Goal: Transaction & Acquisition: Book appointment/travel/reservation

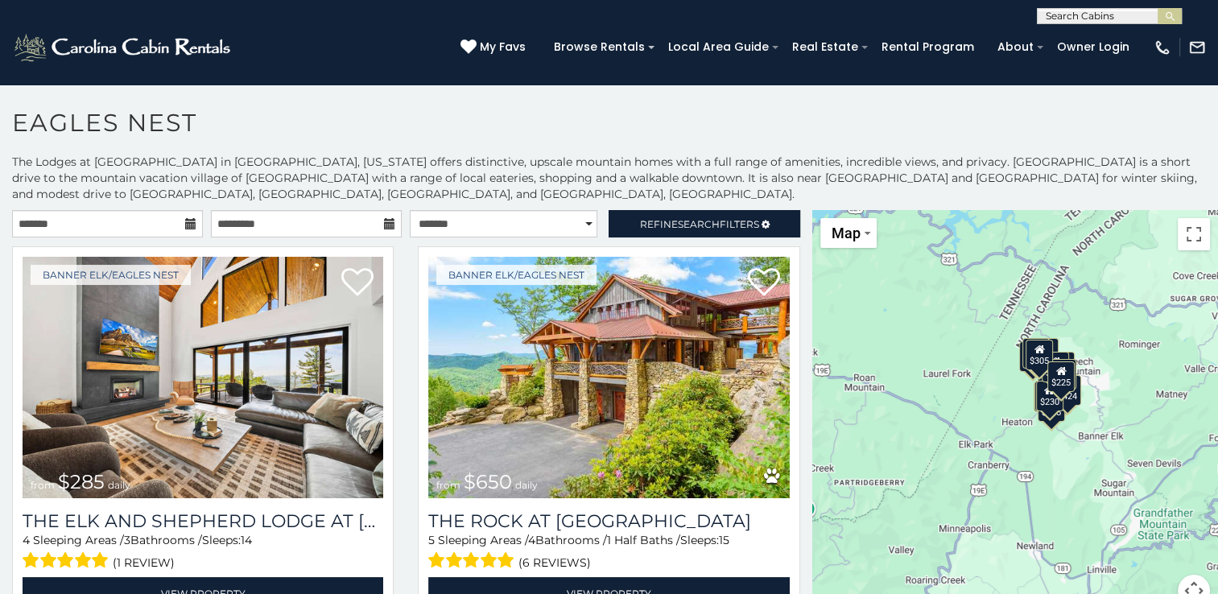
click at [185, 222] on icon at bounding box center [190, 223] width 11 height 11
click at [186, 224] on icon at bounding box center [190, 223] width 11 height 11
click at [140, 214] on input "text" at bounding box center [107, 223] width 191 height 27
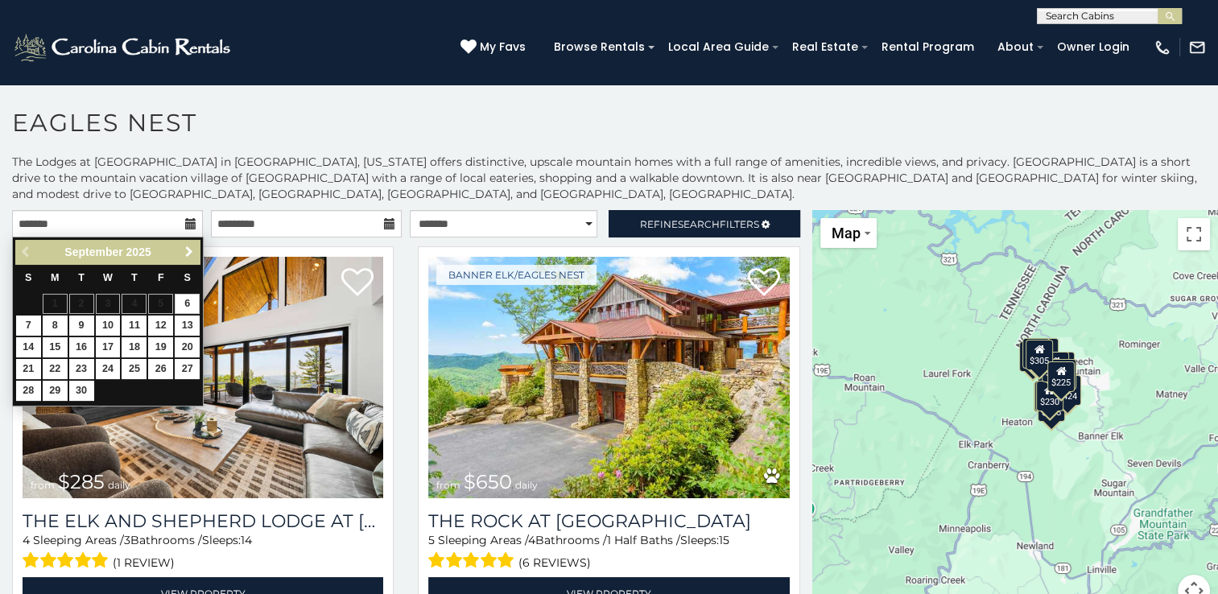
click at [188, 249] on span "Next" at bounding box center [189, 251] width 13 height 13
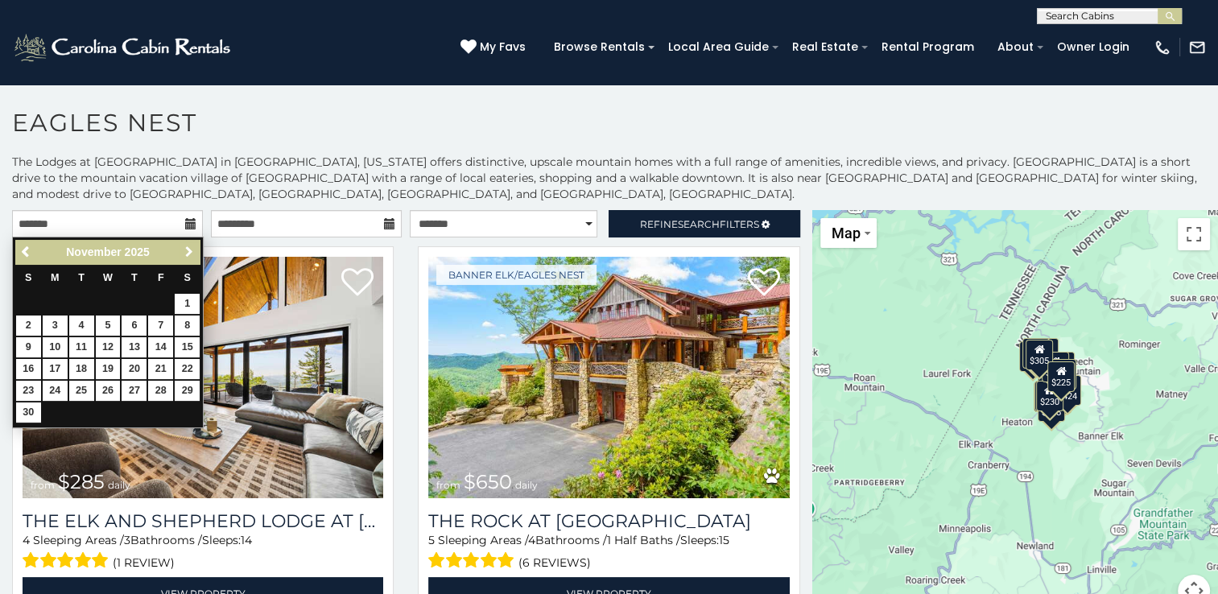
click at [188, 249] on span "Next" at bounding box center [189, 251] width 13 height 13
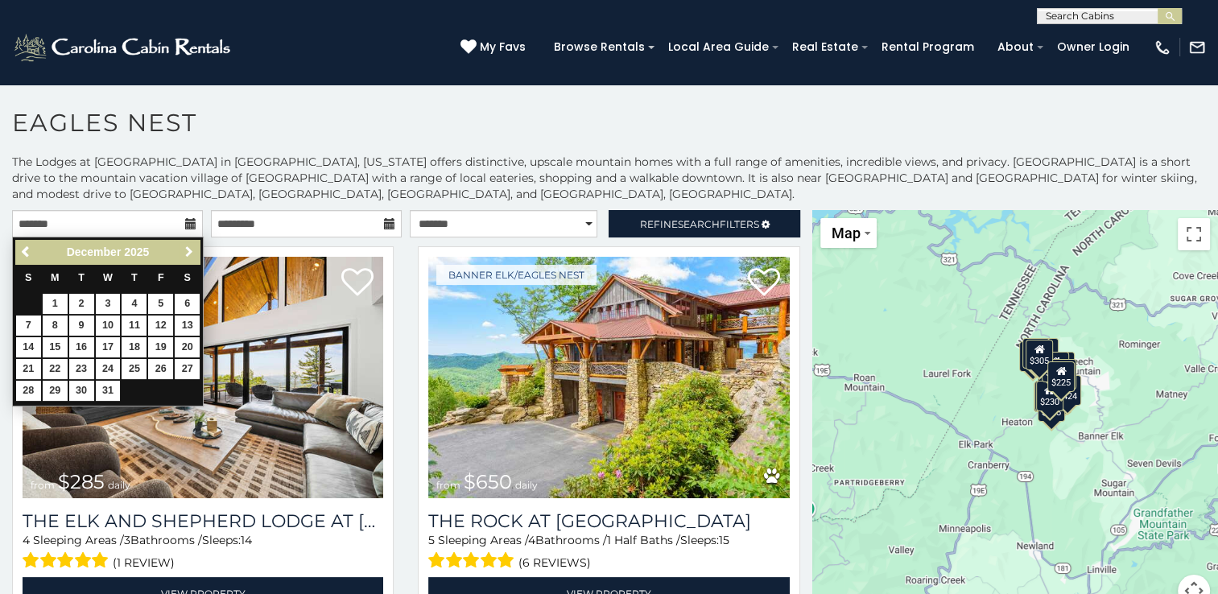
click at [188, 249] on span "Next" at bounding box center [189, 251] width 13 height 13
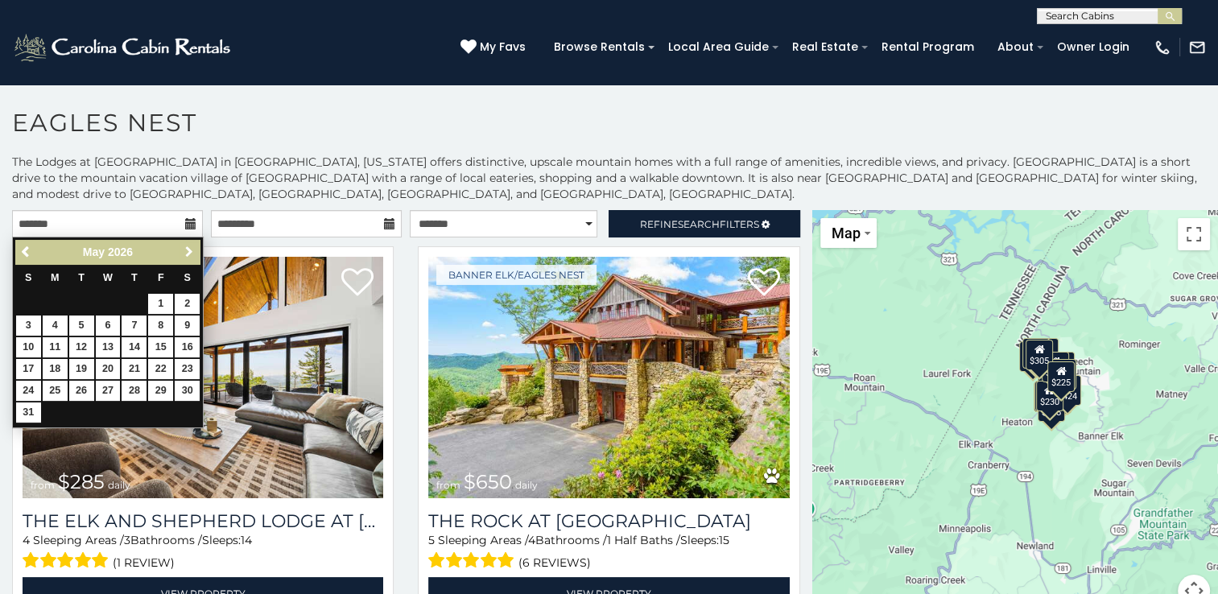
click at [188, 249] on span "Next" at bounding box center [189, 251] width 13 height 13
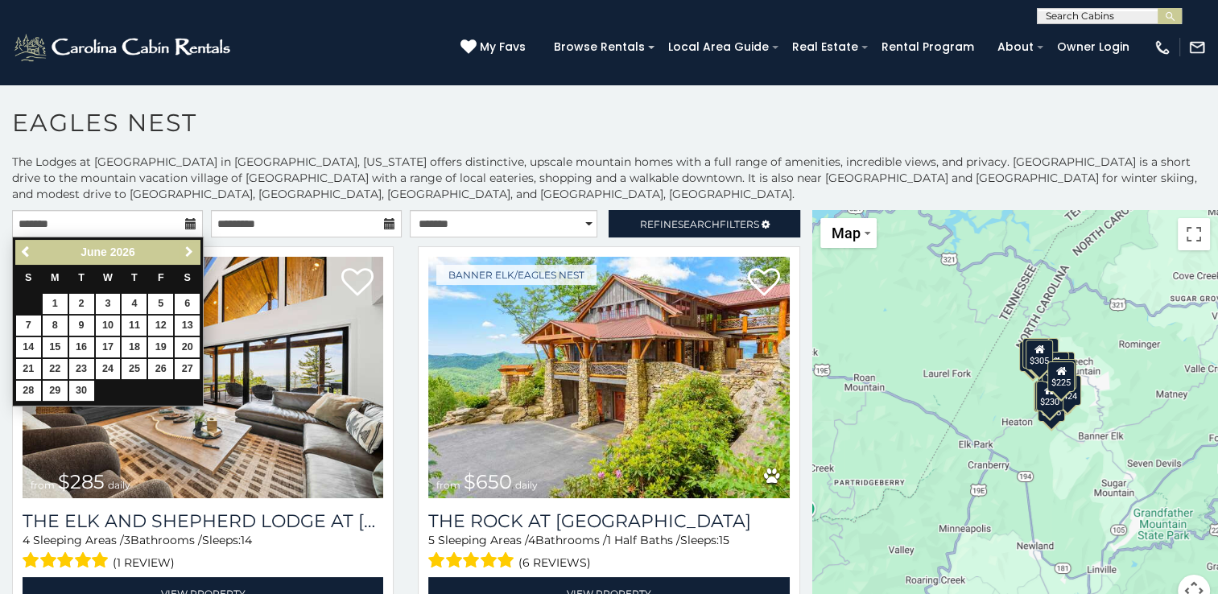
click at [188, 249] on span "Next" at bounding box center [189, 251] width 13 height 13
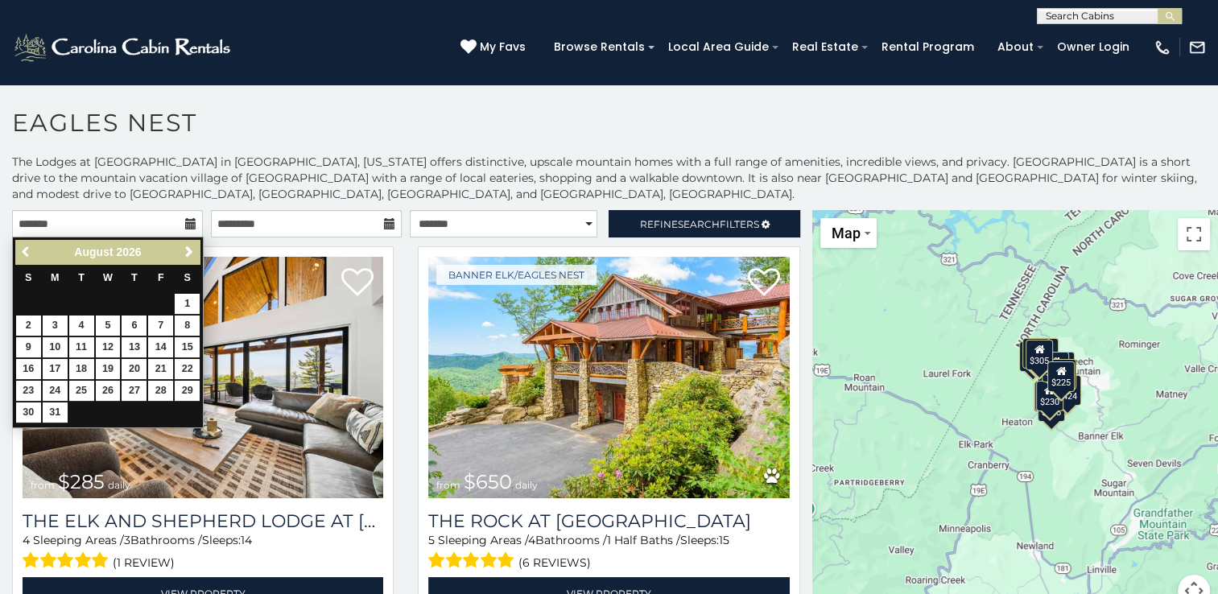
click at [23, 247] on span "Previous" at bounding box center [26, 251] width 13 height 13
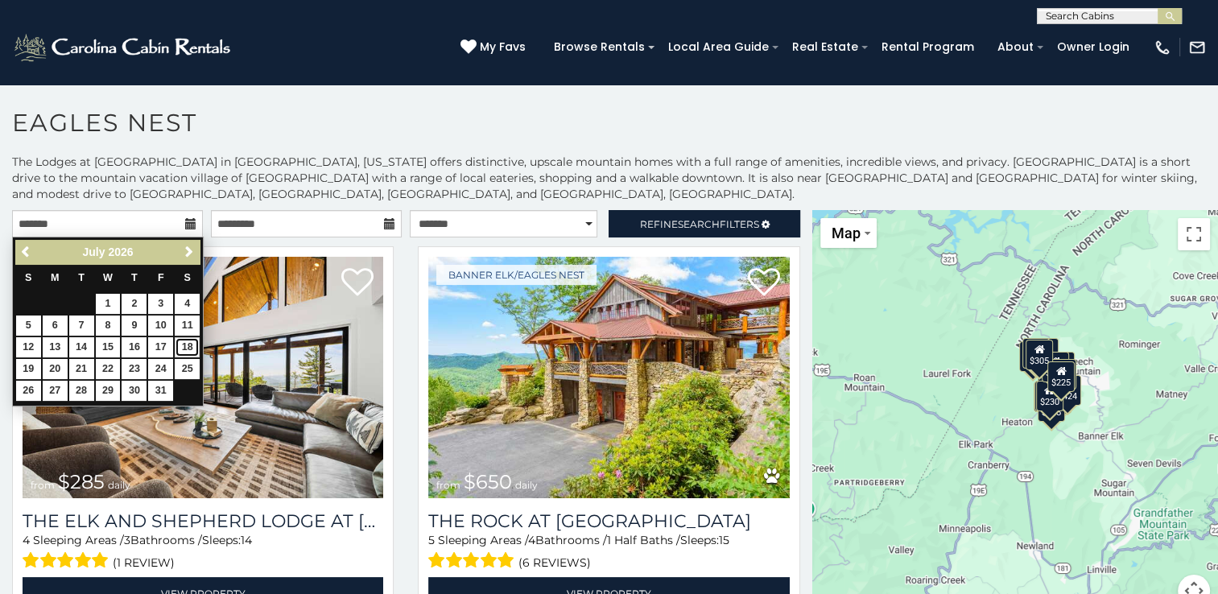
click at [185, 347] on link "18" at bounding box center [187, 347] width 25 height 20
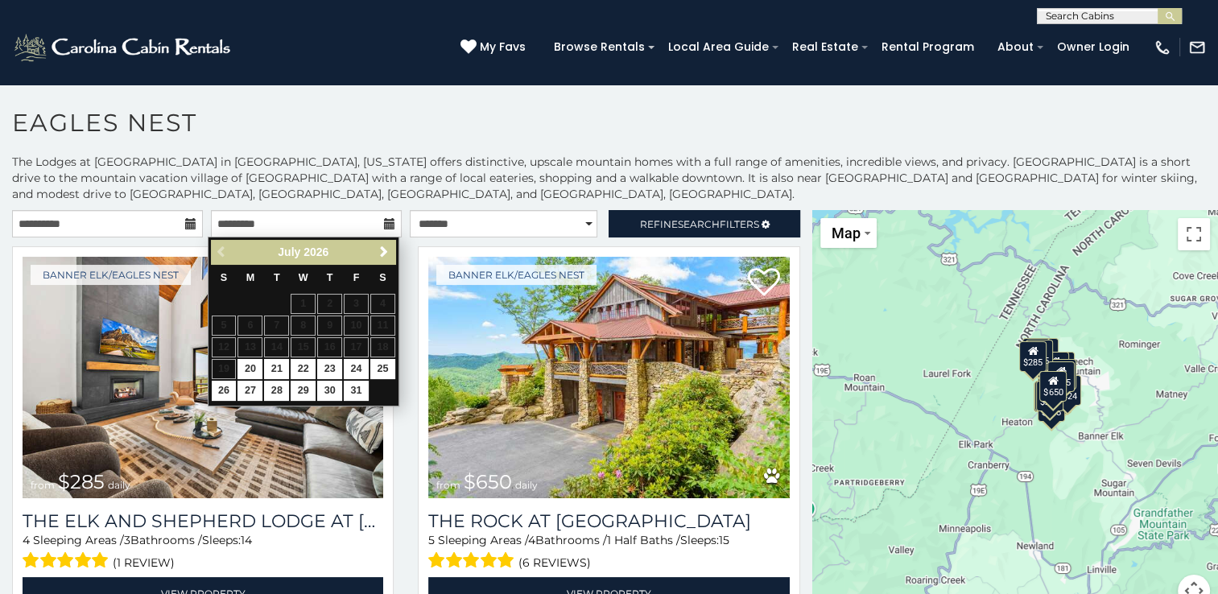
click at [185, 221] on icon at bounding box center [190, 223] width 11 height 11
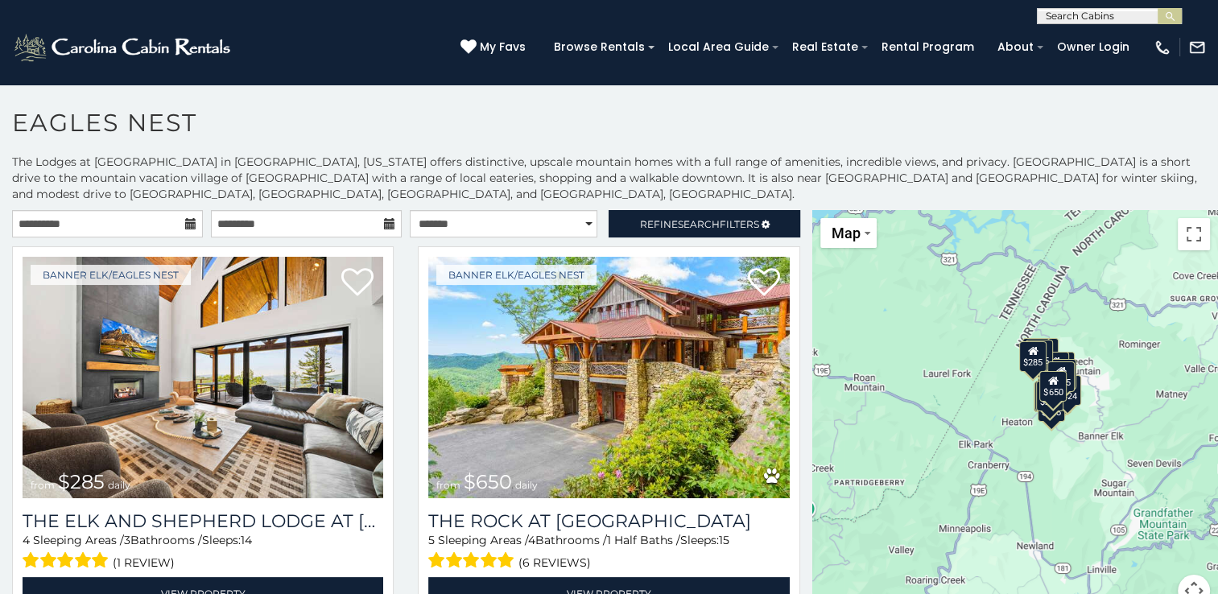
click at [185, 221] on icon at bounding box center [190, 223] width 11 height 11
click at [167, 221] on input "**********" at bounding box center [107, 223] width 191 height 27
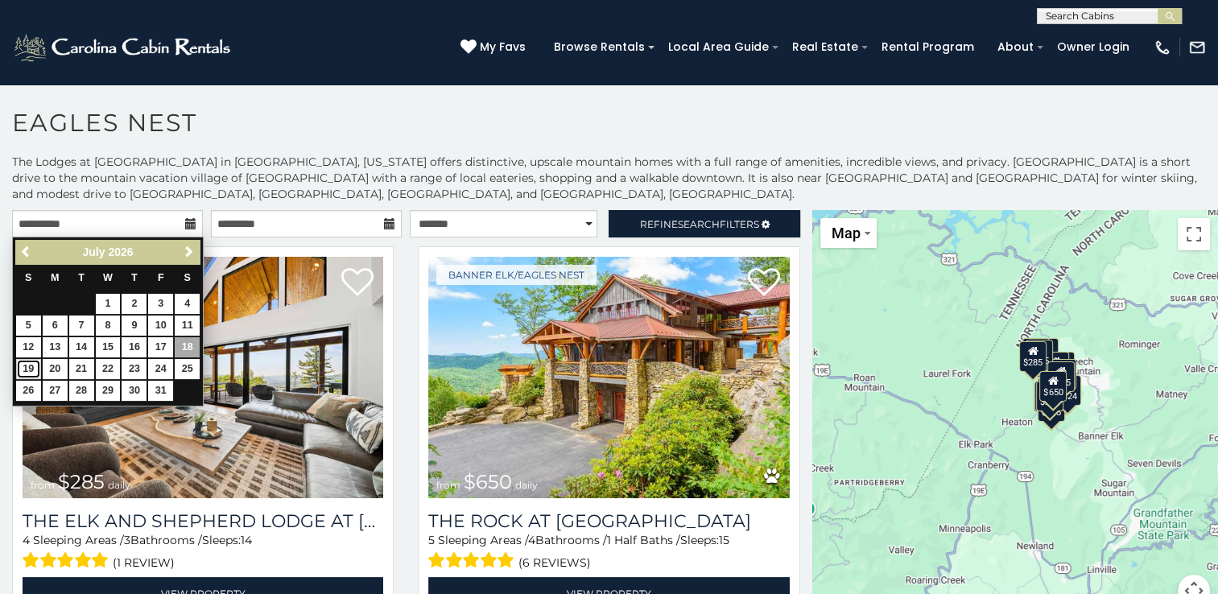
click at [26, 366] on link "19" at bounding box center [28, 369] width 25 height 20
type input "**********"
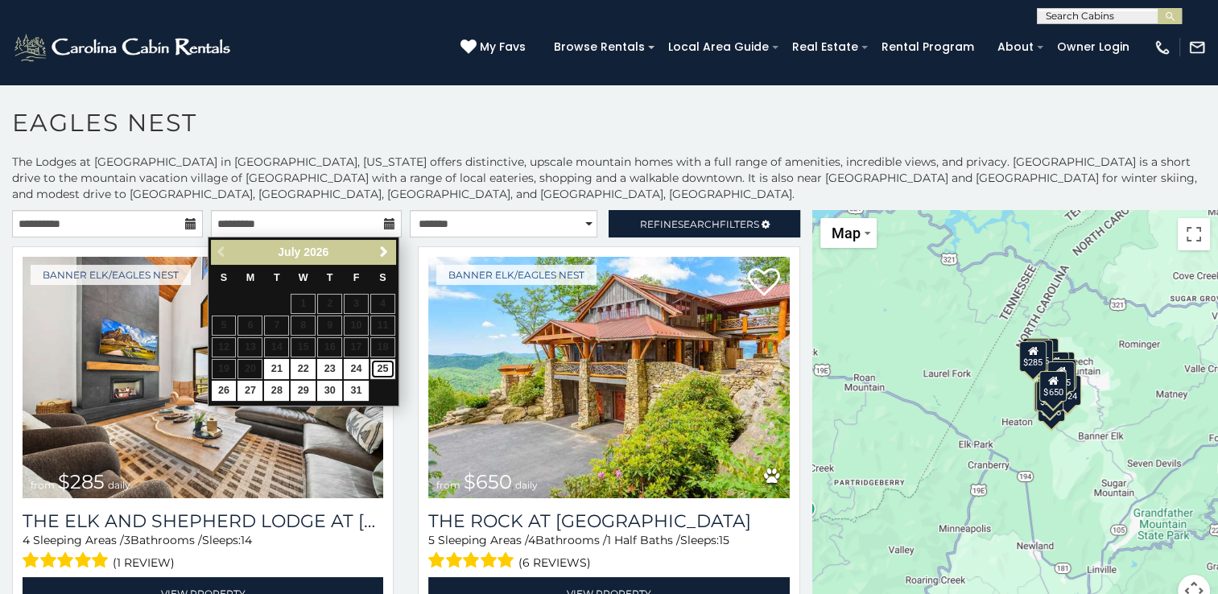
click at [380, 368] on link "25" at bounding box center [382, 369] width 25 height 20
type input "**********"
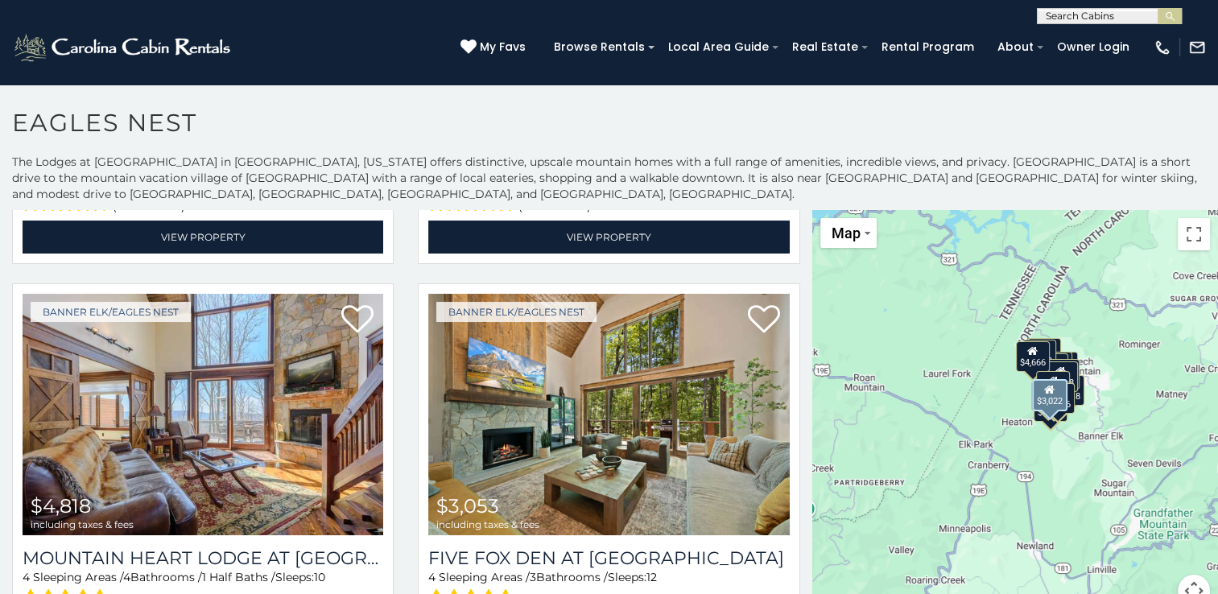
scroll to position [2327, 0]
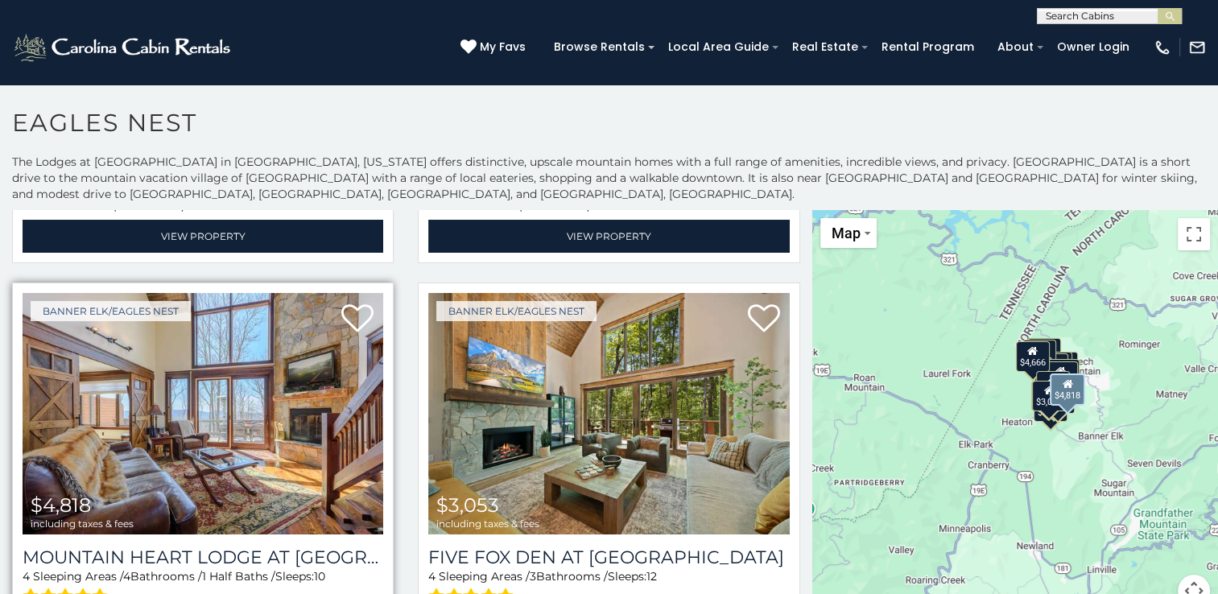
click at [163, 395] on img at bounding box center [203, 413] width 361 height 241
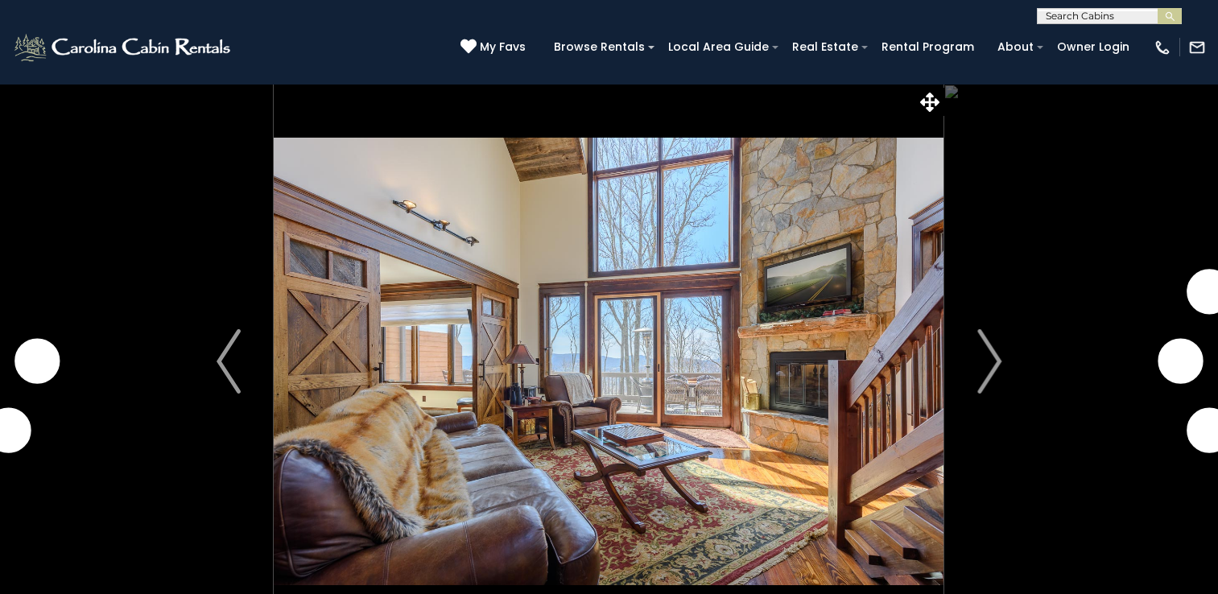
click at [986, 369] on img "Next" at bounding box center [989, 361] width 24 height 64
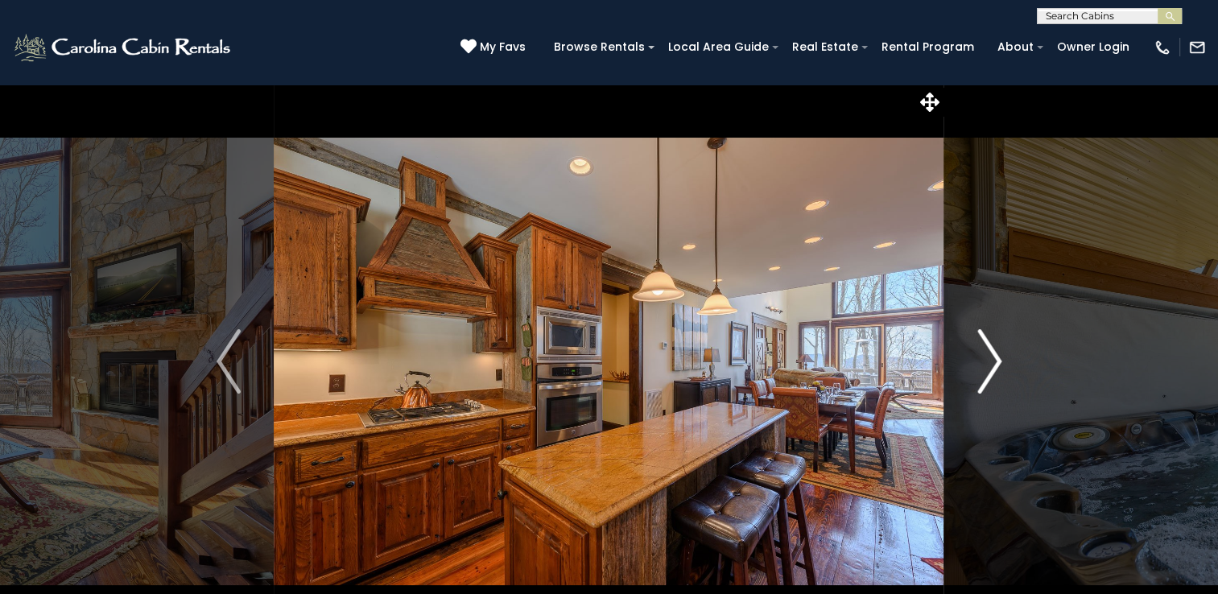
click at [988, 365] on img "Next" at bounding box center [989, 361] width 24 height 64
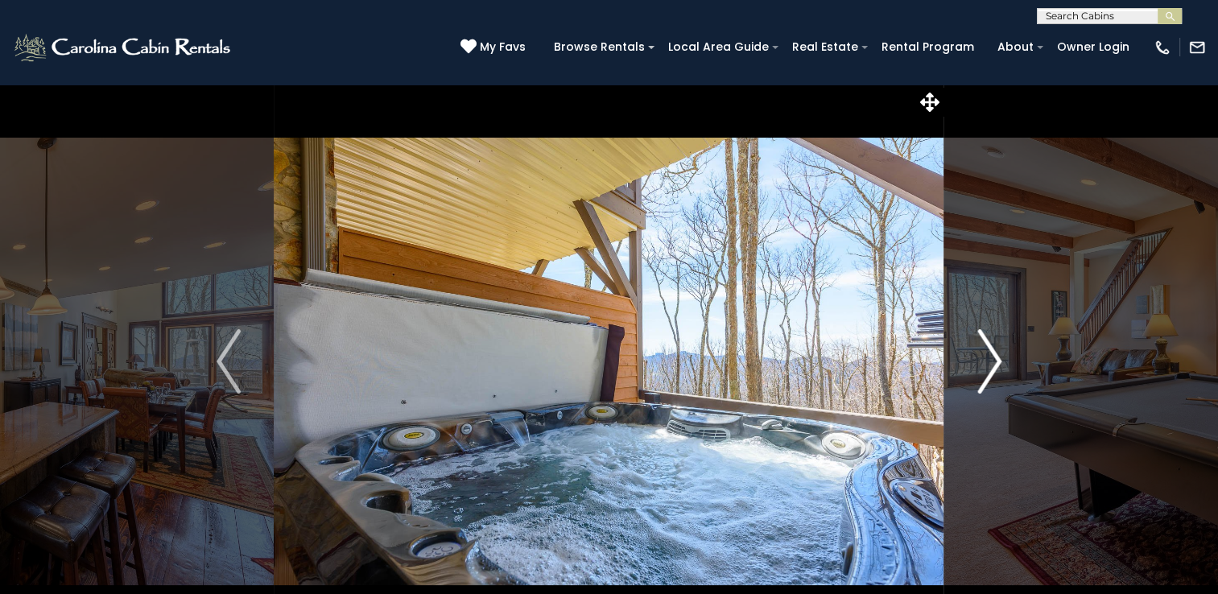
click at [988, 365] on img "Next" at bounding box center [989, 361] width 24 height 64
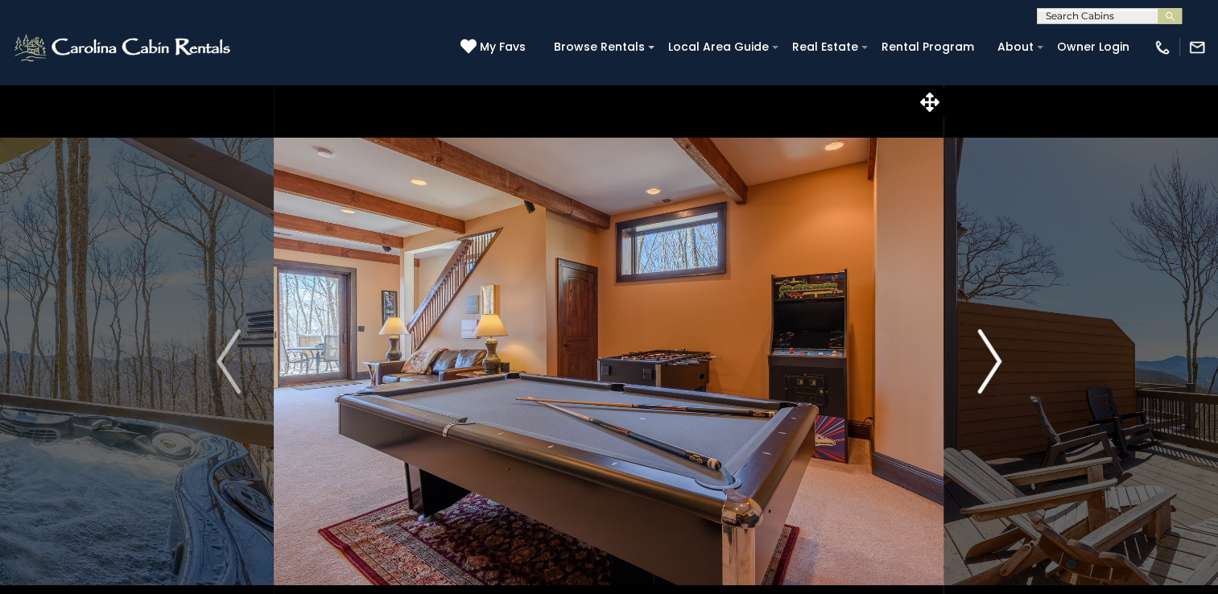
click at [988, 365] on img "Next" at bounding box center [989, 361] width 24 height 64
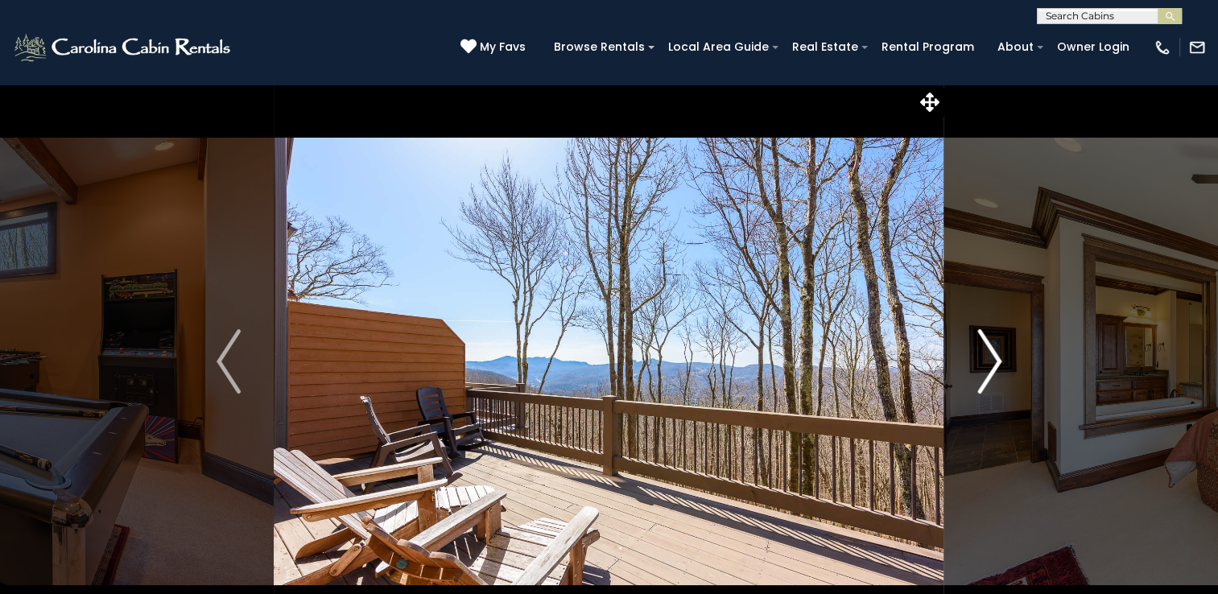
click at [988, 365] on img "Next" at bounding box center [989, 361] width 24 height 64
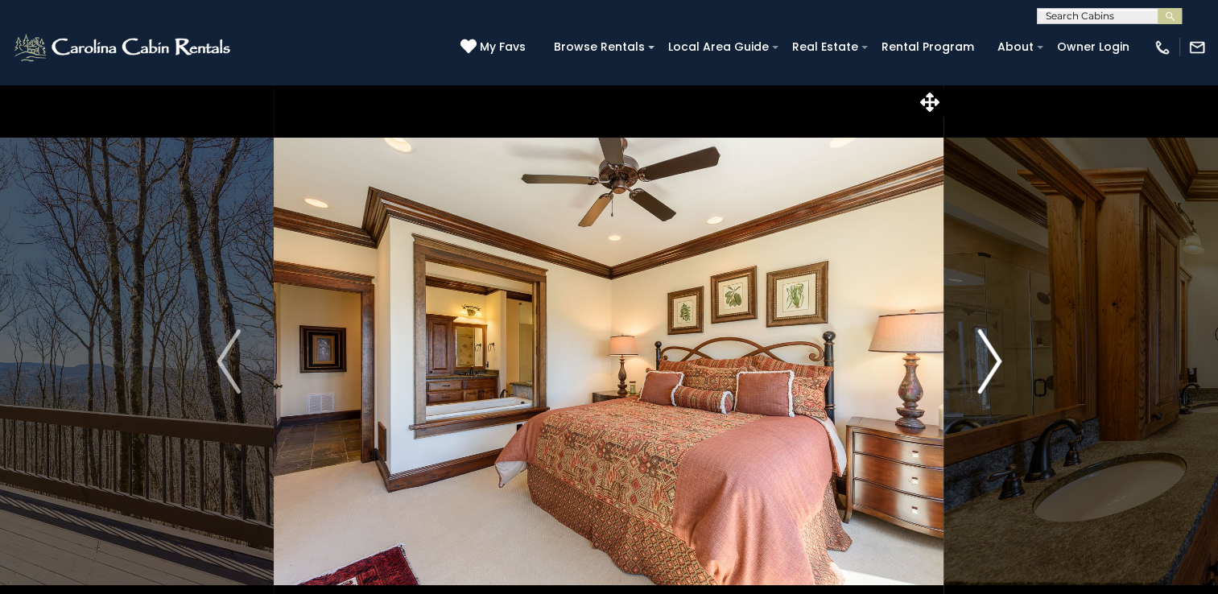
click at [988, 365] on img "Next" at bounding box center [989, 361] width 24 height 64
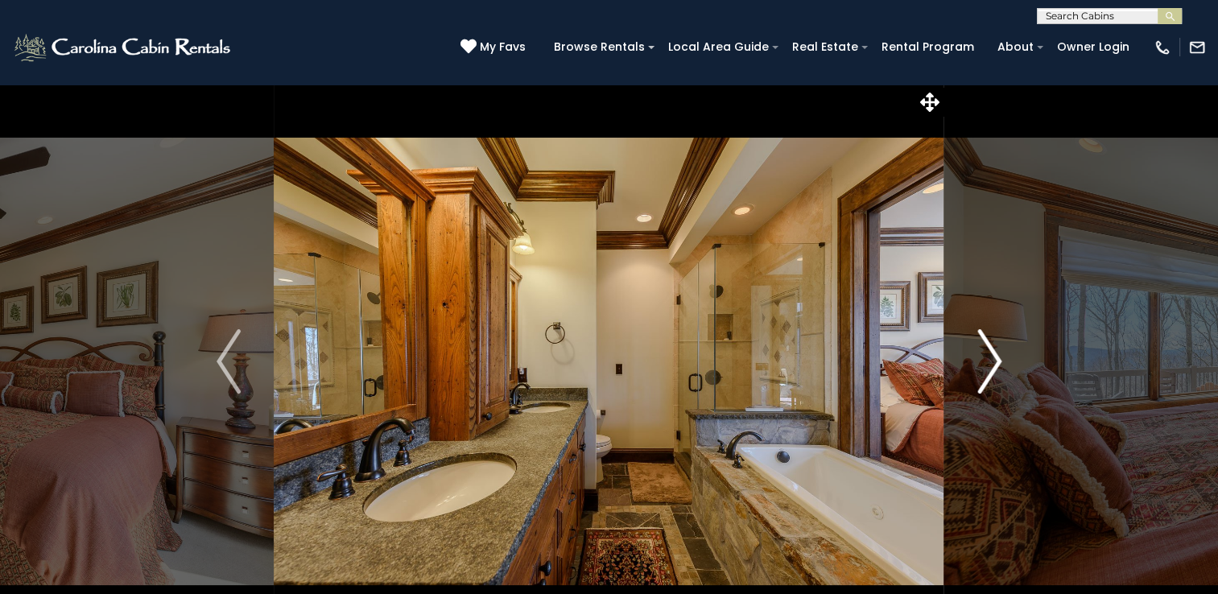
click at [988, 365] on img "Next" at bounding box center [989, 361] width 24 height 64
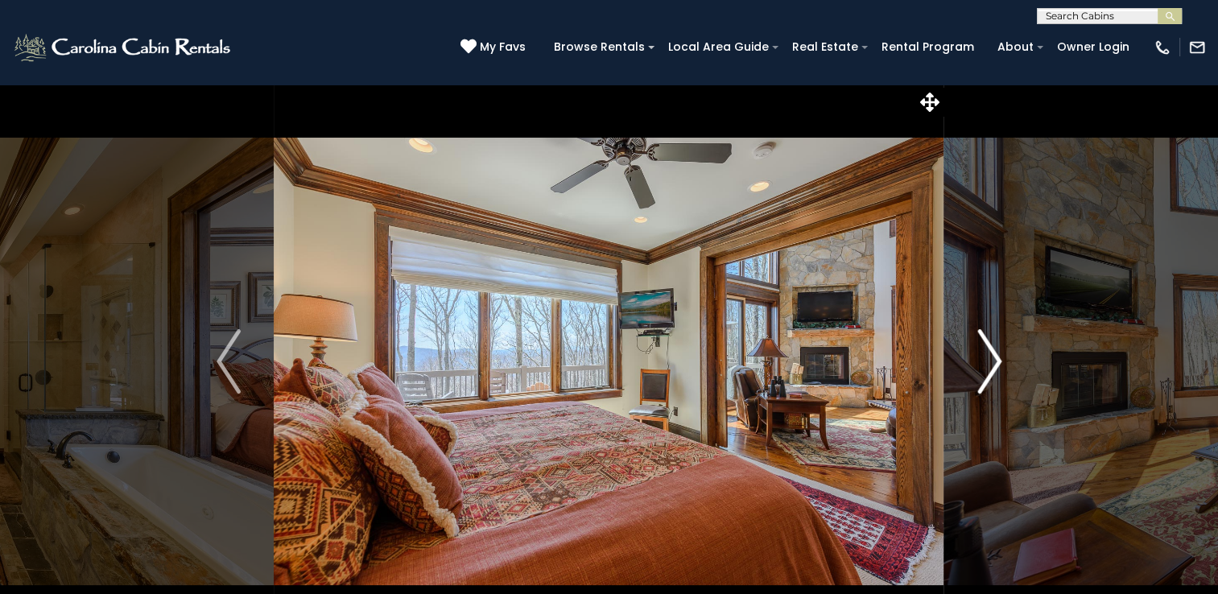
click at [988, 365] on img "Next" at bounding box center [989, 361] width 24 height 64
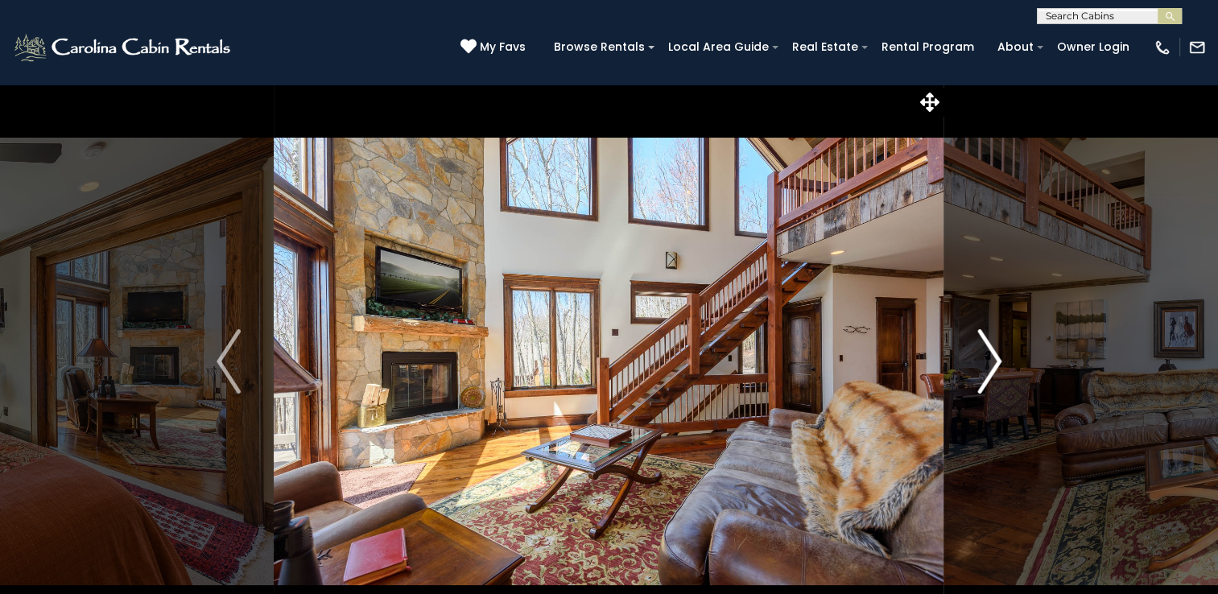
click at [988, 365] on img "Next" at bounding box center [989, 361] width 24 height 64
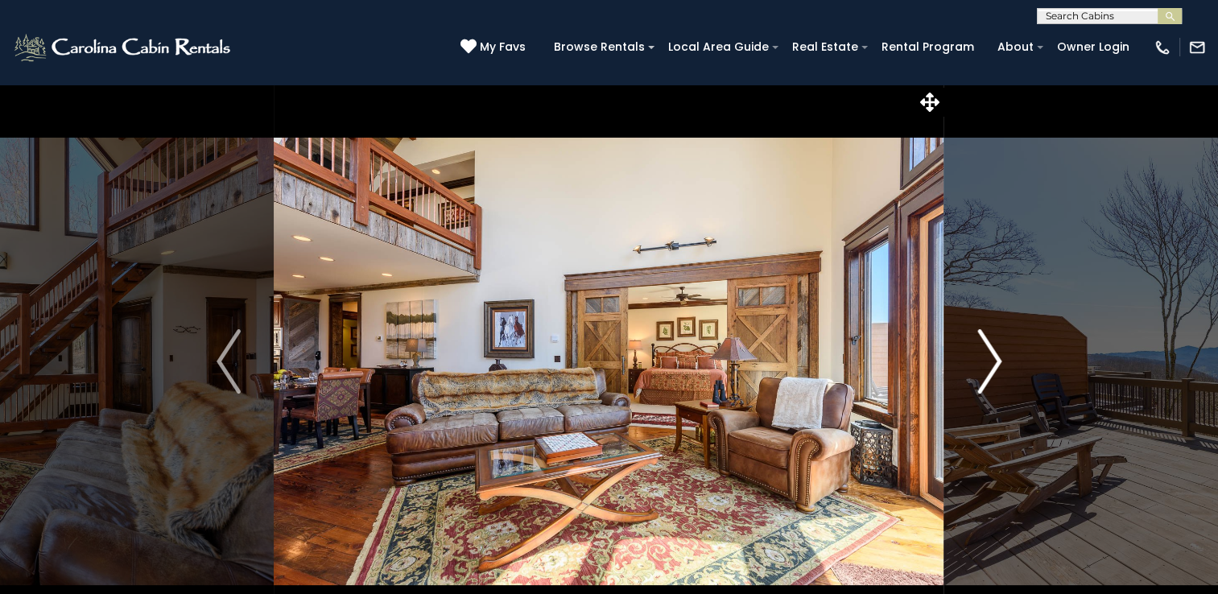
click at [988, 365] on img "Next" at bounding box center [989, 361] width 24 height 64
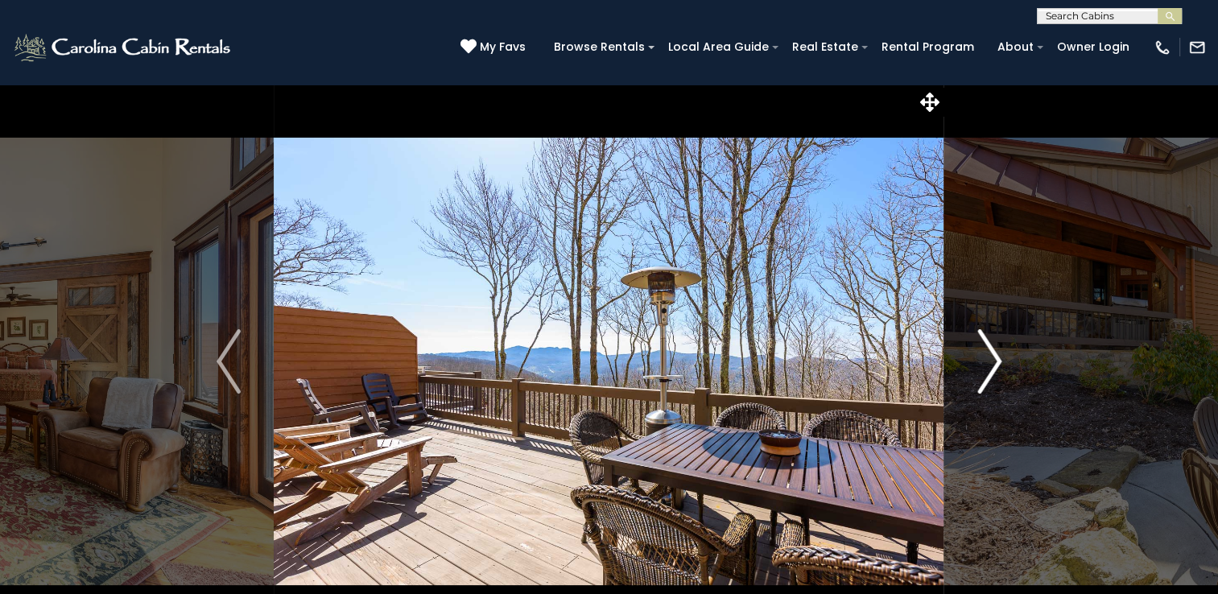
click at [988, 365] on img "Next" at bounding box center [989, 361] width 24 height 64
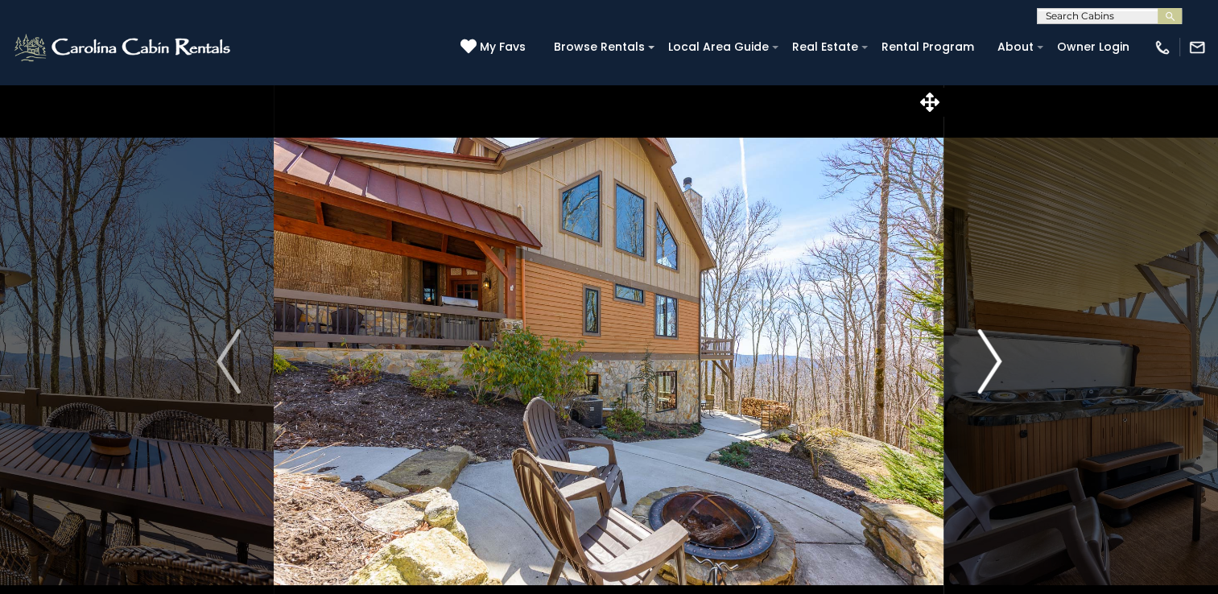
click at [988, 365] on img "Next" at bounding box center [989, 361] width 24 height 64
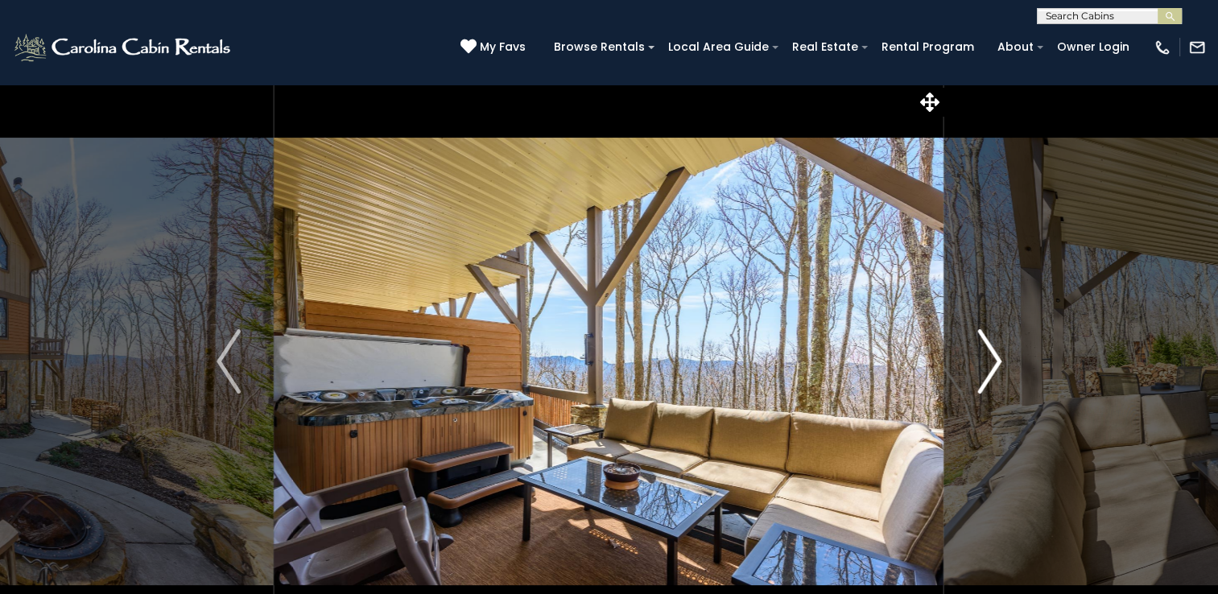
click at [988, 365] on img "Next" at bounding box center [989, 361] width 24 height 64
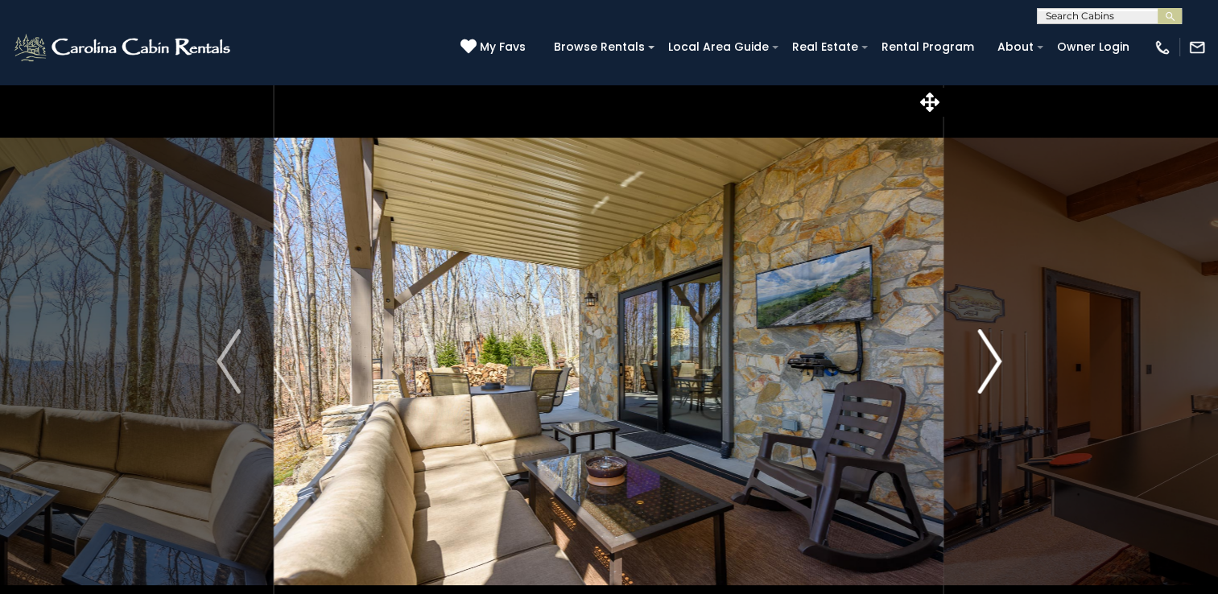
click at [988, 365] on img "Next" at bounding box center [989, 361] width 24 height 64
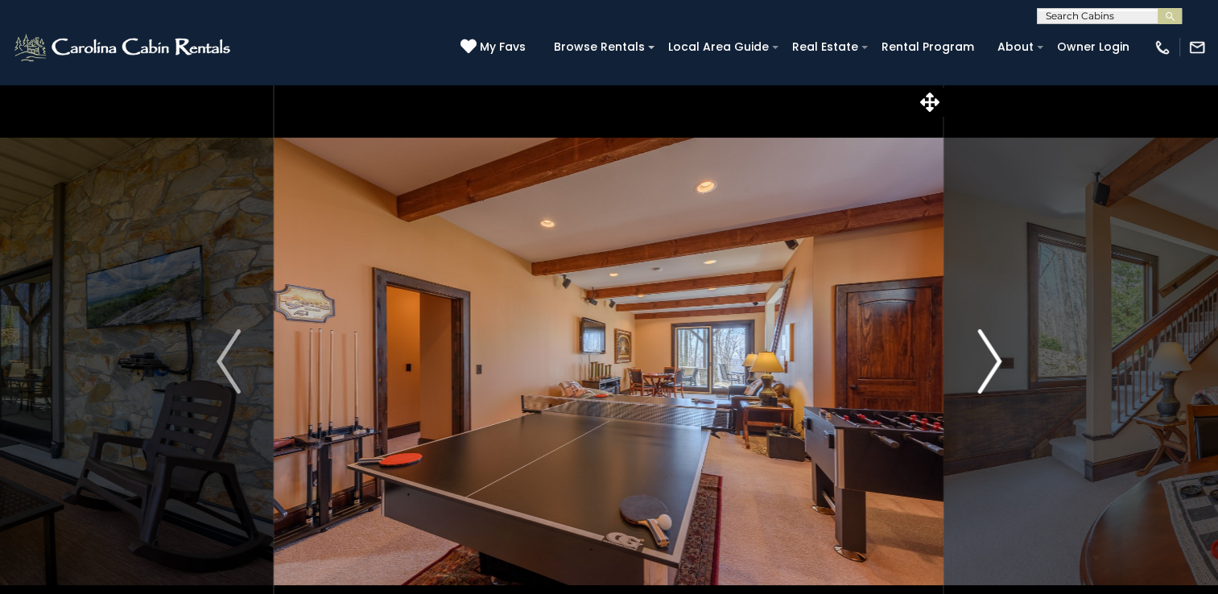
click at [988, 365] on img "Next" at bounding box center [989, 361] width 24 height 64
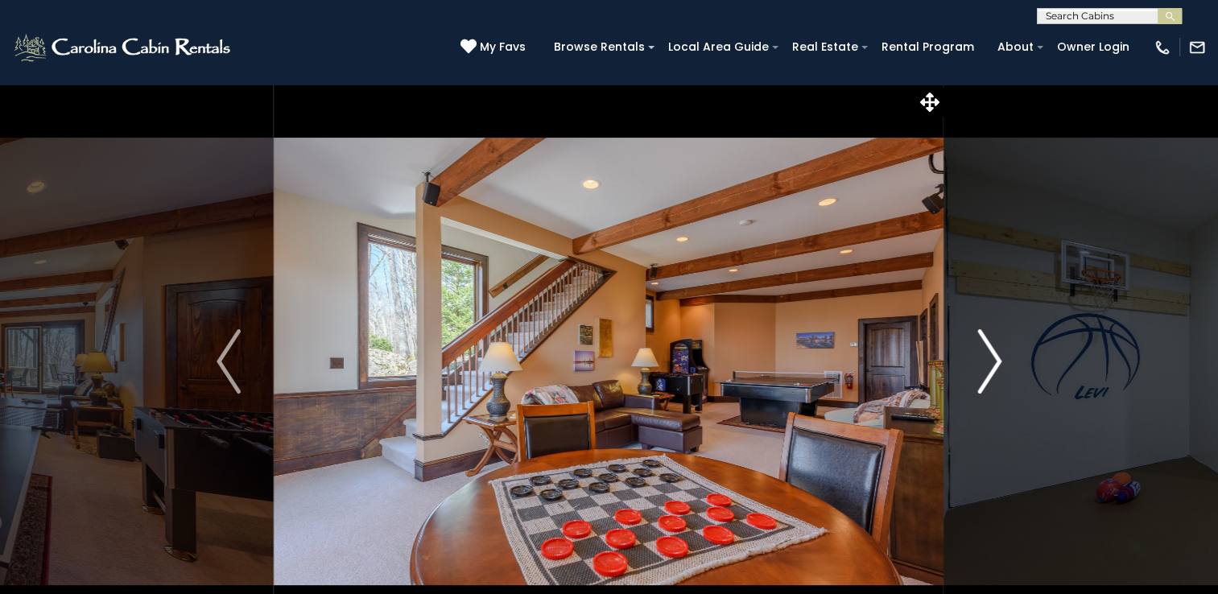
click at [988, 365] on img "Next" at bounding box center [989, 361] width 24 height 64
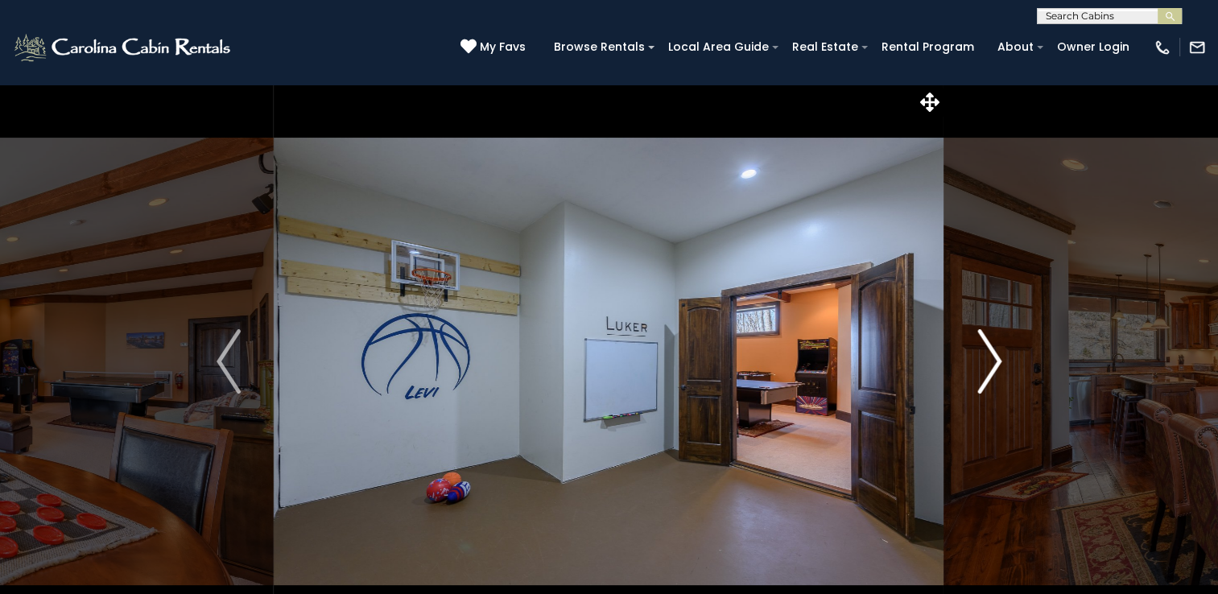
click at [988, 365] on img "Next" at bounding box center [989, 361] width 24 height 64
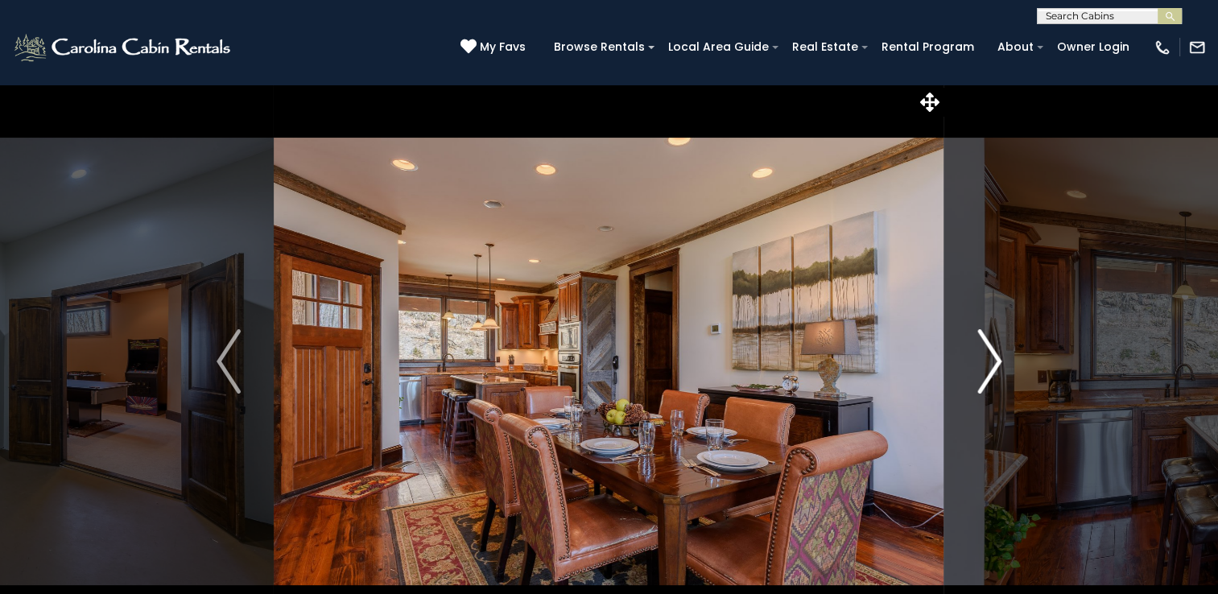
click at [988, 365] on img "Next" at bounding box center [989, 361] width 24 height 64
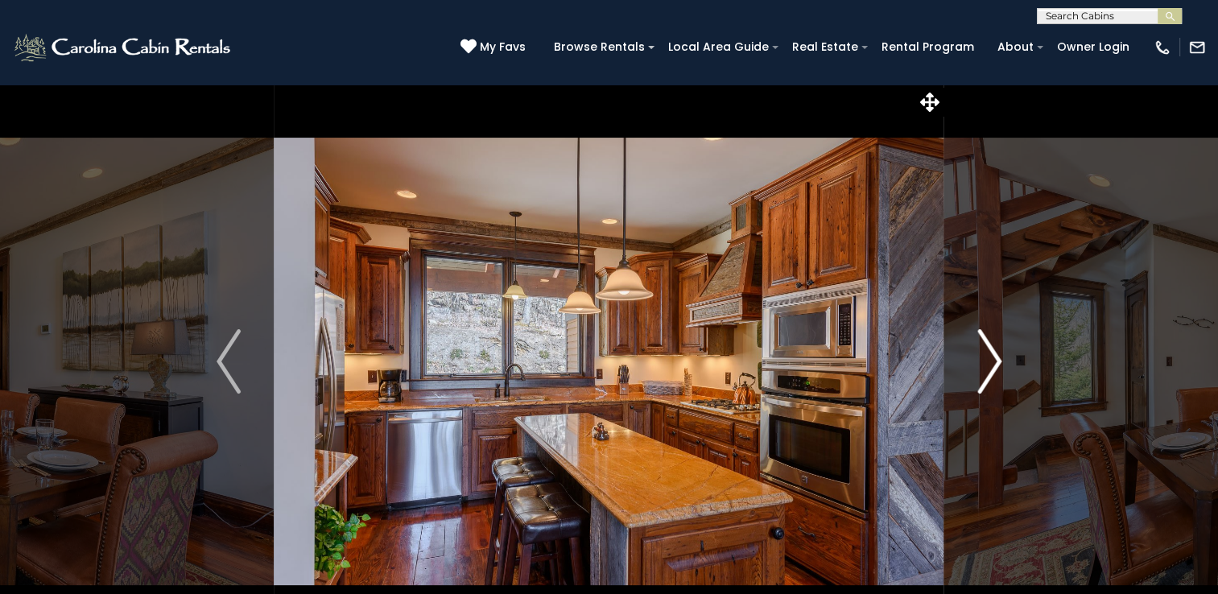
click at [988, 365] on img "Next" at bounding box center [989, 361] width 24 height 64
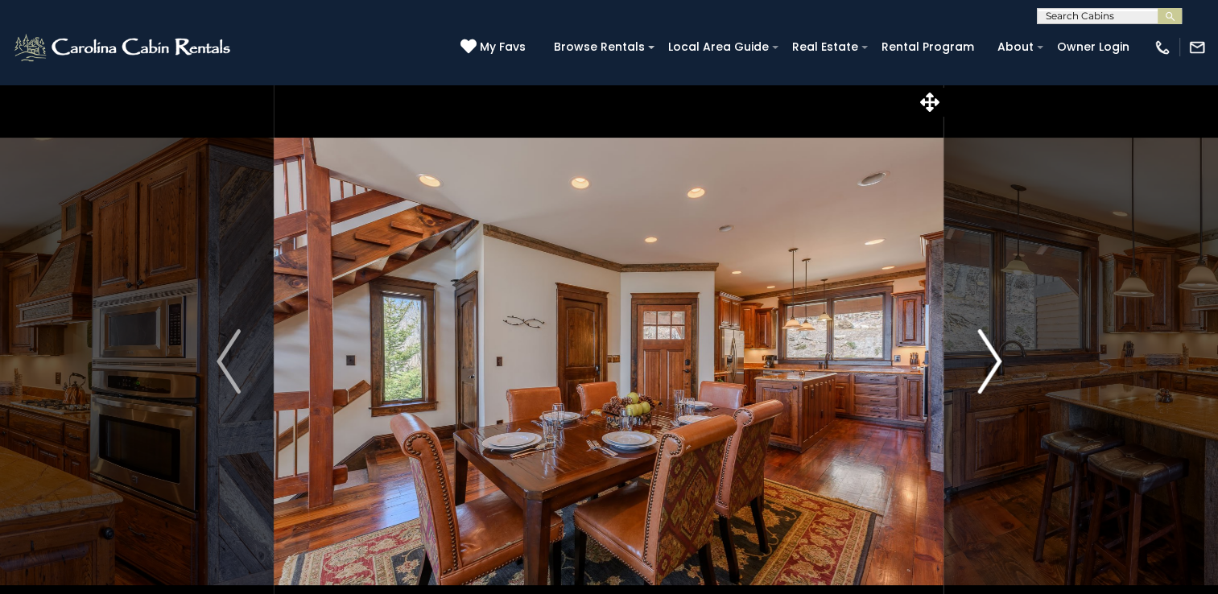
click at [988, 365] on img "Next" at bounding box center [989, 361] width 24 height 64
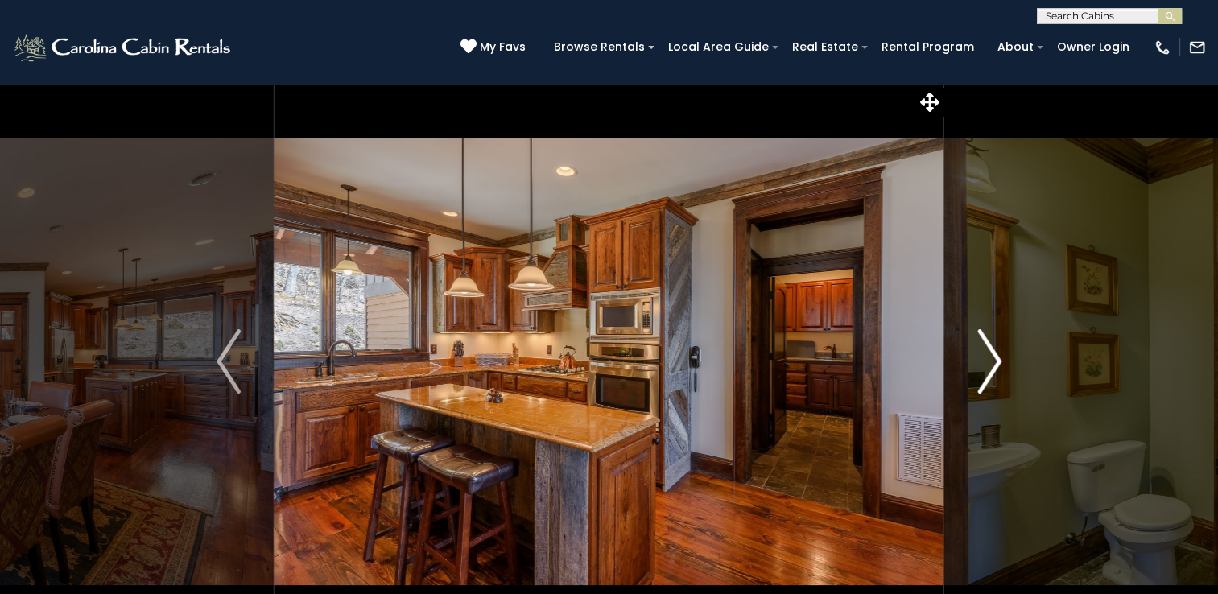
click at [988, 365] on img "Next" at bounding box center [989, 361] width 24 height 64
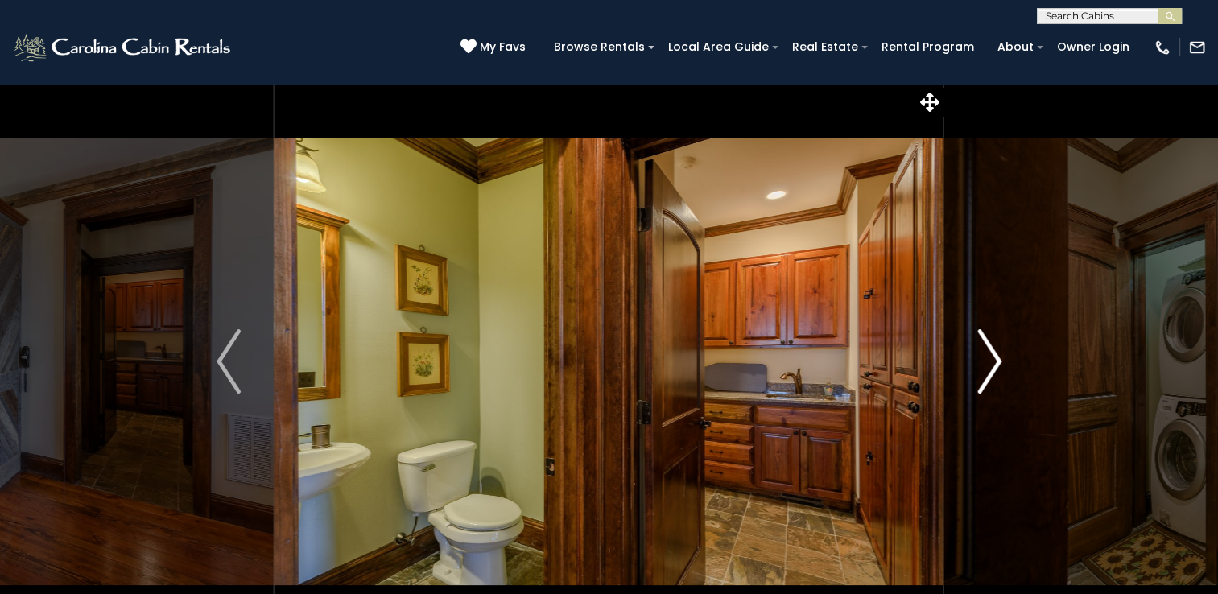
click at [988, 365] on img "Next" at bounding box center [989, 361] width 24 height 64
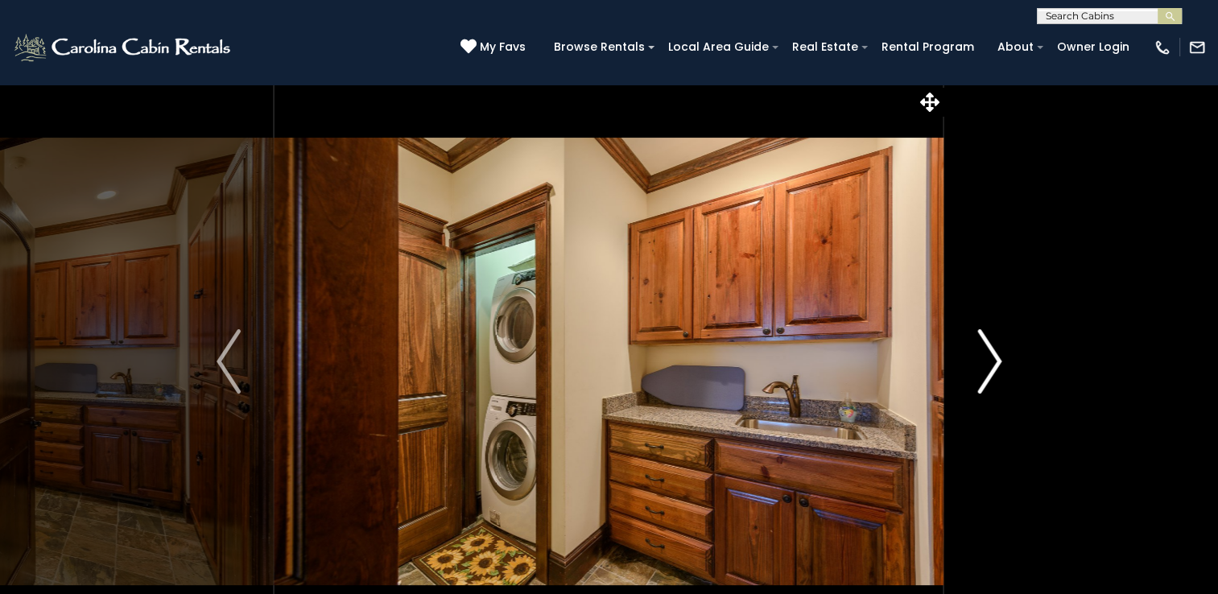
click at [988, 365] on img "Next" at bounding box center [989, 361] width 24 height 64
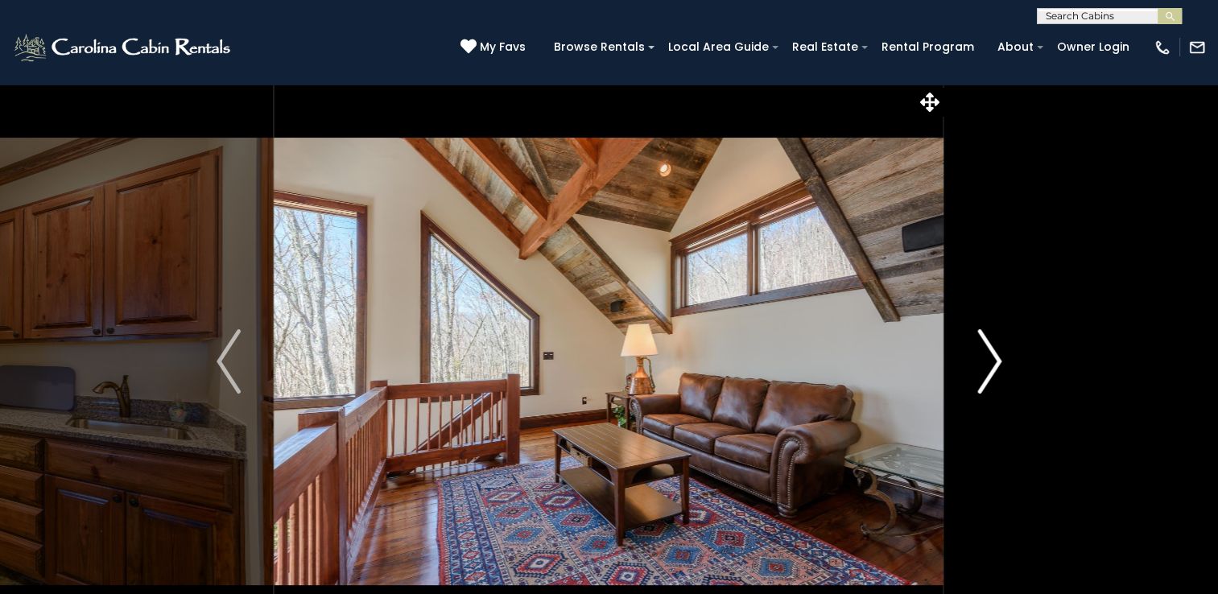
click at [988, 365] on img "Next" at bounding box center [989, 361] width 24 height 64
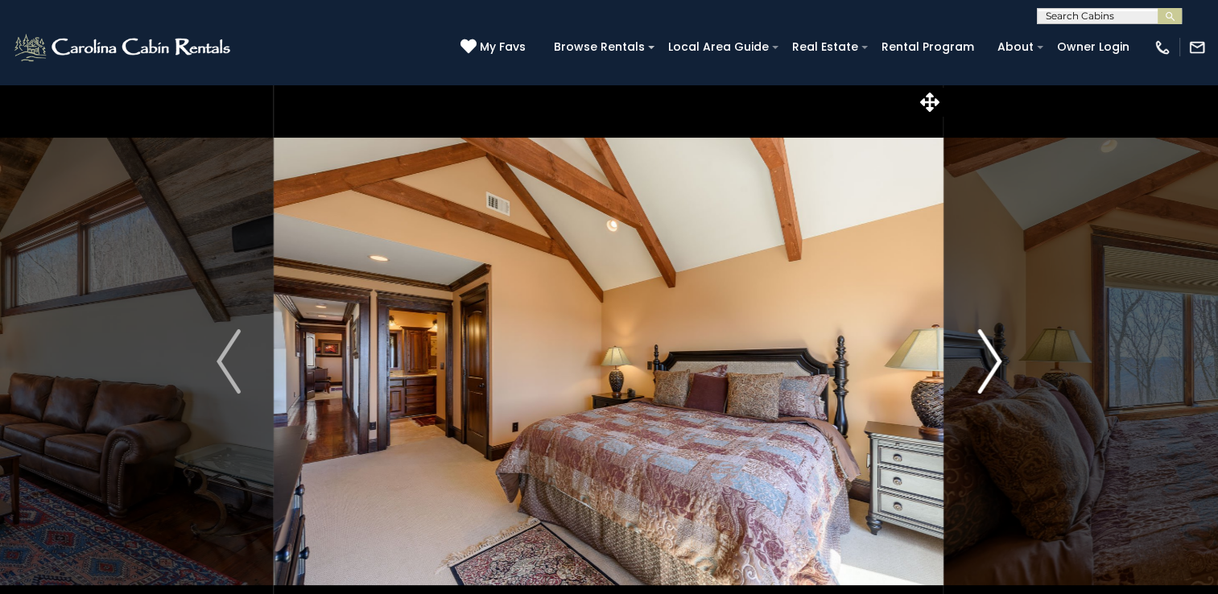
click at [988, 365] on img "Next" at bounding box center [989, 361] width 24 height 64
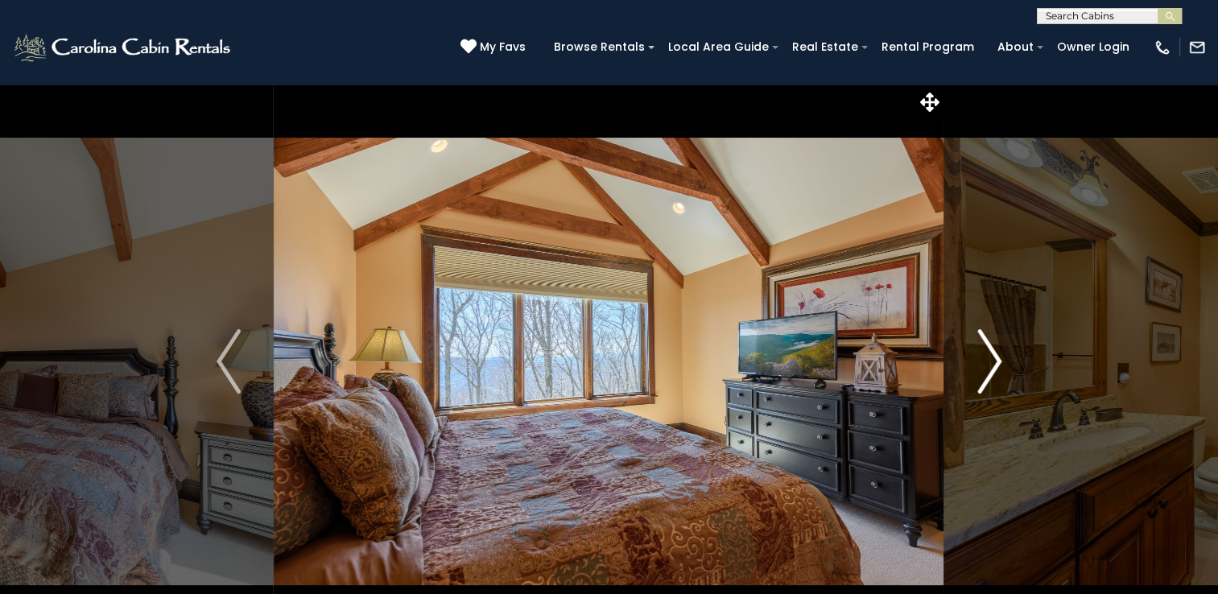
click at [988, 365] on img "Next" at bounding box center [989, 361] width 24 height 64
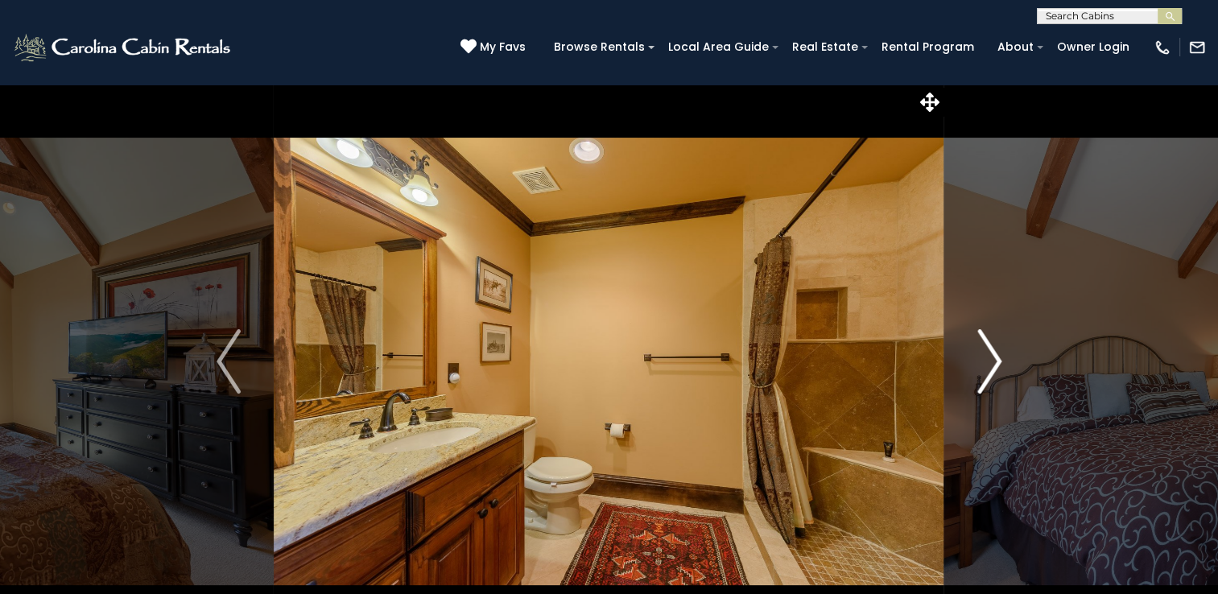
click at [988, 365] on img "Next" at bounding box center [989, 361] width 24 height 64
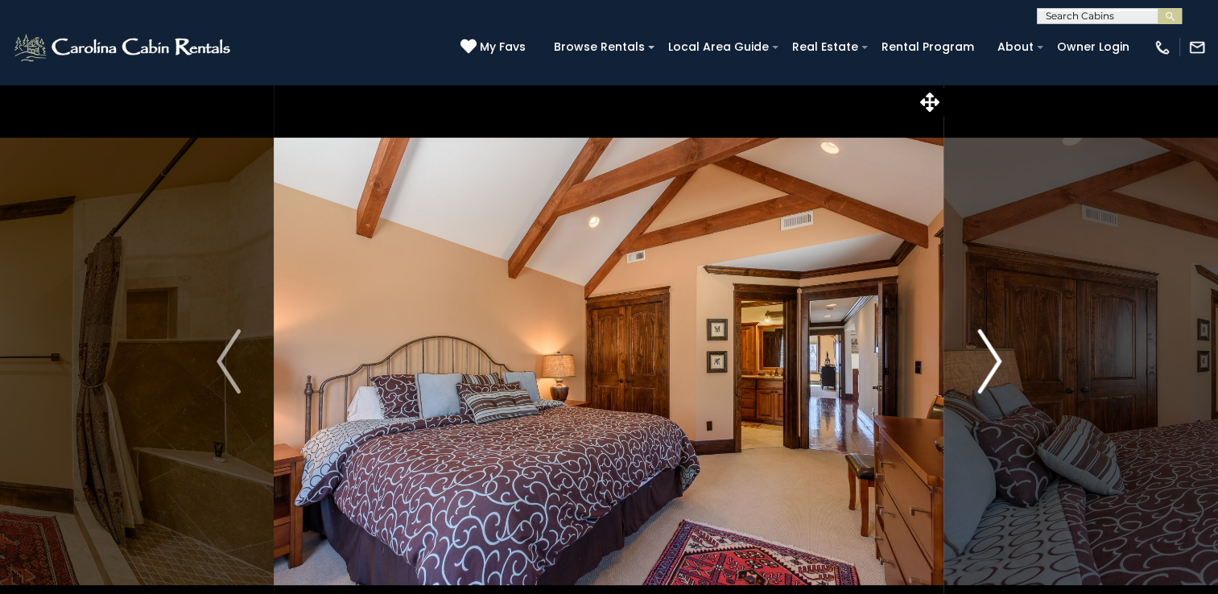
click at [988, 365] on img "Next" at bounding box center [989, 361] width 24 height 64
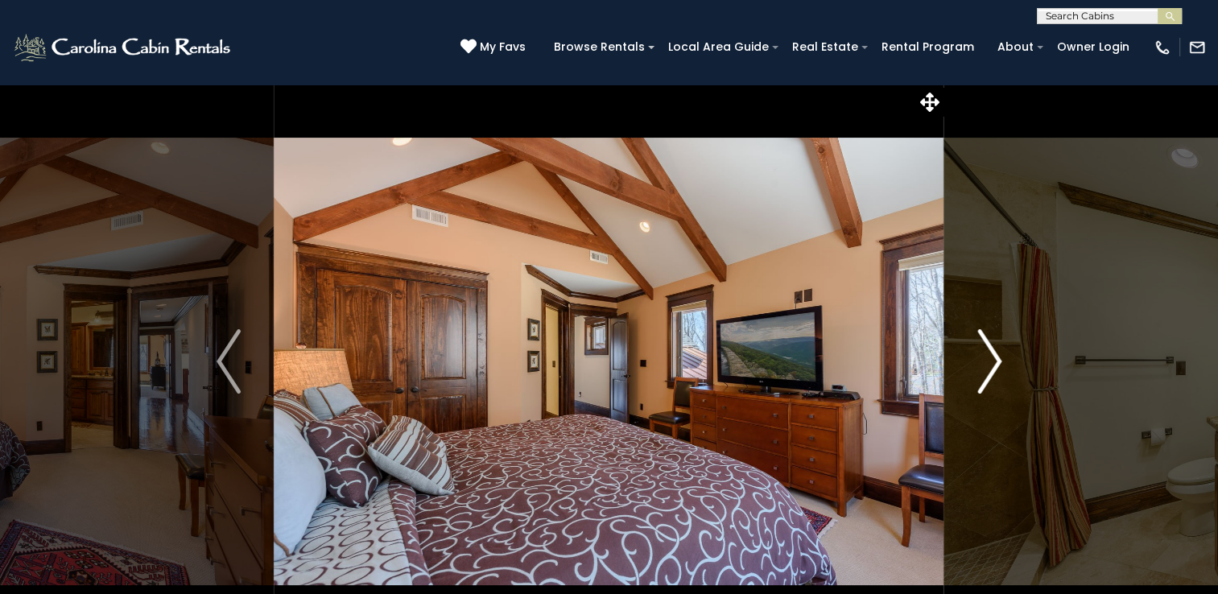
click at [988, 365] on img "Next" at bounding box center [989, 361] width 24 height 64
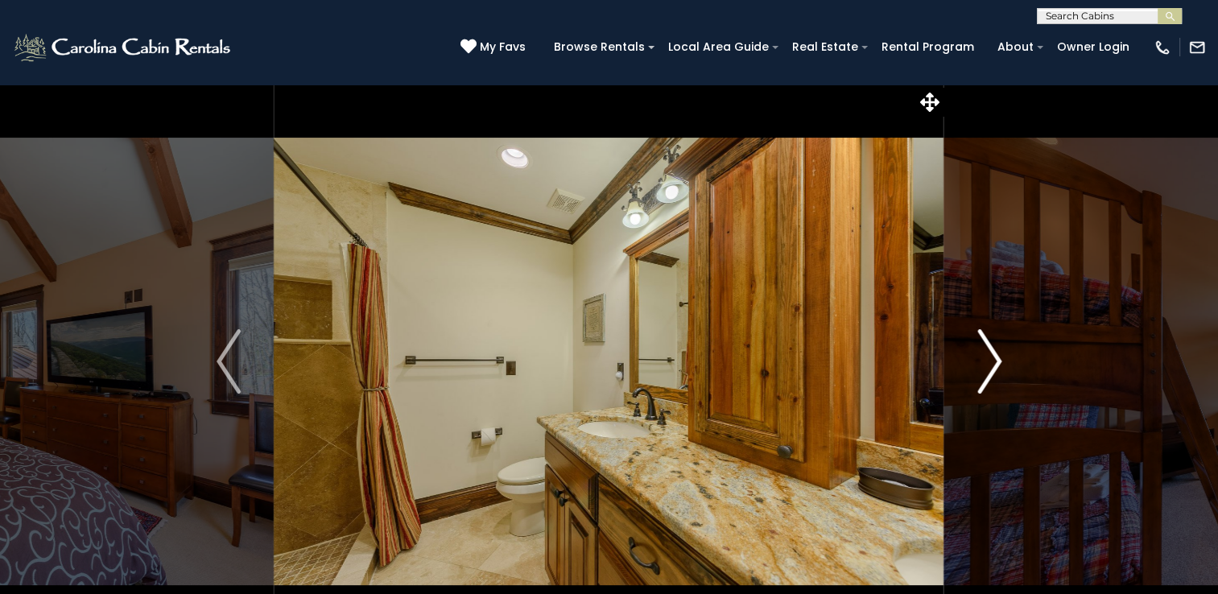
click at [988, 365] on img "Next" at bounding box center [989, 361] width 24 height 64
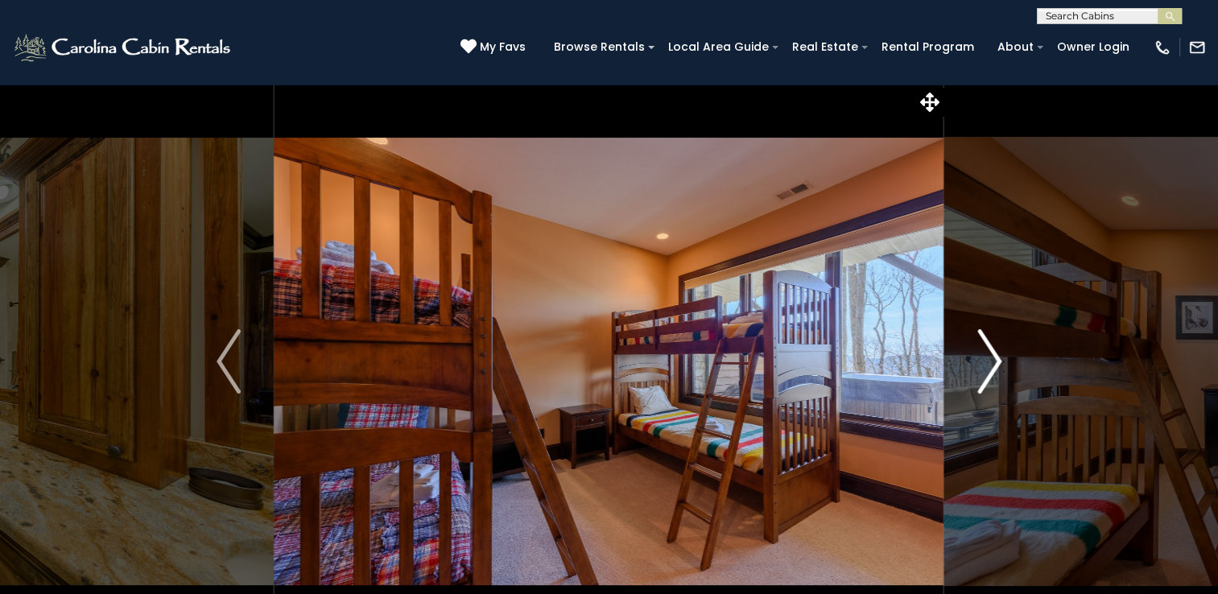
click at [988, 365] on img "Next" at bounding box center [989, 361] width 24 height 64
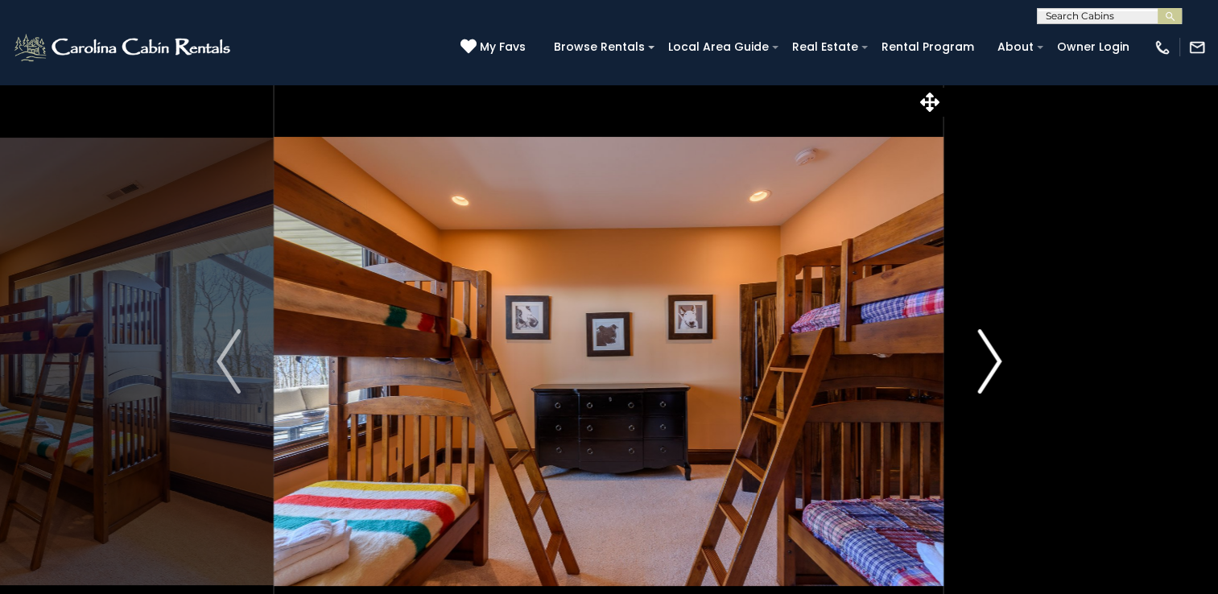
click at [988, 365] on img "Next" at bounding box center [989, 361] width 24 height 64
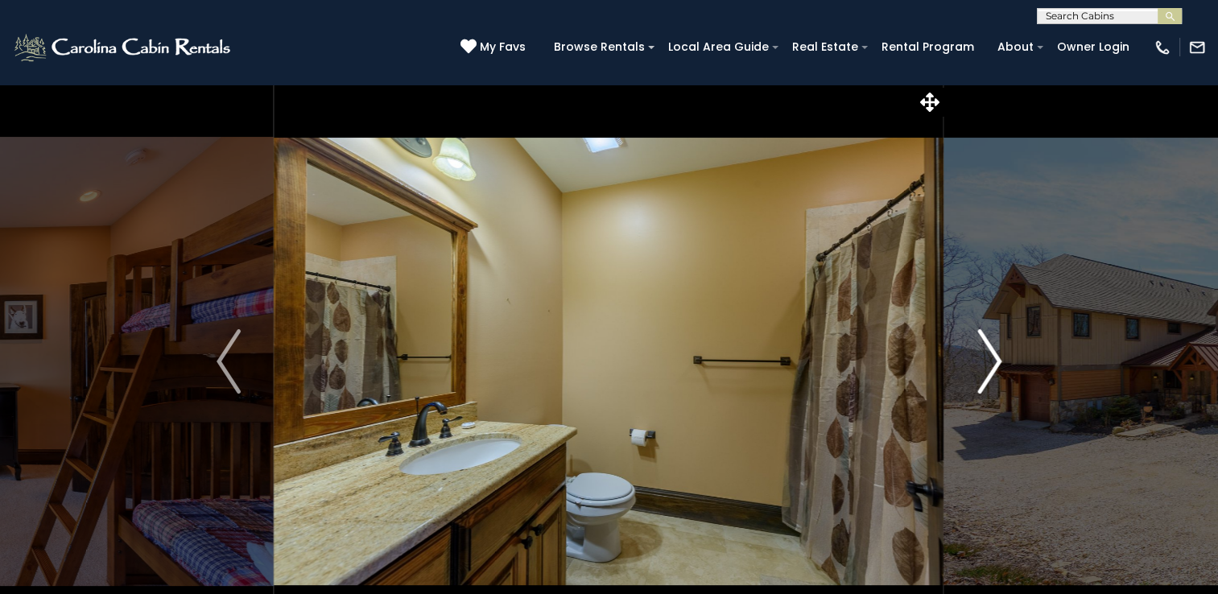
click at [988, 365] on img "Next" at bounding box center [989, 361] width 24 height 64
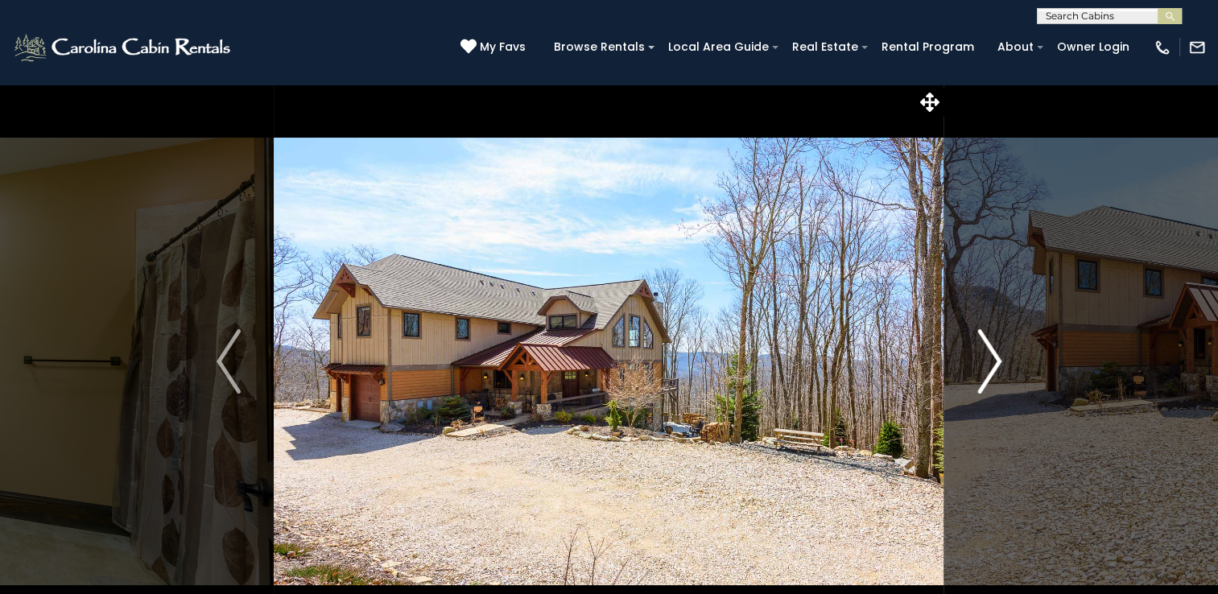
click at [988, 365] on img "Next" at bounding box center [989, 361] width 24 height 64
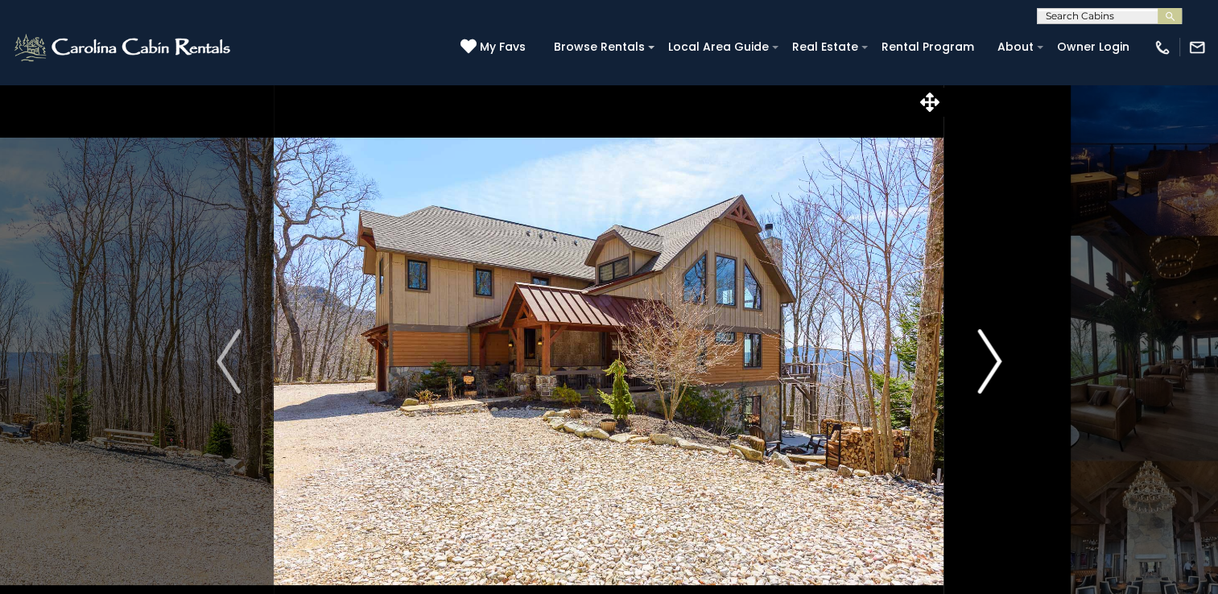
click at [988, 365] on img "Next" at bounding box center [989, 361] width 24 height 64
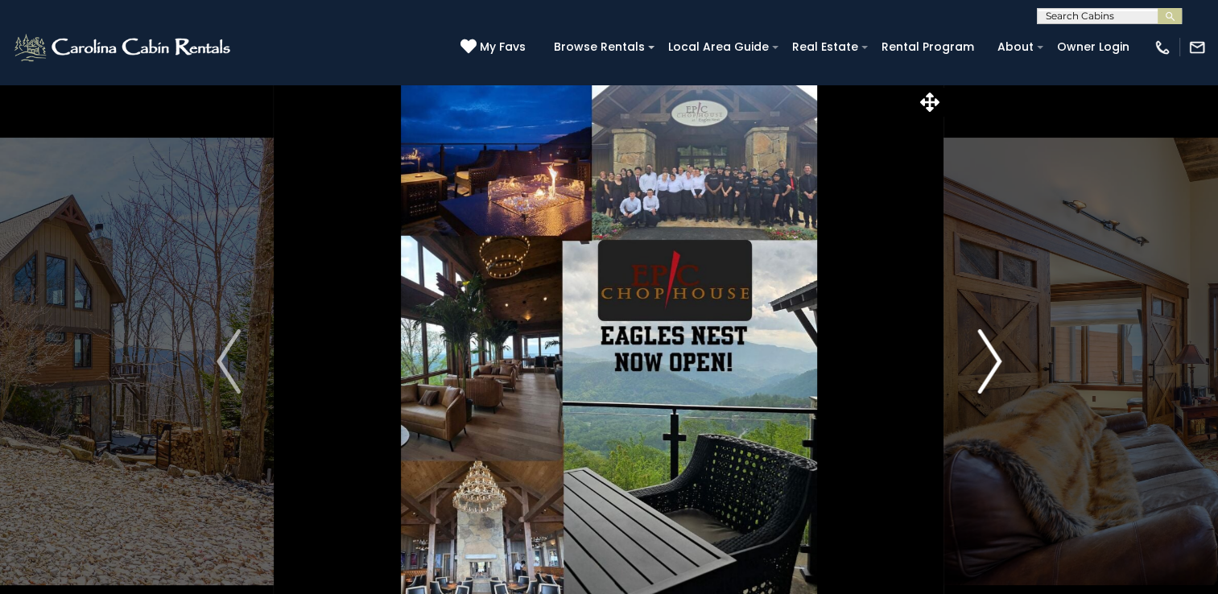
click at [988, 365] on img "Next" at bounding box center [989, 361] width 24 height 64
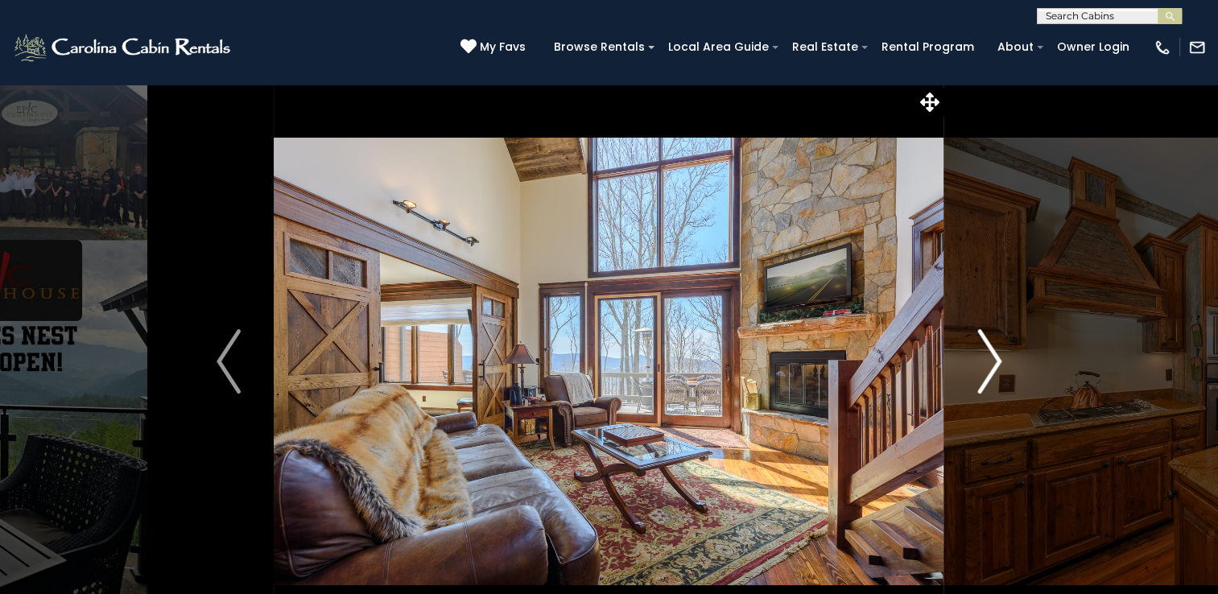
click at [988, 365] on img "Next" at bounding box center [989, 361] width 24 height 64
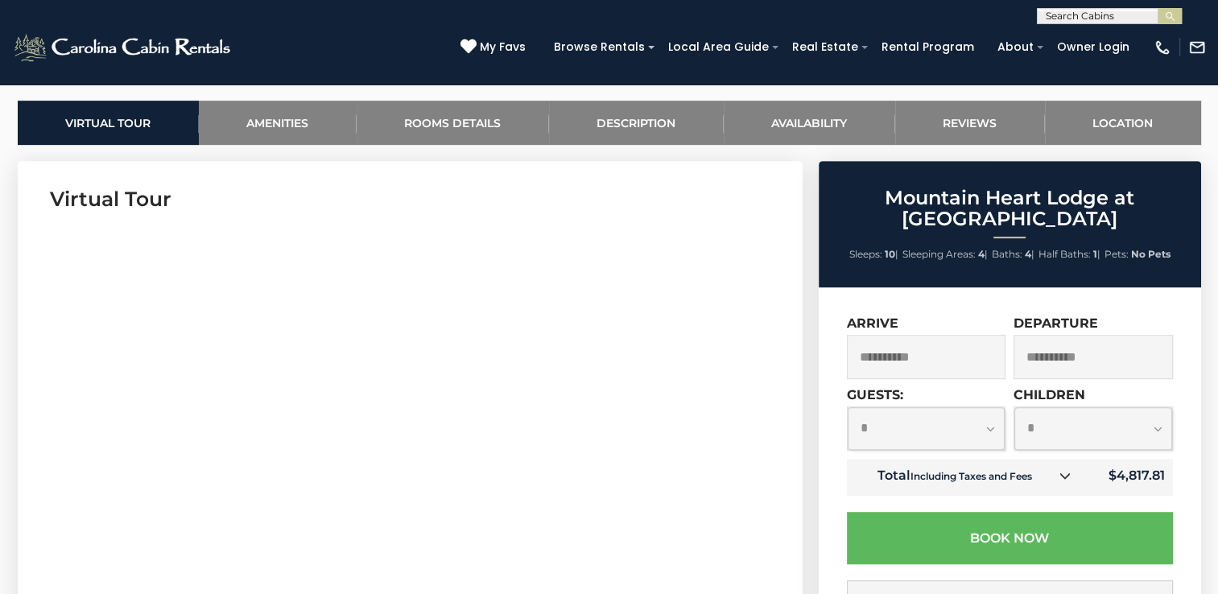
scroll to position [750, 0]
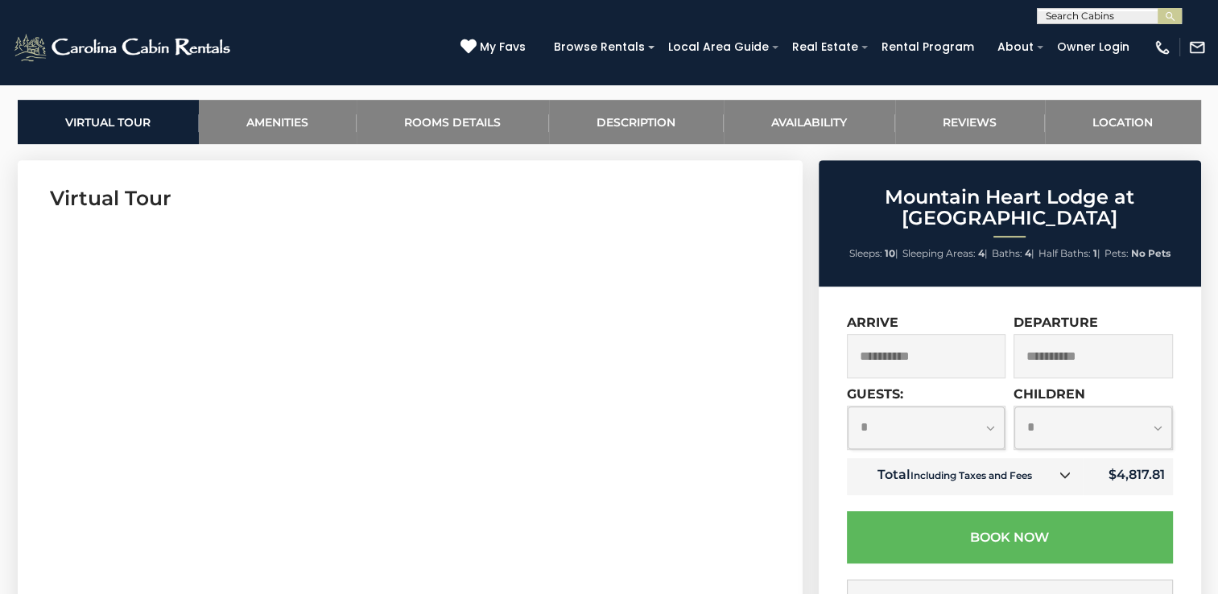
click at [991, 427] on select "**********" at bounding box center [926, 427] width 158 height 43
select select "*"
click at [847, 406] on select "**********" at bounding box center [926, 427] width 158 height 43
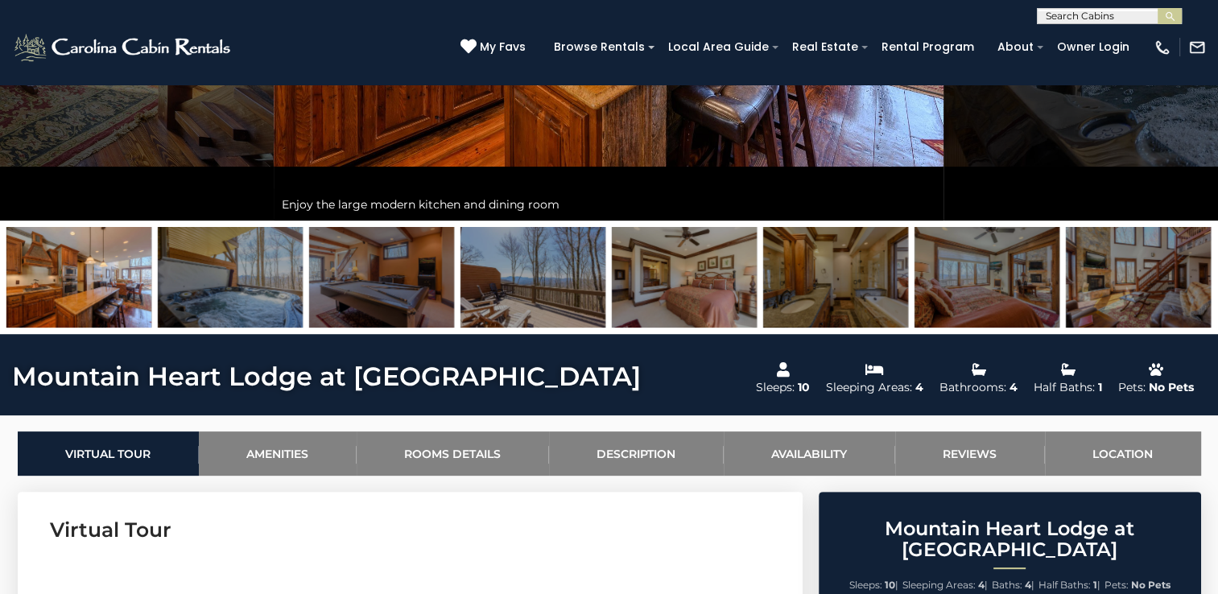
scroll to position [418, 0]
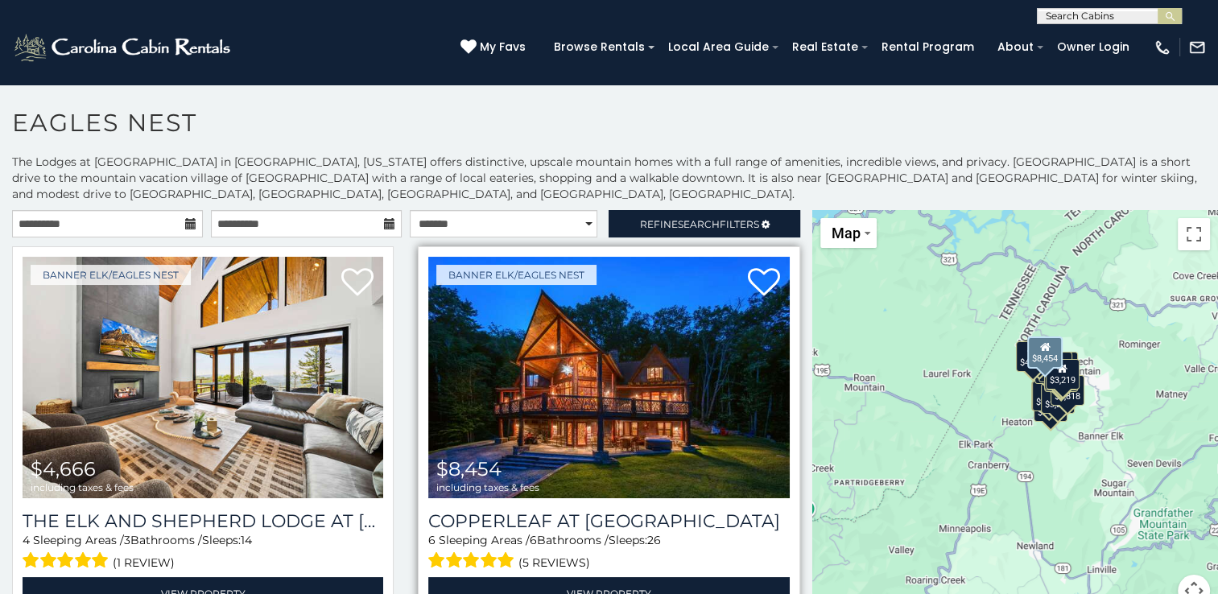
click at [523, 414] on img at bounding box center [608, 377] width 361 height 241
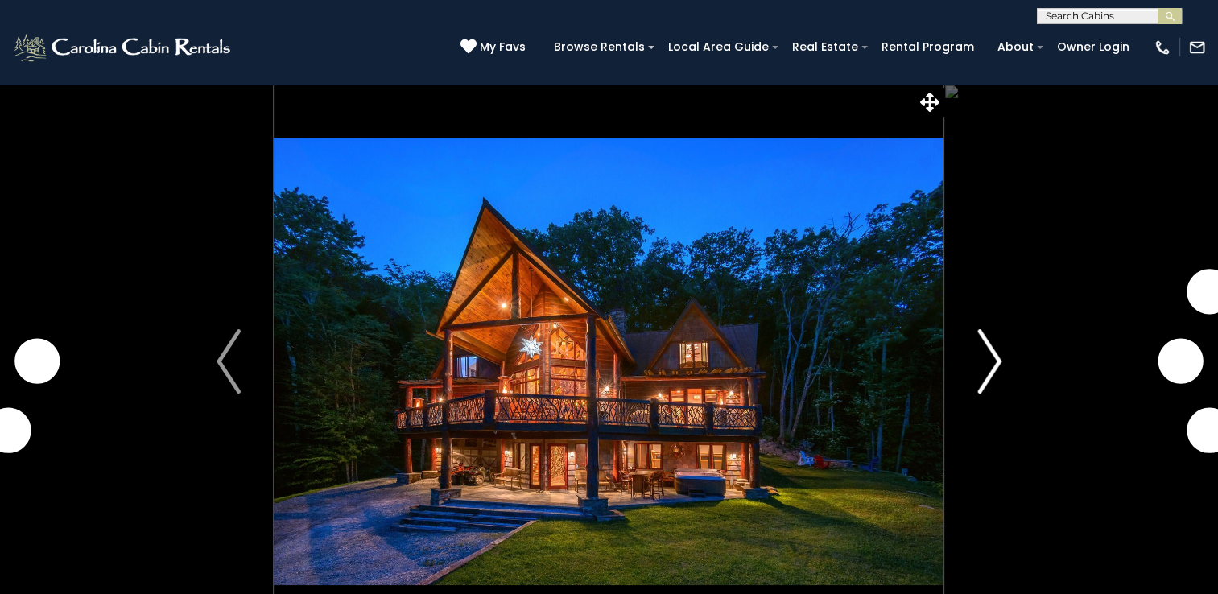
click at [990, 362] on img "Next" at bounding box center [989, 361] width 24 height 64
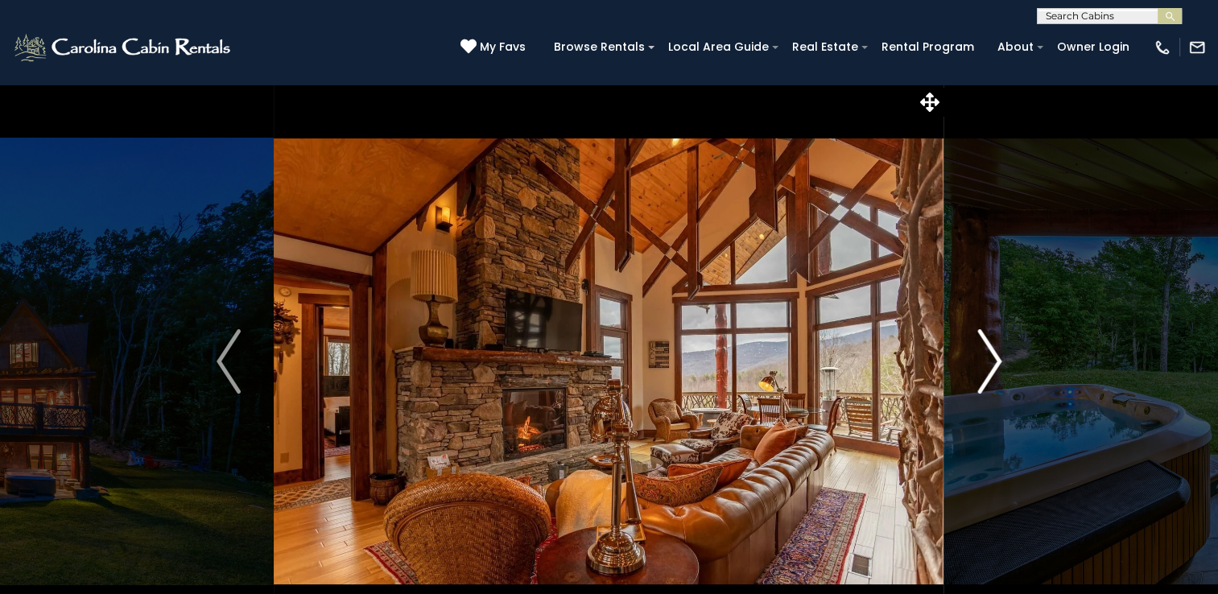
click at [990, 362] on img "Next" at bounding box center [989, 361] width 24 height 64
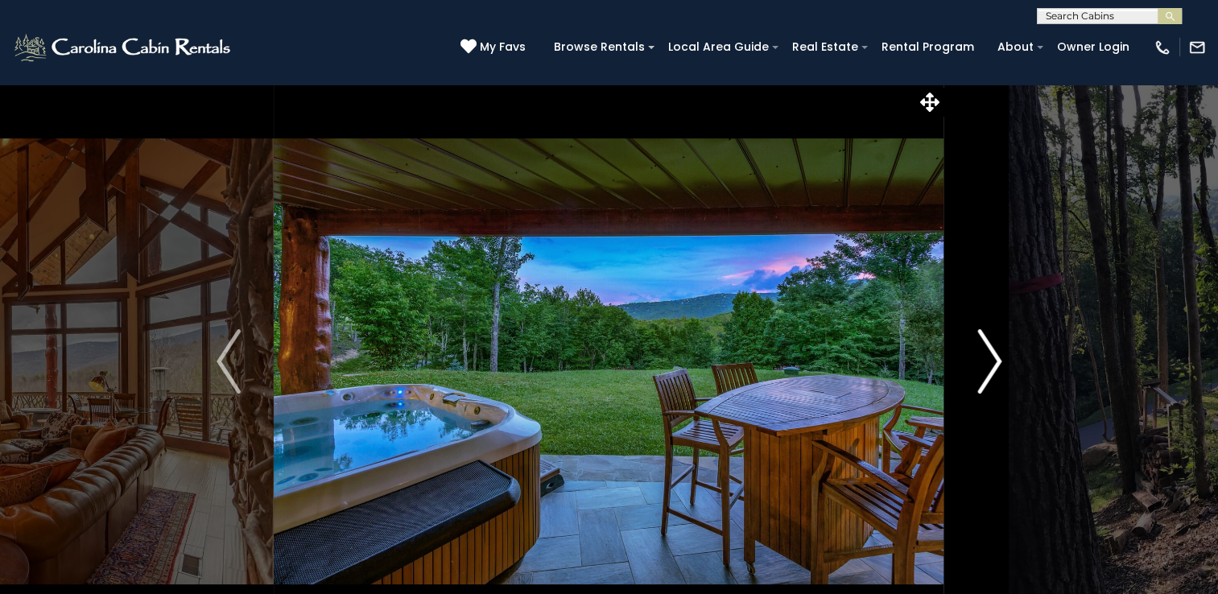
click at [990, 362] on img "Next" at bounding box center [989, 361] width 24 height 64
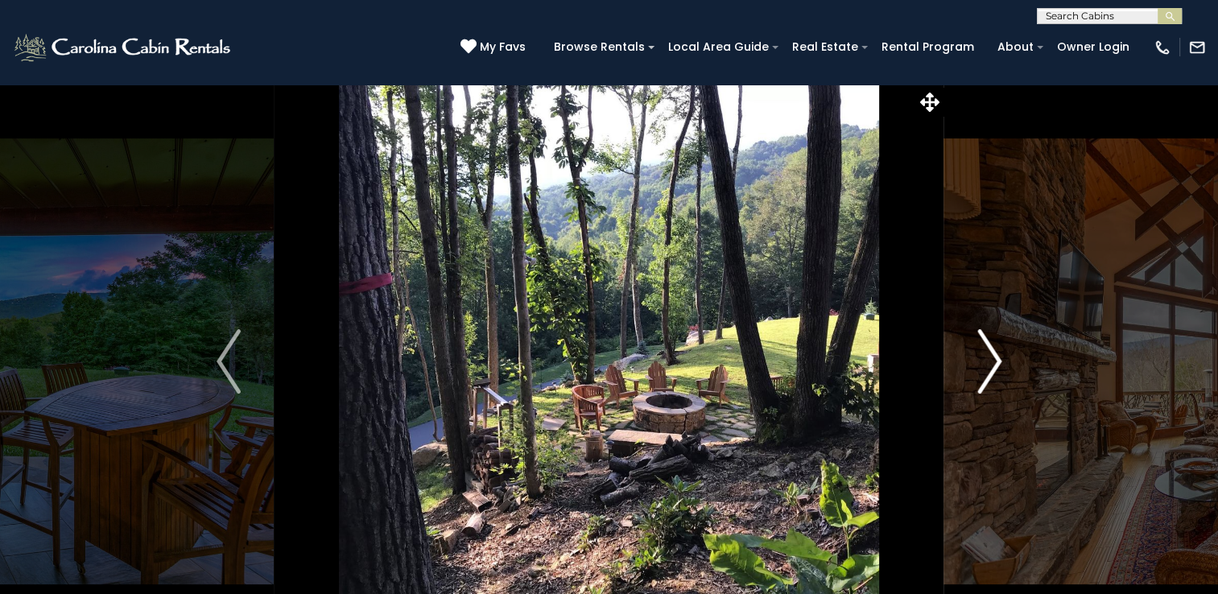
click at [990, 362] on img "Next" at bounding box center [989, 361] width 24 height 64
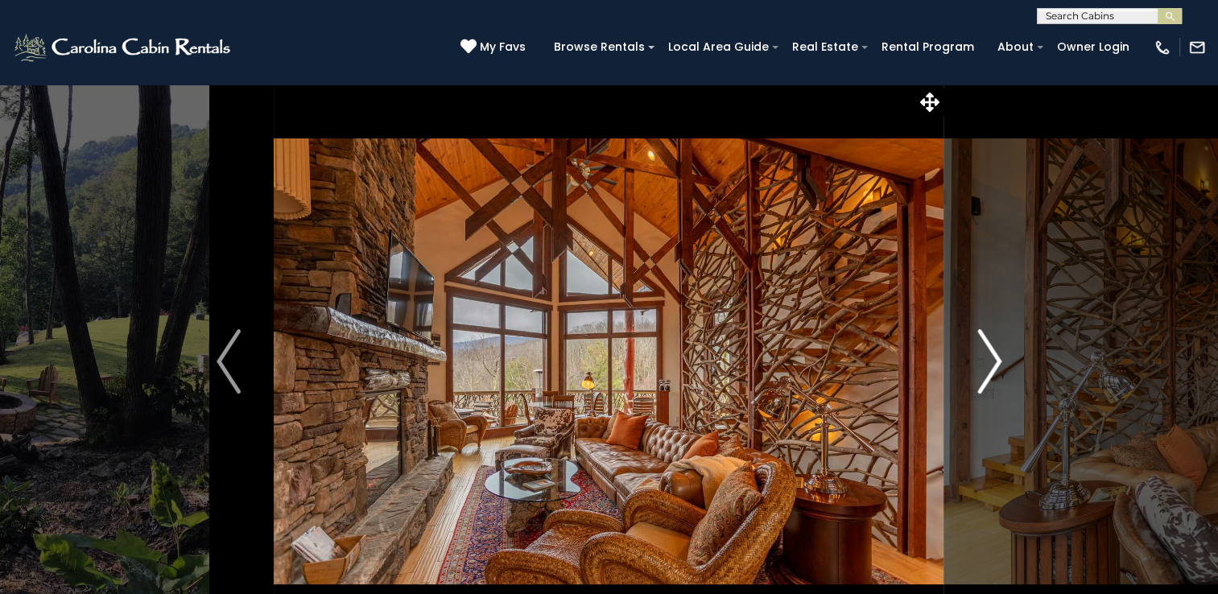
click at [990, 362] on img "Next" at bounding box center [989, 361] width 24 height 64
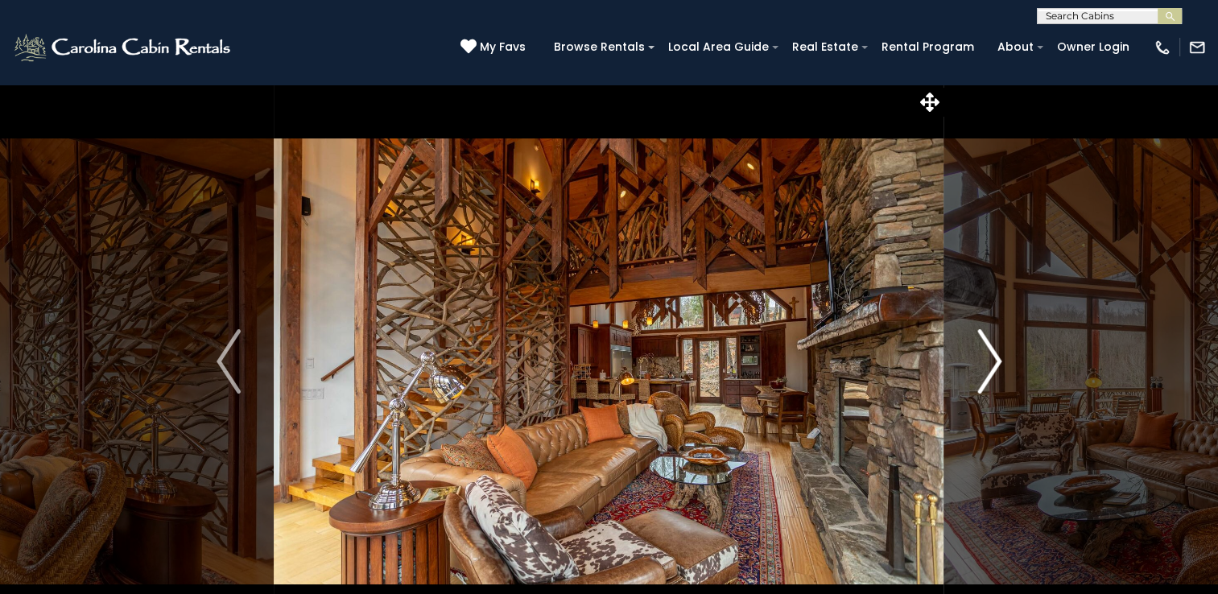
click at [990, 362] on img "Next" at bounding box center [989, 361] width 24 height 64
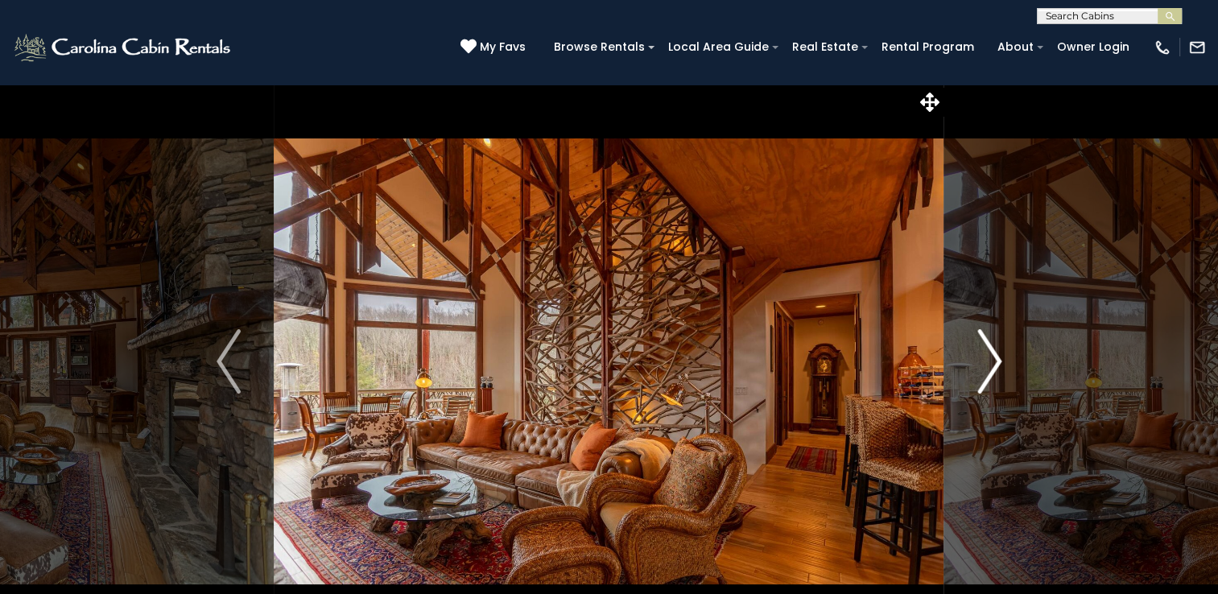
click at [990, 362] on img "Next" at bounding box center [989, 361] width 24 height 64
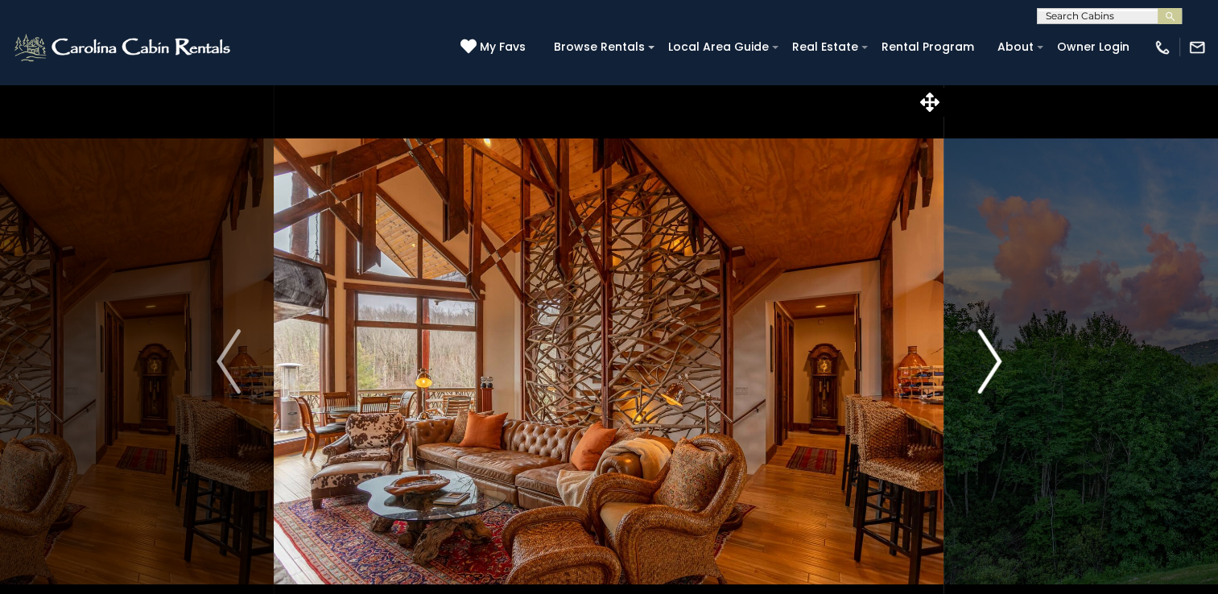
click at [990, 362] on img "Next" at bounding box center [989, 361] width 24 height 64
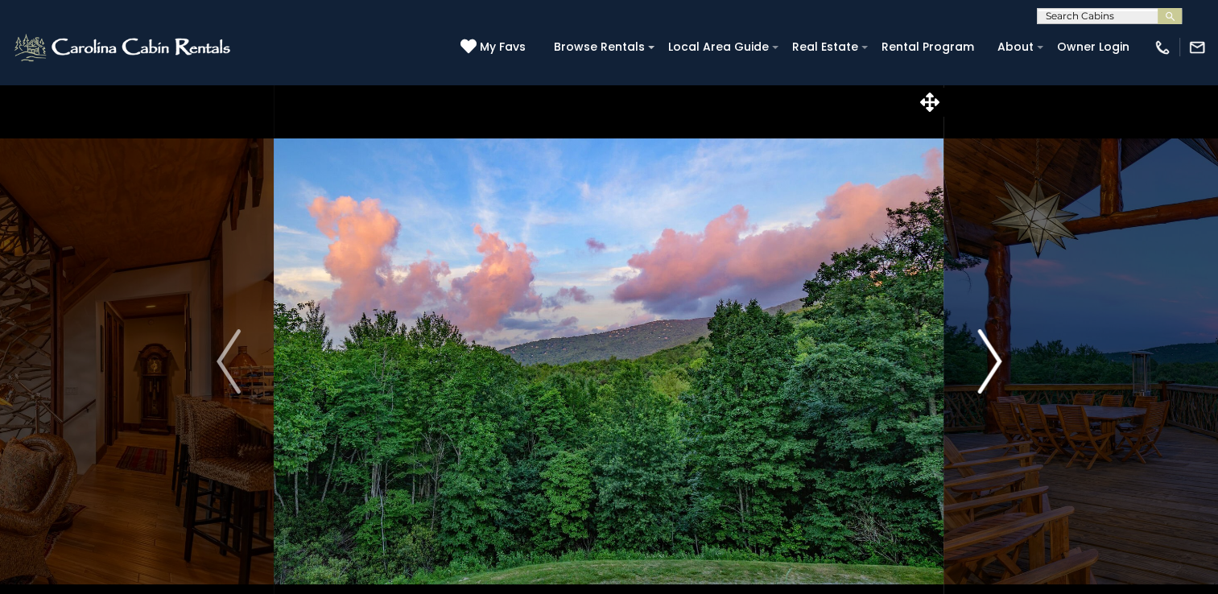
click at [990, 362] on img "Next" at bounding box center [989, 361] width 24 height 64
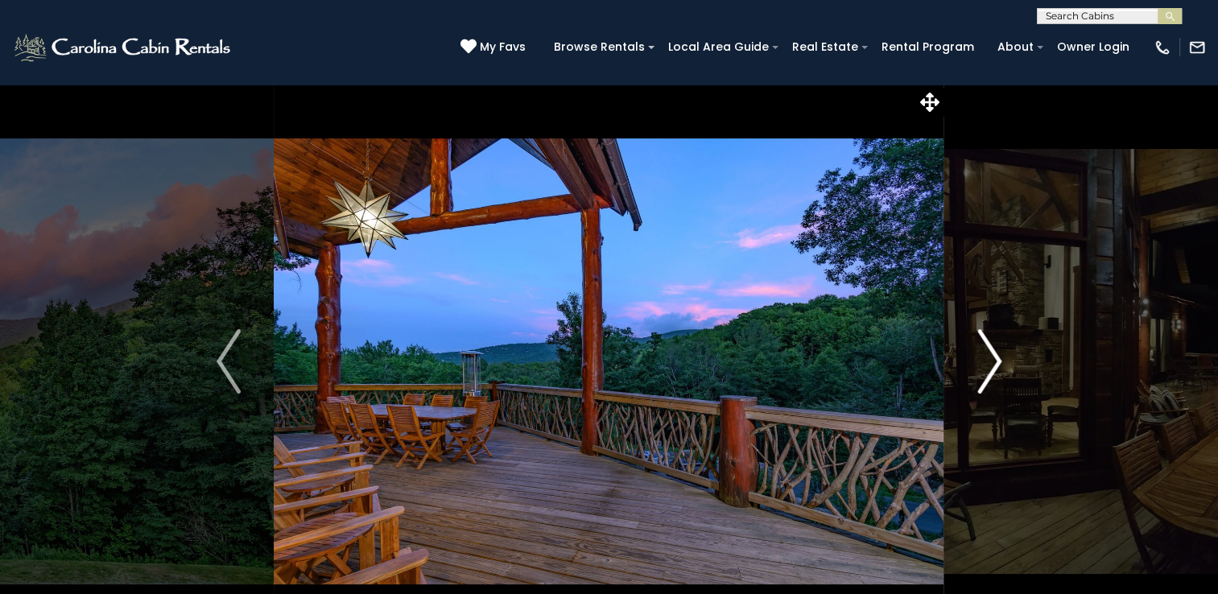
click at [990, 362] on img "Next" at bounding box center [989, 361] width 24 height 64
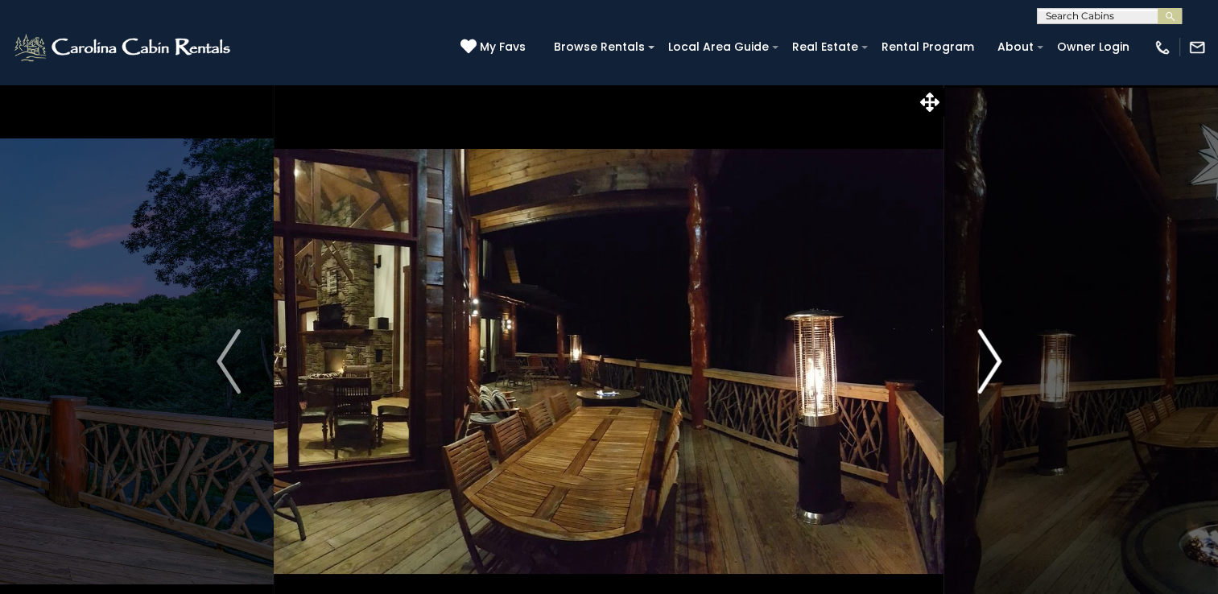
click at [990, 362] on img "Next" at bounding box center [989, 361] width 24 height 64
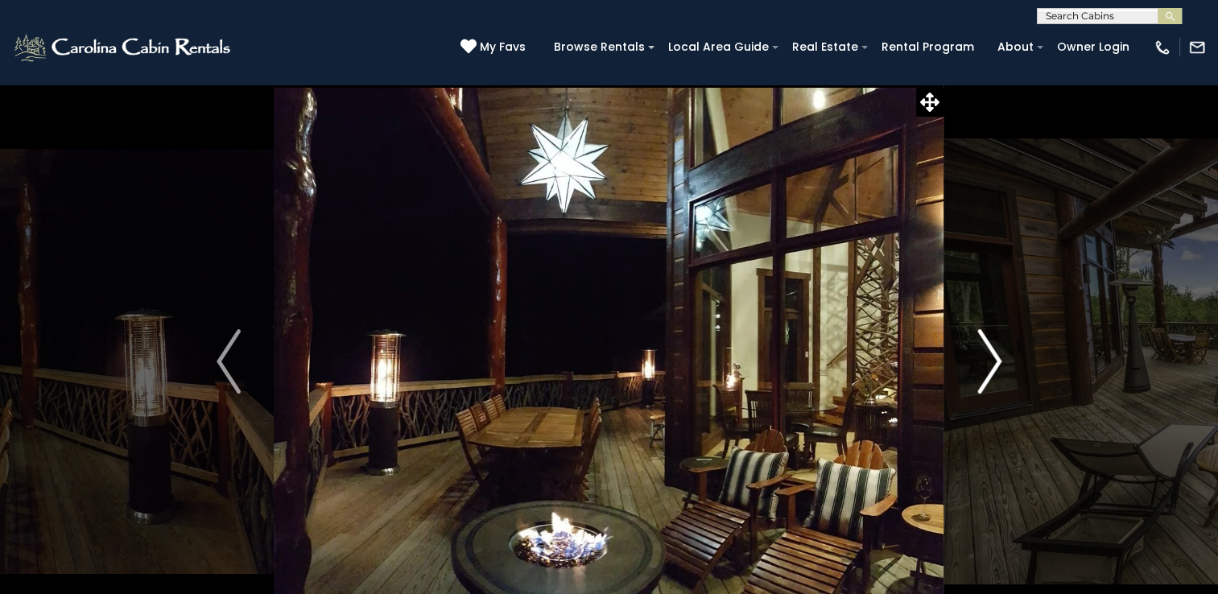
click at [990, 362] on img "Next" at bounding box center [989, 361] width 24 height 64
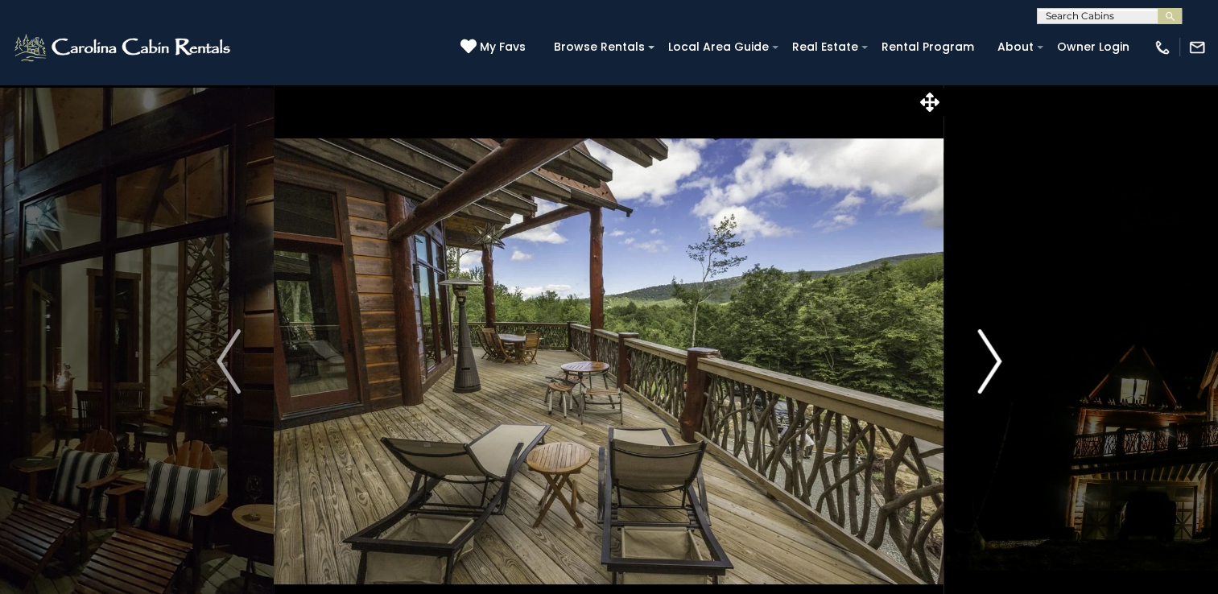
click at [990, 362] on img "Next" at bounding box center [989, 361] width 24 height 64
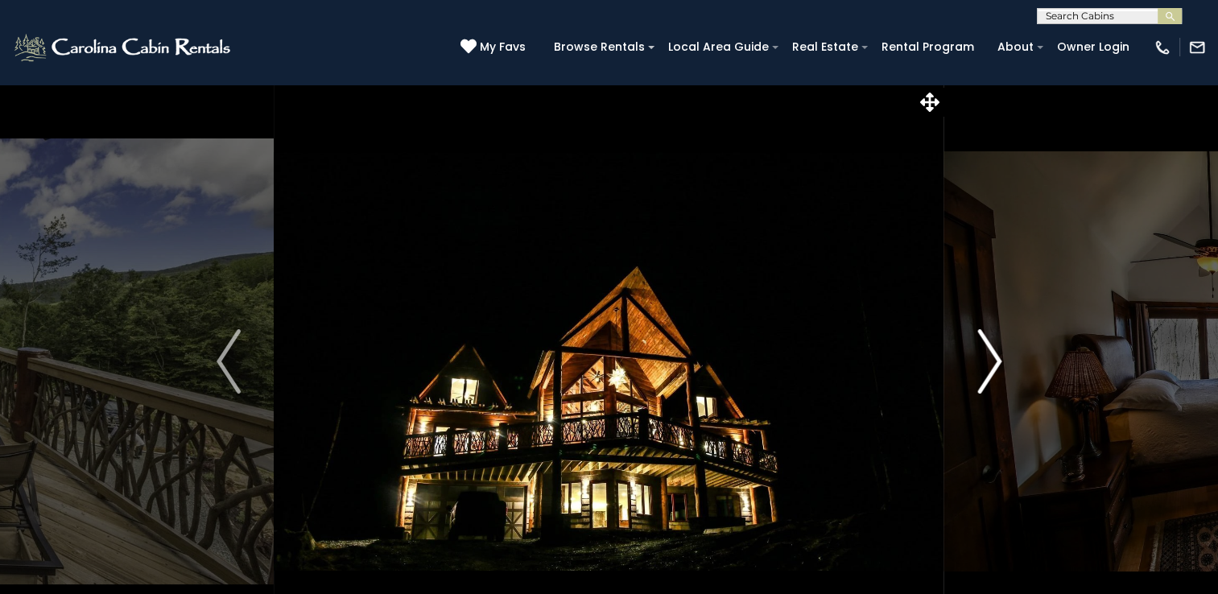
click at [990, 362] on img "Next" at bounding box center [989, 361] width 24 height 64
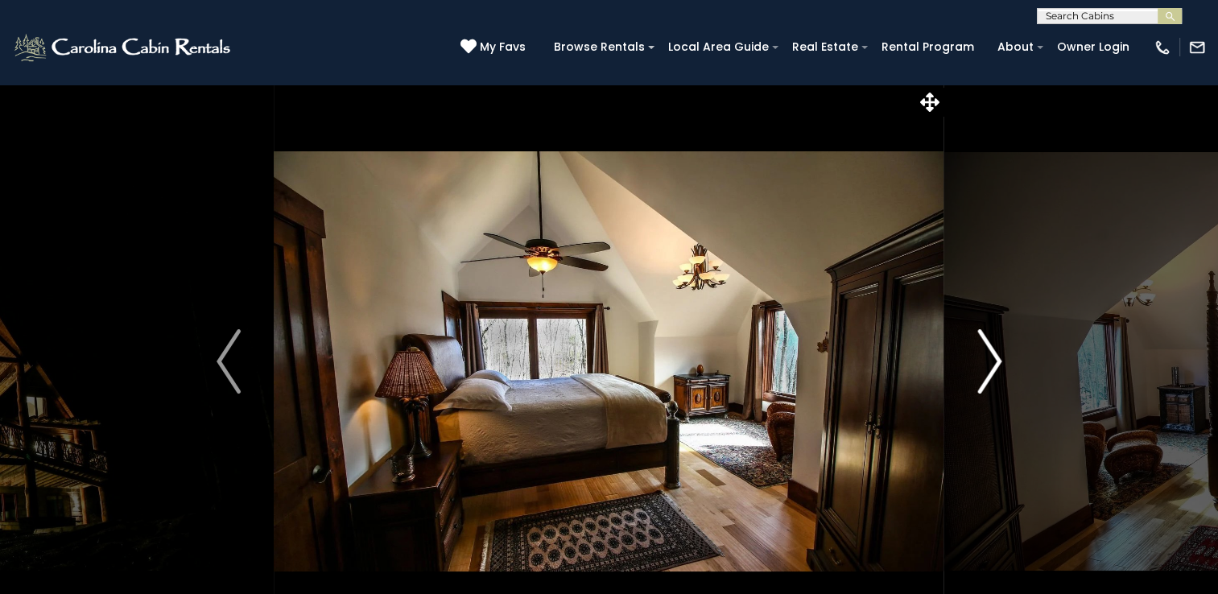
click at [990, 362] on img "Next" at bounding box center [989, 361] width 24 height 64
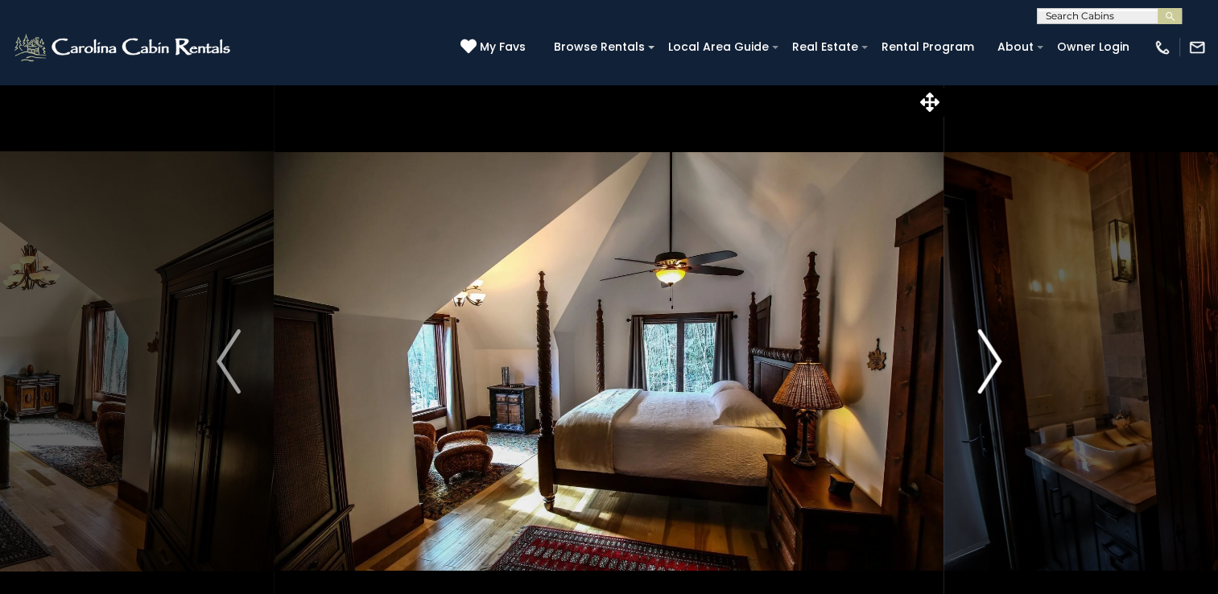
click at [990, 362] on img "Next" at bounding box center [989, 361] width 24 height 64
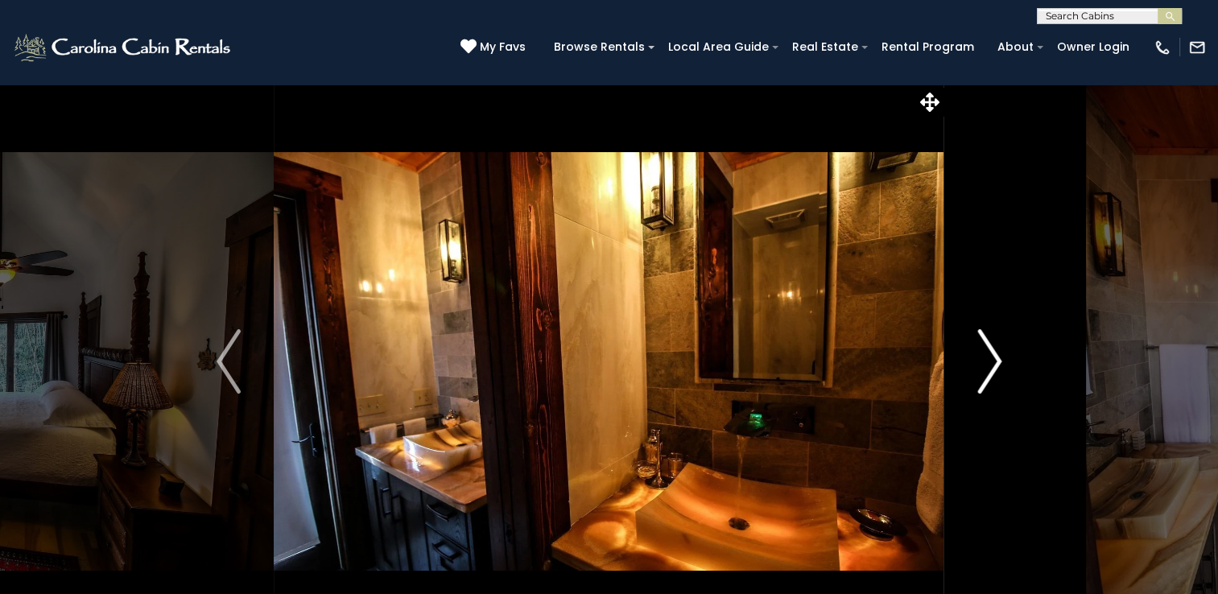
click at [990, 362] on img "Next" at bounding box center [989, 361] width 24 height 64
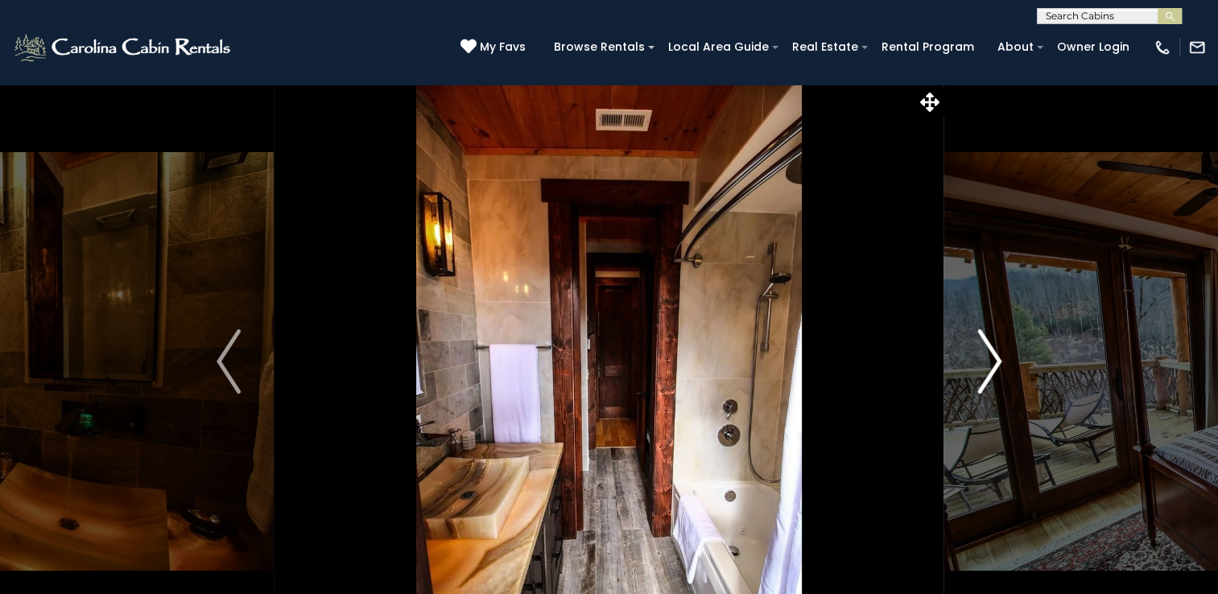
click at [990, 362] on img "Next" at bounding box center [989, 361] width 24 height 64
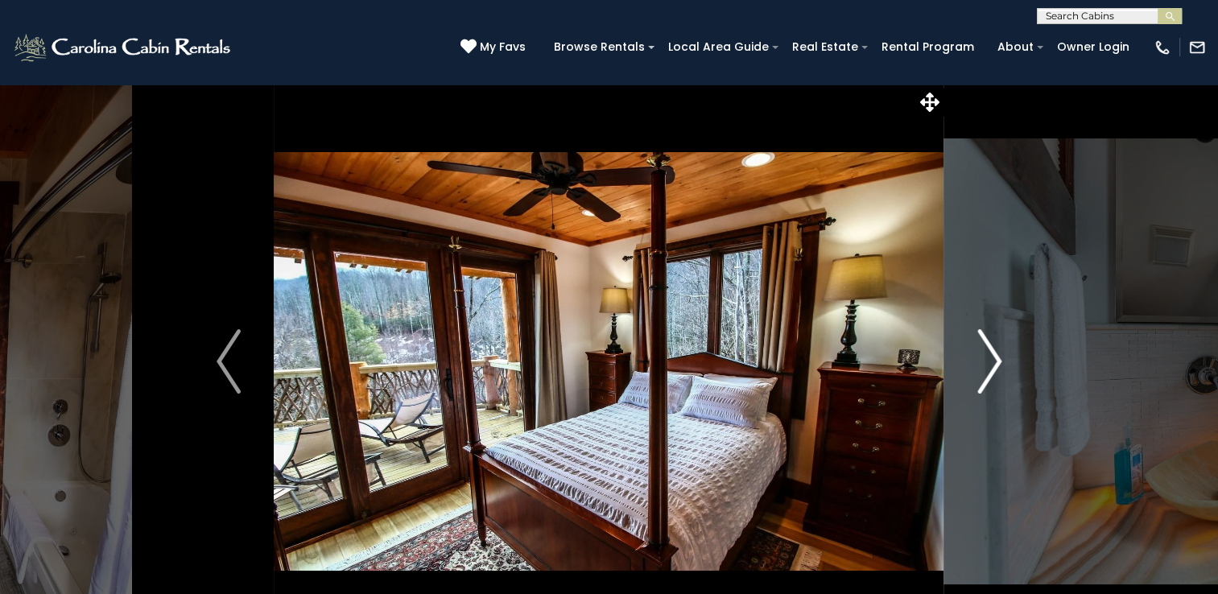
click at [990, 362] on img "Next" at bounding box center [989, 361] width 24 height 64
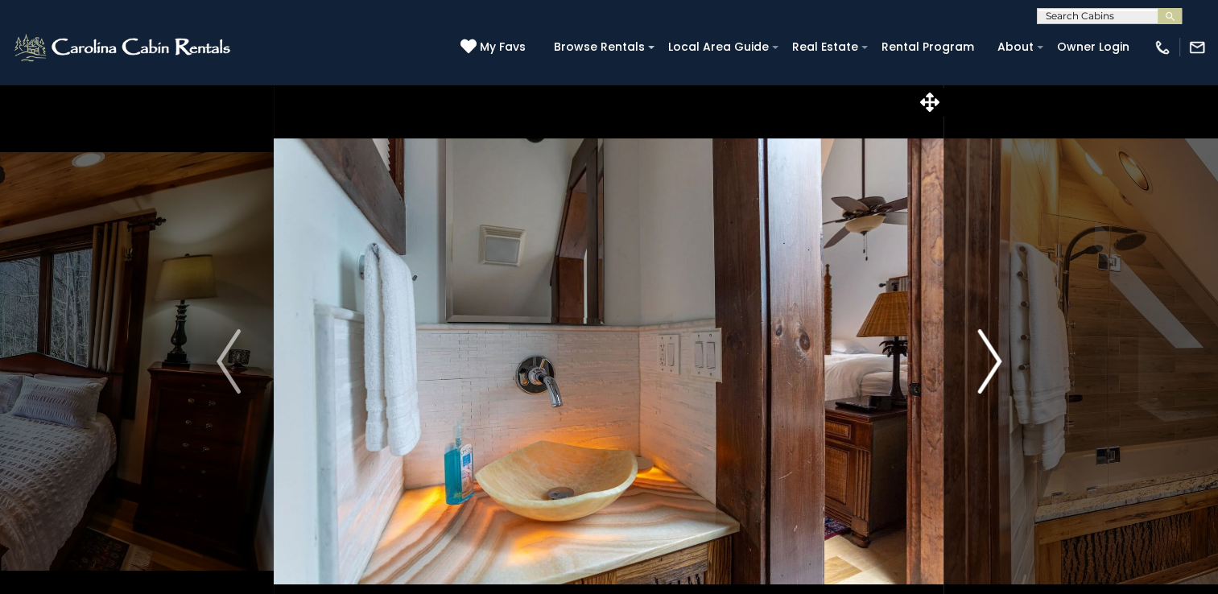
click at [990, 362] on img "Next" at bounding box center [989, 361] width 24 height 64
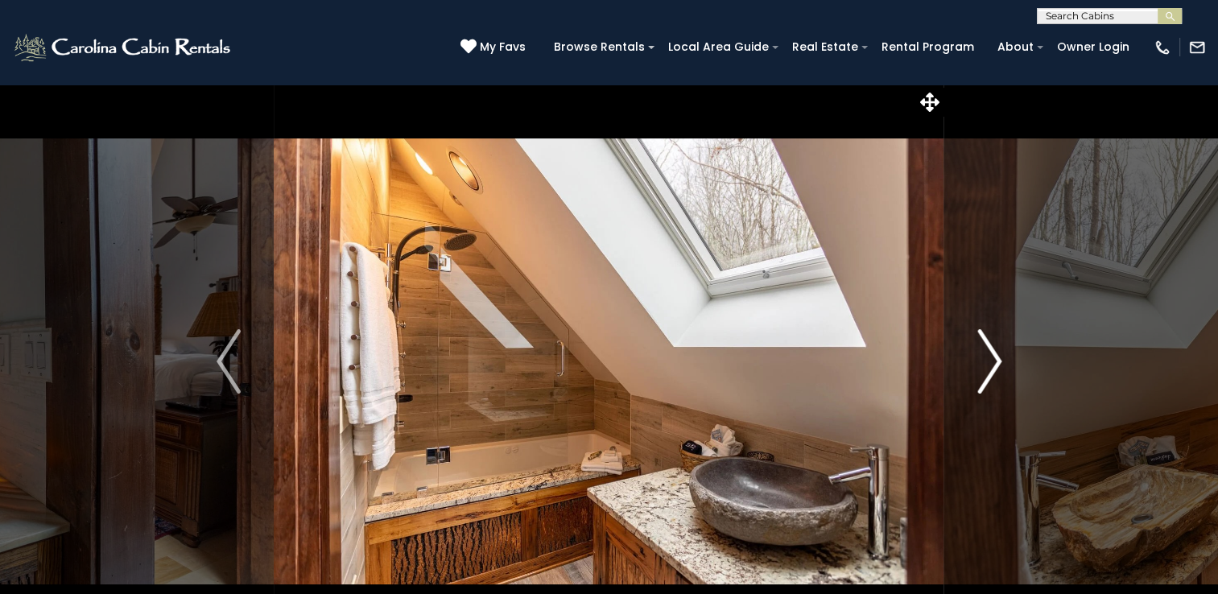
click at [990, 362] on img "Next" at bounding box center [989, 361] width 24 height 64
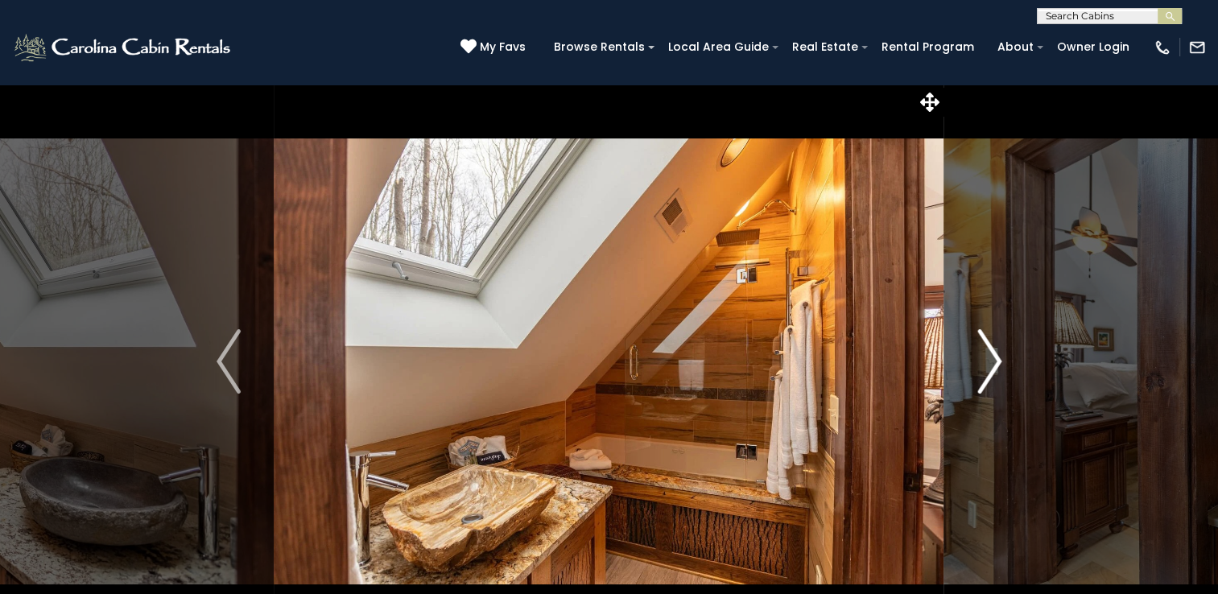
click at [990, 362] on img "Next" at bounding box center [989, 361] width 24 height 64
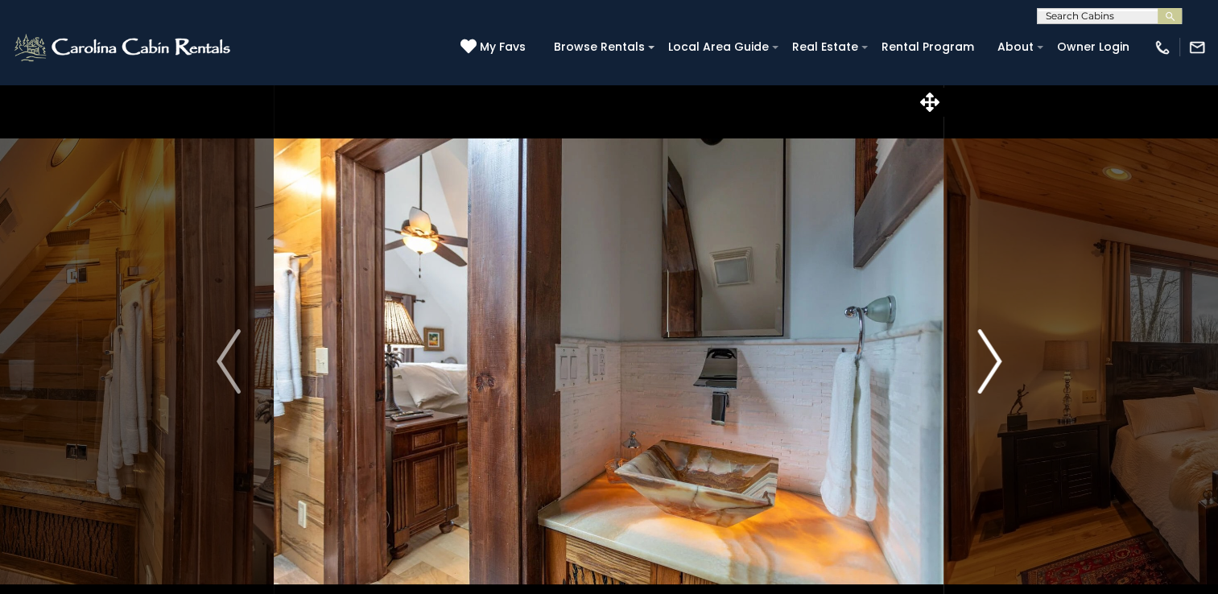
click at [990, 362] on img "Next" at bounding box center [989, 361] width 24 height 64
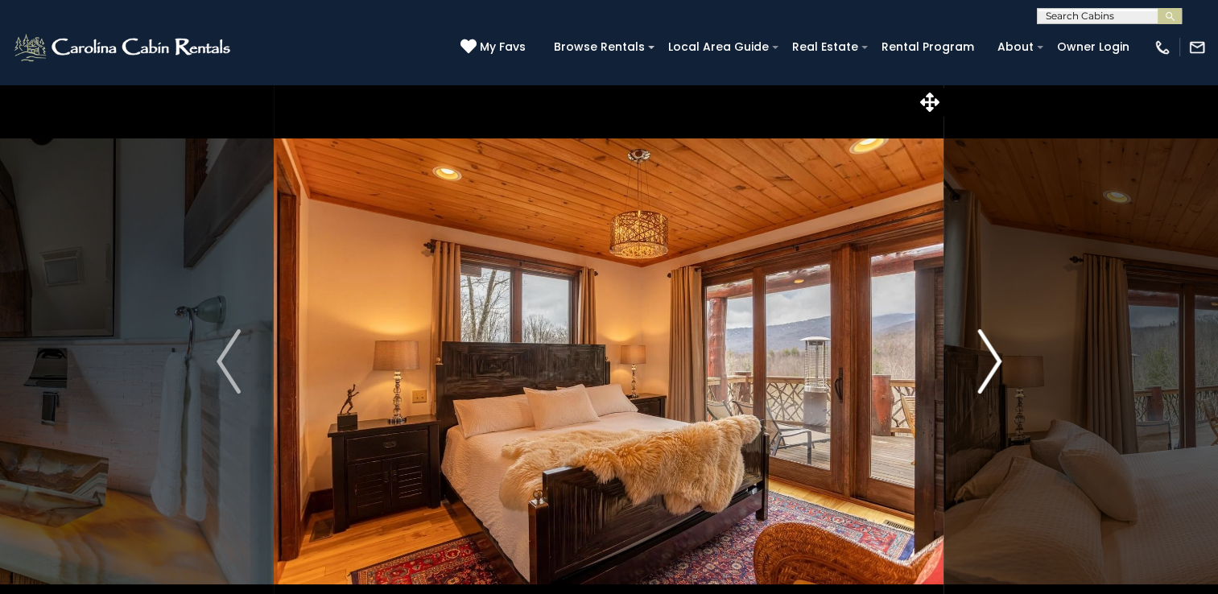
click at [990, 362] on img "Next" at bounding box center [989, 361] width 24 height 64
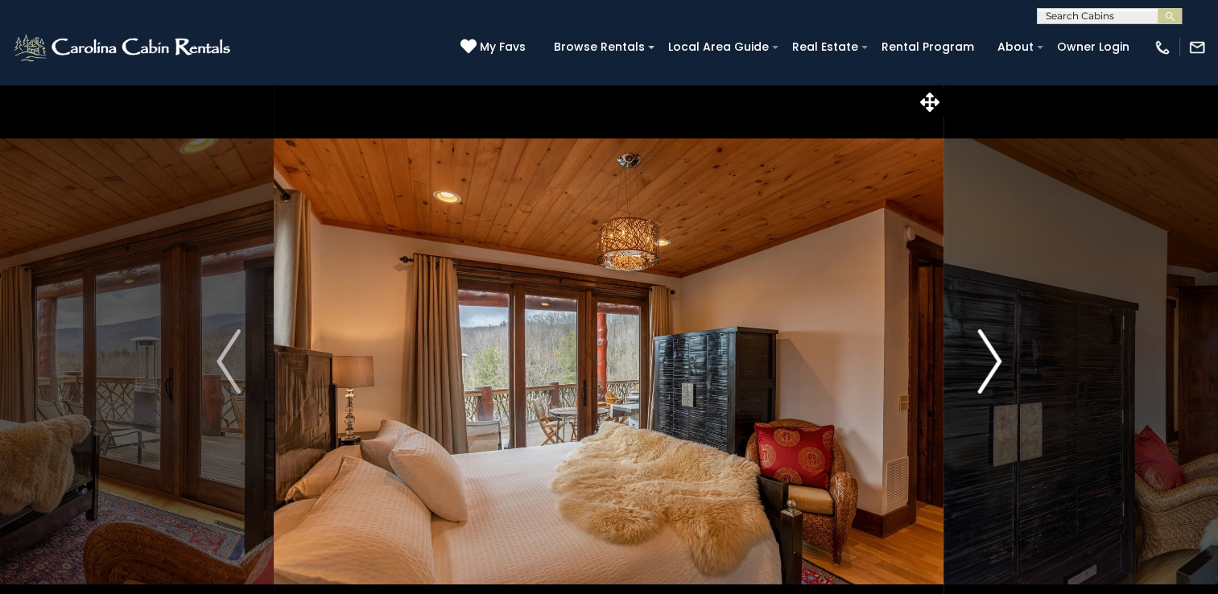
click at [990, 362] on img "Next" at bounding box center [989, 361] width 24 height 64
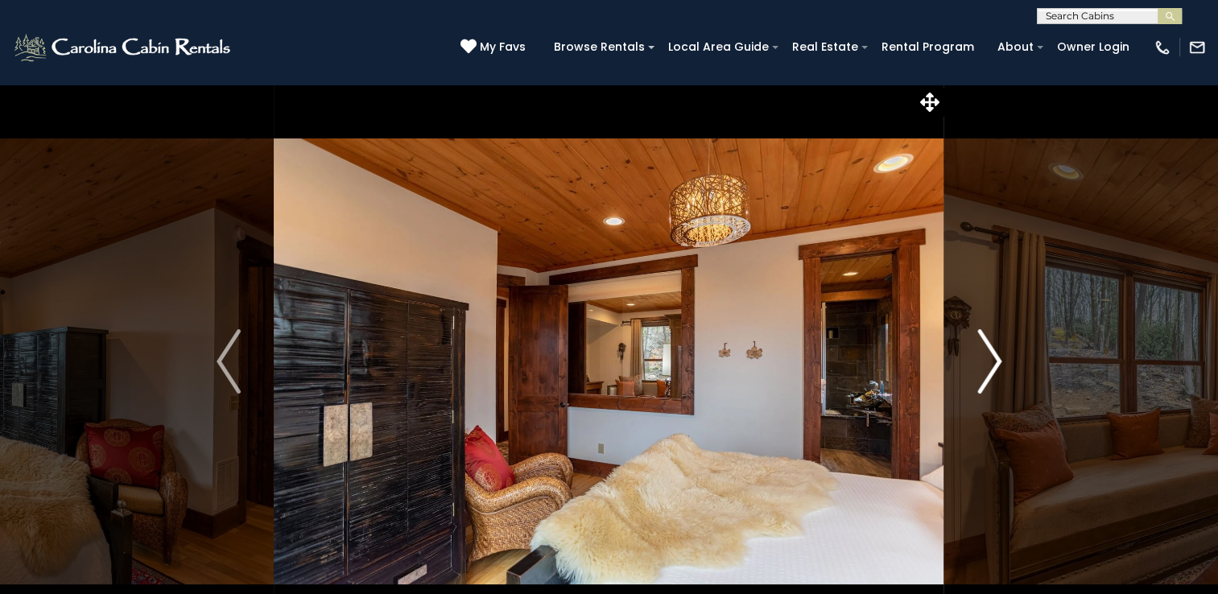
click at [990, 362] on img "Next" at bounding box center [989, 361] width 24 height 64
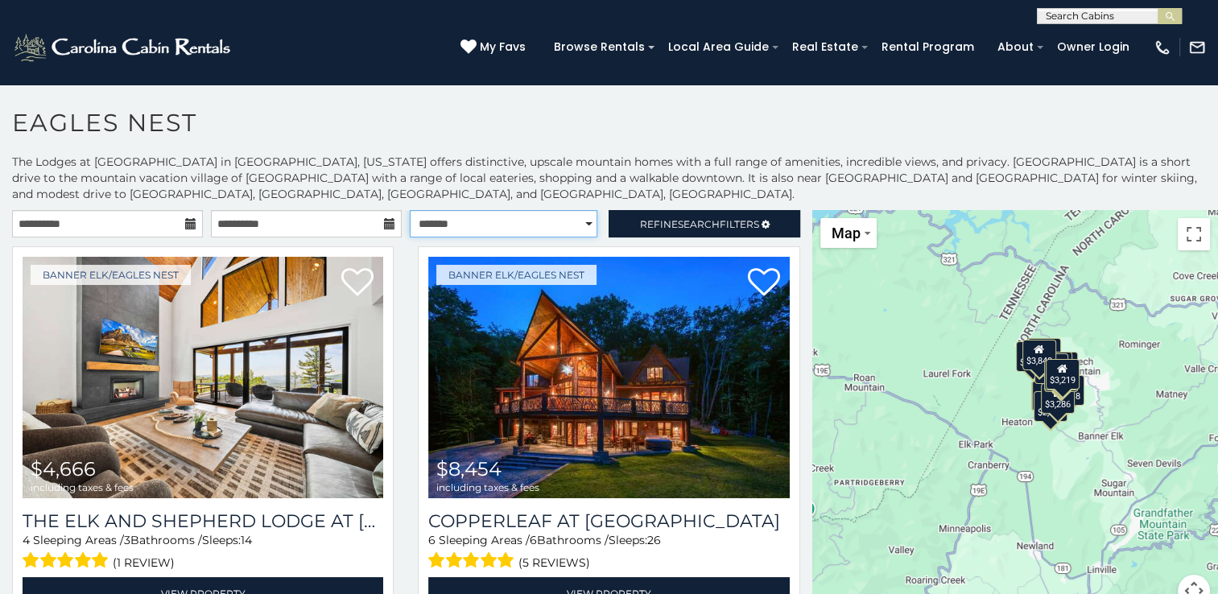
click at [579, 224] on select "**********" at bounding box center [504, 223] width 188 height 27
select select "**********"
click at [410, 210] on select "**********" at bounding box center [504, 223] width 188 height 27
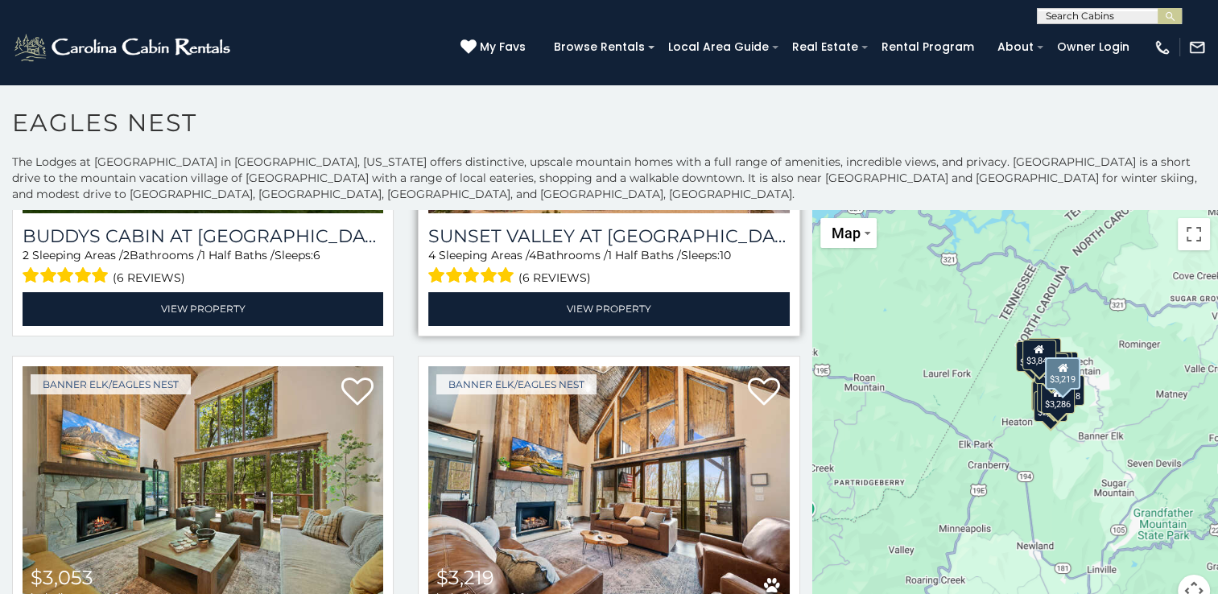
scroll to position [2366, 0]
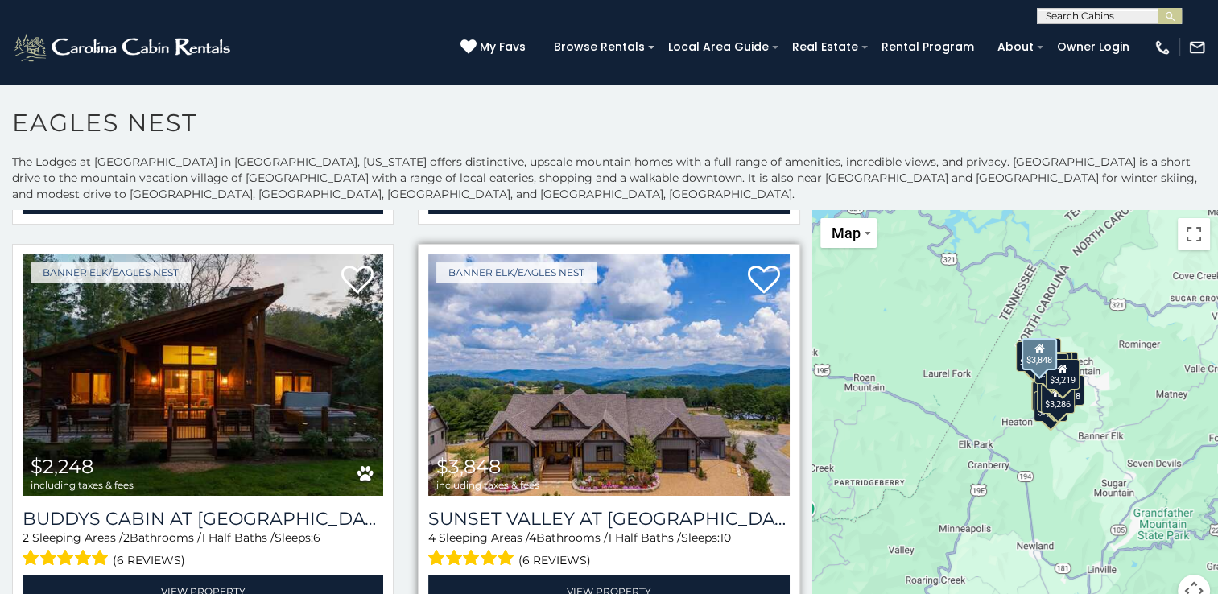
click at [590, 359] on img at bounding box center [608, 374] width 361 height 241
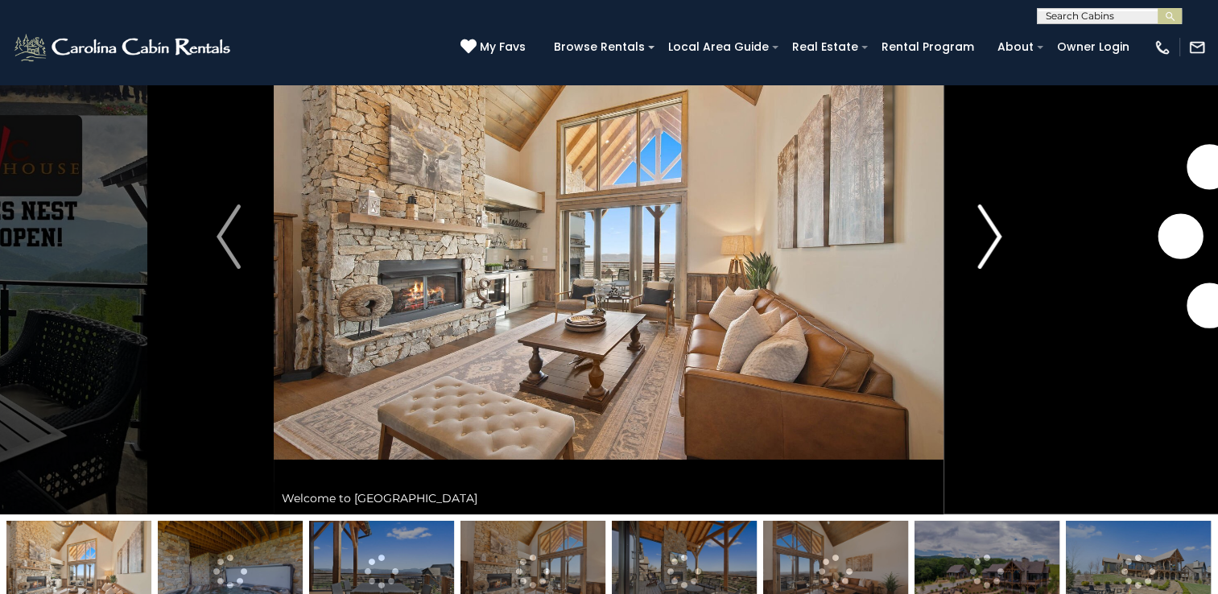
click at [992, 238] on img "Next" at bounding box center [989, 236] width 24 height 64
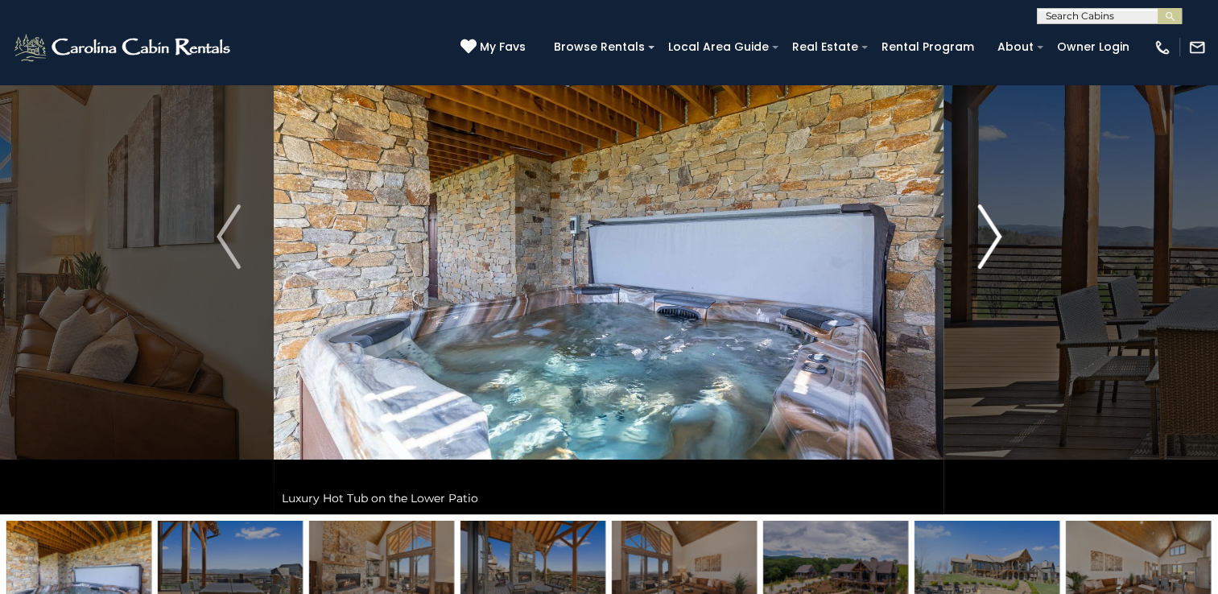
click at [992, 238] on img "Next" at bounding box center [989, 236] width 24 height 64
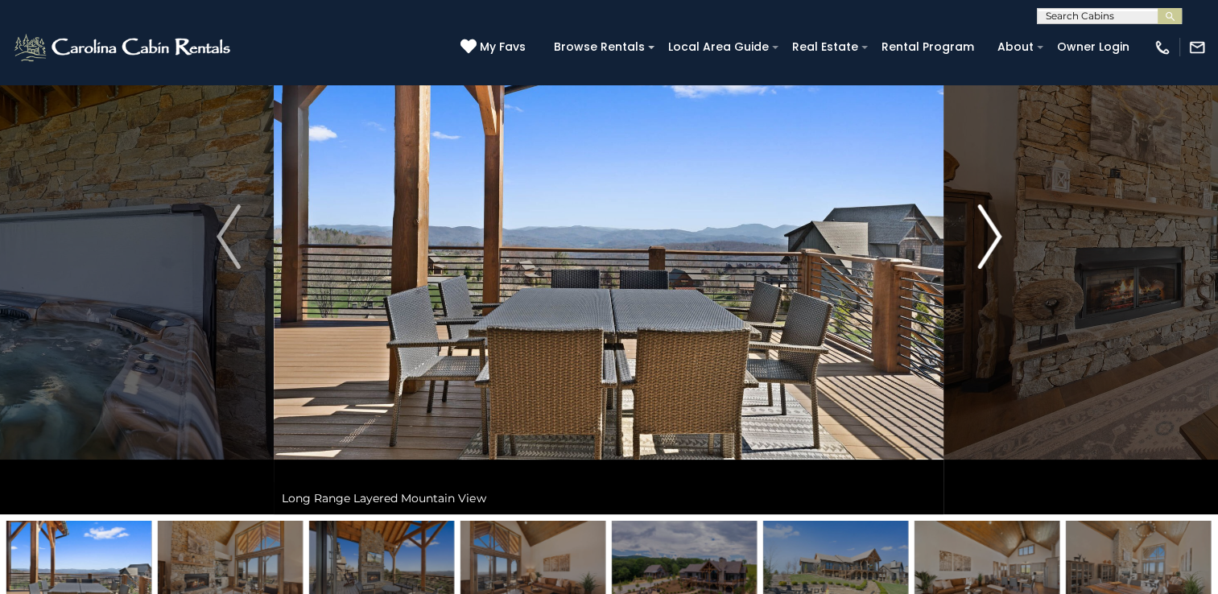
click at [992, 238] on img "Next" at bounding box center [989, 236] width 24 height 64
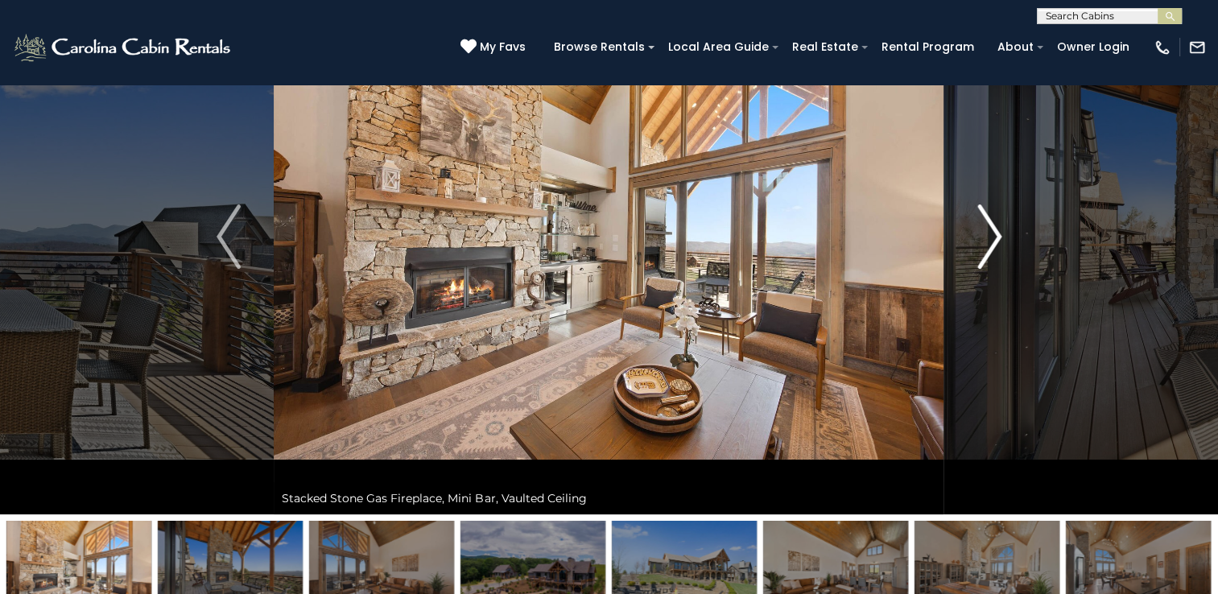
click at [992, 238] on img "Next" at bounding box center [989, 236] width 24 height 64
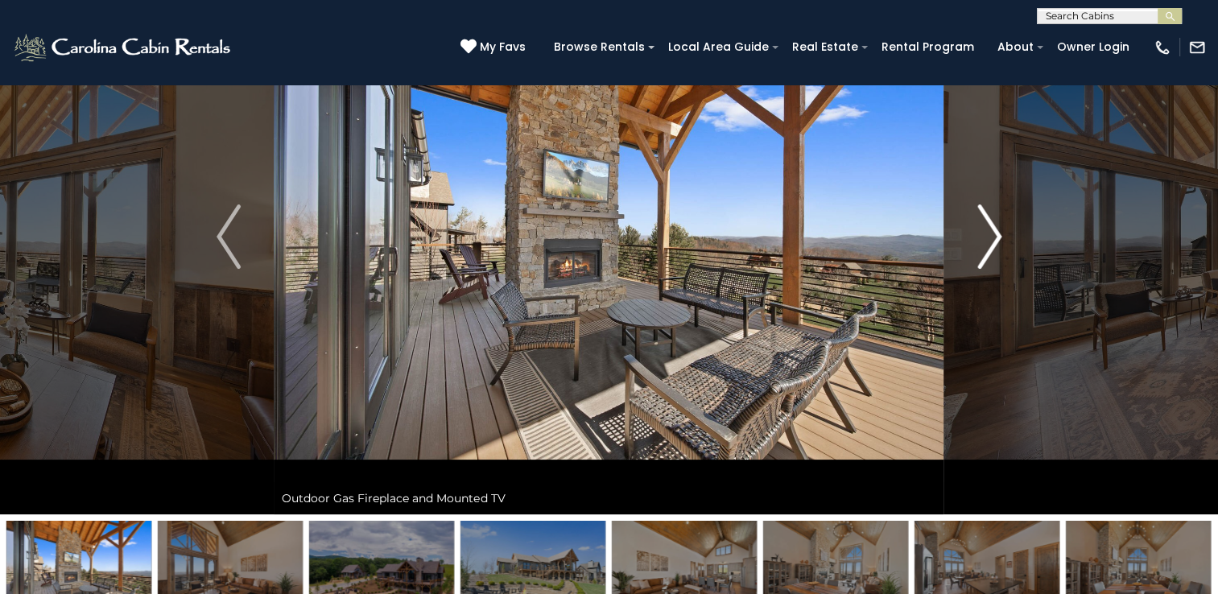
click at [992, 238] on img "Next" at bounding box center [989, 236] width 24 height 64
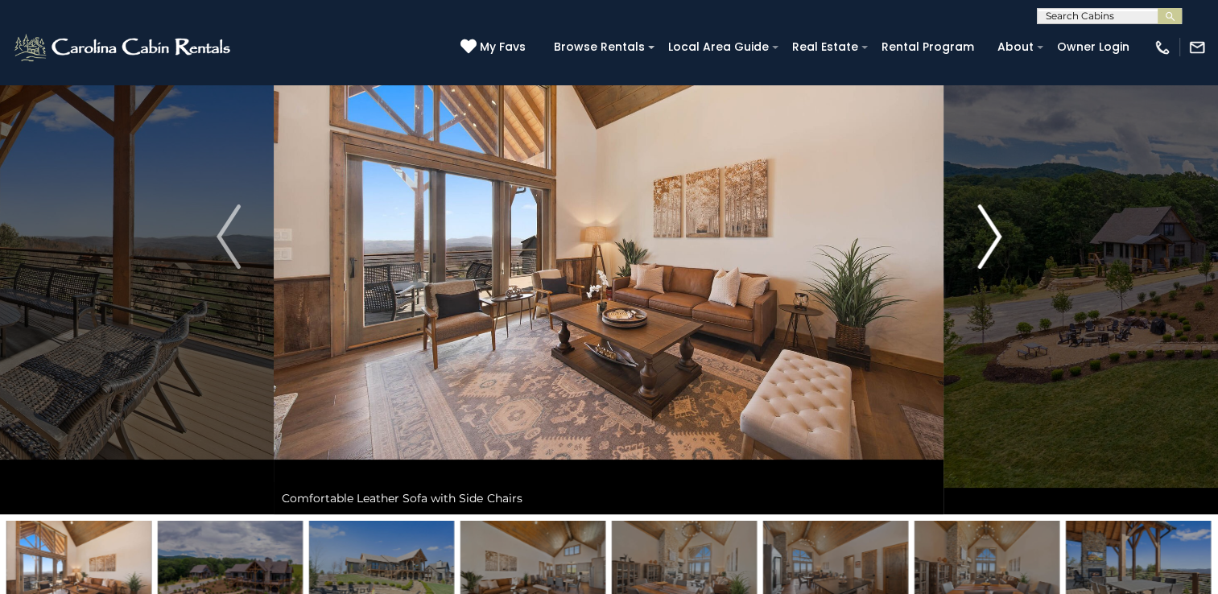
click at [992, 238] on img "Next" at bounding box center [989, 236] width 24 height 64
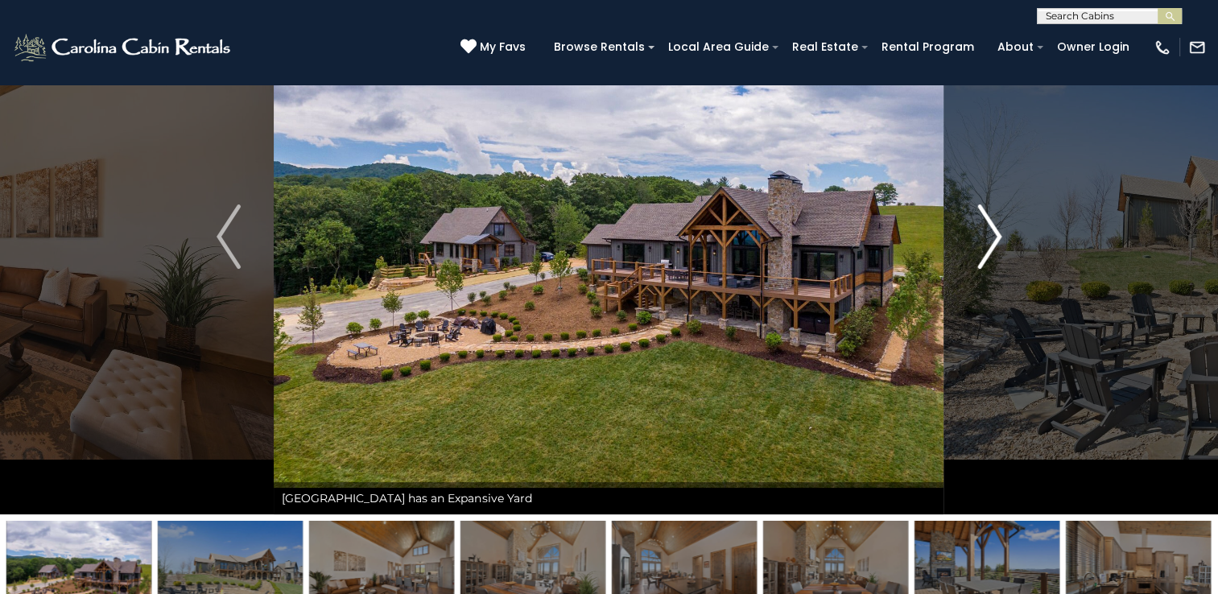
click at [992, 238] on img "Next" at bounding box center [989, 236] width 24 height 64
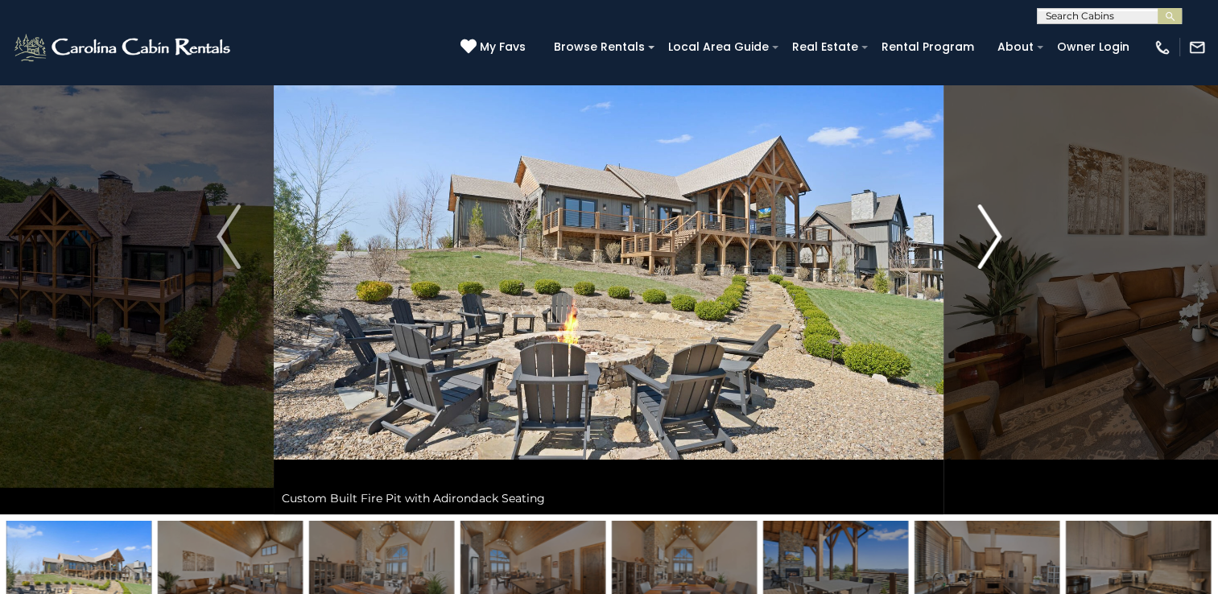
click at [992, 238] on img "Next" at bounding box center [989, 236] width 24 height 64
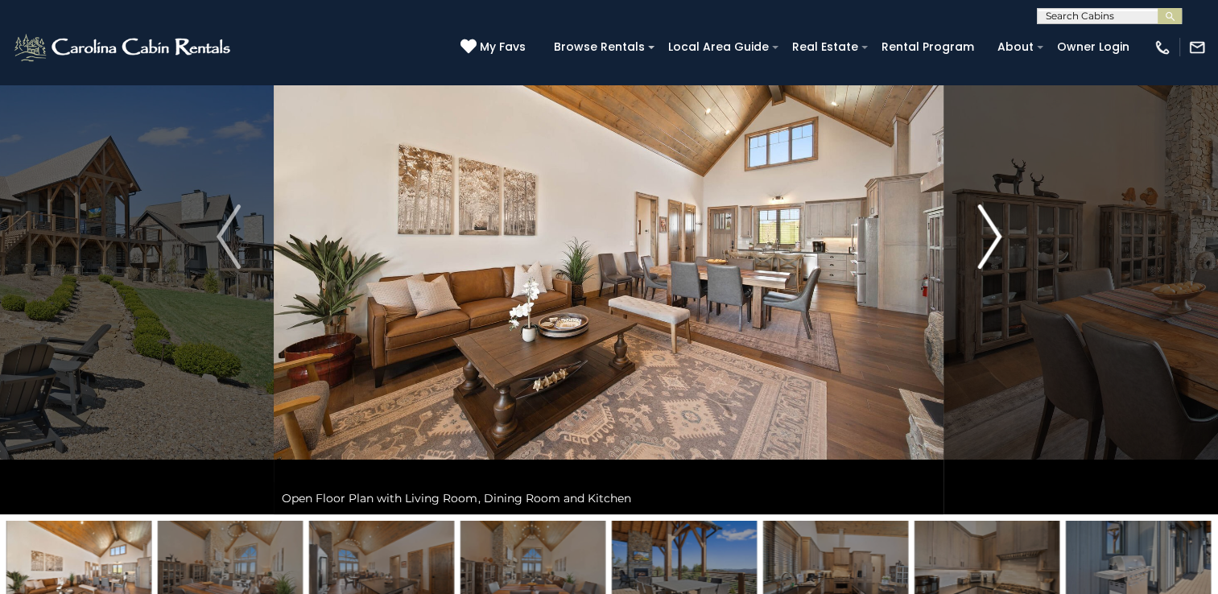
click at [992, 238] on img "Next" at bounding box center [989, 236] width 24 height 64
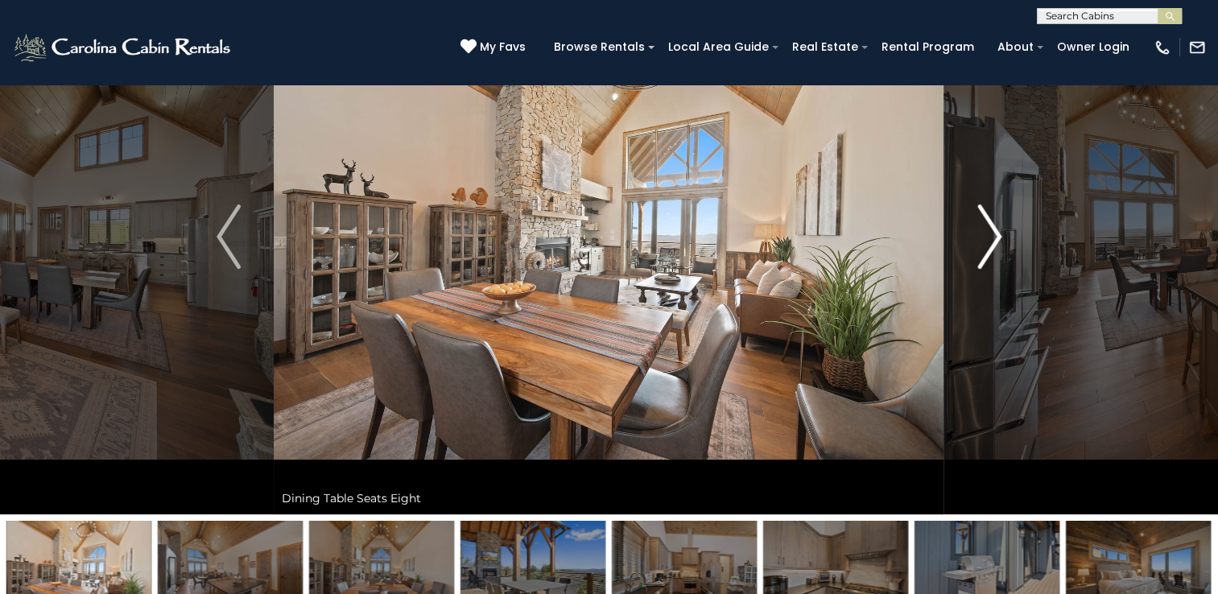
click at [992, 238] on img "Next" at bounding box center [989, 236] width 24 height 64
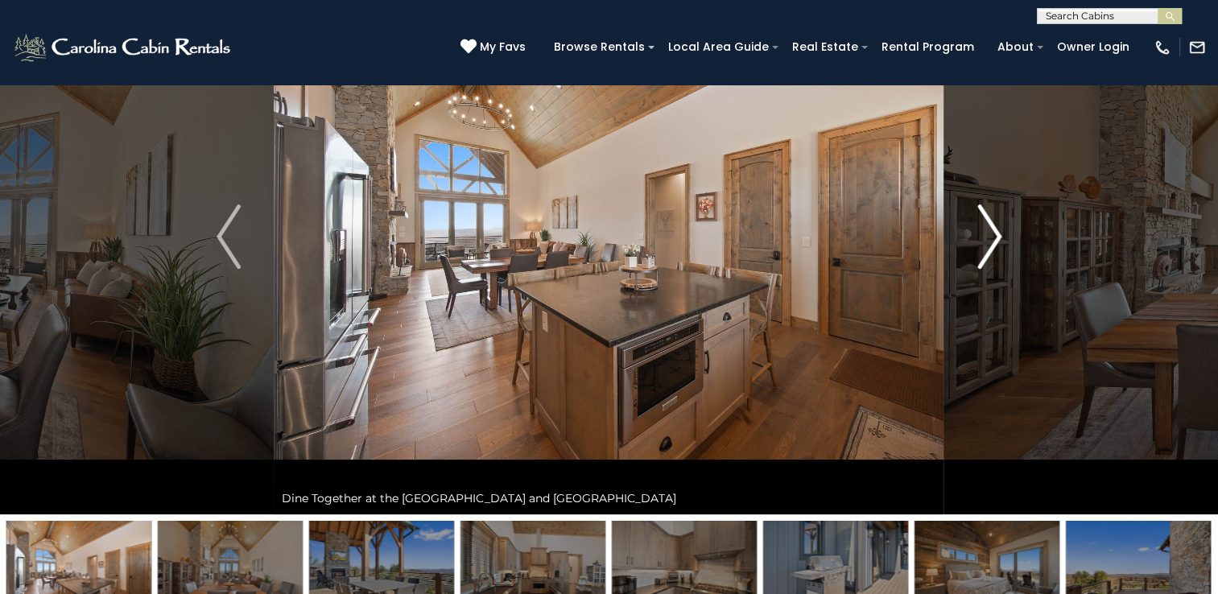
click at [992, 238] on img "Next" at bounding box center [989, 236] width 24 height 64
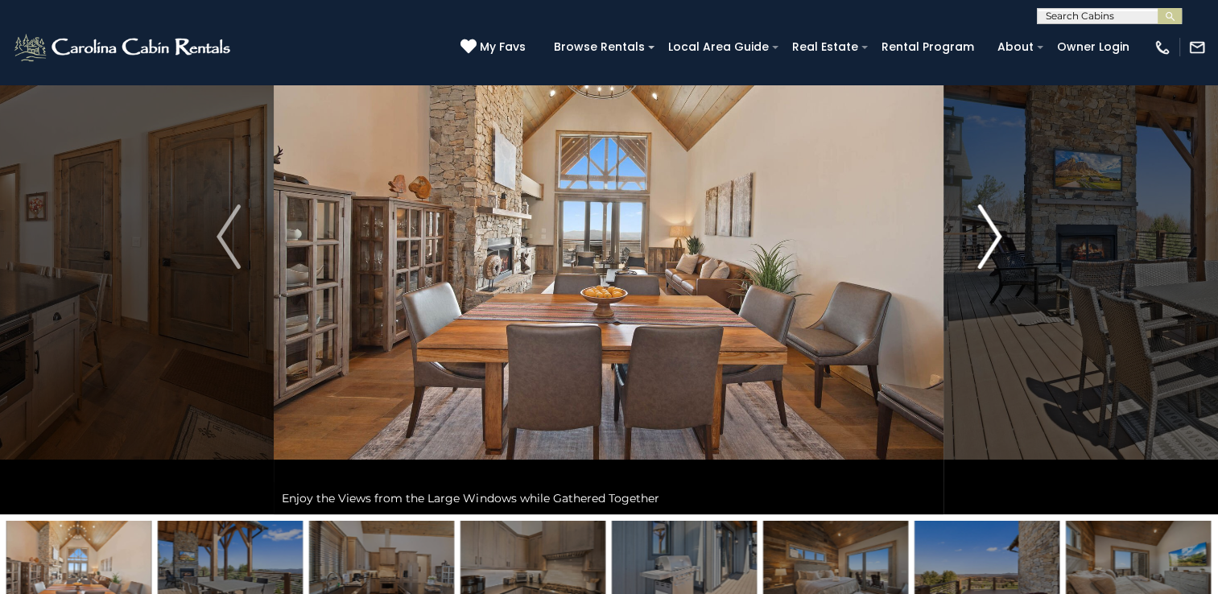
click at [992, 238] on img "Next" at bounding box center [989, 236] width 24 height 64
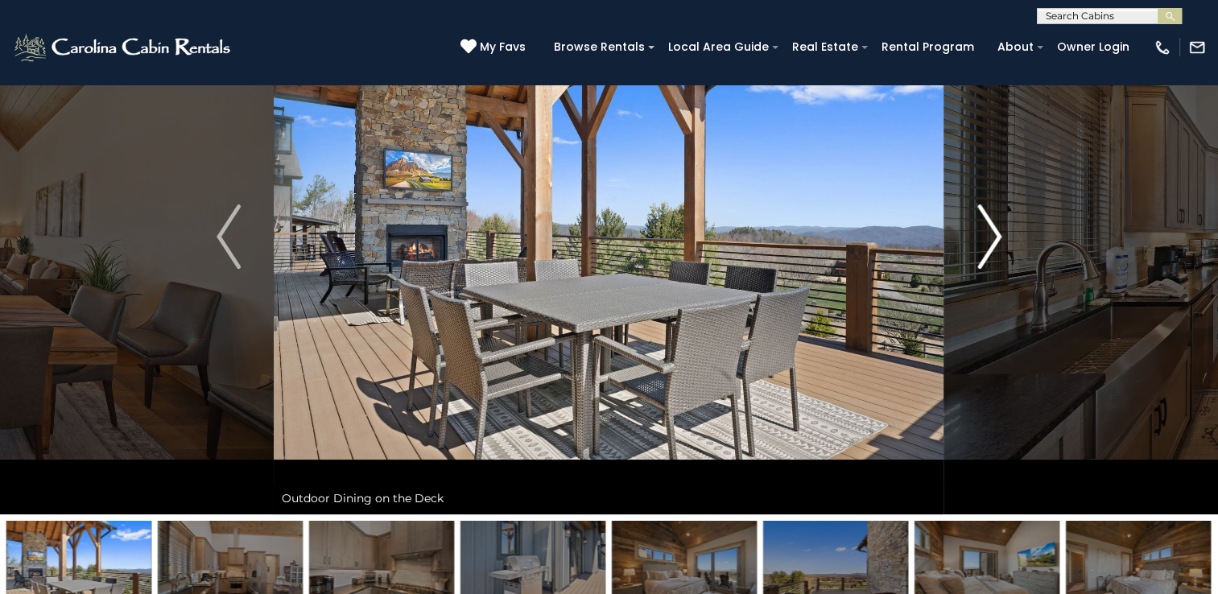
click at [992, 238] on img "Next" at bounding box center [989, 236] width 24 height 64
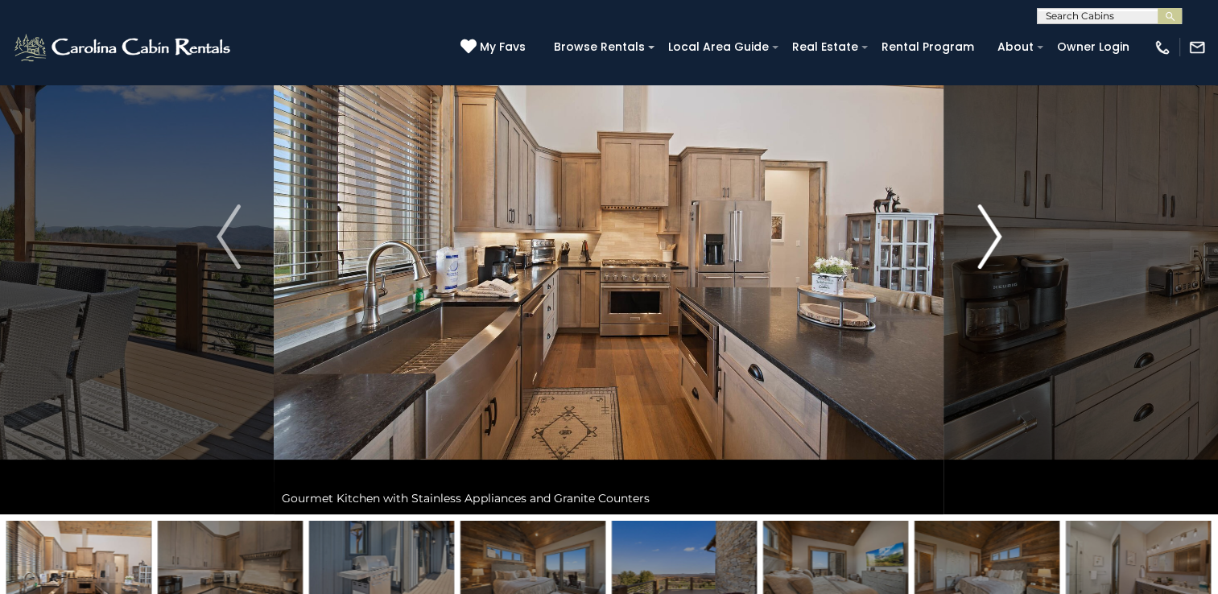
click at [992, 238] on img "Next" at bounding box center [989, 236] width 24 height 64
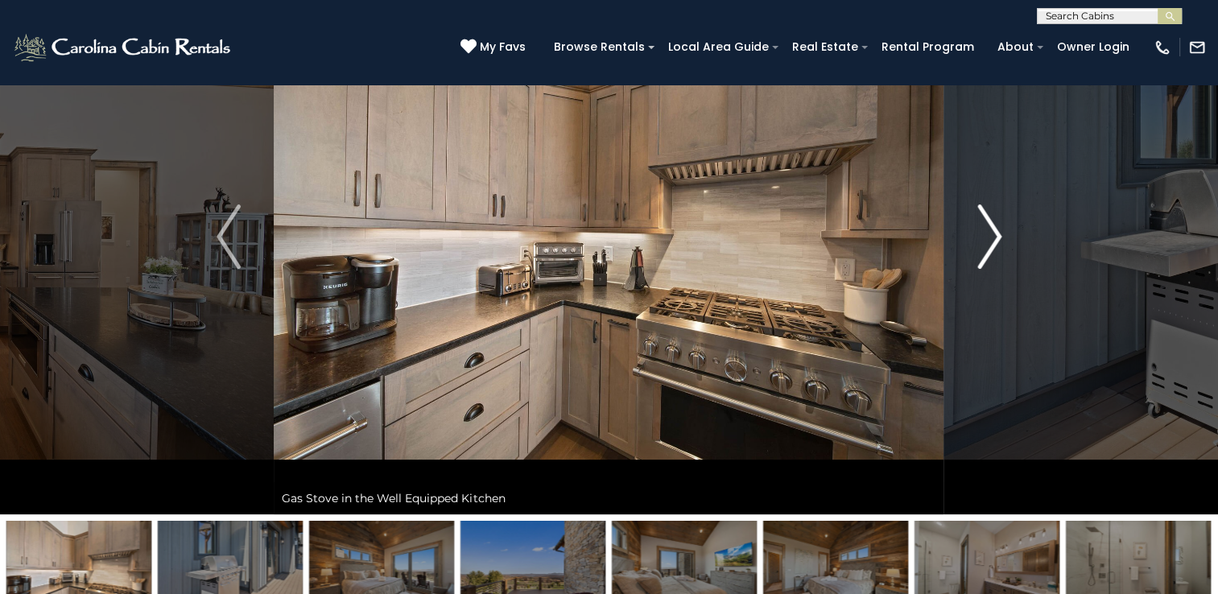
click at [992, 238] on img "Next" at bounding box center [989, 236] width 24 height 64
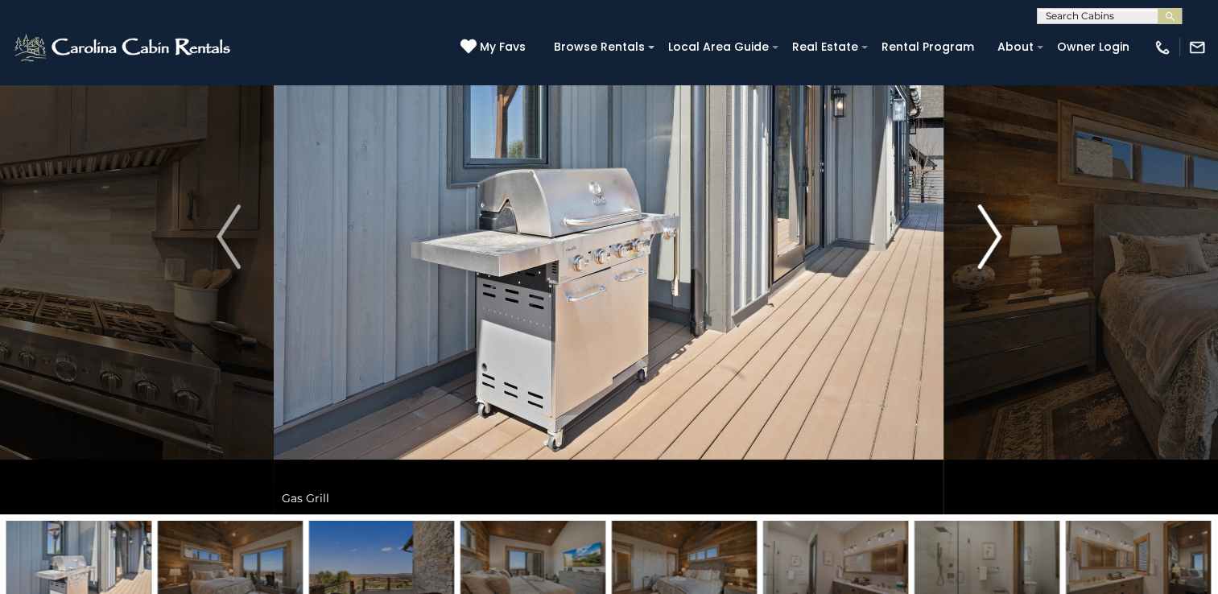
click at [992, 238] on img "Next" at bounding box center [989, 236] width 24 height 64
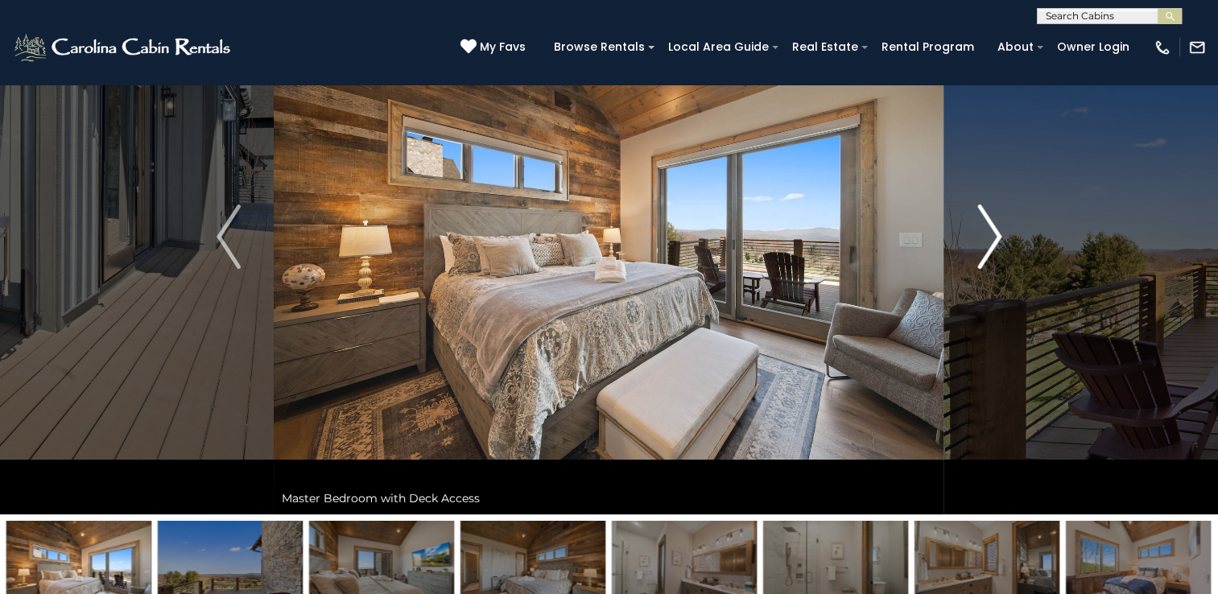
click at [992, 238] on img "Next" at bounding box center [989, 236] width 24 height 64
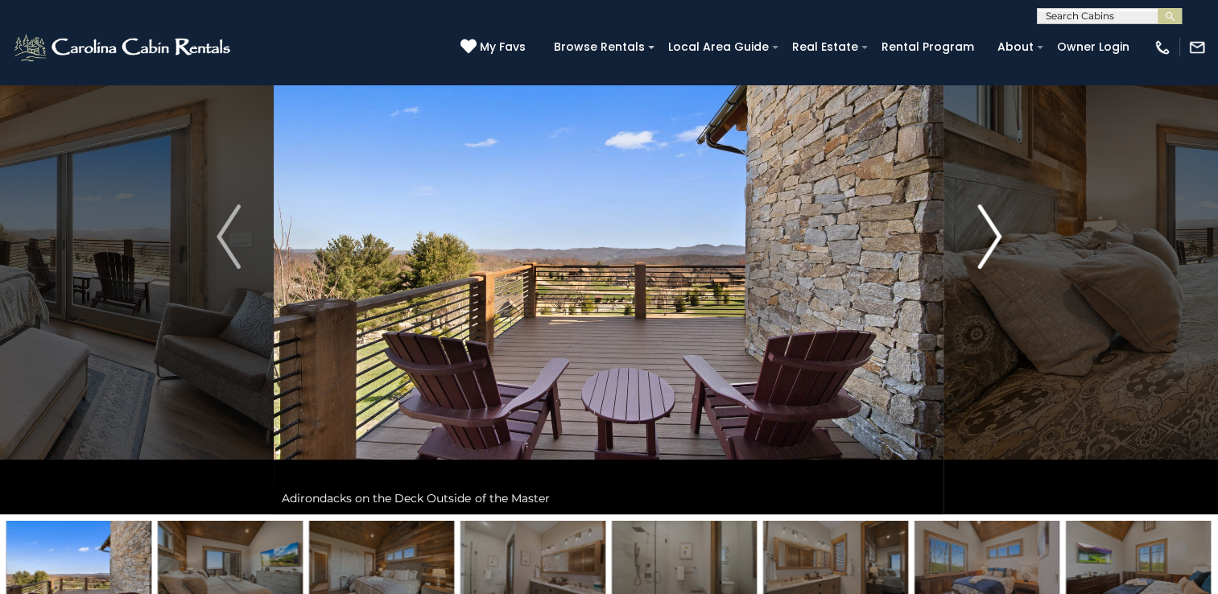
click at [992, 238] on img "Next" at bounding box center [989, 236] width 24 height 64
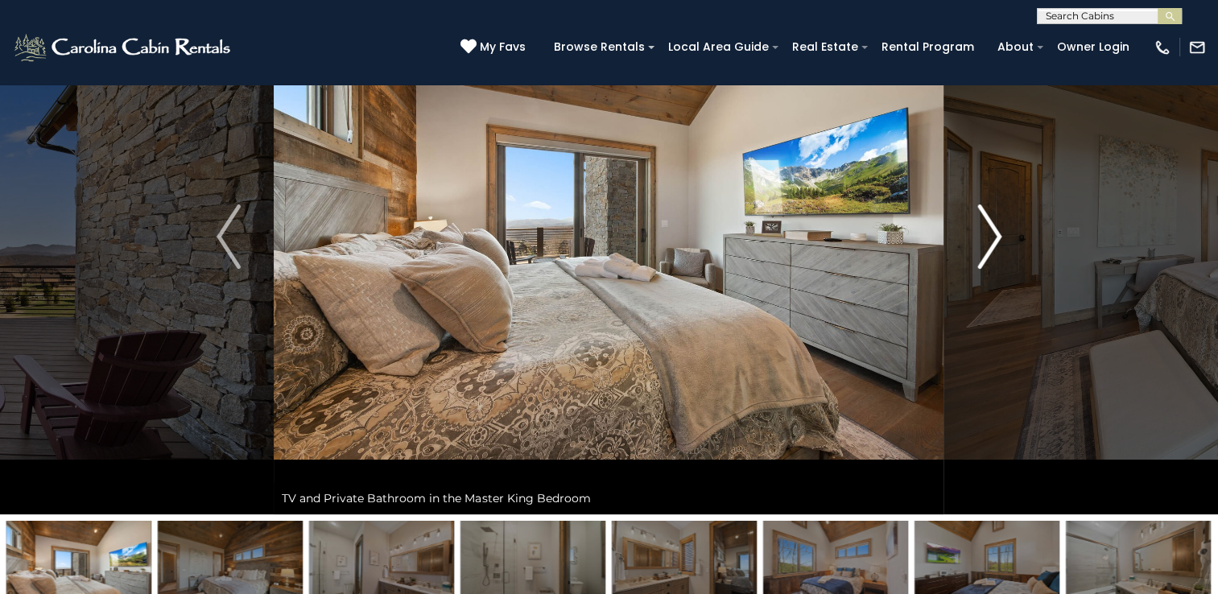
click at [992, 238] on img "Next" at bounding box center [989, 236] width 24 height 64
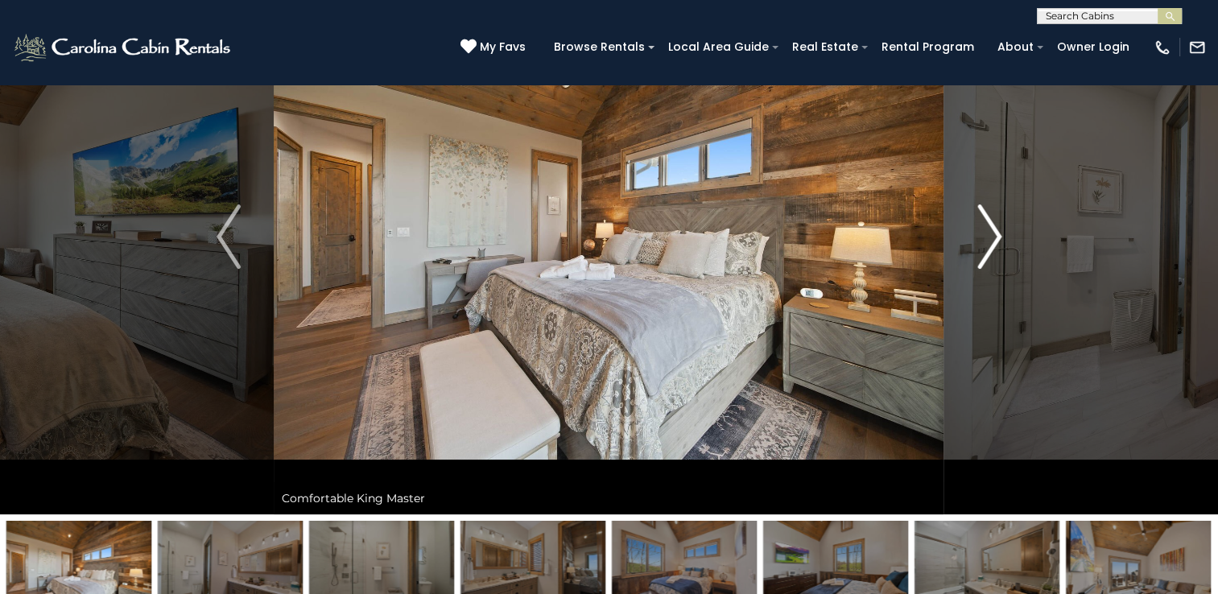
click at [992, 238] on img "Next" at bounding box center [989, 236] width 24 height 64
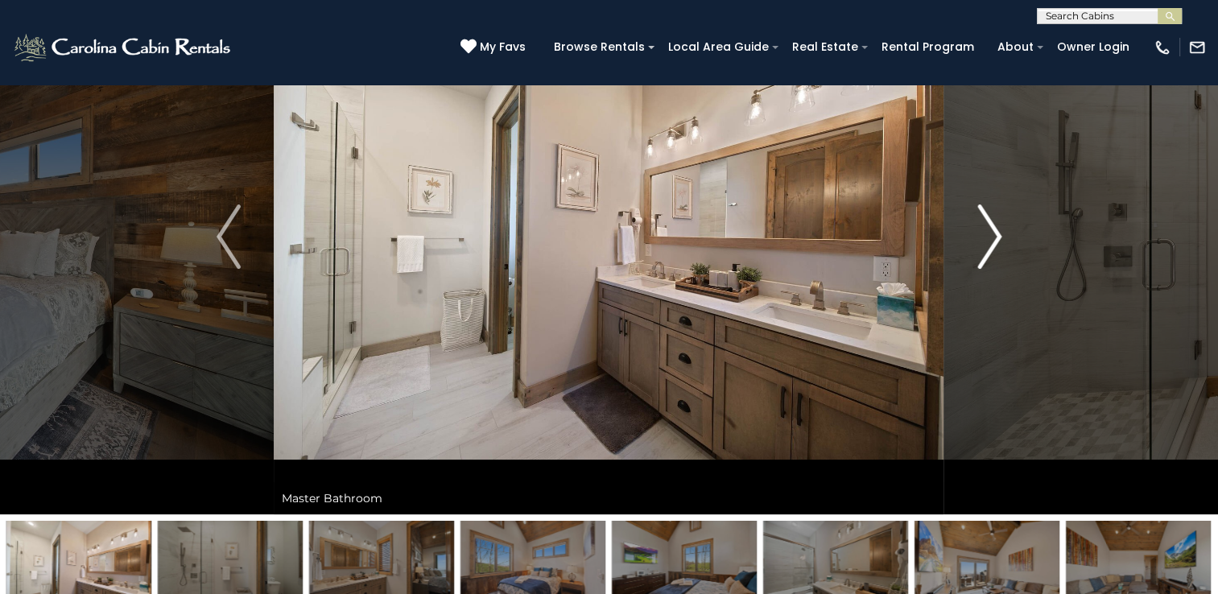
click at [992, 238] on img "Next" at bounding box center [989, 236] width 24 height 64
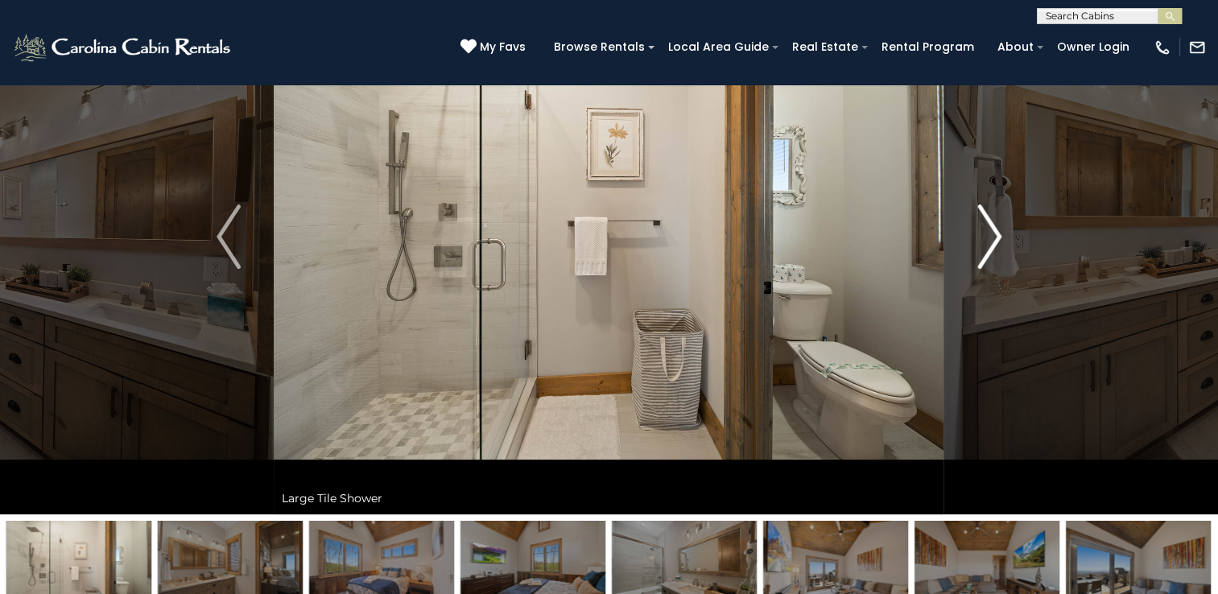
click at [992, 238] on img "Next" at bounding box center [989, 236] width 24 height 64
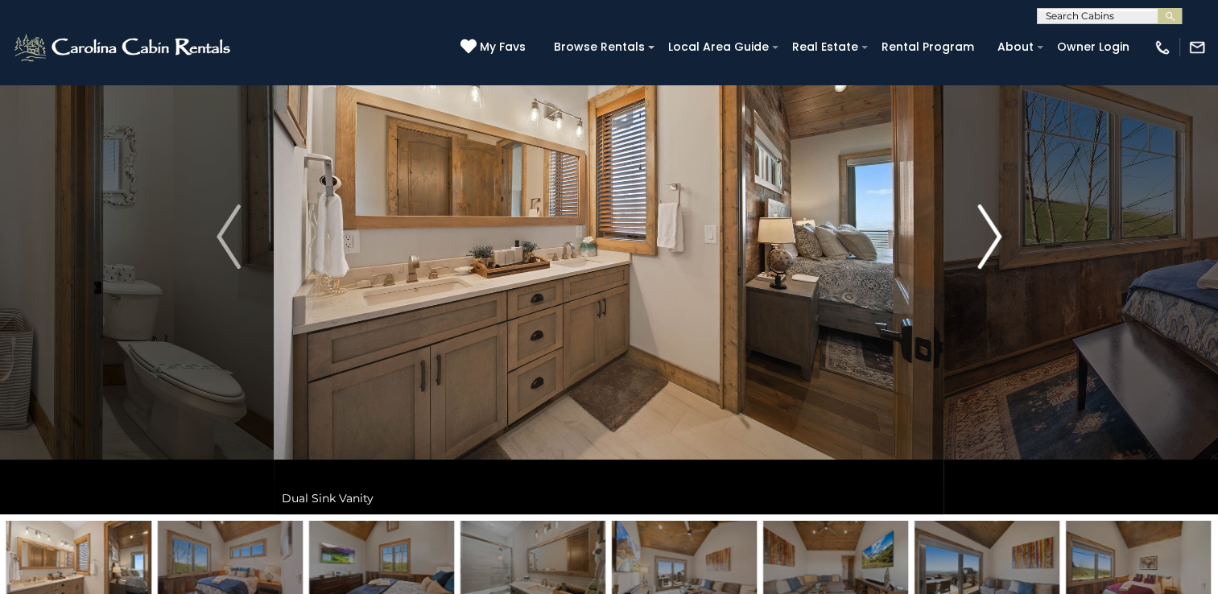
click at [992, 238] on img "Next" at bounding box center [989, 236] width 24 height 64
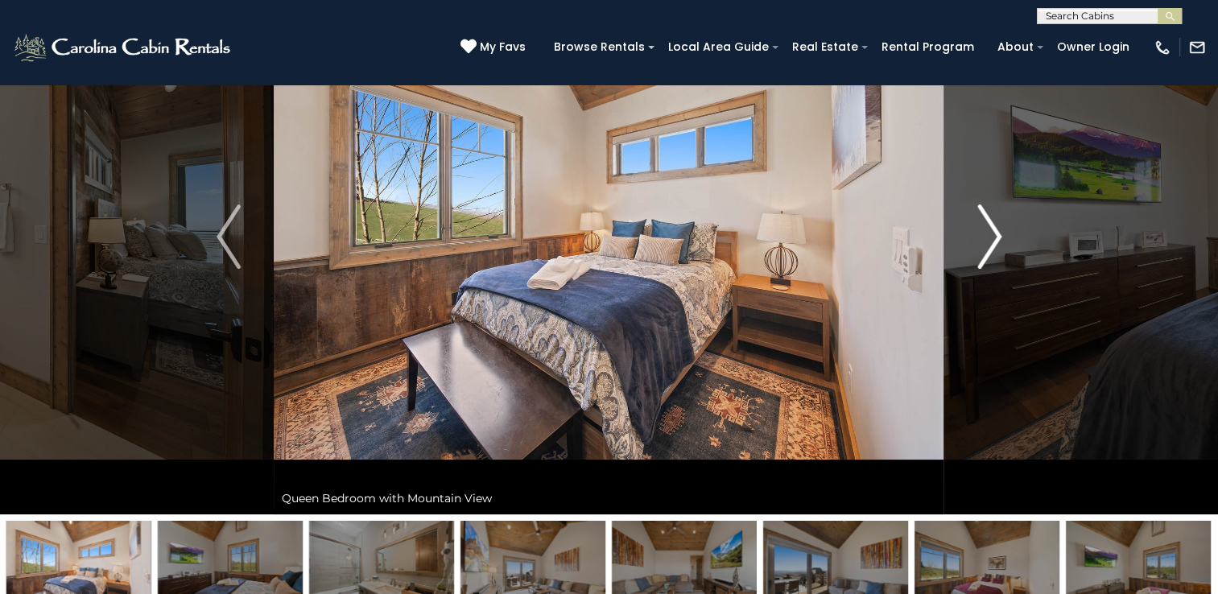
click at [992, 238] on img "Next" at bounding box center [989, 236] width 24 height 64
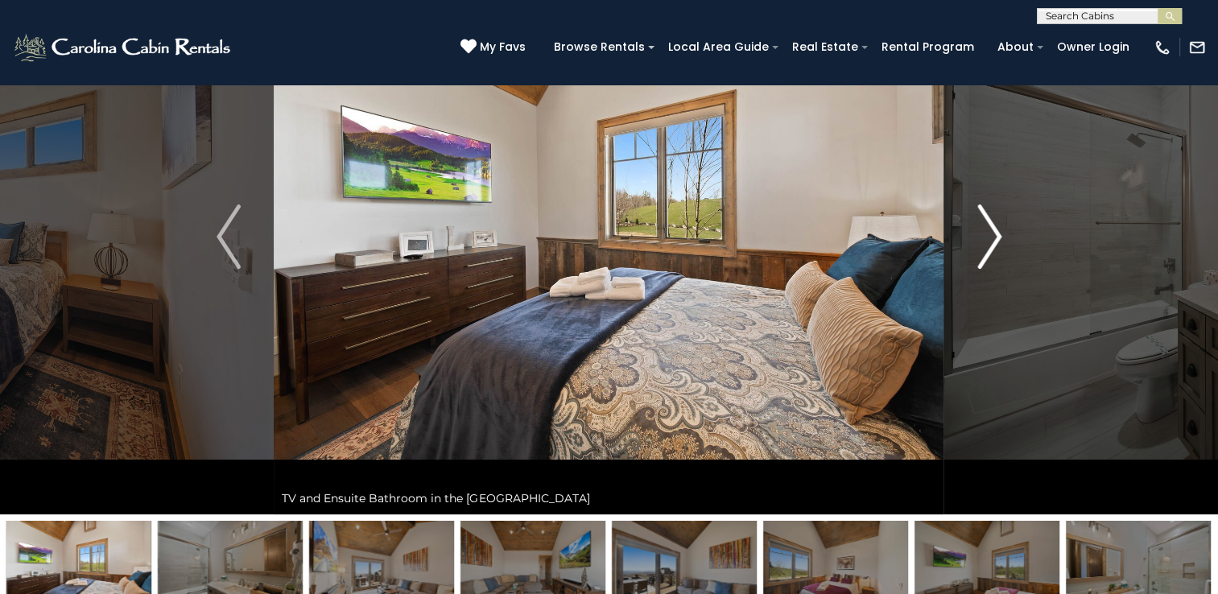
click at [992, 238] on img "Next" at bounding box center [989, 236] width 24 height 64
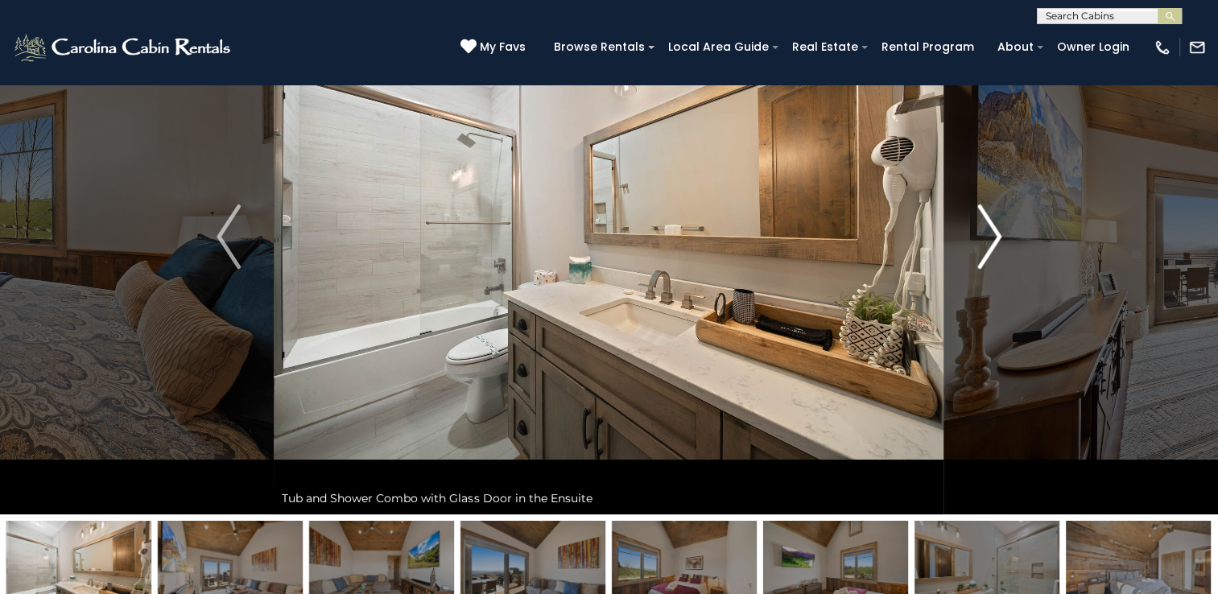
click at [992, 238] on img "Next" at bounding box center [989, 236] width 24 height 64
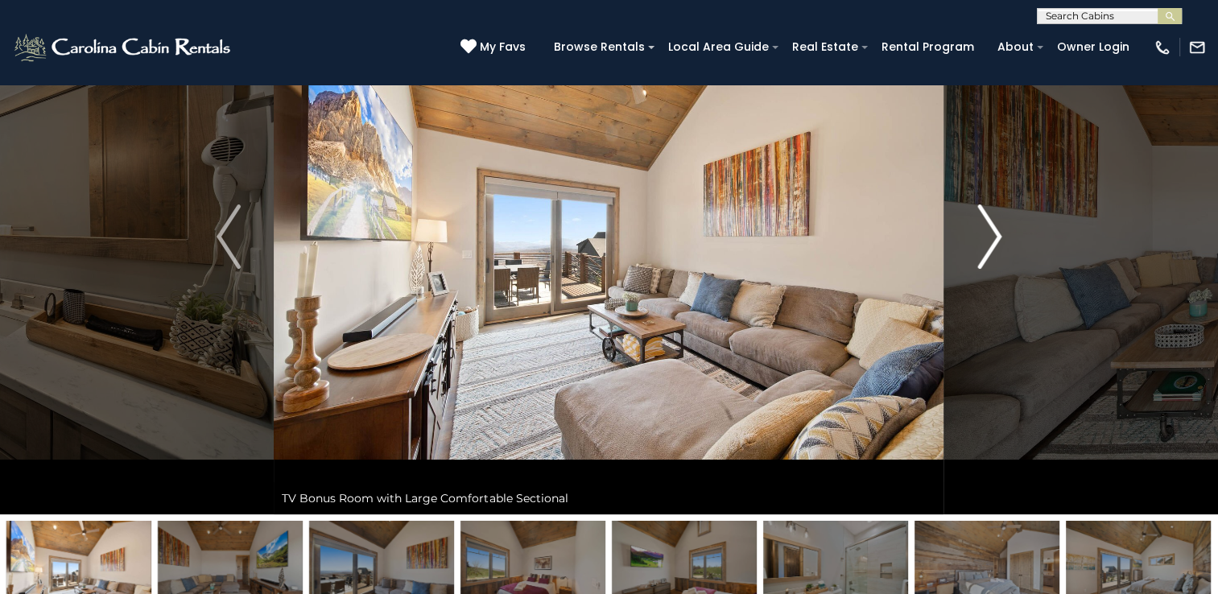
click at [992, 238] on img "Next" at bounding box center [989, 236] width 24 height 64
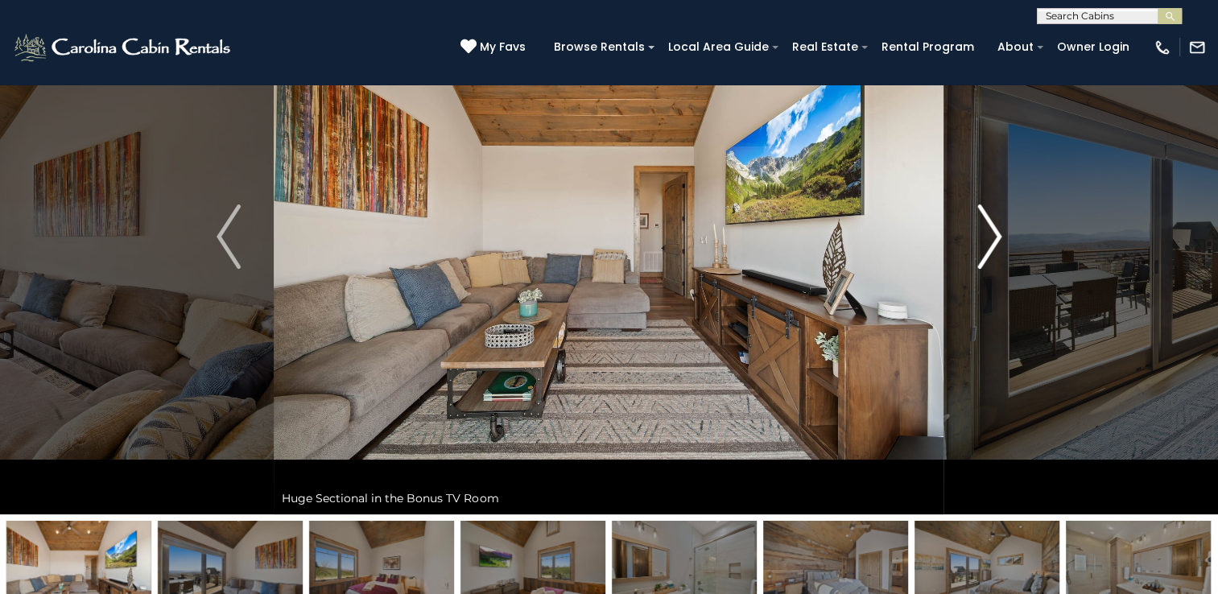
click at [992, 238] on img "Next" at bounding box center [989, 236] width 24 height 64
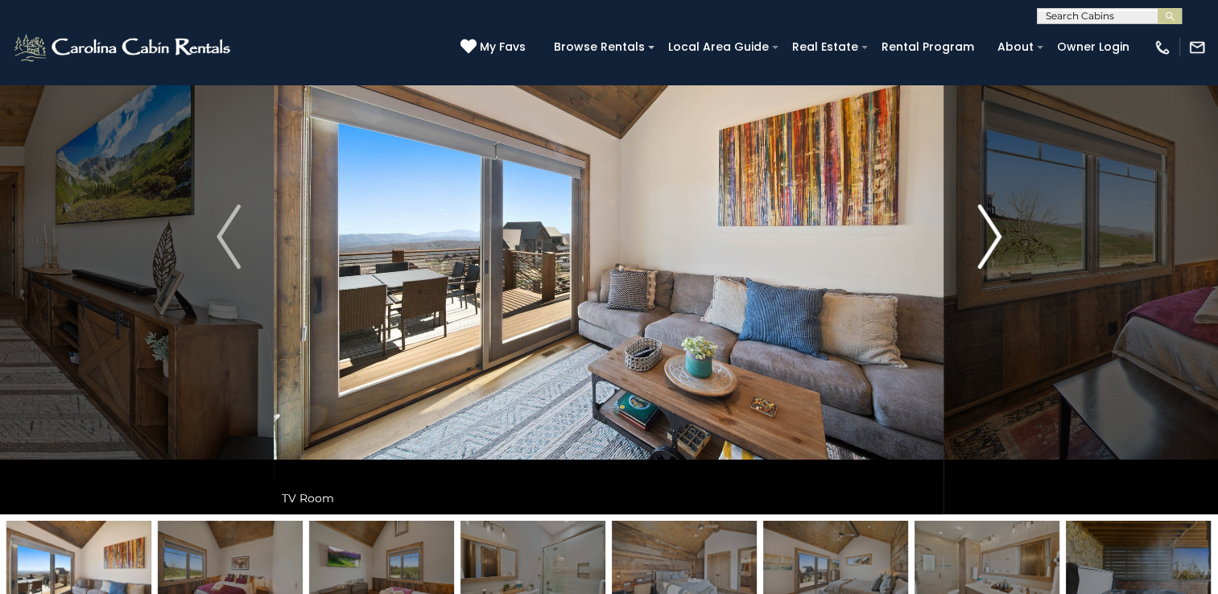
click at [992, 238] on img "Next" at bounding box center [989, 236] width 24 height 64
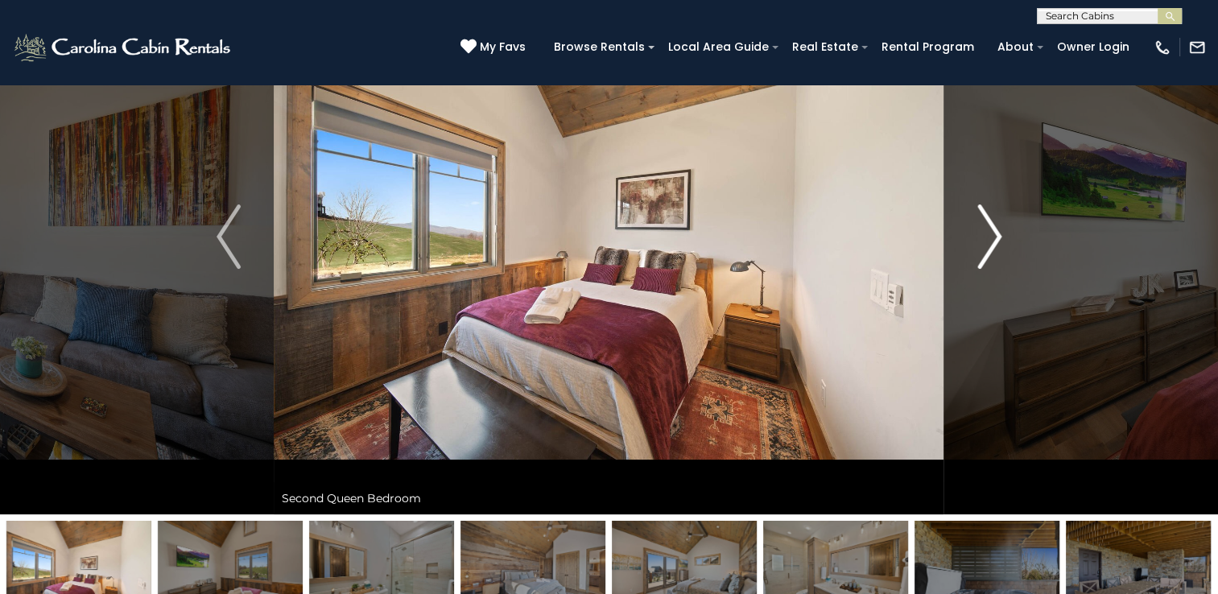
click at [992, 238] on img "Next" at bounding box center [989, 236] width 24 height 64
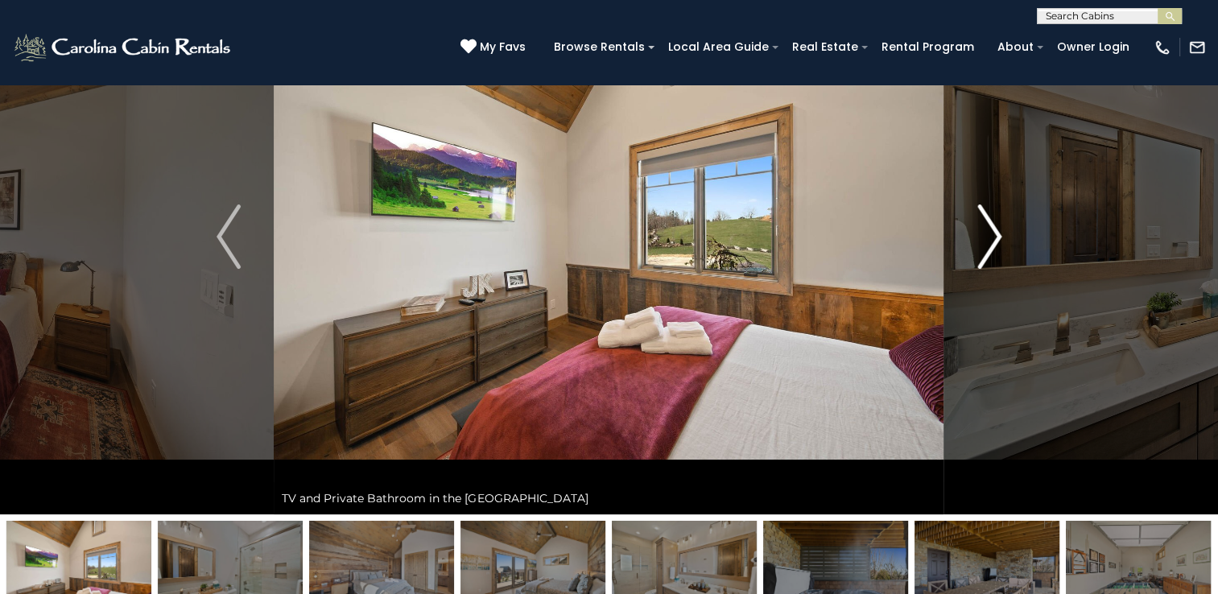
click at [992, 238] on img "Next" at bounding box center [989, 236] width 24 height 64
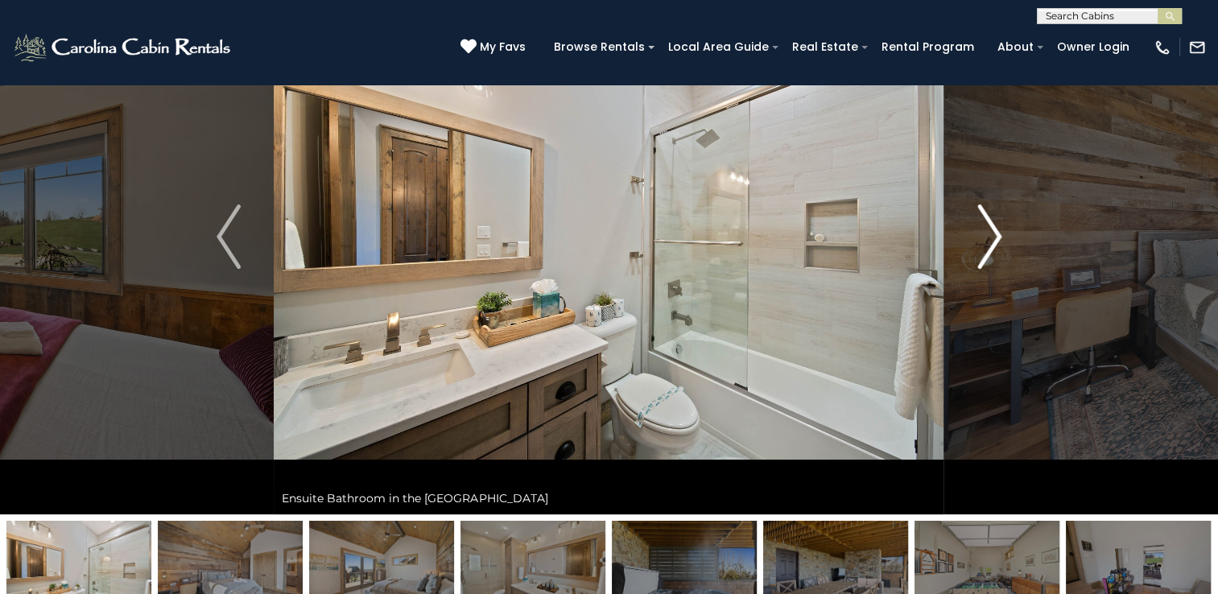
click at [992, 238] on img "Next" at bounding box center [989, 236] width 24 height 64
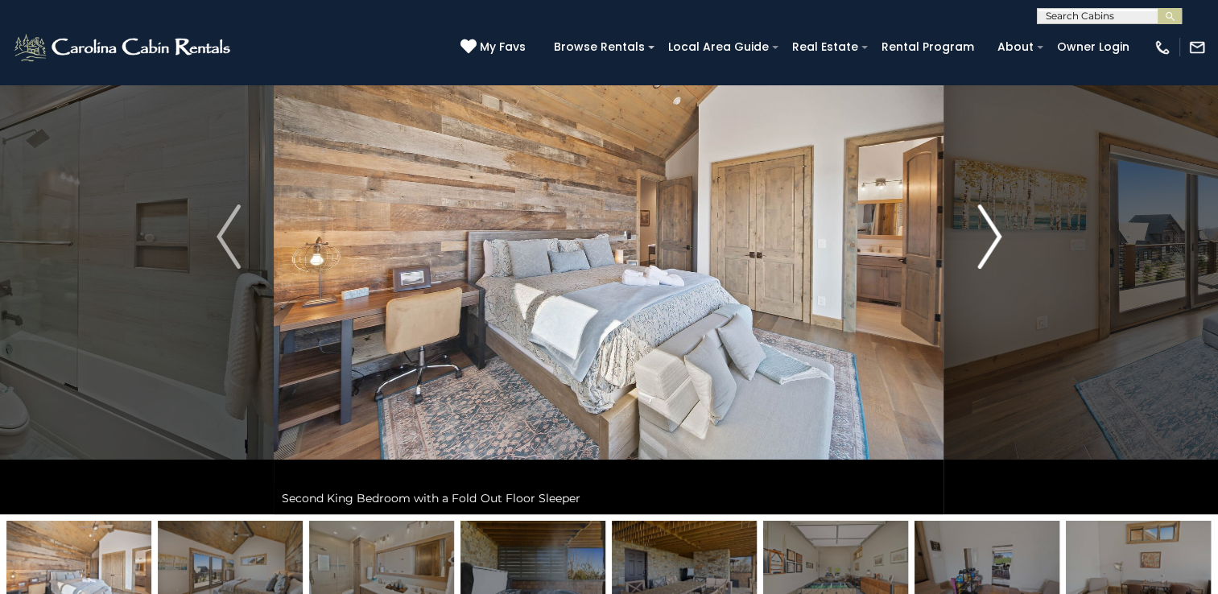
click at [992, 238] on img "Next" at bounding box center [989, 236] width 24 height 64
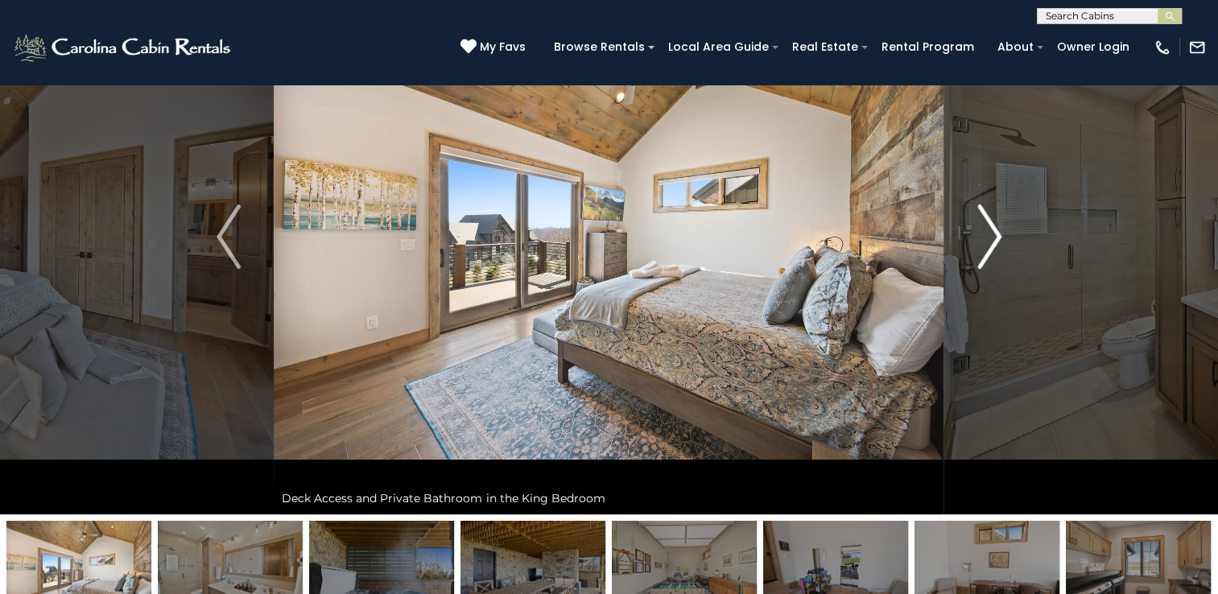
click at [992, 238] on img "Next" at bounding box center [989, 236] width 24 height 64
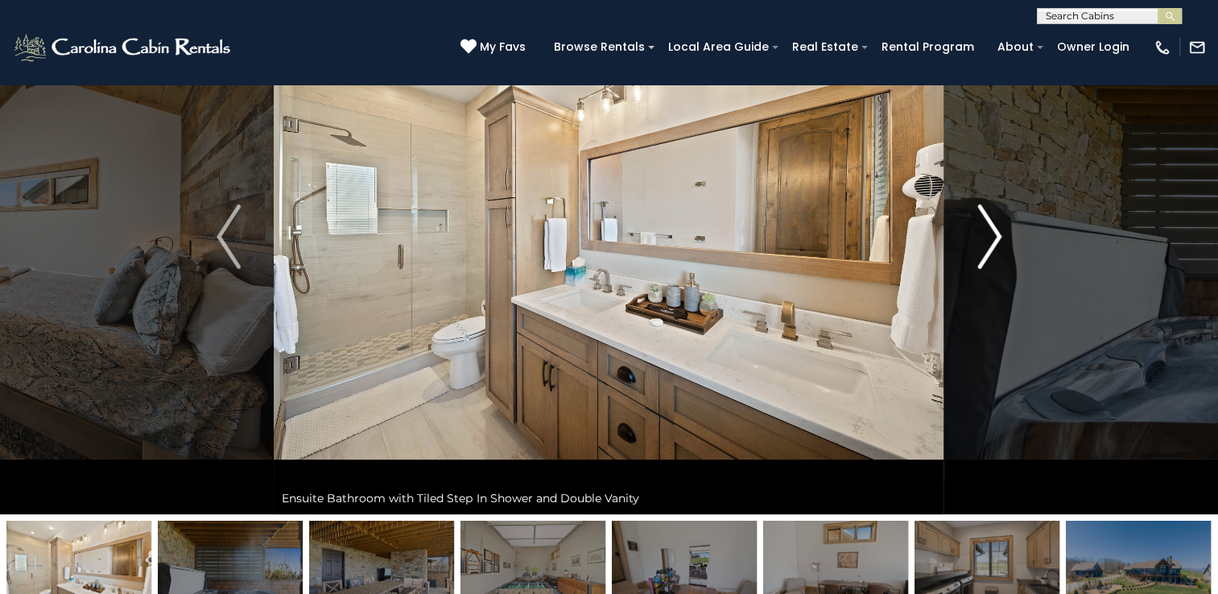
click at [992, 238] on img "Next" at bounding box center [989, 236] width 24 height 64
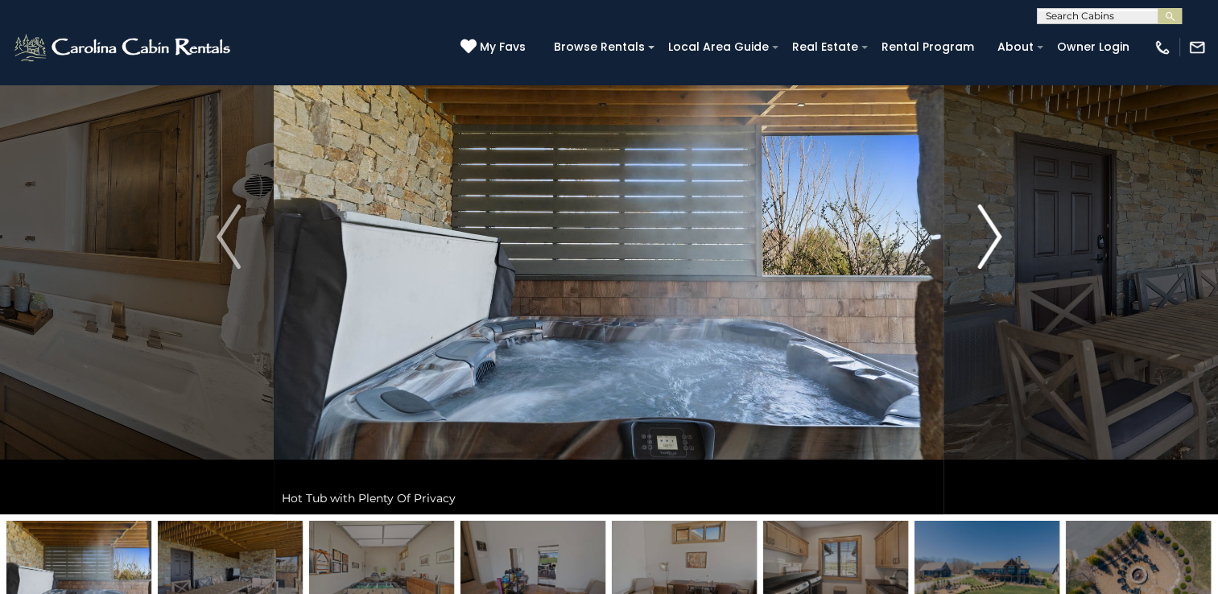
click at [992, 238] on img "Next" at bounding box center [989, 236] width 24 height 64
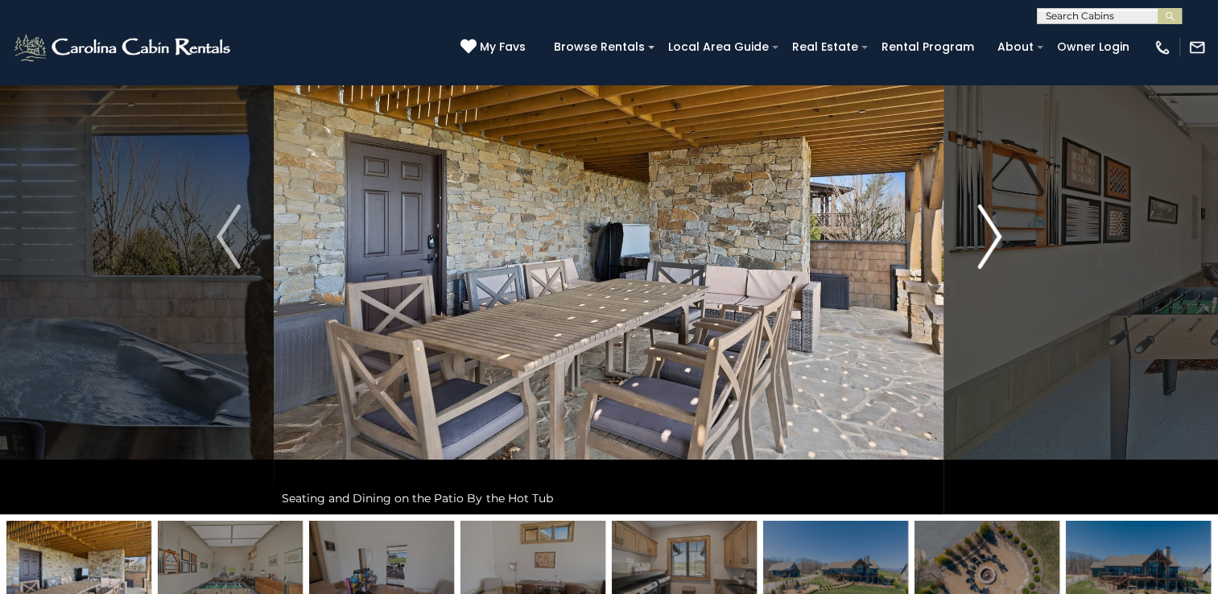
click at [992, 238] on img "Next" at bounding box center [989, 236] width 24 height 64
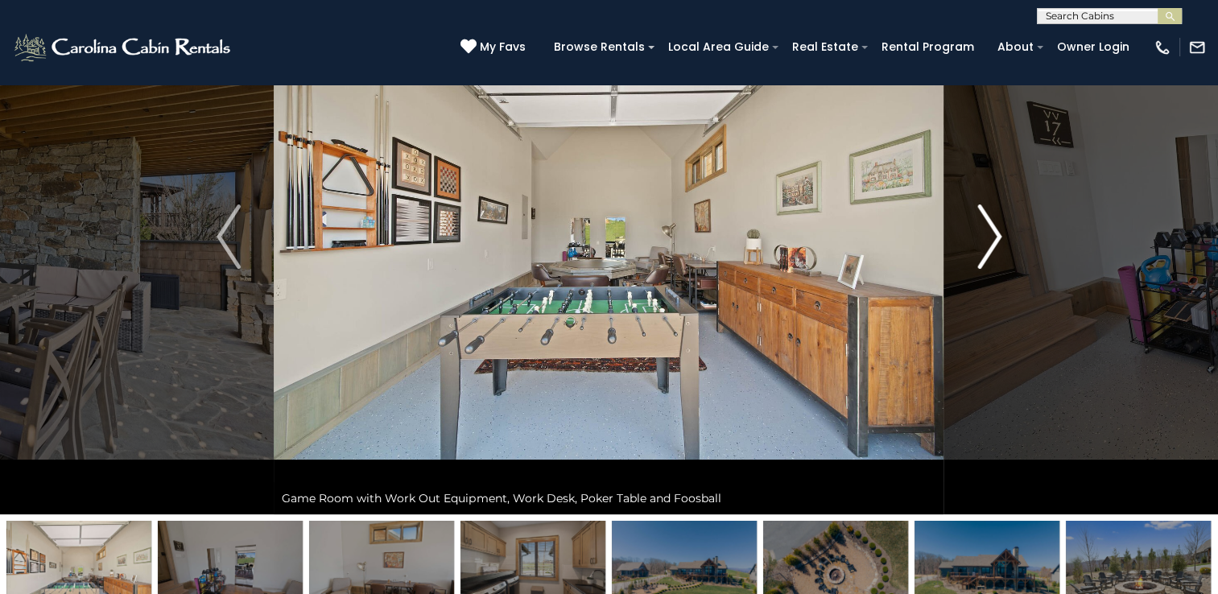
click at [992, 238] on img "Next" at bounding box center [989, 236] width 24 height 64
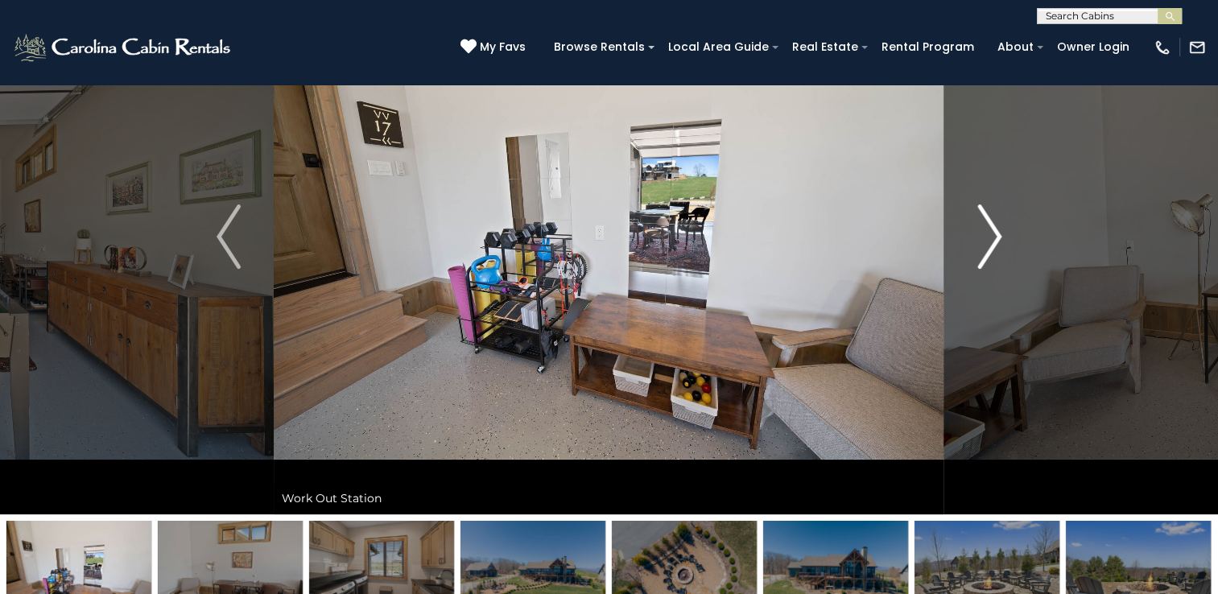
click at [992, 238] on img "Next" at bounding box center [989, 236] width 24 height 64
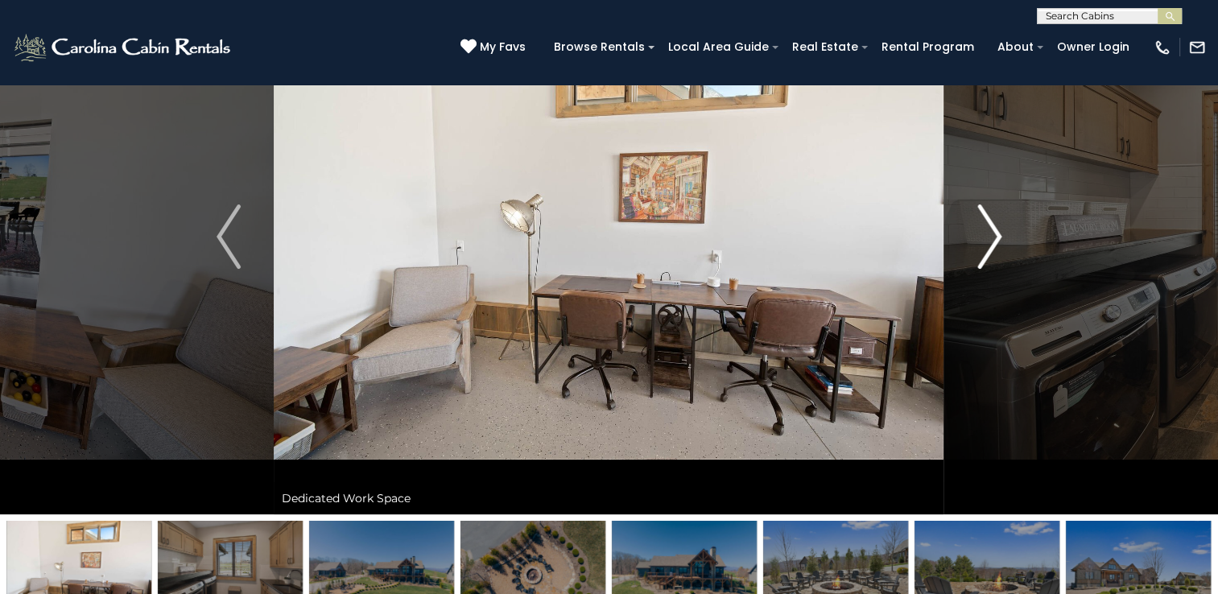
click at [992, 238] on img "Next" at bounding box center [989, 236] width 24 height 64
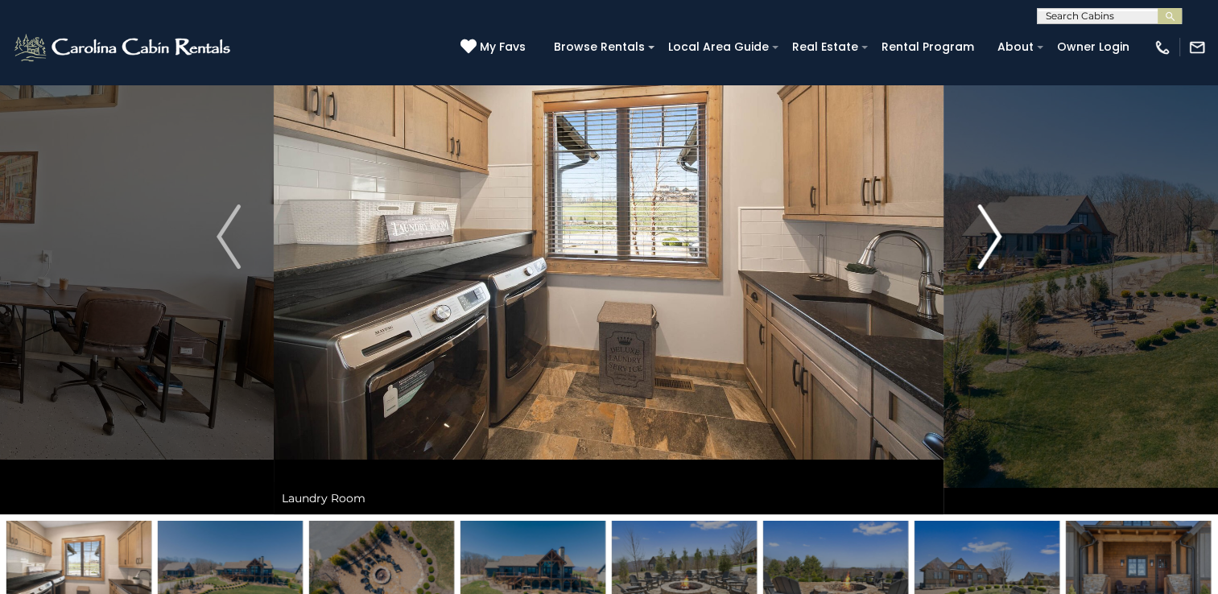
click at [992, 238] on img "Next" at bounding box center [989, 236] width 24 height 64
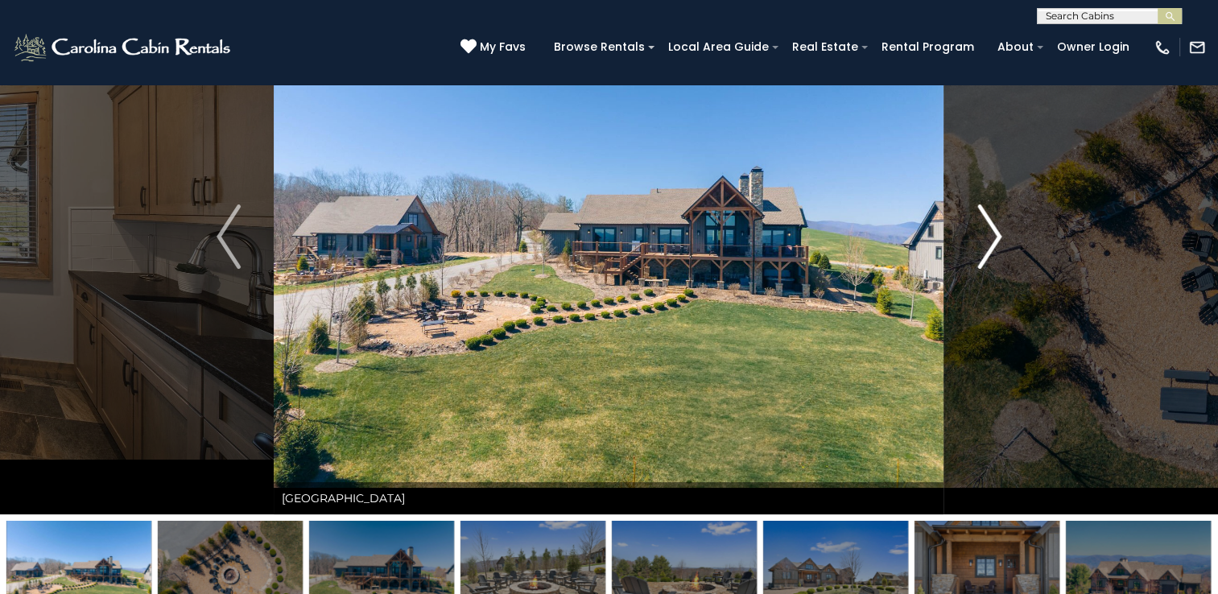
click at [992, 238] on img "Next" at bounding box center [989, 236] width 24 height 64
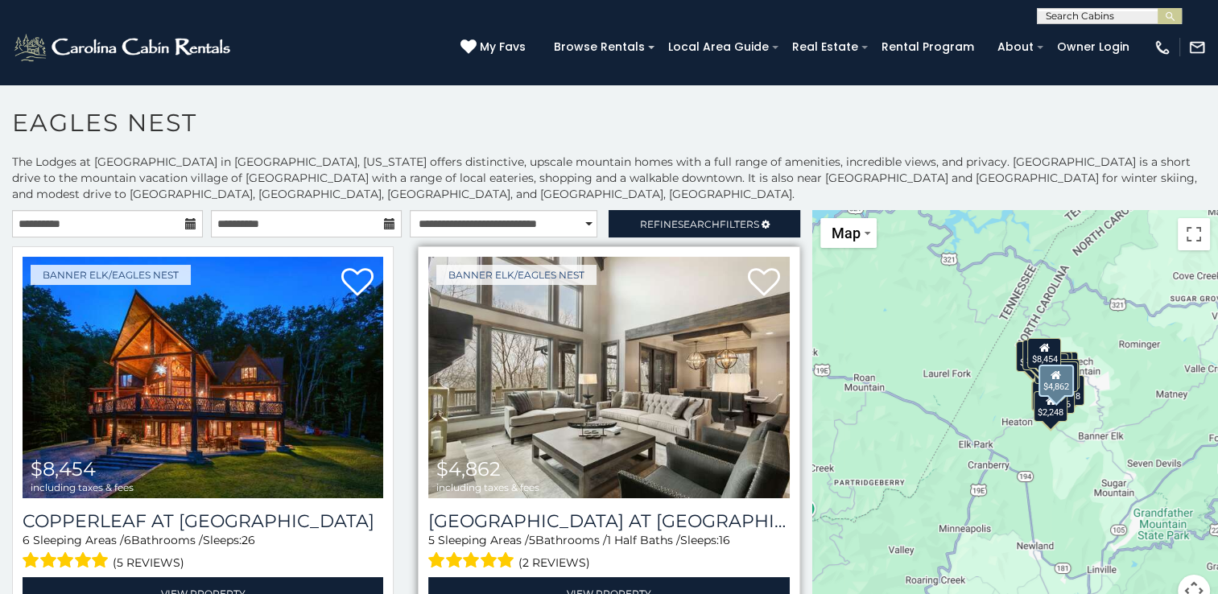
click at [521, 388] on img at bounding box center [608, 377] width 361 height 241
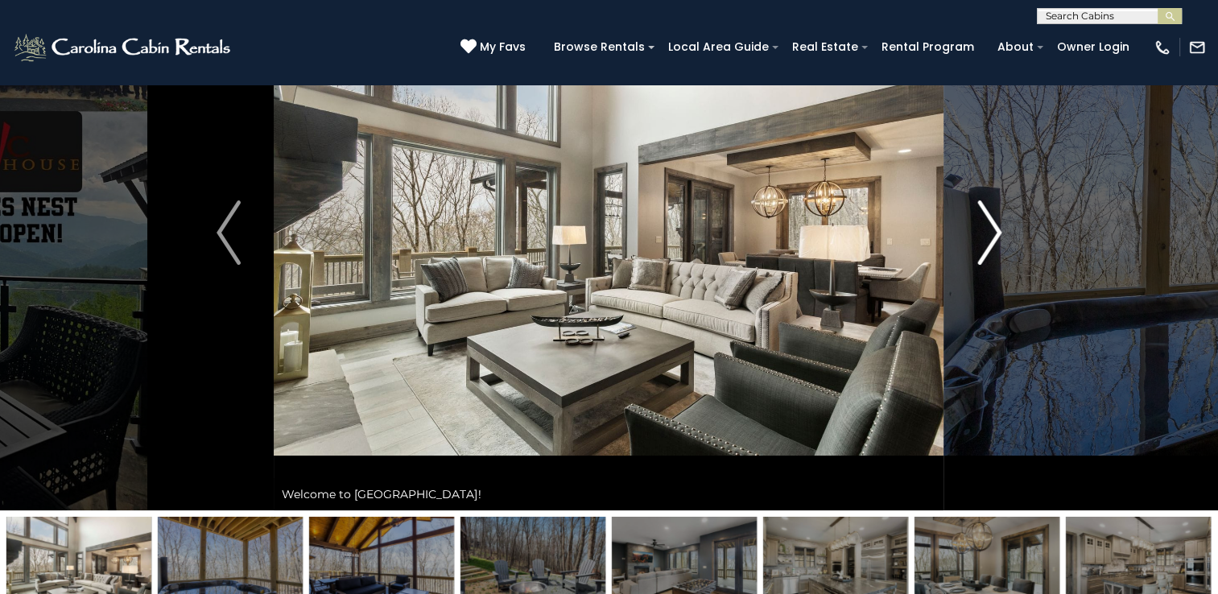
click at [991, 227] on img "Next" at bounding box center [989, 232] width 24 height 64
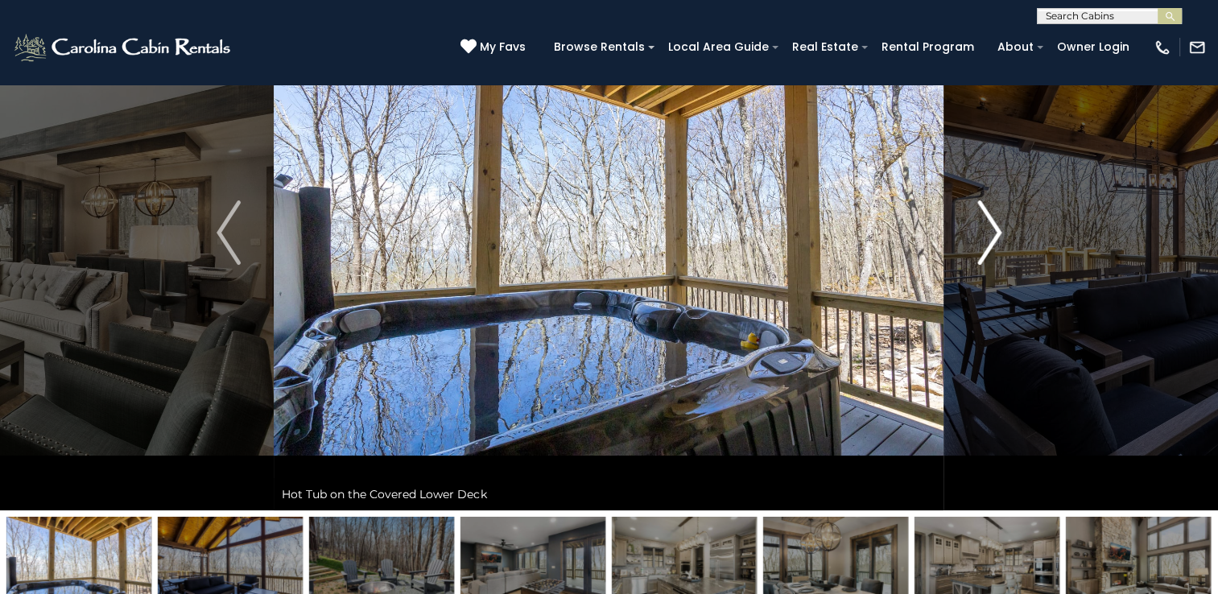
click at [991, 227] on img "Next" at bounding box center [989, 232] width 24 height 64
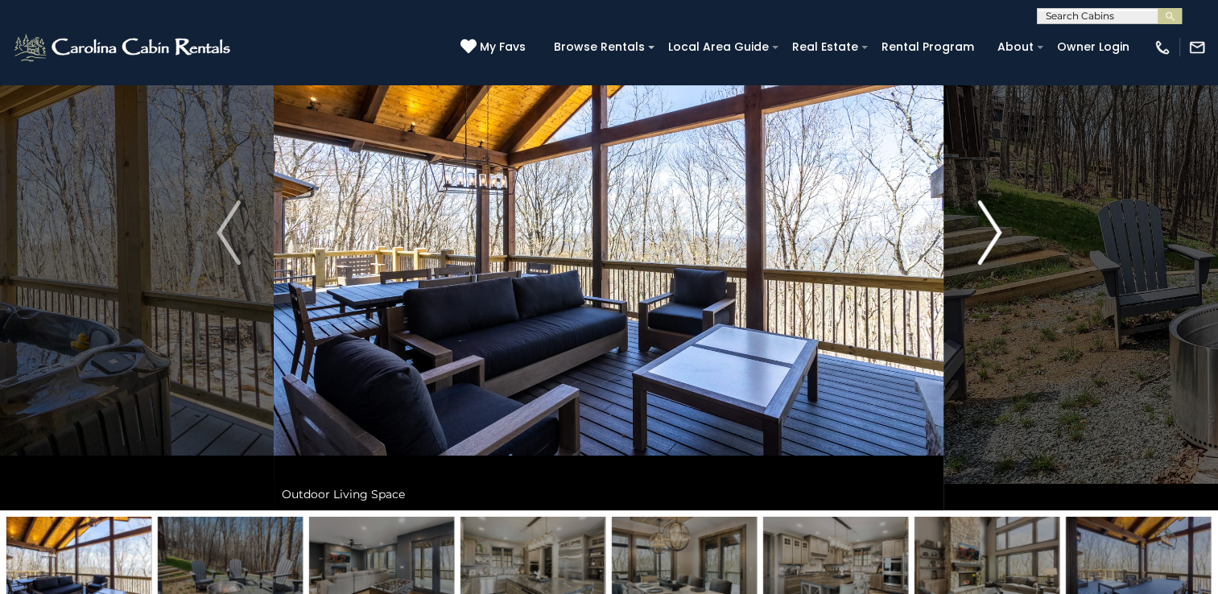
click at [991, 227] on img "Next" at bounding box center [989, 232] width 24 height 64
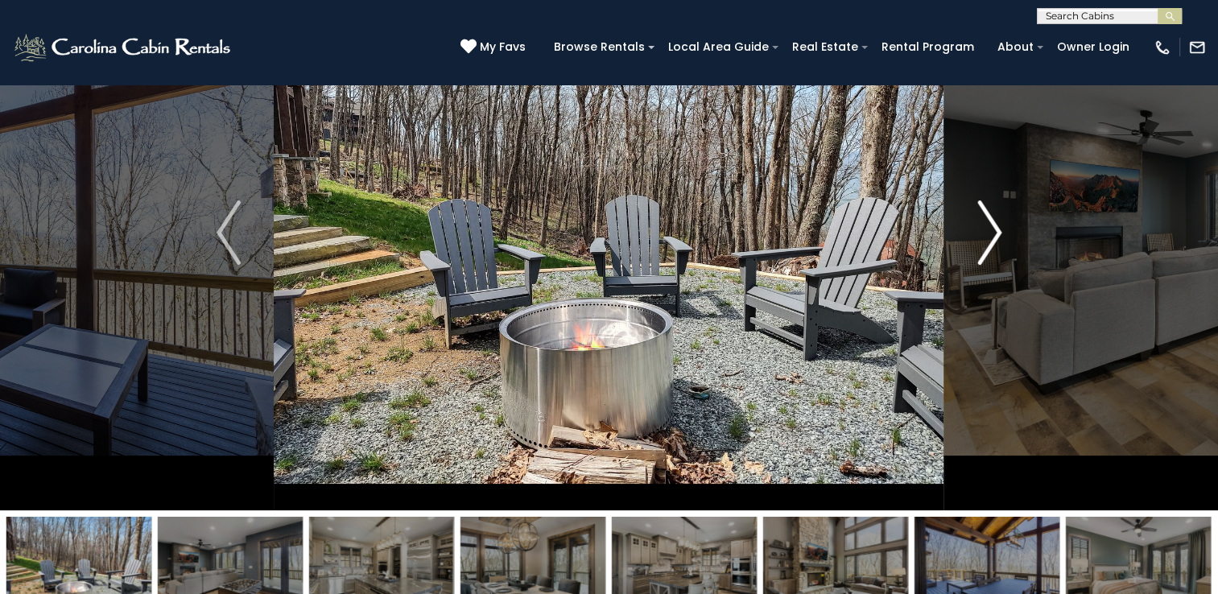
click at [991, 227] on img "Next" at bounding box center [989, 232] width 24 height 64
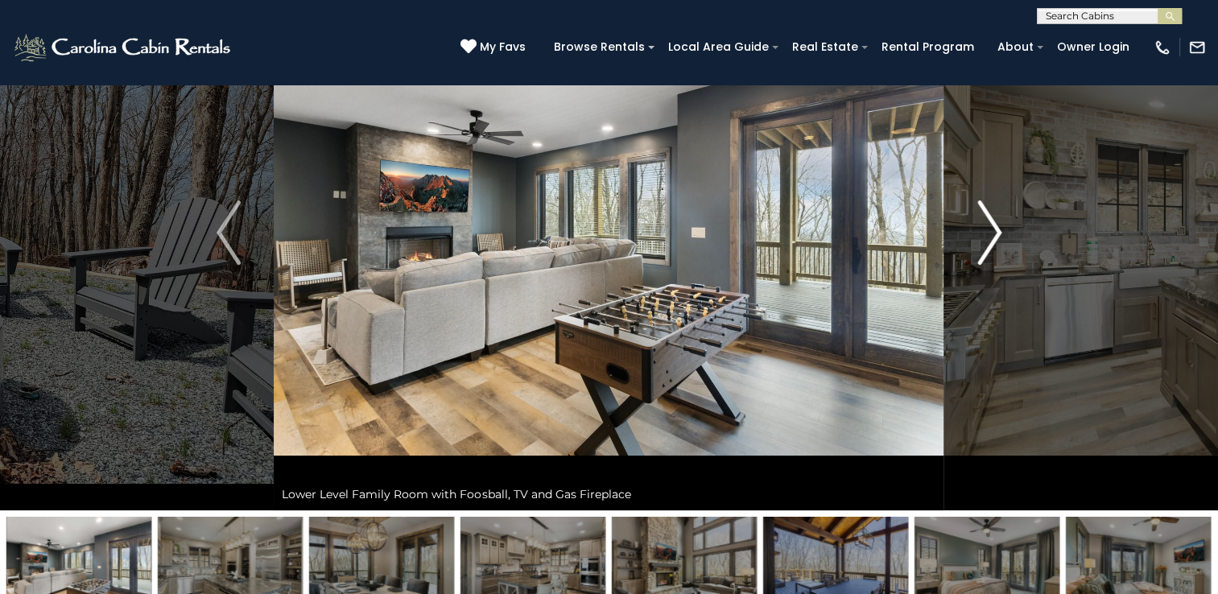
click at [991, 227] on img "Next" at bounding box center [989, 232] width 24 height 64
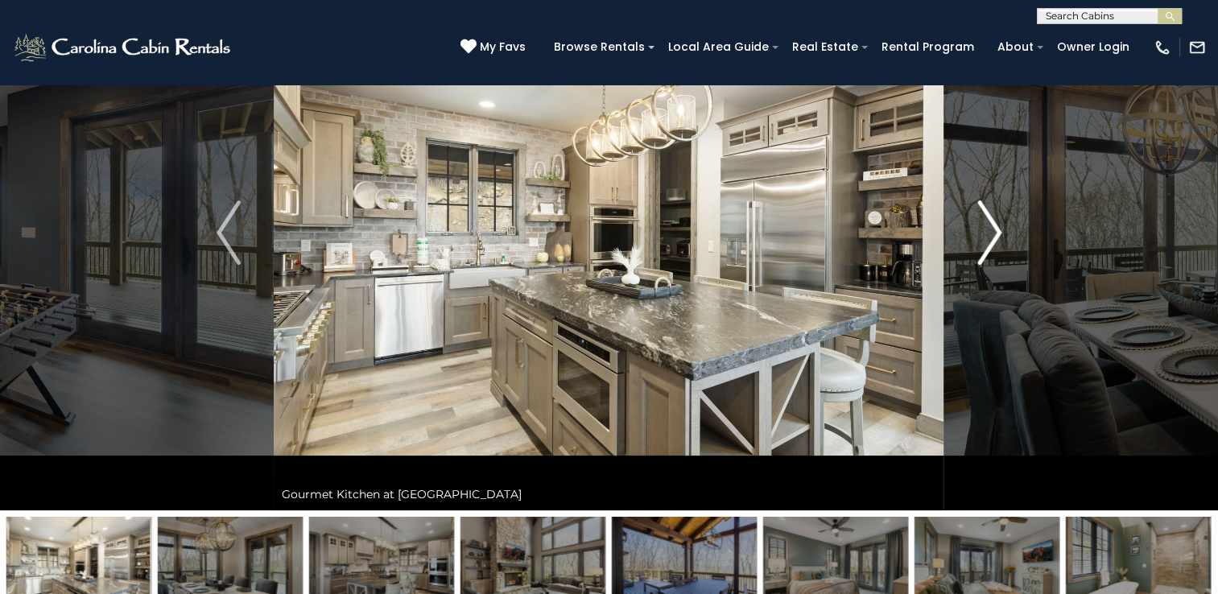
click at [992, 229] on img "Next" at bounding box center [989, 232] width 24 height 64
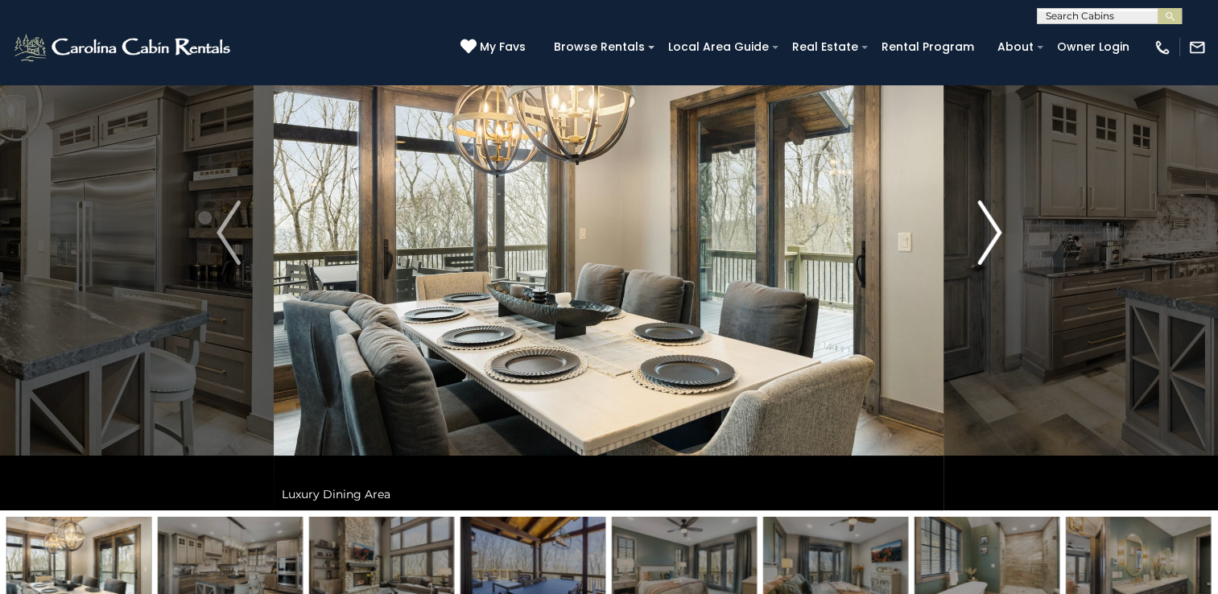
click at [992, 229] on img "Next" at bounding box center [989, 232] width 24 height 64
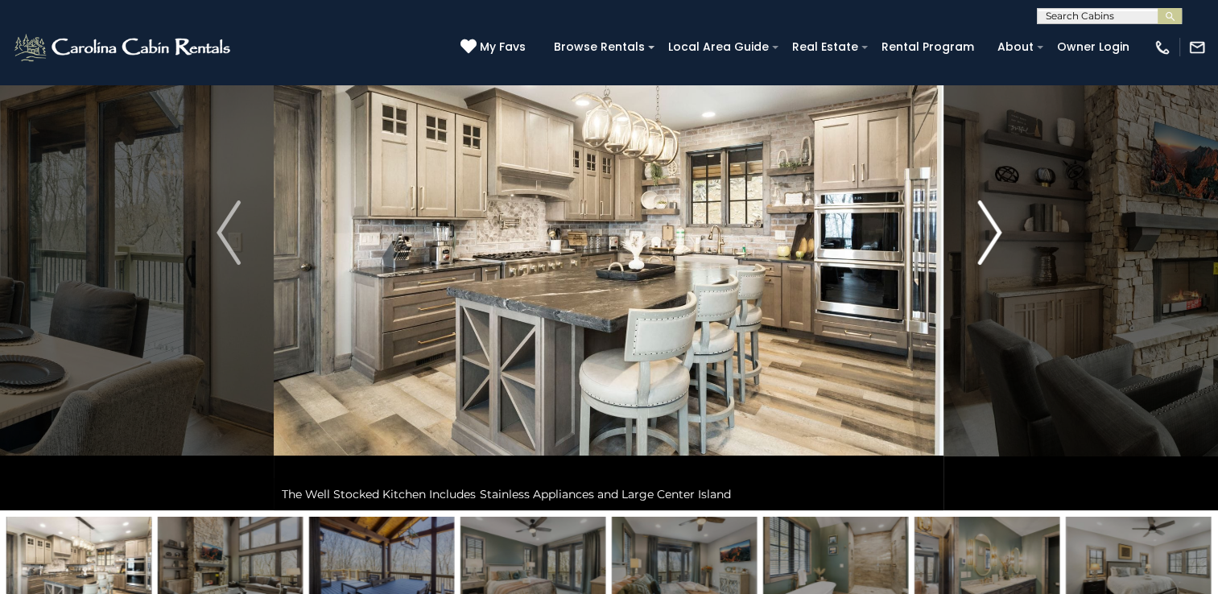
click at [992, 229] on img "Next" at bounding box center [989, 232] width 24 height 64
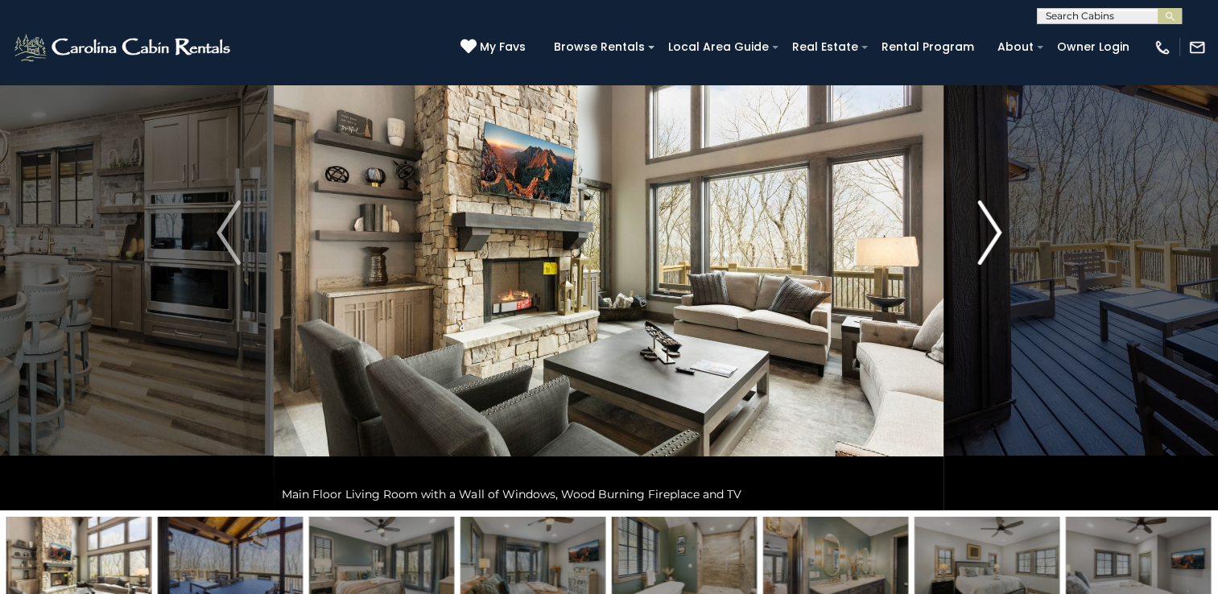
click at [992, 229] on img "Next" at bounding box center [989, 232] width 24 height 64
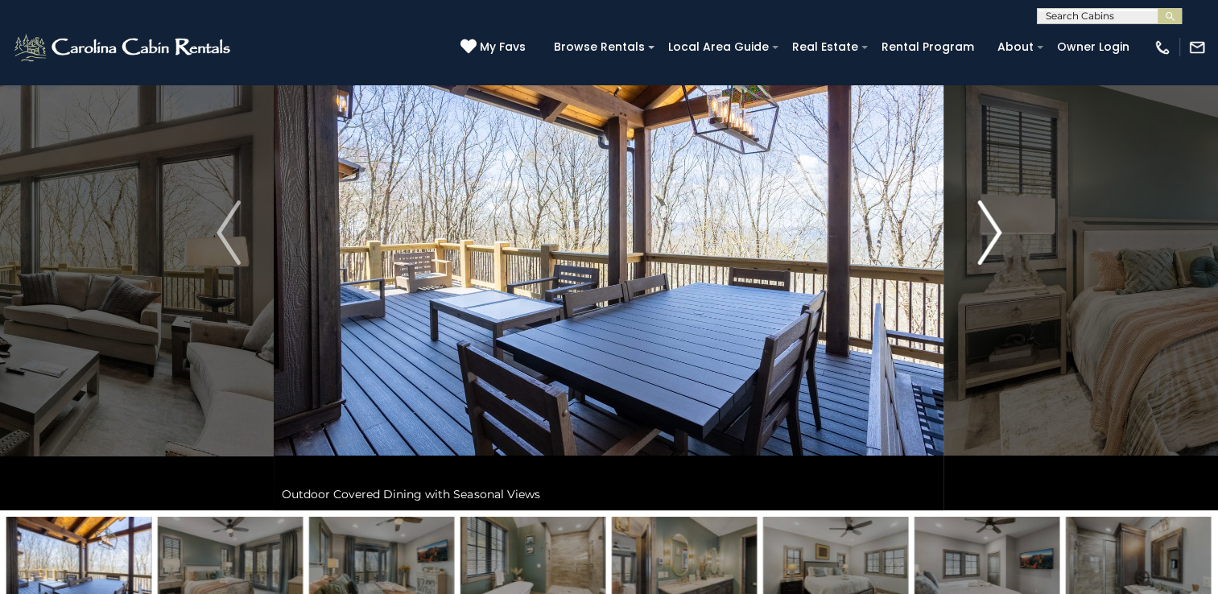
click at [992, 229] on img "Next" at bounding box center [989, 232] width 24 height 64
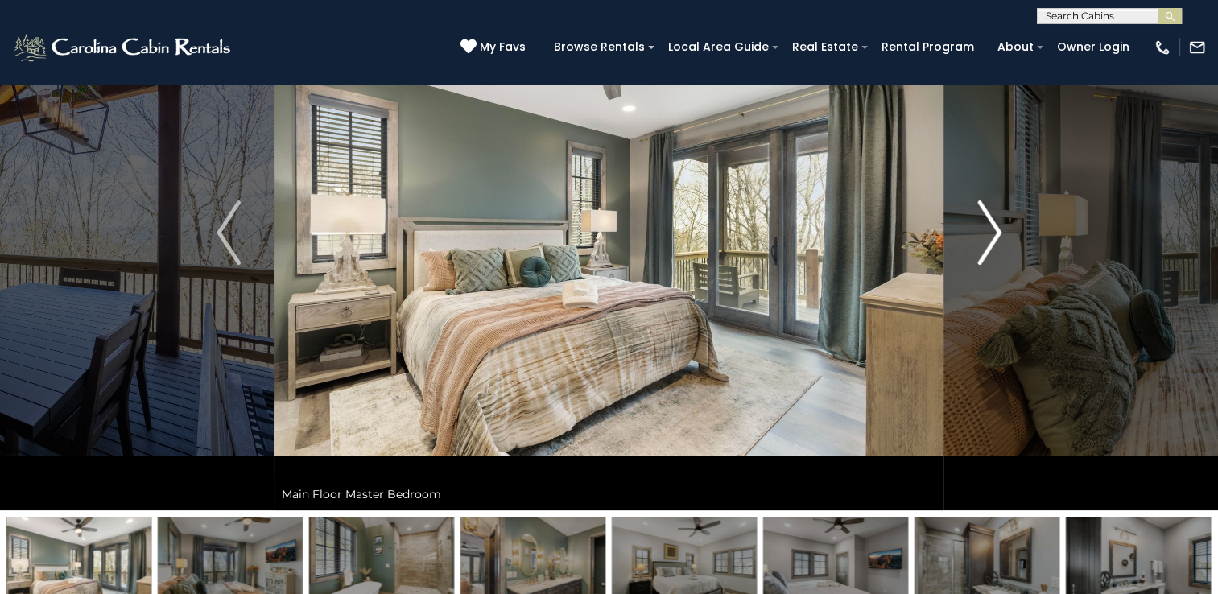
click at [992, 229] on img "Next" at bounding box center [989, 232] width 24 height 64
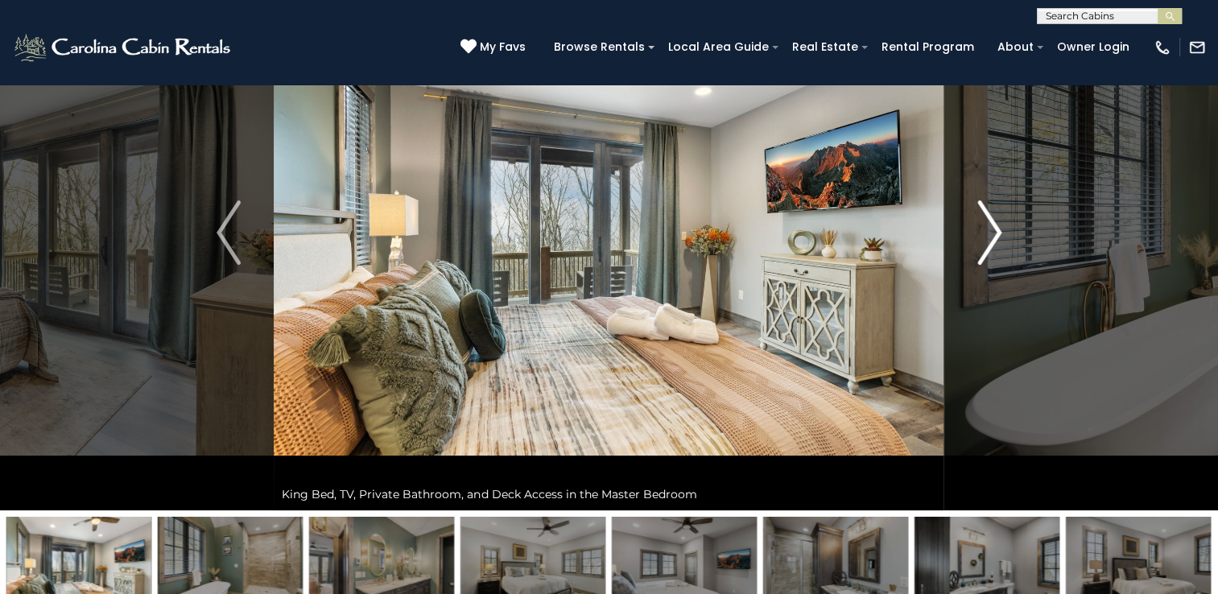
click at [992, 229] on img "Next" at bounding box center [989, 232] width 24 height 64
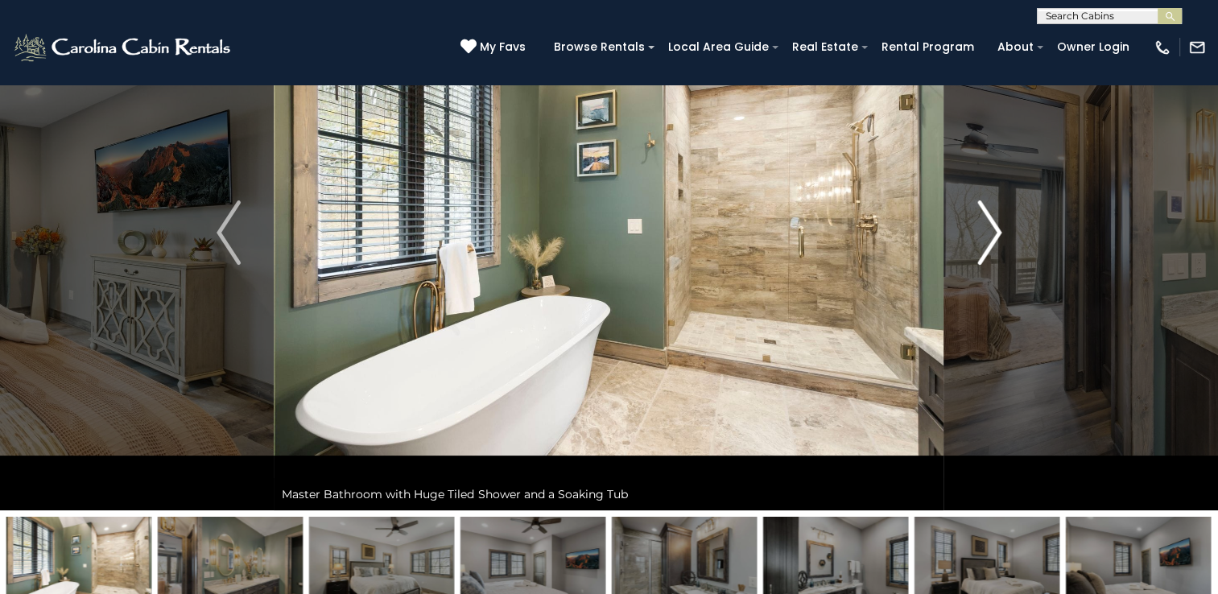
click at [992, 229] on img "Next" at bounding box center [989, 232] width 24 height 64
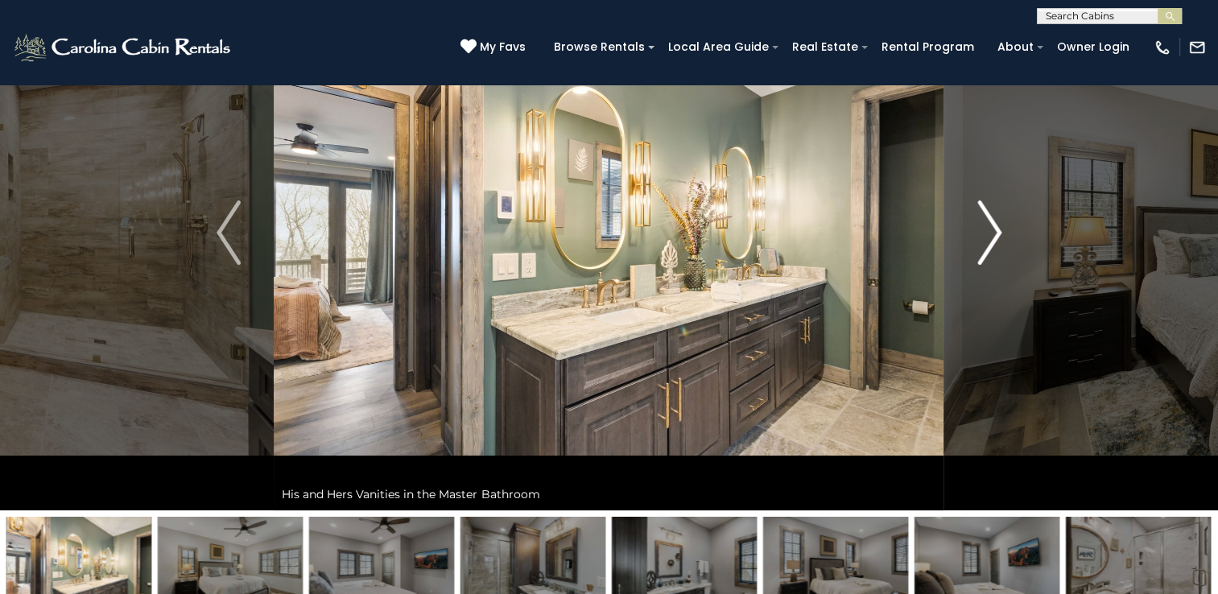
click at [992, 229] on img "Next" at bounding box center [989, 232] width 24 height 64
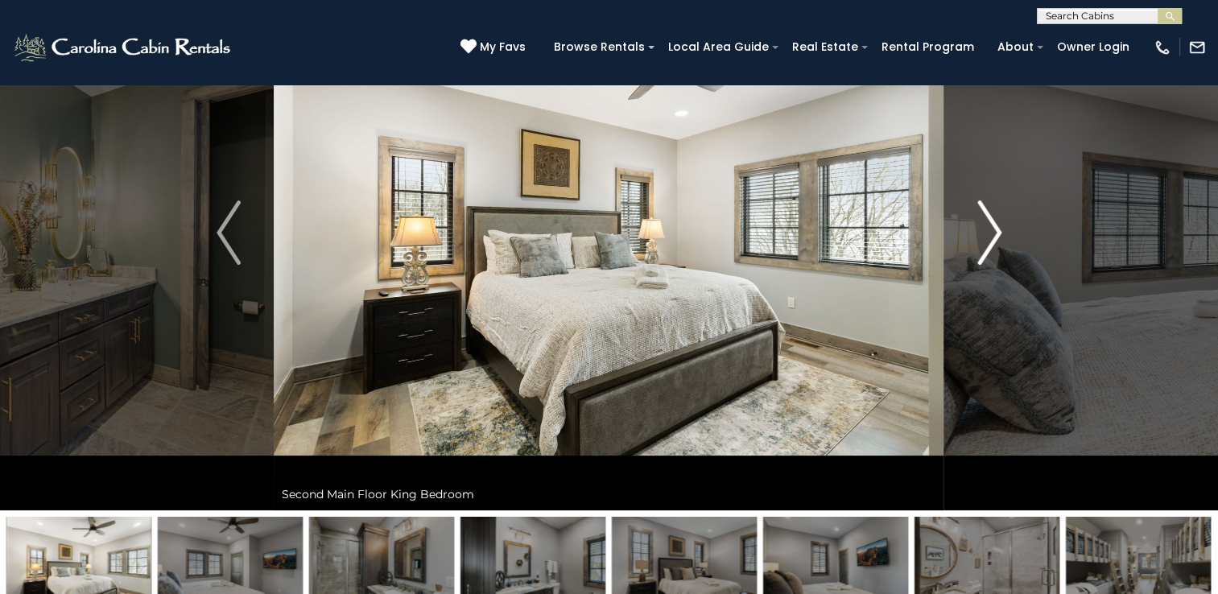
click at [992, 229] on img "Next" at bounding box center [989, 232] width 24 height 64
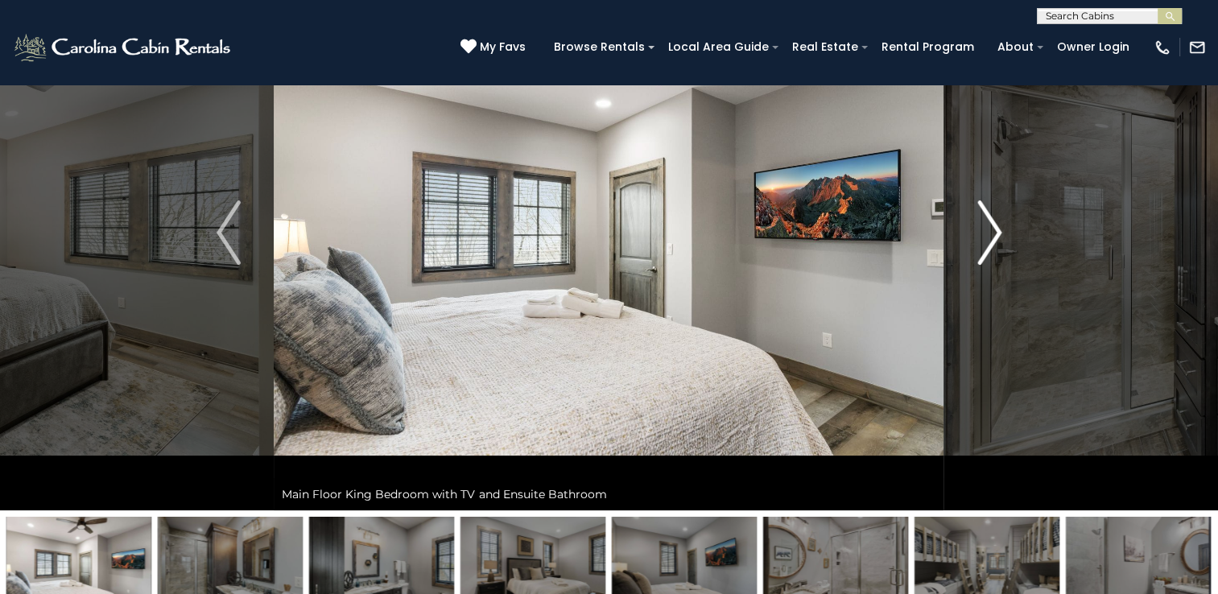
click at [992, 229] on img "Next" at bounding box center [989, 232] width 24 height 64
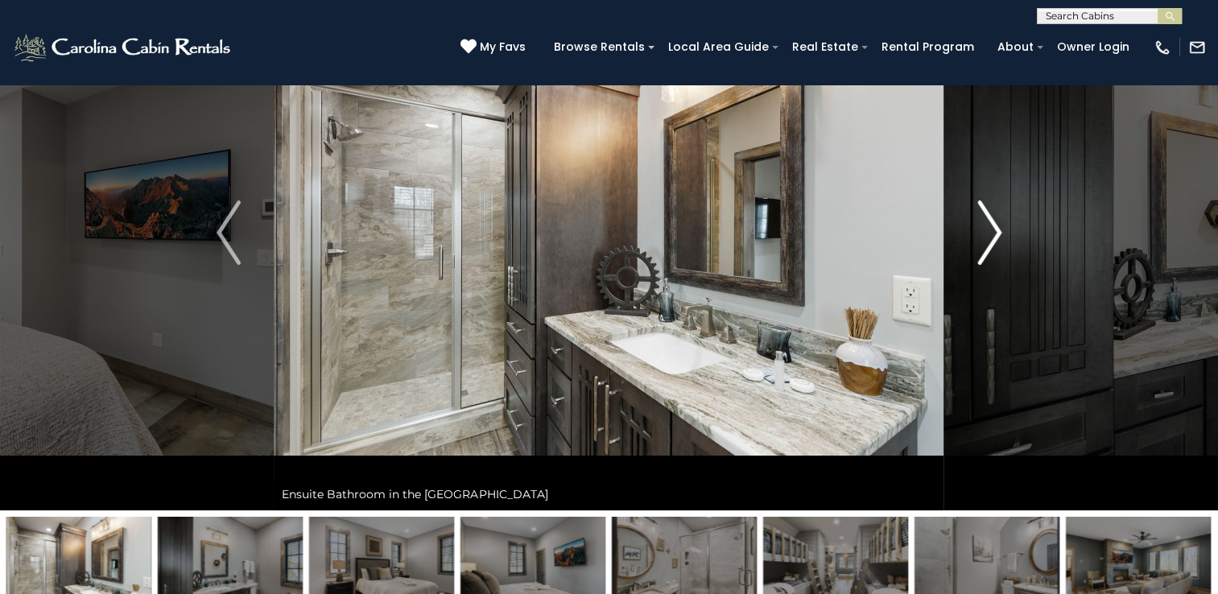
click at [992, 229] on img "Next" at bounding box center [989, 232] width 24 height 64
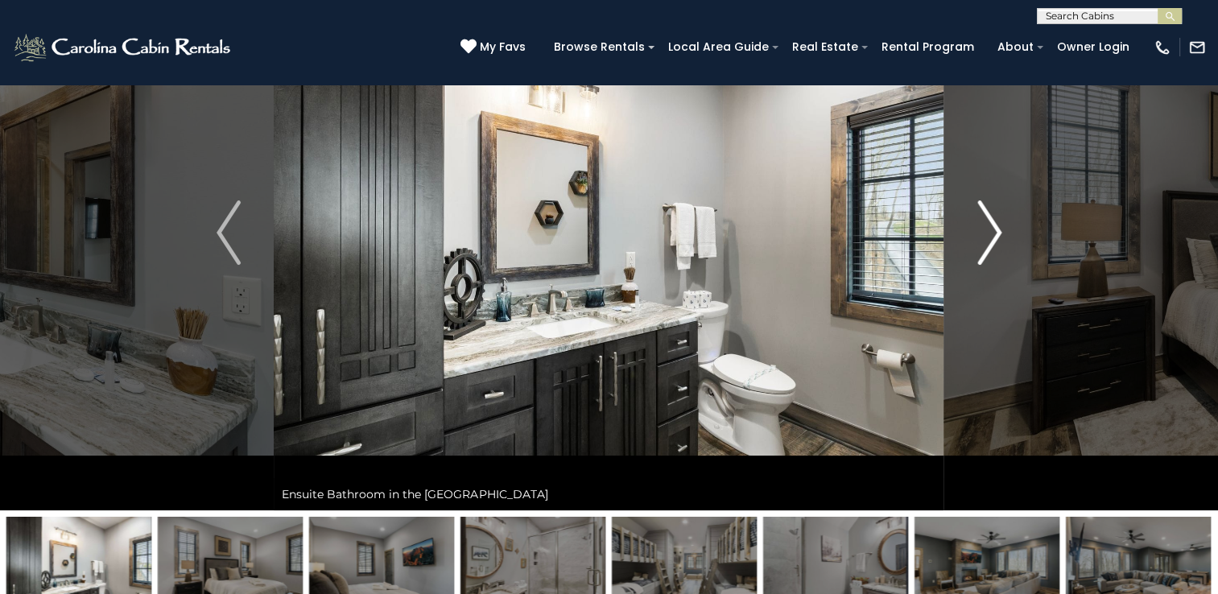
click at [992, 229] on img "Next" at bounding box center [989, 232] width 24 height 64
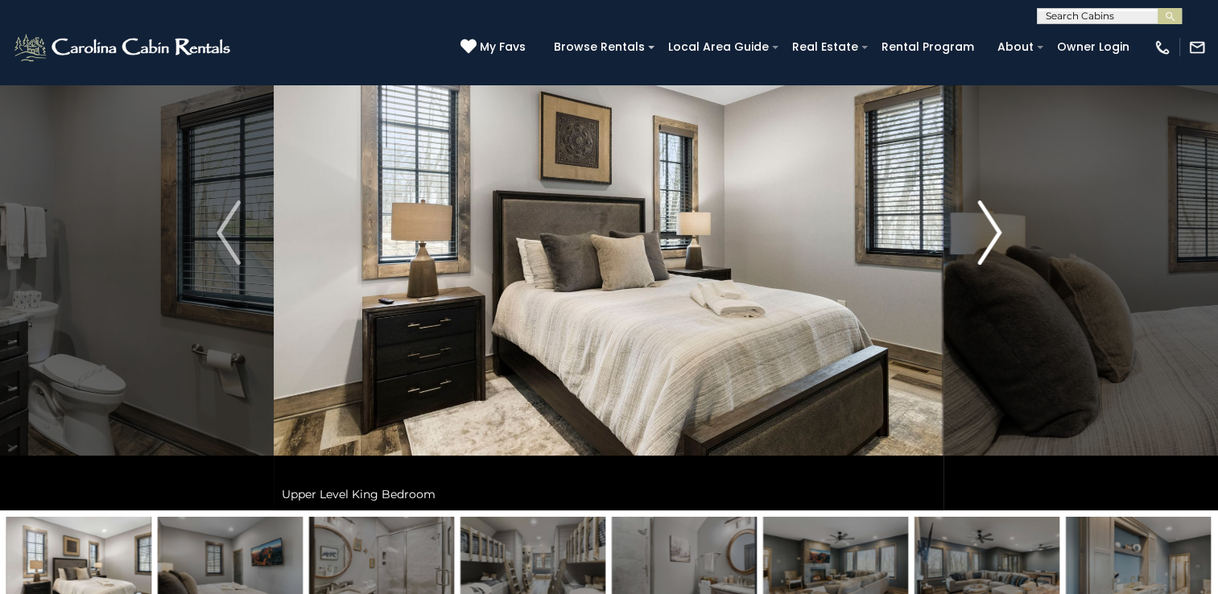
click at [992, 229] on img "Next" at bounding box center [989, 232] width 24 height 64
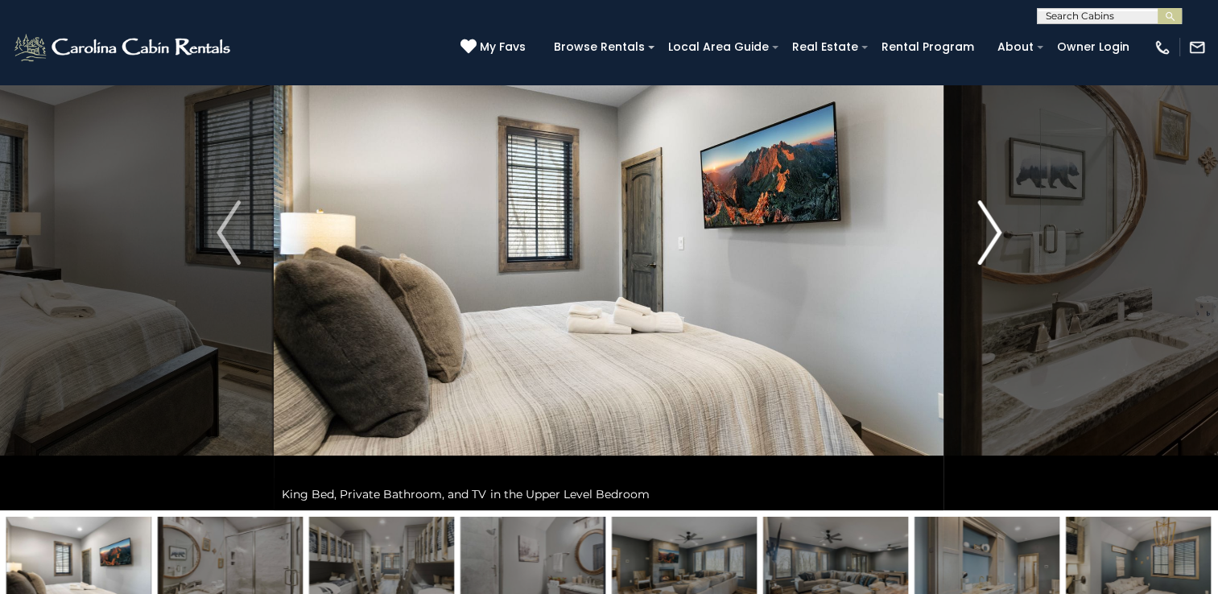
click at [992, 229] on img "Next" at bounding box center [989, 232] width 24 height 64
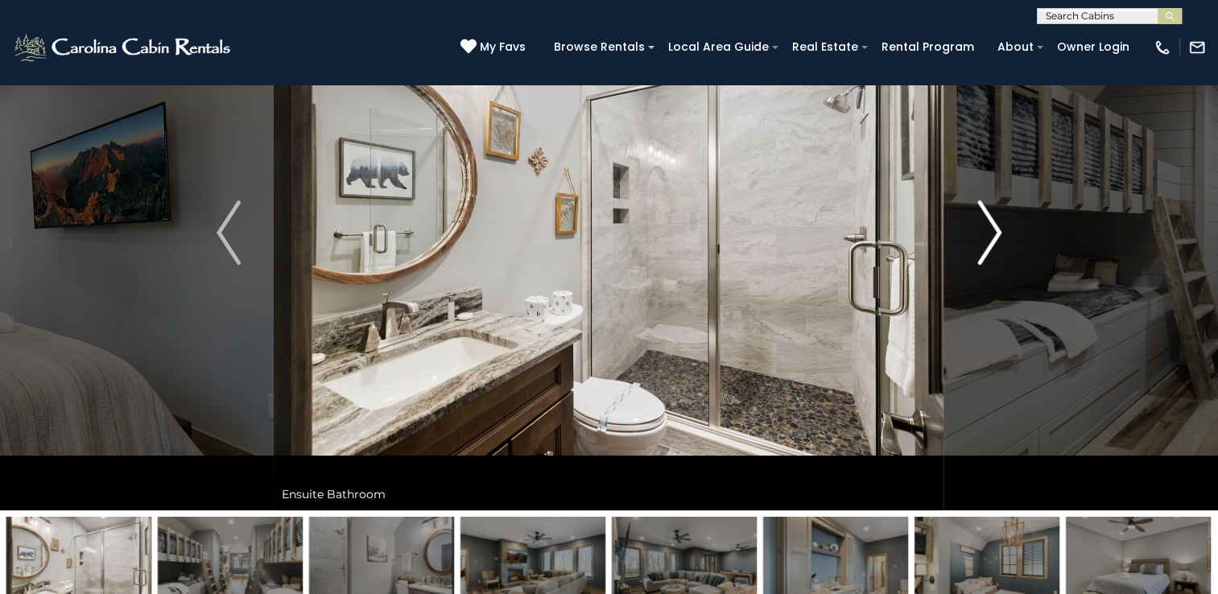
click at [992, 229] on img "Next" at bounding box center [989, 232] width 24 height 64
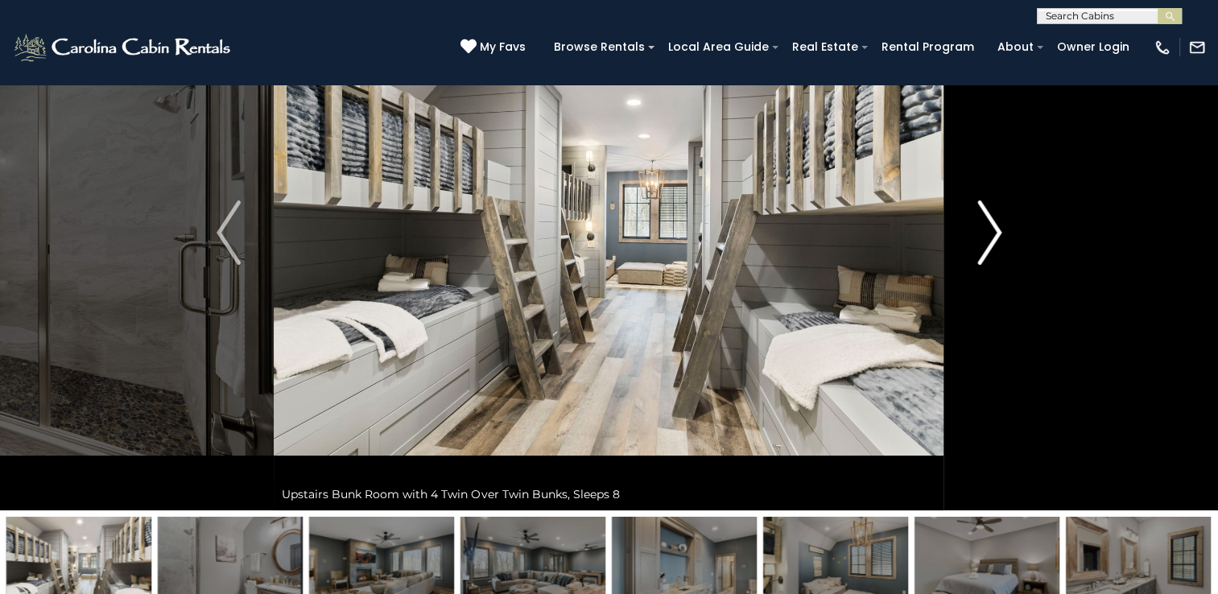
click at [992, 229] on img "Next" at bounding box center [989, 232] width 24 height 64
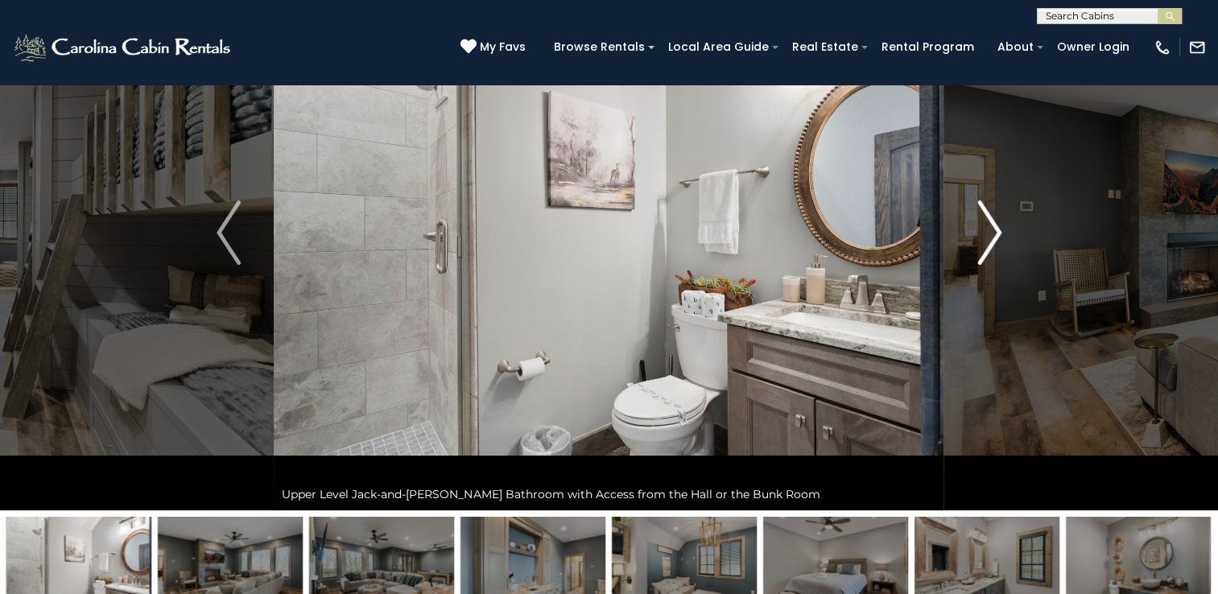
click at [992, 229] on img "Next" at bounding box center [989, 232] width 24 height 64
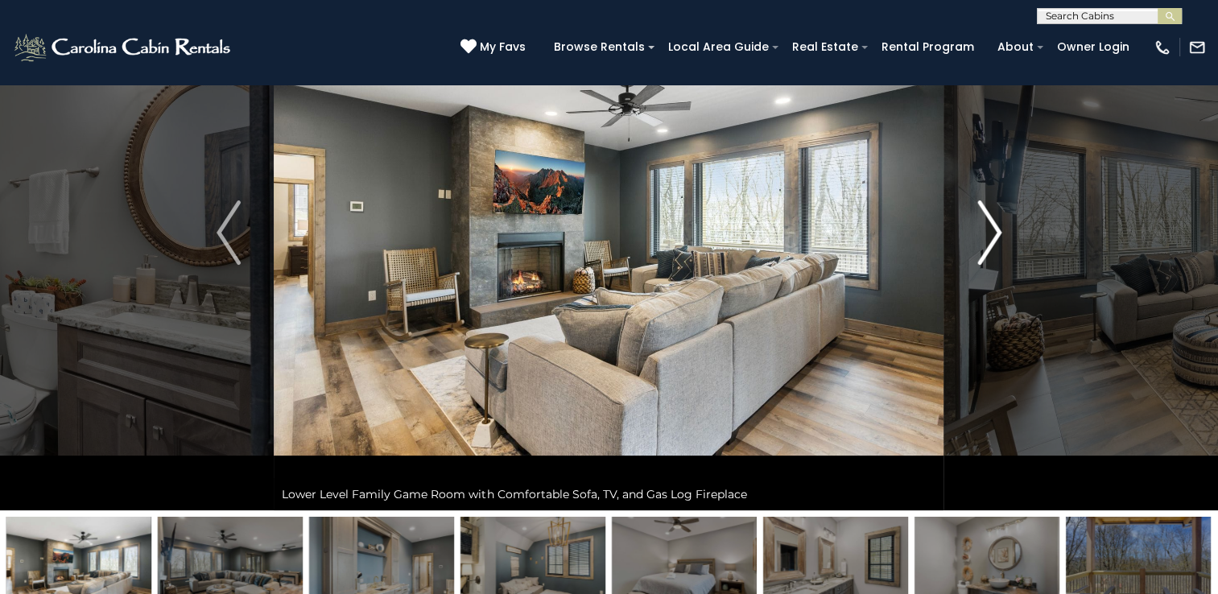
click at [992, 229] on img "Next" at bounding box center [989, 232] width 24 height 64
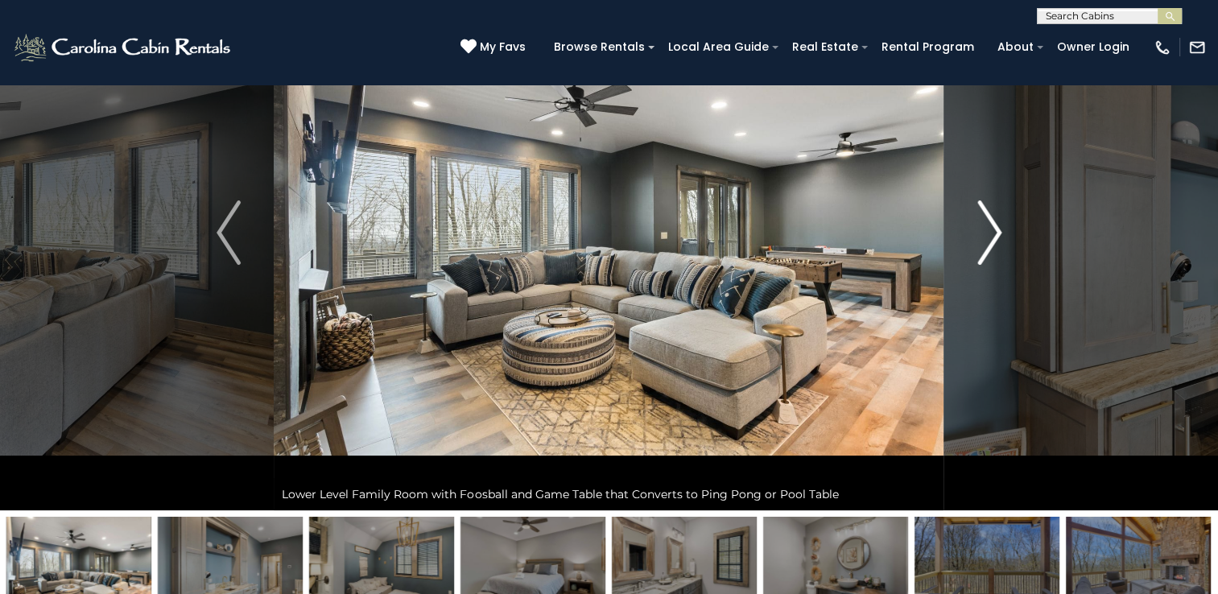
click at [992, 229] on img "Next" at bounding box center [989, 232] width 24 height 64
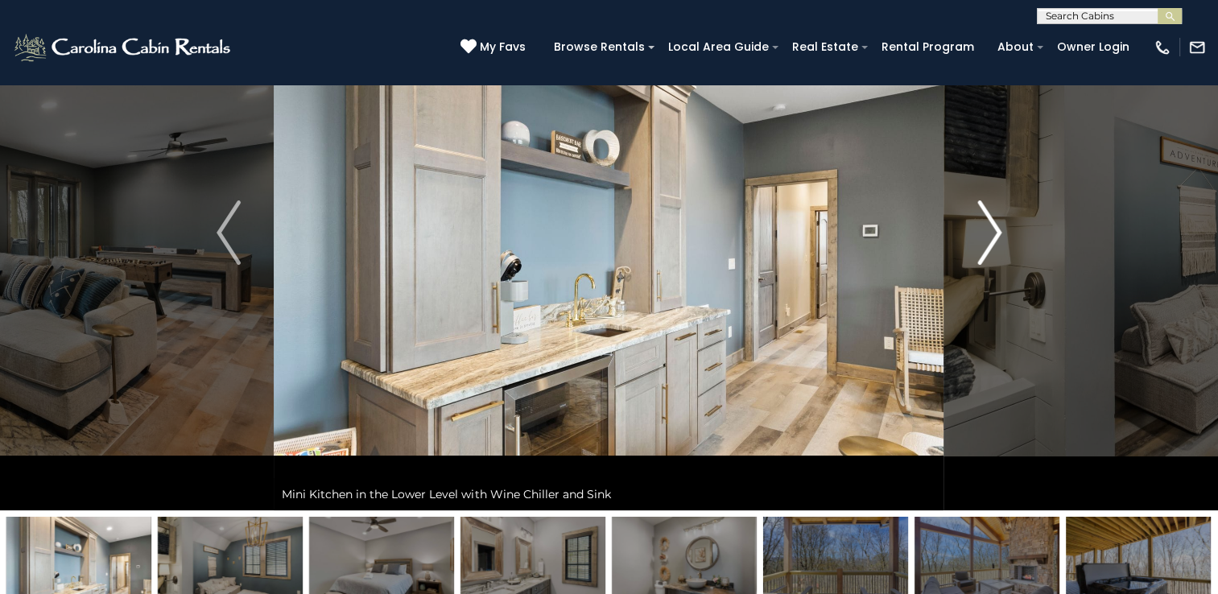
click at [992, 229] on img "Next" at bounding box center [989, 232] width 24 height 64
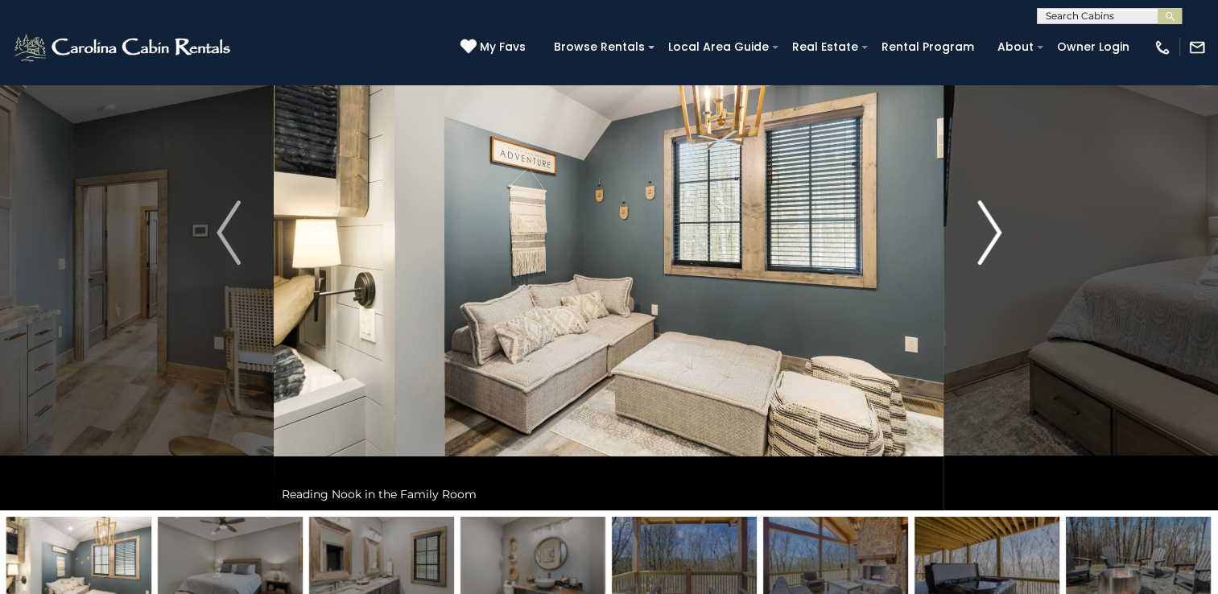
click at [992, 229] on img "Next" at bounding box center [989, 232] width 24 height 64
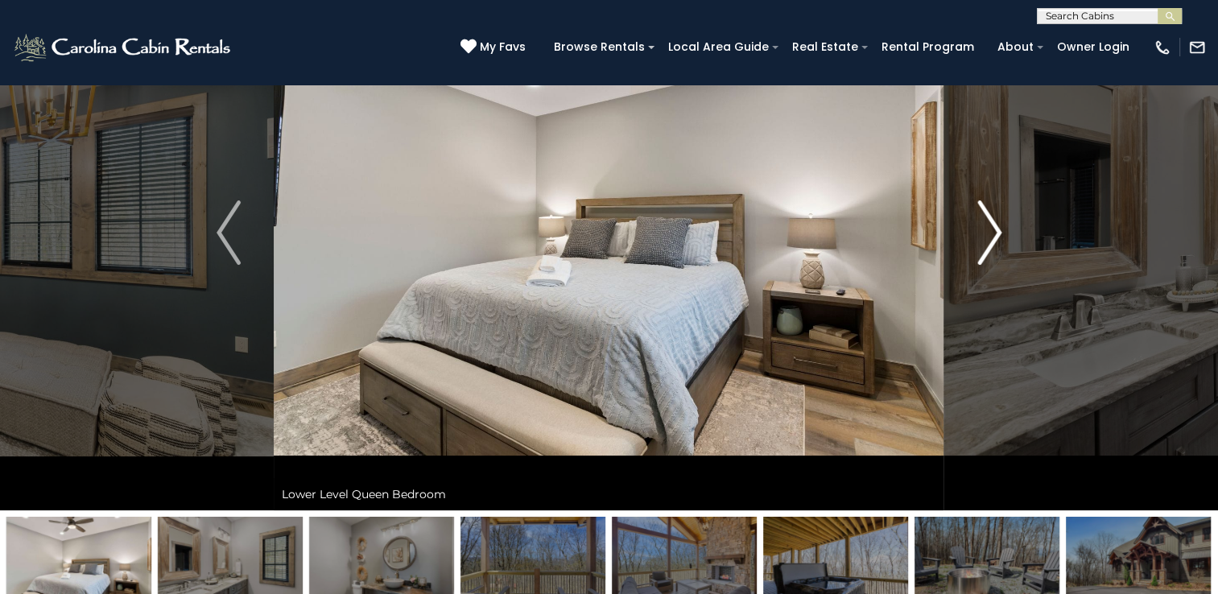
click at [992, 229] on img "Next" at bounding box center [989, 232] width 24 height 64
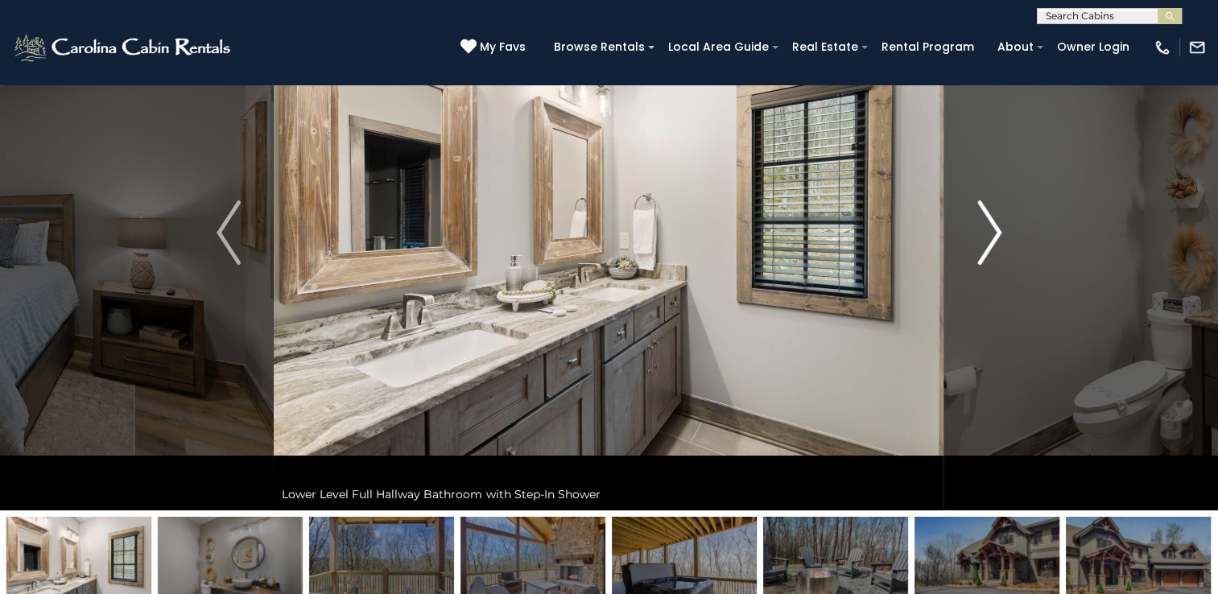
click at [992, 229] on img "Next" at bounding box center [989, 232] width 24 height 64
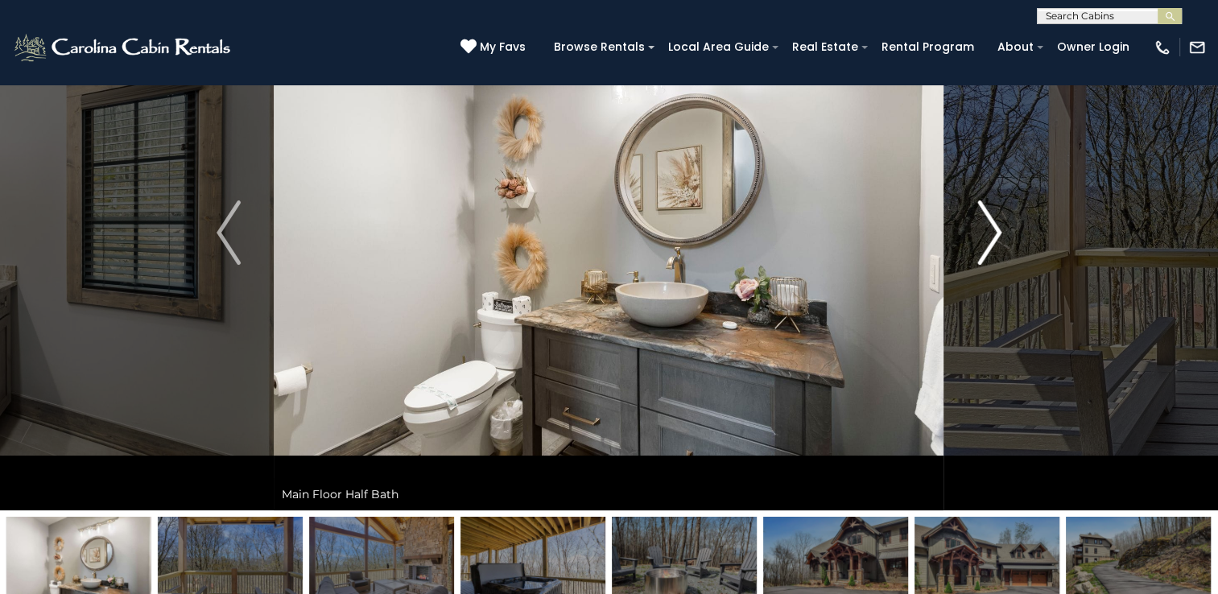
click at [992, 229] on img "Next" at bounding box center [989, 232] width 24 height 64
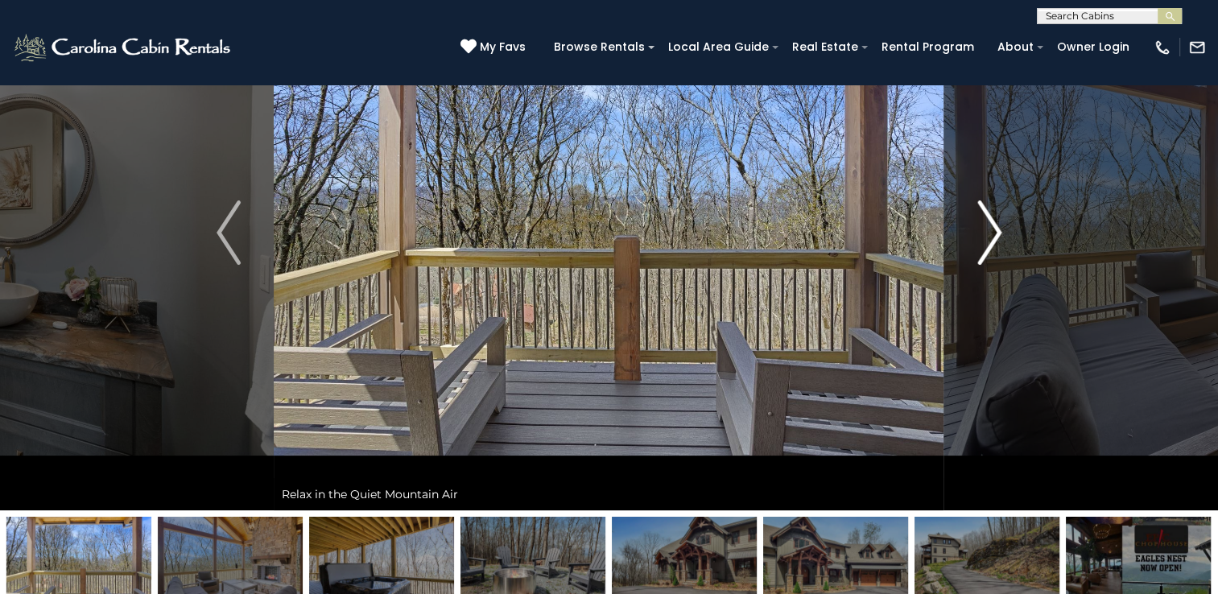
click at [992, 229] on img "Next" at bounding box center [989, 232] width 24 height 64
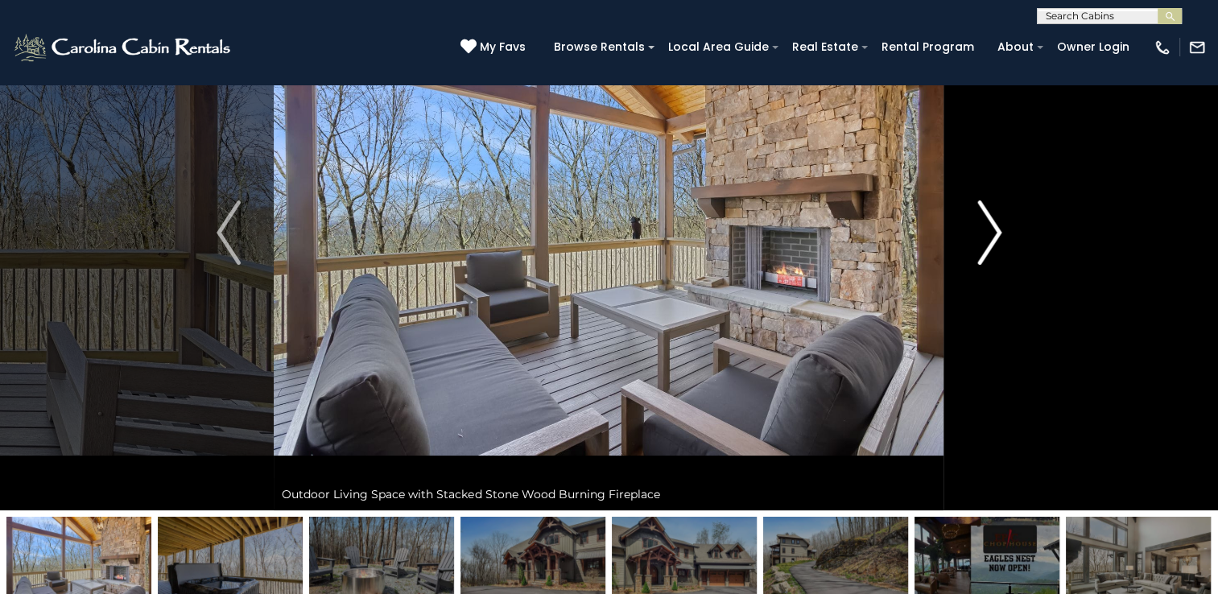
click at [992, 229] on img "Next" at bounding box center [989, 232] width 24 height 64
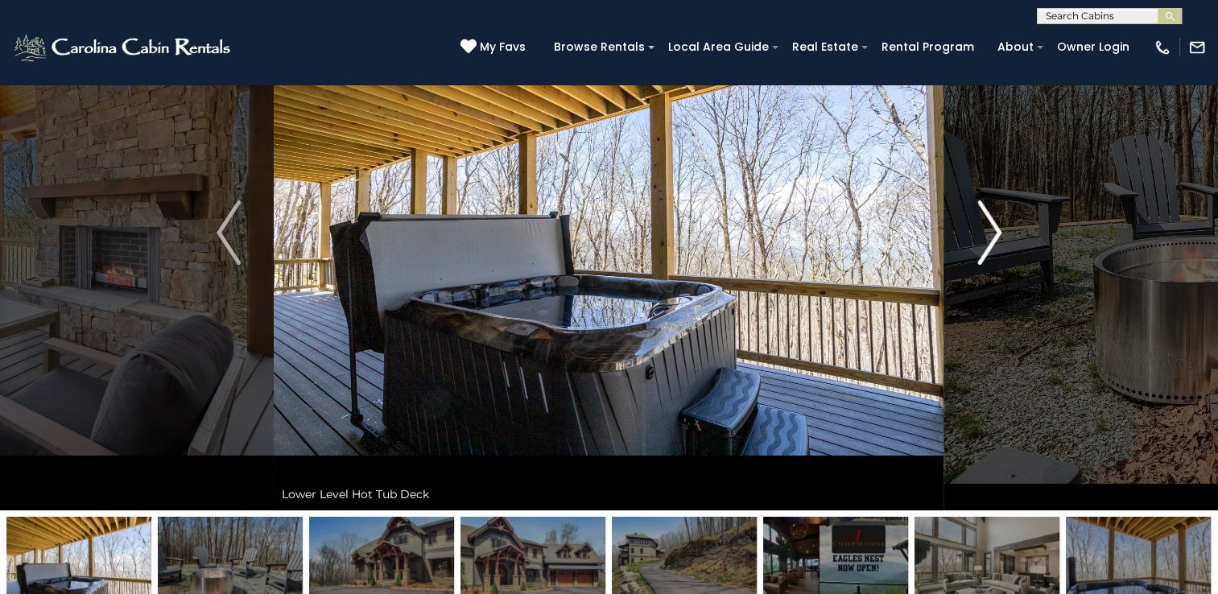
click at [992, 229] on img "Next" at bounding box center [989, 232] width 24 height 64
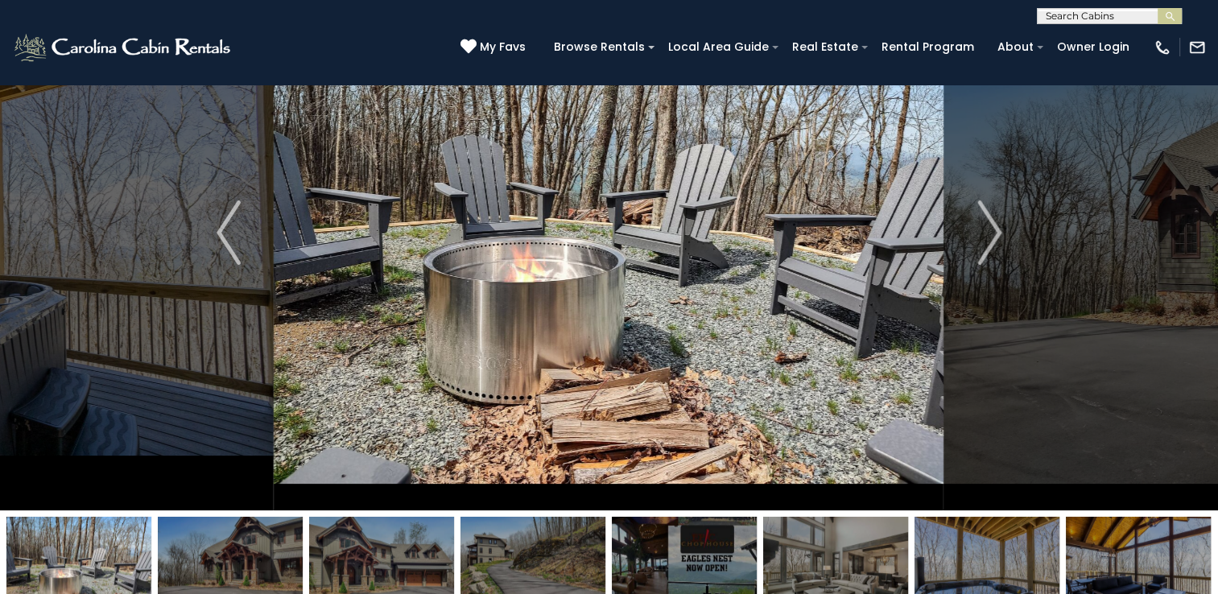
click at [616, 72] on div "(828) 295-6000 My Favs Browse Rentals Local Area Guide Activities & Attractions…" at bounding box center [609, 54] width 1218 height 60
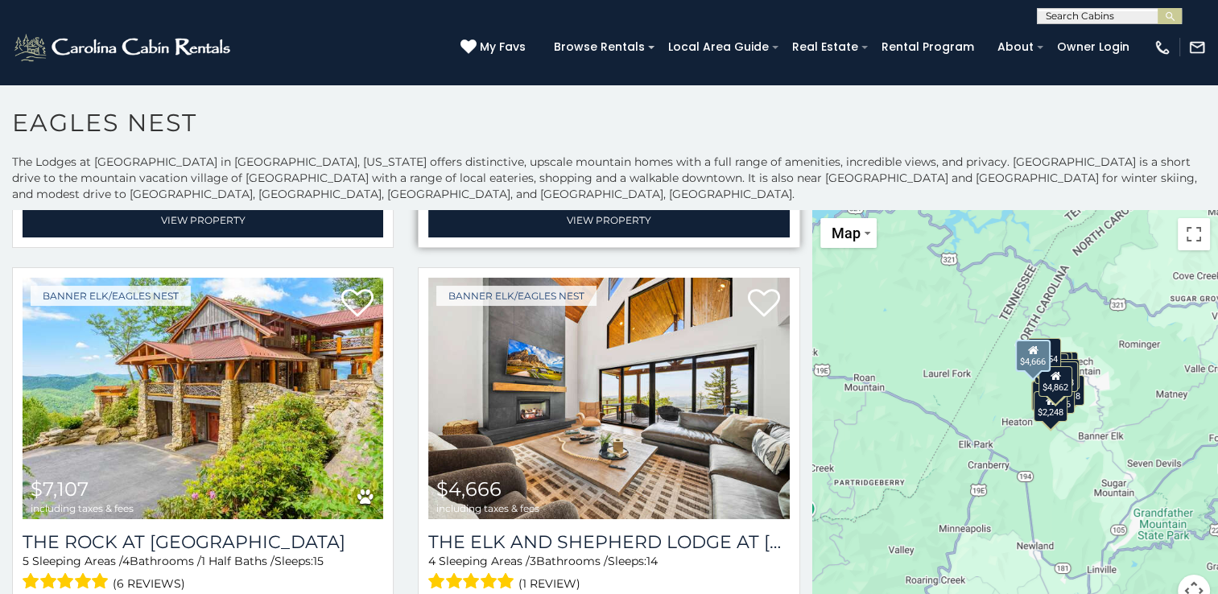
scroll to position [375, 0]
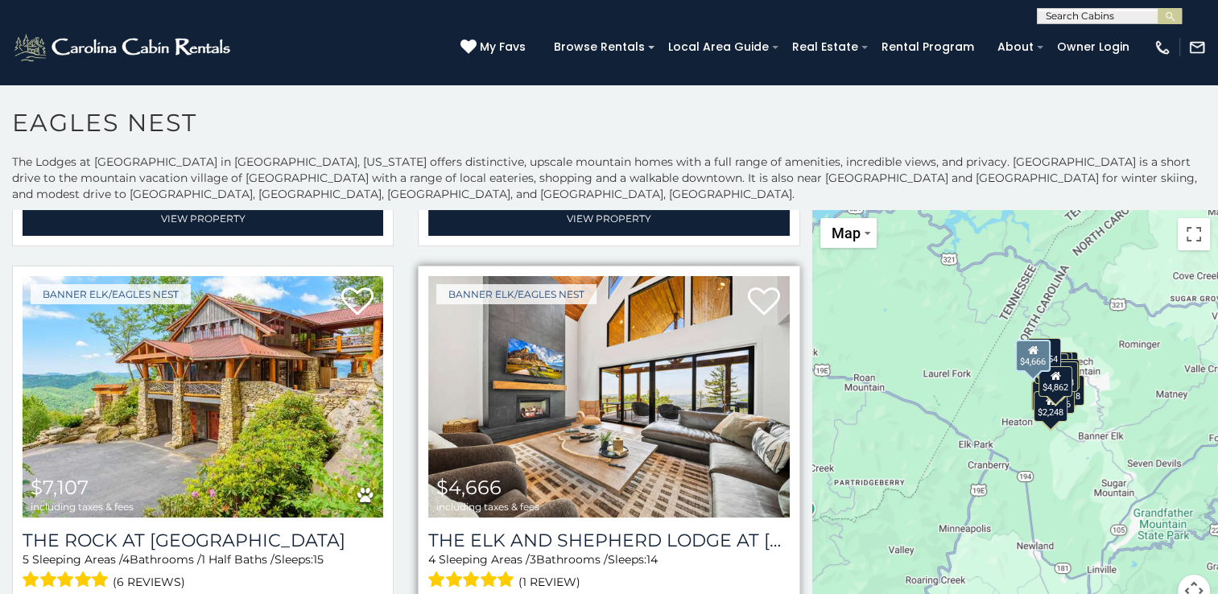
click at [587, 394] on img at bounding box center [608, 396] width 361 height 241
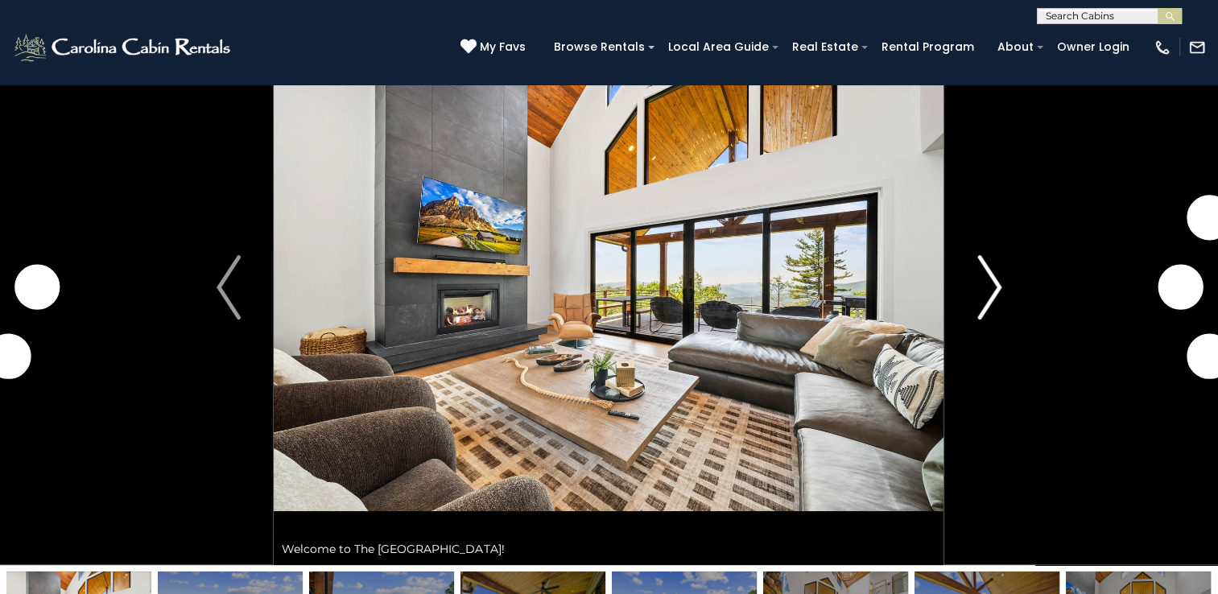
click at [987, 291] on img "Next" at bounding box center [989, 287] width 24 height 64
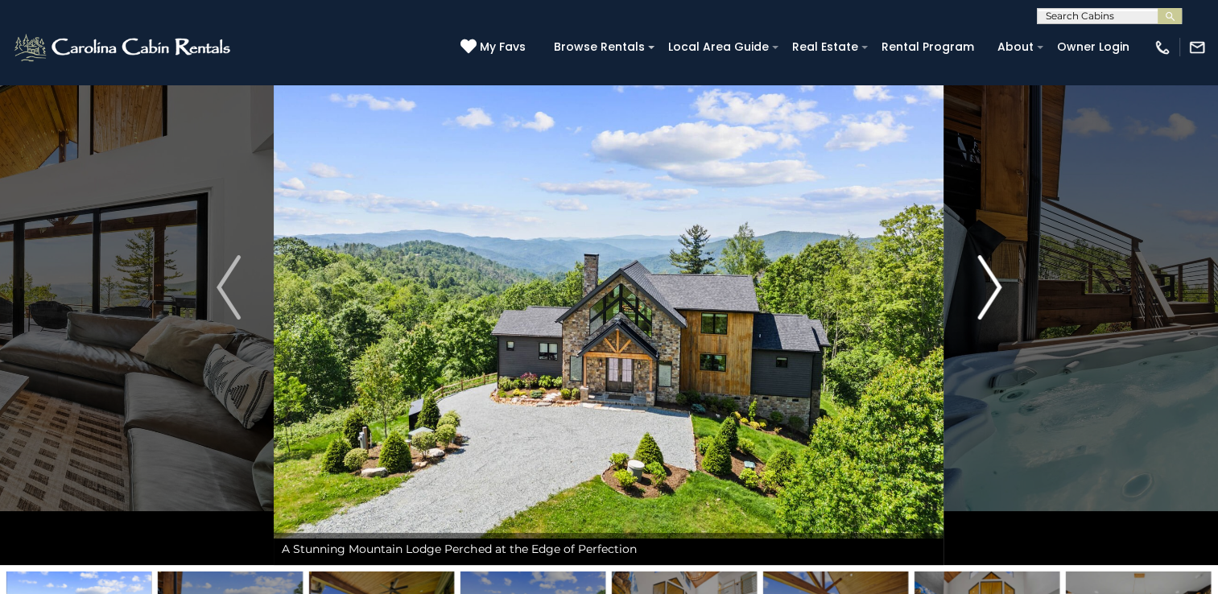
click at [992, 291] on img "Next" at bounding box center [989, 287] width 24 height 64
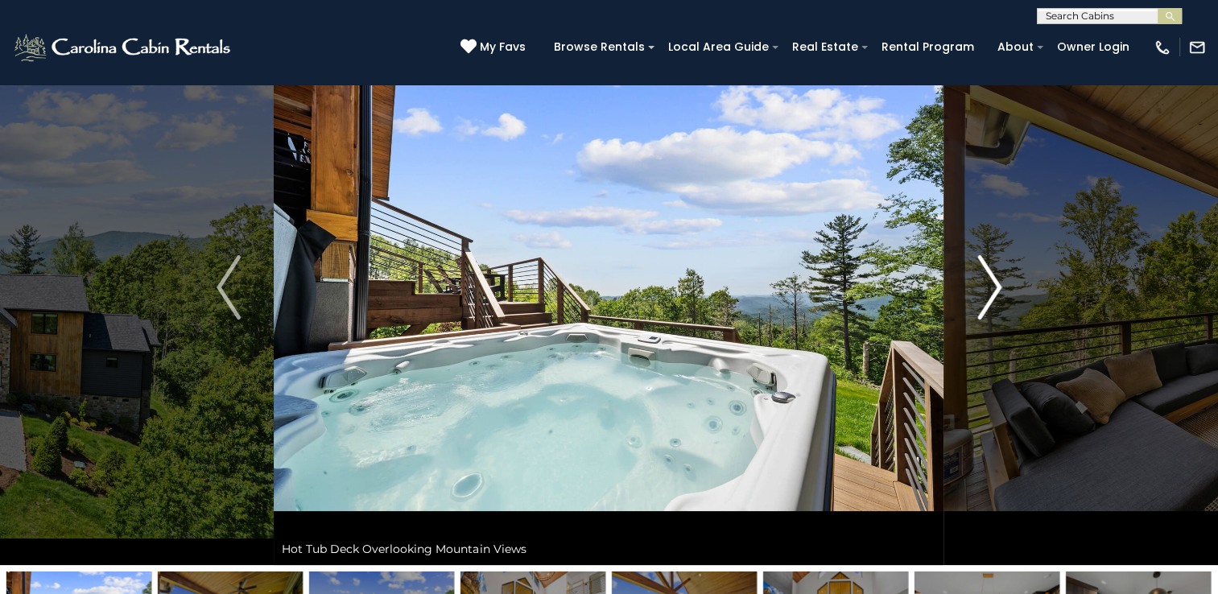
click at [992, 291] on img "Next" at bounding box center [989, 287] width 24 height 64
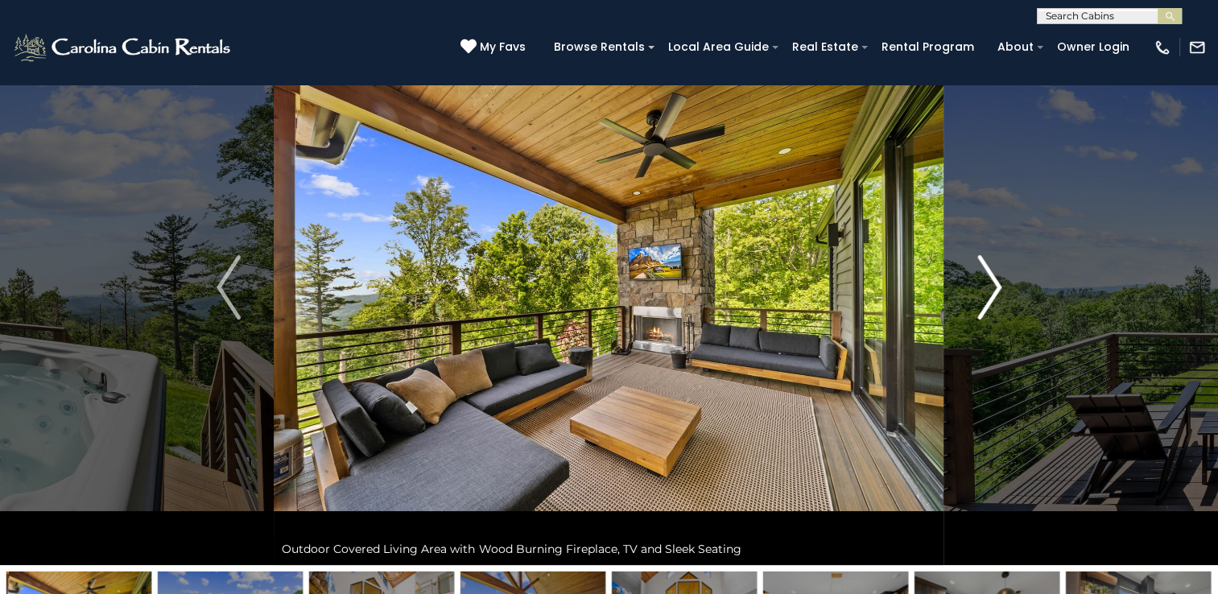
click at [992, 291] on img "Next" at bounding box center [989, 287] width 24 height 64
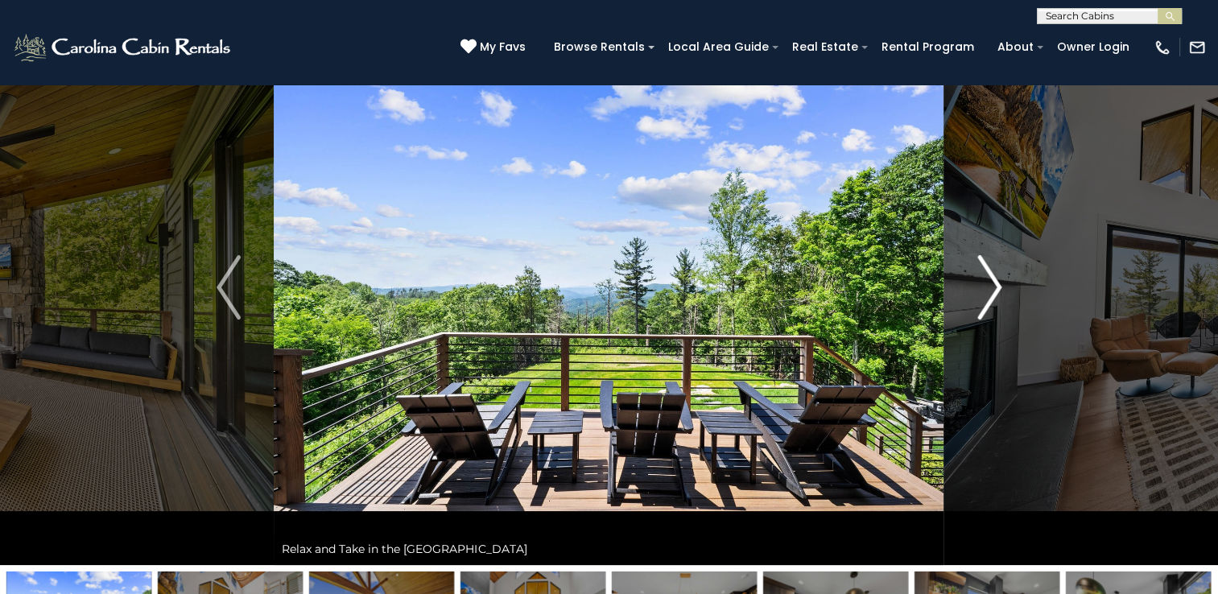
click at [992, 291] on img "Next" at bounding box center [989, 287] width 24 height 64
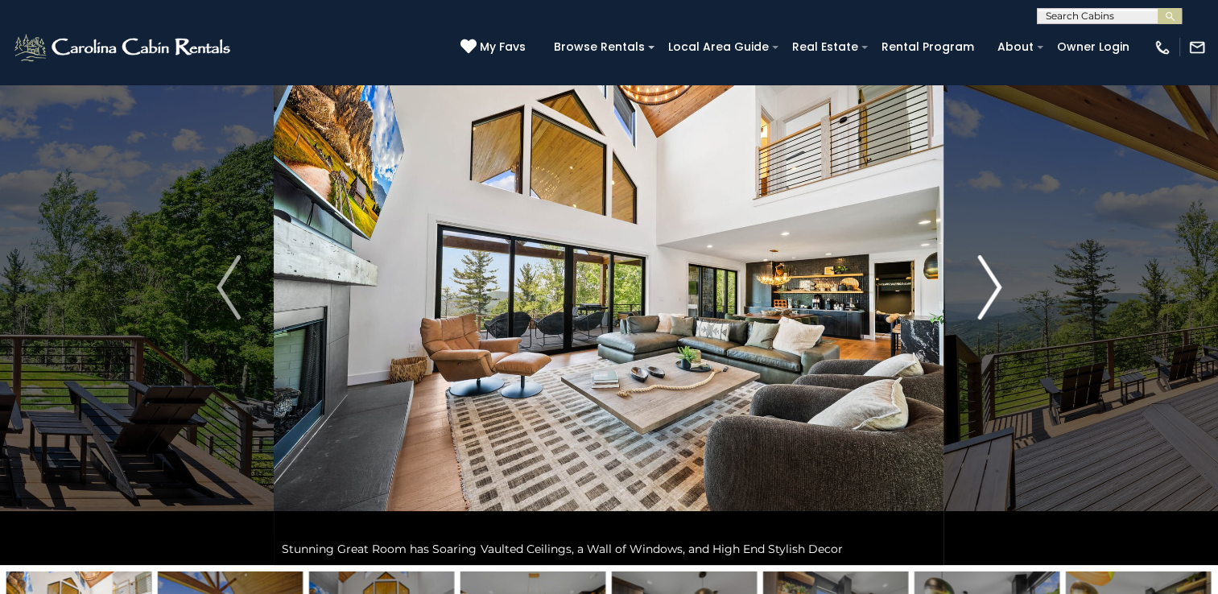
click at [992, 291] on img "Next" at bounding box center [989, 287] width 24 height 64
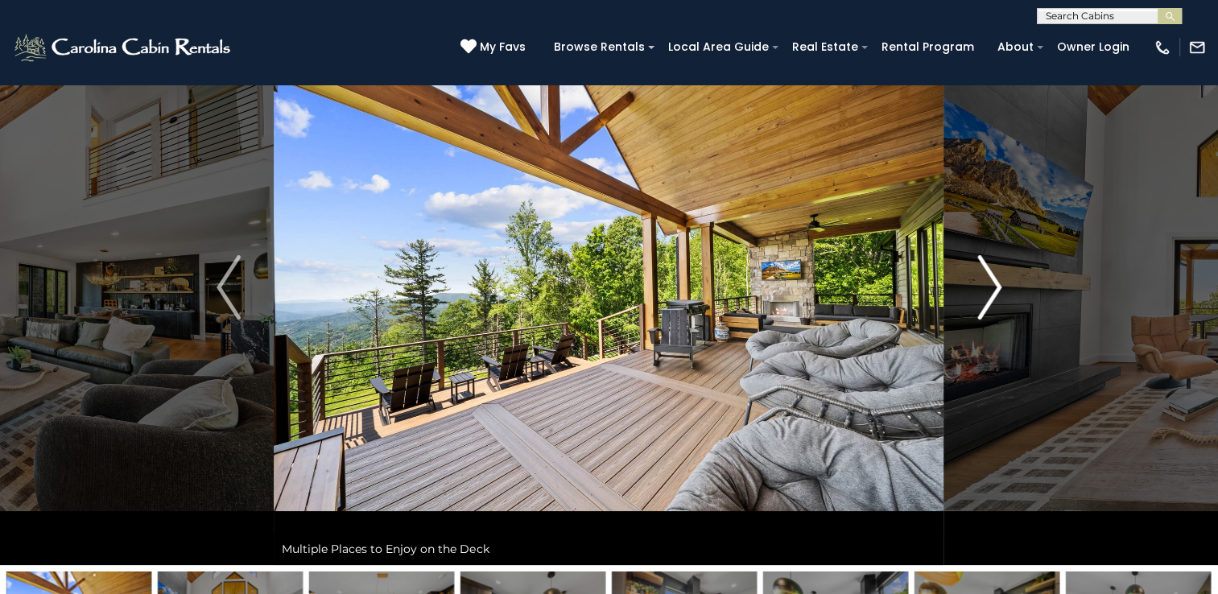
click at [992, 291] on img "Next" at bounding box center [989, 287] width 24 height 64
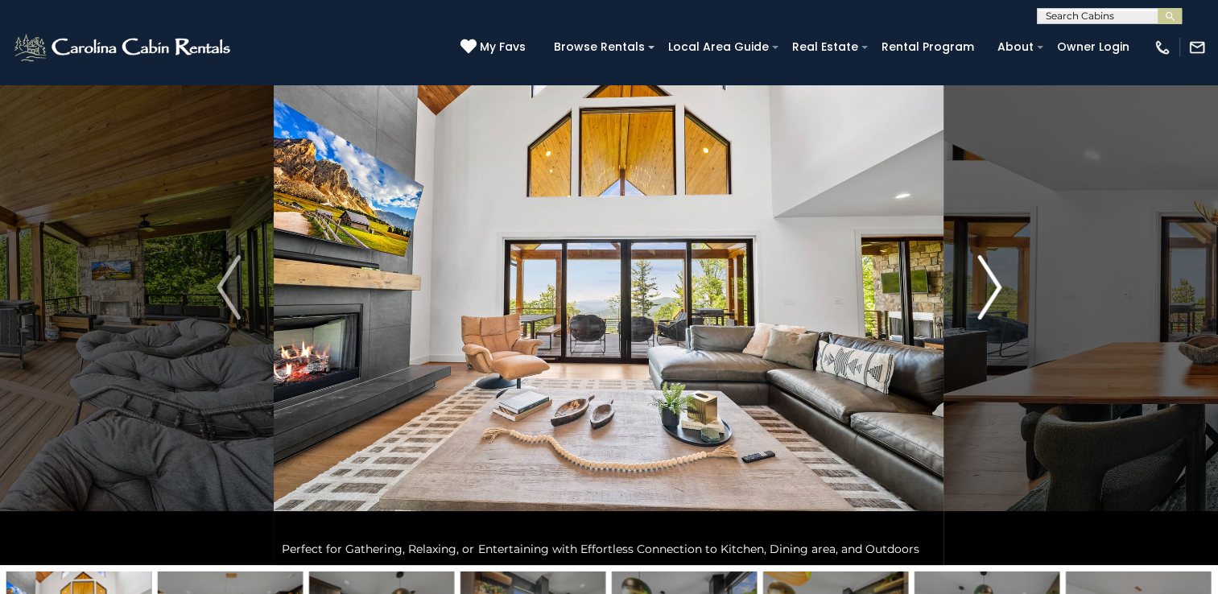
click at [992, 291] on img "Next" at bounding box center [989, 287] width 24 height 64
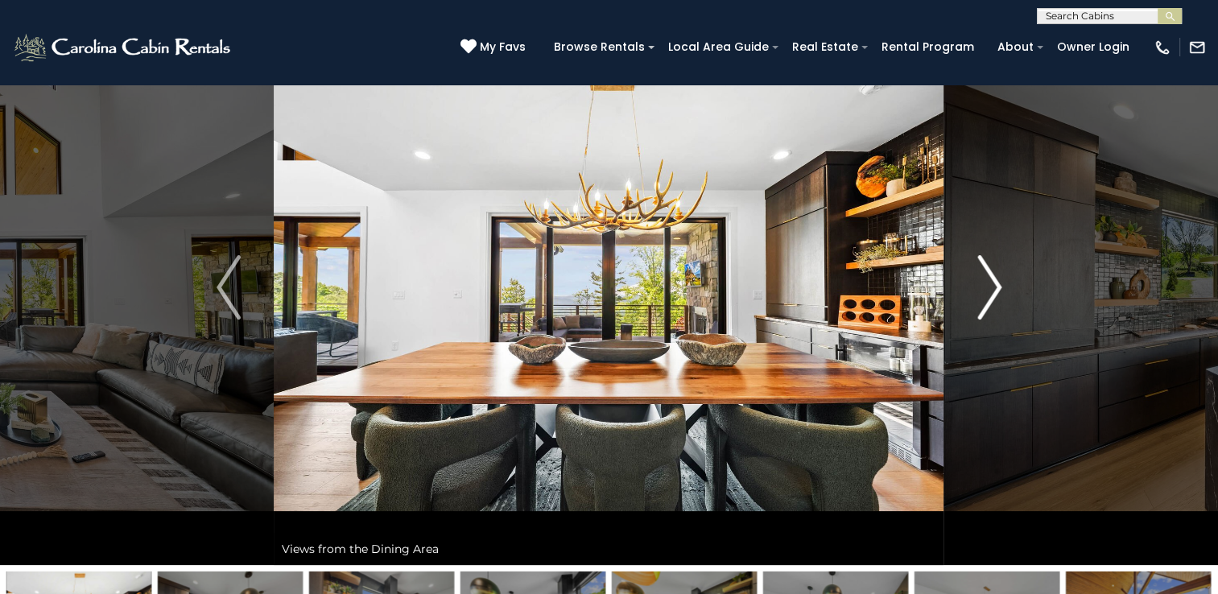
click at [992, 291] on img "Next" at bounding box center [989, 287] width 24 height 64
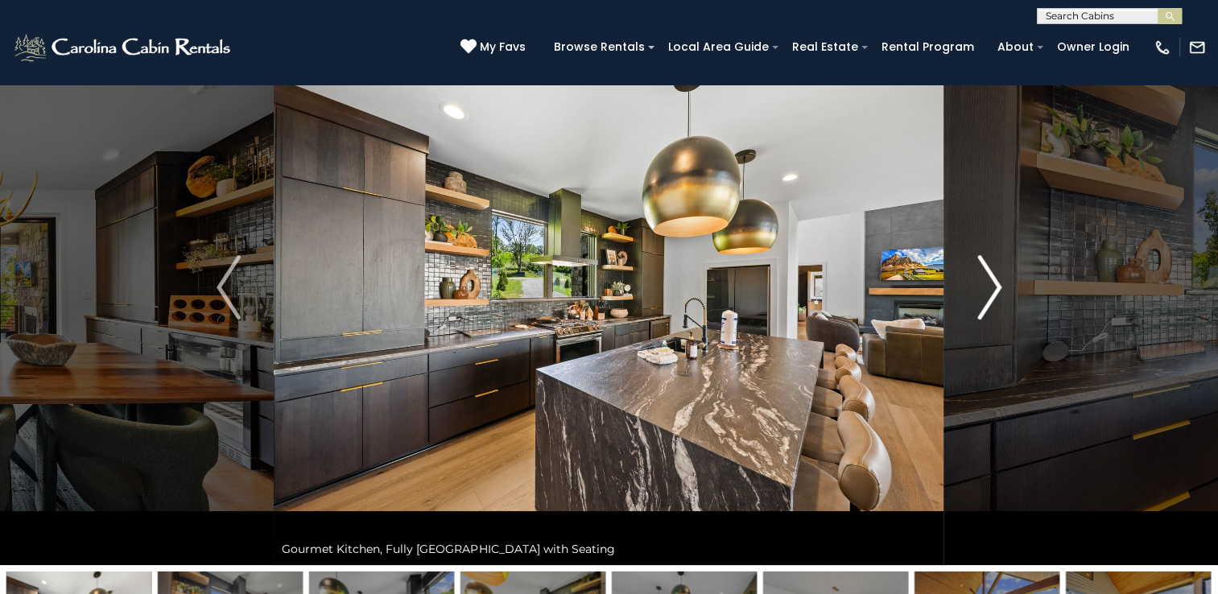
click at [992, 291] on img "Next" at bounding box center [989, 287] width 24 height 64
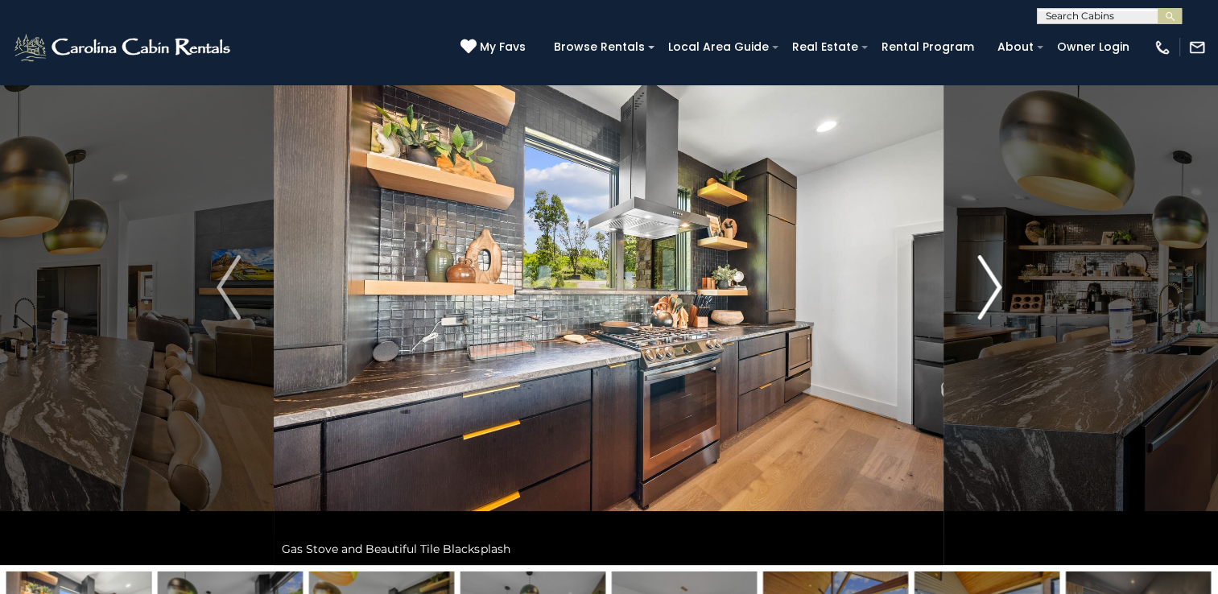
click at [992, 291] on img "Next" at bounding box center [989, 287] width 24 height 64
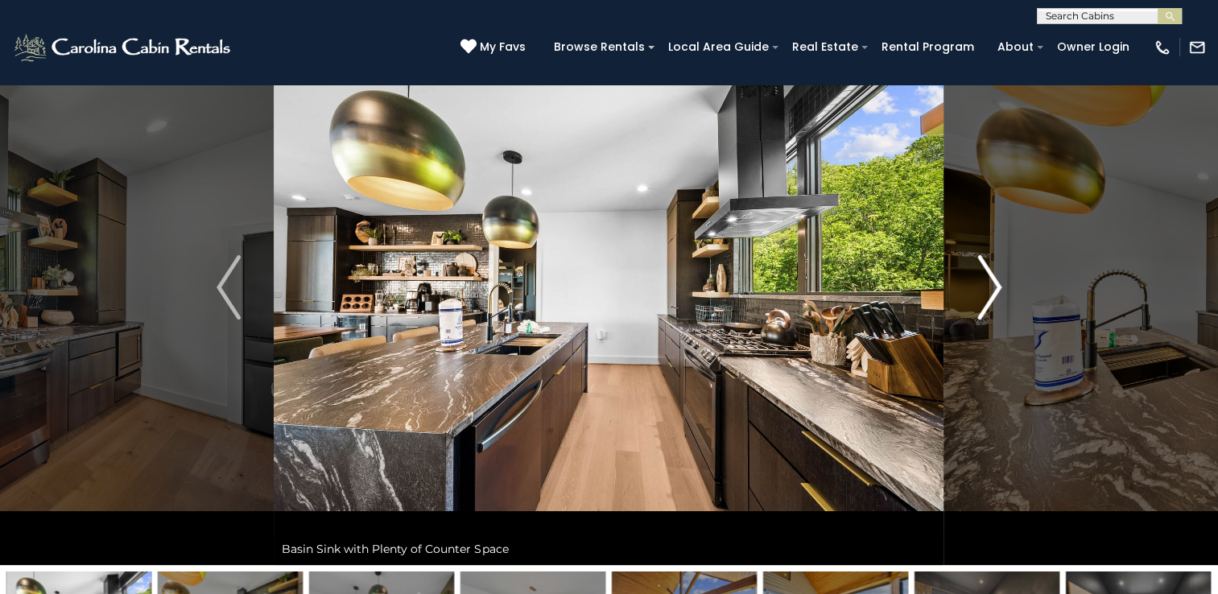
click at [992, 291] on img "Next" at bounding box center [989, 287] width 24 height 64
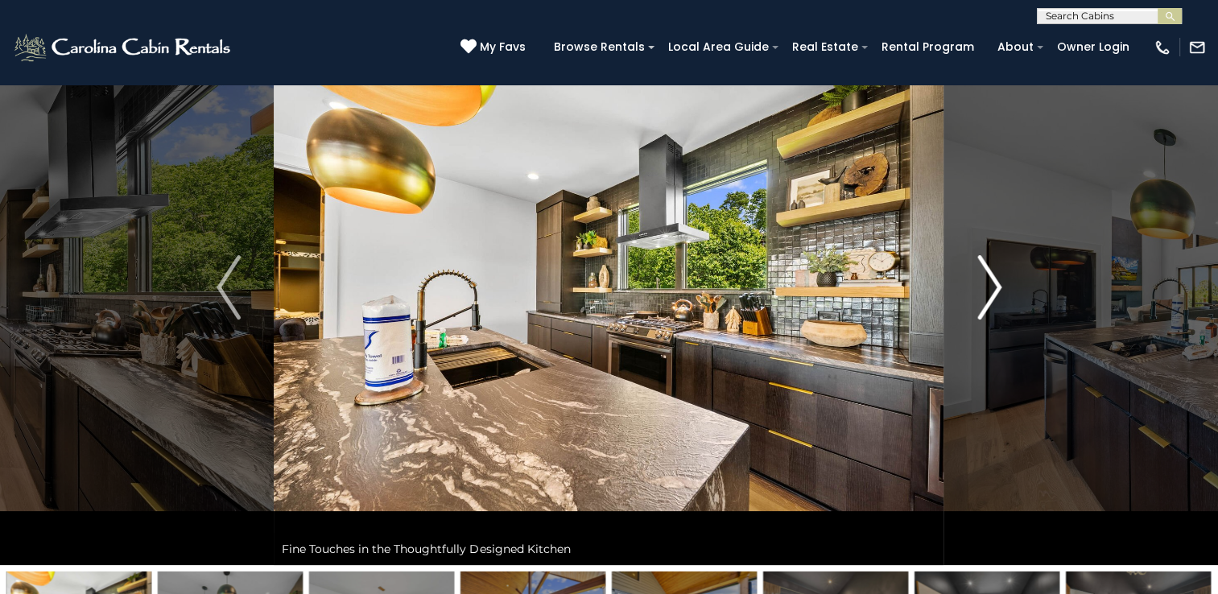
click at [992, 291] on img "Next" at bounding box center [989, 287] width 24 height 64
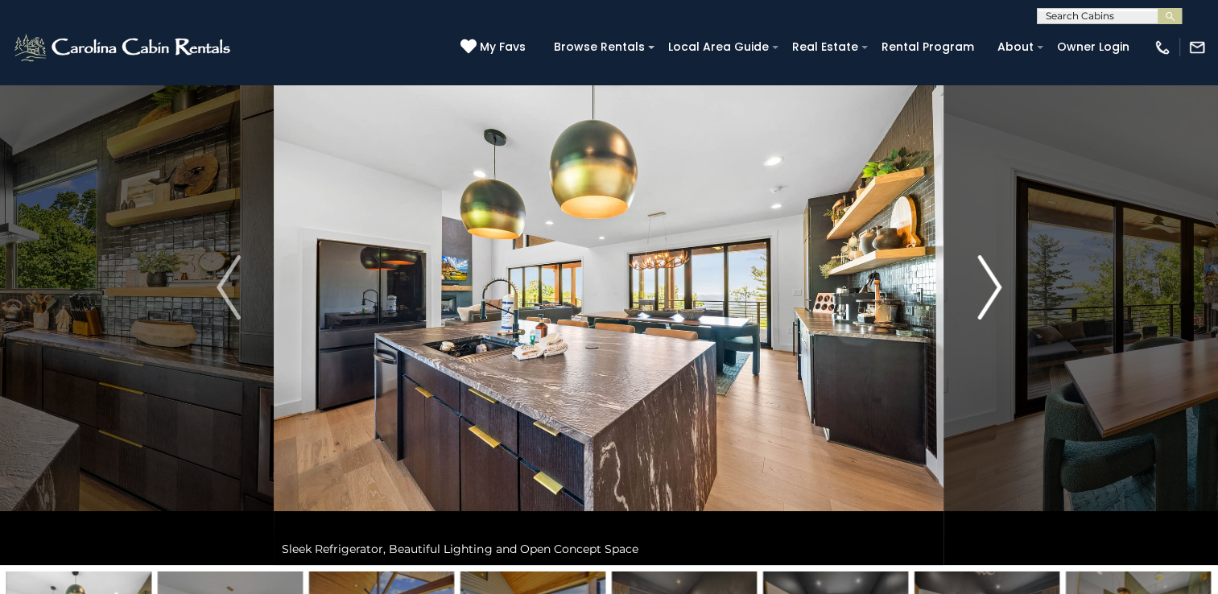
click at [992, 291] on img "Next" at bounding box center [989, 287] width 24 height 64
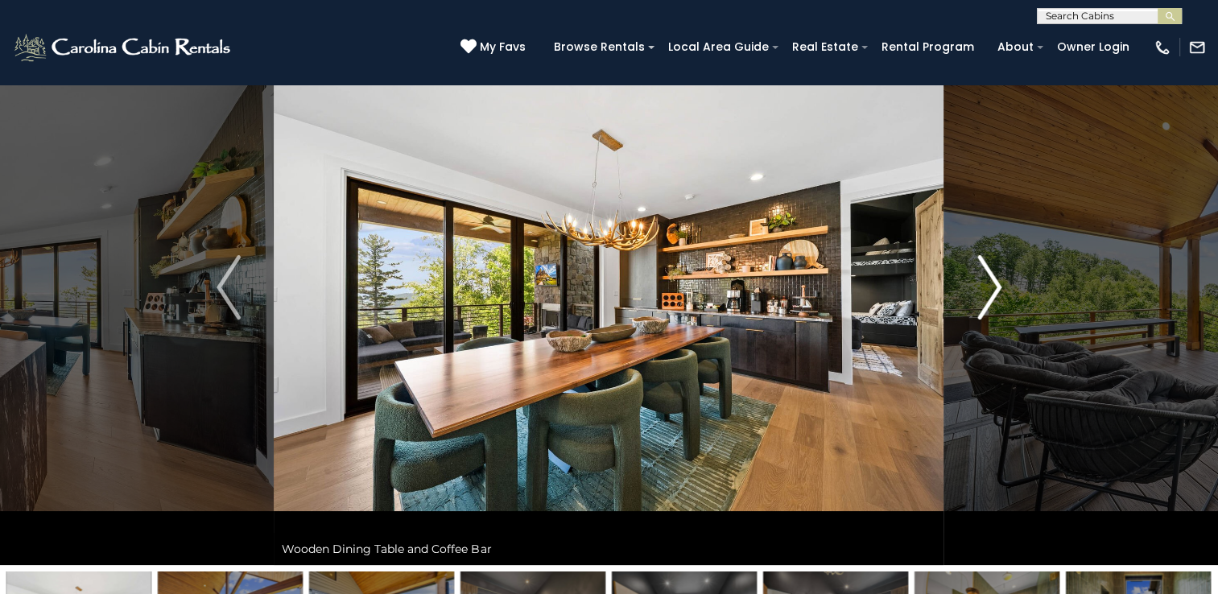
click at [992, 291] on img "Next" at bounding box center [989, 287] width 24 height 64
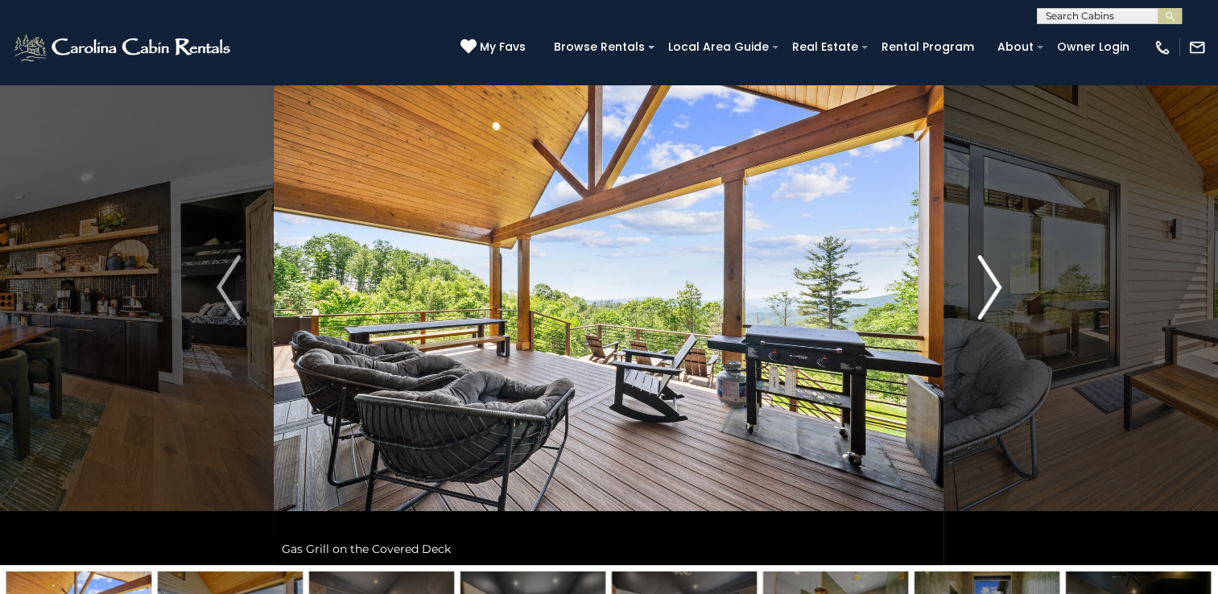
click at [992, 291] on img "Next" at bounding box center [989, 287] width 24 height 64
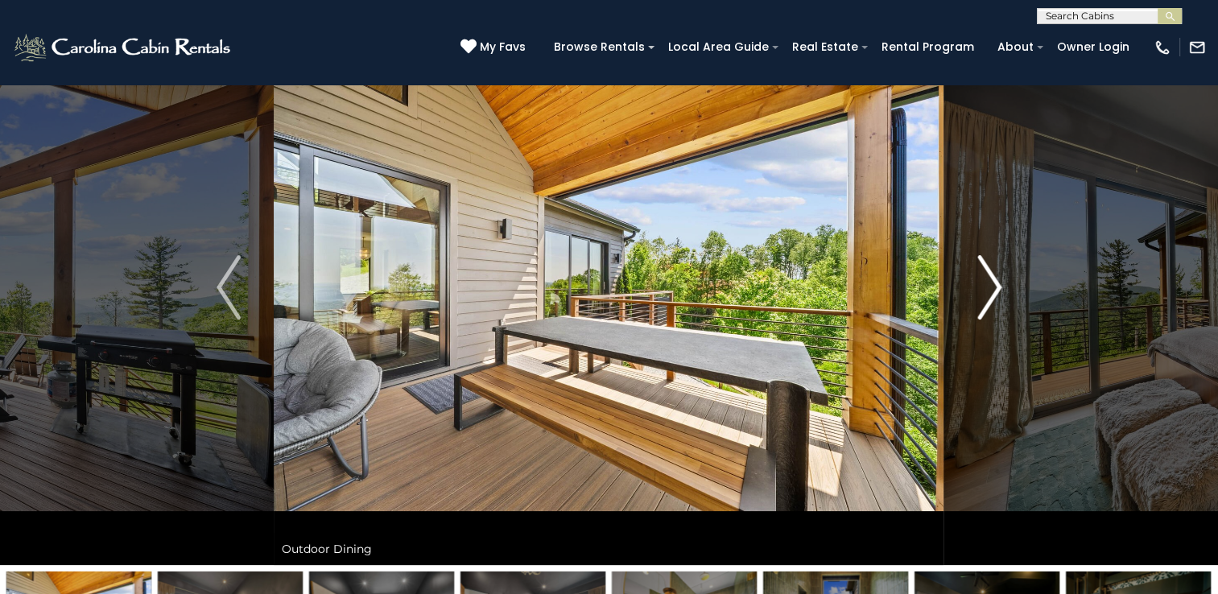
click at [992, 291] on img "Next" at bounding box center [989, 287] width 24 height 64
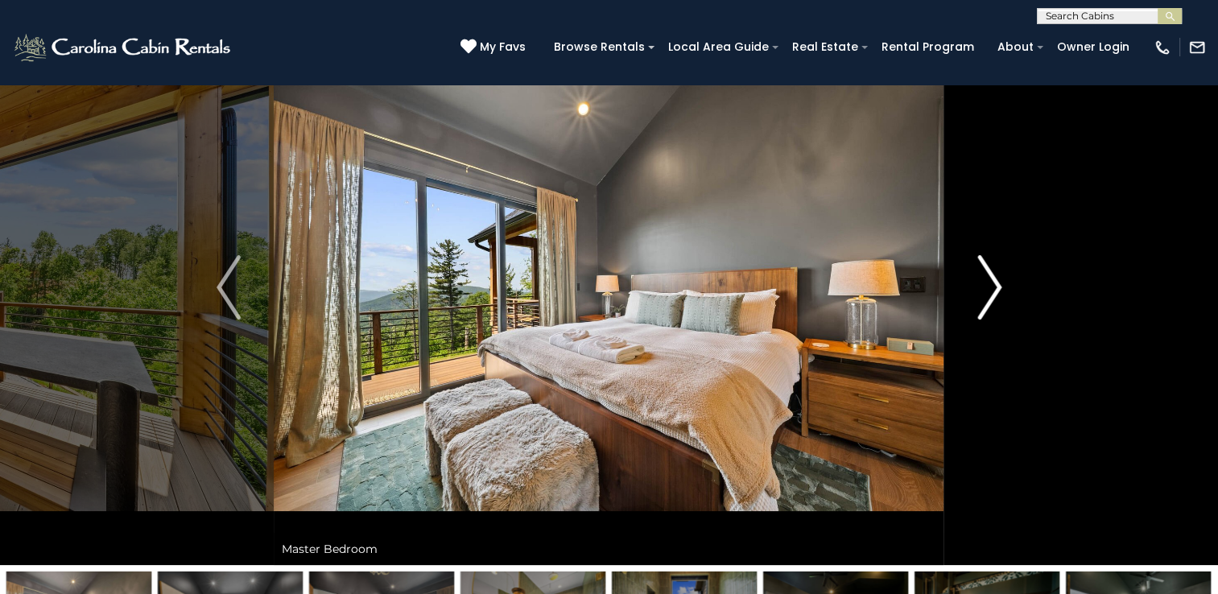
click at [992, 291] on img "Next" at bounding box center [989, 287] width 24 height 64
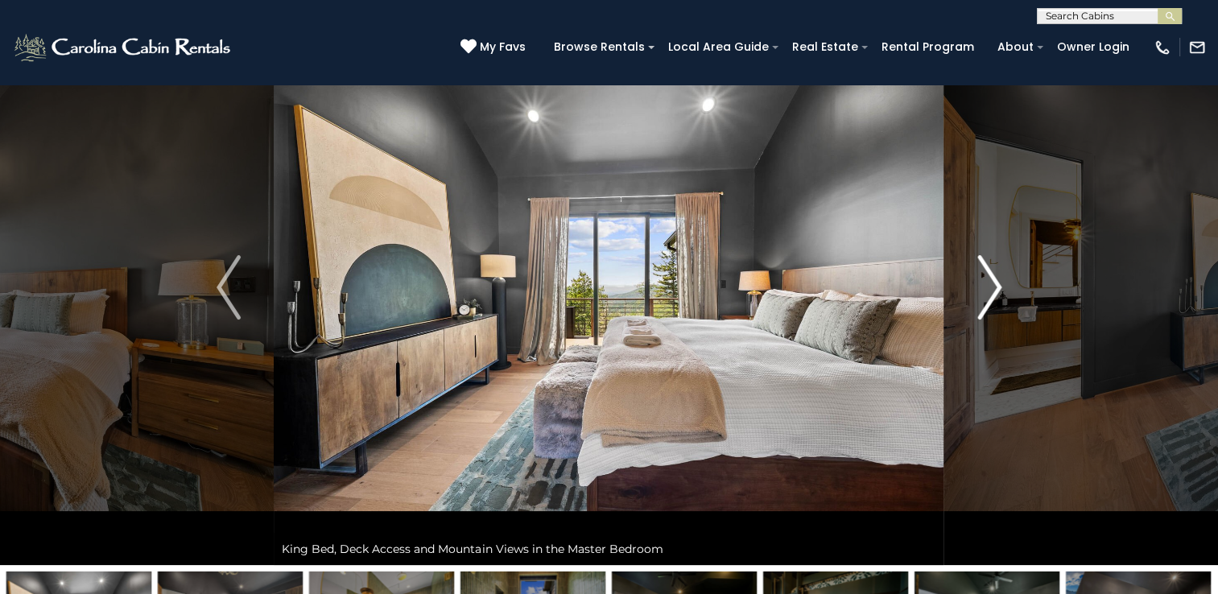
click at [992, 291] on img "Next" at bounding box center [989, 287] width 24 height 64
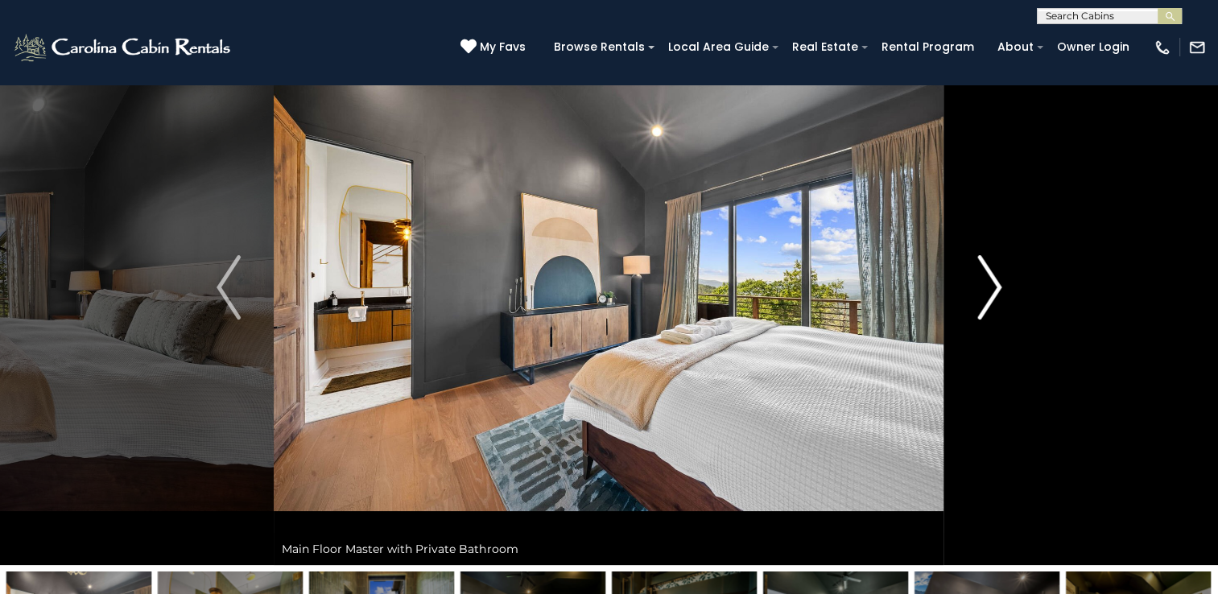
click at [992, 291] on img "Next" at bounding box center [989, 287] width 24 height 64
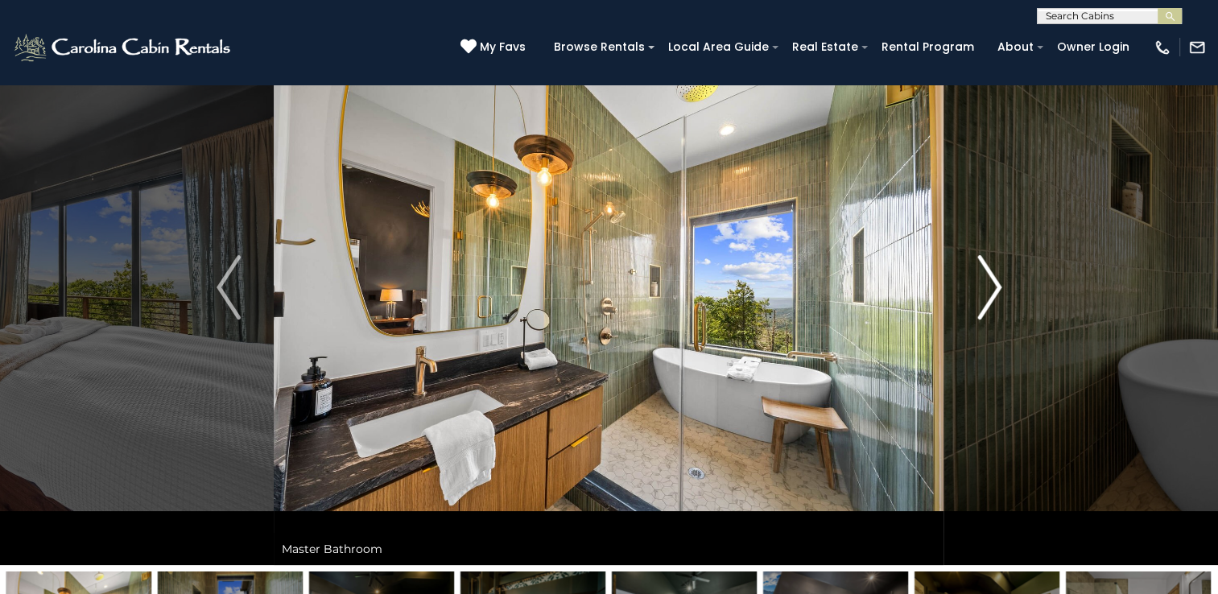
click at [992, 291] on img "Next" at bounding box center [989, 287] width 24 height 64
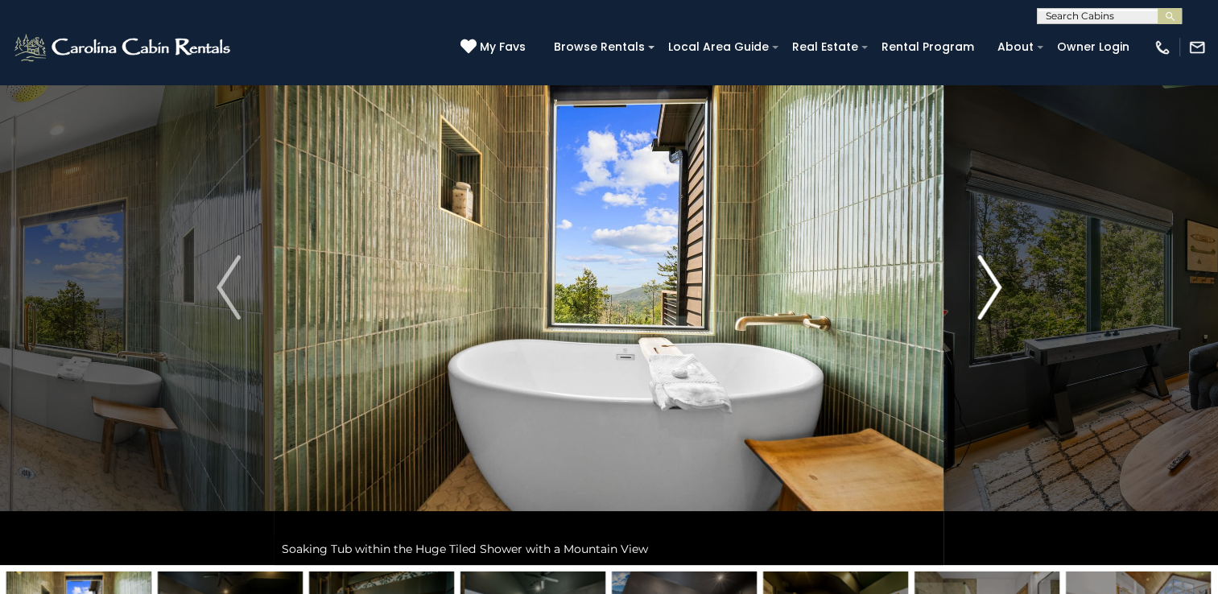
click at [992, 291] on img "Next" at bounding box center [989, 287] width 24 height 64
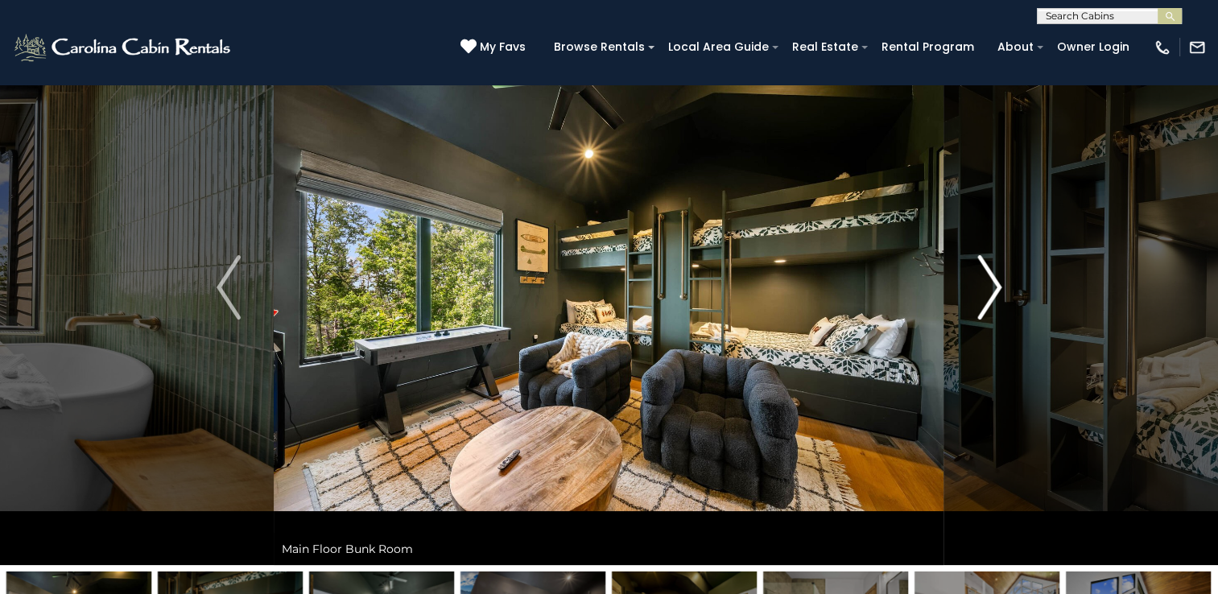
click at [992, 291] on img "Next" at bounding box center [989, 287] width 24 height 64
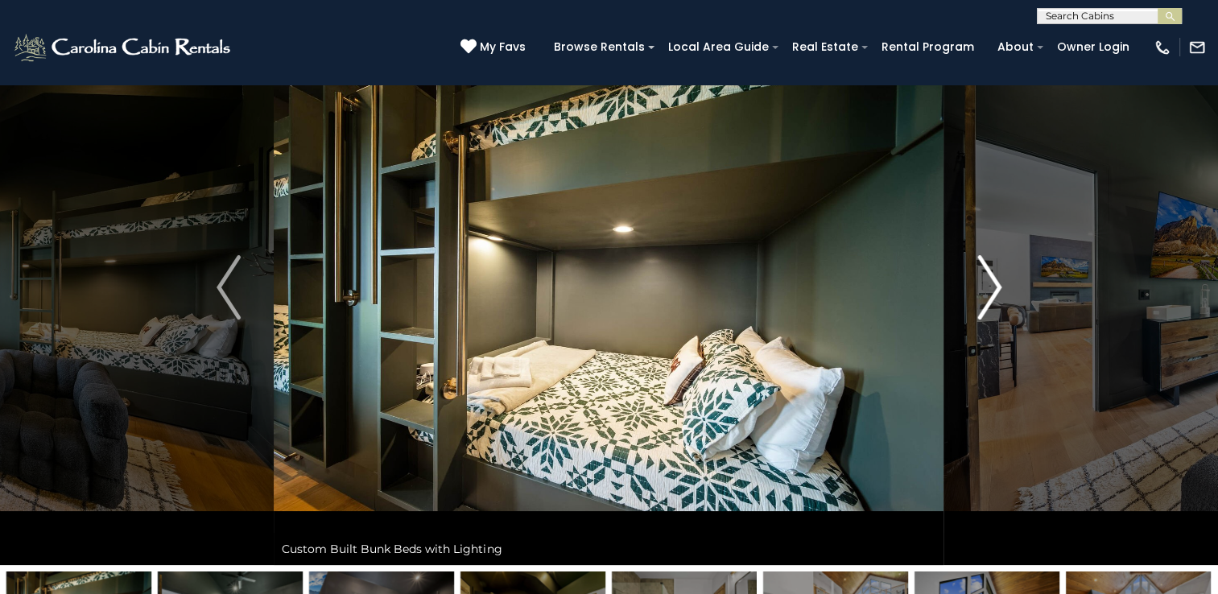
click at [992, 291] on img "Next" at bounding box center [989, 287] width 24 height 64
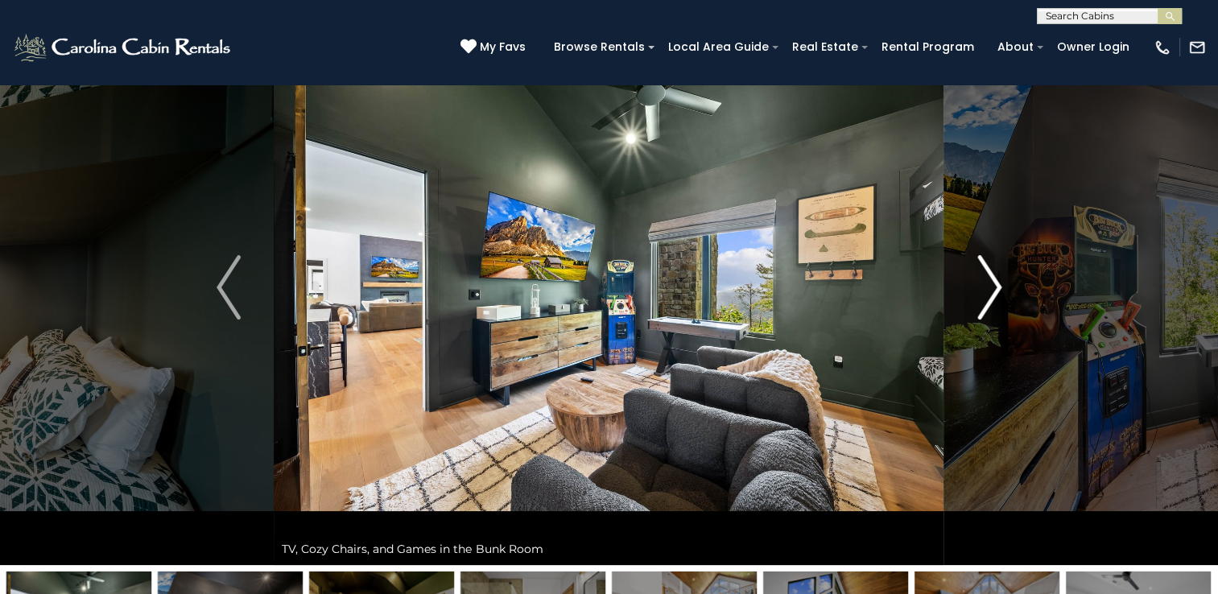
click at [992, 291] on img "Next" at bounding box center [989, 287] width 24 height 64
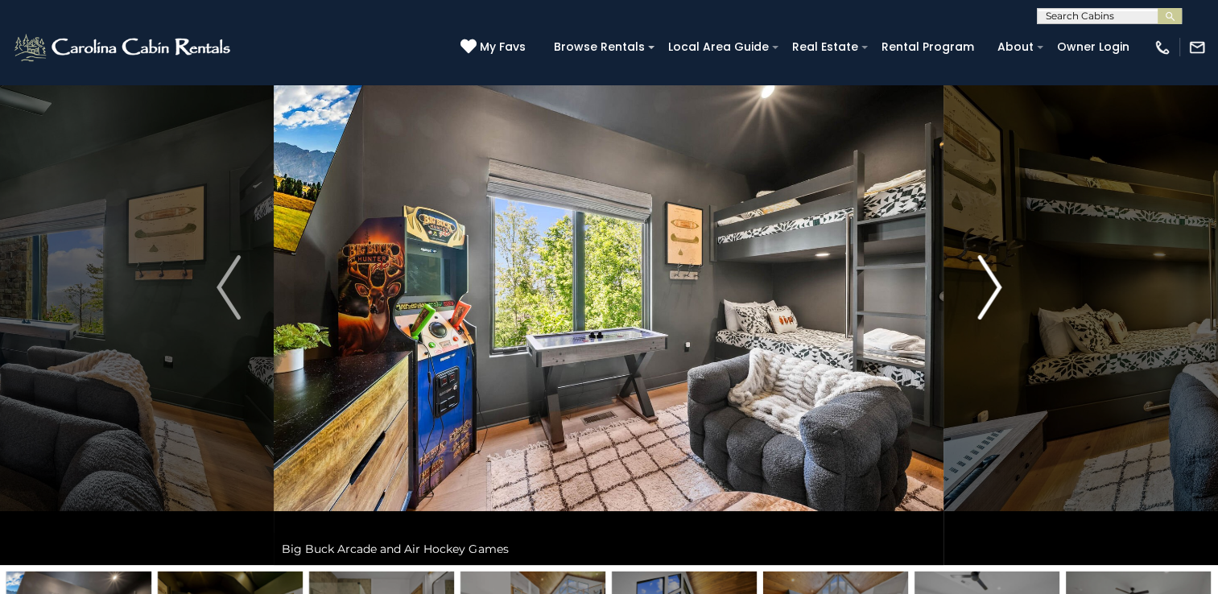
click at [992, 291] on img "Next" at bounding box center [989, 287] width 24 height 64
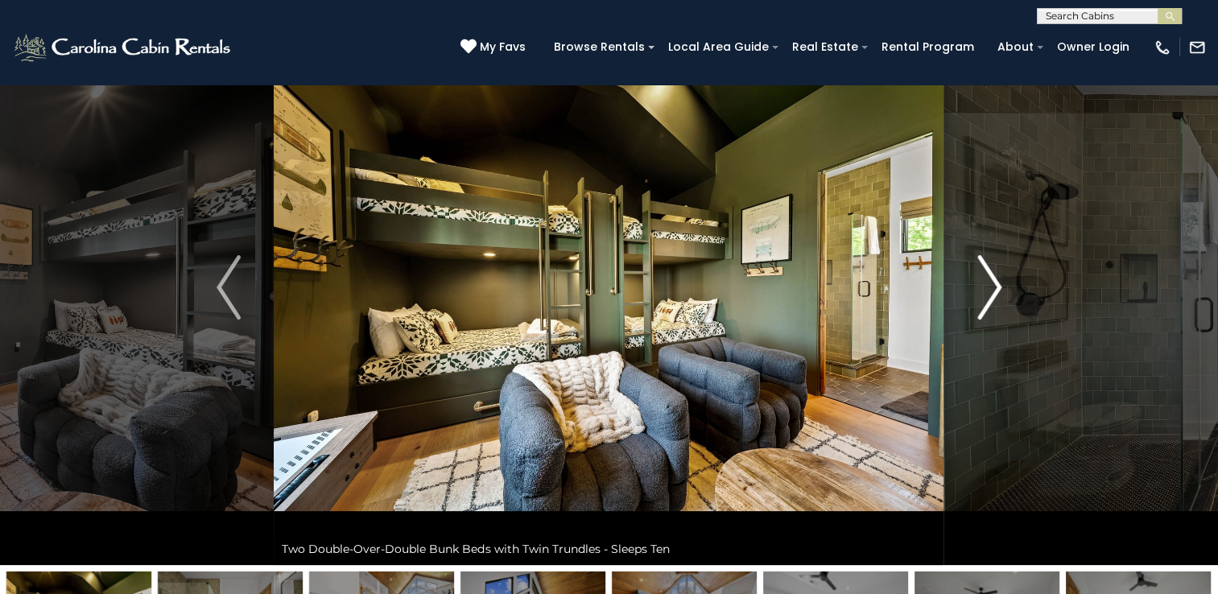
click at [992, 291] on img "Next" at bounding box center [989, 287] width 24 height 64
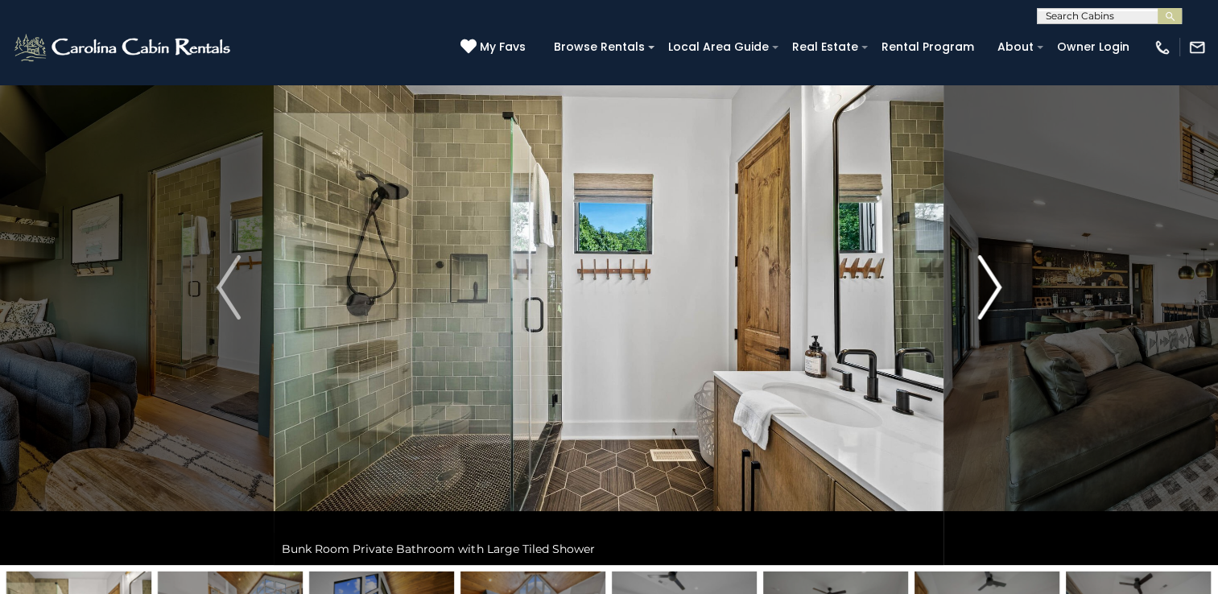
click at [992, 291] on img "Next" at bounding box center [989, 287] width 24 height 64
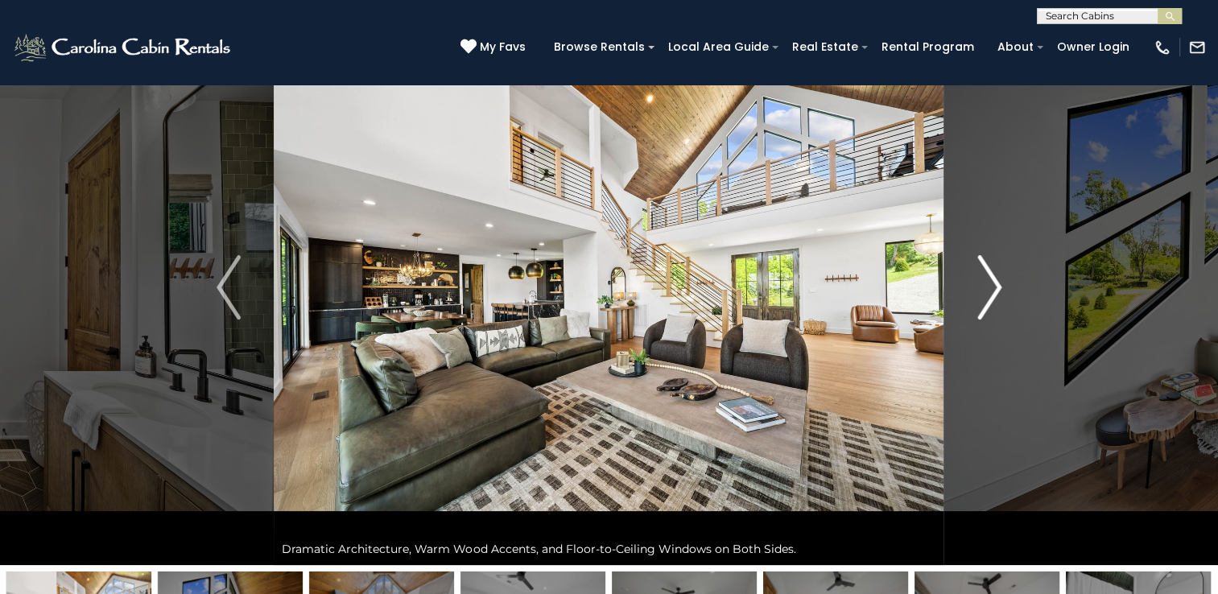
click at [992, 291] on img "Next" at bounding box center [989, 287] width 24 height 64
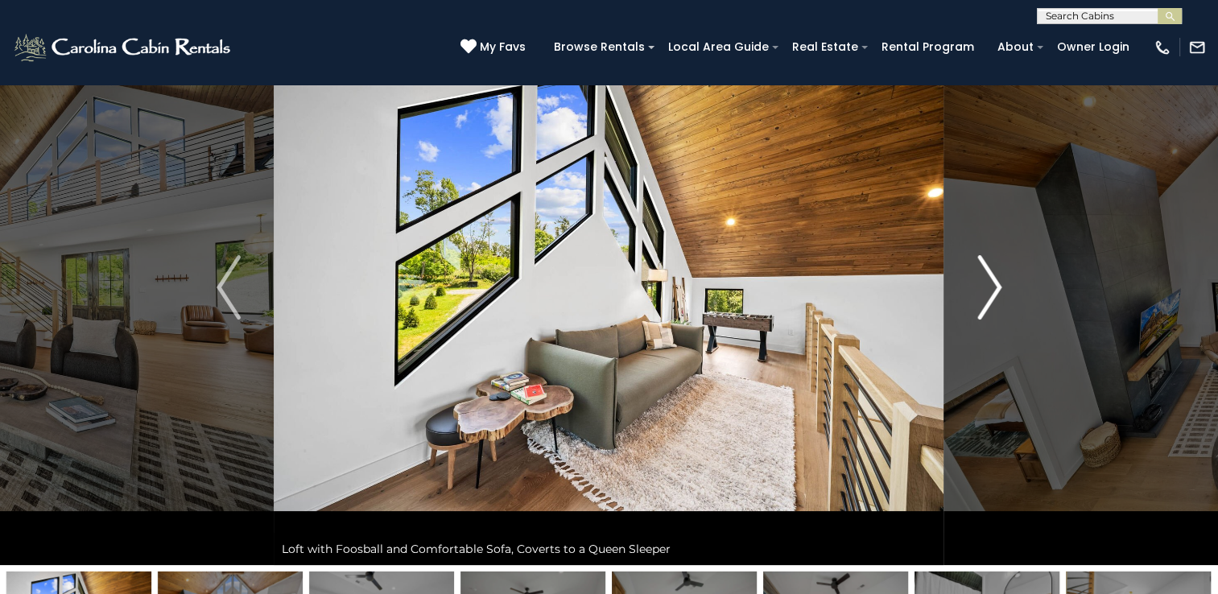
click at [992, 291] on img "Next" at bounding box center [989, 287] width 24 height 64
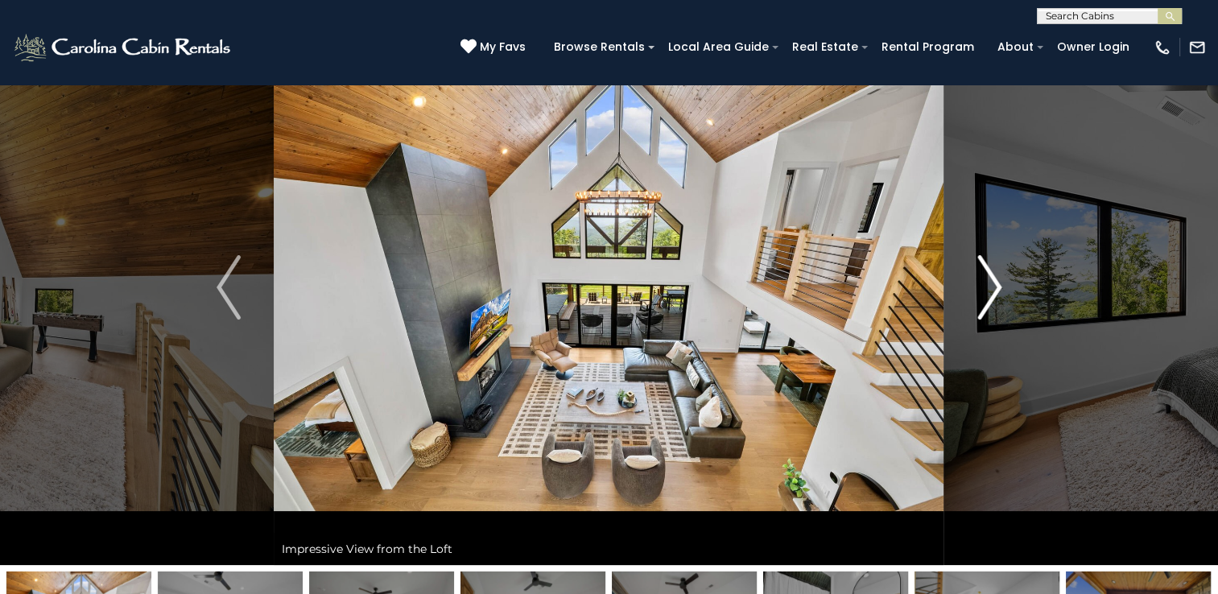
click at [992, 291] on img "Next" at bounding box center [989, 287] width 24 height 64
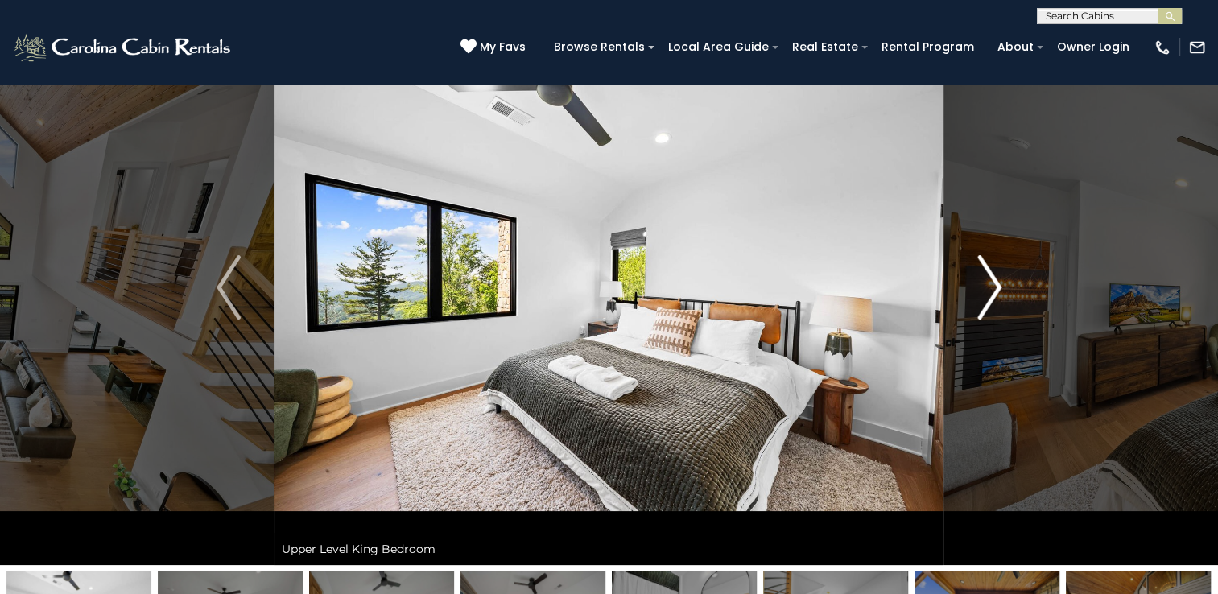
click at [992, 291] on img "Next" at bounding box center [989, 287] width 24 height 64
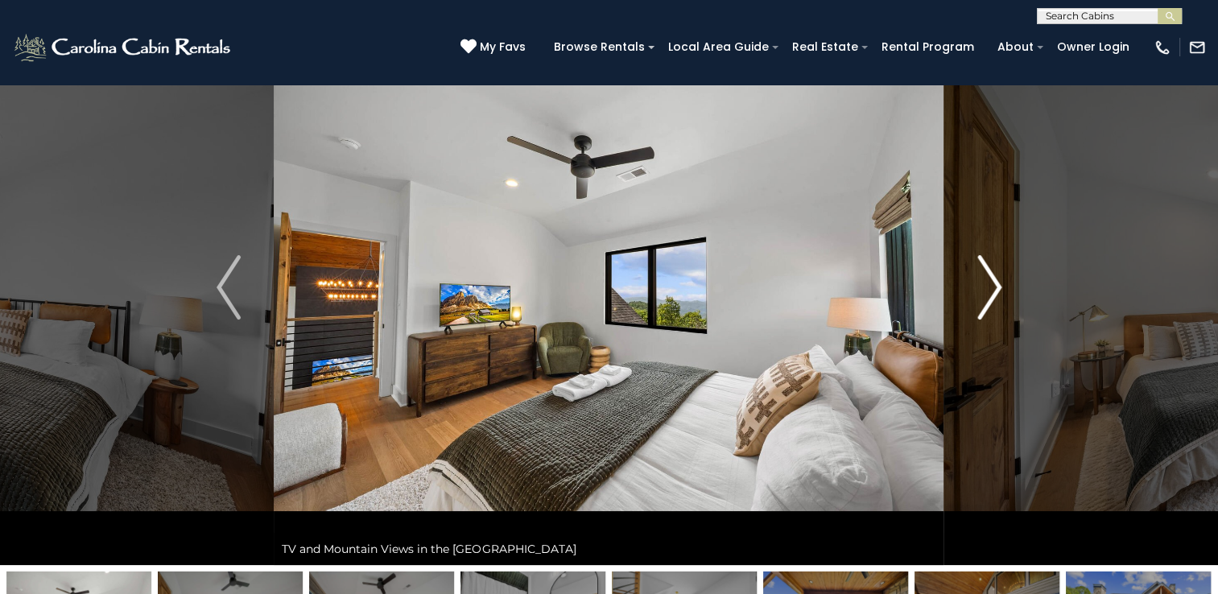
click at [992, 291] on img "Next" at bounding box center [989, 287] width 24 height 64
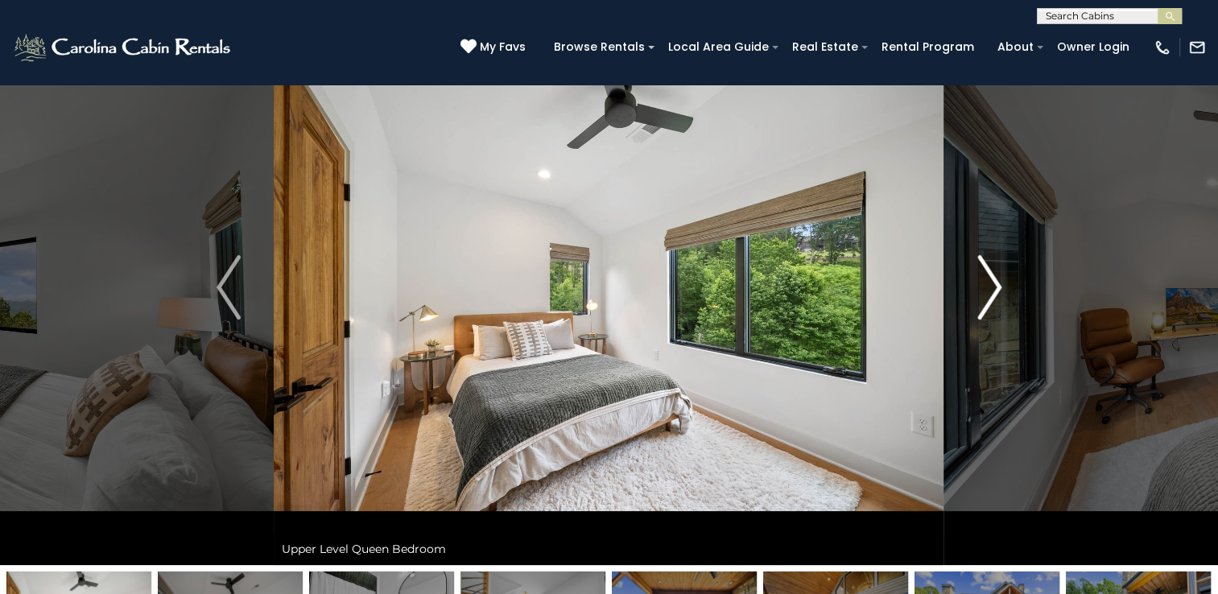
click at [992, 291] on img "Next" at bounding box center [989, 287] width 24 height 64
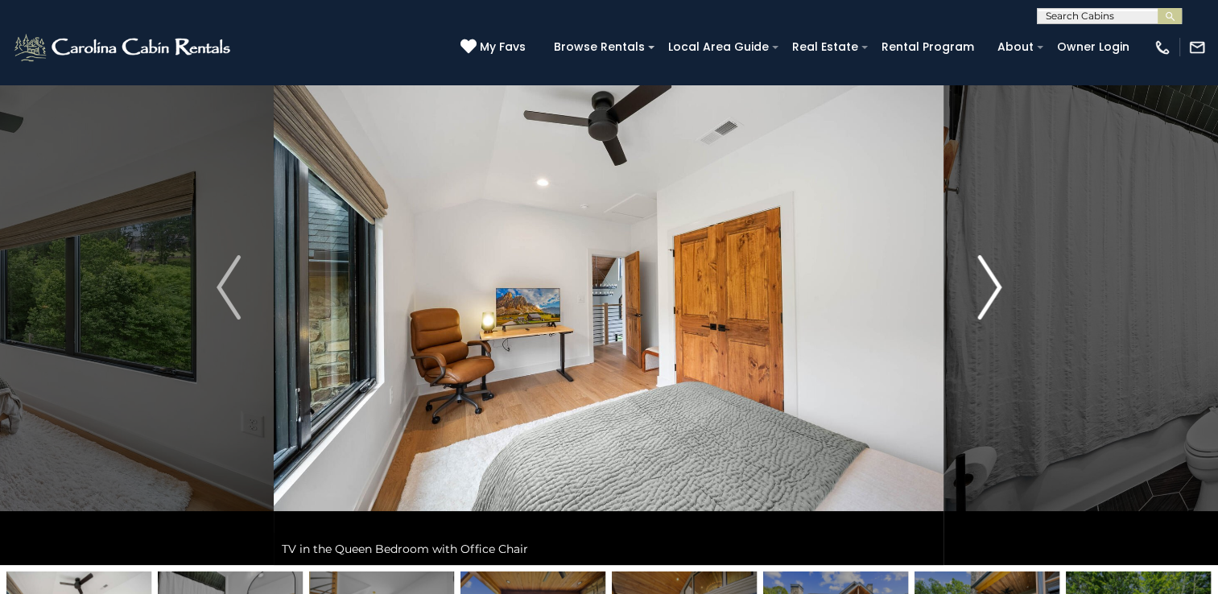
click at [992, 291] on img "Next" at bounding box center [989, 287] width 24 height 64
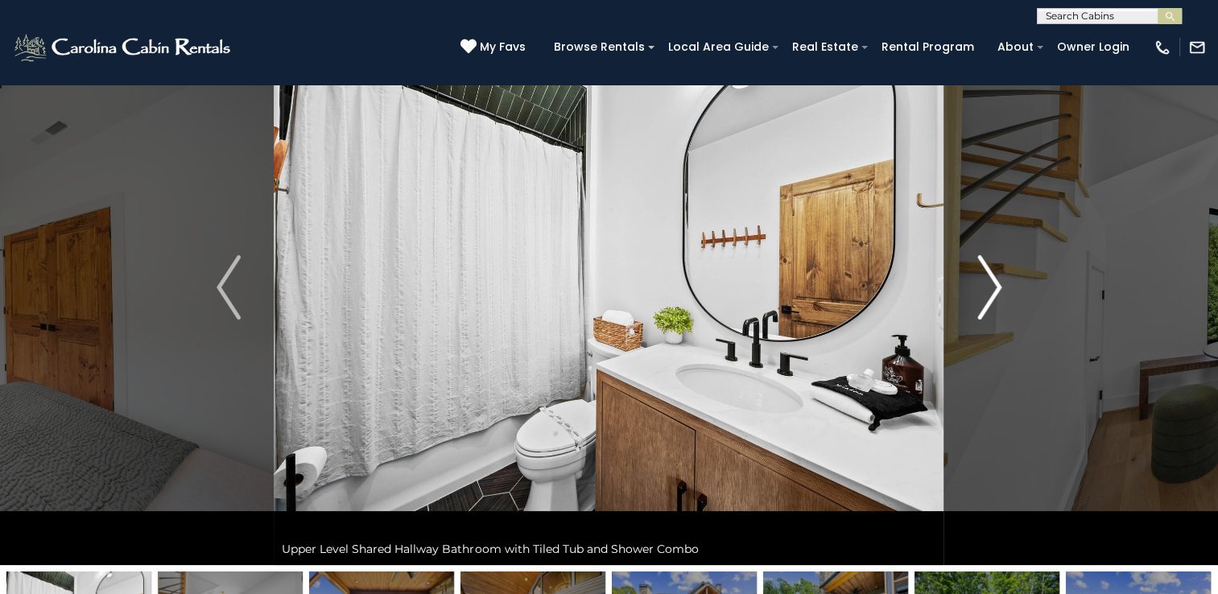
click at [992, 291] on img "Next" at bounding box center [989, 287] width 24 height 64
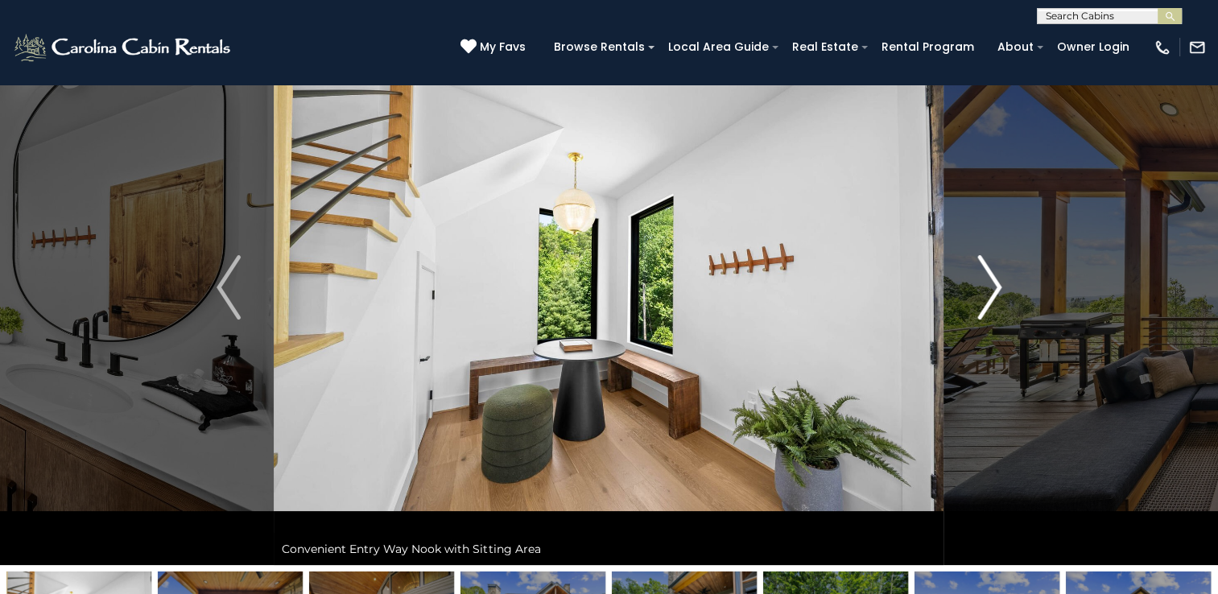
click at [992, 291] on img "Next" at bounding box center [989, 287] width 24 height 64
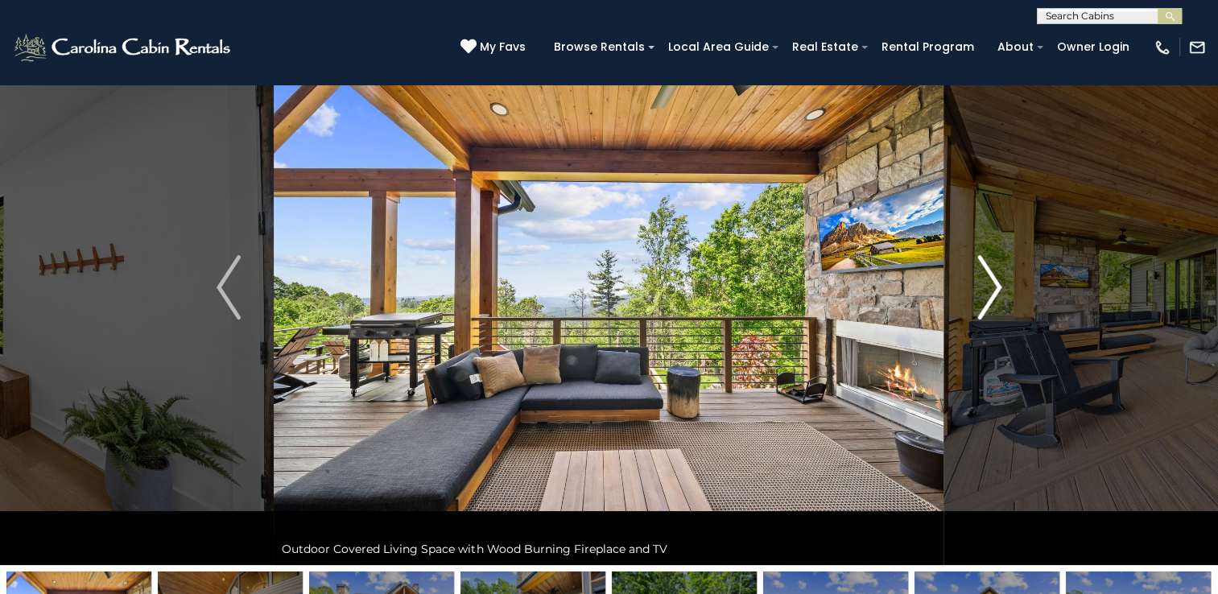
click at [992, 291] on img "Next" at bounding box center [989, 287] width 24 height 64
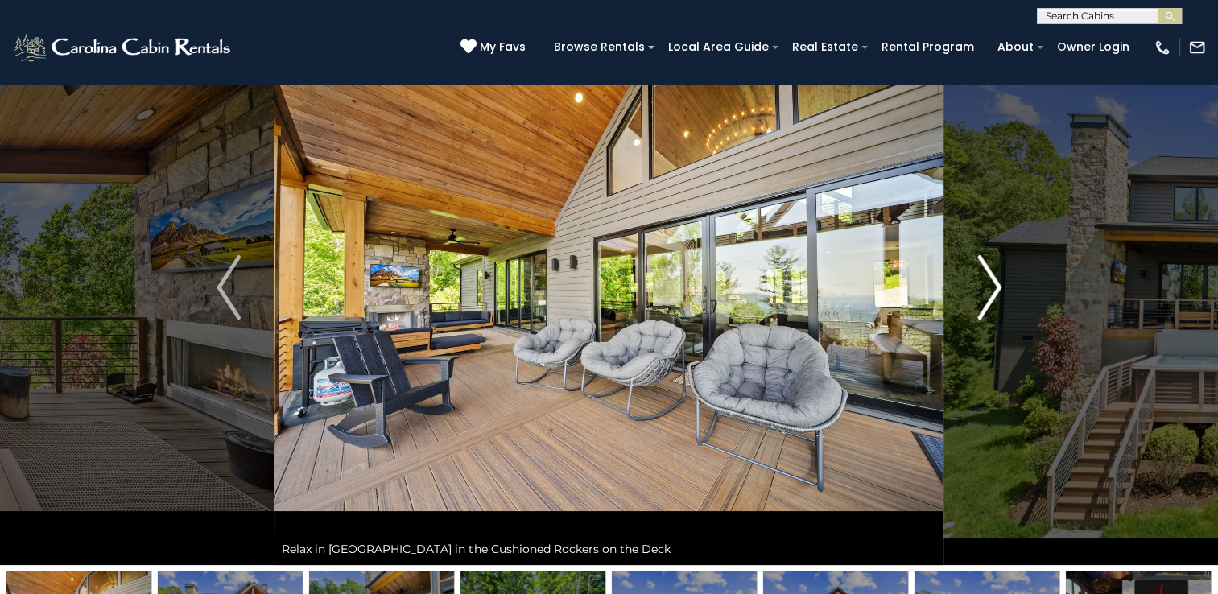
click at [992, 291] on img "Next" at bounding box center [989, 287] width 24 height 64
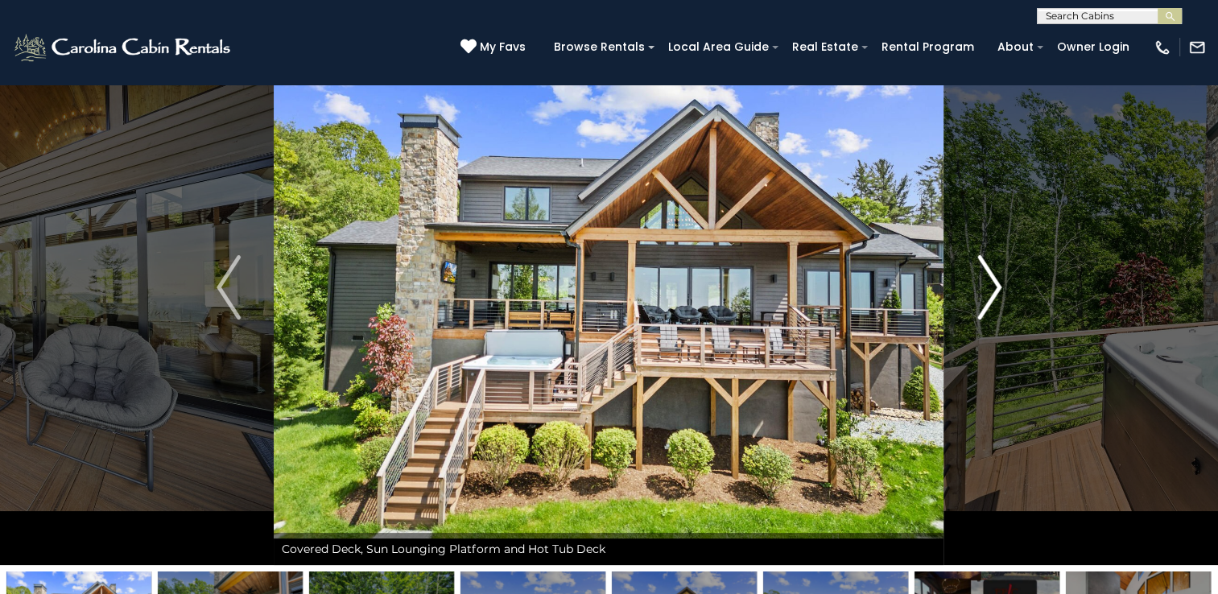
click at [992, 291] on img "Next" at bounding box center [989, 287] width 24 height 64
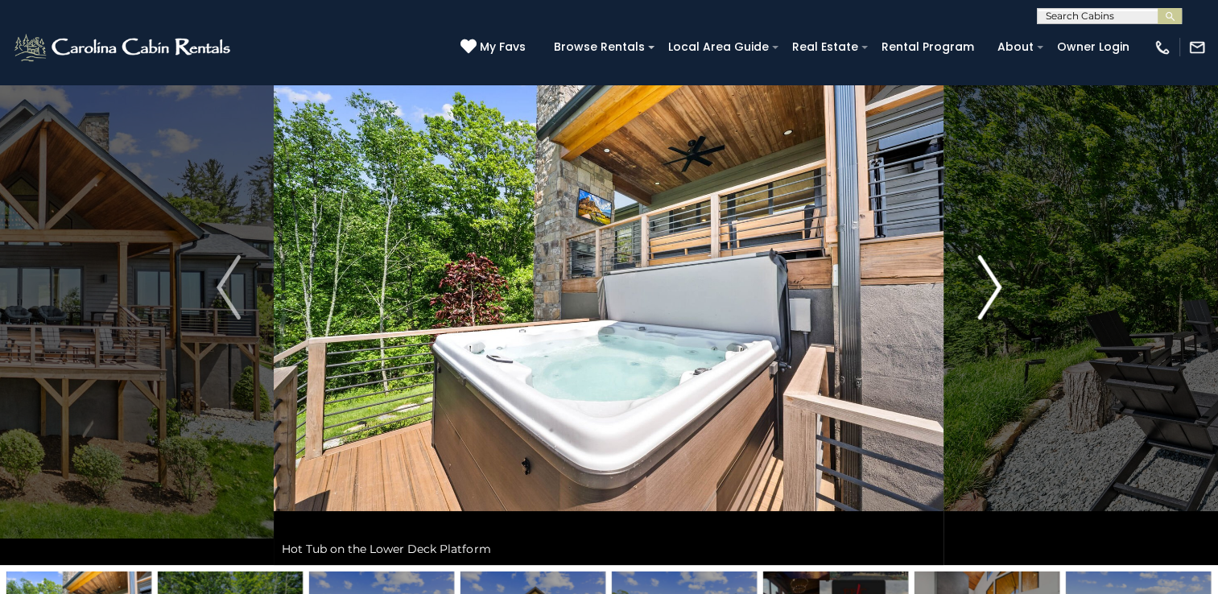
click at [992, 291] on img "Next" at bounding box center [989, 287] width 24 height 64
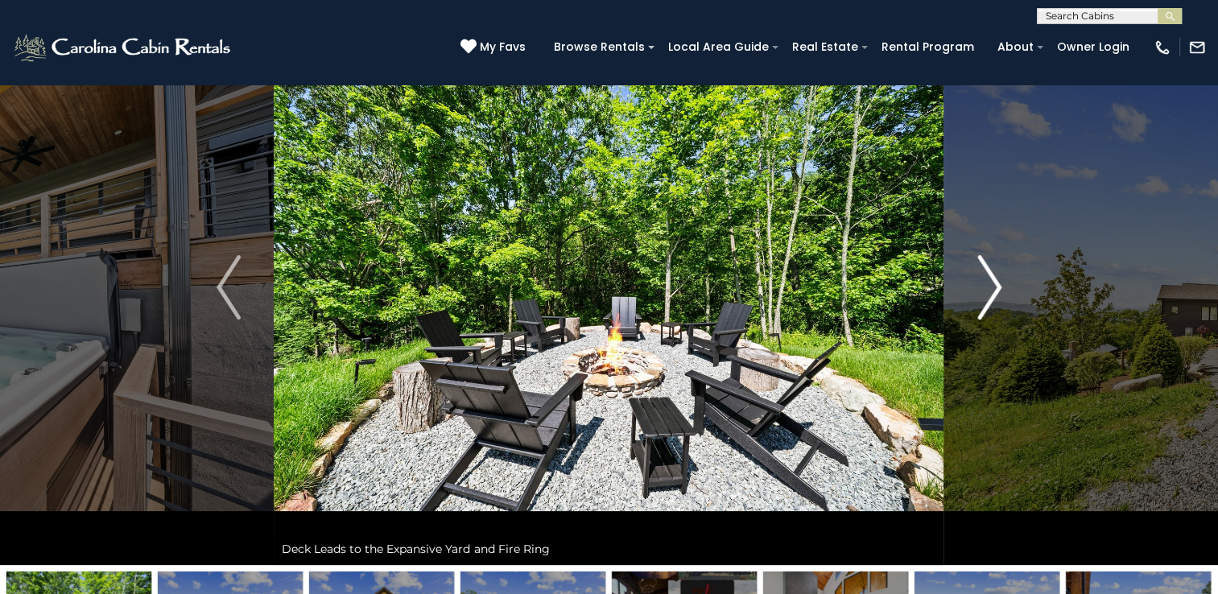
click at [992, 291] on img "Next" at bounding box center [989, 287] width 24 height 64
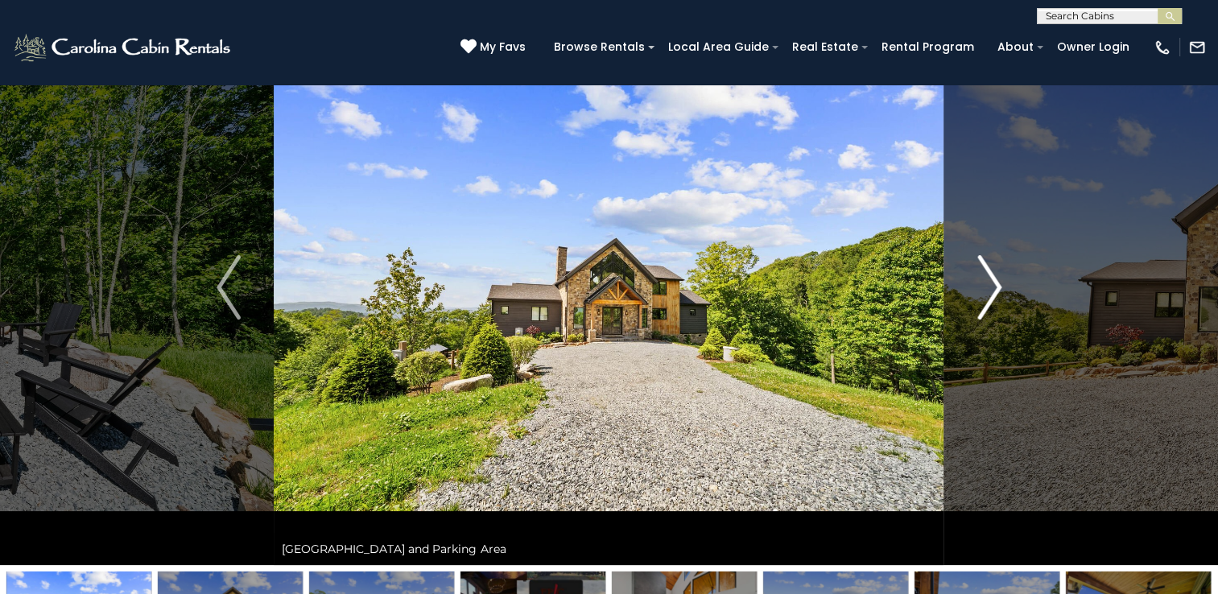
click at [992, 291] on img "Next" at bounding box center [989, 287] width 24 height 64
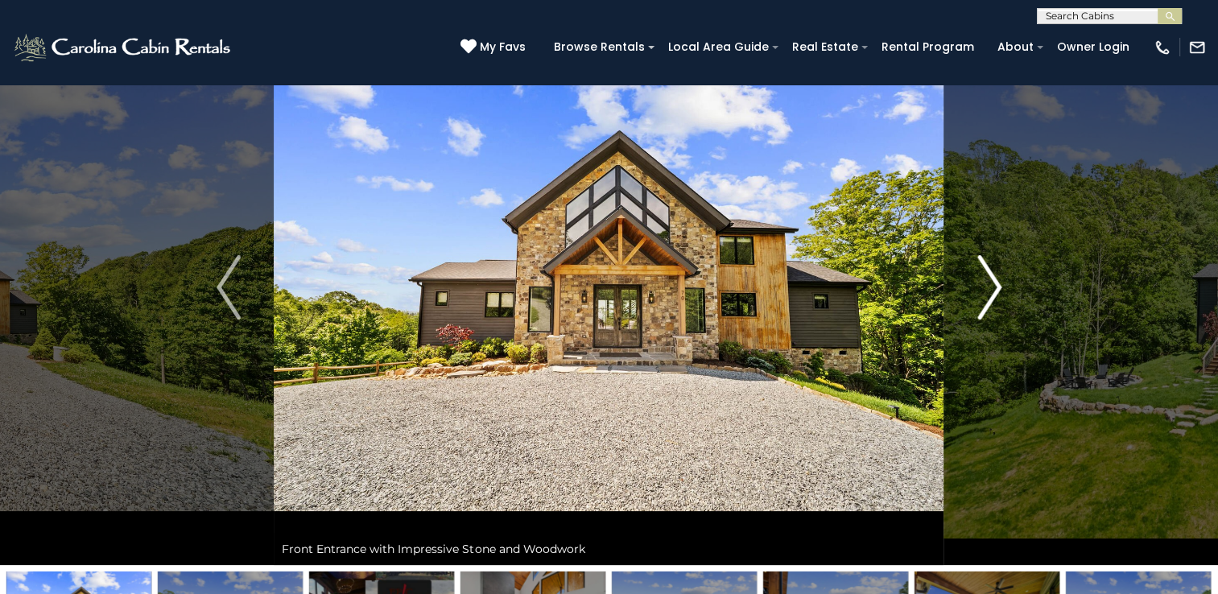
click at [992, 291] on img "Next" at bounding box center [989, 287] width 24 height 64
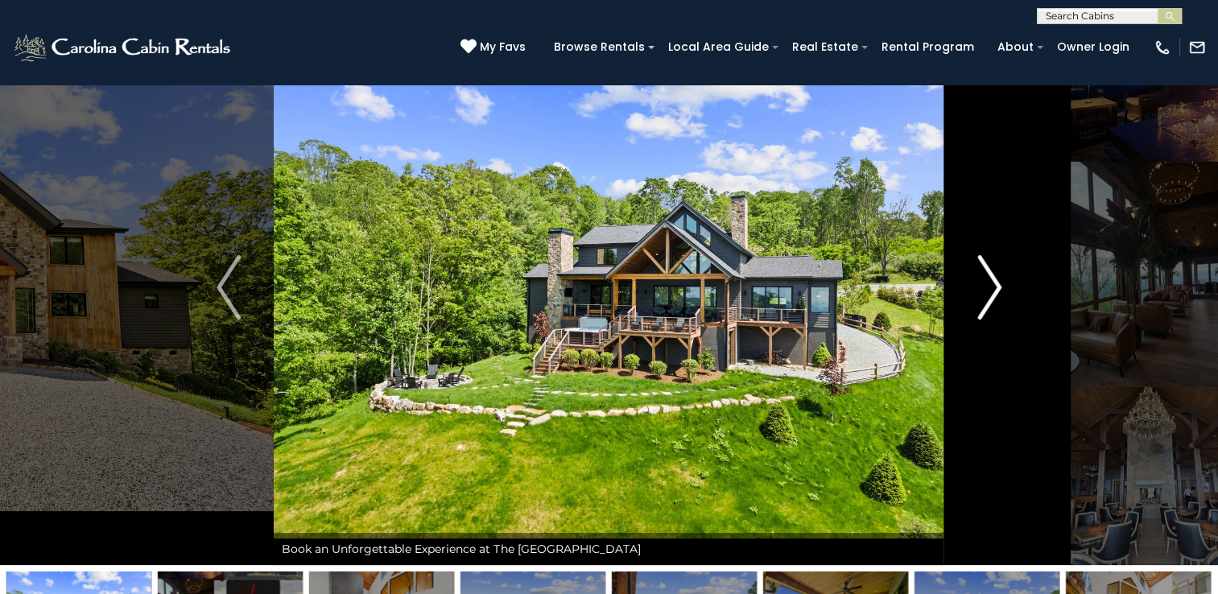
click at [992, 291] on img "Next" at bounding box center [989, 287] width 24 height 64
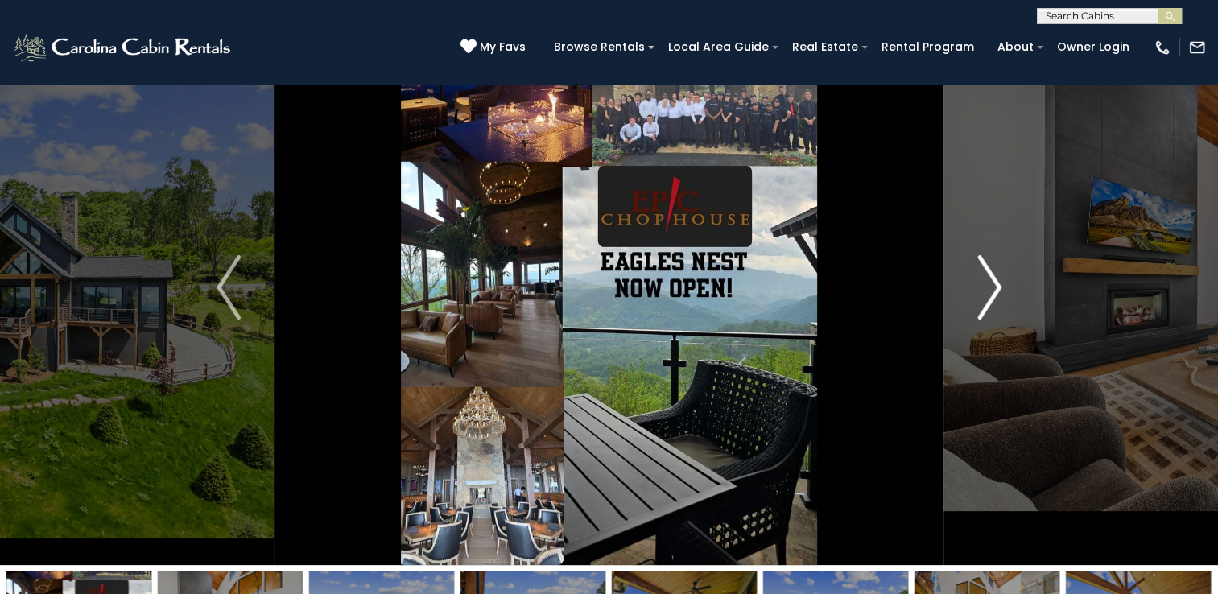
click at [992, 291] on img "Next" at bounding box center [989, 287] width 24 height 64
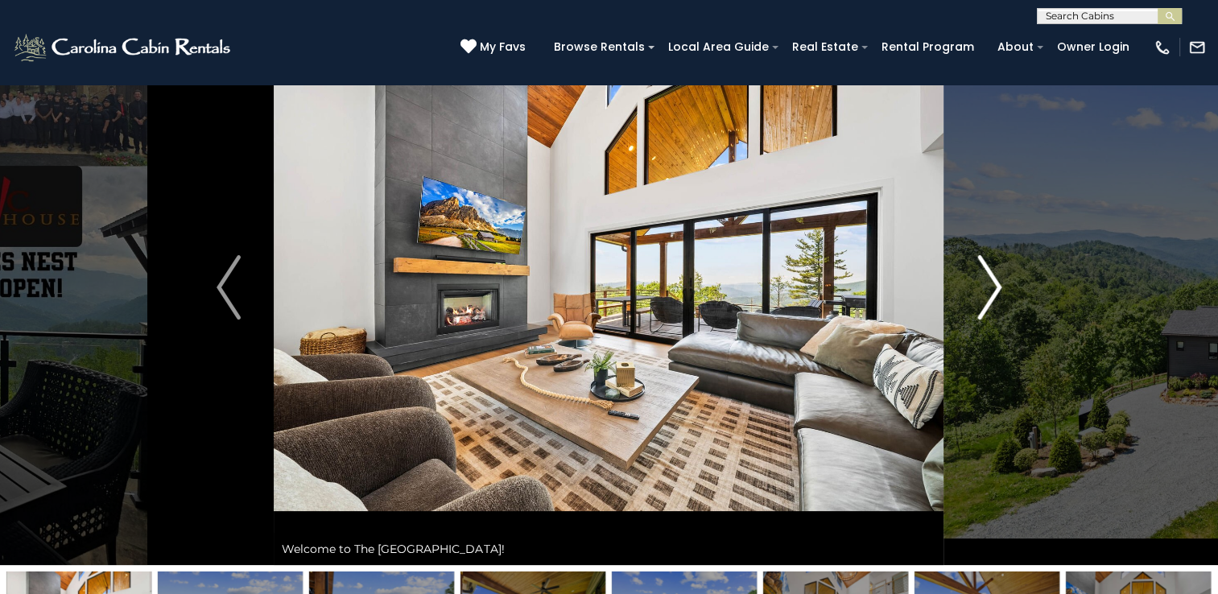
click at [992, 291] on img "Next" at bounding box center [989, 287] width 24 height 64
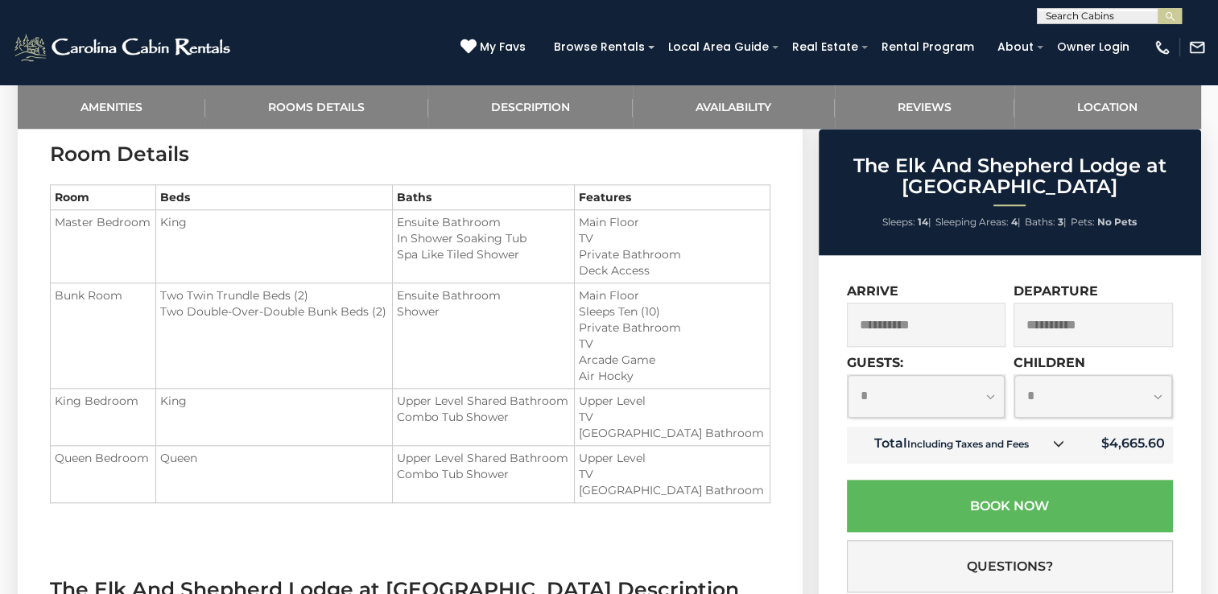
scroll to position [1483, 0]
click at [991, 398] on select "**********" at bounding box center [926, 396] width 158 height 43
select select "*"
click at [847, 376] on select "**********" at bounding box center [926, 396] width 158 height 43
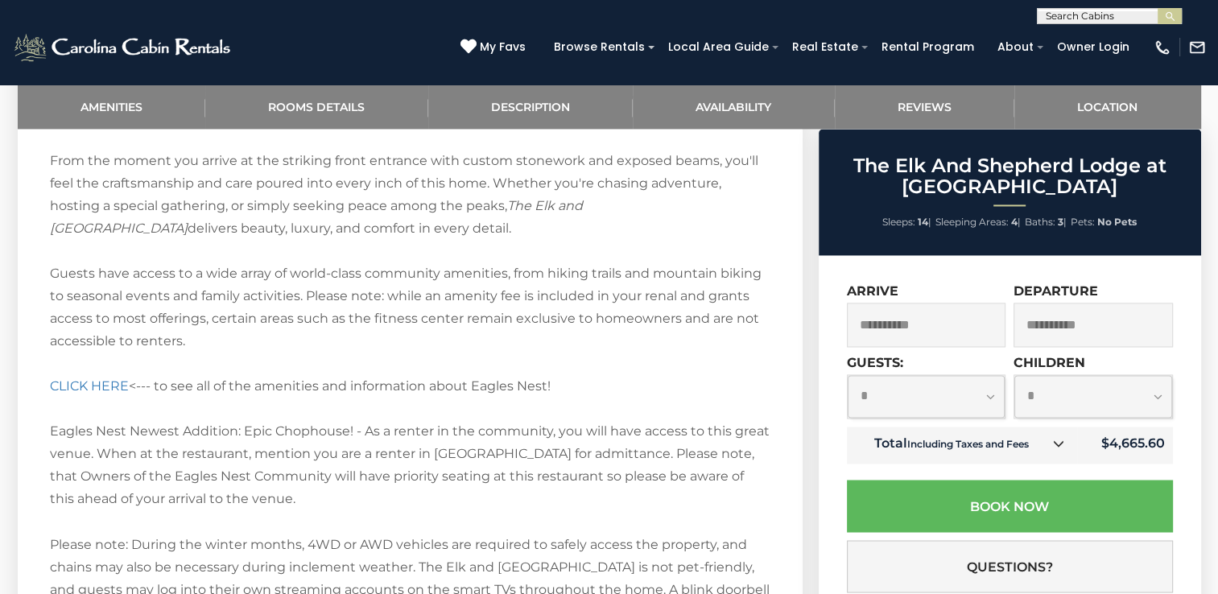
scroll to position [2539, 0]
click at [102, 382] on link "CLICK HERE" at bounding box center [89, 384] width 79 height 15
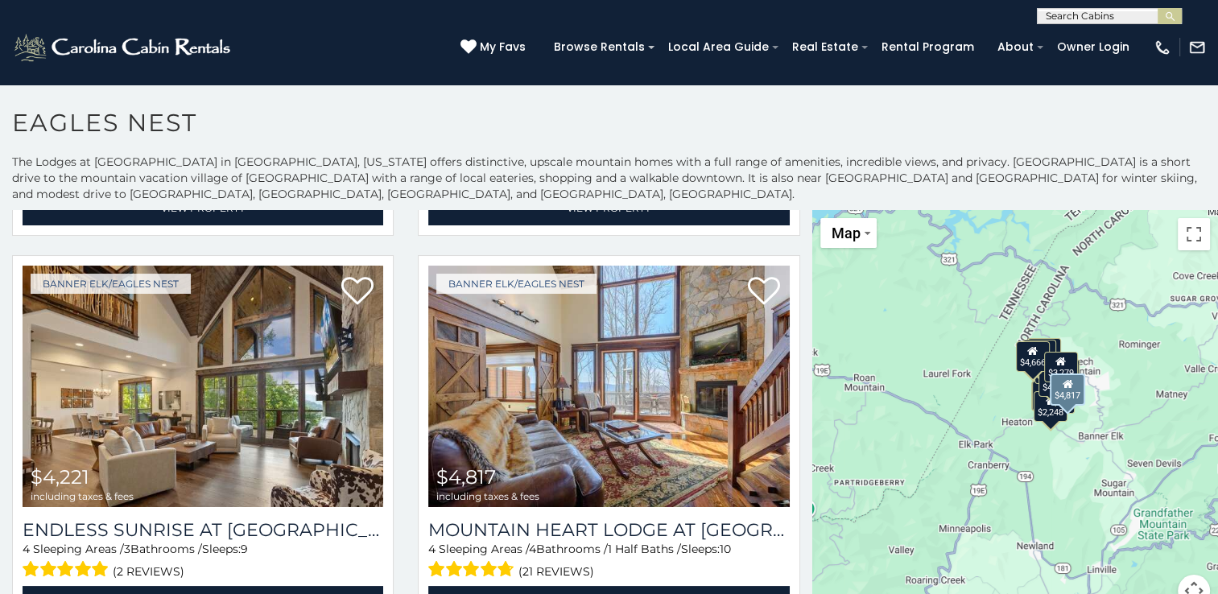
scroll to position [1175, 0]
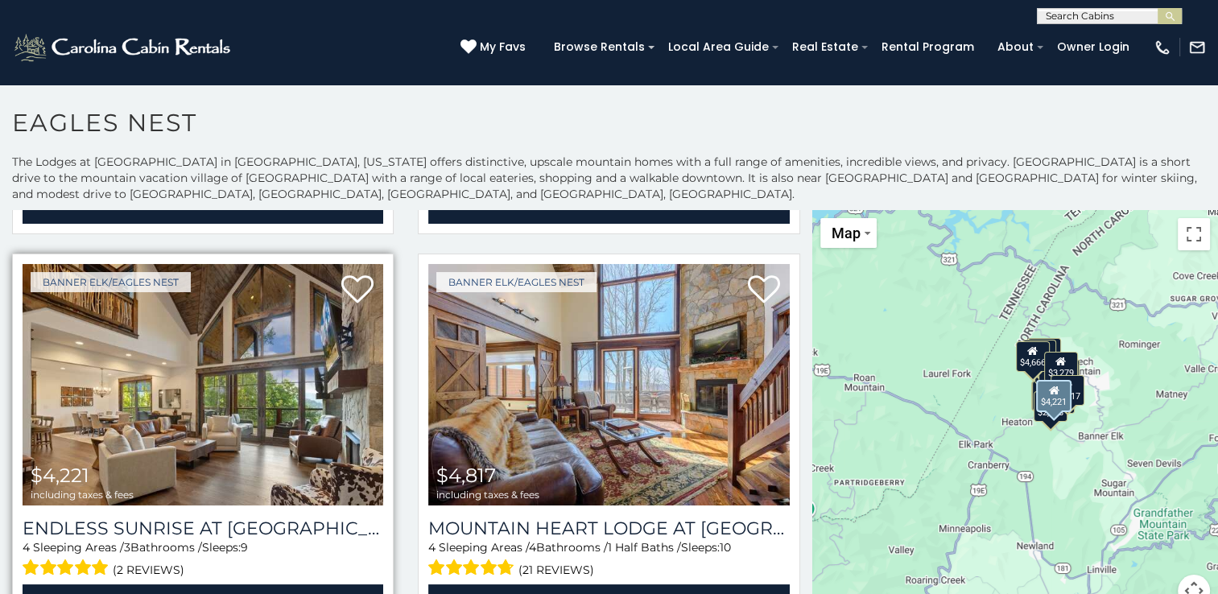
click at [154, 369] on img at bounding box center [203, 384] width 361 height 241
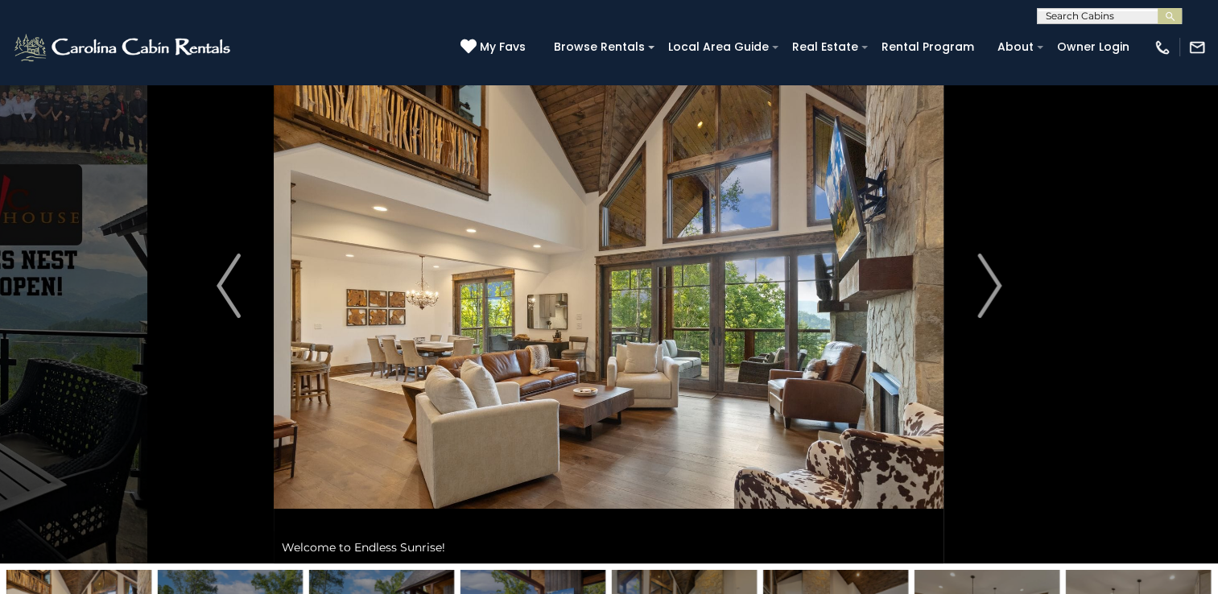
scroll to position [44, 0]
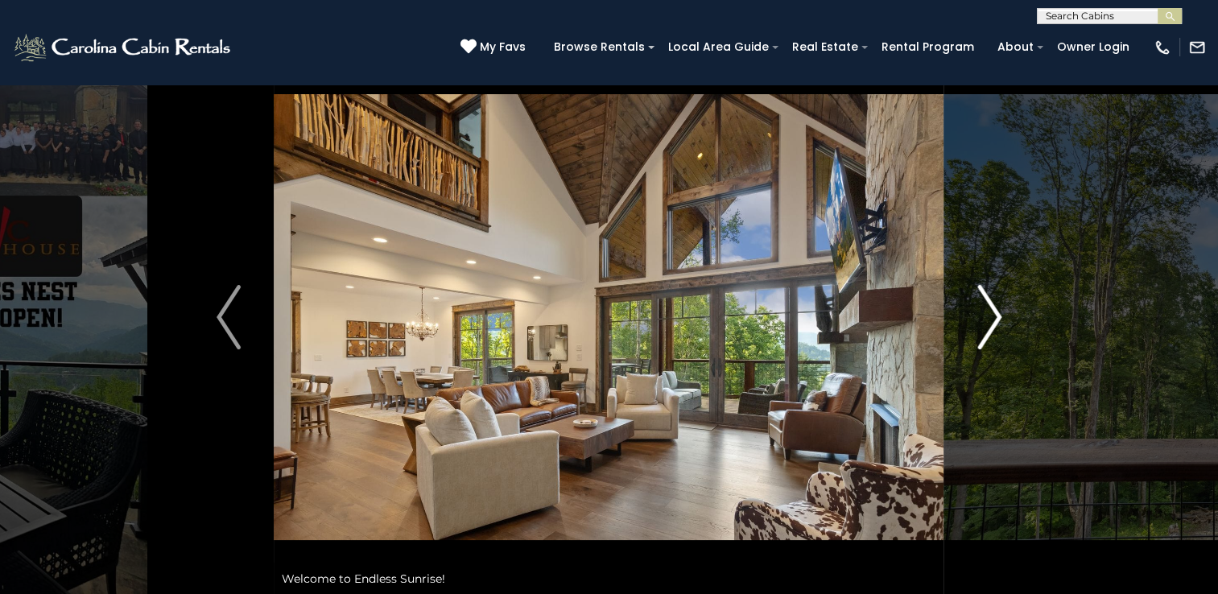
click at [986, 320] on img "Next" at bounding box center [989, 317] width 24 height 64
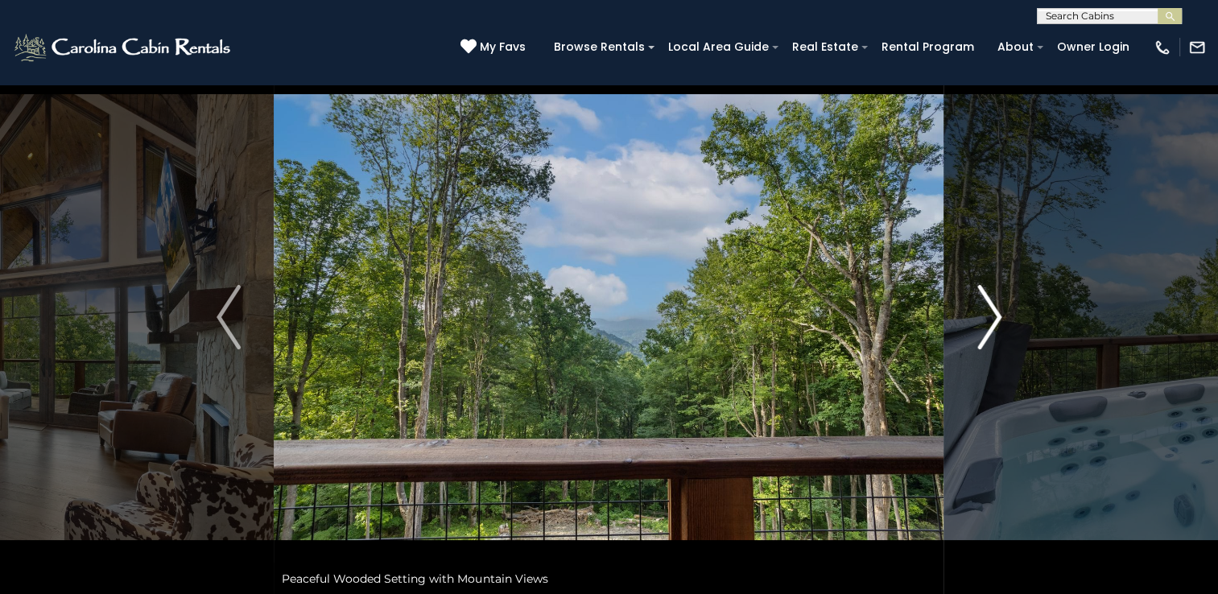
click at [986, 320] on img "Next" at bounding box center [989, 317] width 24 height 64
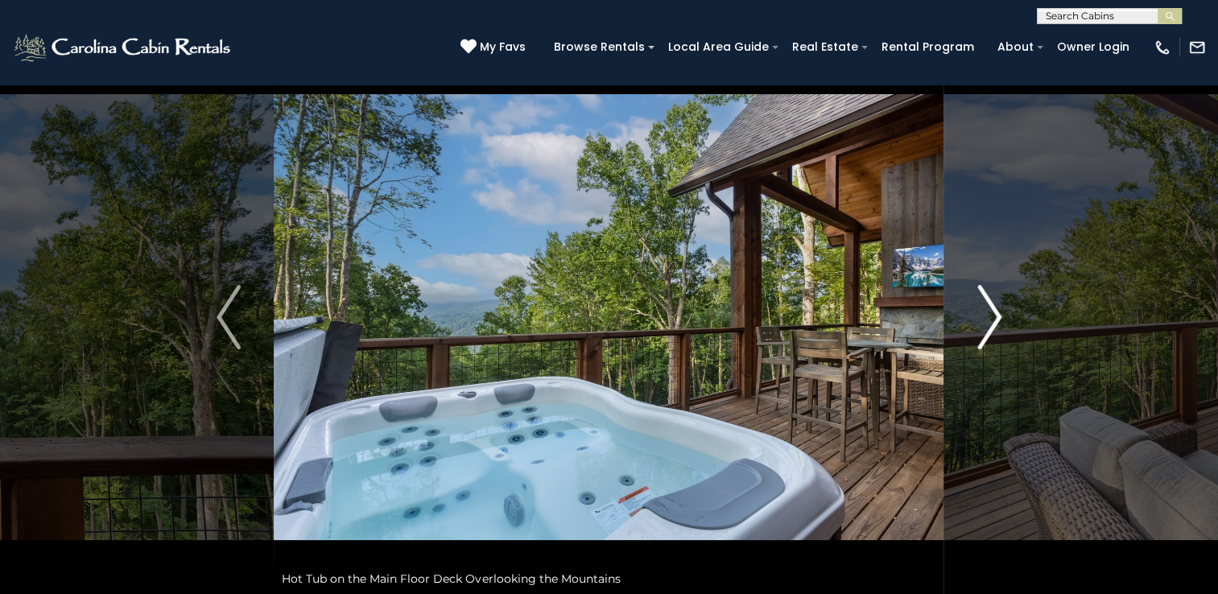
click at [986, 320] on img "Next" at bounding box center [989, 317] width 24 height 64
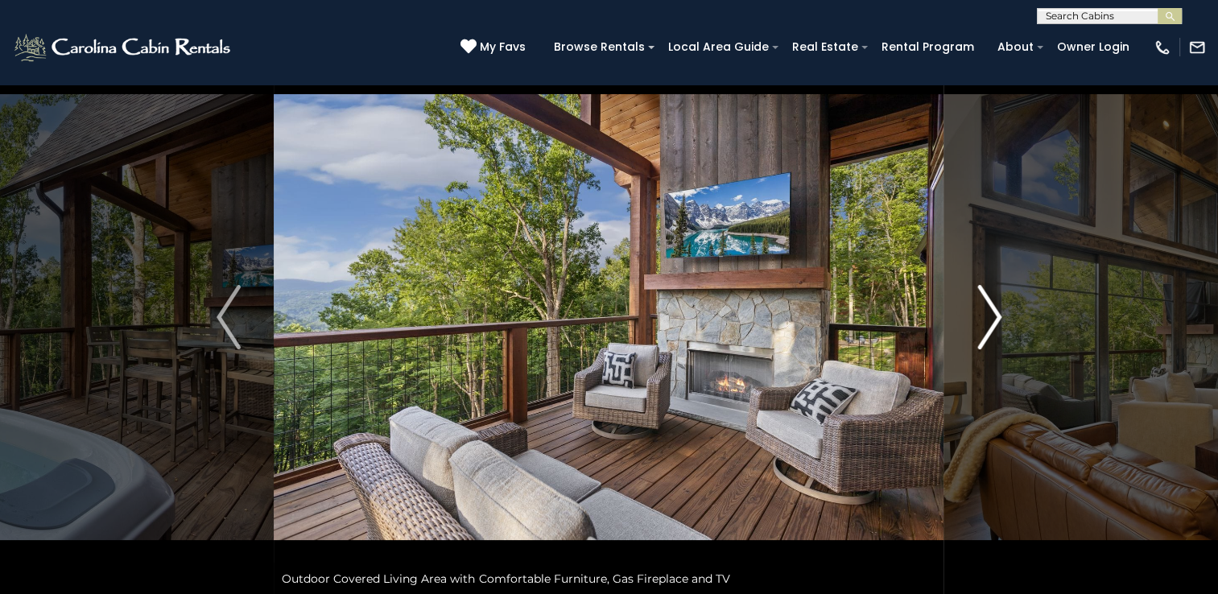
click at [986, 320] on img "Next" at bounding box center [989, 317] width 24 height 64
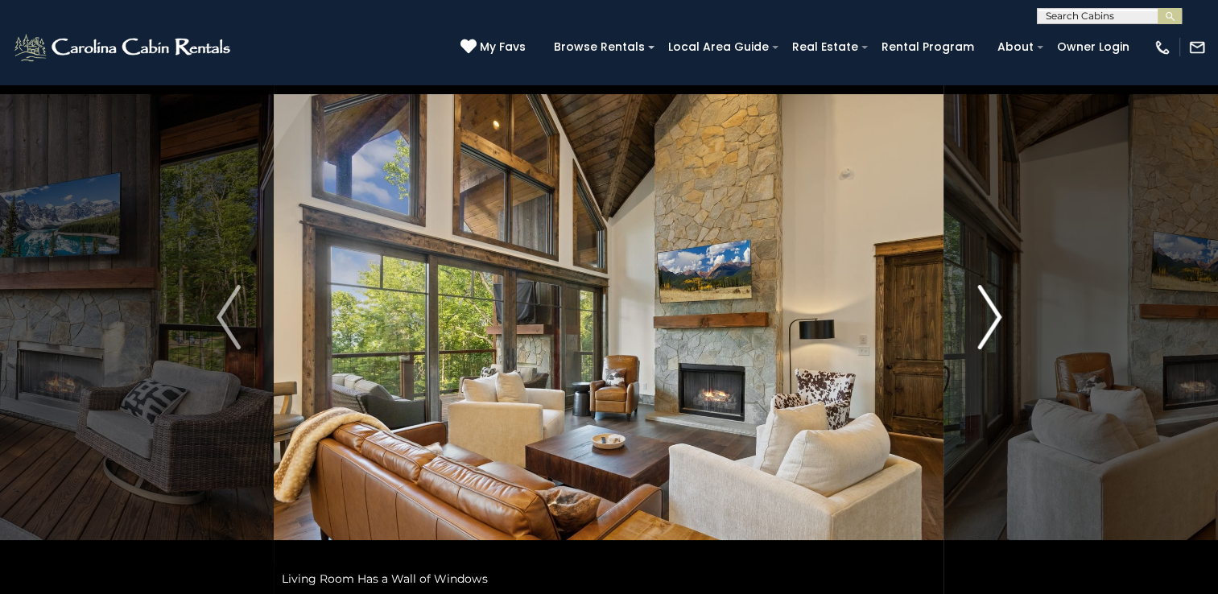
click at [986, 320] on img "Next" at bounding box center [989, 317] width 24 height 64
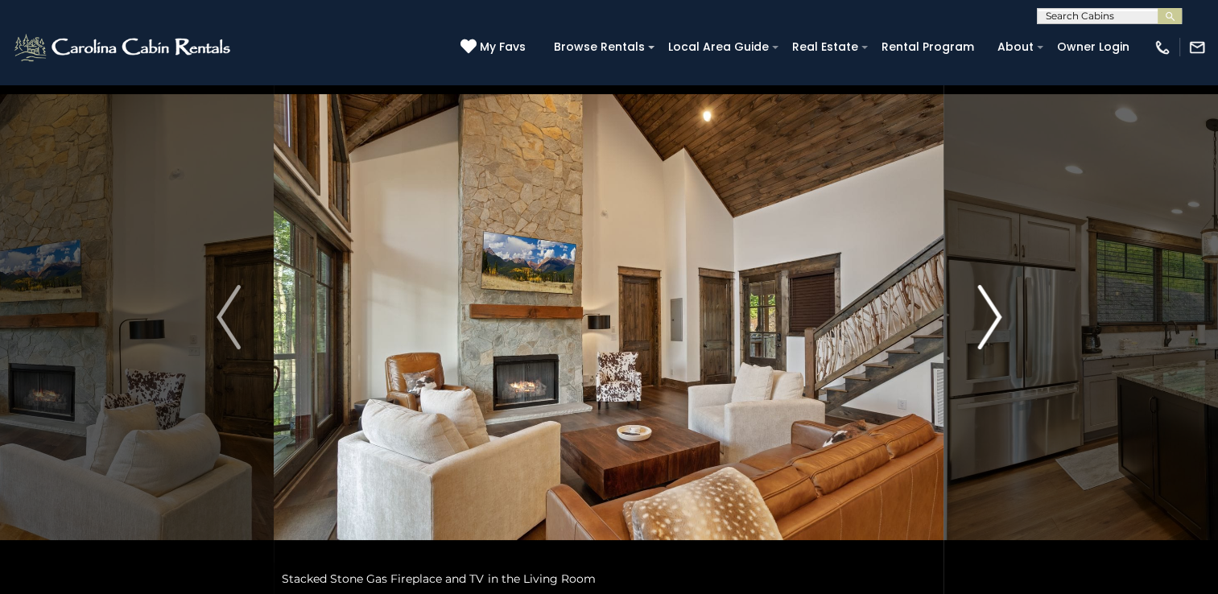
click at [986, 320] on img "Next" at bounding box center [989, 317] width 24 height 64
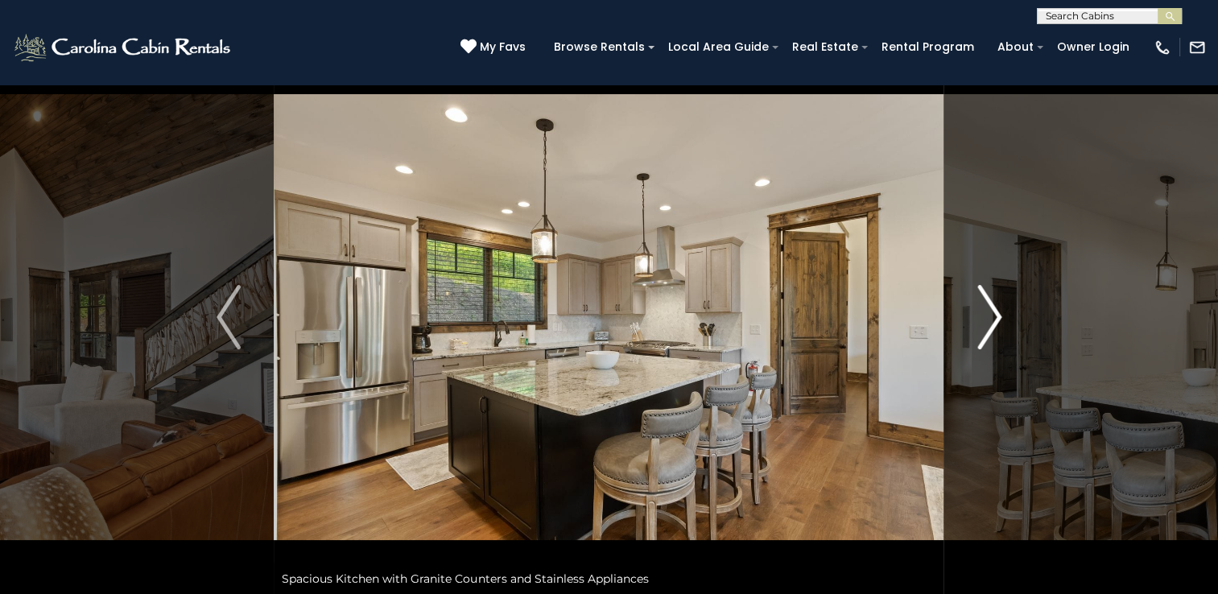
click at [986, 320] on img "Next" at bounding box center [989, 317] width 24 height 64
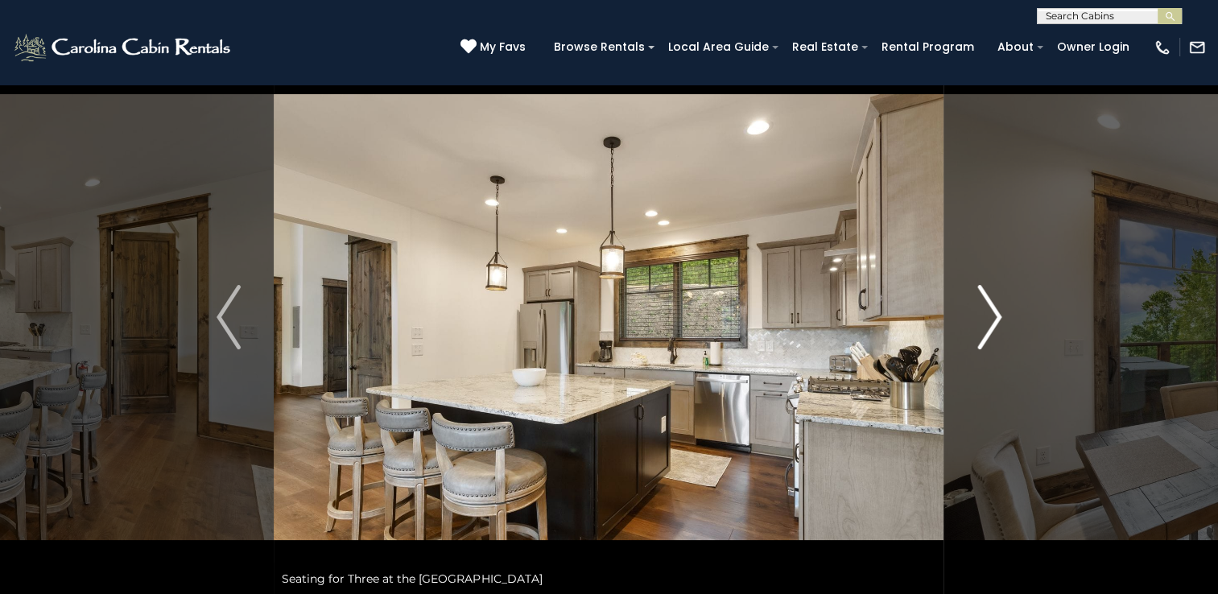
click at [986, 320] on img "Next" at bounding box center [989, 317] width 24 height 64
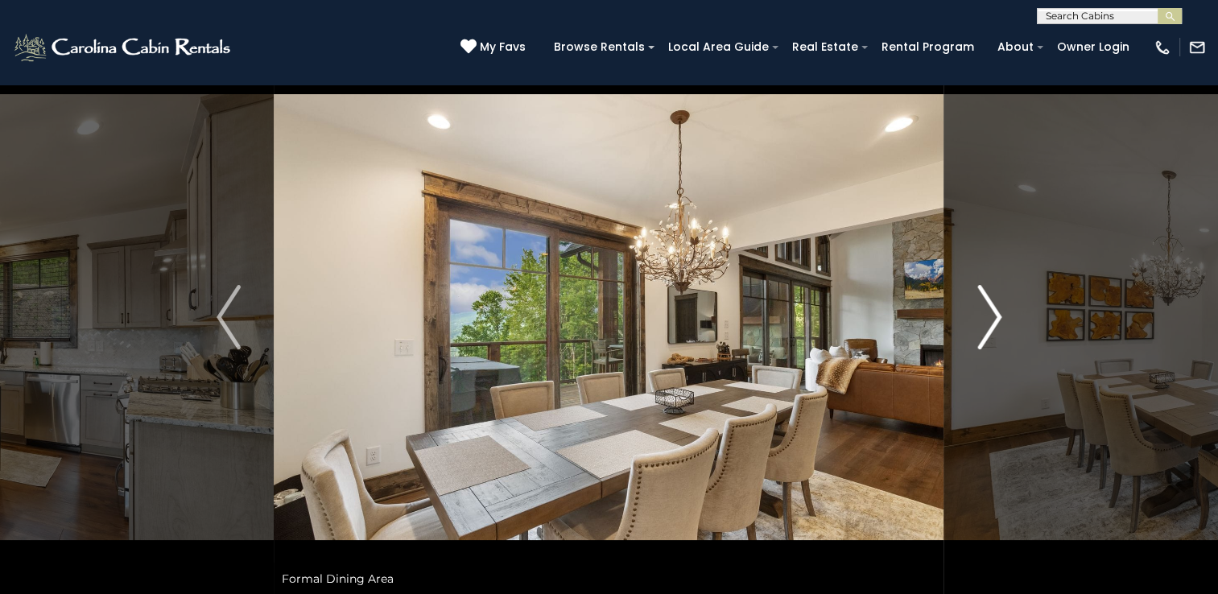
click at [986, 320] on img "Next" at bounding box center [989, 317] width 24 height 64
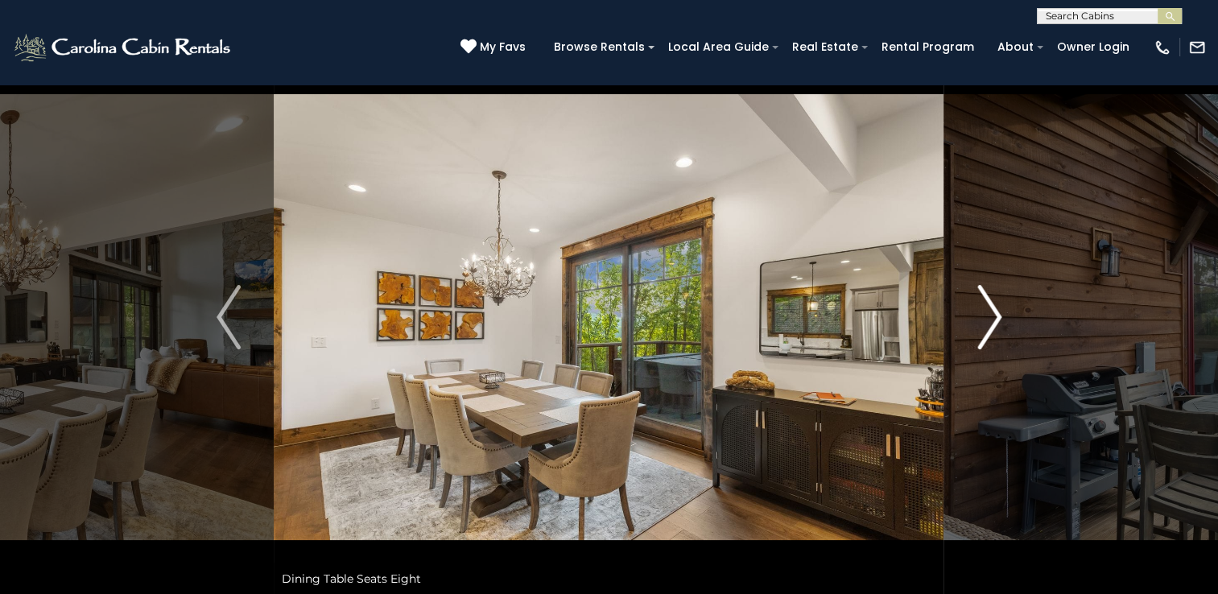
click at [986, 320] on img "Next" at bounding box center [989, 317] width 24 height 64
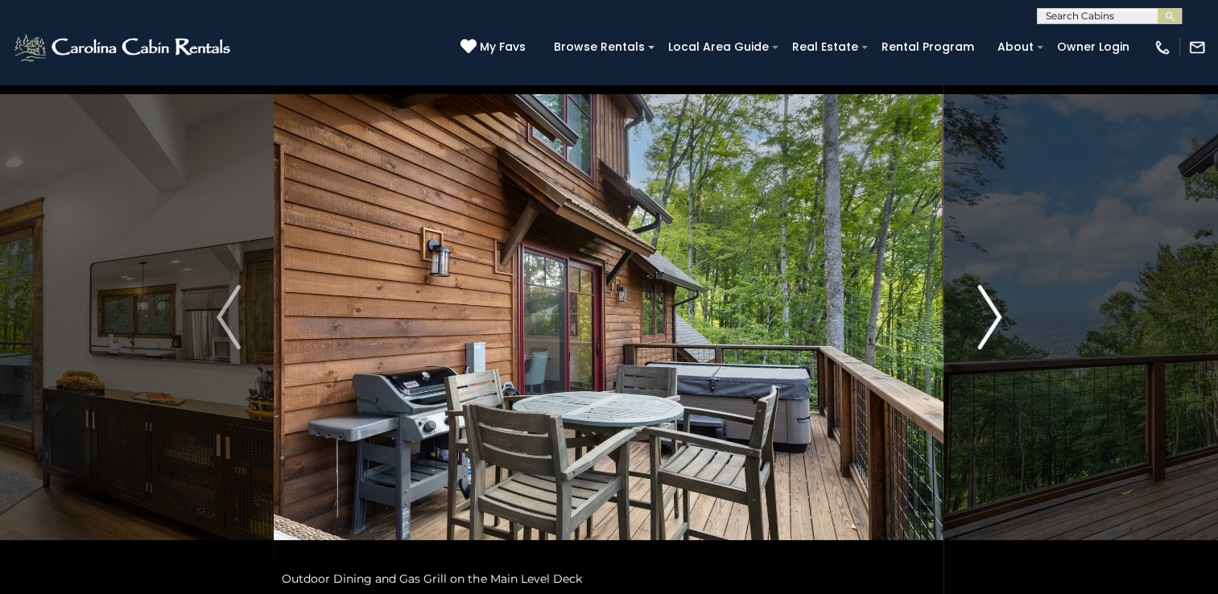
click at [986, 320] on img "Next" at bounding box center [989, 317] width 24 height 64
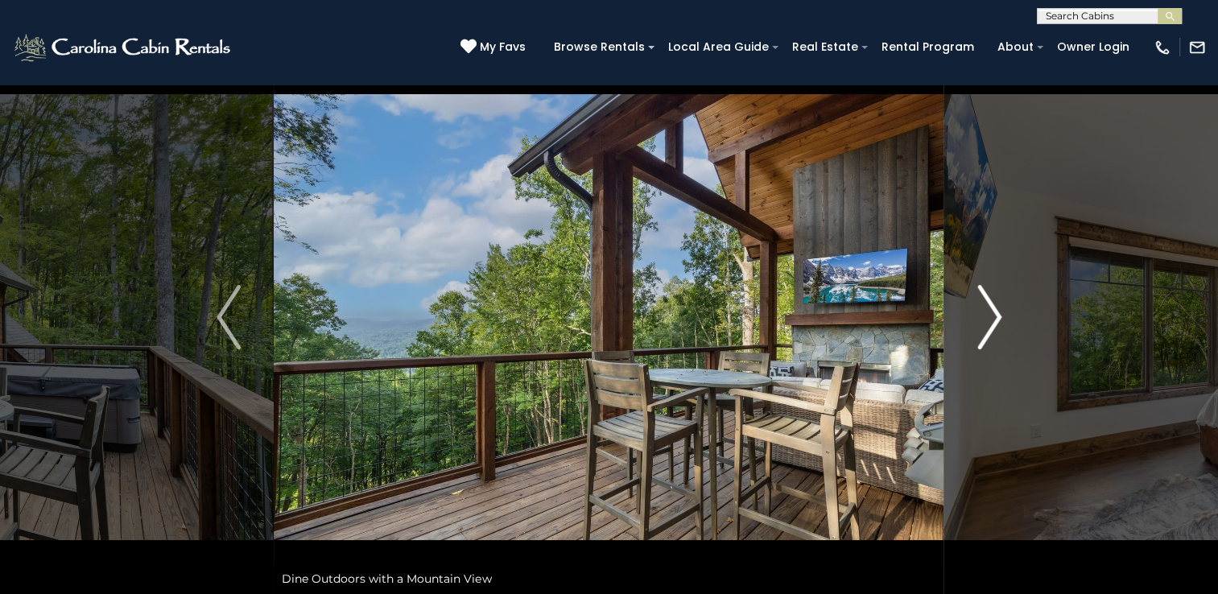
click at [986, 320] on img "Next" at bounding box center [989, 317] width 24 height 64
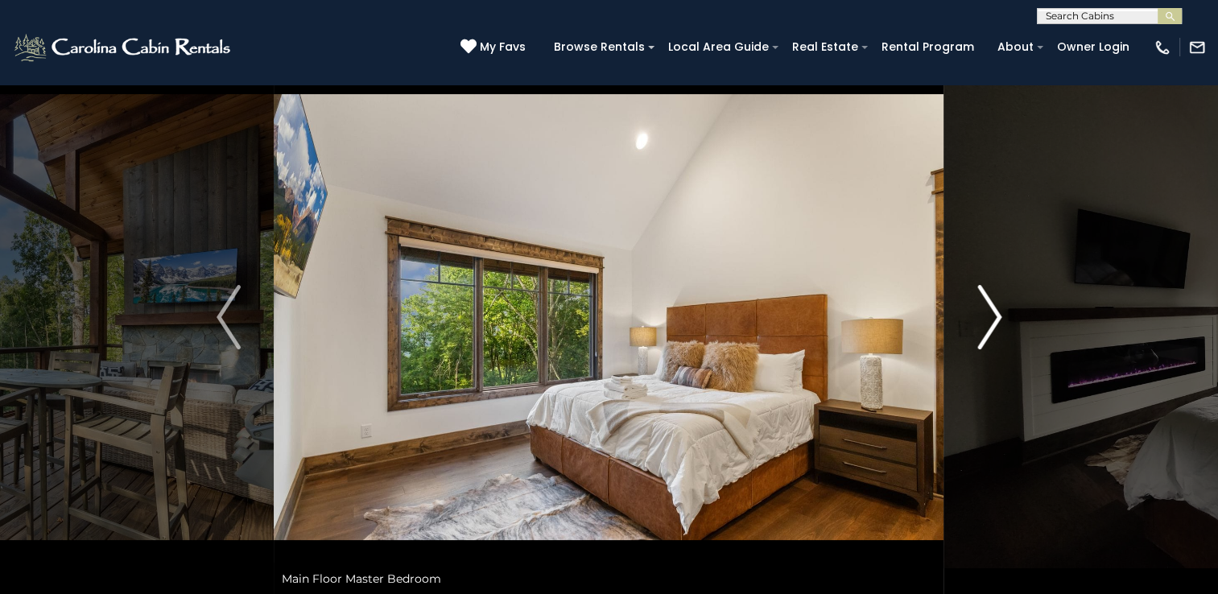
click at [986, 320] on img "Next" at bounding box center [989, 317] width 24 height 64
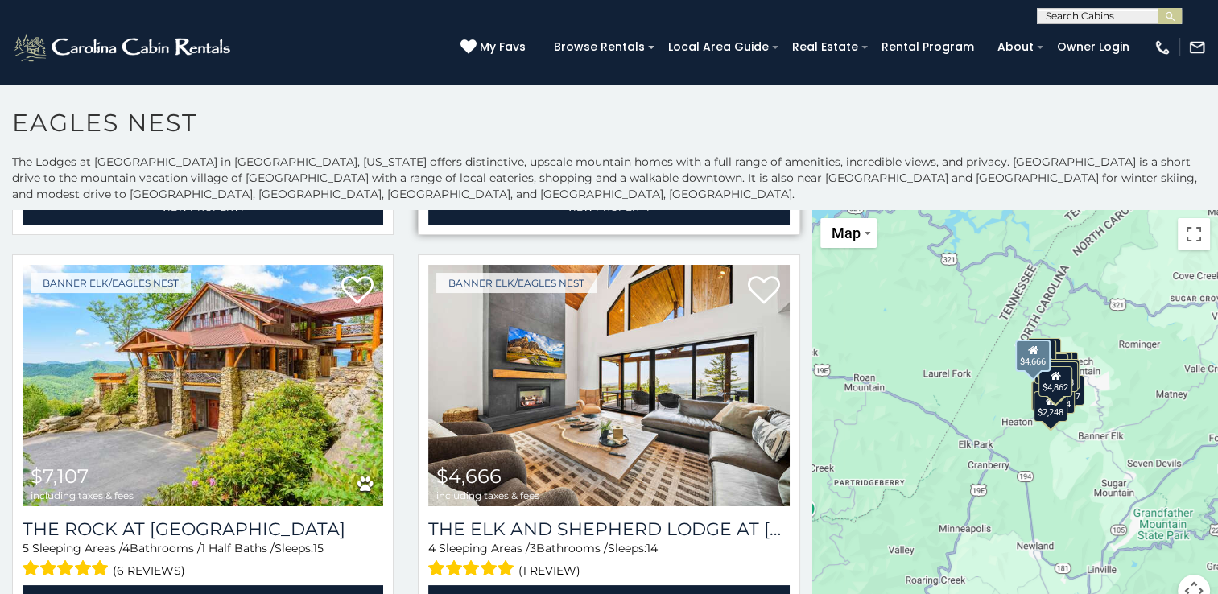
scroll to position [386, 0]
click at [580, 372] on img at bounding box center [608, 385] width 361 height 241
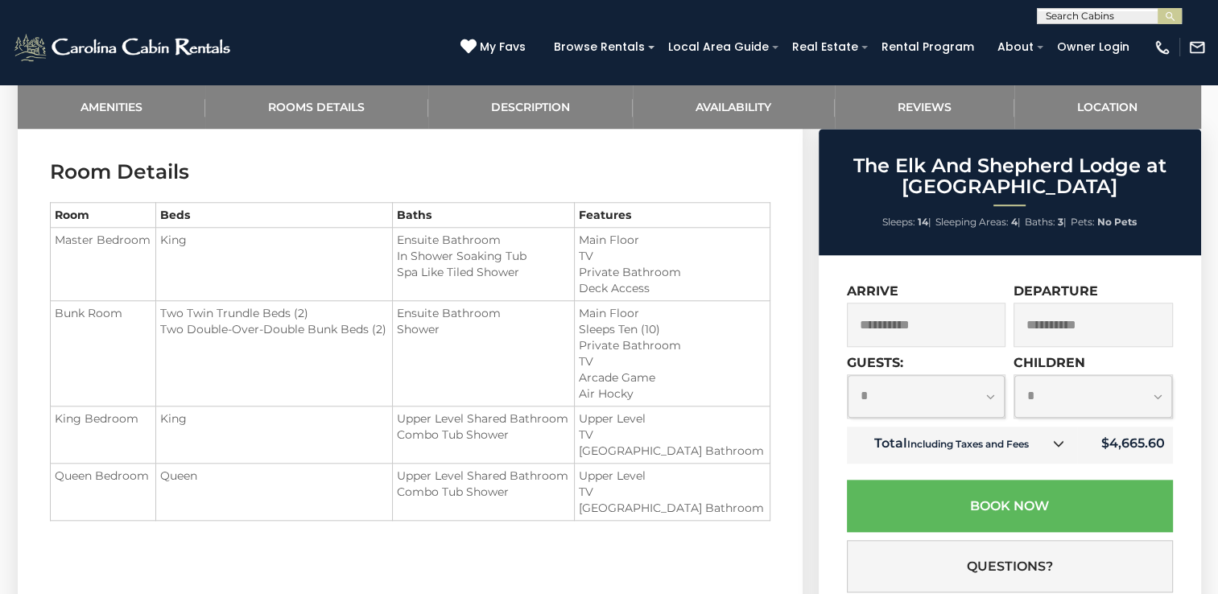
scroll to position [1466, 0]
click at [291, 100] on link "Rooms Details" at bounding box center [316, 107] width 223 height 44
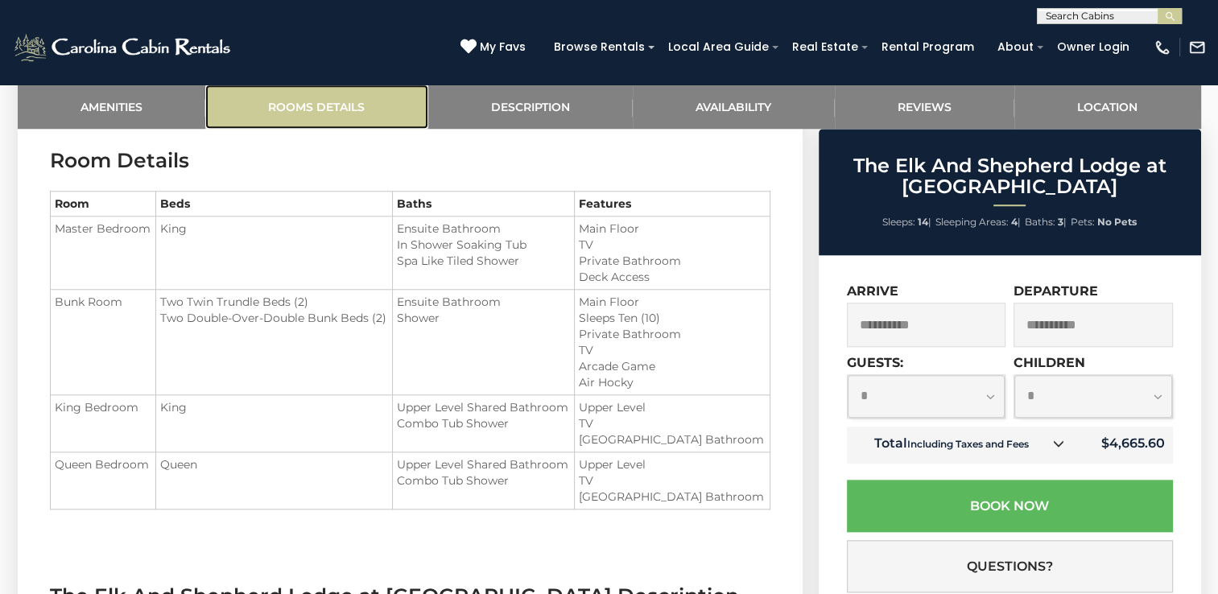
scroll to position [1477, 0]
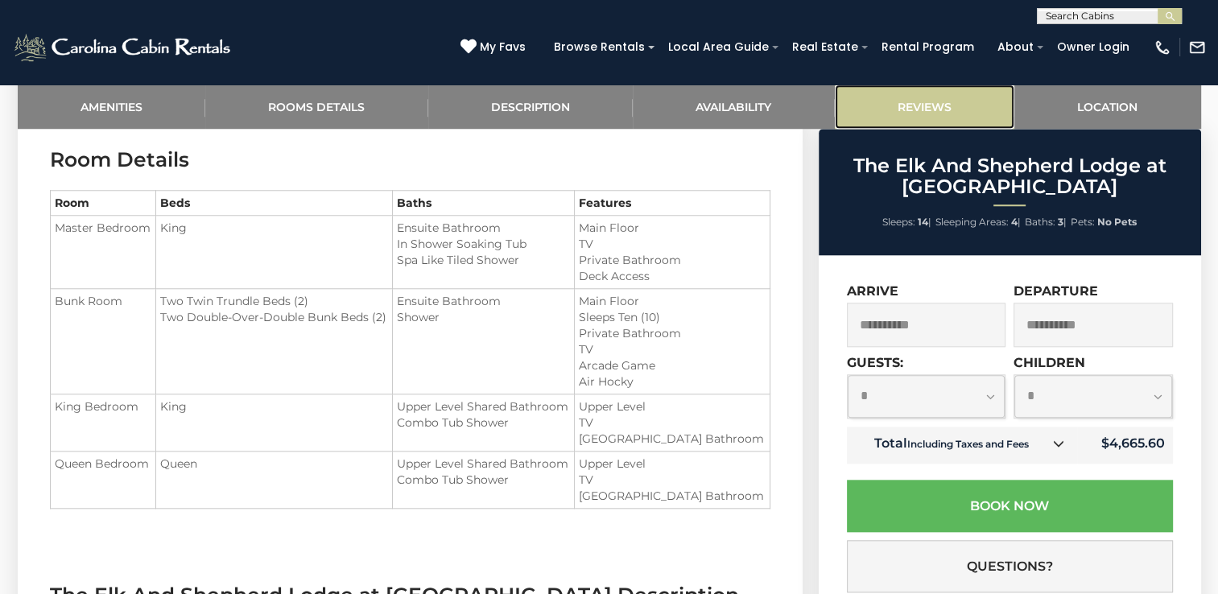
click at [933, 108] on link "Reviews" at bounding box center [925, 107] width 180 height 44
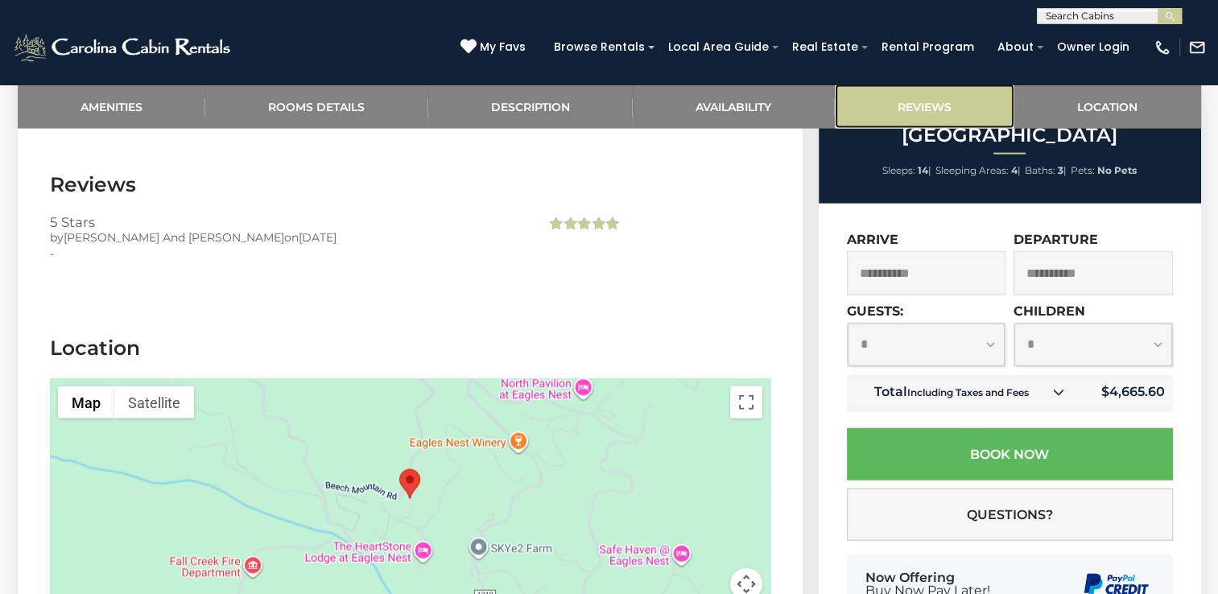
scroll to position [3601, 0]
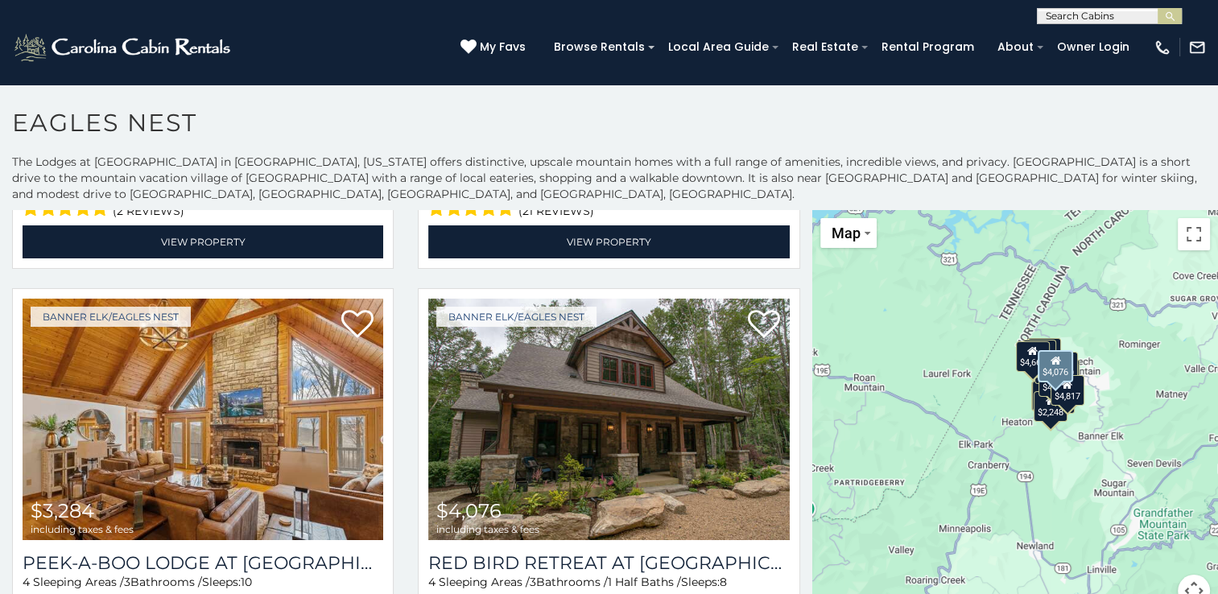
scroll to position [1548, 0]
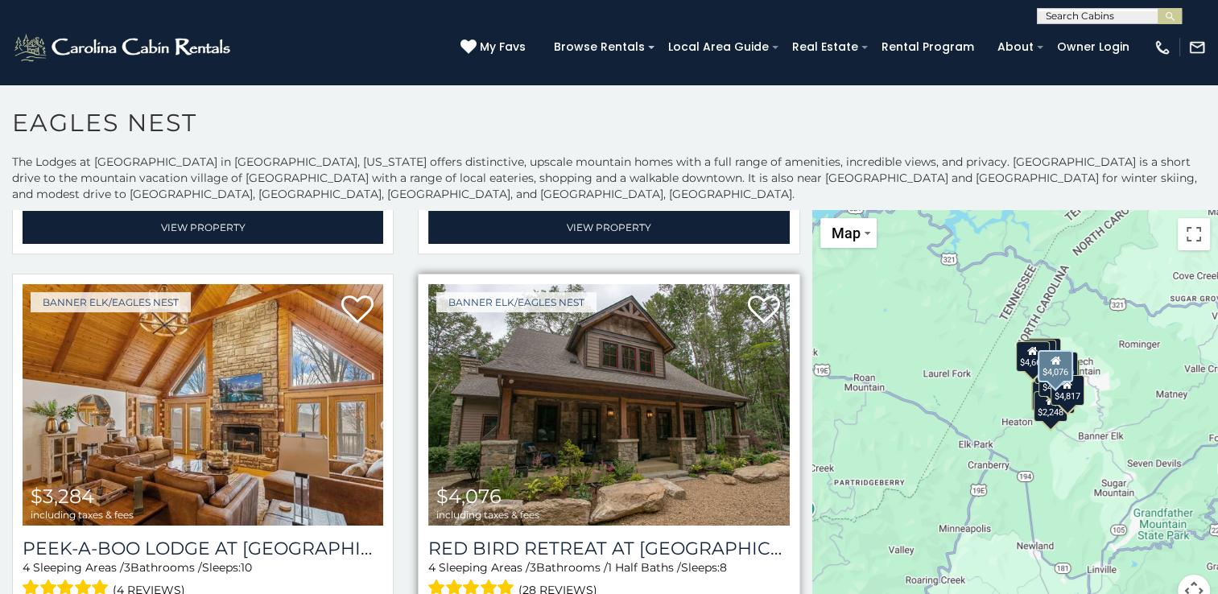
click at [570, 423] on img at bounding box center [608, 404] width 361 height 241
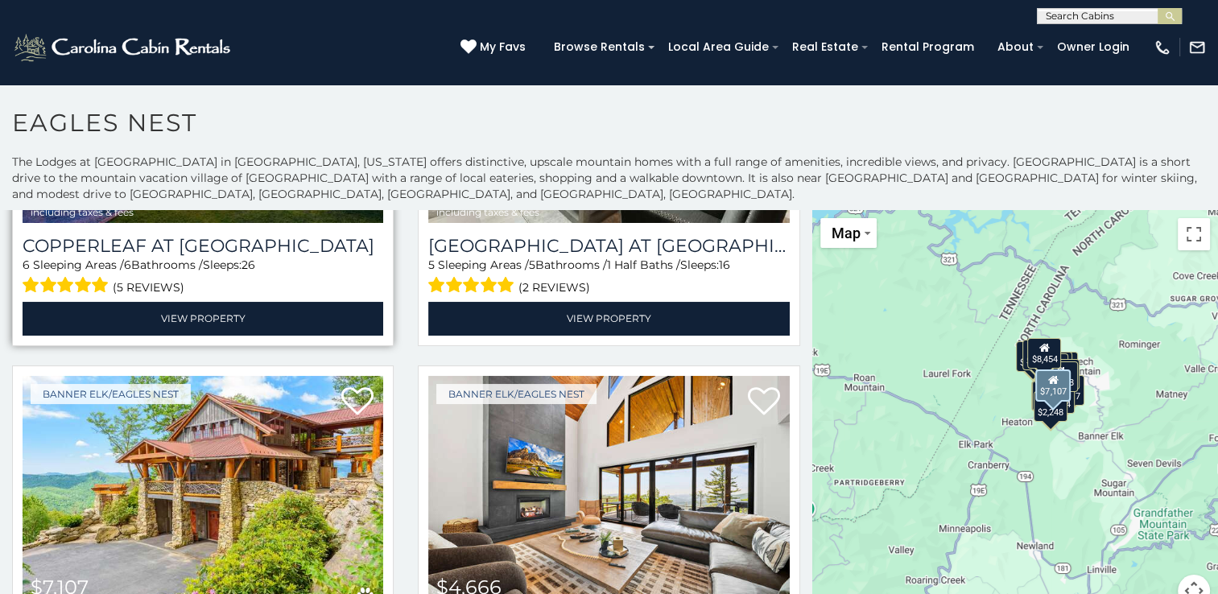
scroll to position [392, 0]
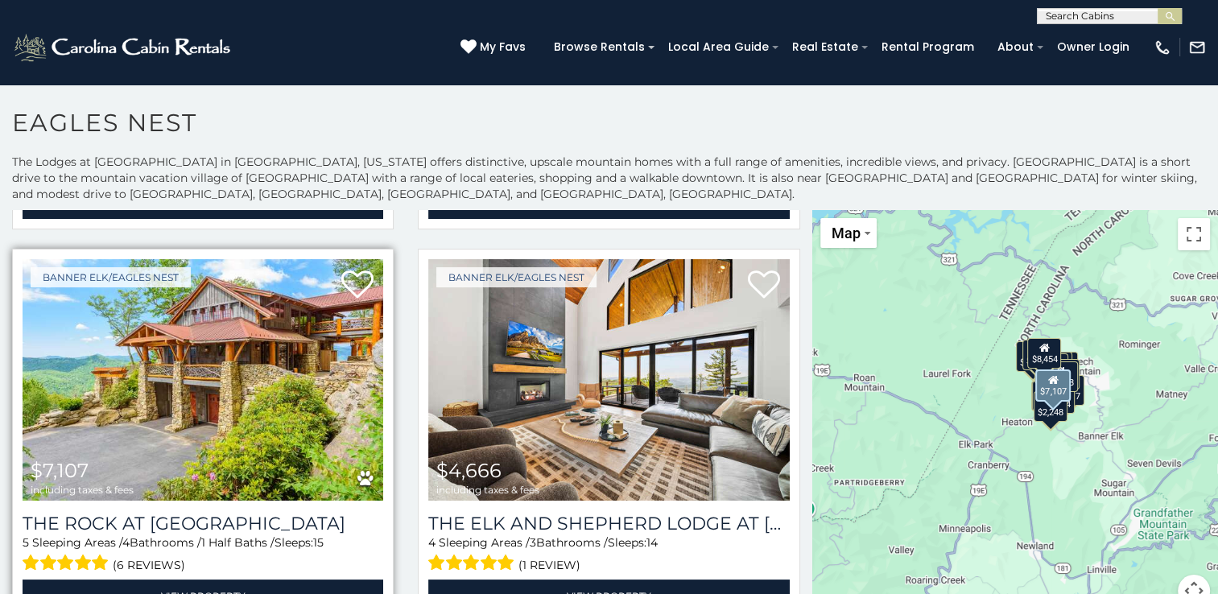
click at [173, 331] on img at bounding box center [203, 379] width 361 height 241
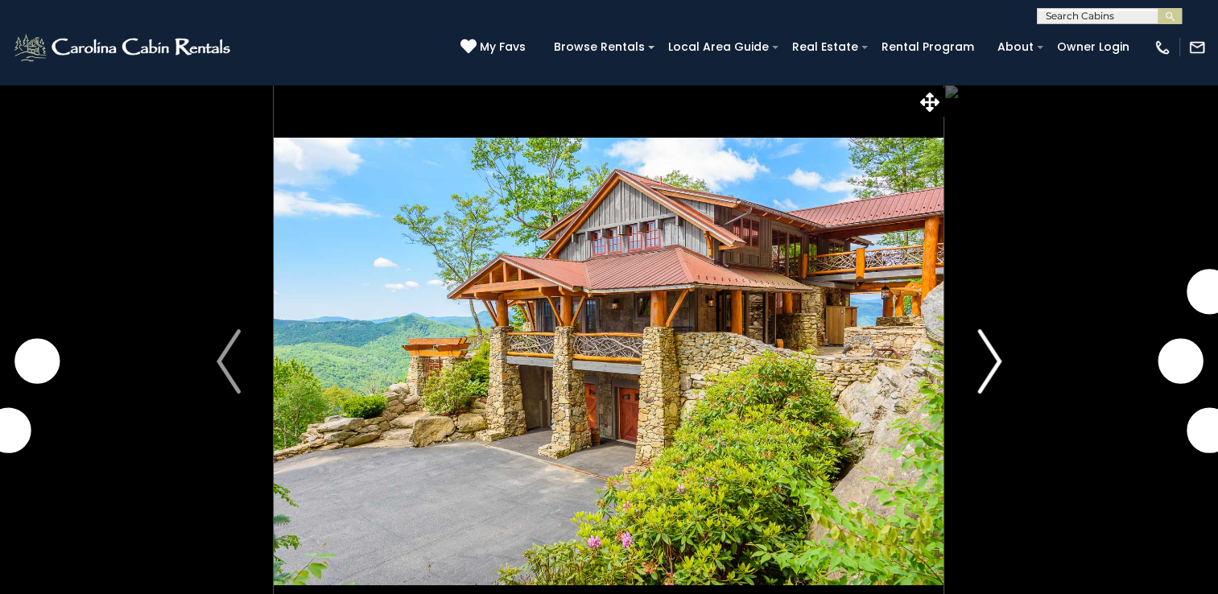
click at [988, 352] on img "Next" at bounding box center [989, 361] width 24 height 64
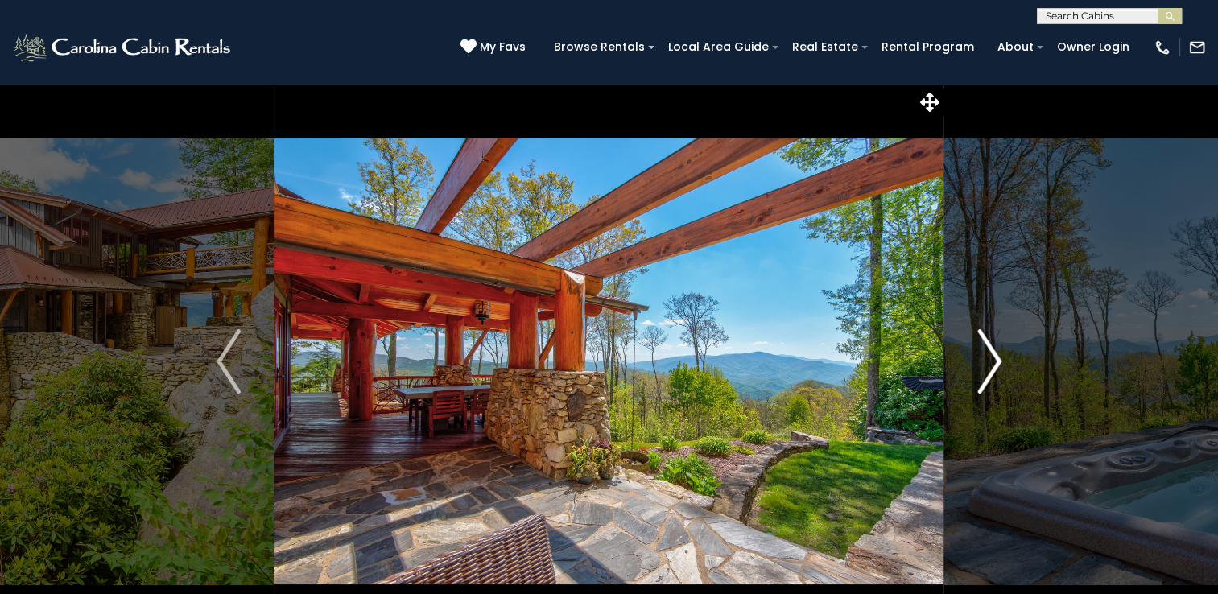
click at [988, 352] on img "Next" at bounding box center [989, 361] width 24 height 64
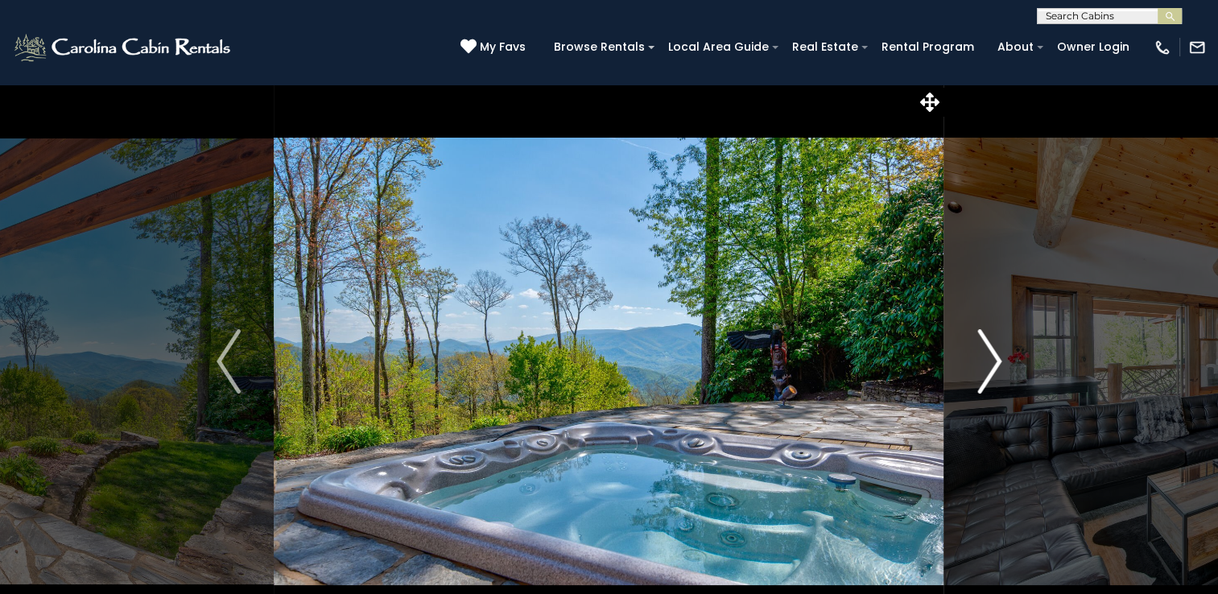
click at [988, 352] on img "Next" at bounding box center [989, 361] width 24 height 64
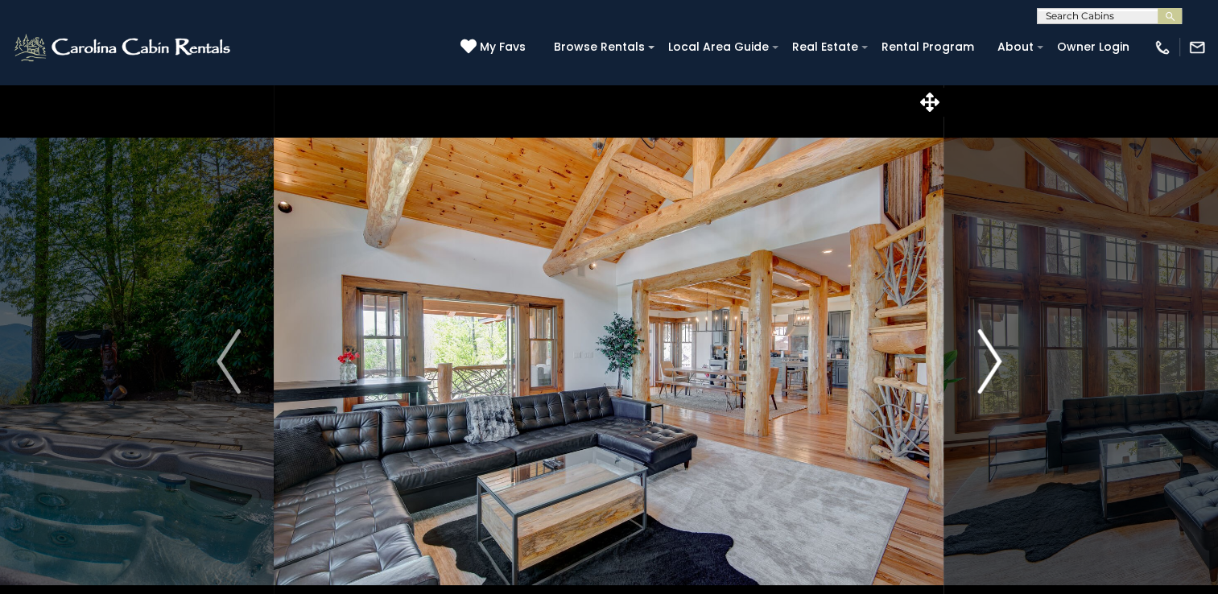
click at [988, 352] on img "Next" at bounding box center [989, 361] width 24 height 64
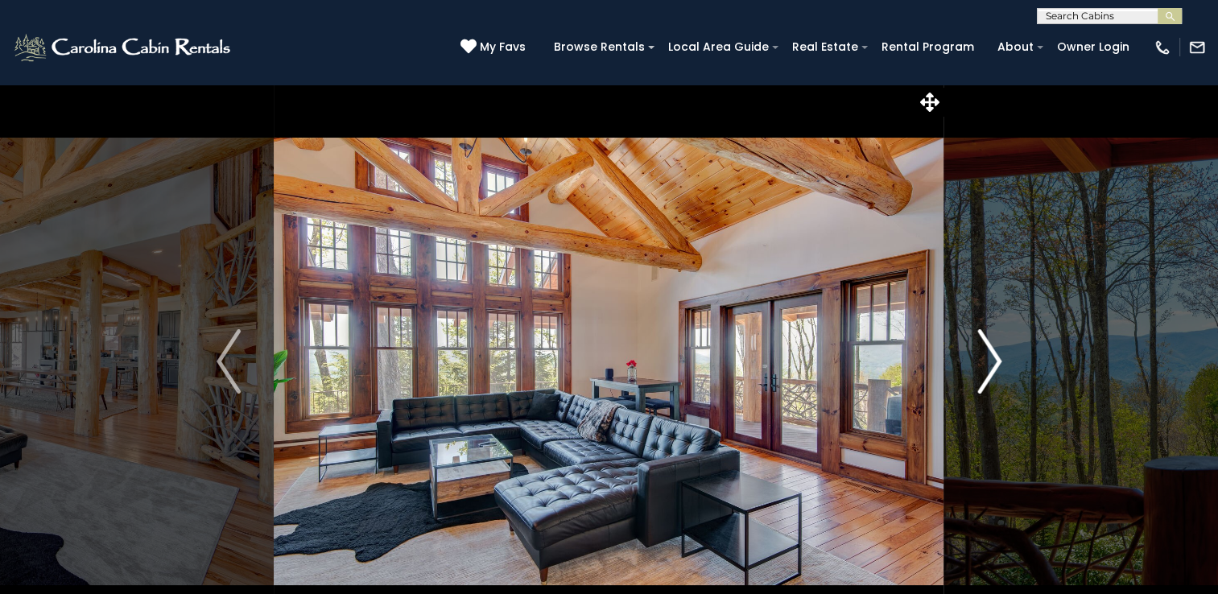
click at [988, 352] on img "Next" at bounding box center [989, 361] width 24 height 64
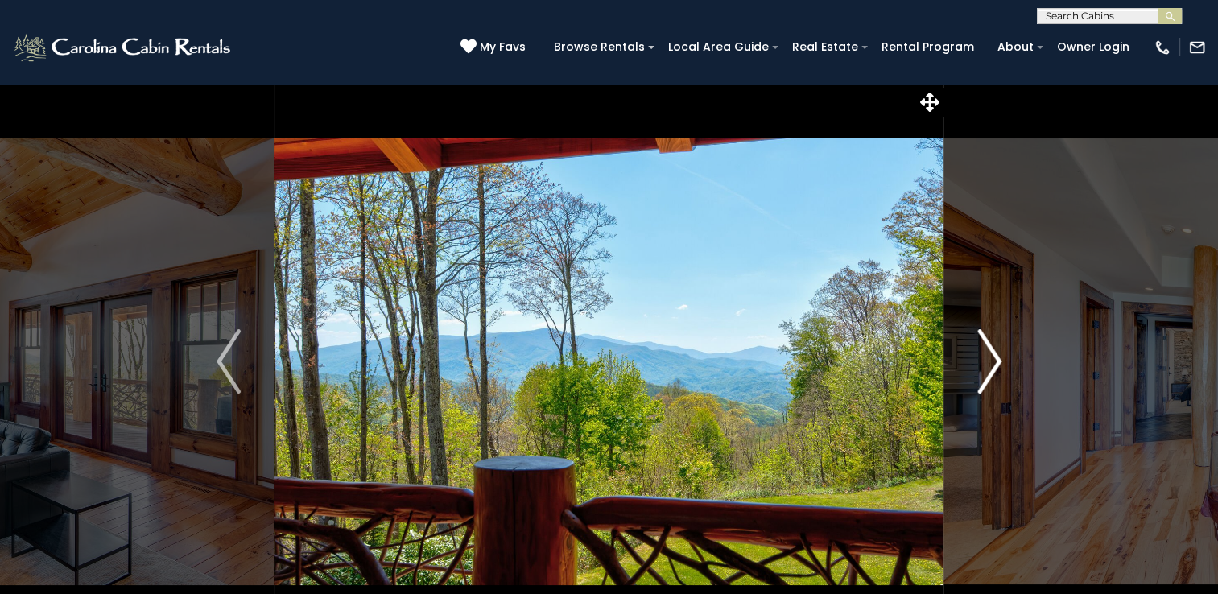
click at [988, 352] on img "Next" at bounding box center [989, 361] width 24 height 64
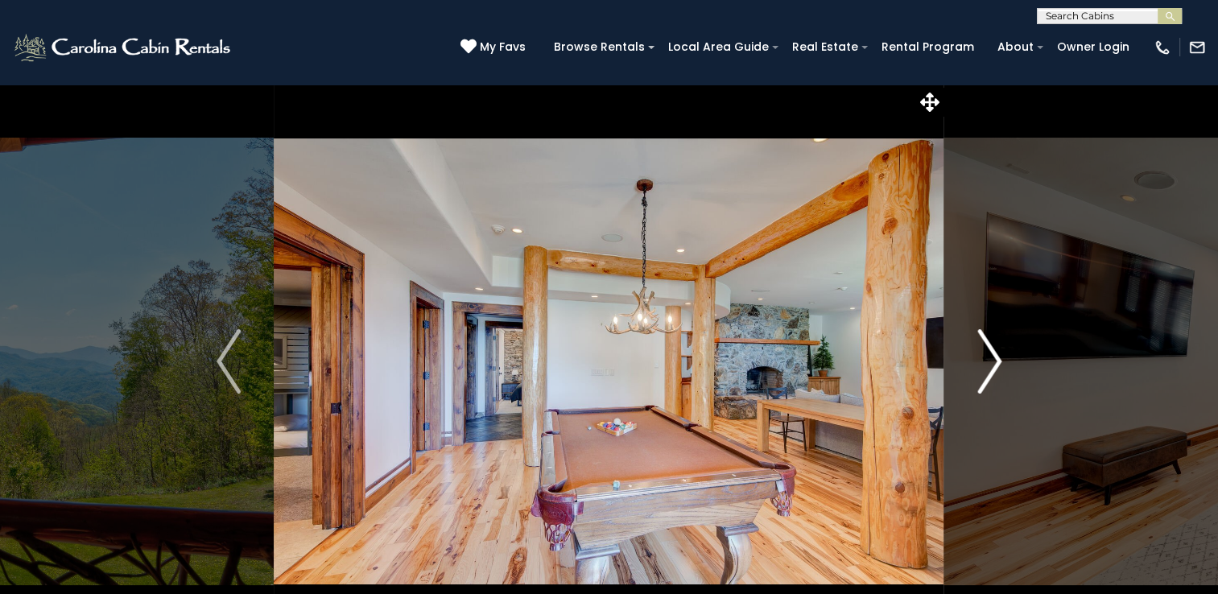
click at [988, 352] on img "Next" at bounding box center [989, 361] width 24 height 64
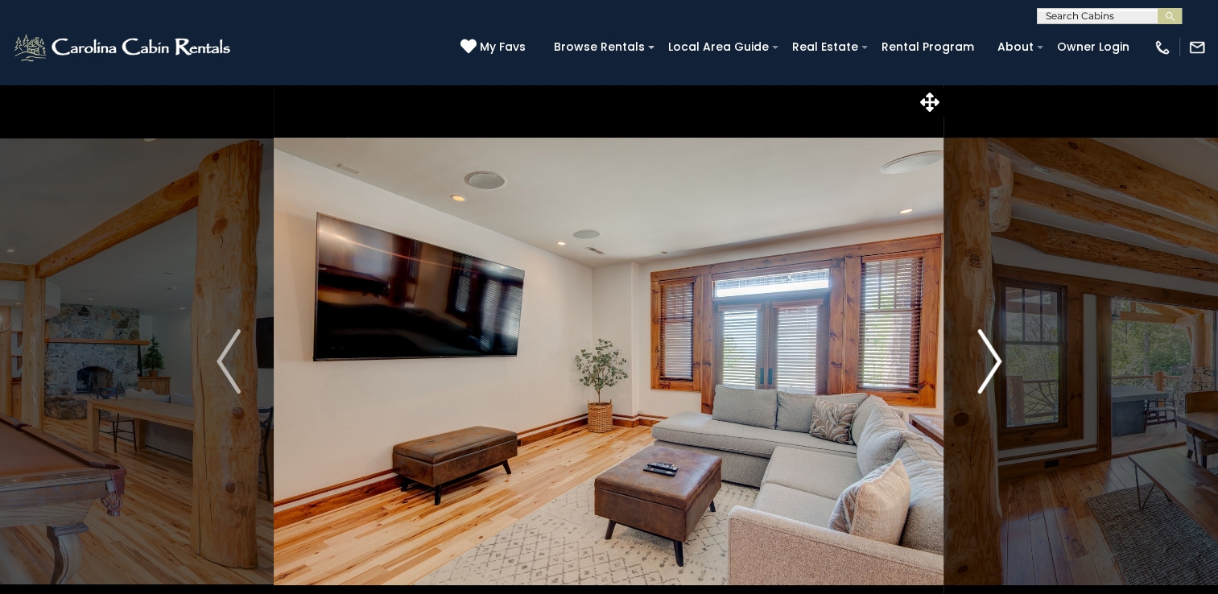
click at [988, 352] on img "Next" at bounding box center [989, 361] width 24 height 64
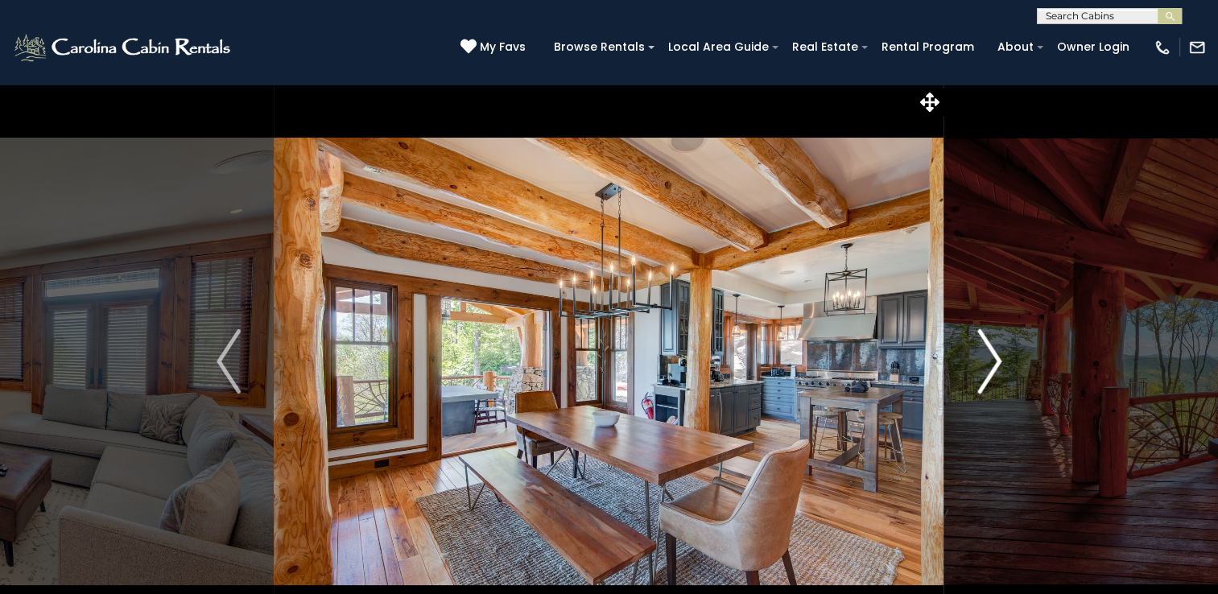
click at [988, 352] on img "Next" at bounding box center [989, 361] width 24 height 64
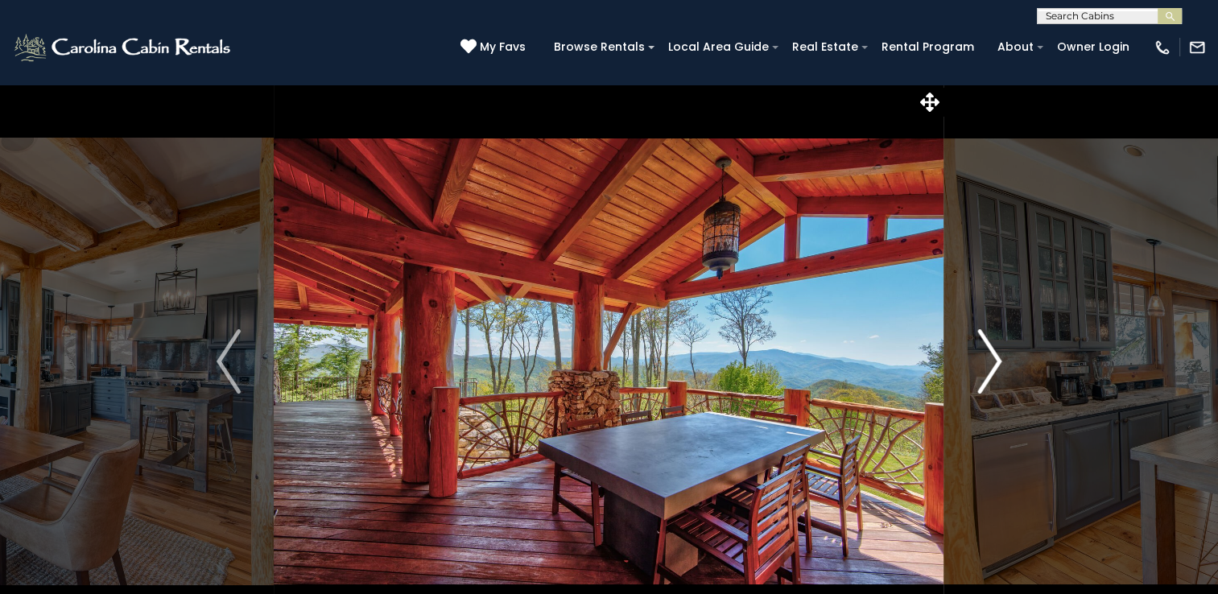
click at [988, 352] on img "Next" at bounding box center [989, 361] width 24 height 64
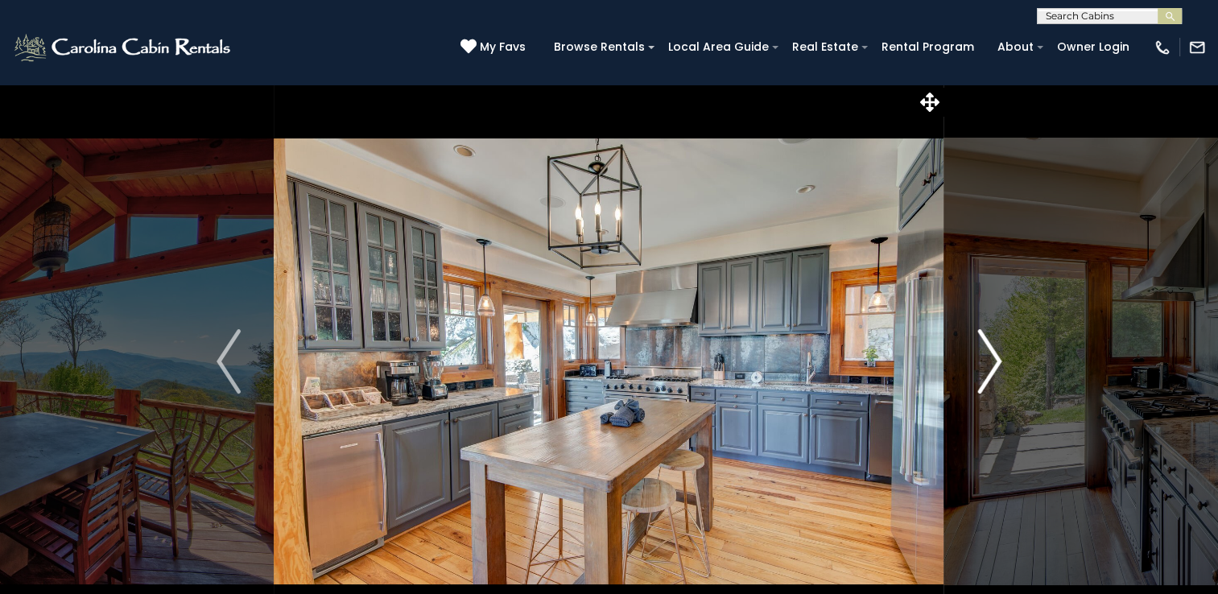
click at [988, 352] on img "Next" at bounding box center [989, 361] width 24 height 64
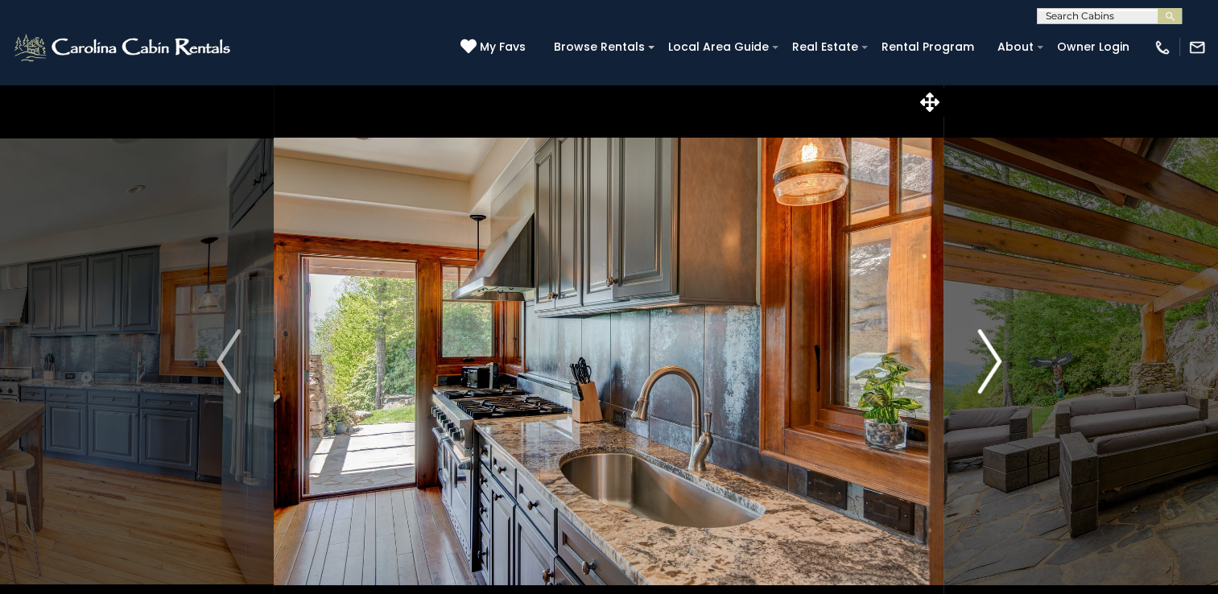
click at [988, 352] on img "Next" at bounding box center [989, 361] width 24 height 64
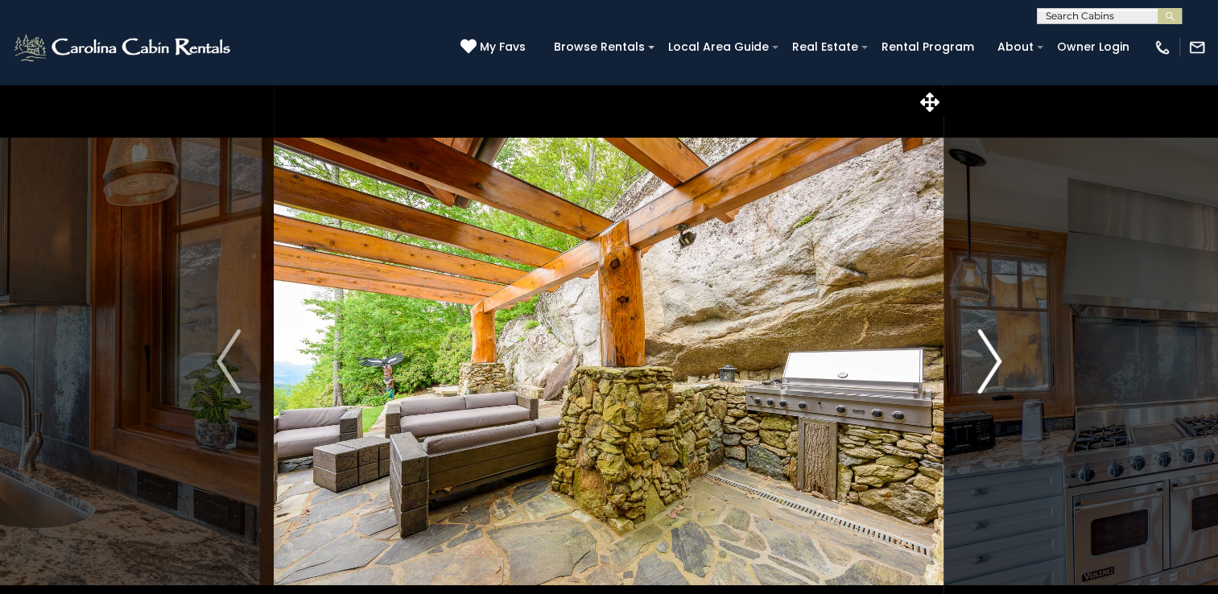
click at [988, 352] on img "Next" at bounding box center [989, 361] width 24 height 64
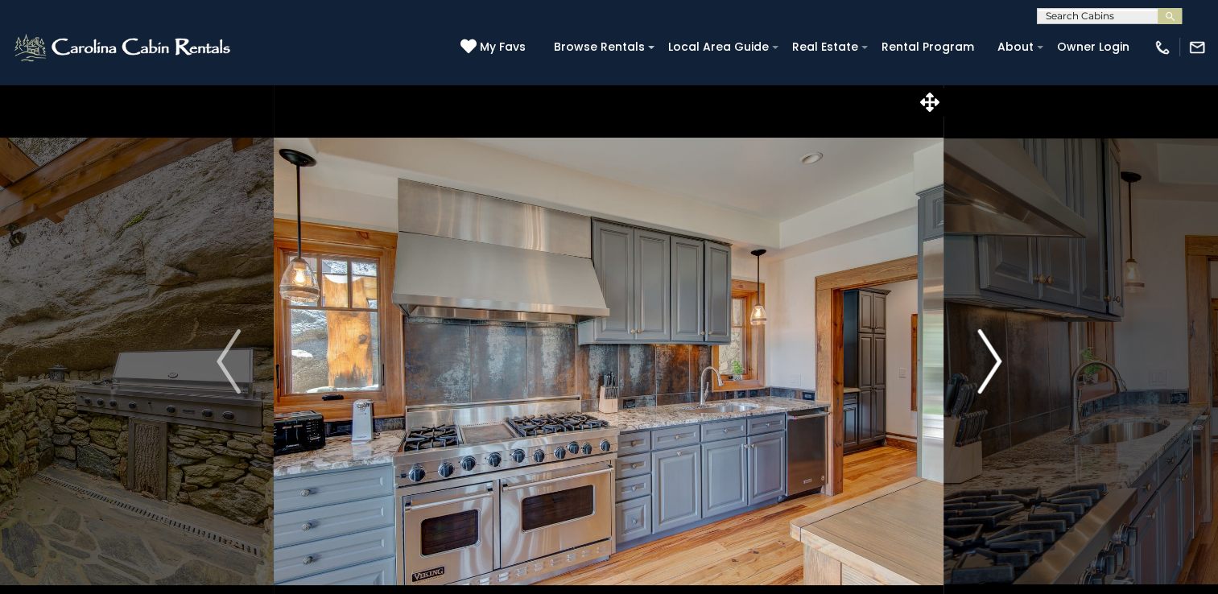
click at [988, 352] on img "Next" at bounding box center [989, 361] width 24 height 64
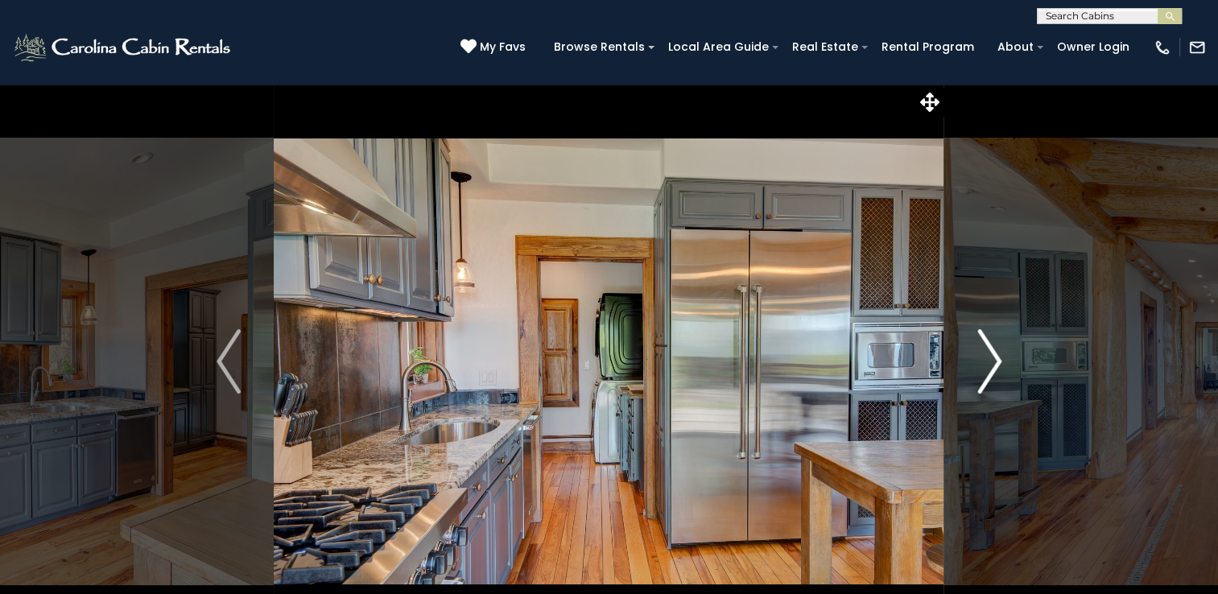
click at [988, 352] on img "Next" at bounding box center [989, 361] width 24 height 64
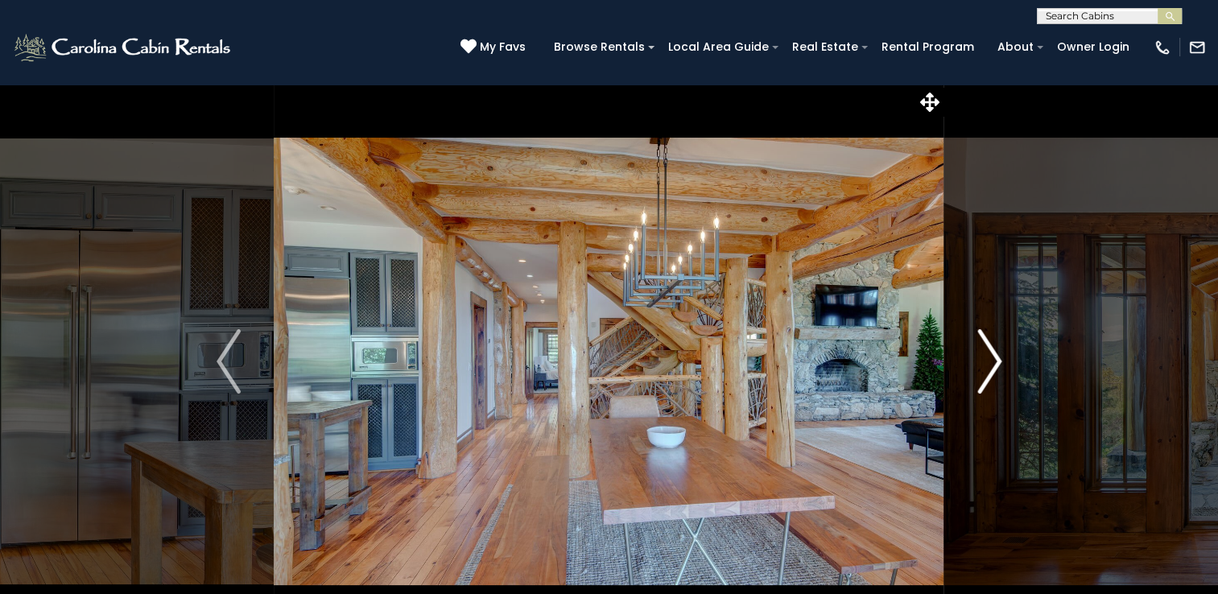
click at [988, 352] on img "Next" at bounding box center [989, 361] width 24 height 64
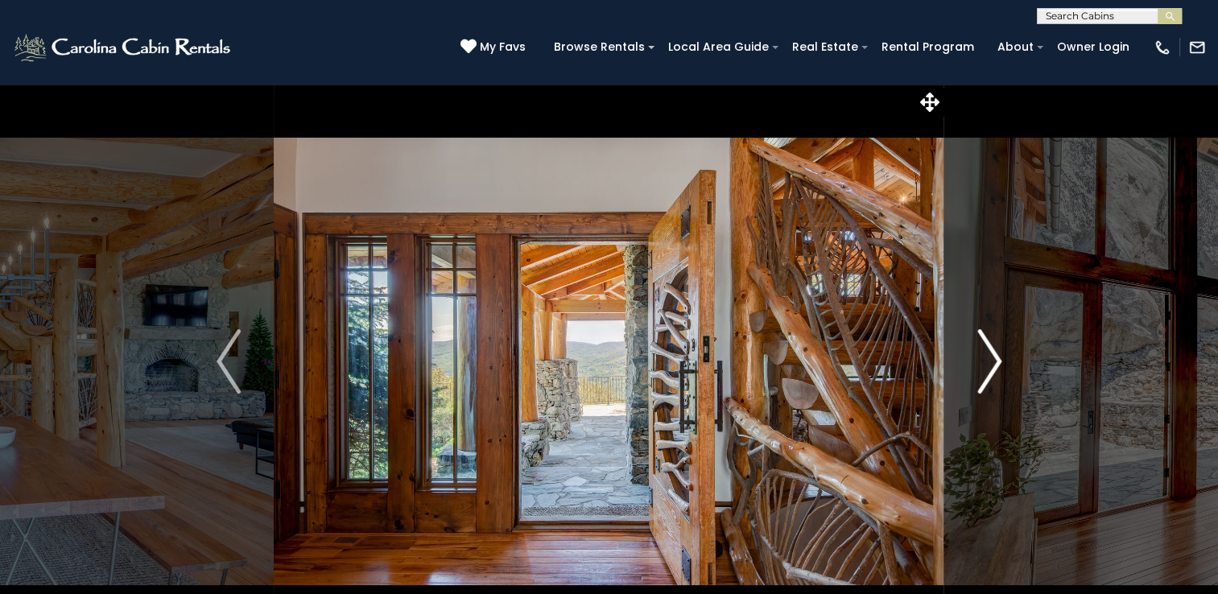
click at [988, 352] on img "Next" at bounding box center [989, 361] width 24 height 64
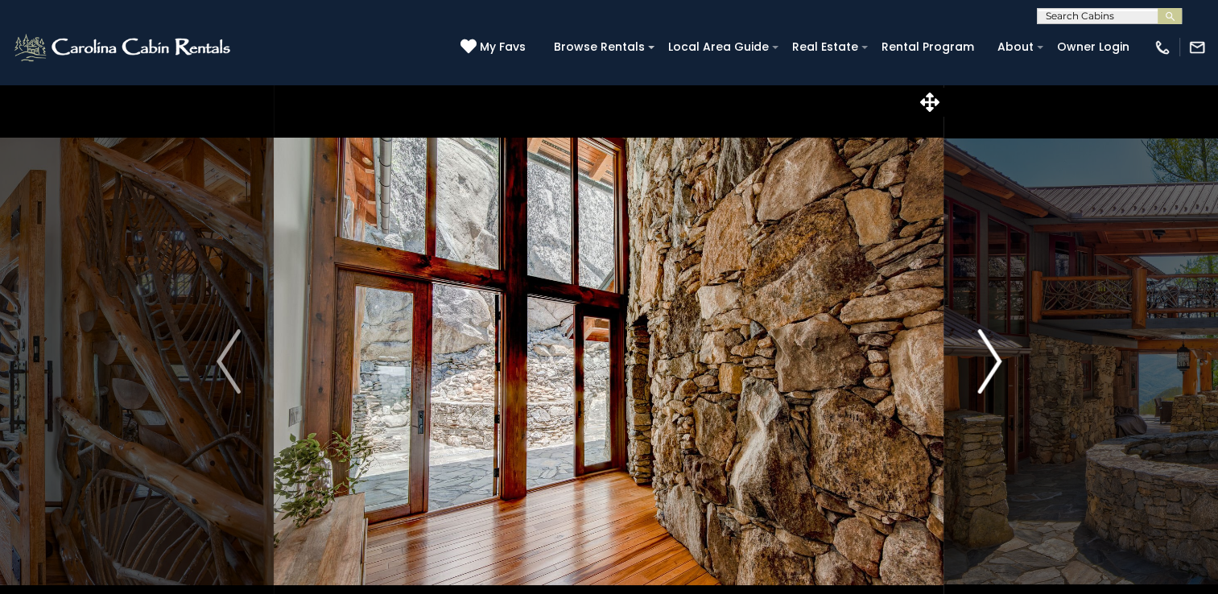
click at [988, 352] on img "Next" at bounding box center [989, 361] width 24 height 64
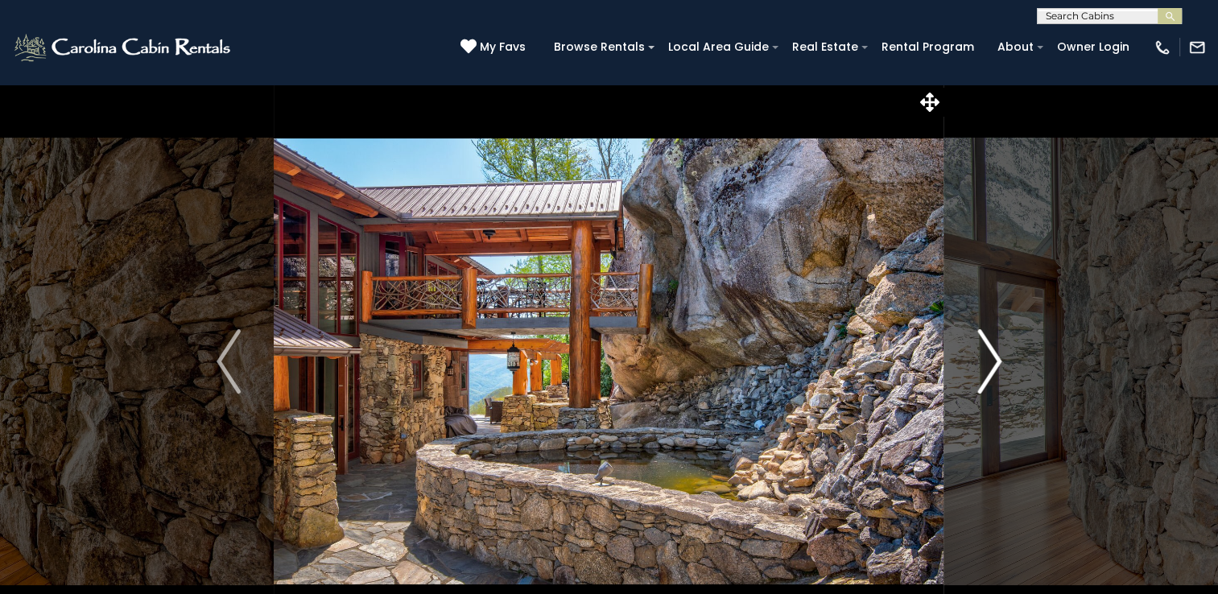
click at [988, 352] on img "Next" at bounding box center [989, 361] width 24 height 64
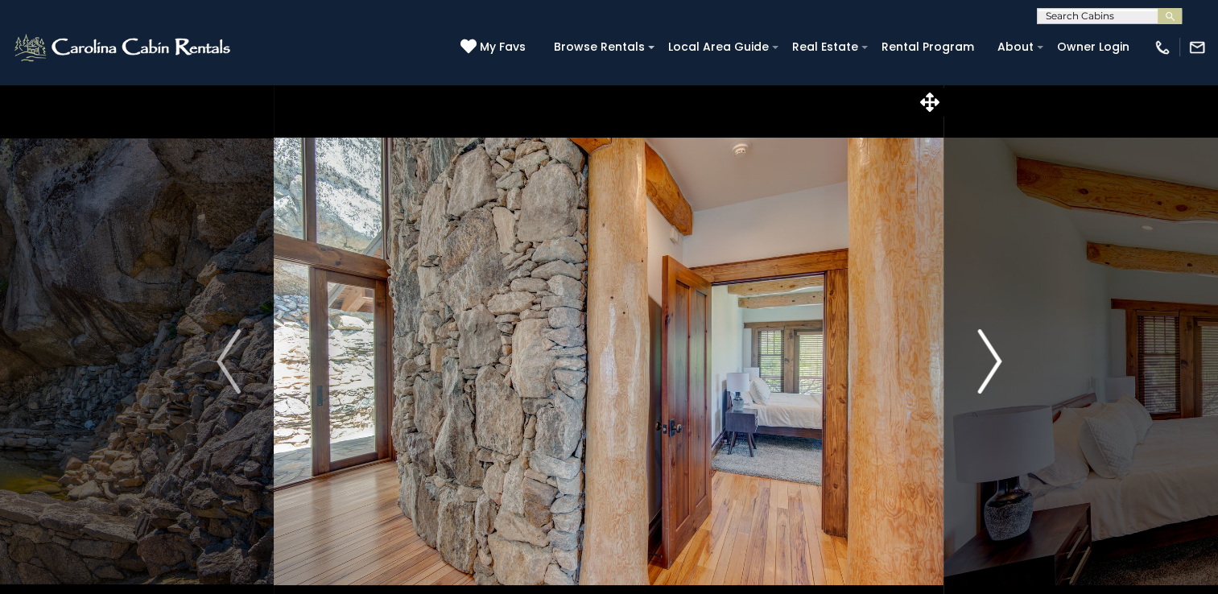
click at [988, 352] on img "Next" at bounding box center [989, 361] width 24 height 64
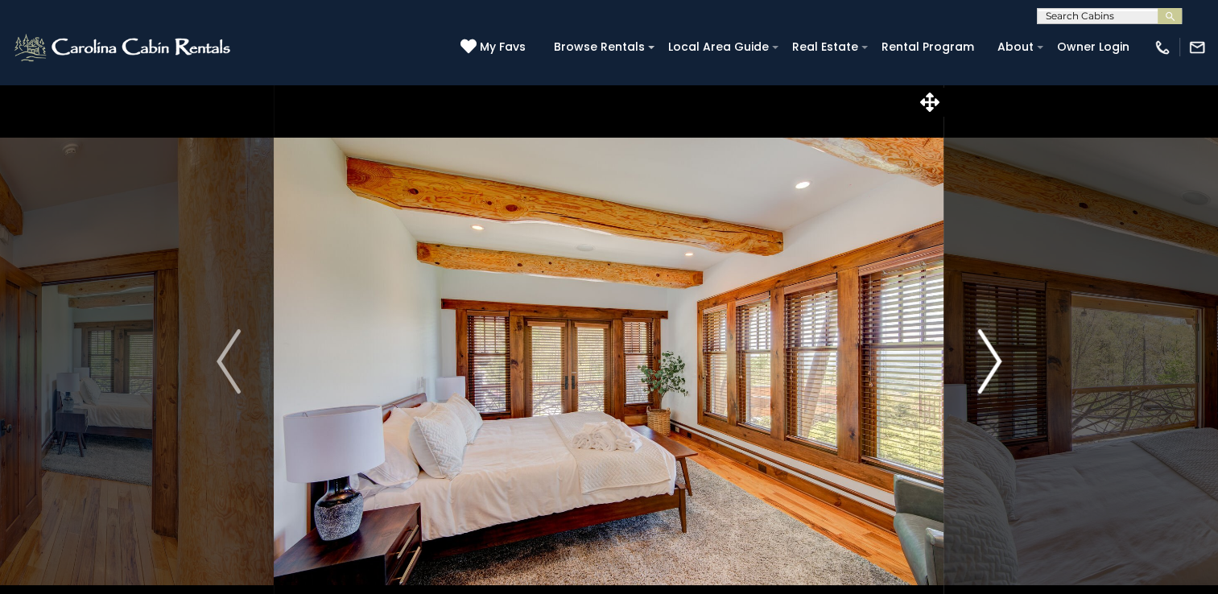
click at [988, 352] on img "Next" at bounding box center [989, 361] width 24 height 64
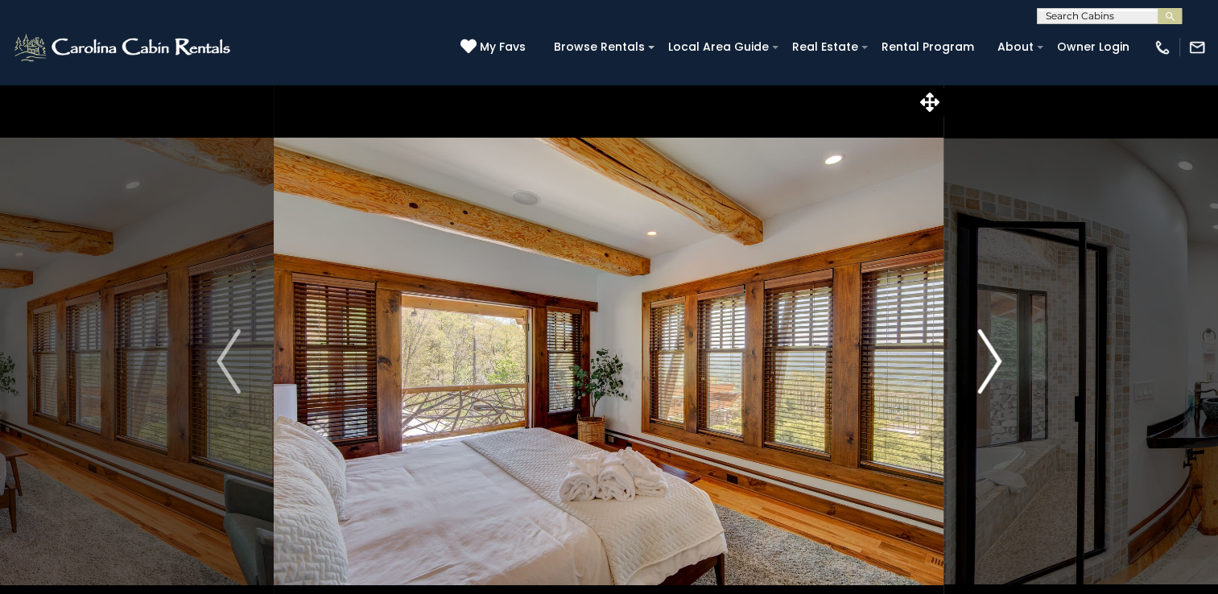
click at [988, 352] on img "Next" at bounding box center [989, 361] width 24 height 64
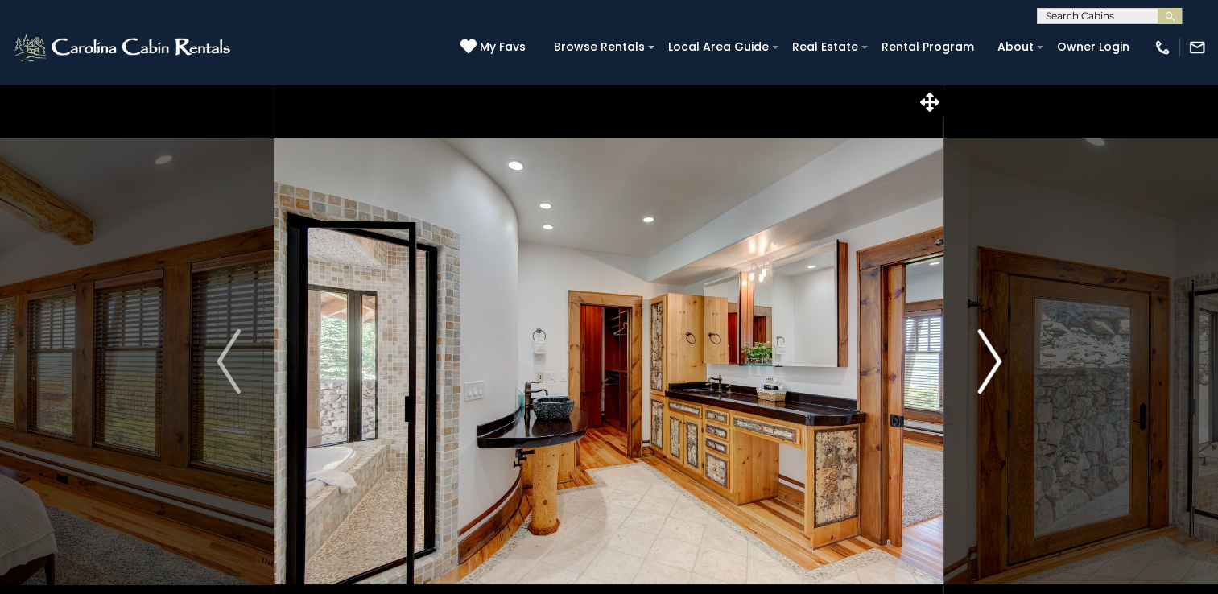
click at [987, 352] on img "Next" at bounding box center [989, 361] width 24 height 64
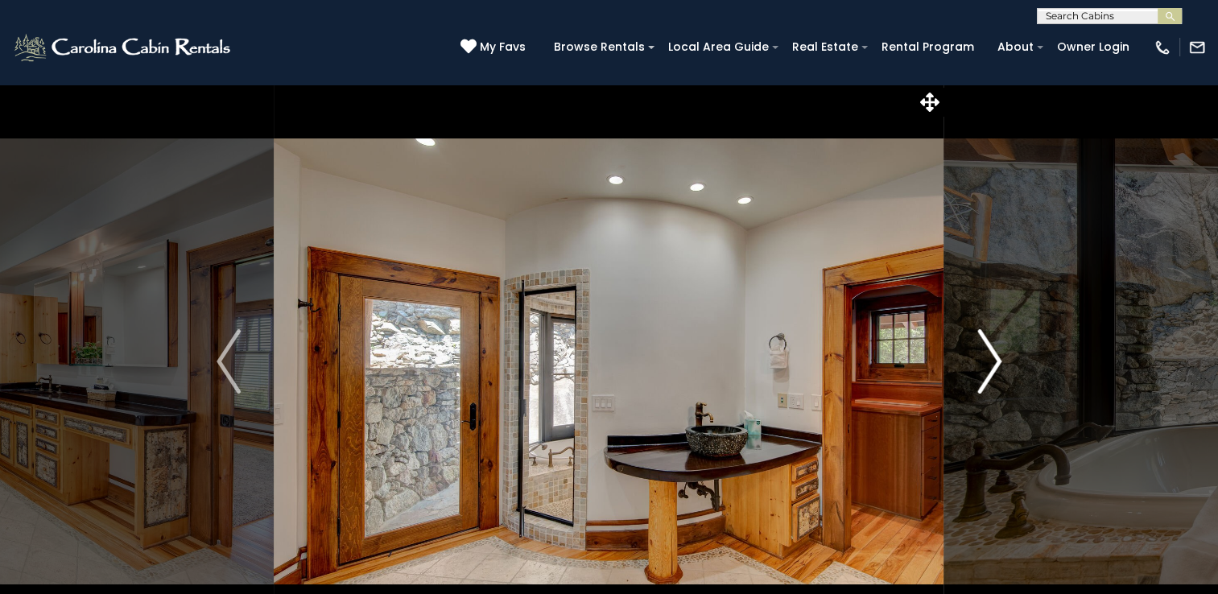
click at [987, 352] on img "Next" at bounding box center [989, 361] width 24 height 64
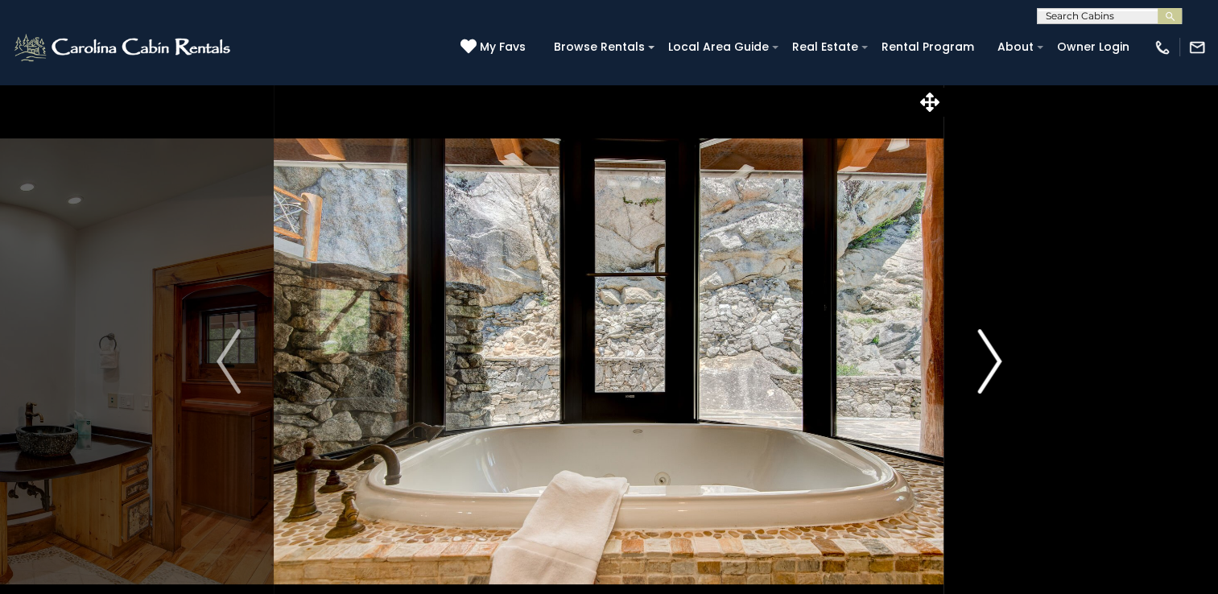
click at [987, 352] on img "Next" at bounding box center [989, 361] width 24 height 64
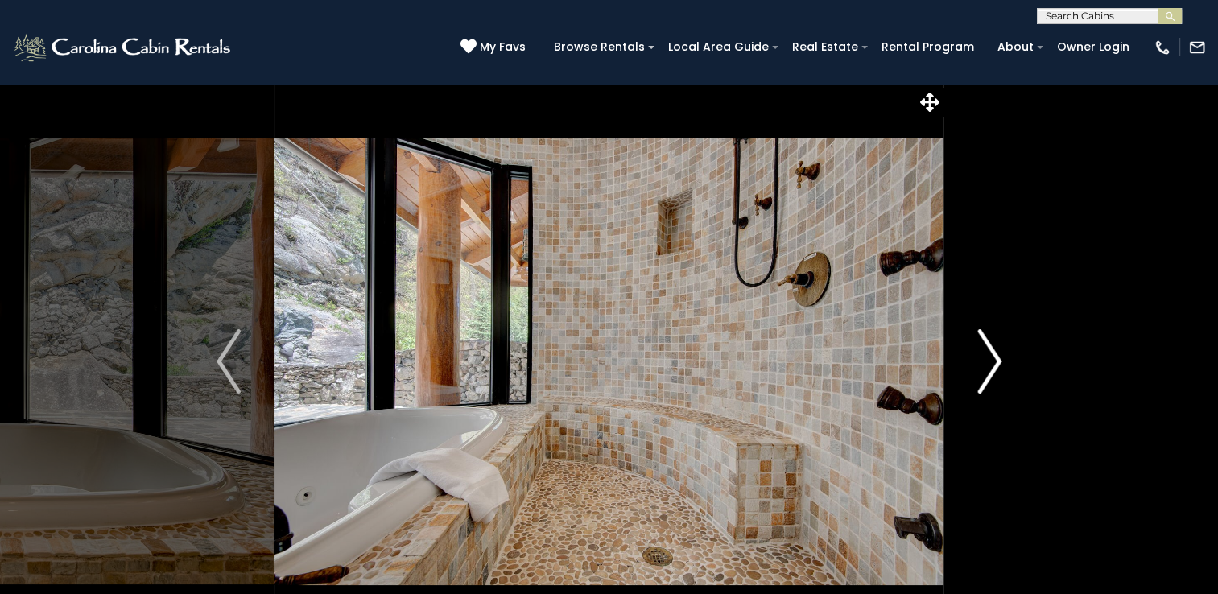
click at [987, 352] on img "Next" at bounding box center [989, 361] width 24 height 64
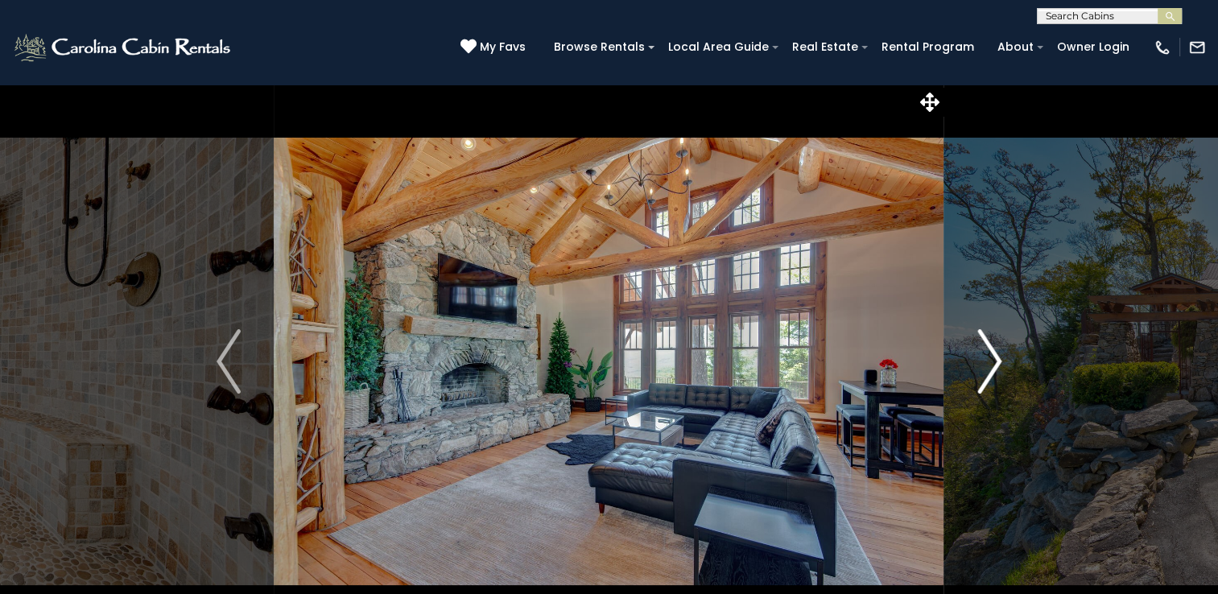
click at [987, 352] on img "Next" at bounding box center [989, 361] width 24 height 64
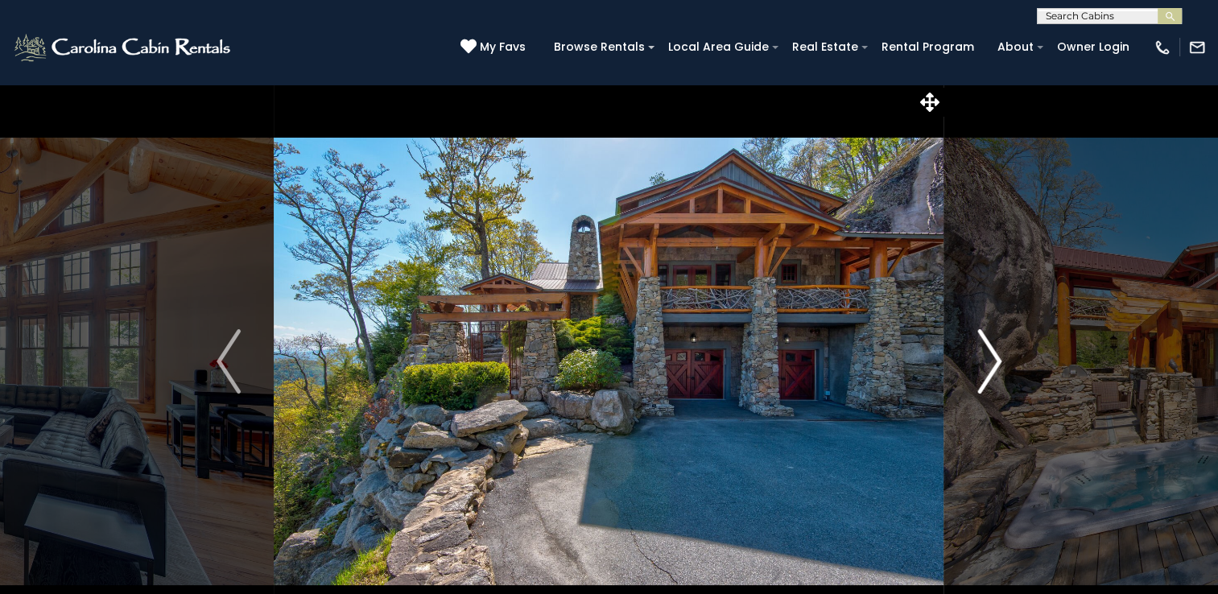
click at [987, 352] on img "Next" at bounding box center [989, 361] width 24 height 64
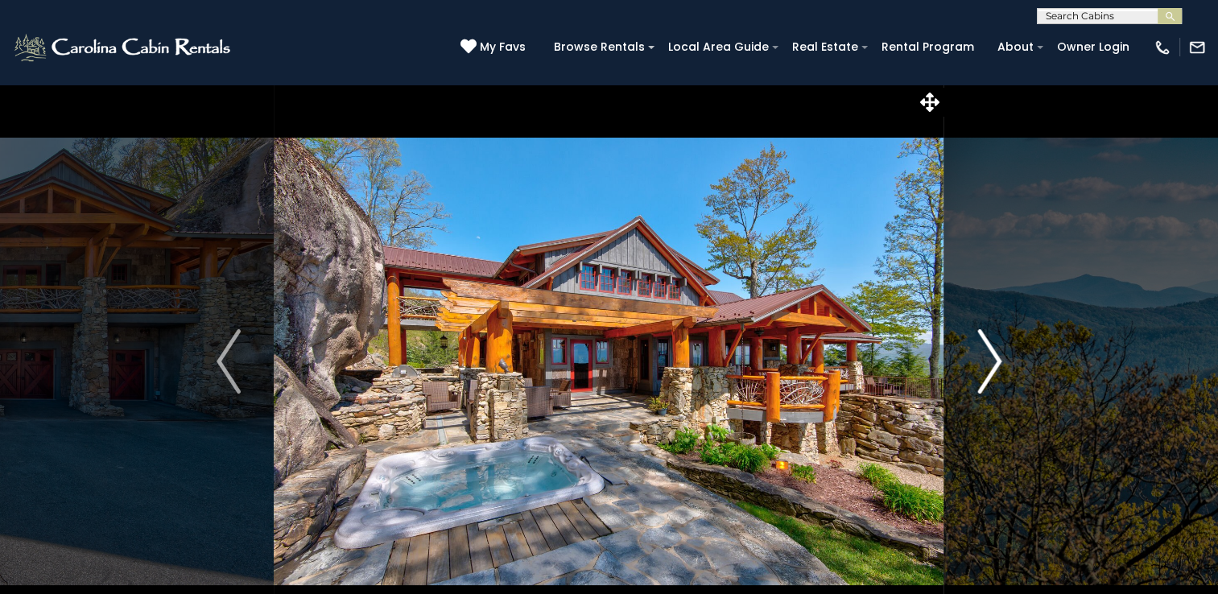
click at [987, 352] on img "Next" at bounding box center [989, 361] width 24 height 64
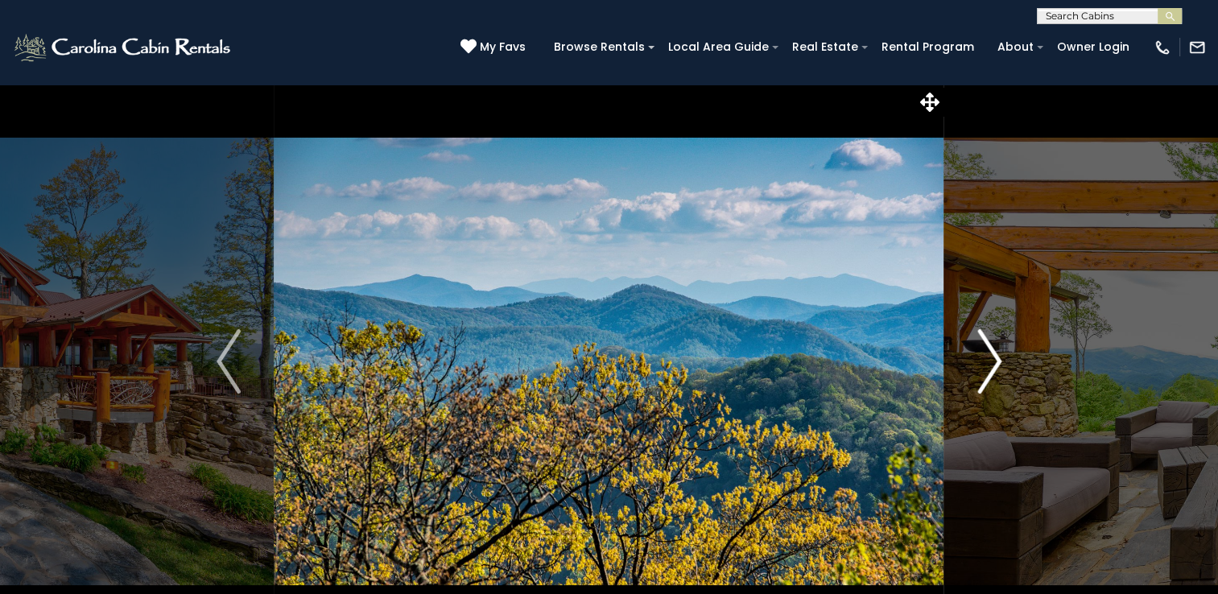
click at [987, 352] on img "Next" at bounding box center [989, 361] width 24 height 64
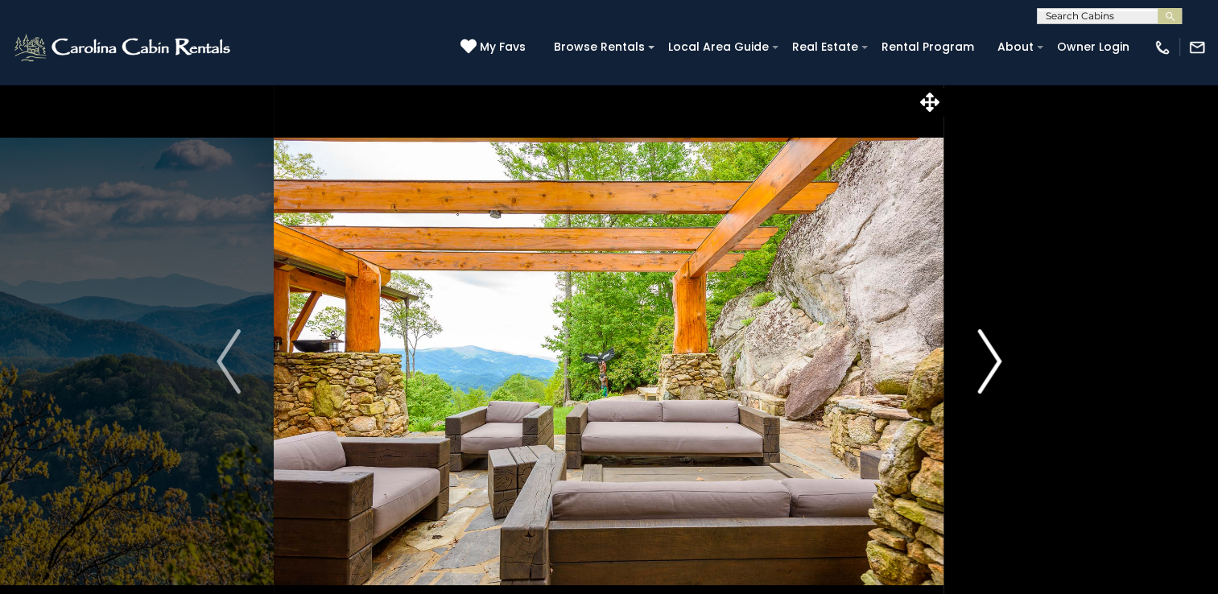
click at [987, 352] on img "Next" at bounding box center [989, 361] width 24 height 64
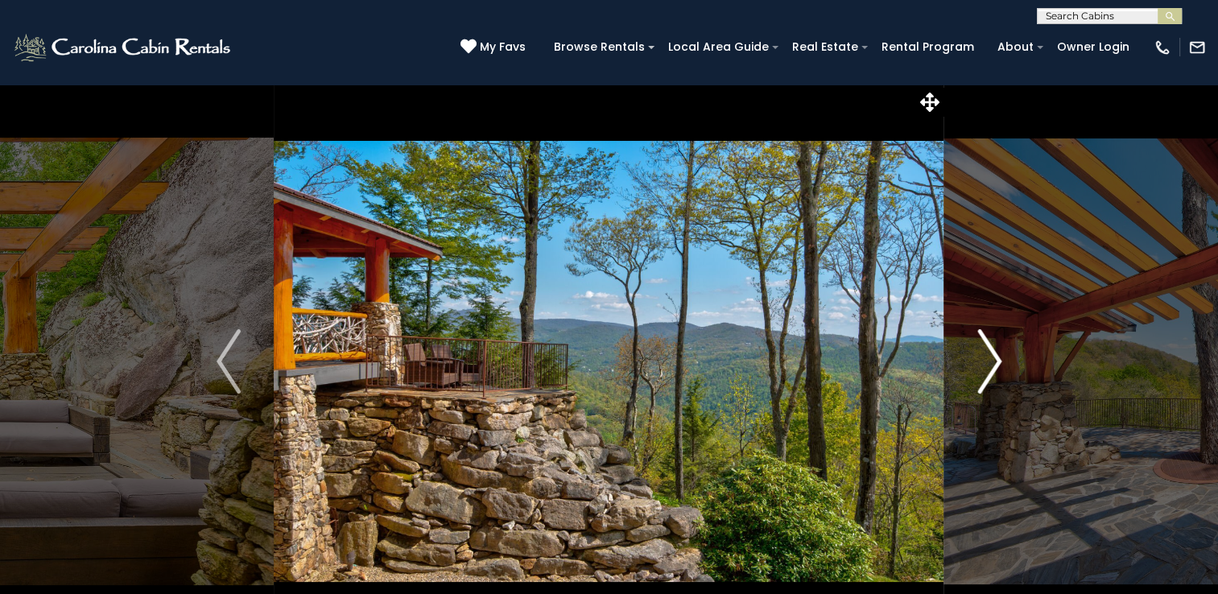
click at [987, 352] on img "Next" at bounding box center [989, 361] width 24 height 64
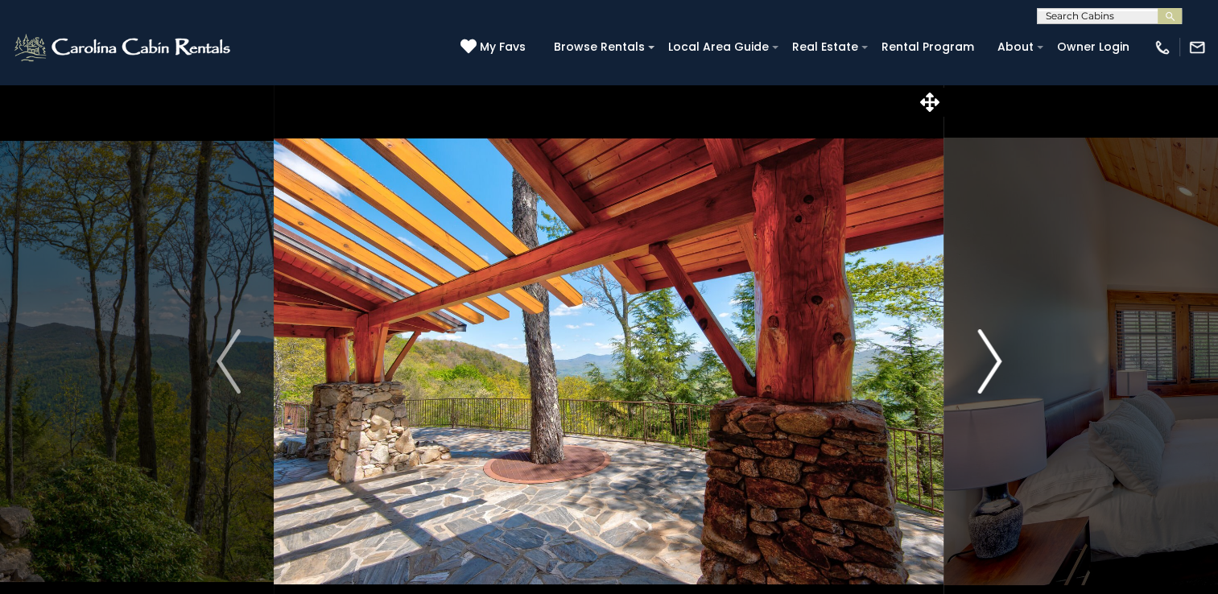
click at [987, 352] on img "Next" at bounding box center [989, 361] width 24 height 64
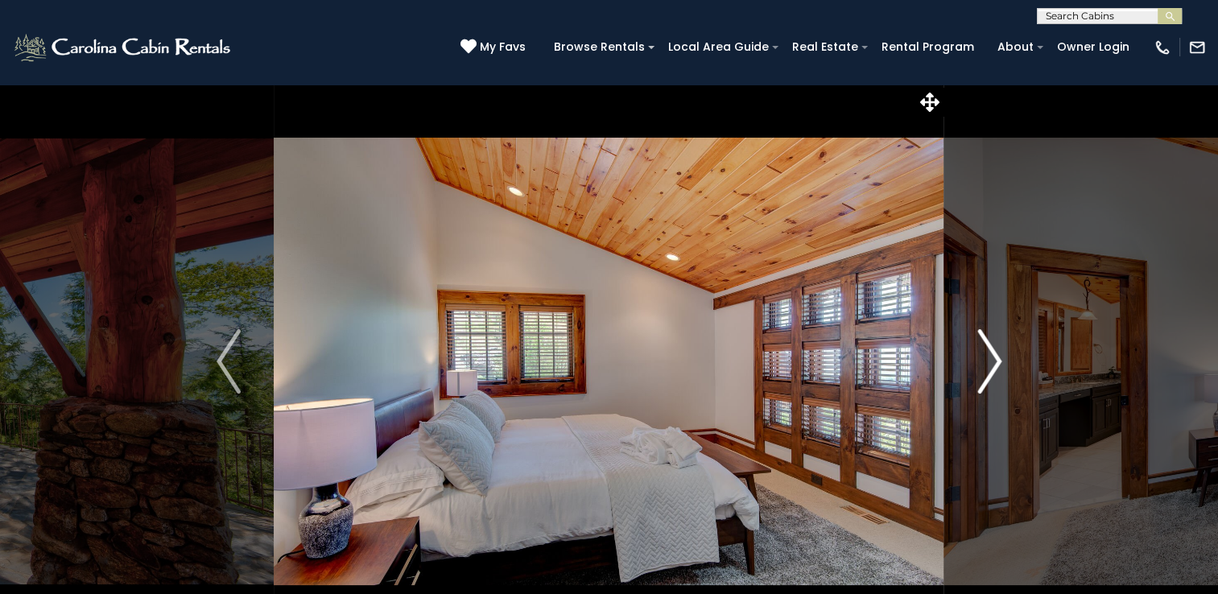
click at [987, 352] on img "Next" at bounding box center [989, 361] width 24 height 64
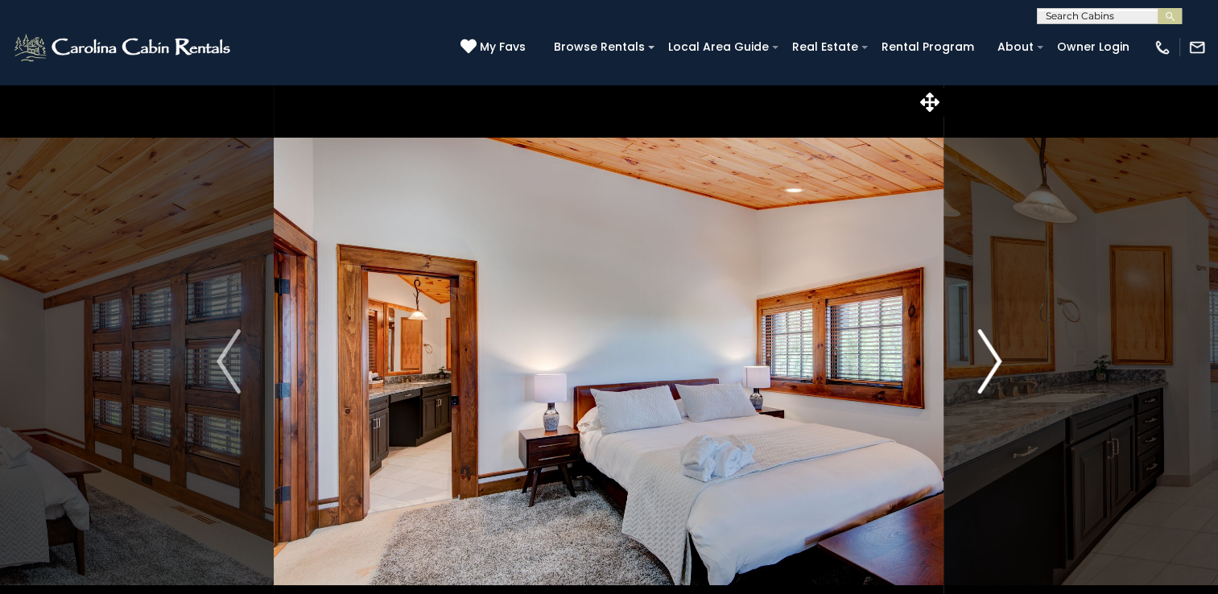
click at [987, 352] on img "Next" at bounding box center [989, 361] width 24 height 64
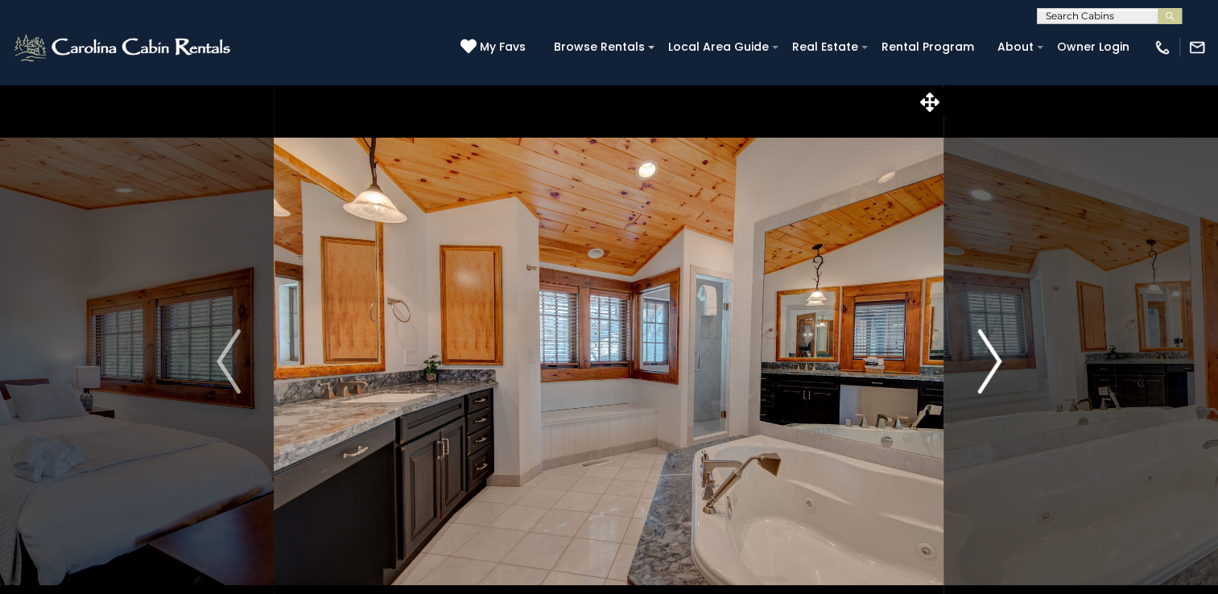
click at [987, 352] on img "Next" at bounding box center [989, 361] width 24 height 64
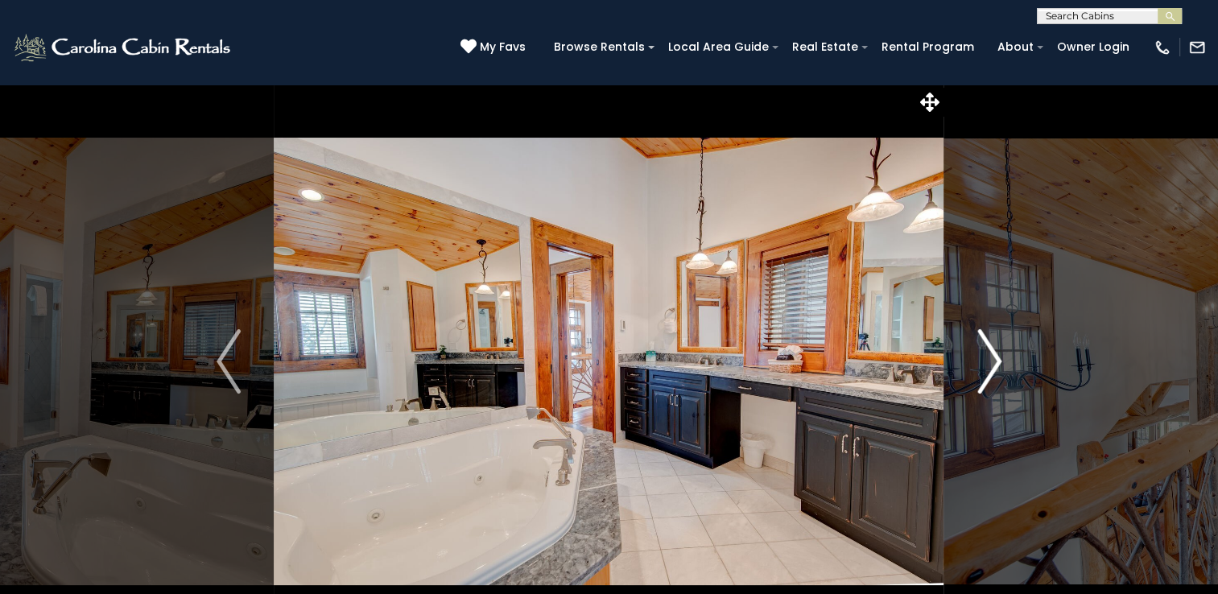
click at [987, 352] on img "Next" at bounding box center [989, 361] width 24 height 64
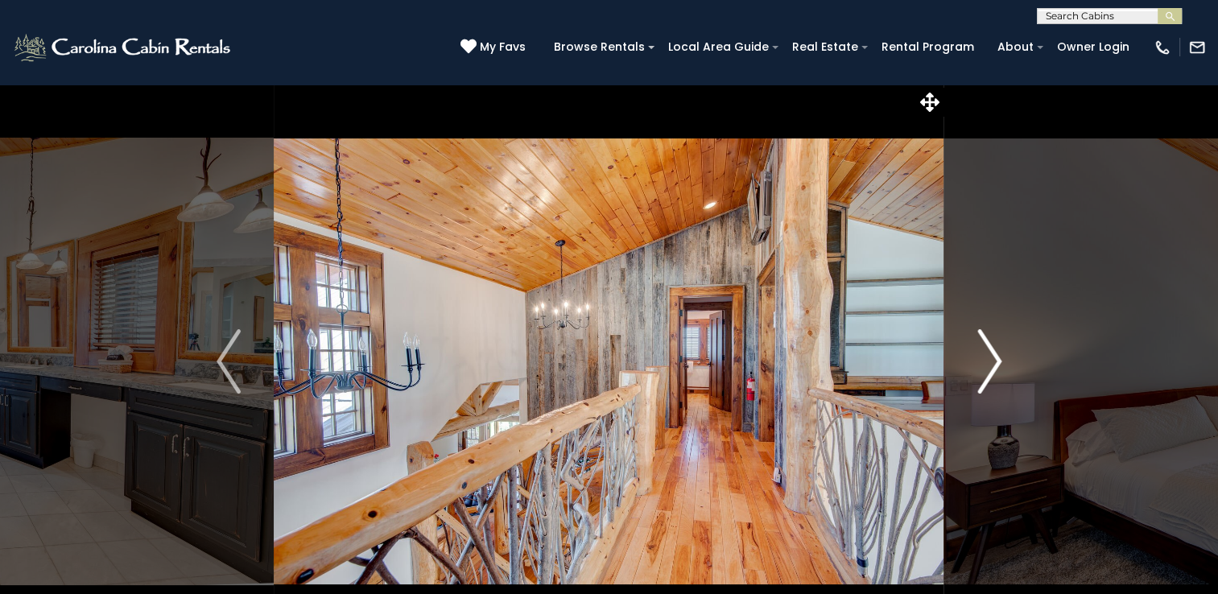
click at [987, 352] on img "Next" at bounding box center [989, 361] width 24 height 64
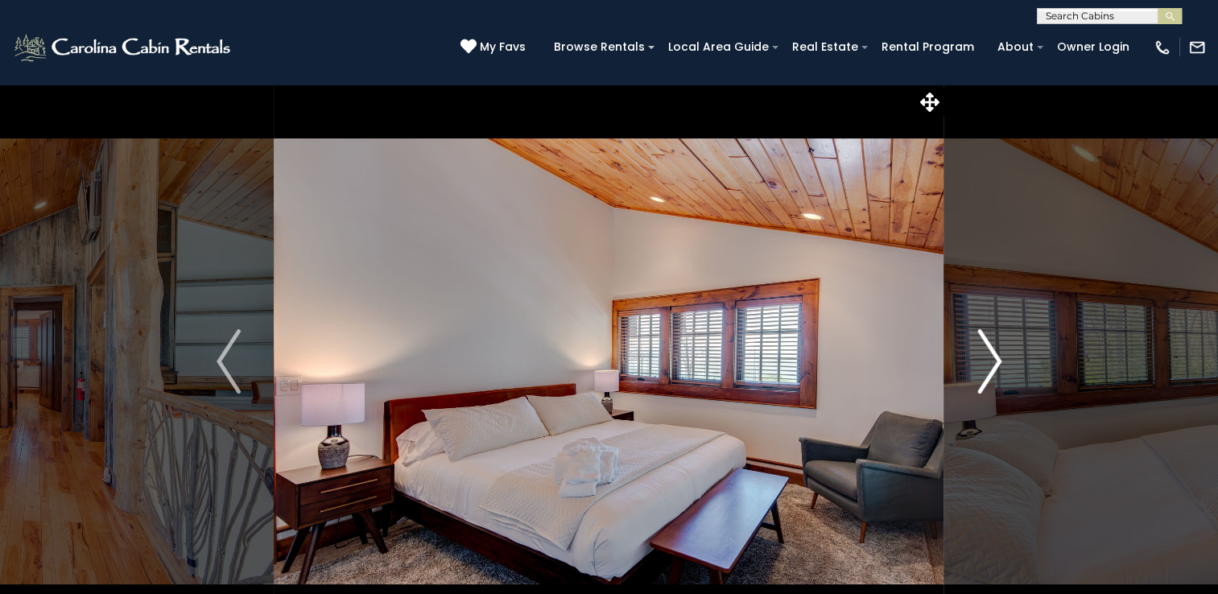
click at [987, 352] on img "Next" at bounding box center [989, 361] width 24 height 64
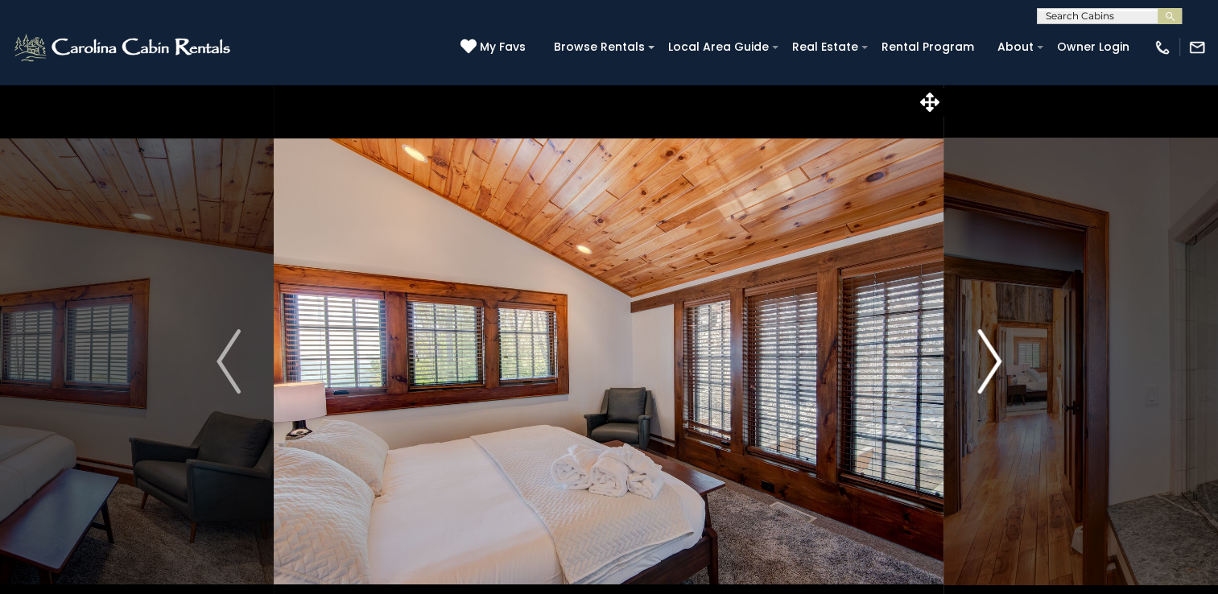
click at [987, 352] on img "Next" at bounding box center [989, 361] width 24 height 64
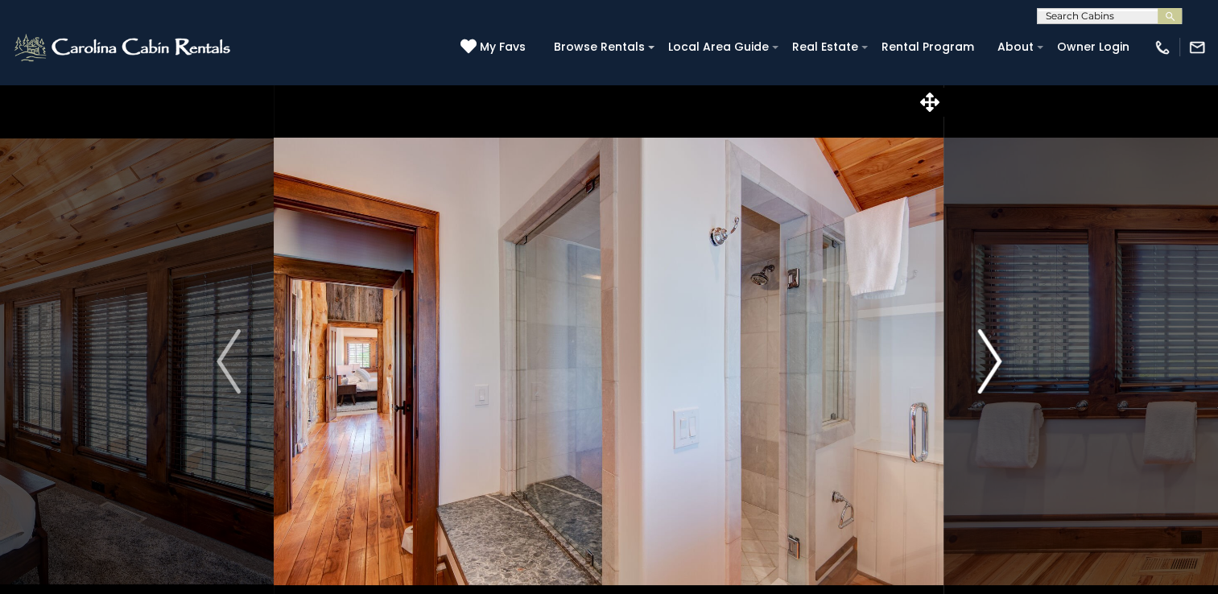
click at [987, 352] on img "Next" at bounding box center [989, 361] width 24 height 64
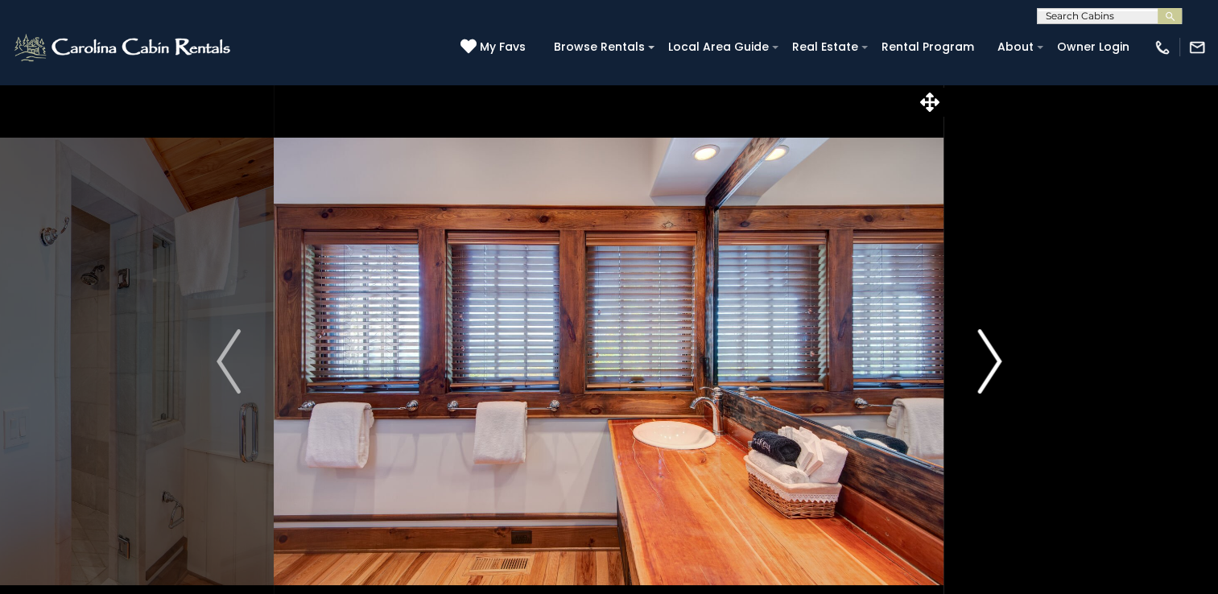
click at [987, 352] on img "Next" at bounding box center [989, 361] width 24 height 64
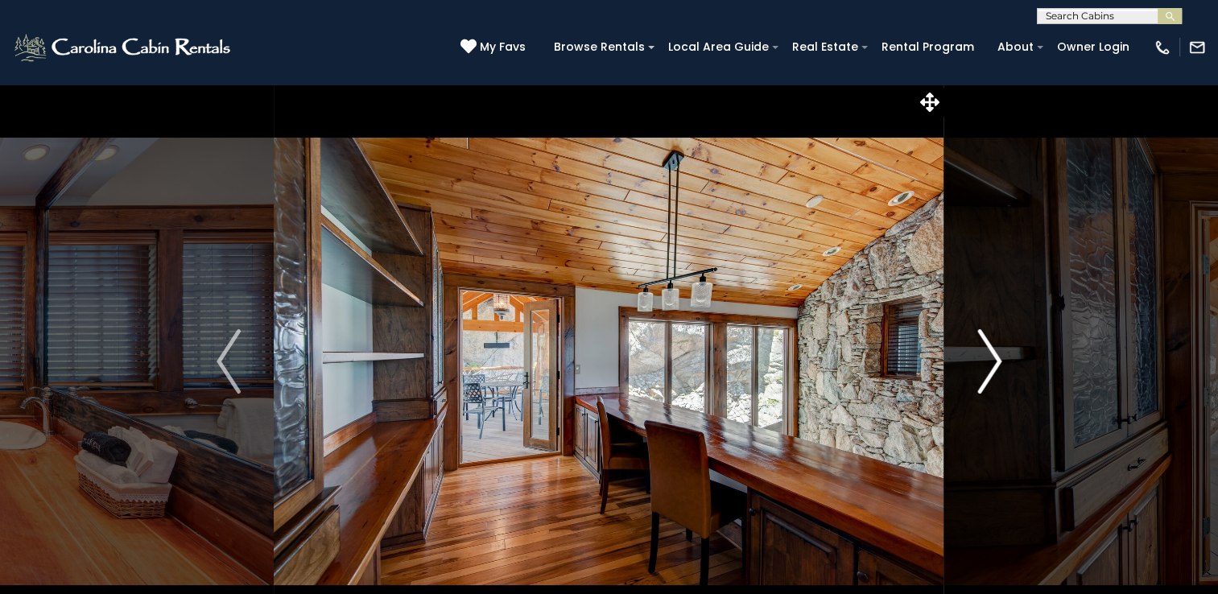
click at [987, 352] on img "Next" at bounding box center [989, 361] width 24 height 64
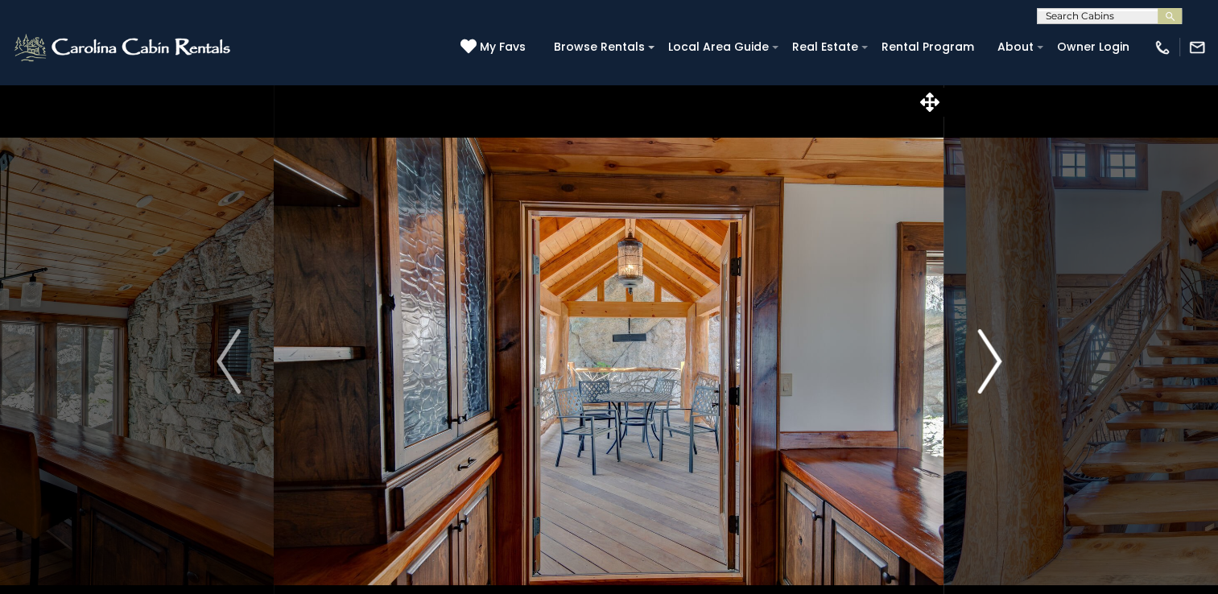
click at [987, 352] on img "Next" at bounding box center [989, 361] width 24 height 64
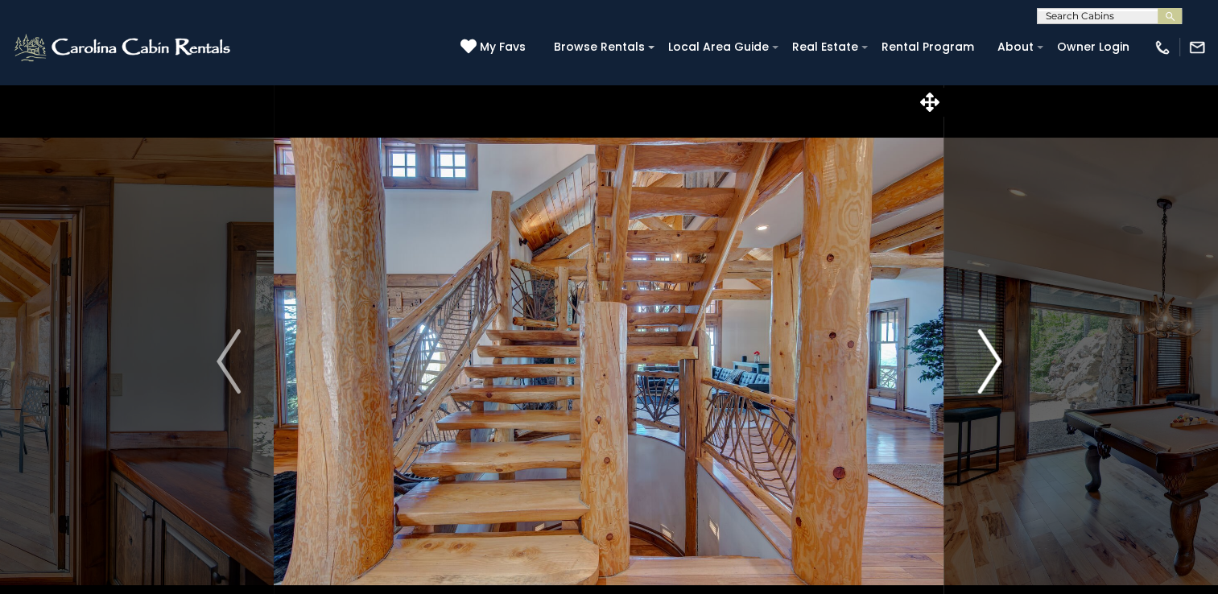
click at [987, 352] on img "Next" at bounding box center [989, 361] width 24 height 64
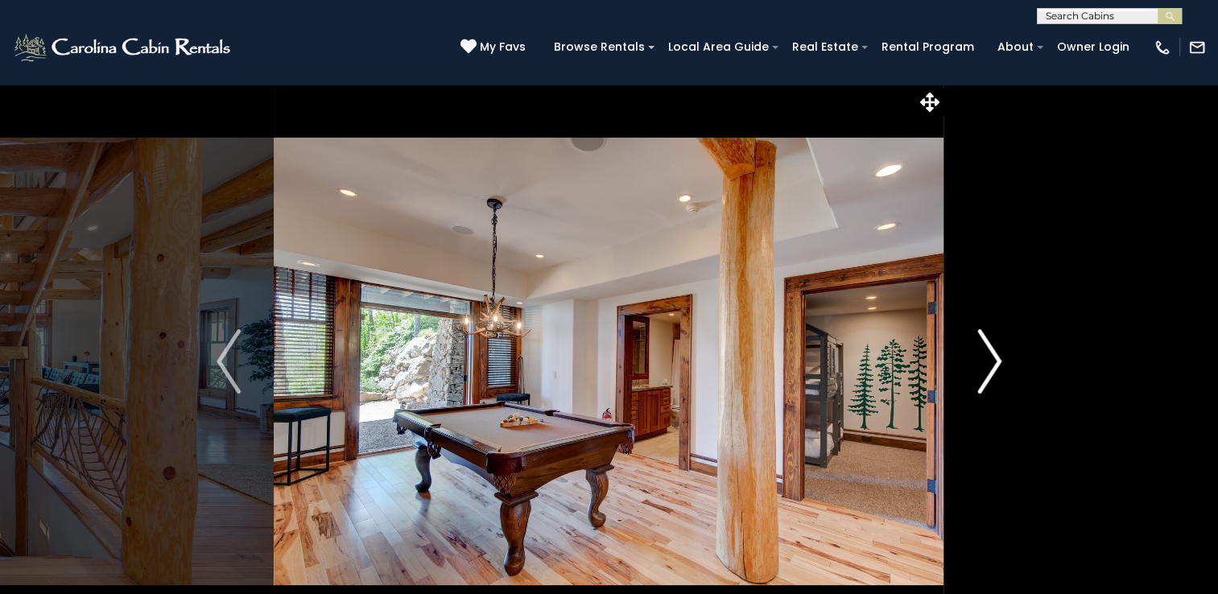
click at [987, 352] on img "Next" at bounding box center [989, 361] width 24 height 64
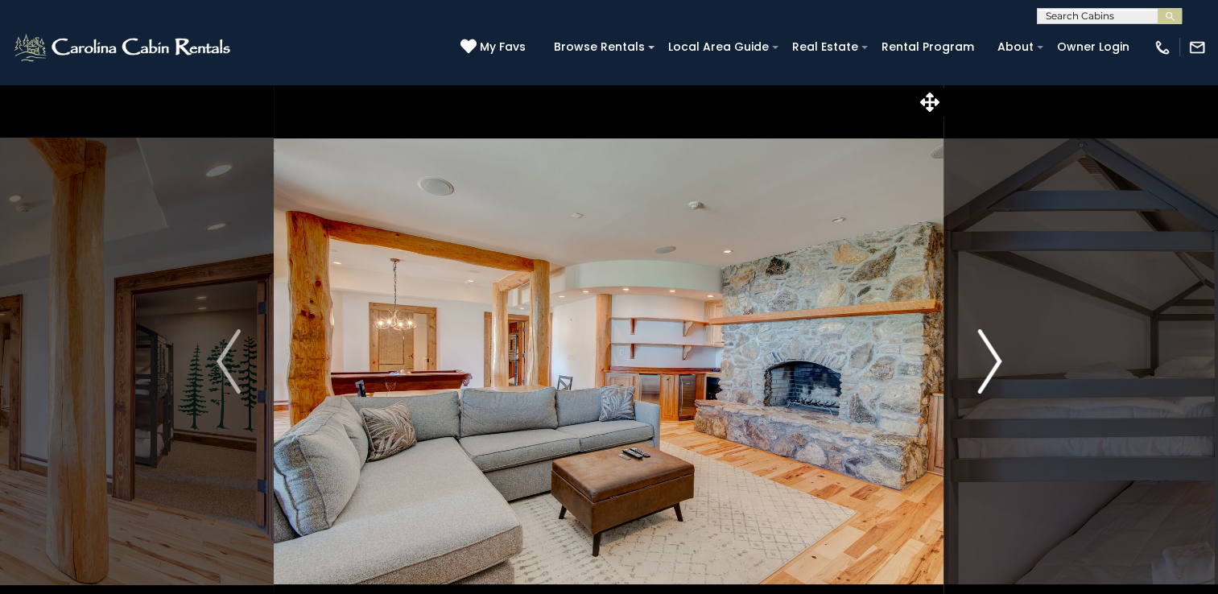
click at [987, 352] on img "Next" at bounding box center [989, 361] width 24 height 64
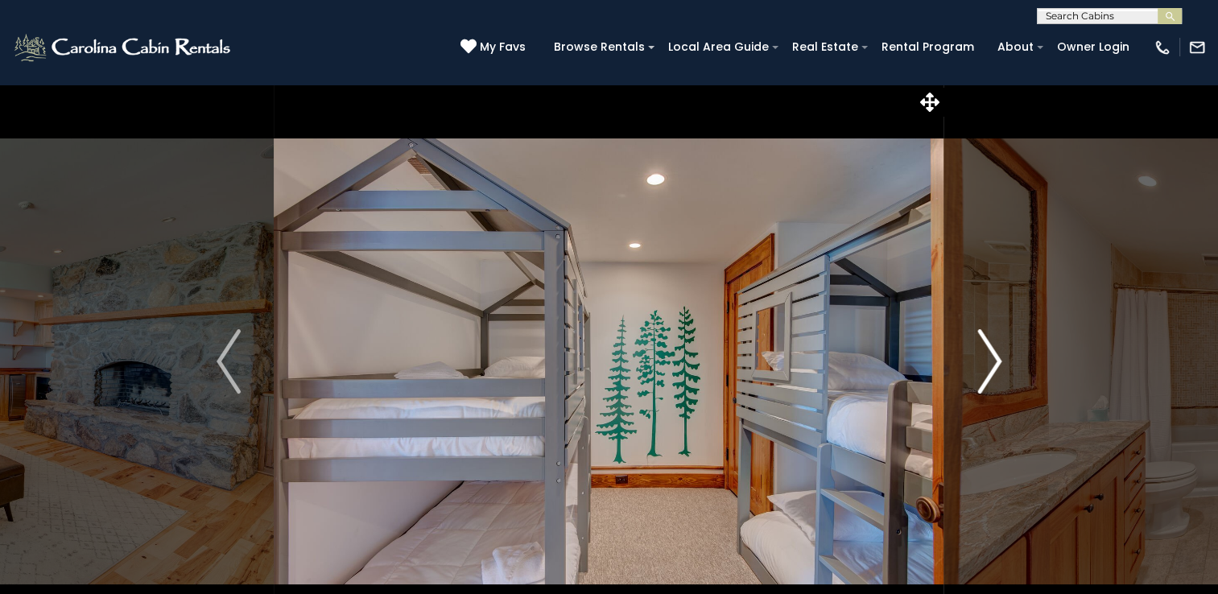
click at [987, 352] on img "Next" at bounding box center [989, 361] width 24 height 64
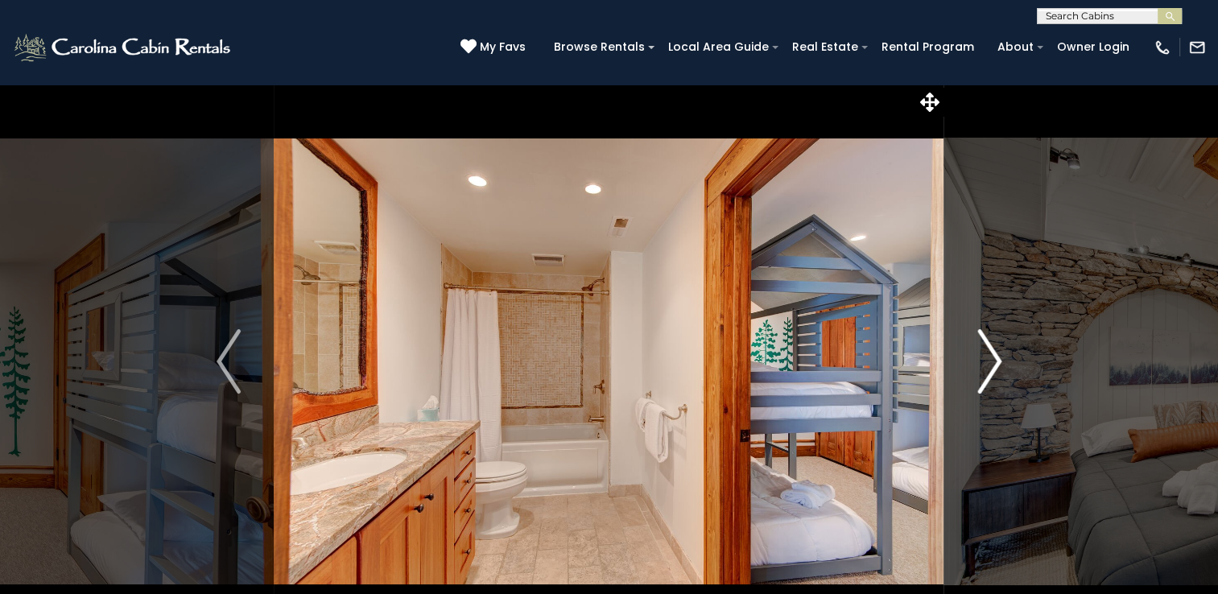
click at [987, 352] on img "Next" at bounding box center [989, 361] width 24 height 64
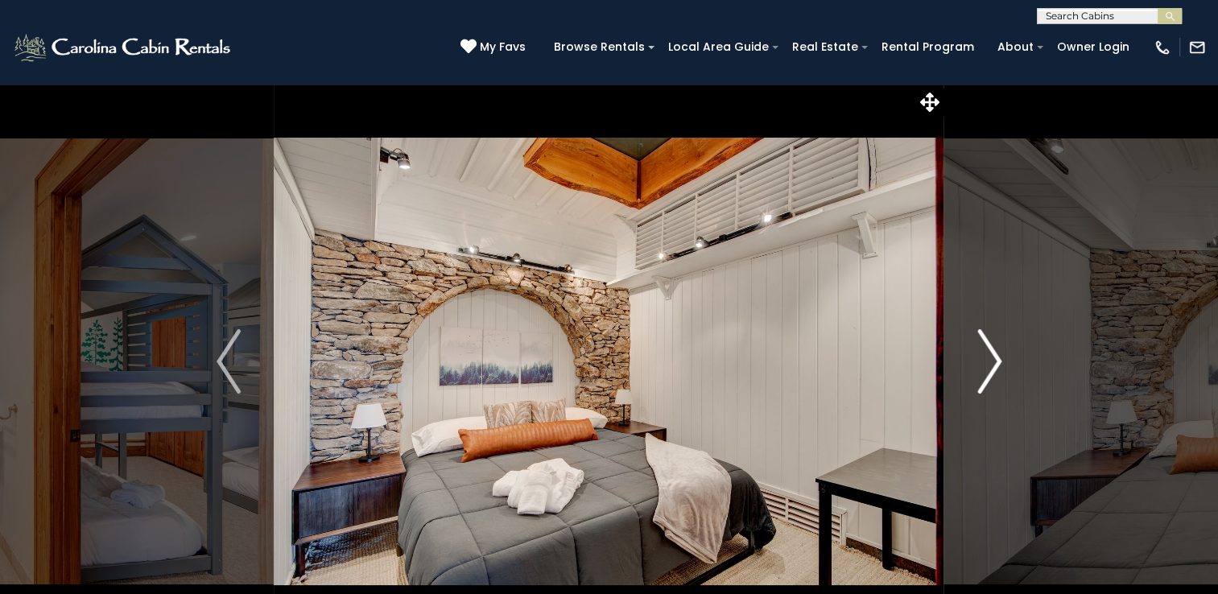
click at [987, 352] on img "Next" at bounding box center [989, 361] width 24 height 64
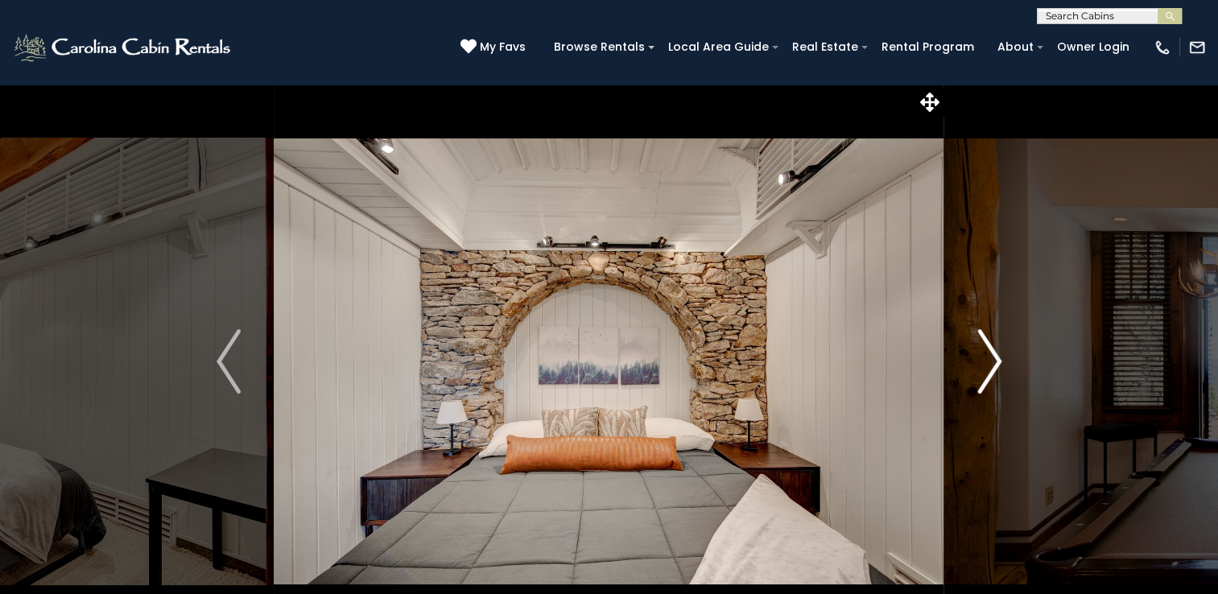
click at [987, 352] on img "Next" at bounding box center [989, 361] width 24 height 64
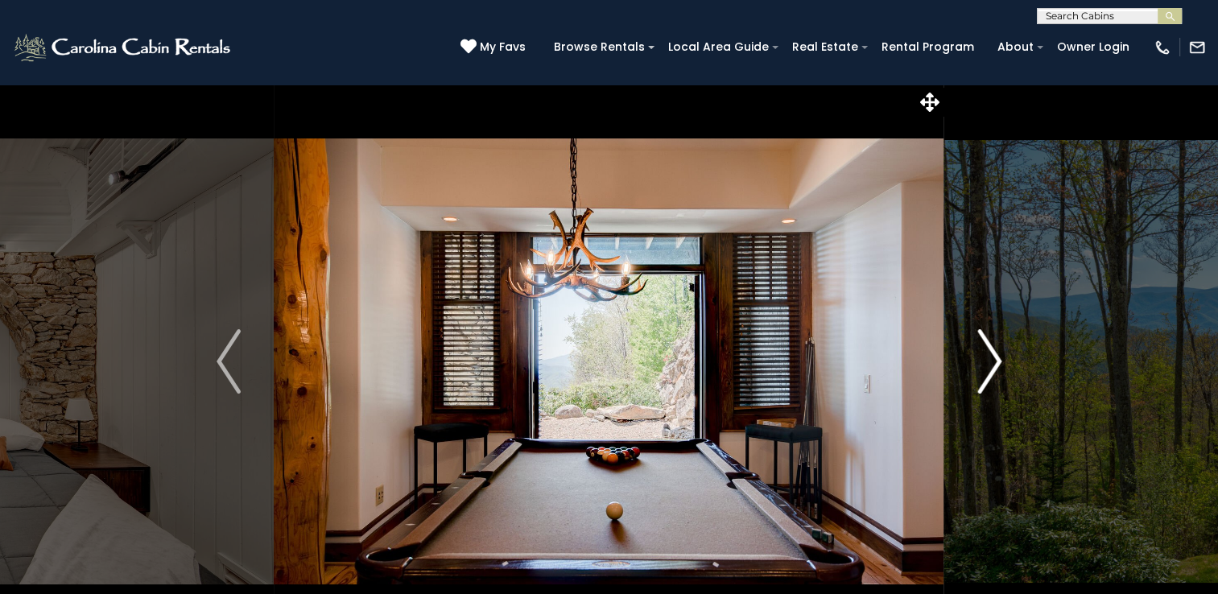
click at [987, 352] on img "Next" at bounding box center [989, 361] width 24 height 64
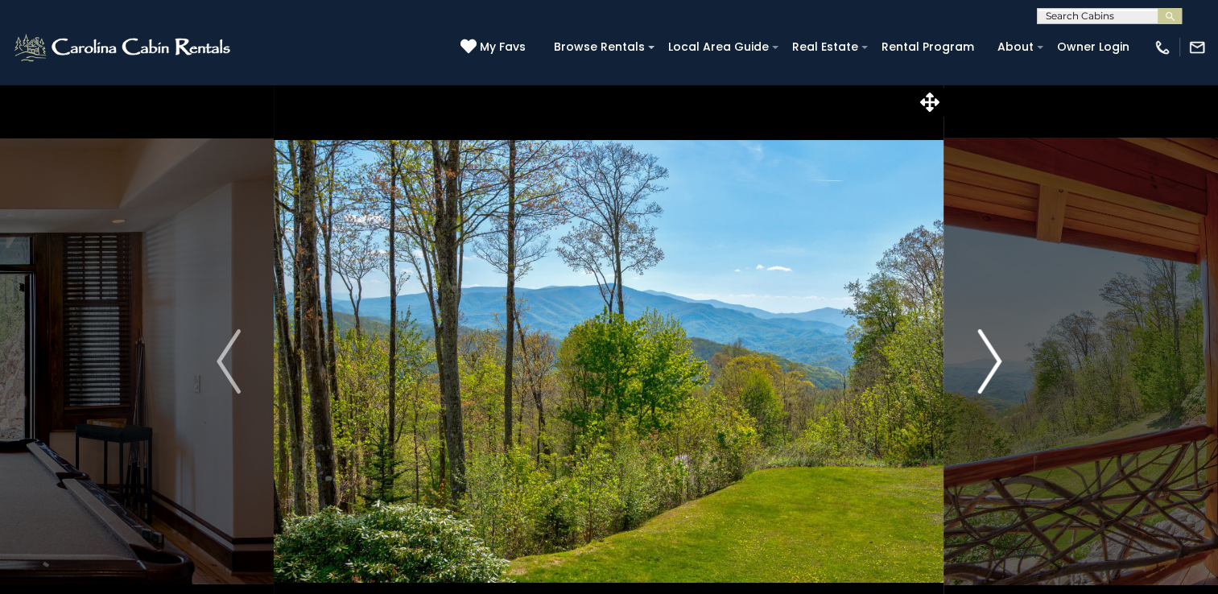
click at [987, 352] on img "Next" at bounding box center [989, 361] width 24 height 64
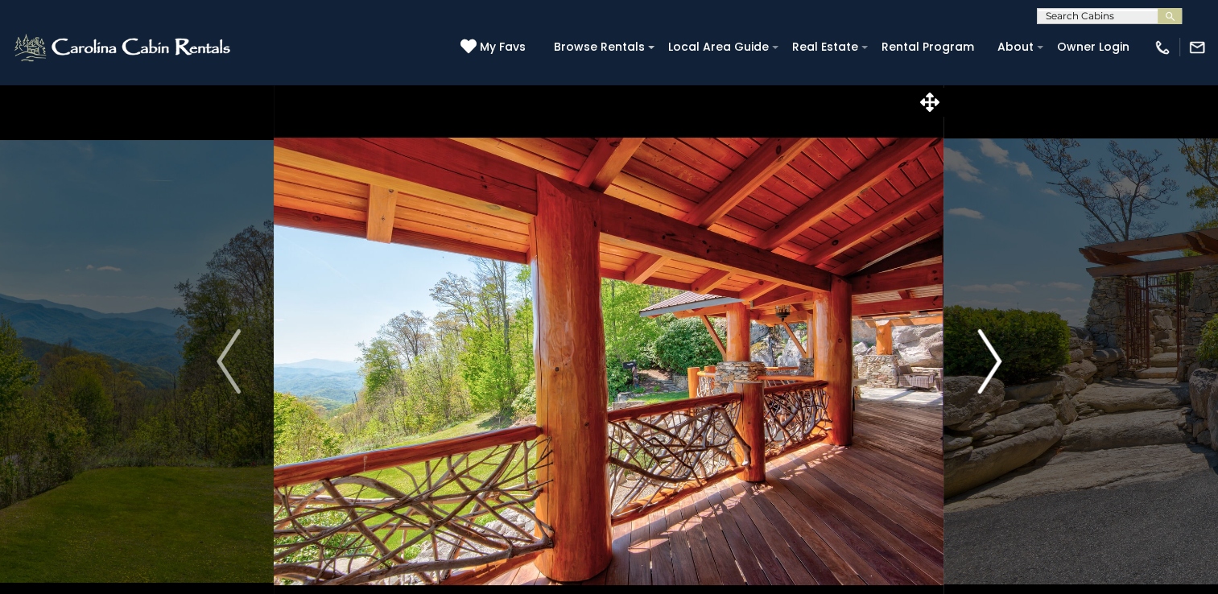
click at [987, 352] on img "Next" at bounding box center [989, 361] width 24 height 64
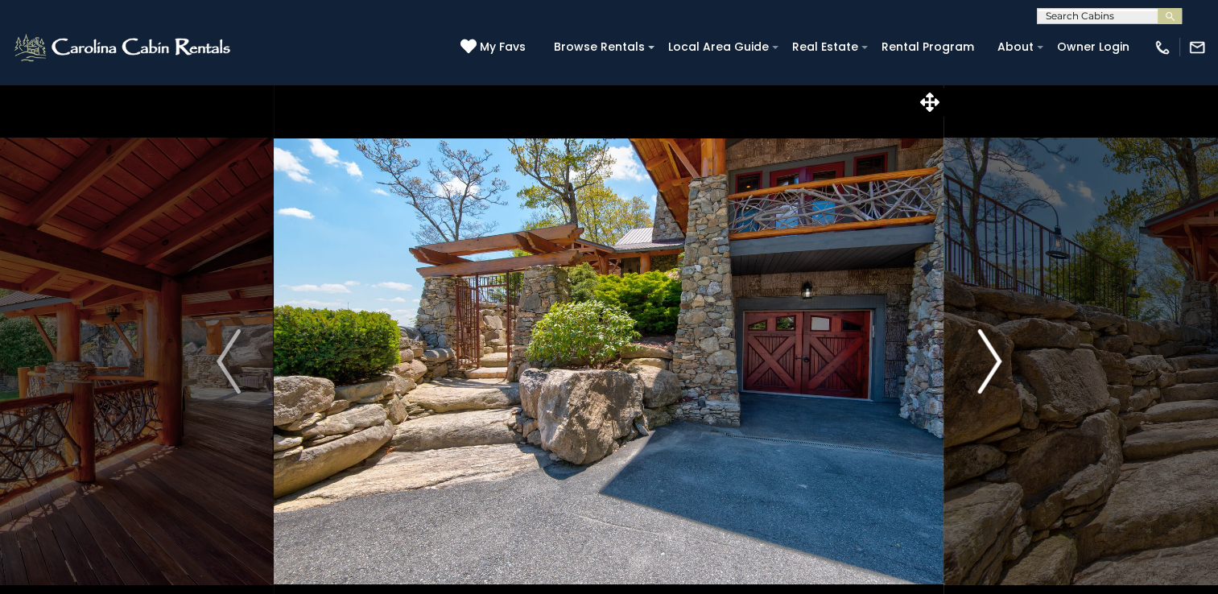
click at [987, 352] on img "Next" at bounding box center [989, 361] width 24 height 64
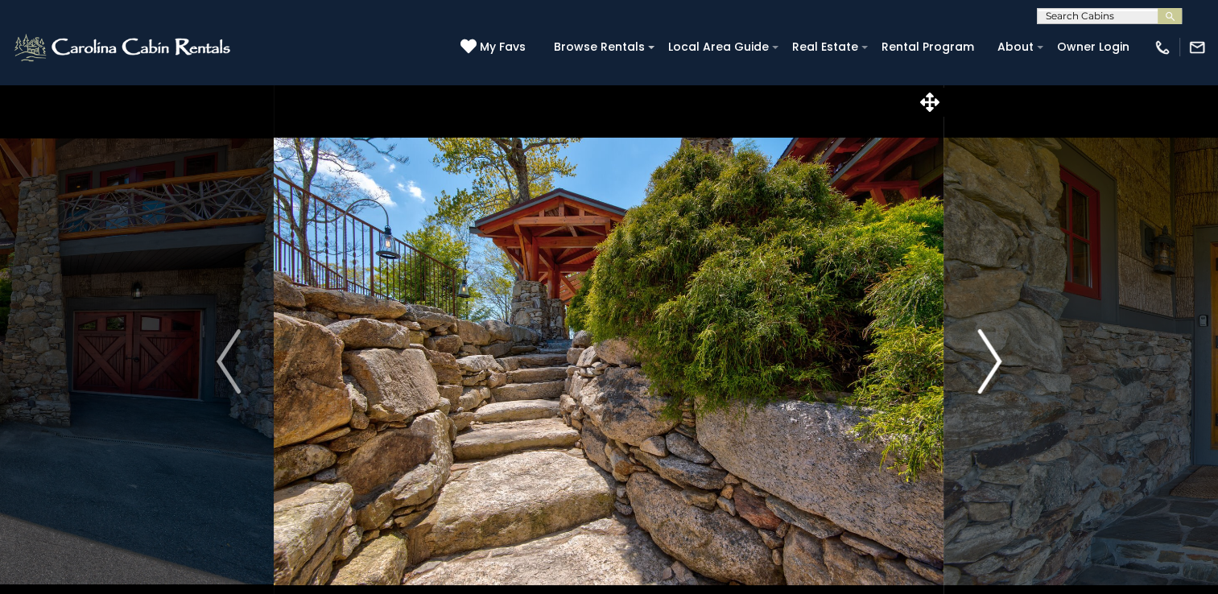
click at [987, 352] on img "Next" at bounding box center [989, 361] width 24 height 64
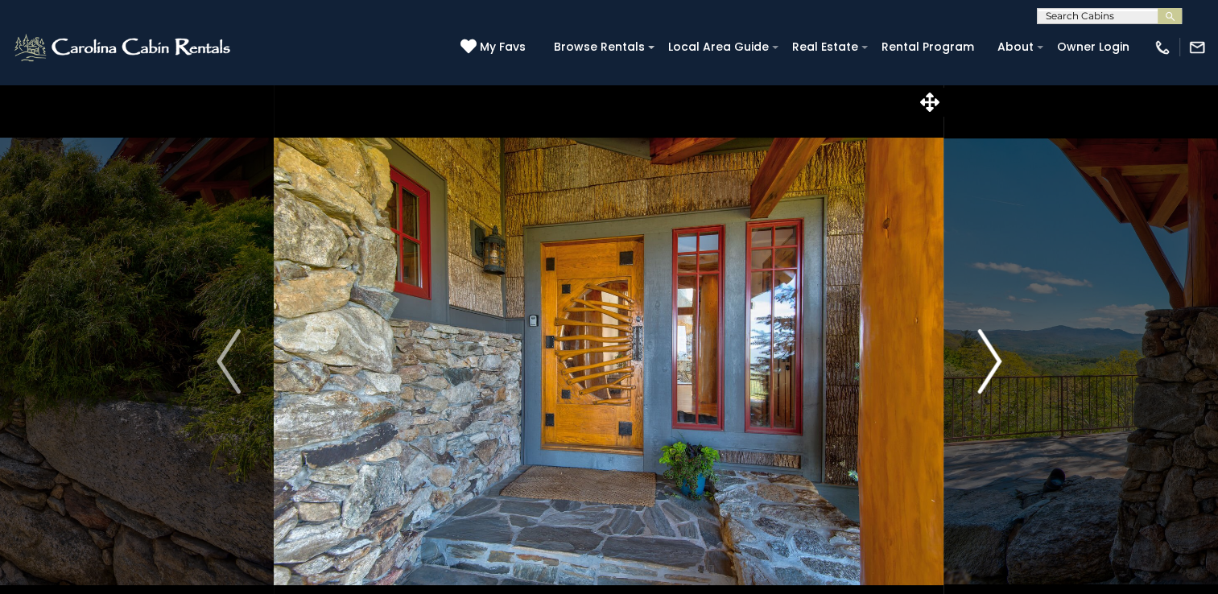
click at [987, 352] on img "Next" at bounding box center [989, 361] width 24 height 64
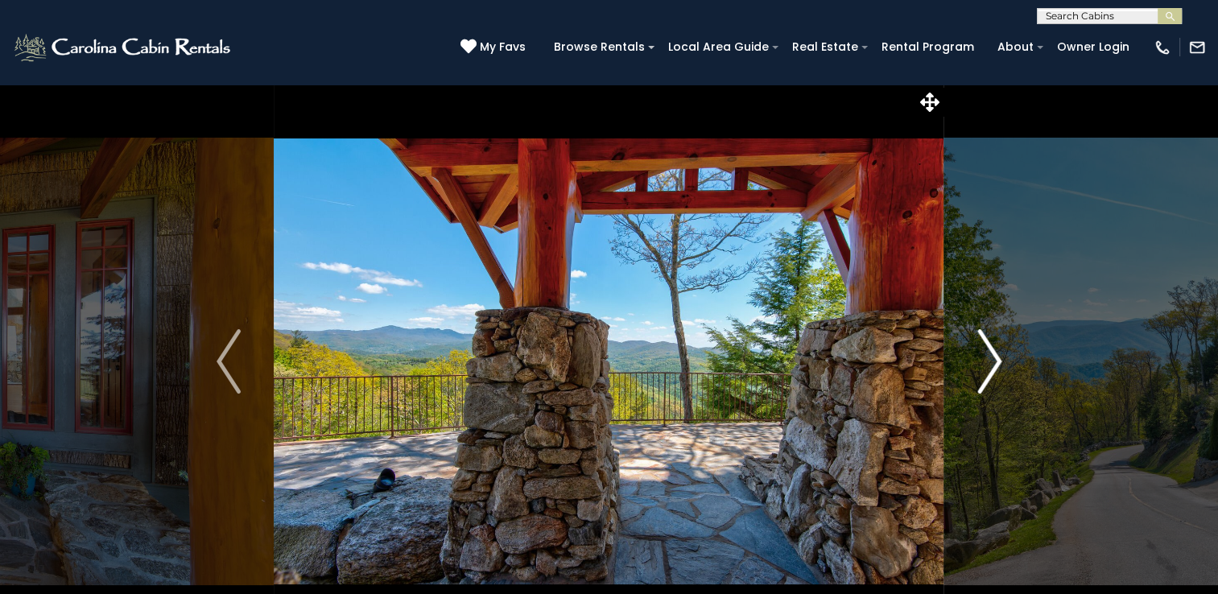
click at [987, 352] on img "Next" at bounding box center [989, 361] width 24 height 64
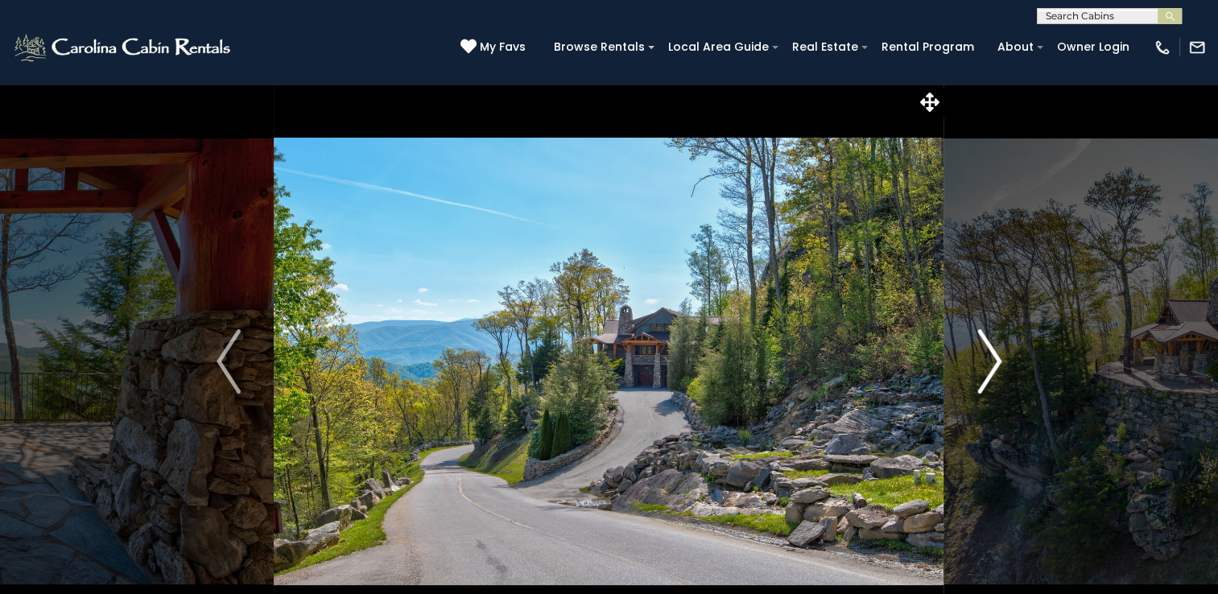
click at [987, 352] on img "Next" at bounding box center [989, 361] width 24 height 64
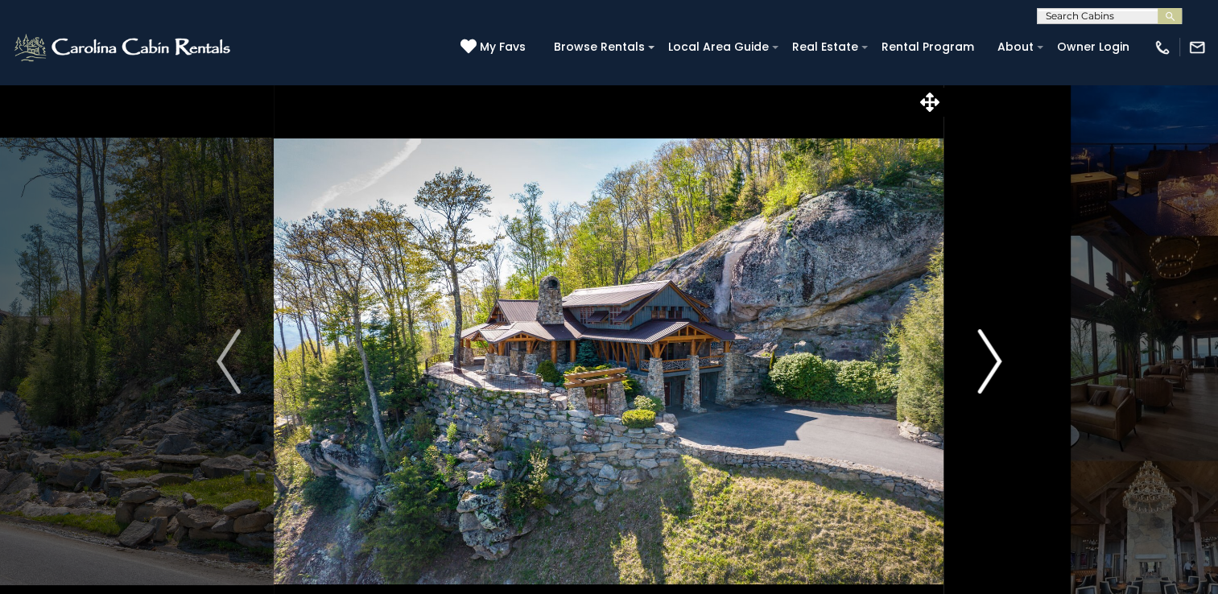
click at [991, 365] on img "Next" at bounding box center [989, 361] width 24 height 64
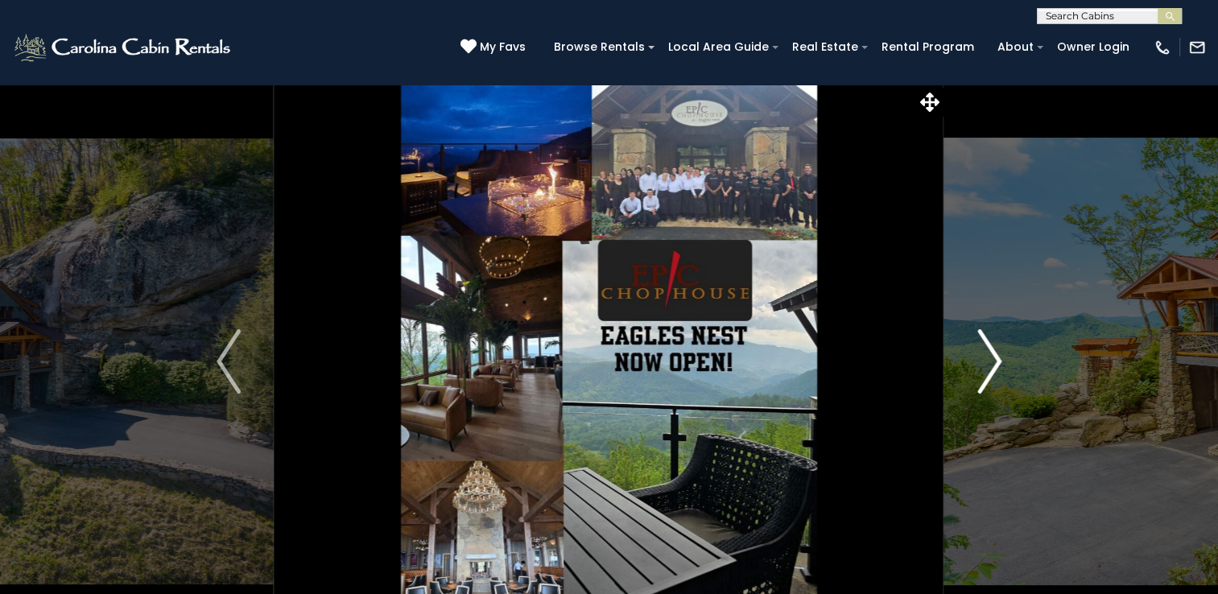
click at [991, 365] on img "Next" at bounding box center [989, 361] width 24 height 64
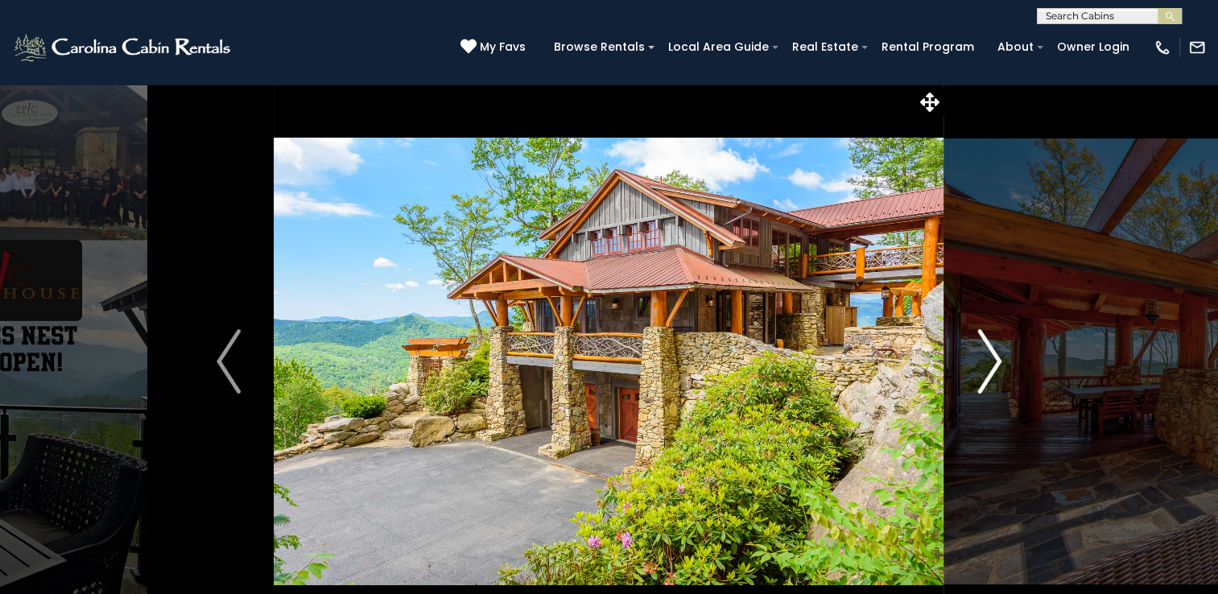
click at [991, 365] on img "Next" at bounding box center [989, 361] width 24 height 64
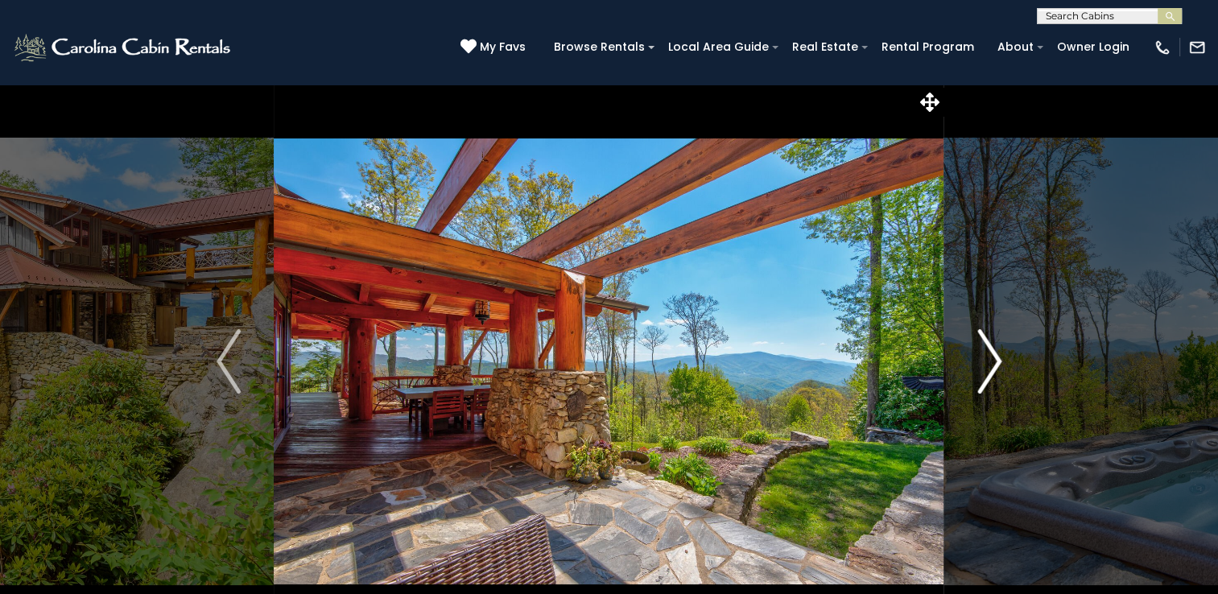
click at [991, 365] on img "Next" at bounding box center [989, 361] width 24 height 64
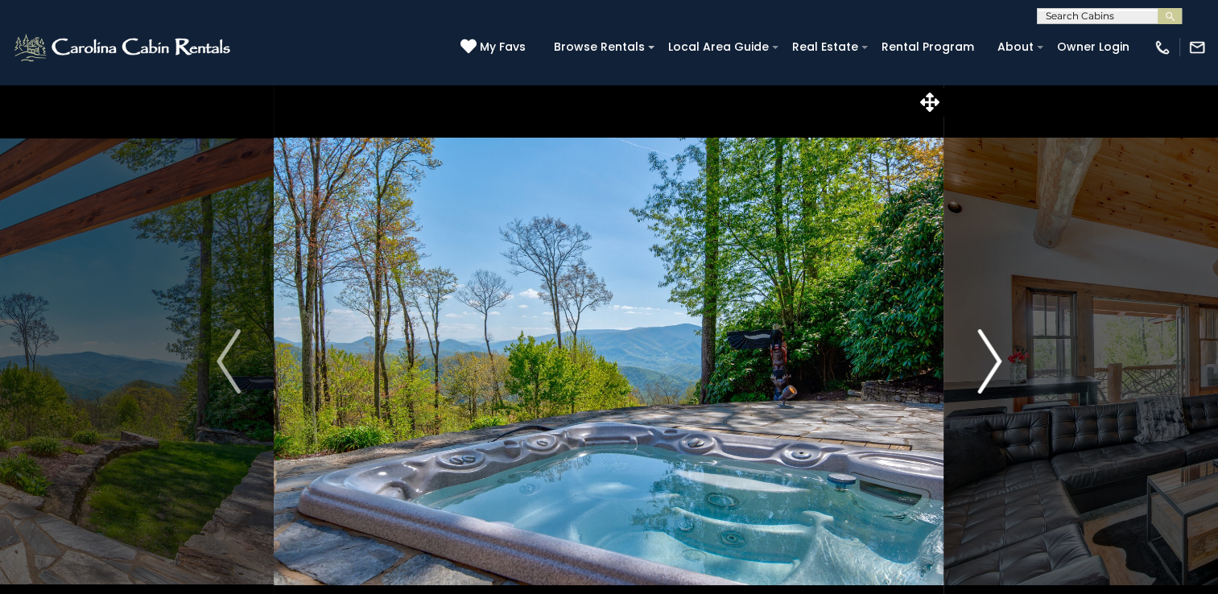
click at [999, 357] on img "Next" at bounding box center [989, 361] width 24 height 64
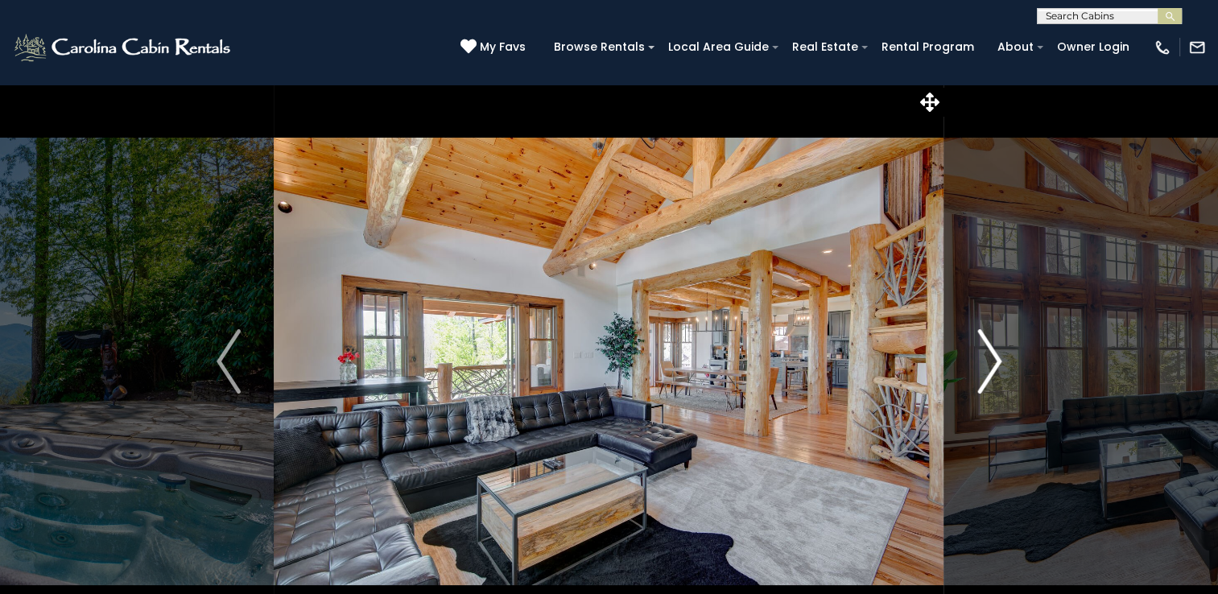
click at [999, 357] on img "Next" at bounding box center [989, 361] width 24 height 64
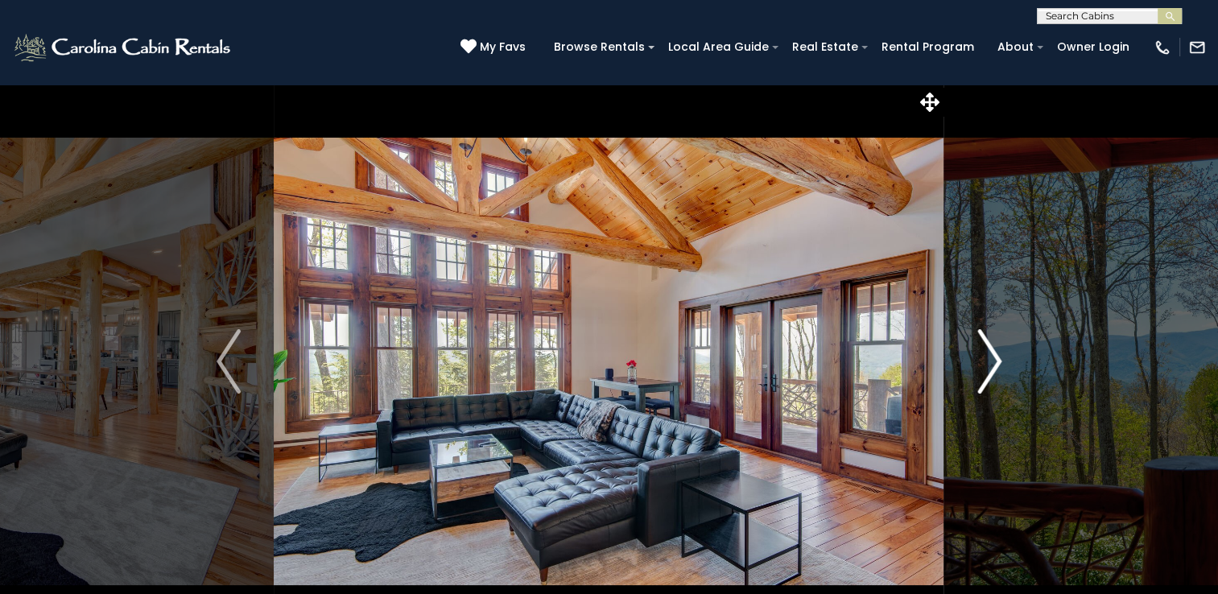
click at [999, 357] on img "Next" at bounding box center [989, 361] width 24 height 64
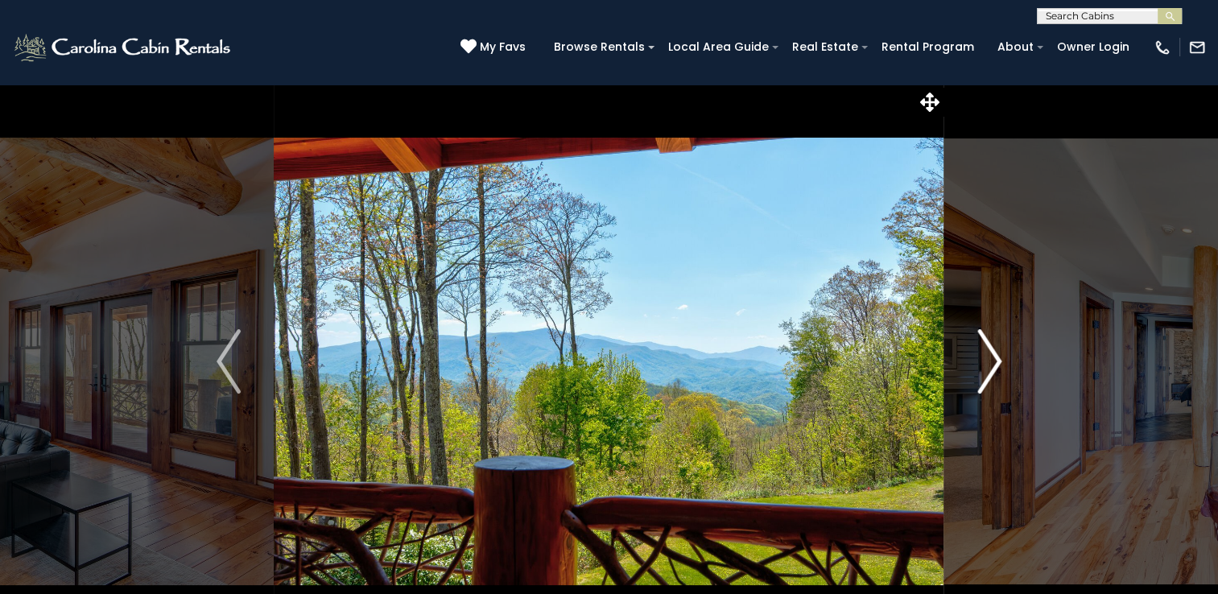
click at [999, 357] on img "Next" at bounding box center [989, 361] width 24 height 64
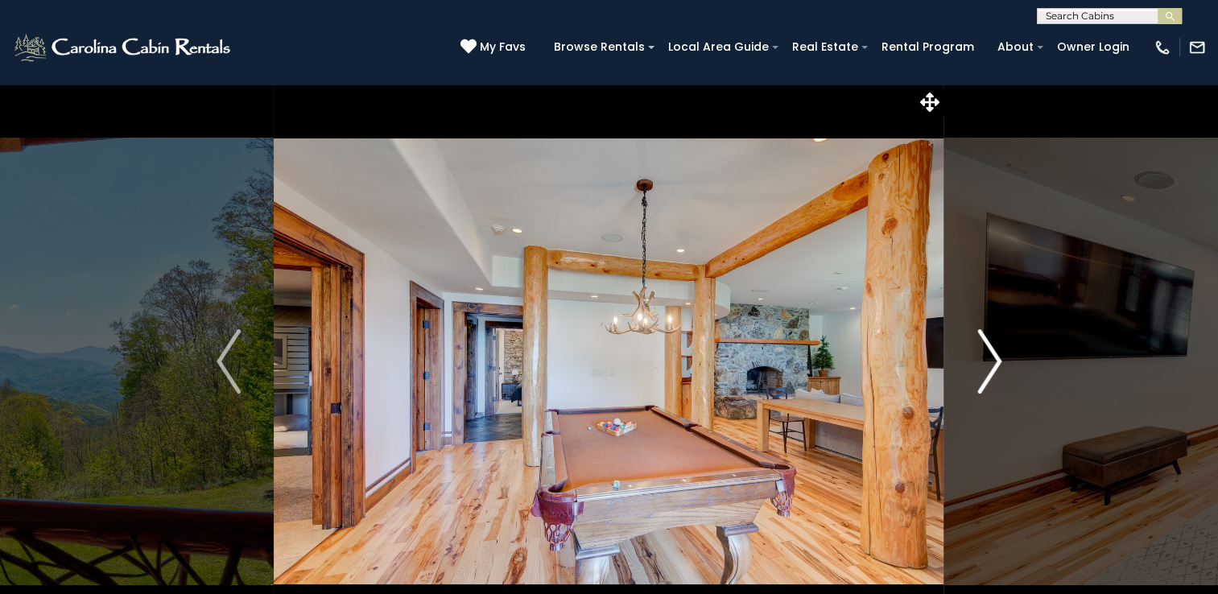
click at [999, 357] on img "Next" at bounding box center [989, 361] width 24 height 64
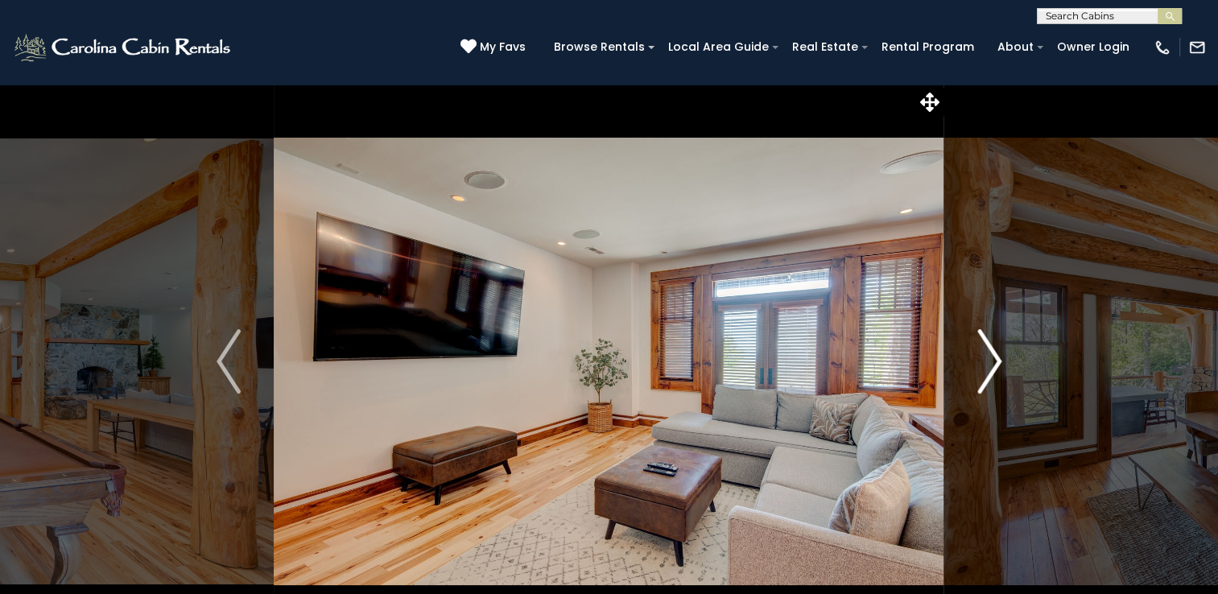
click at [999, 357] on img "Next" at bounding box center [989, 361] width 24 height 64
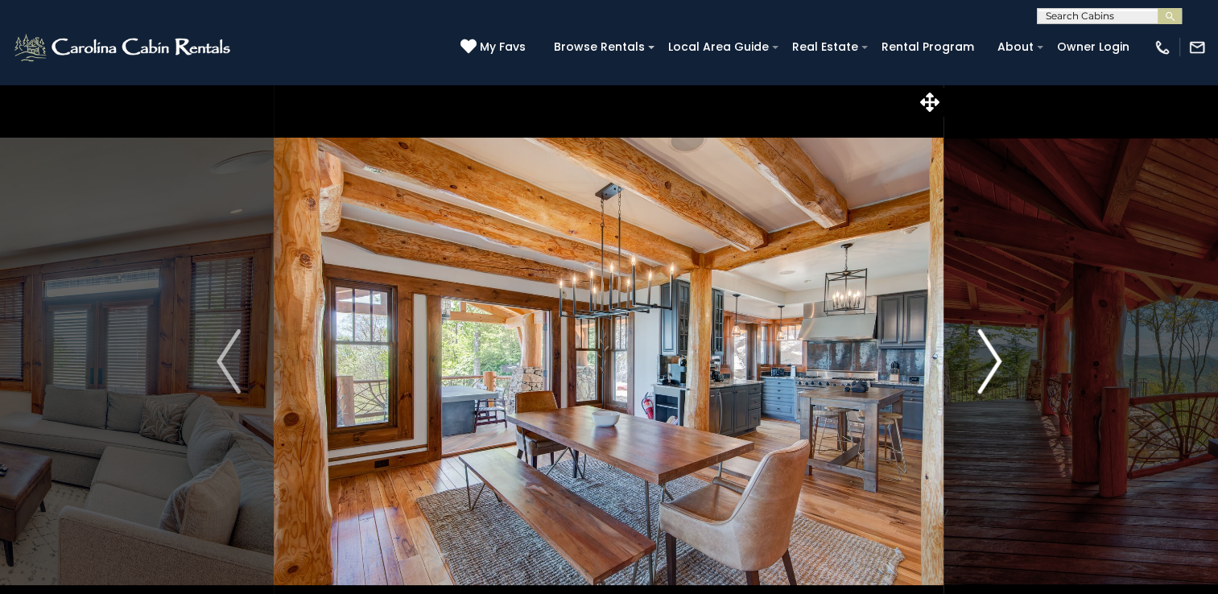
click at [999, 357] on img "Next" at bounding box center [989, 361] width 24 height 64
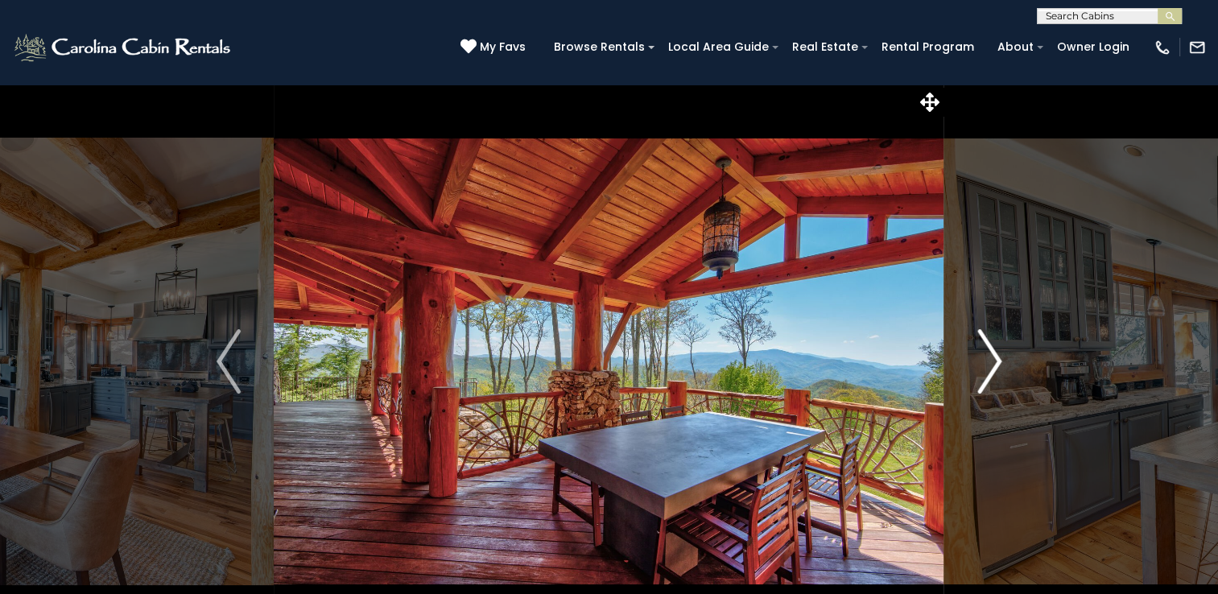
click at [999, 357] on img "Next" at bounding box center [989, 361] width 24 height 64
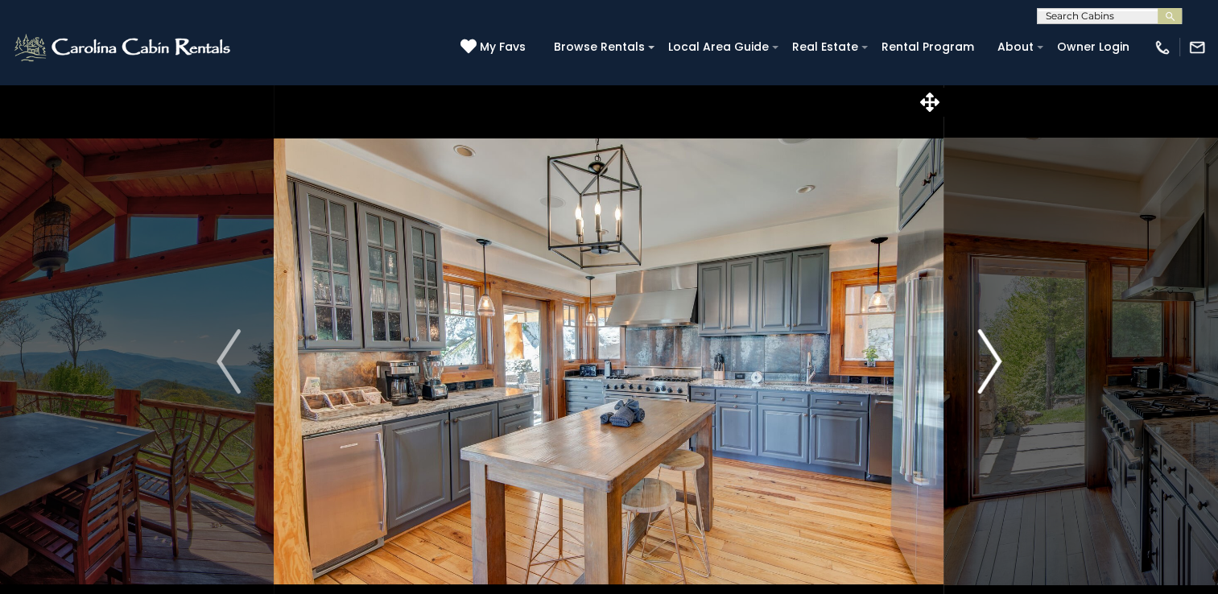
click at [999, 357] on img "Next" at bounding box center [989, 361] width 24 height 64
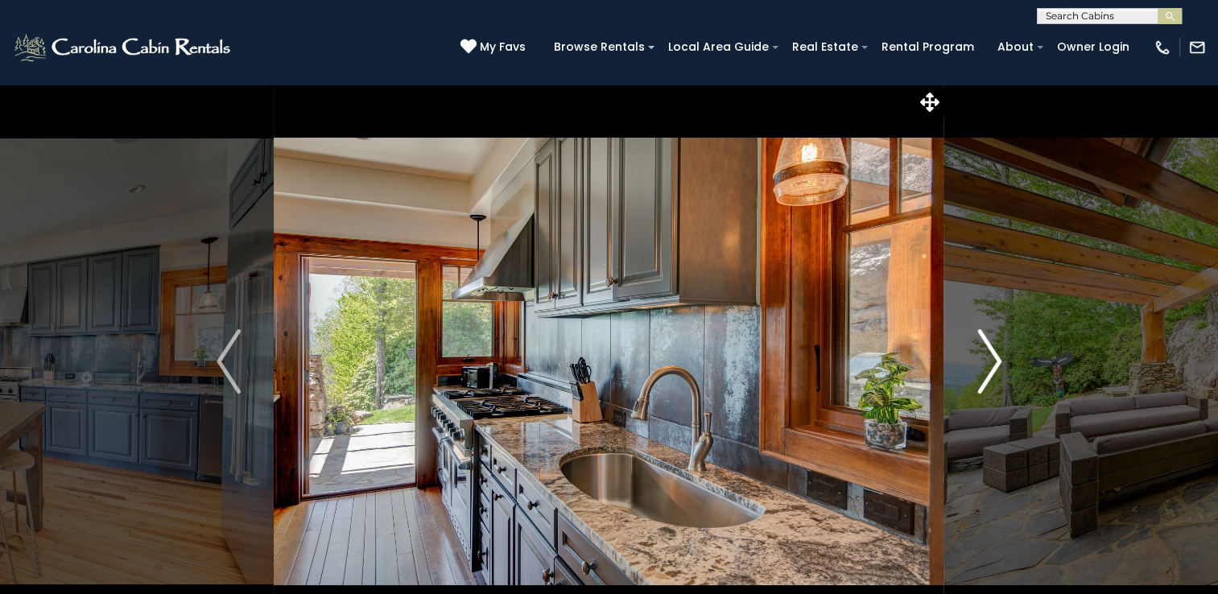
click at [999, 357] on img "Next" at bounding box center [989, 361] width 24 height 64
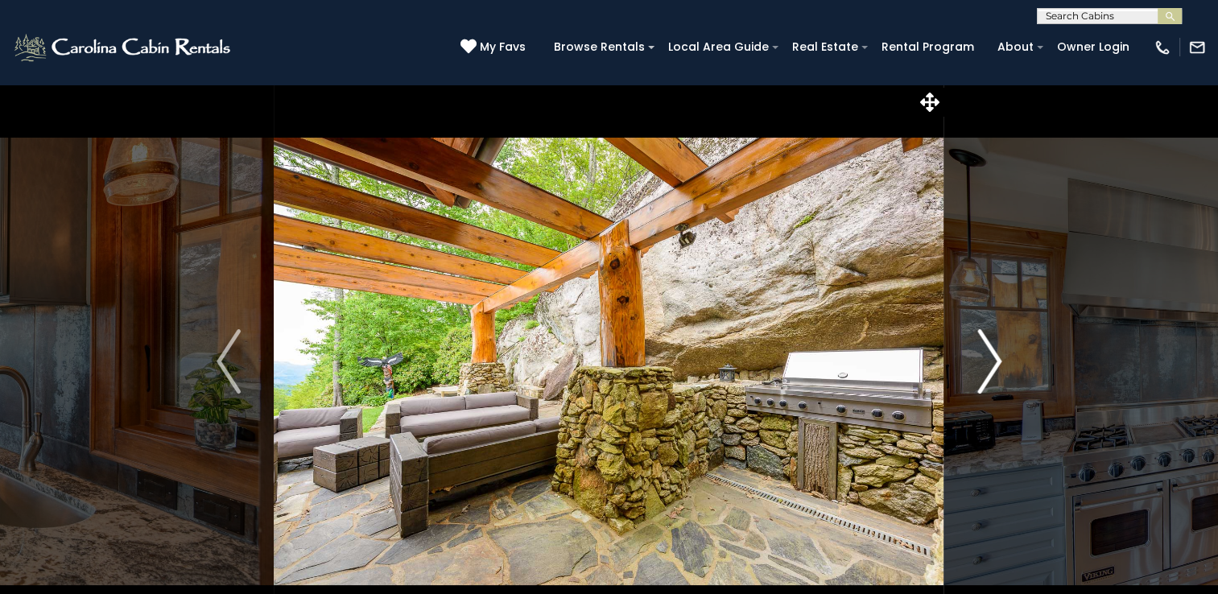
click at [989, 361] on img "Next" at bounding box center [989, 361] width 24 height 64
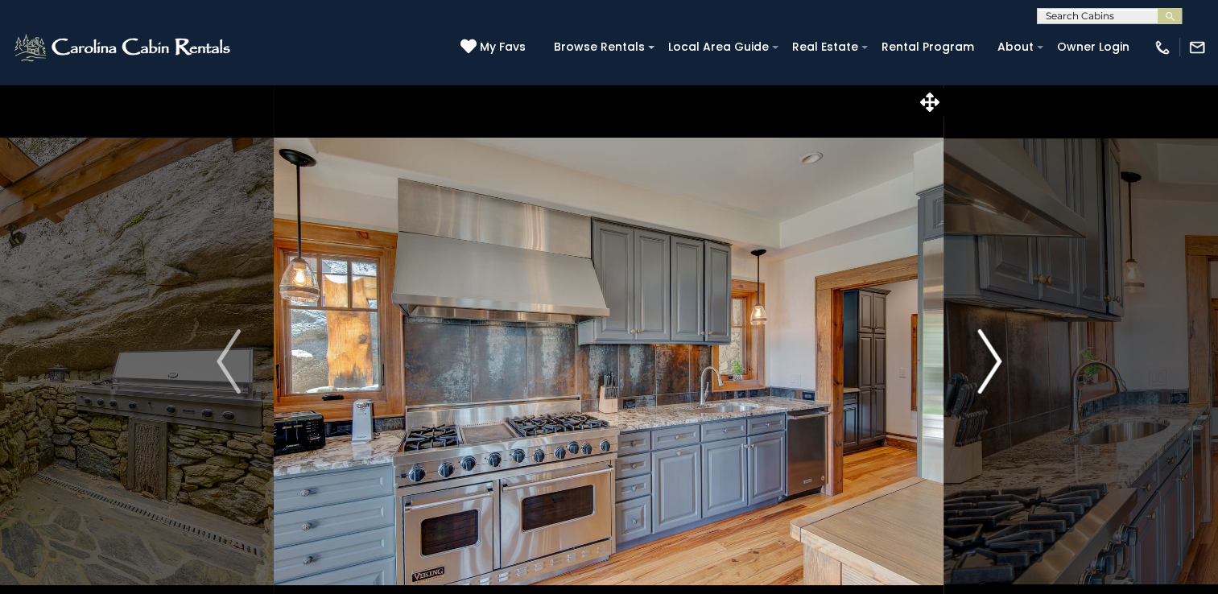
click at [989, 361] on img "Next" at bounding box center [989, 361] width 24 height 64
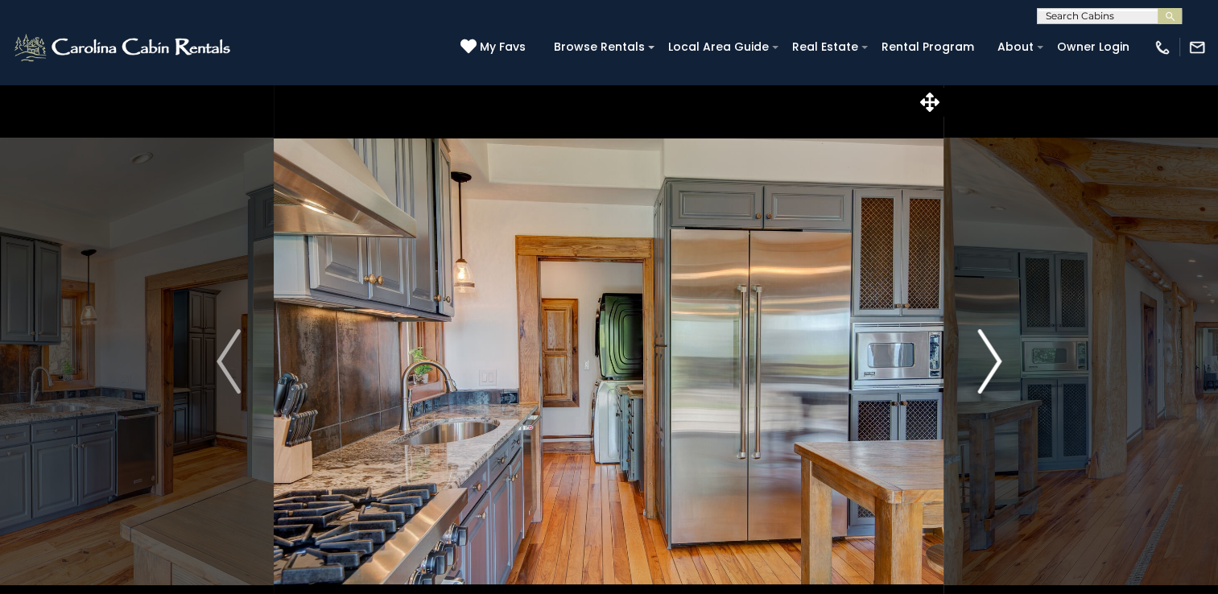
click at [989, 361] on img "Next" at bounding box center [989, 361] width 24 height 64
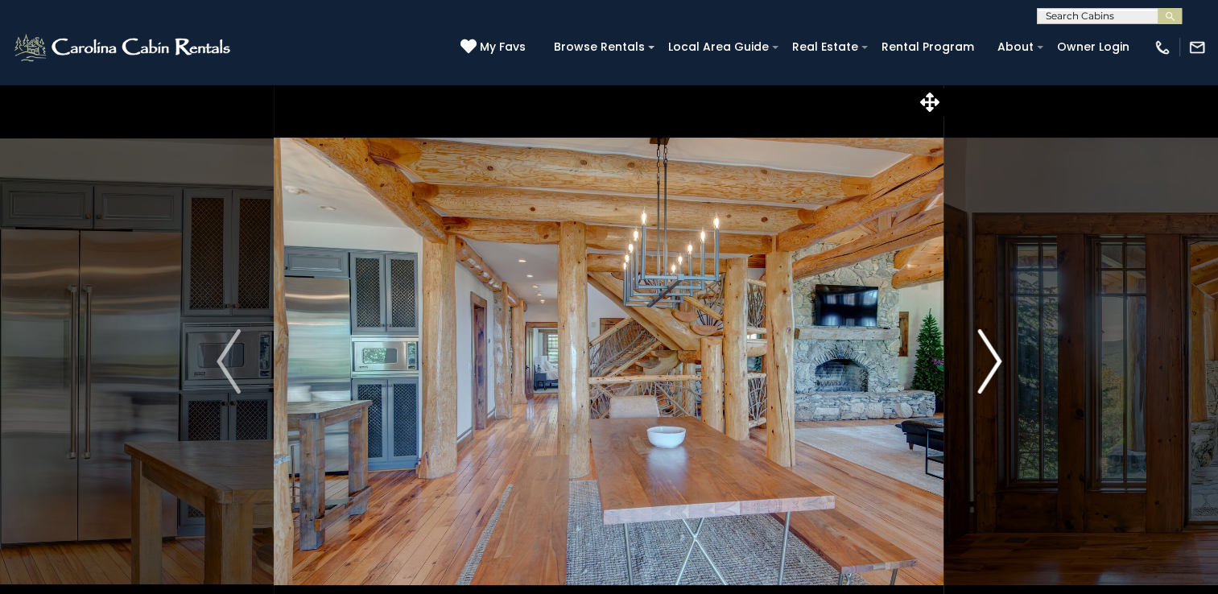
click at [989, 361] on img "Next" at bounding box center [989, 361] width 24 height 64
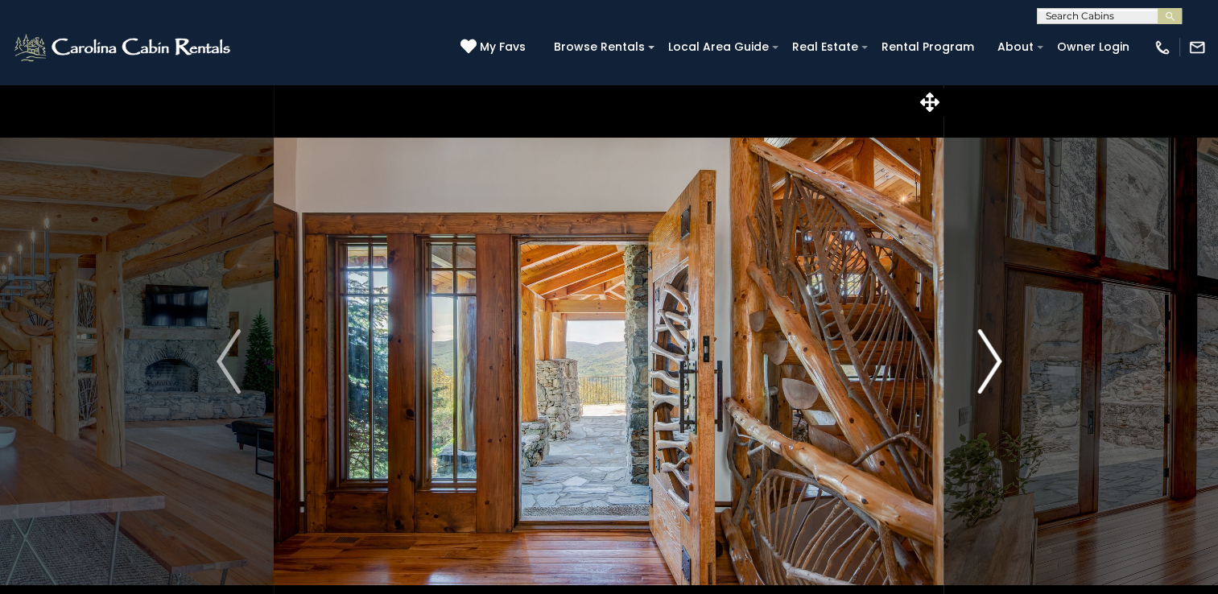
click at [989, 361] on img "Next" at bounding box center [989, 361] width 24 height 64
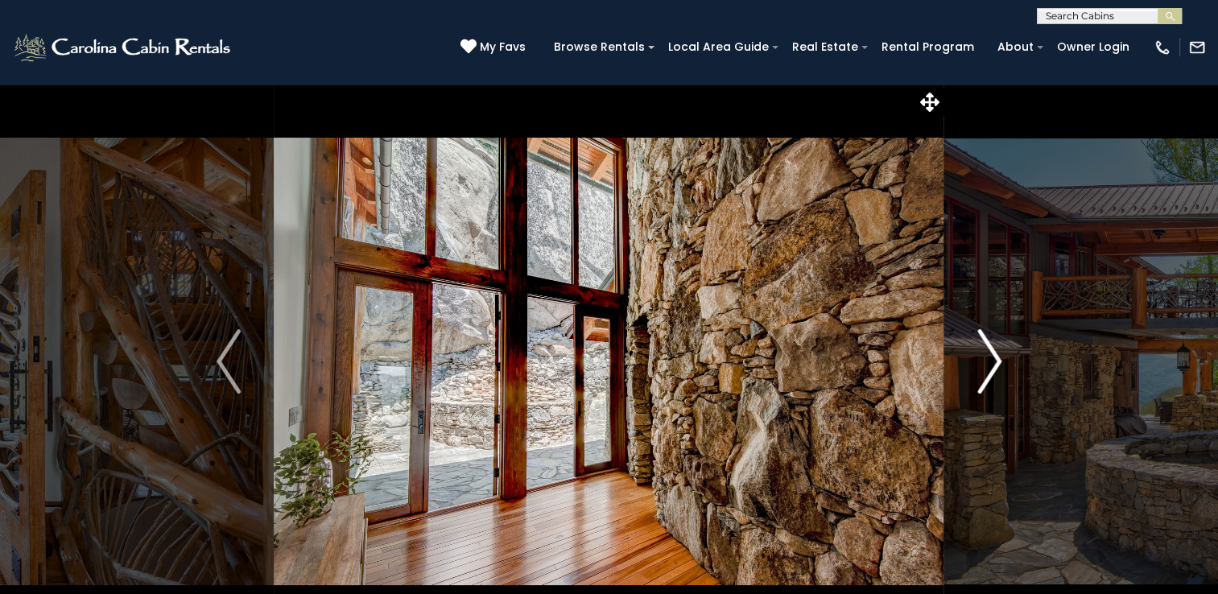
click at [989, 361] on img "Next" at bounding box center [989, 361] width 24 height 64
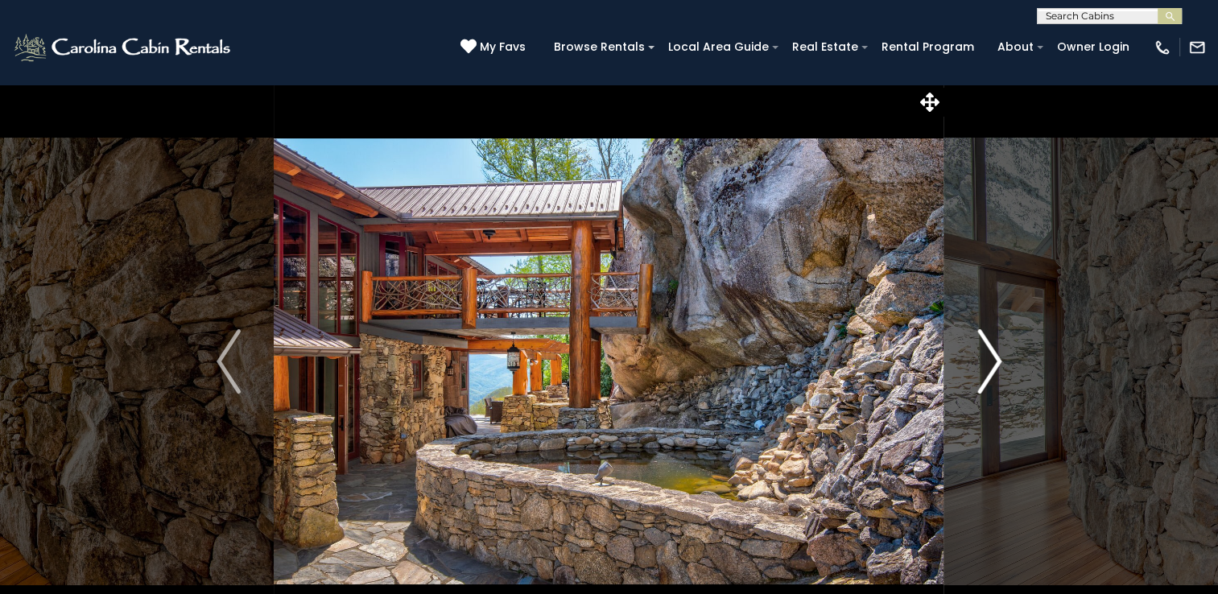
click at [992, 365] on img "Next" at bounding box center [989, 361] width 24 height 64
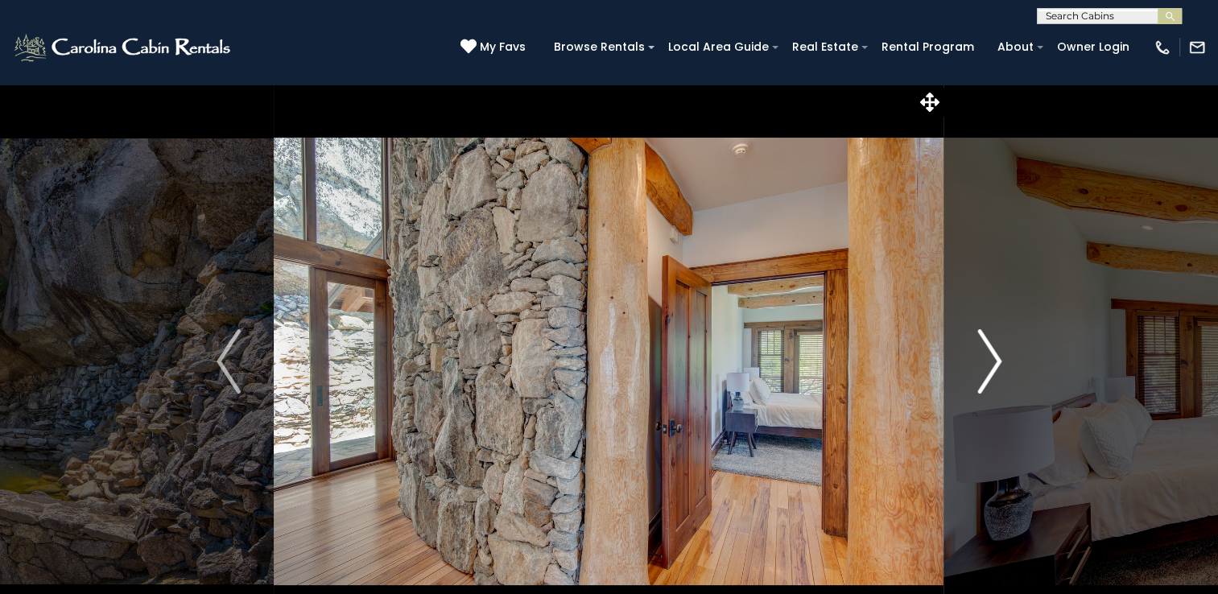
click at [990, 365] on img "Next" at bounding box center [989, 361] width 24 height 64
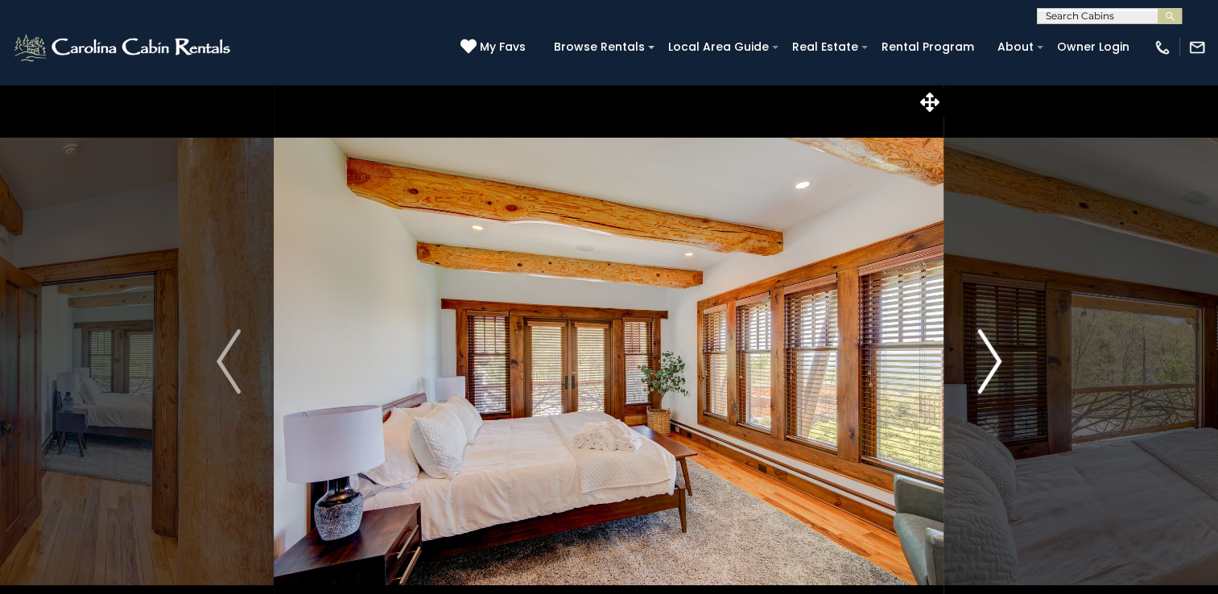
click at [990, 365] on img "Next" at bounding box center [989, 361] width 24 height 64
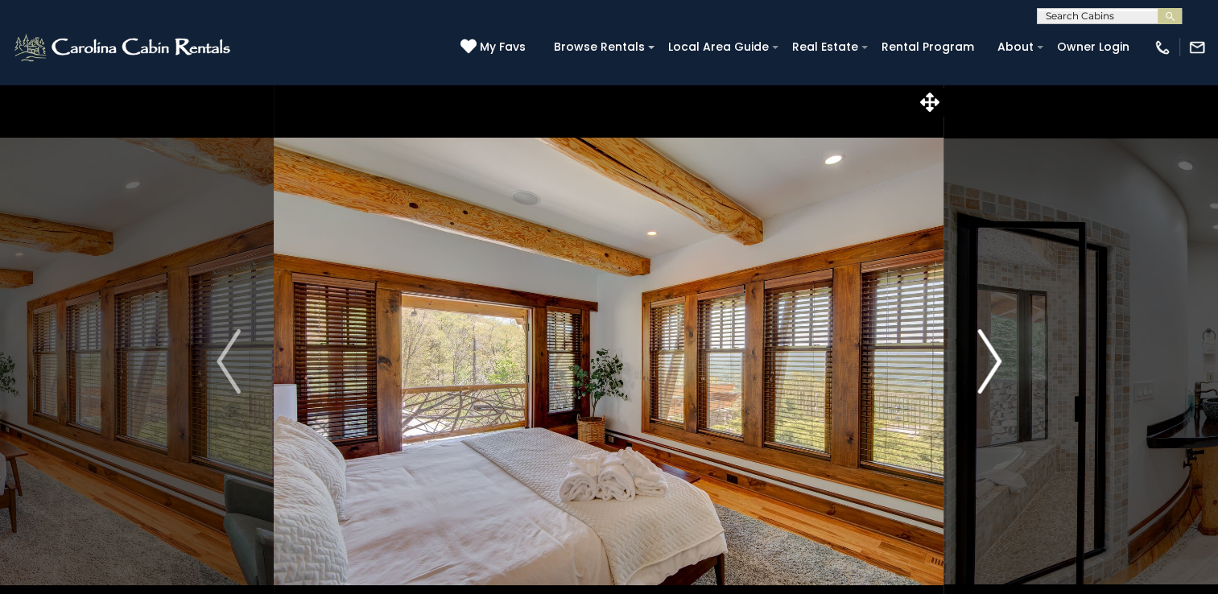
click at [990, 365] on img "Next" at bounding box center [989, 361] width 24 height 64
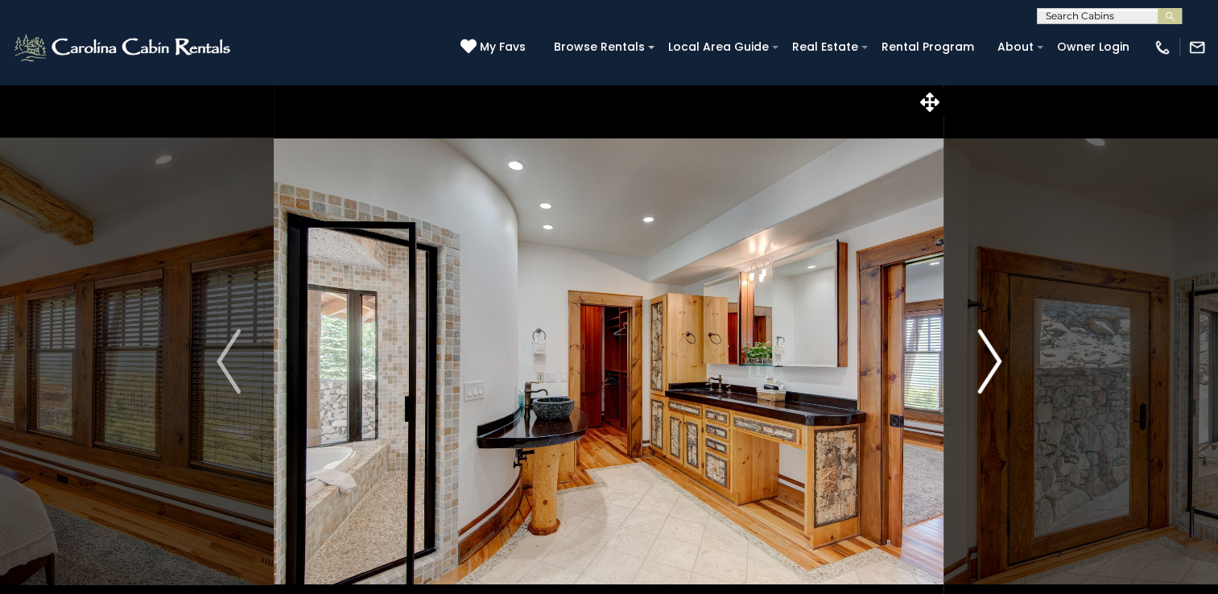
click at [990, 365] on img "Next" at bounding box center [989, 361] width 24 height 64
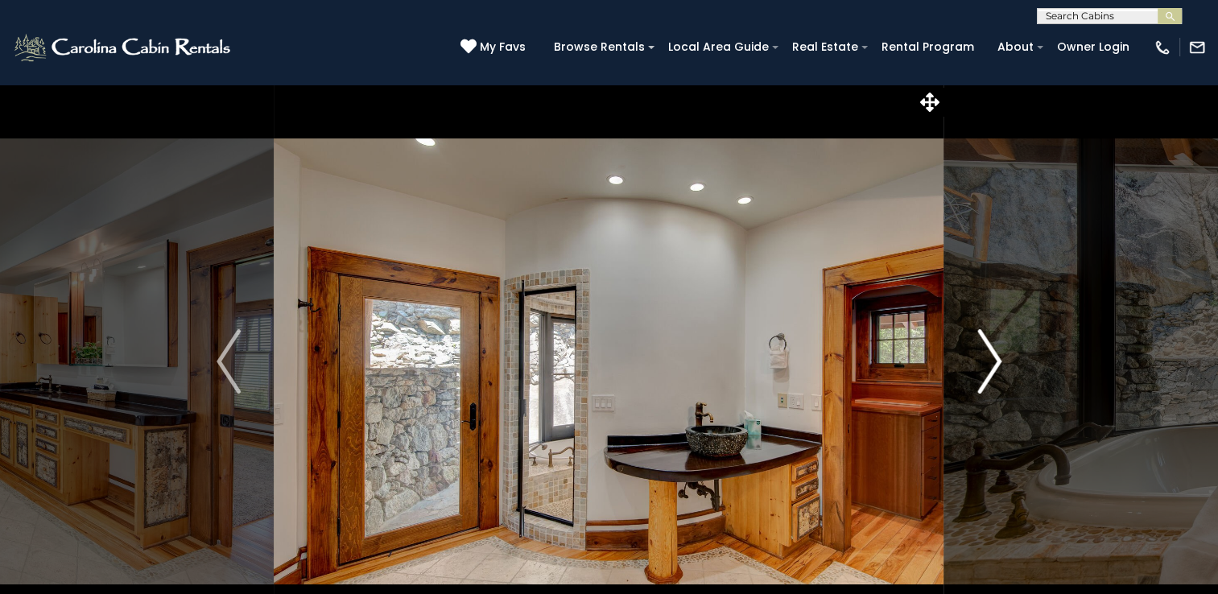
click at [990, 365] on img "Next" at bounding box center [989, 361] width 24 height 64
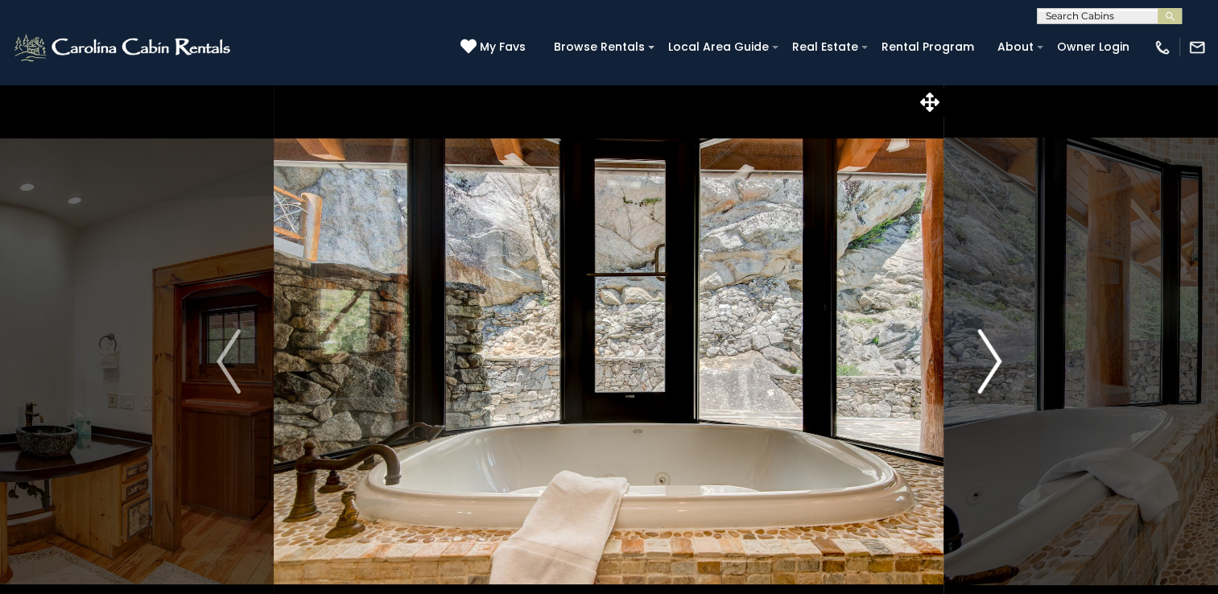
click at [990, 365] on img "Next" at bounding box center [989, 361] width 24 height 64
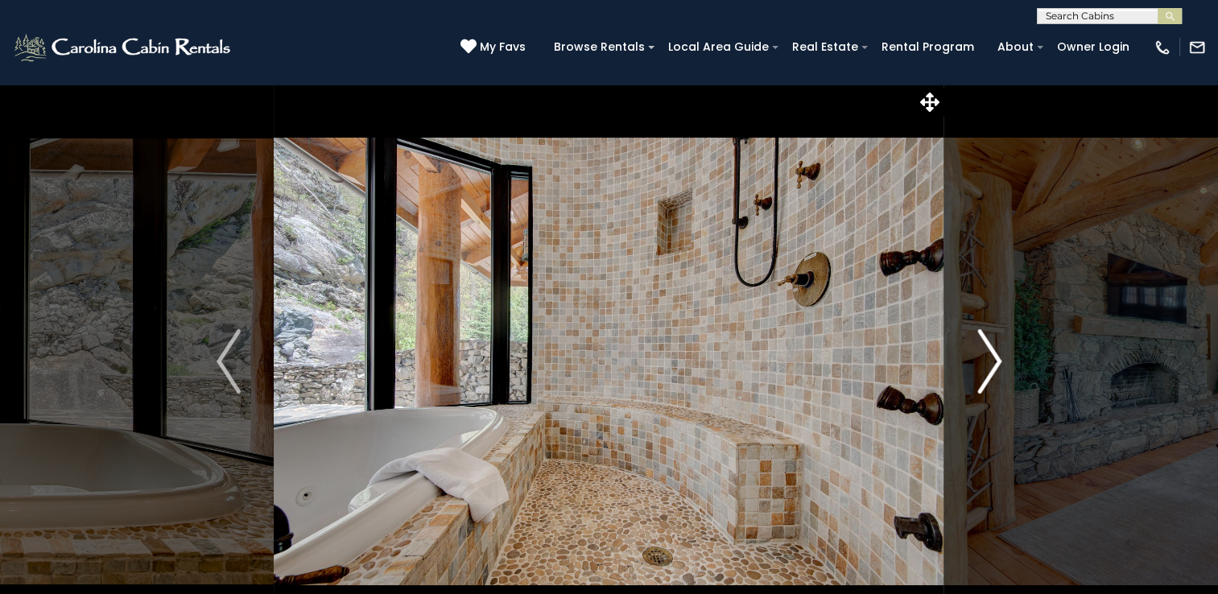
click at [990, 365] on img "Next" at bounding box center [989, 361] width 24 height 64
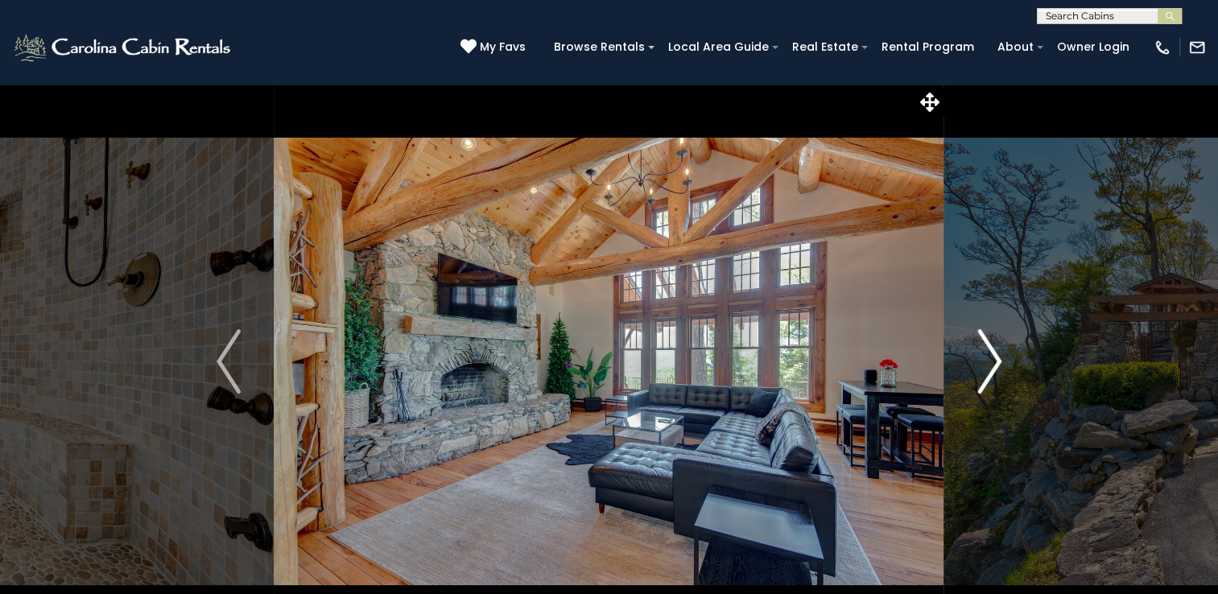
click at [990, 365] on img "Next" at bounding box center [989, 361] width 24 height 64
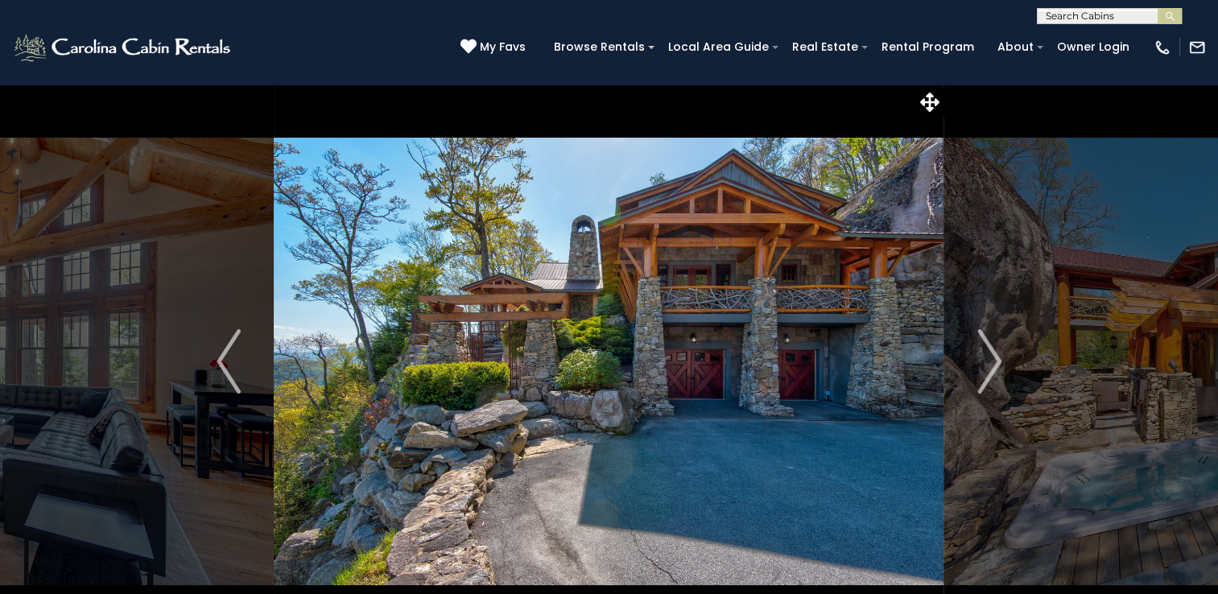
click at [884, 205] on img at bounding box center [609, 361] width 670 height 555
click at [992, 369] on img "Next" at bounding box center [989, 361] width 24 height 64
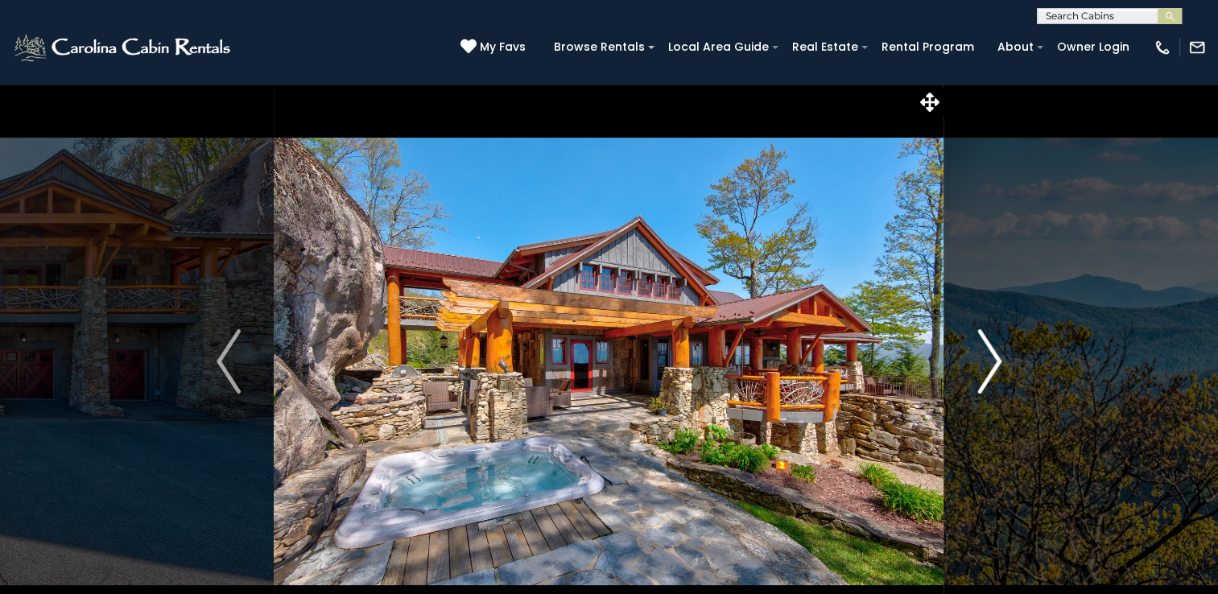
click at [992, 369] on img "Next" at bounding box center [989, 361] width 24 height 64
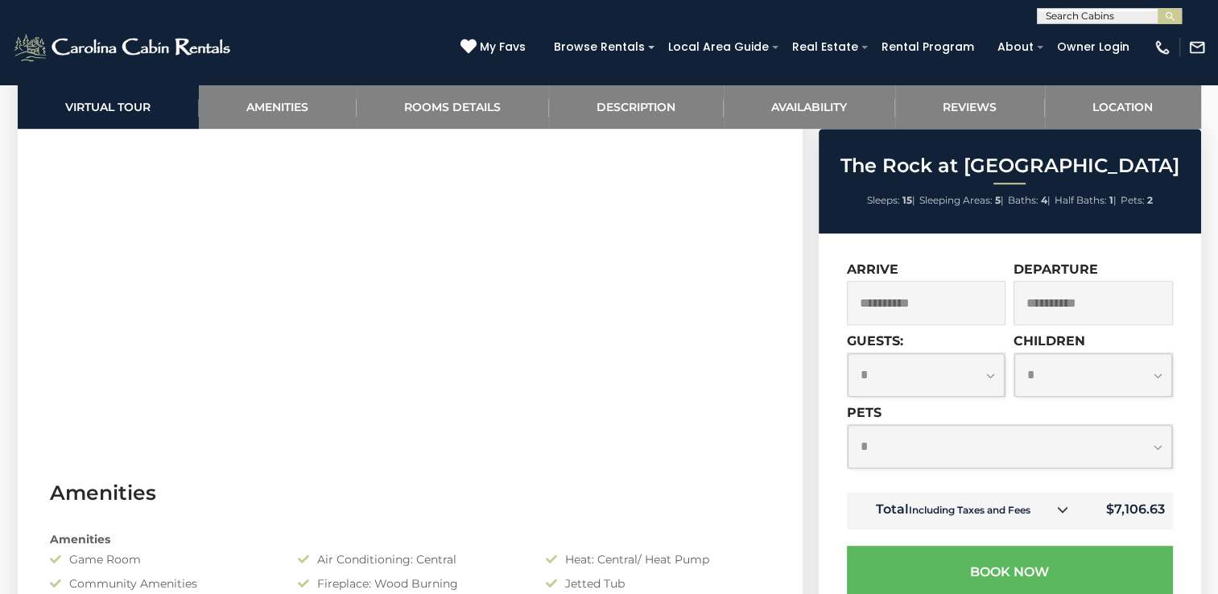
scroll to position [948, 0]
click at [957, 300] on input "**********" at bounding box center [926, 303] width 159 height 44
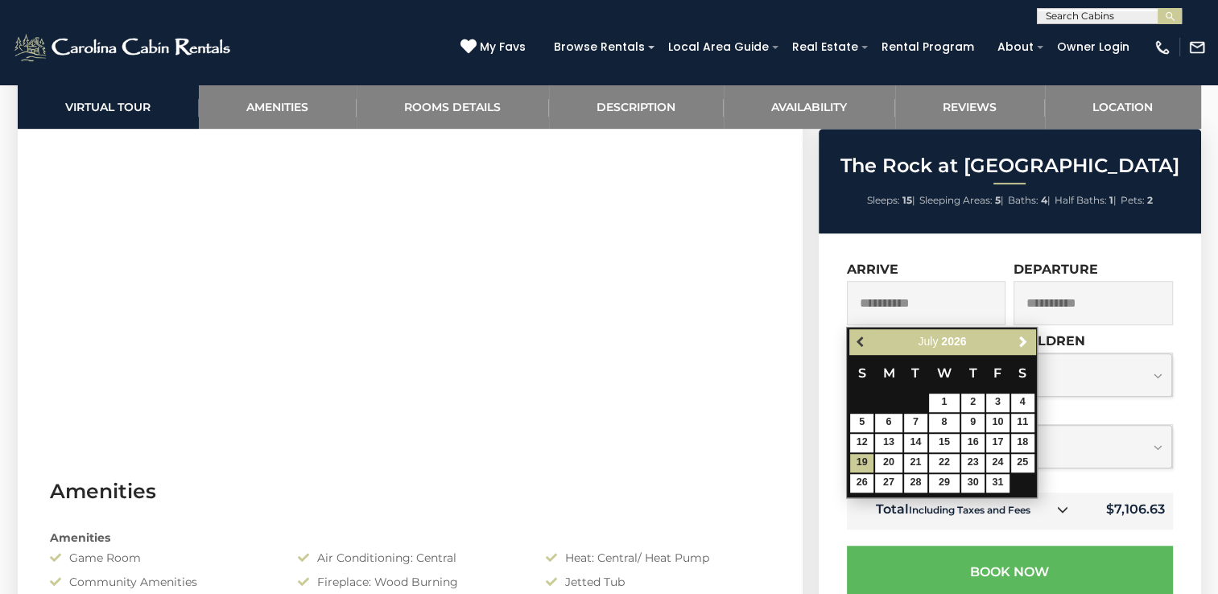
click at [859, 344] on span "Previous" at bounding box center [861, 342] width 13 height 13
click at [856, 458] on link "21" at bounding box center [861, 463] width 23 height 19
type input "**********"
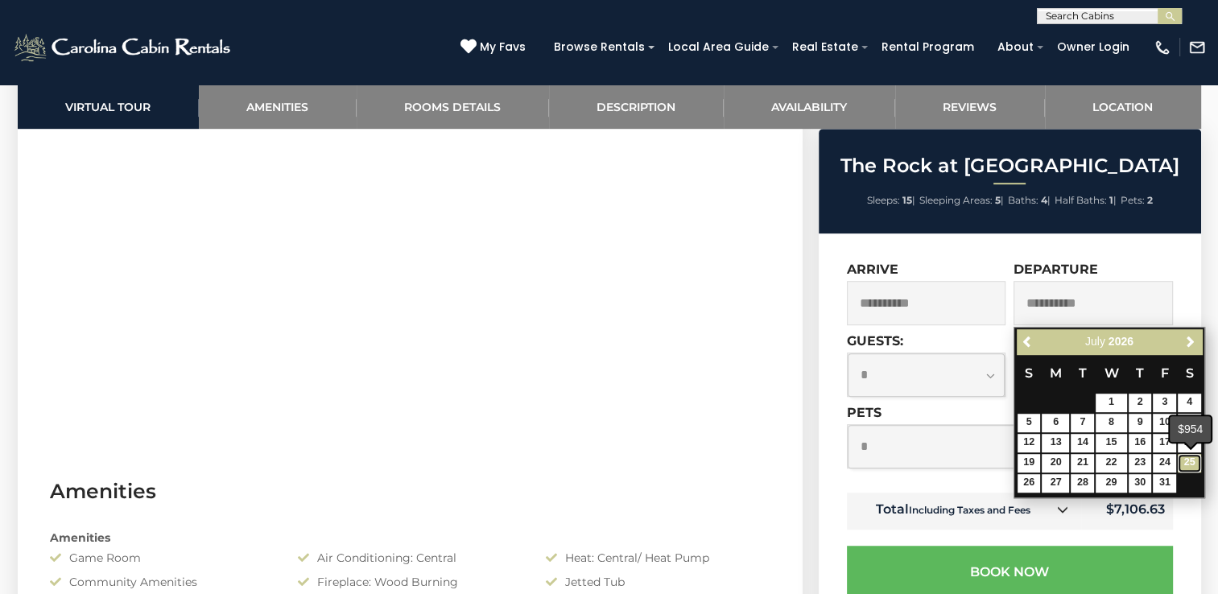
click at [1190, 457] on link "25" at bounding box center [1188, 463] width 23 height 19
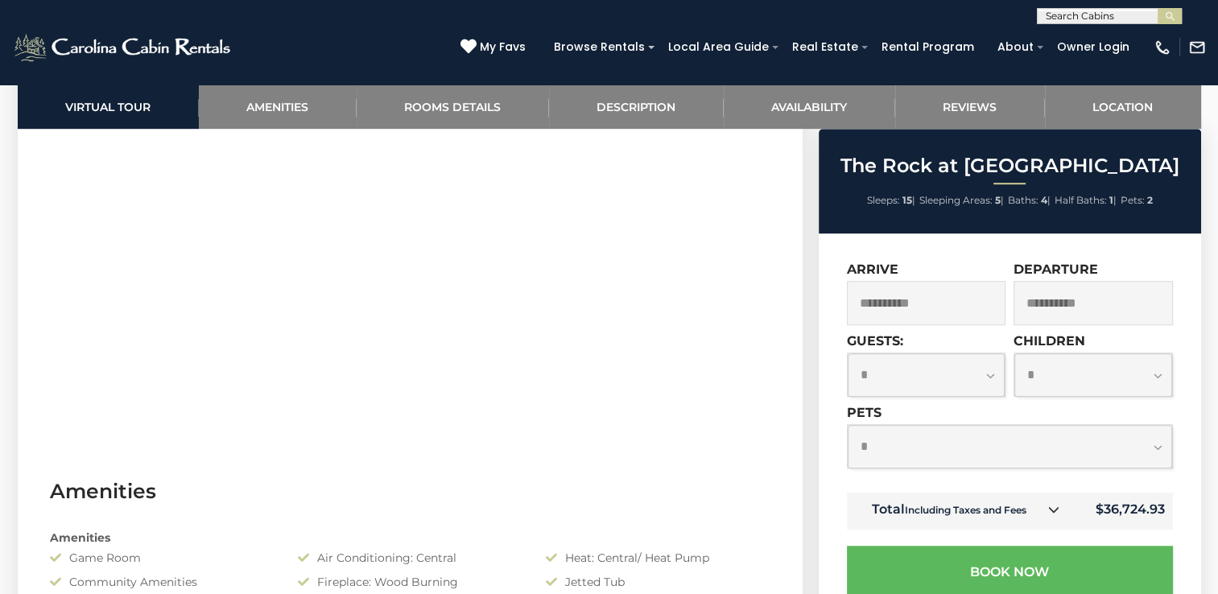
click at [1081, 299] on input "**********" at bounding box center [1092, 303] width 159 height 44
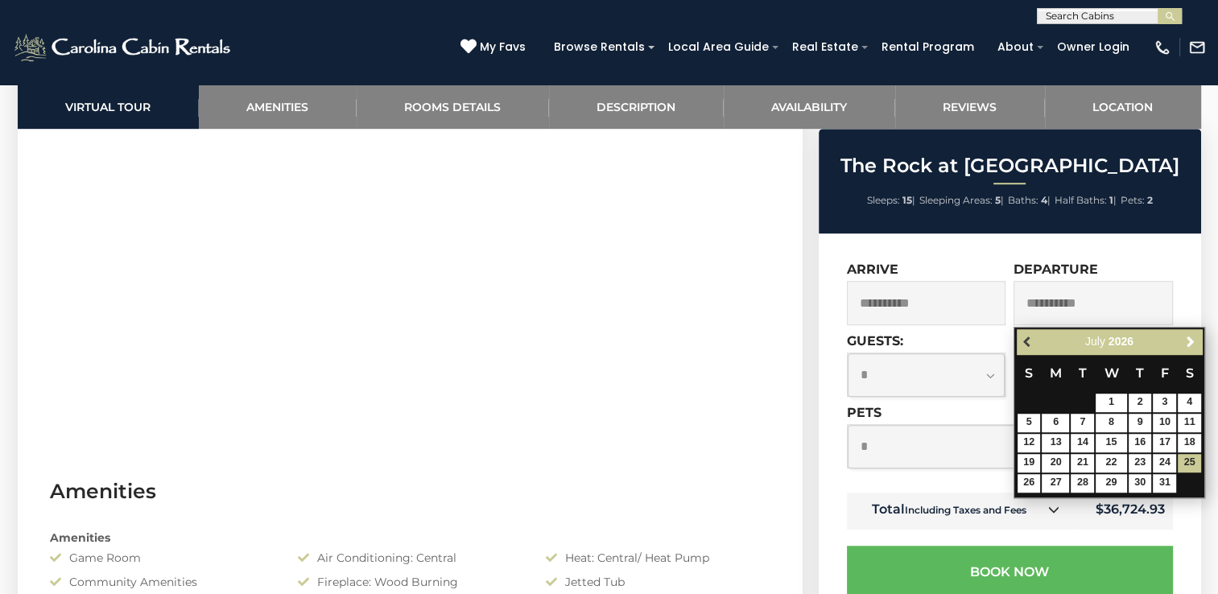
click at [1024, 343] on span "Previous" at bounding box center [1027, 342] width 13 height 13
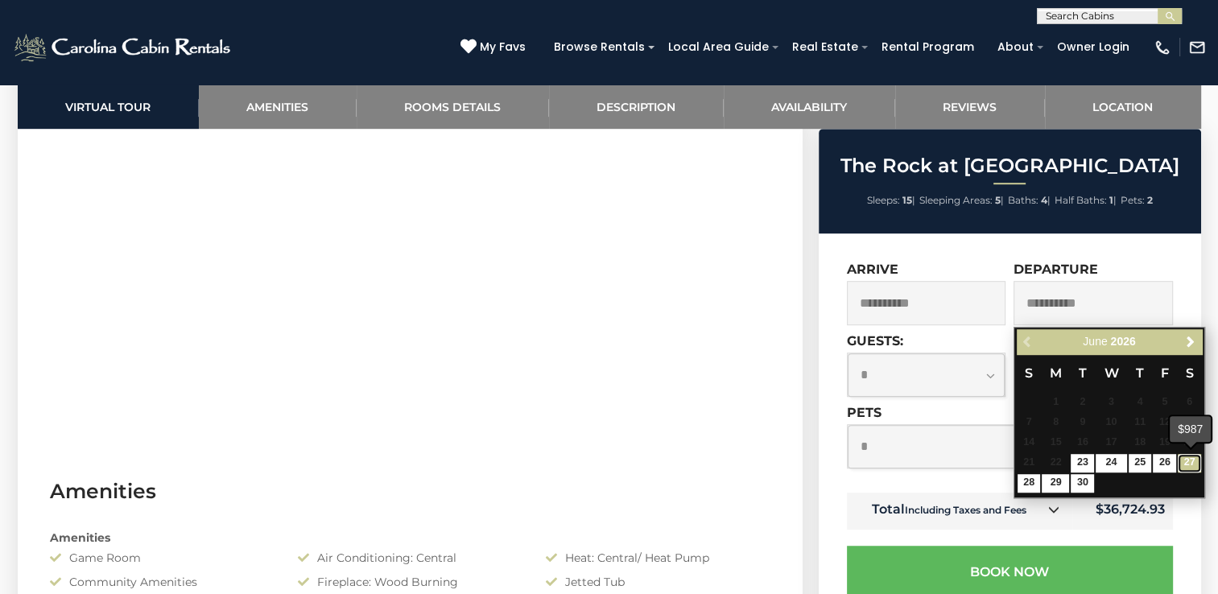
click at [1187, 462] on link "27" at bounding box center [1188, 463] width 23 height 19
type input "**********"
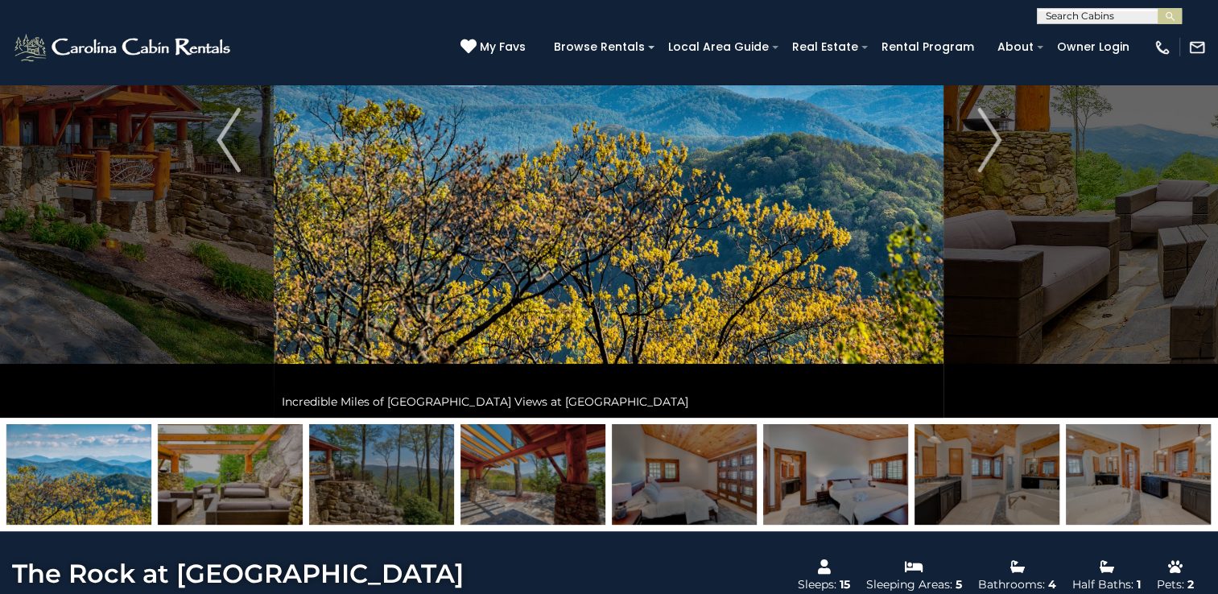
scroll to position [0, 0]
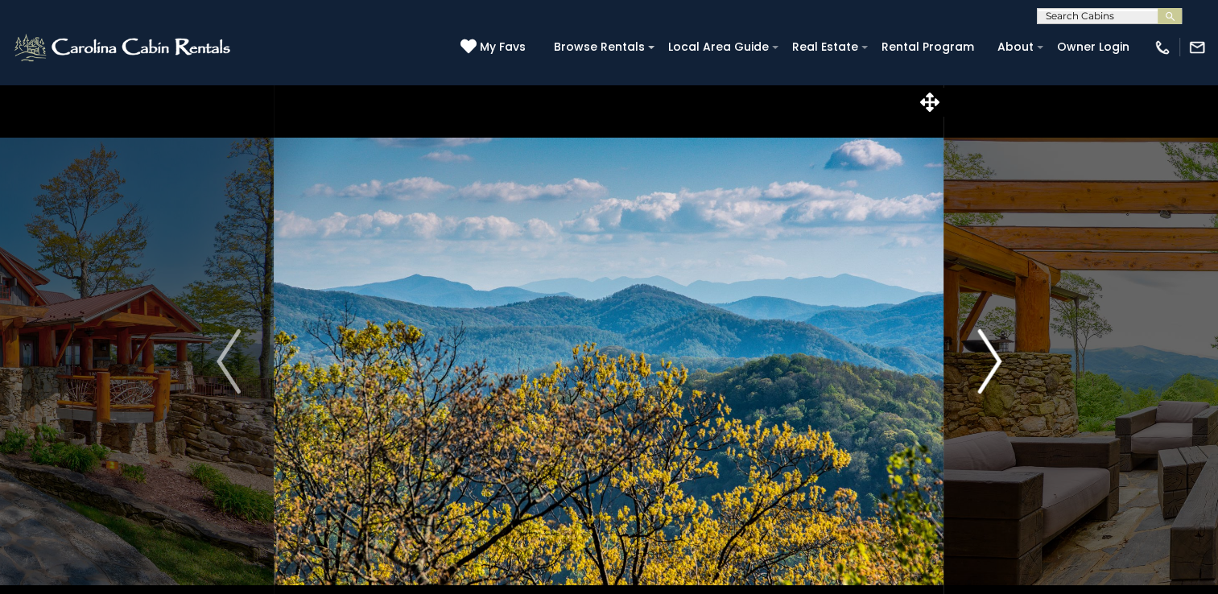
click at [996, 358] on img "Next" at bounding box center [989, 361] width 24 height 64
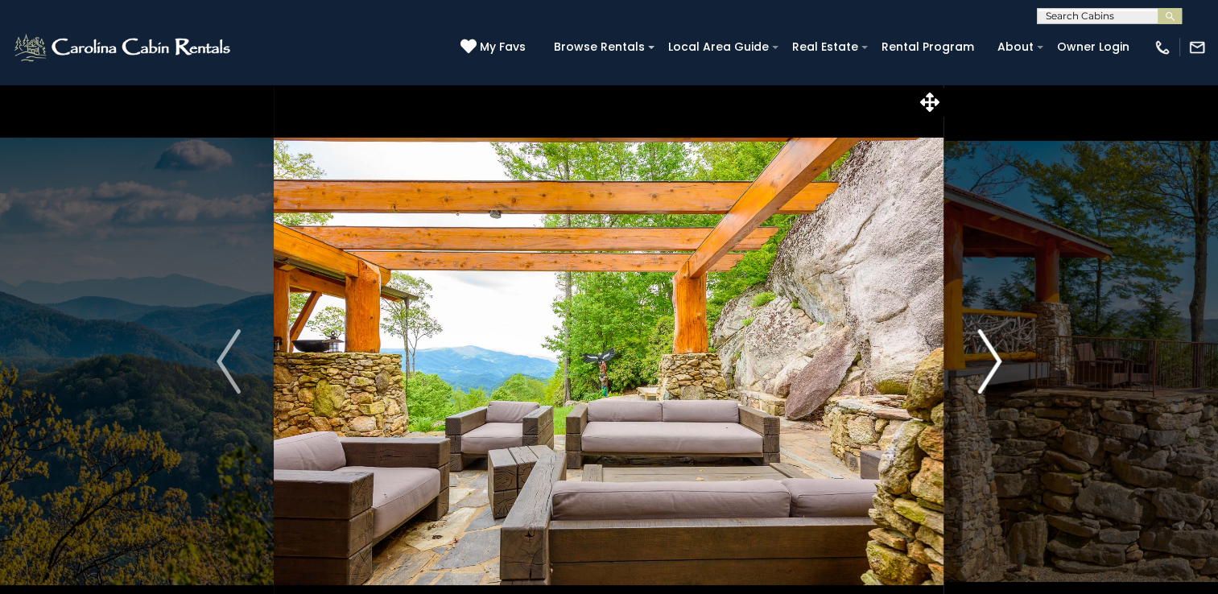
click at [988, 356] on img "Next" at bounding box center [989, 361] width 24 height 64
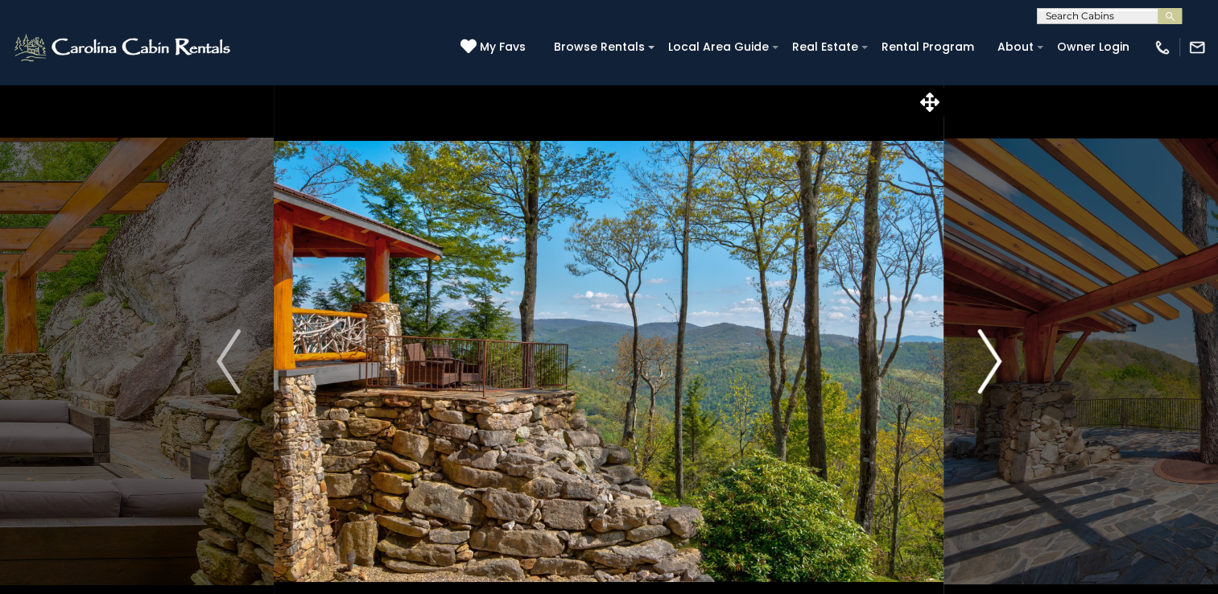
click at [988, 356] on img "Next" at bounding box center [989, 361] width 24 height 64
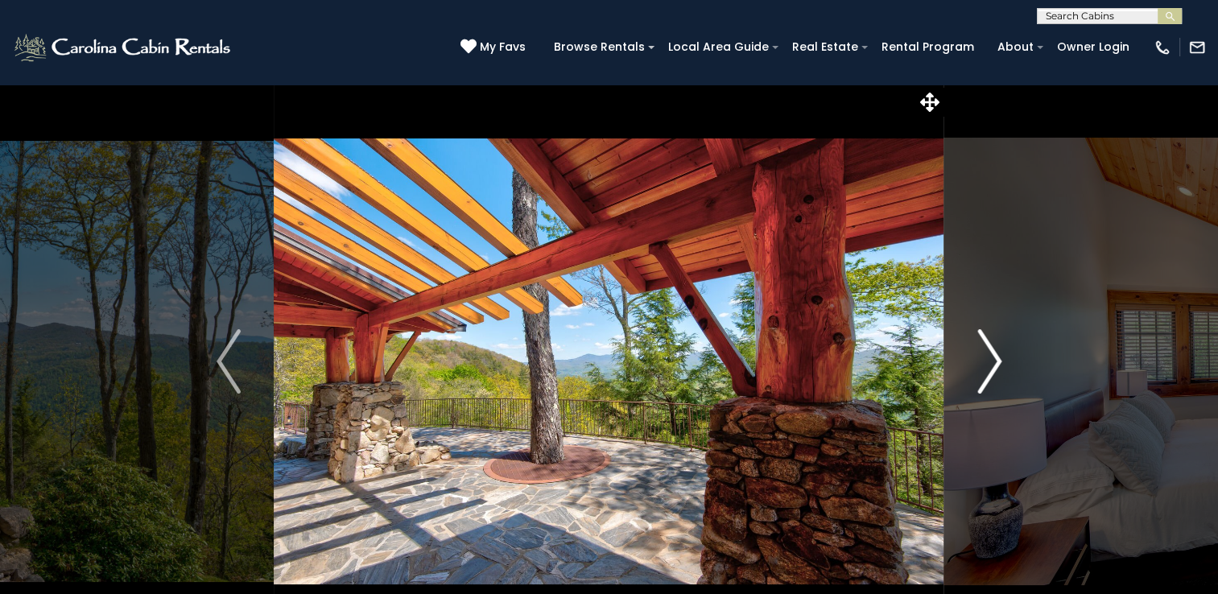
click at [988, 356] on img "Next" at bounding box center [989, 361] width 24 height 64
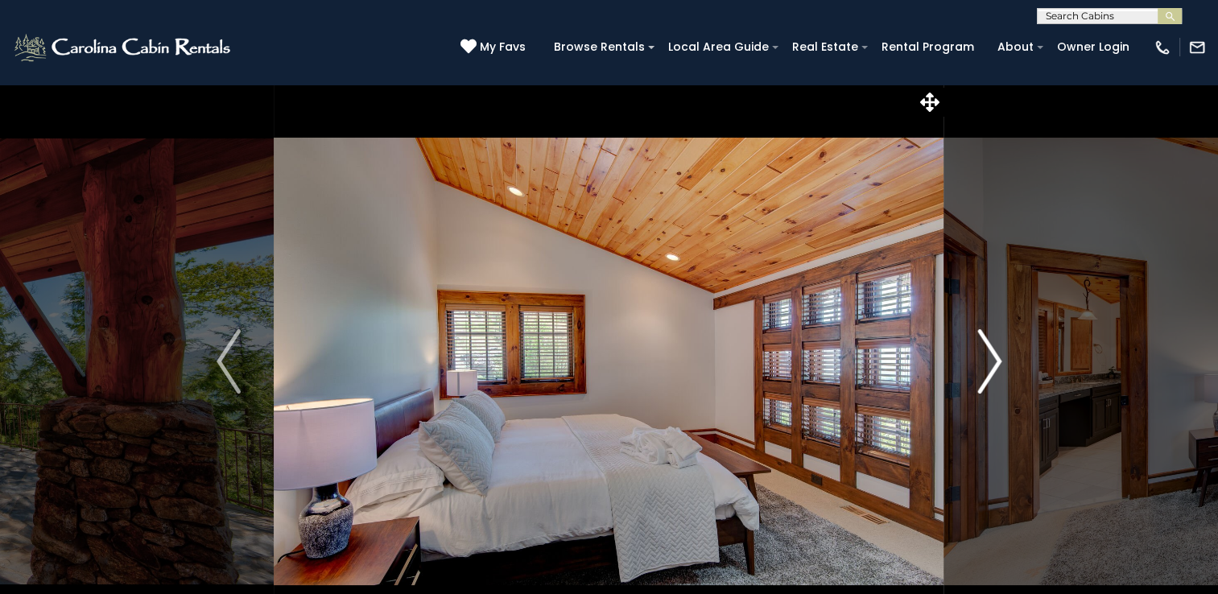
click at [988, 356] on img "Next" at bounding box center [989, 361] width 24 height 64
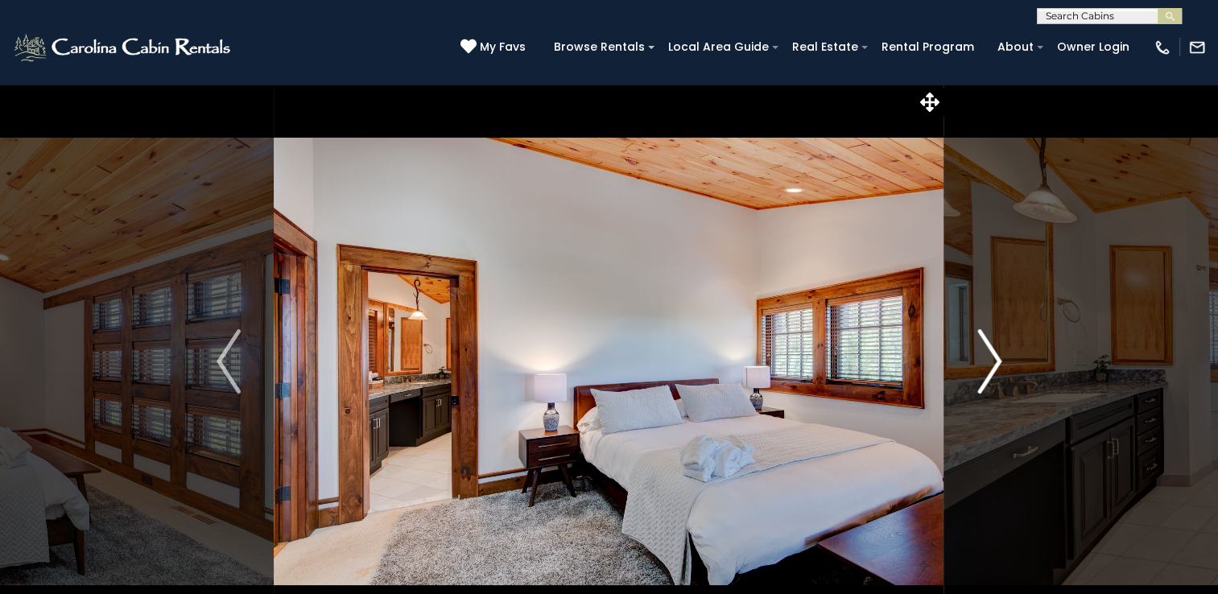
click at [988, 356] on img "Next" at bounding box center [989, 361] width 24 height 64
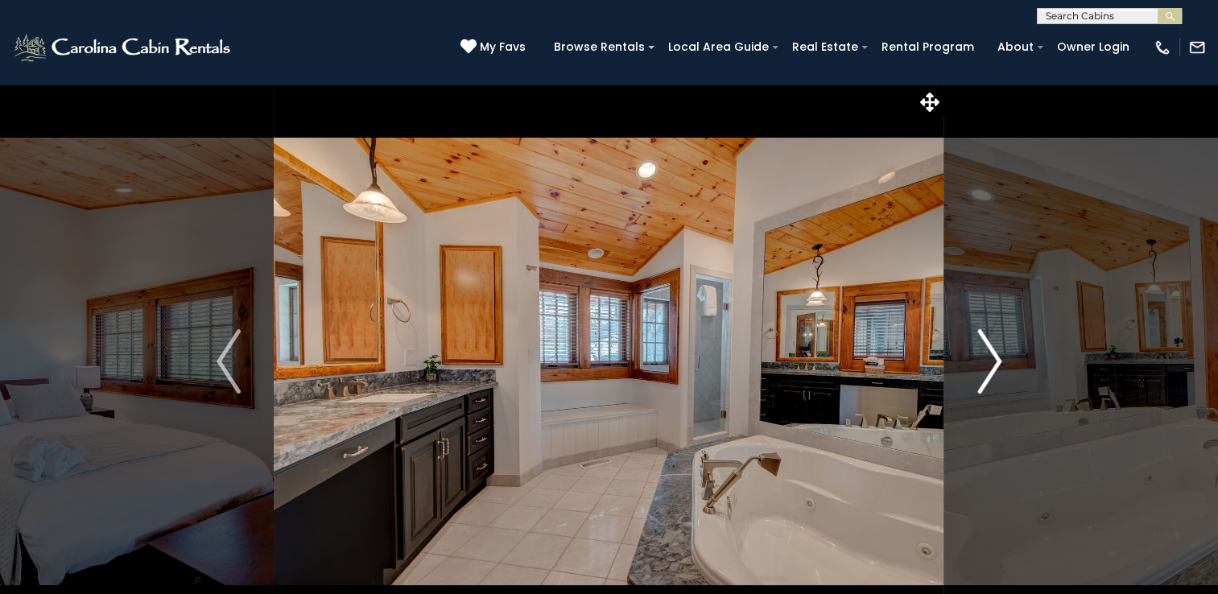
click at [988, 356] on img "Next" at bounding box center [989, 361] width 24 height 64
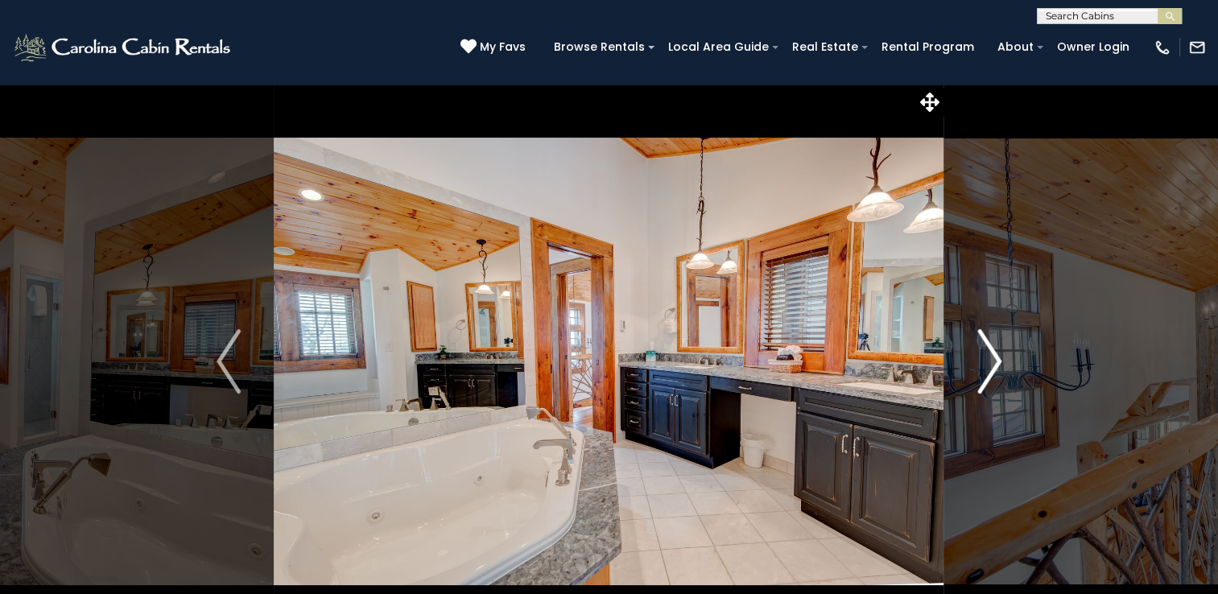
click at [988, 356] on img "Next" at bounding box center [989, 361] width 24 height 64
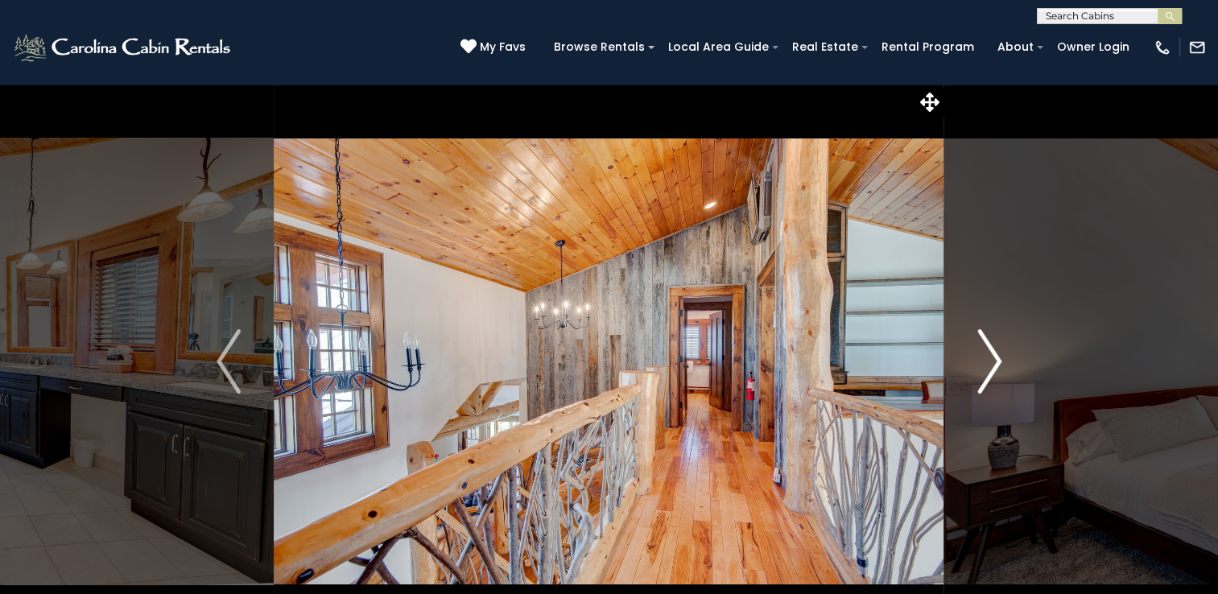
click at [988, 356] on img "Next" at bounding box center [989, 361] width 24 height 64
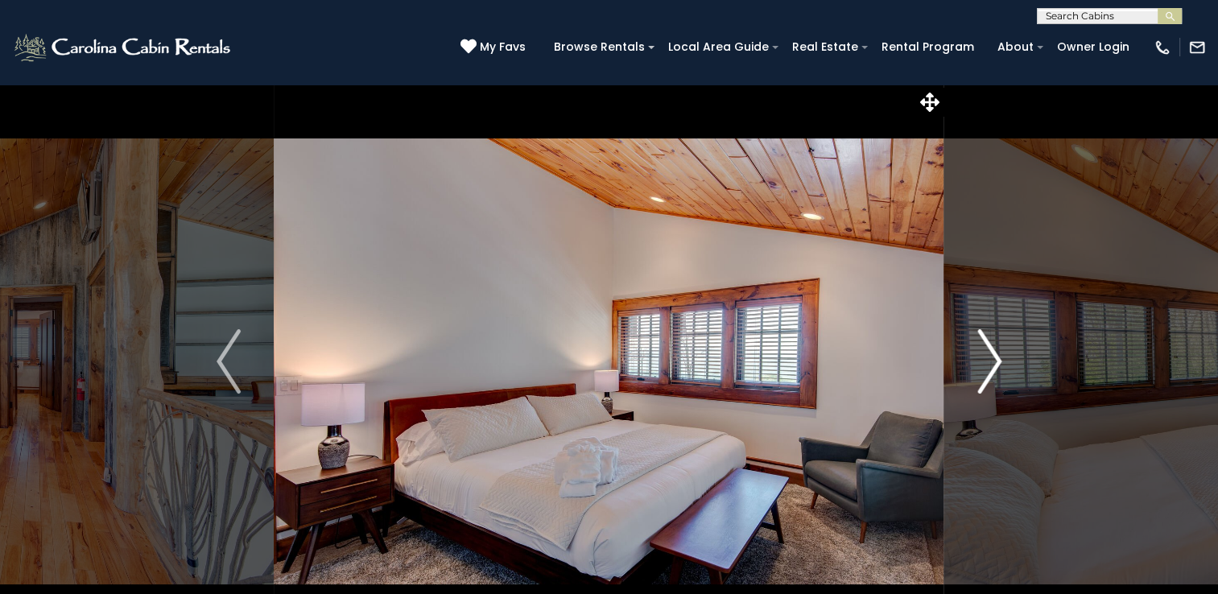
click at [988, 356] on img "Next" at bounding box center [989, 361] width 24 height 64
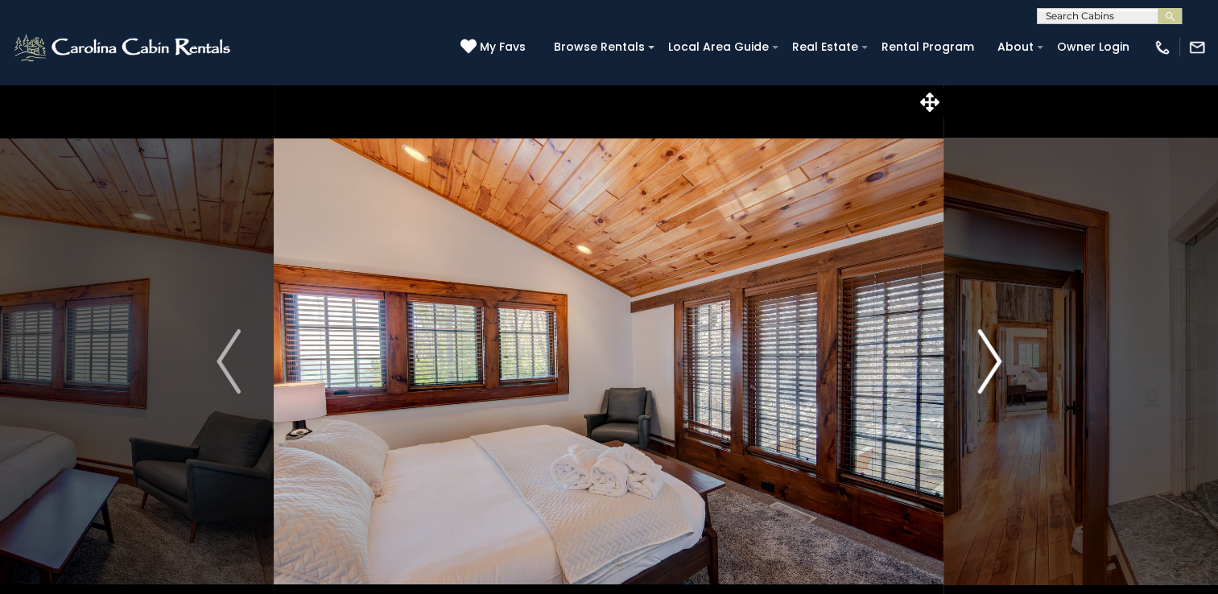
click at [988, 356] on img "Next" at bounding box center [989, 361] width 24 height 64
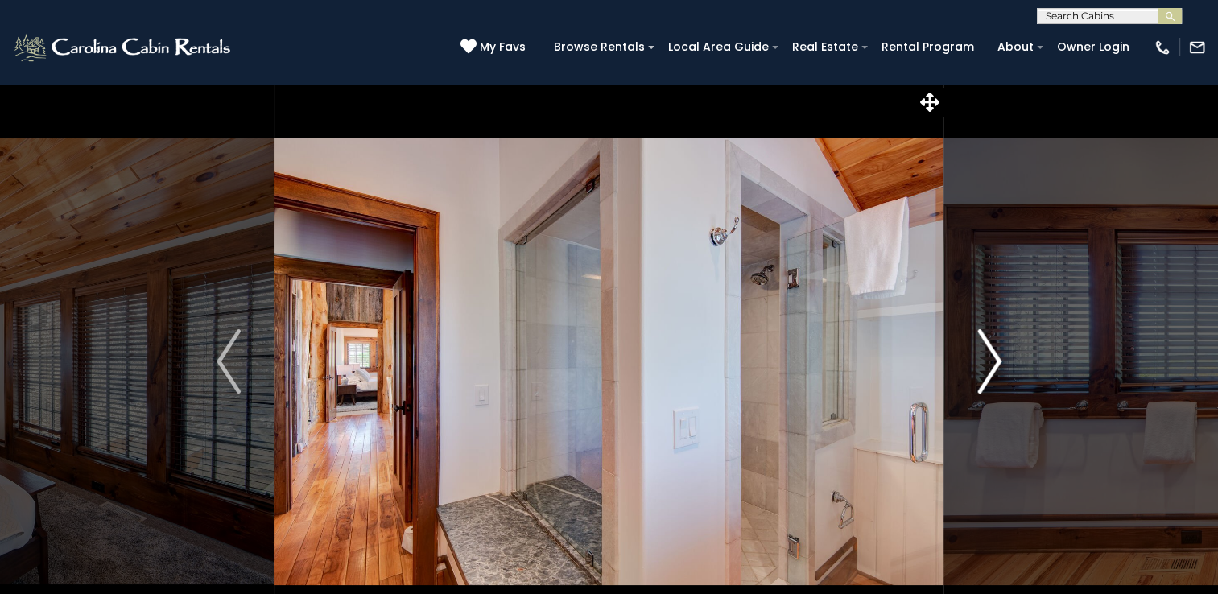
click at [988, 356] on img "Next" at bounding box center [989, 361] width 24 height 64
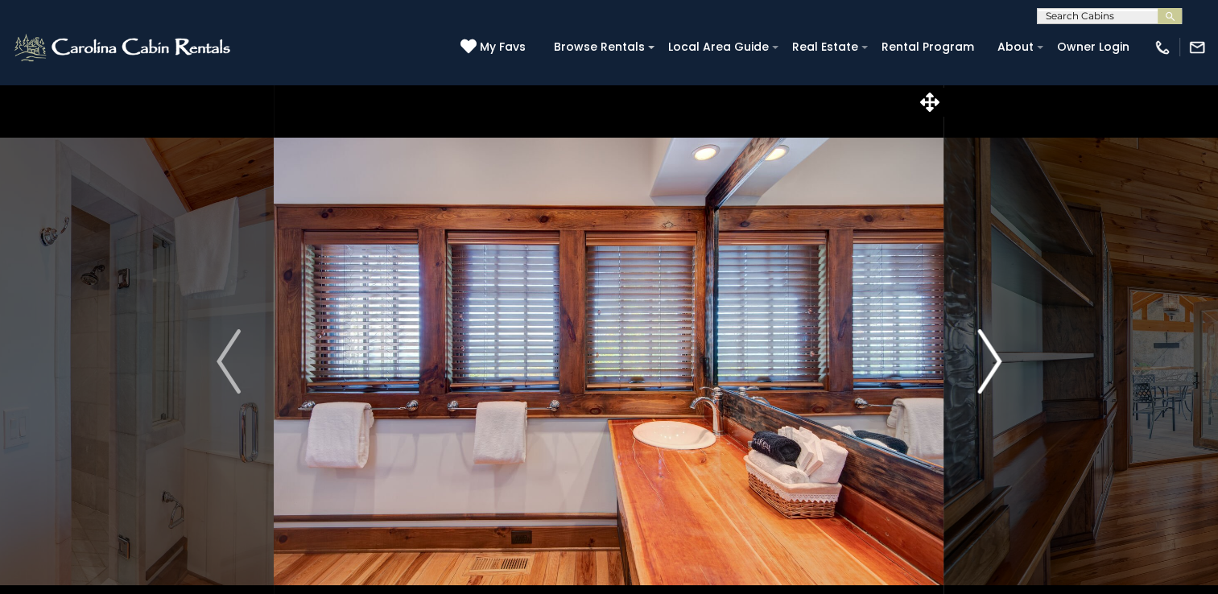
click at [988, 356] on img "Next" at bounding box center [989, 361] width 24 height 64
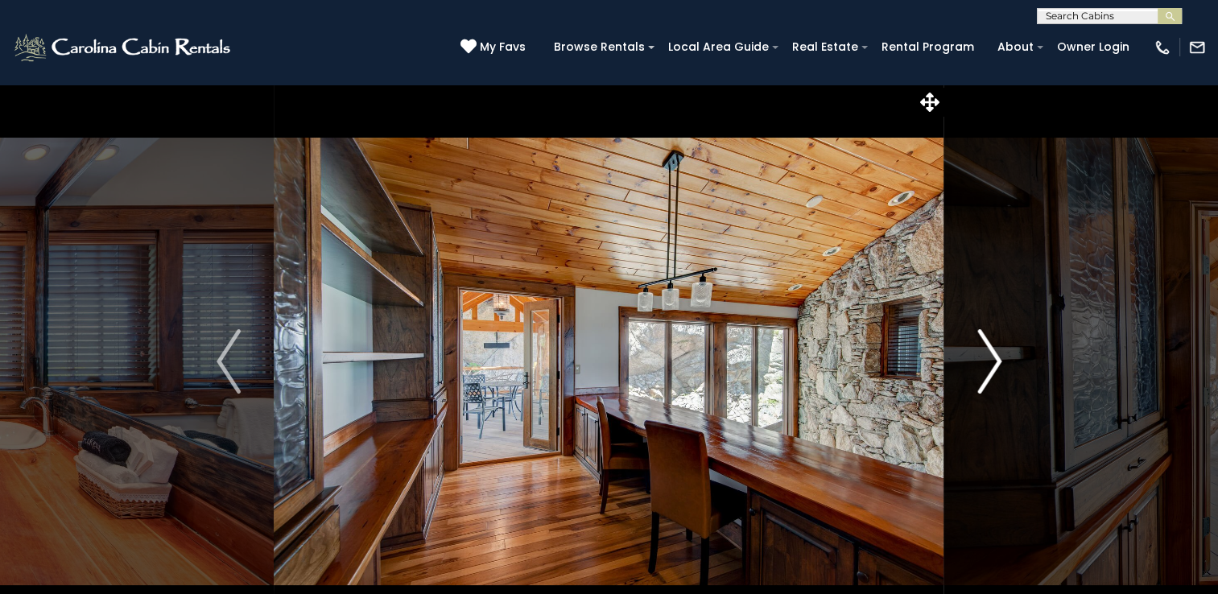
click at [988, 356] on img "Next" at bounding box center [989, 361] width 24 height 64
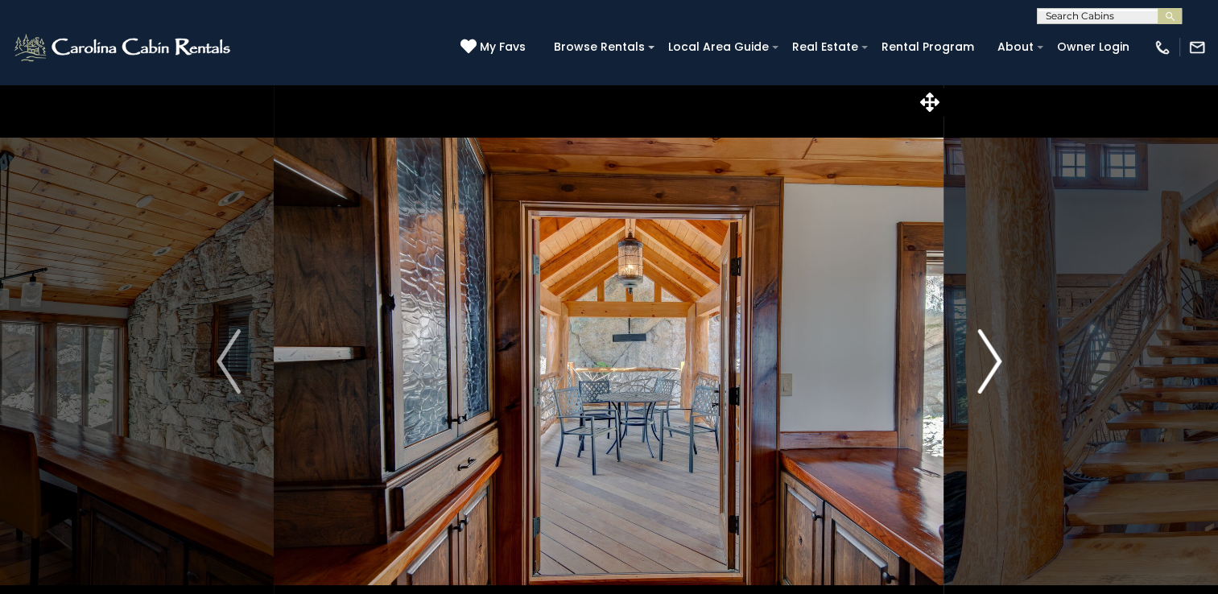
click at [988, 356] on img "Next" at bounding box center [989, 361] width 24 height 64
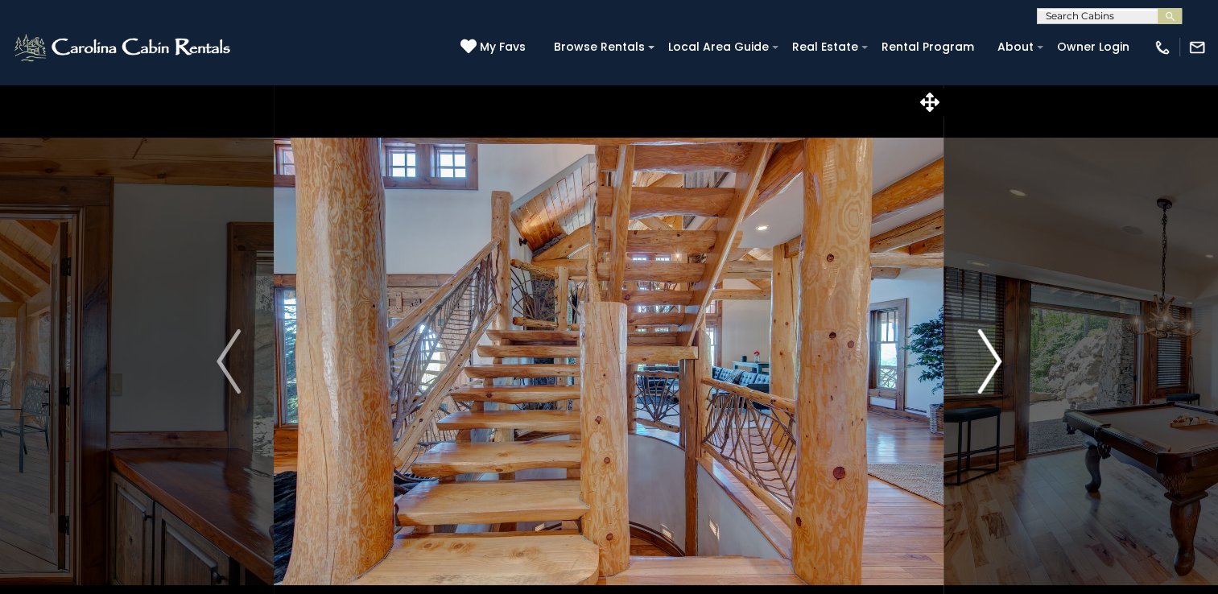
click at [988, 356] on img "Next" at bounding box center [989, 361] width 24 height 64
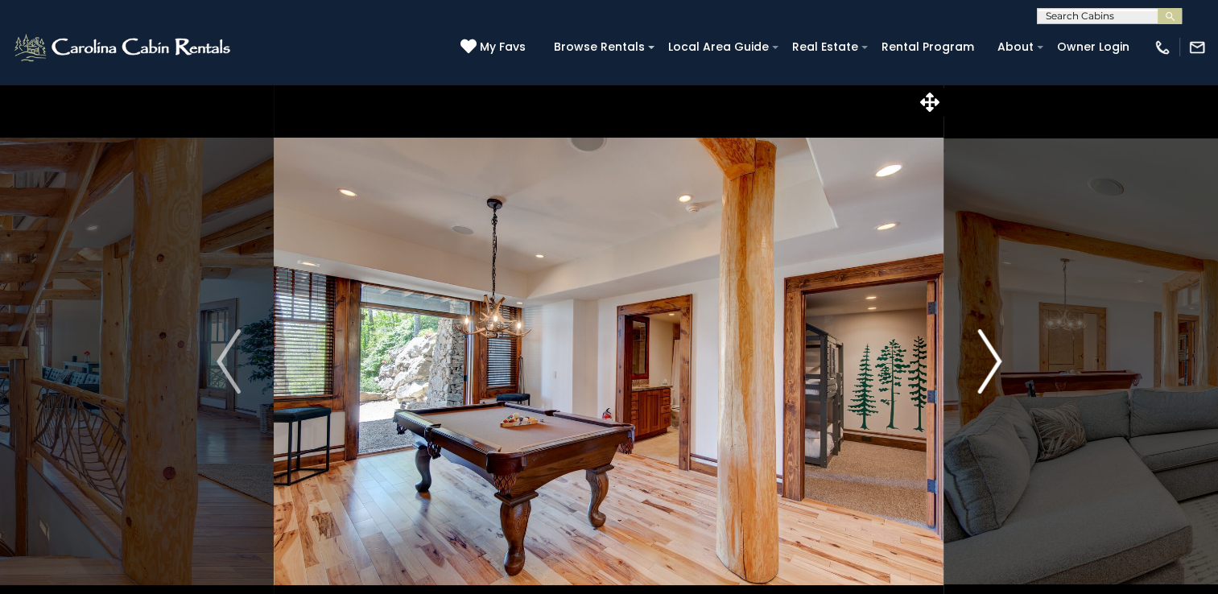
click at [988, 356] on img "Next" at bounding box center [989, 361] width 24 height 64
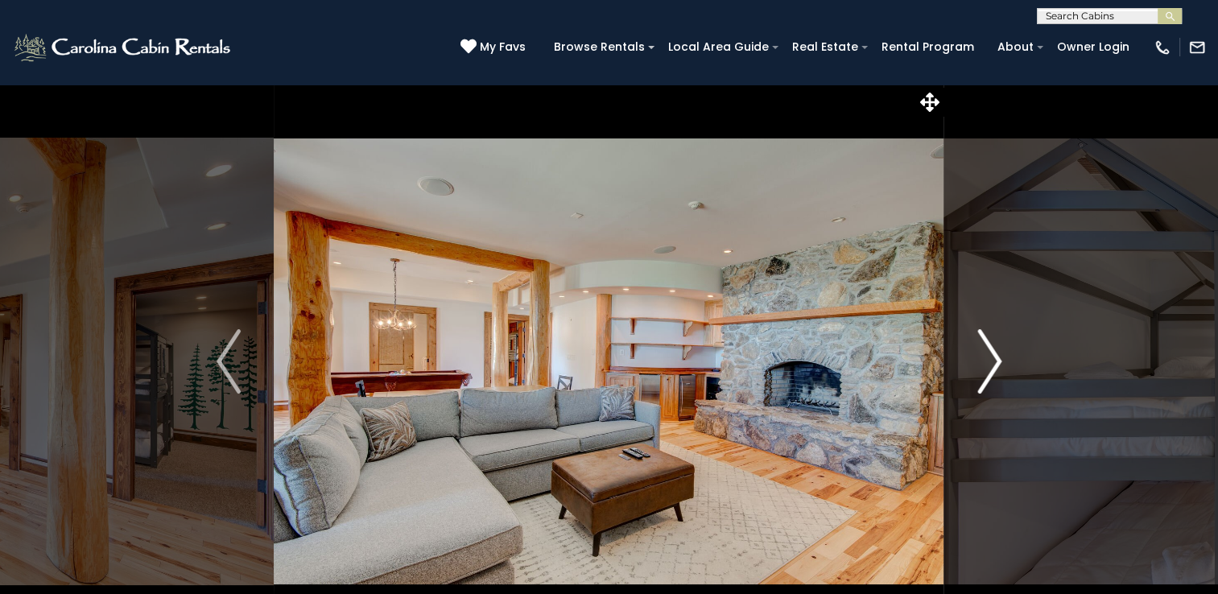
click at [988, 356] on img "Next" at bounding box center [989, 361] width 24 height 64
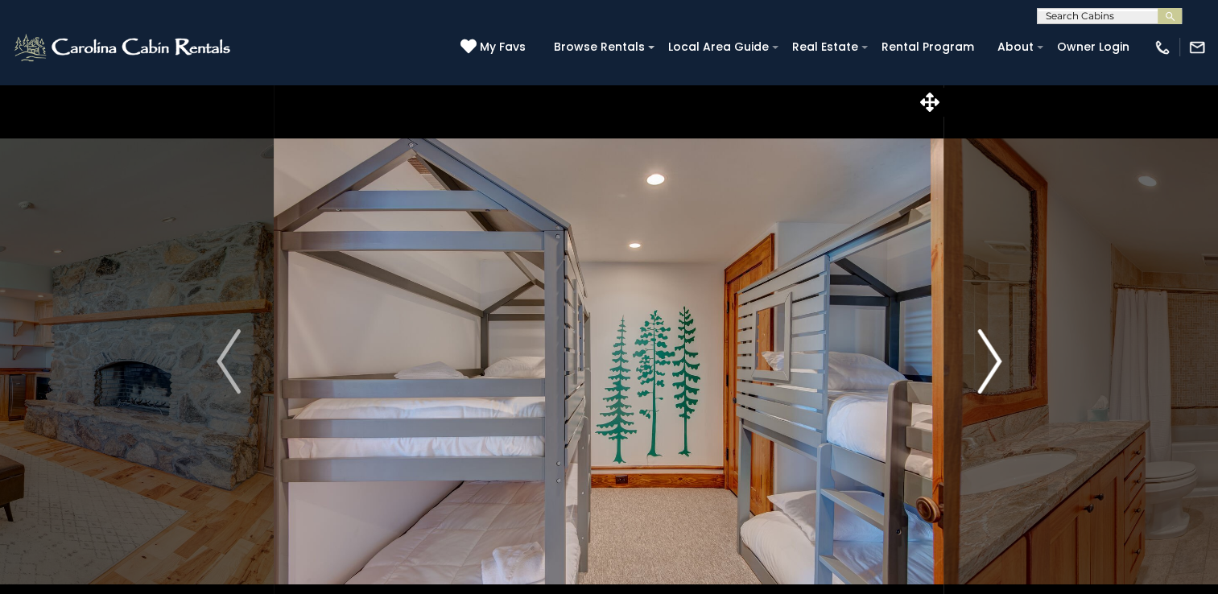
click at [988, 356] on img "Next" at bounding box center [989, 361] width 24 height 64
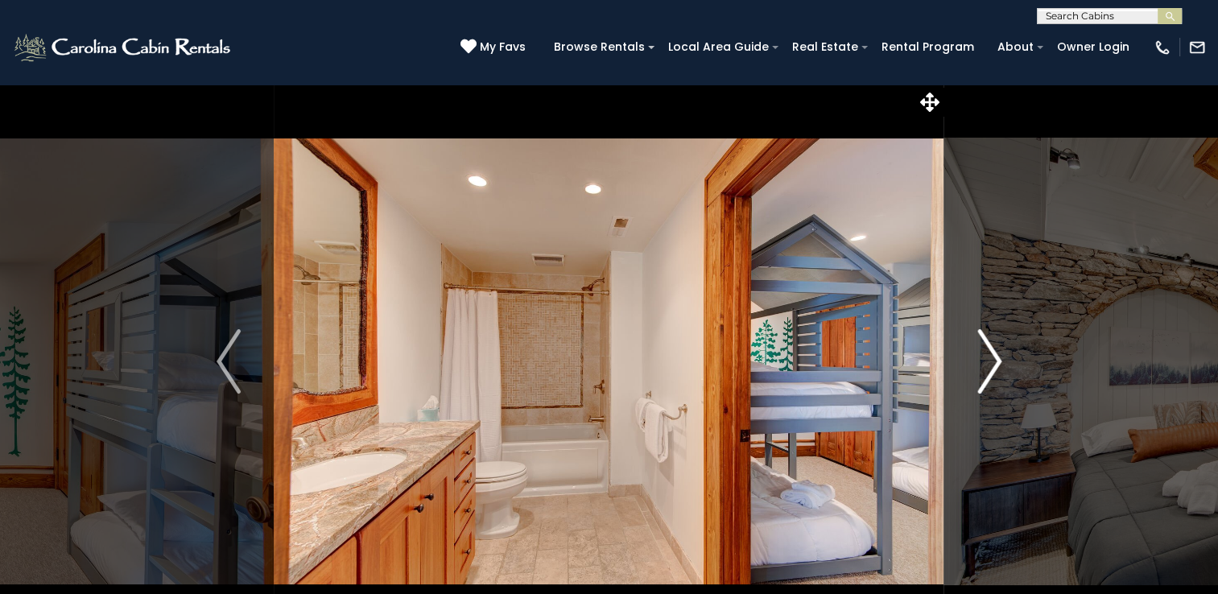
click at [988, 356] on img "Next" at bounding box center [989, 361] width 24 height 64
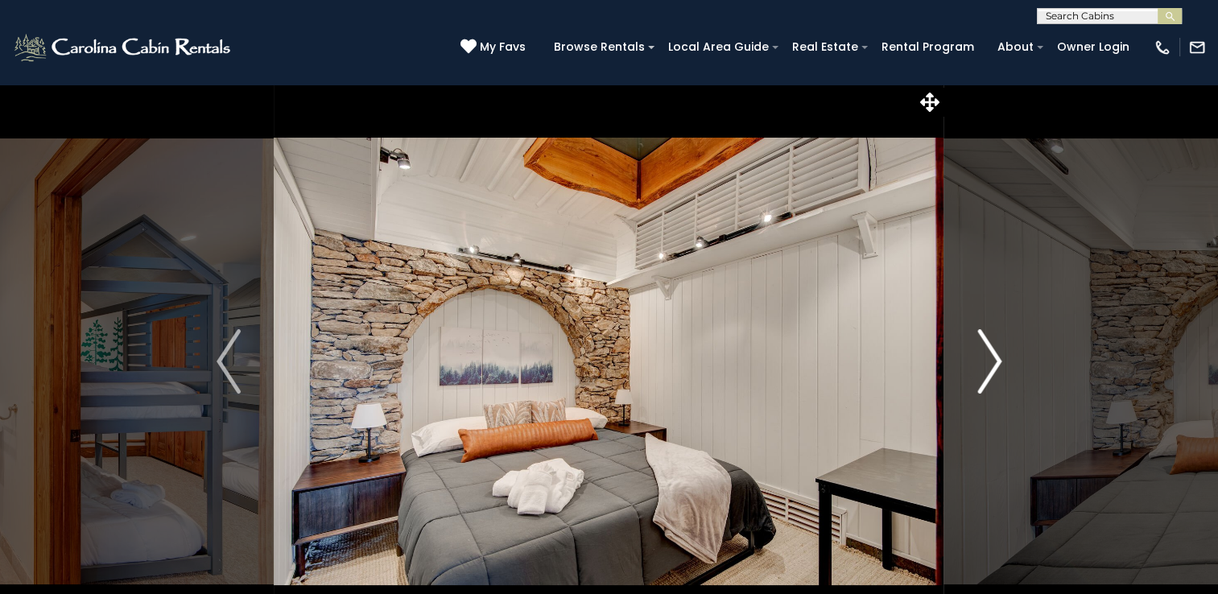
click at [988, 356] on img "Next" at bounding box center [989, 361] width 24 height 64
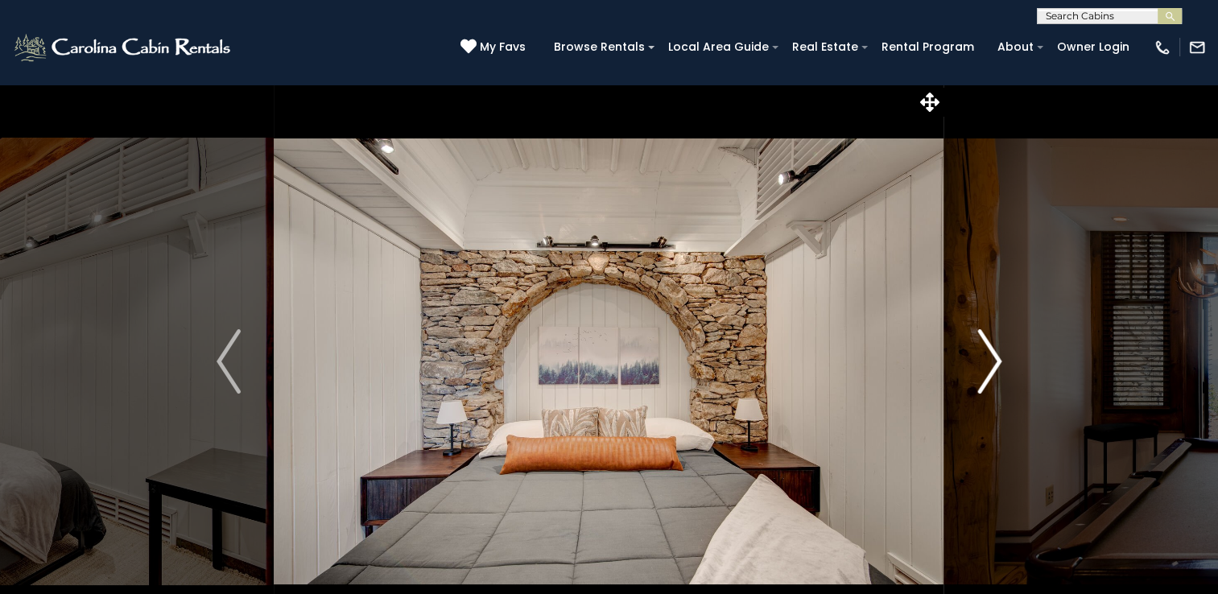
click at [988, 356] on img "Next" at bounding box center [989, 361] width 24 height 64
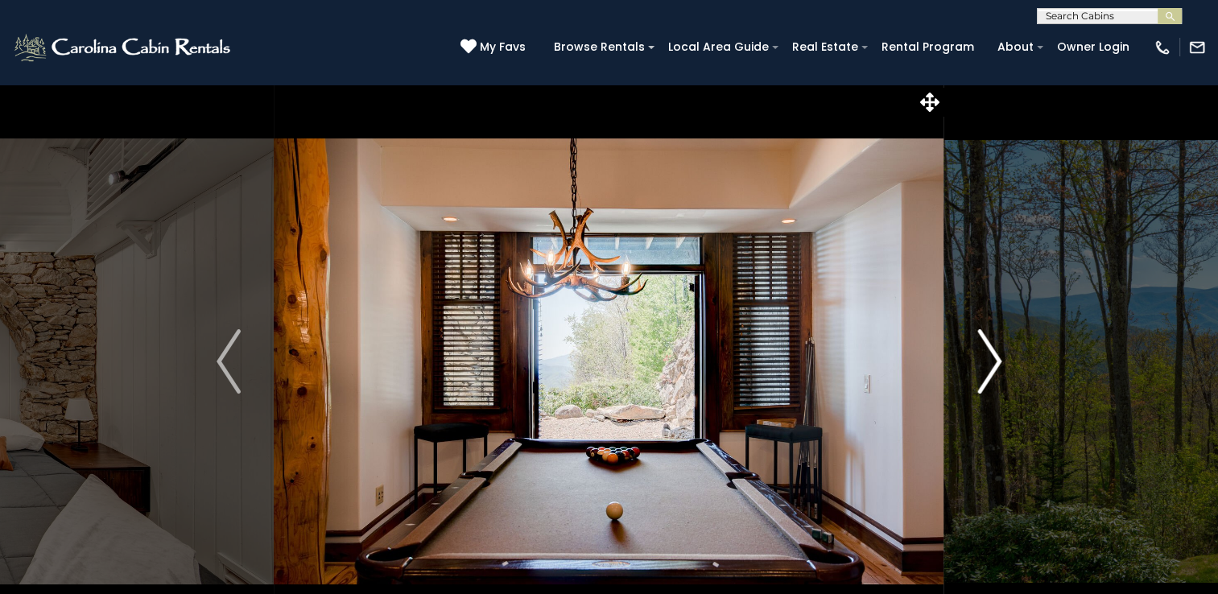
click at [988, 356] on img "Next" at bounding box center [989, 361] width 24 height 64
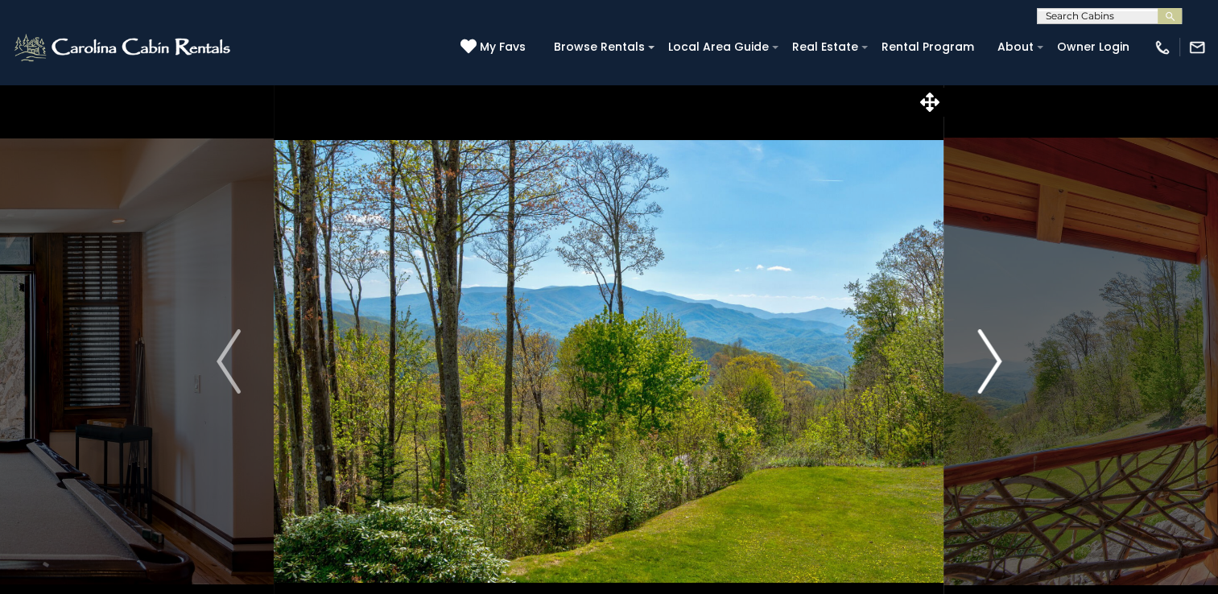
click at [988, 356] on img "Next" at bounding box center [989, 361] width 24 height 64
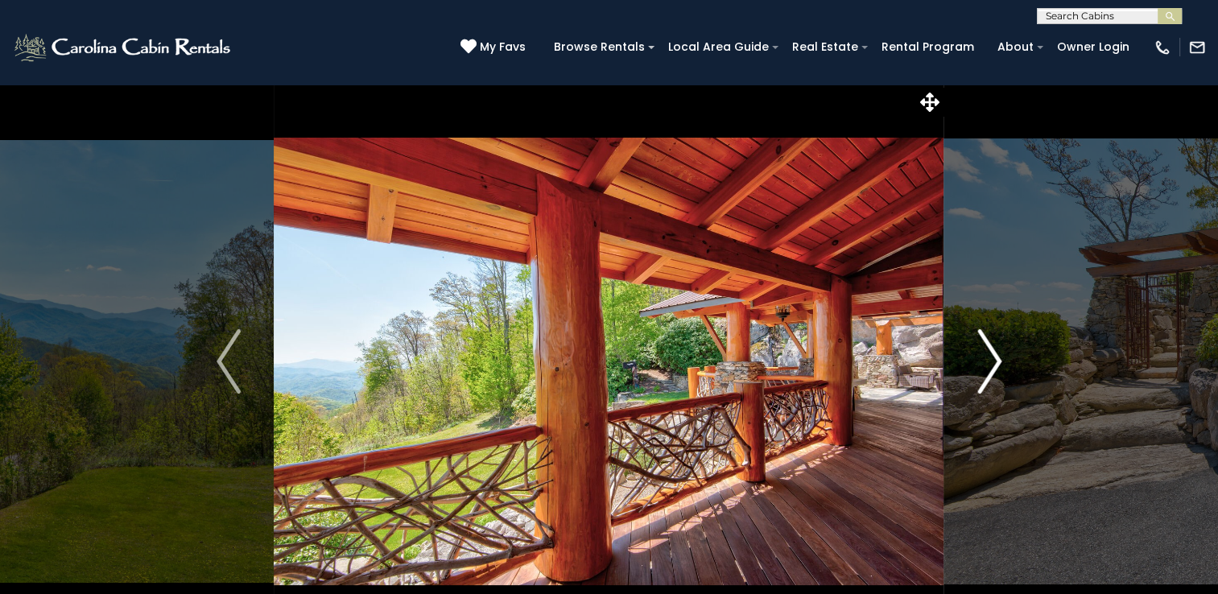
click at [988, 356] on img "Next" at bounding box center [989, 361] width 24 height 64
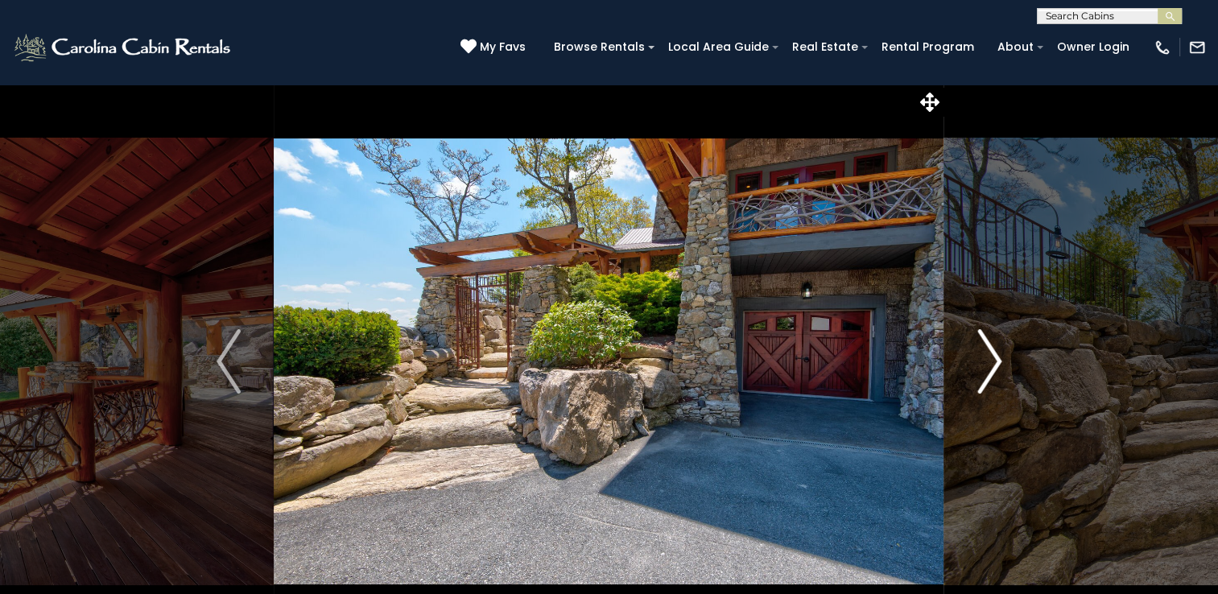
click at [988, 356] on img "Next" at bounding box center [989, 361] width 24 height 64
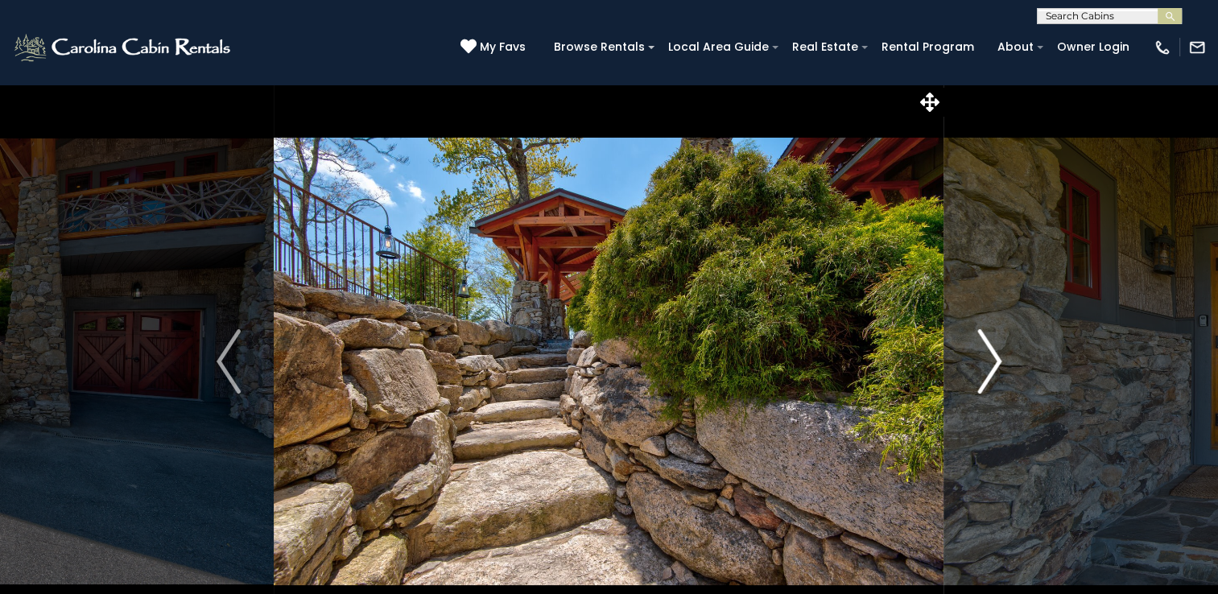
click at [988, 356] on img "Next" at bounding box center [989, 361] width 24 height 64
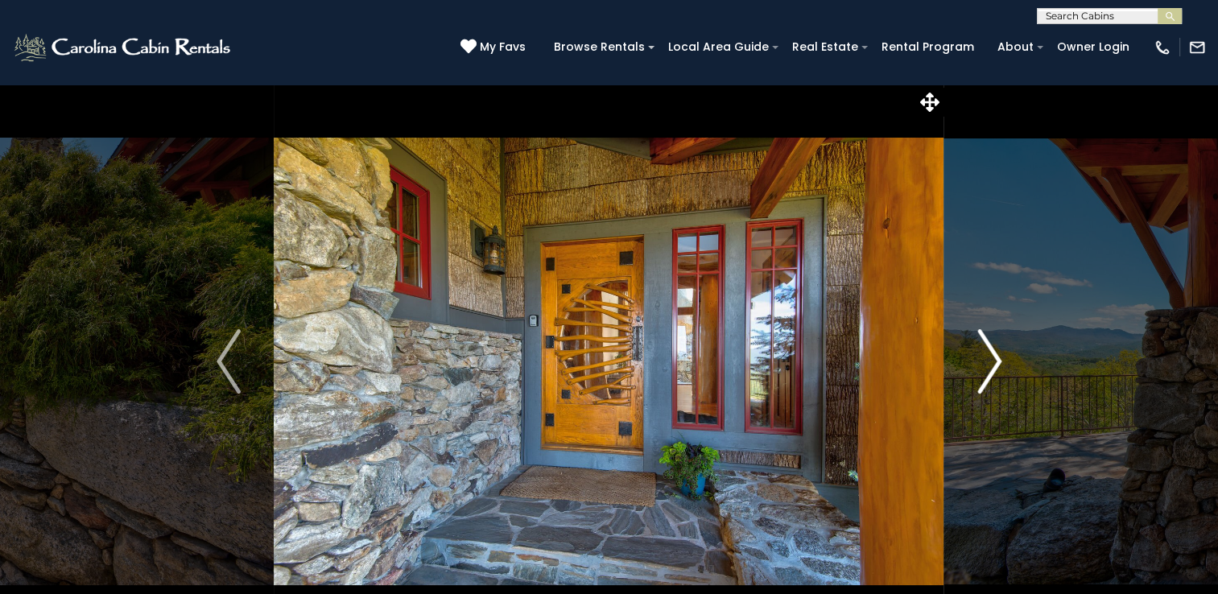
click at [988, 356] on img "Next" at bounding box center [989, 361] width 24 height 64
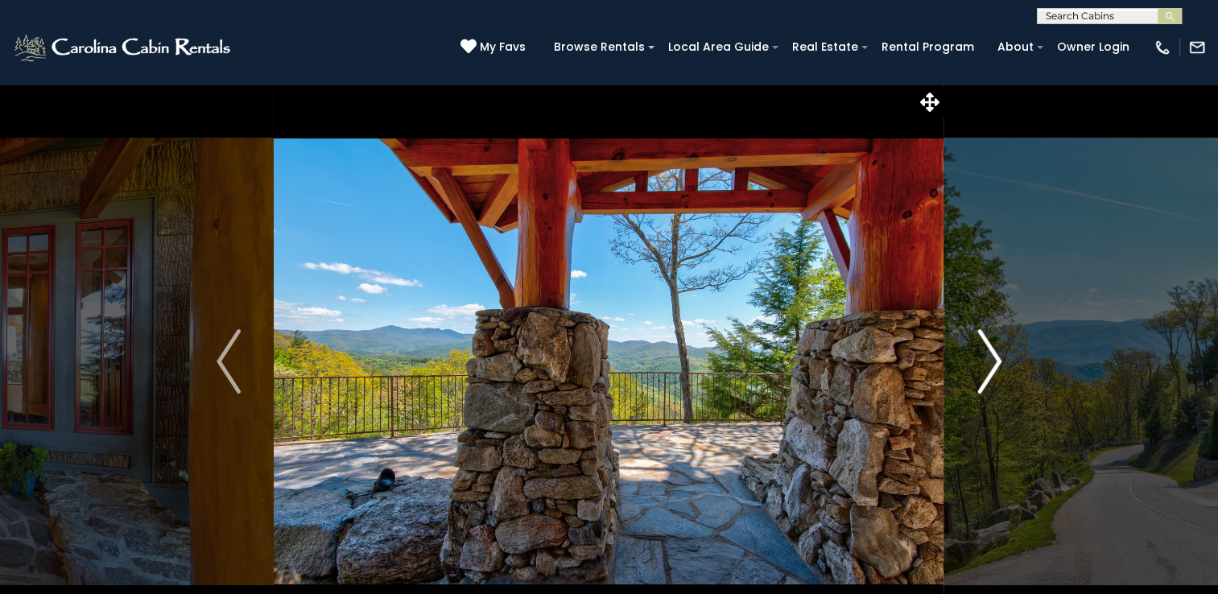
click at [988, 356] on img "Next" at bounding box center [989, 361] width 24 height 64
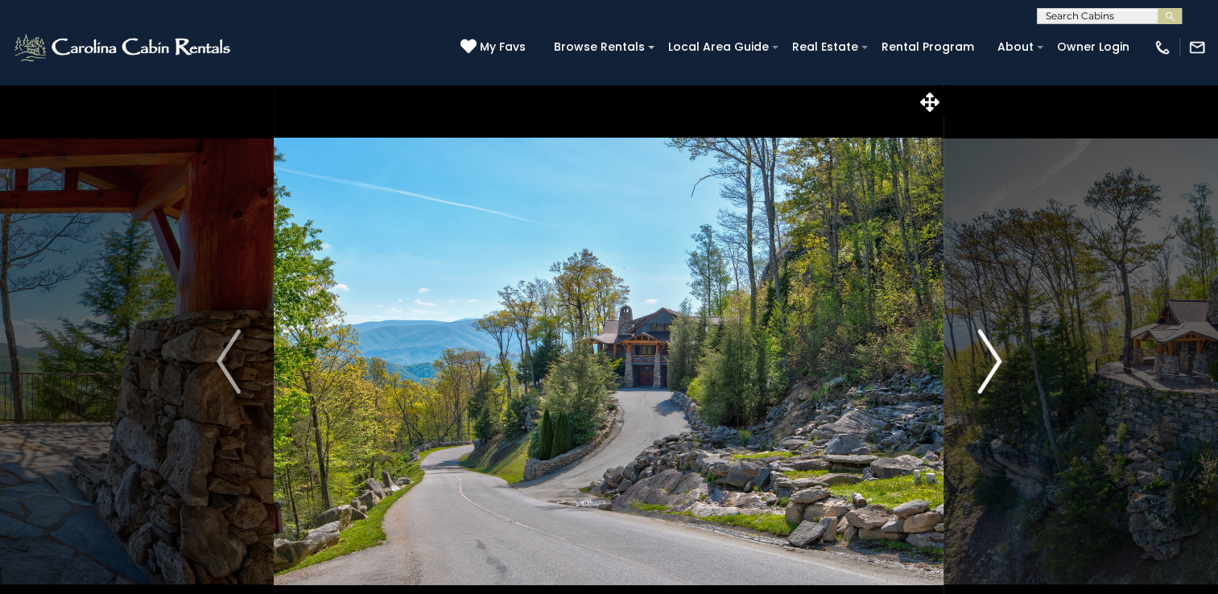
click at [988, 356] on img "Next" at bounding box center [989, 361] width 24 height 64
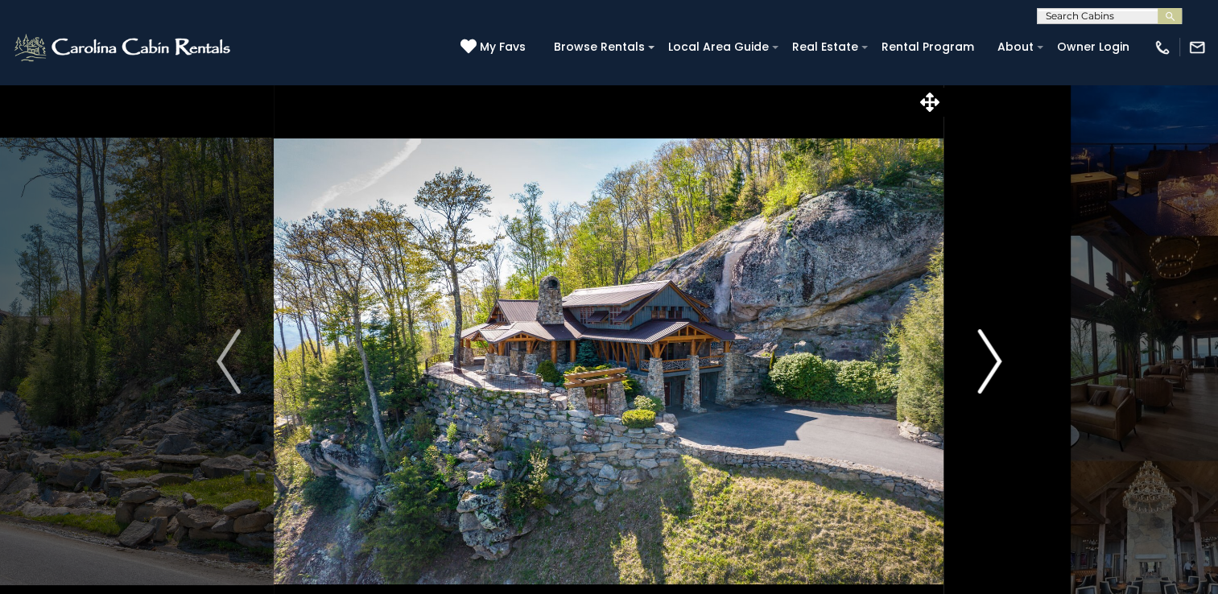
click at [988, 356] on img "Next" at bounding box center [989, 361] width 24 height 64
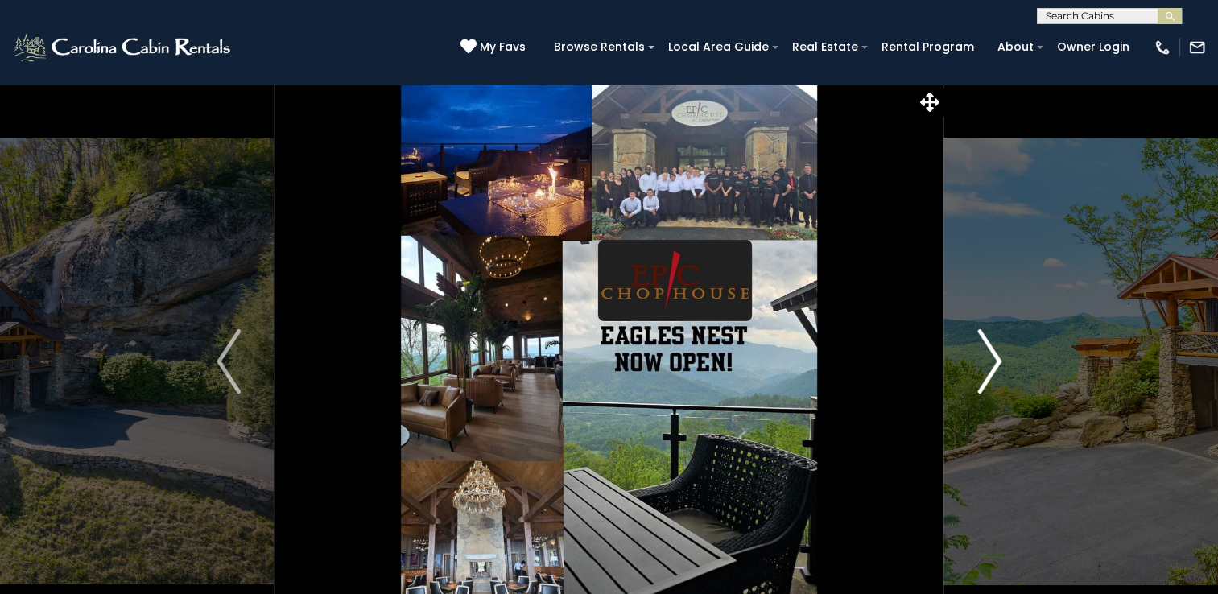
click at [988, 356] on img "Next" at bounding box center [989, 361] width 24 height 64
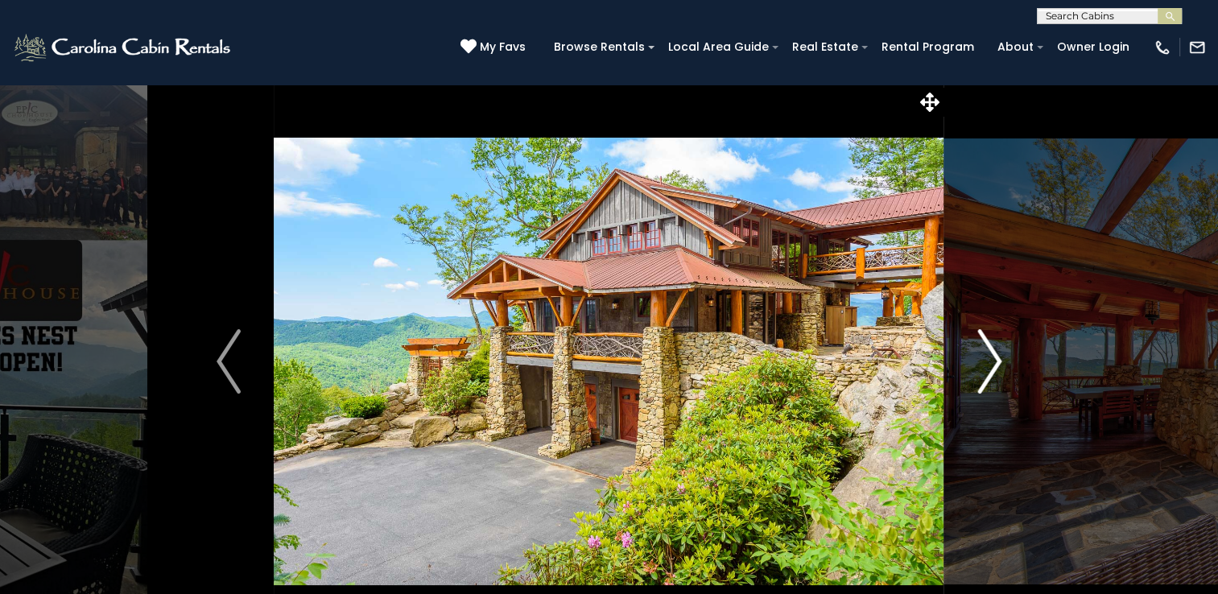
click at [988, 356] on img "Next" at bounding box center [989, 361] width 24 height 64
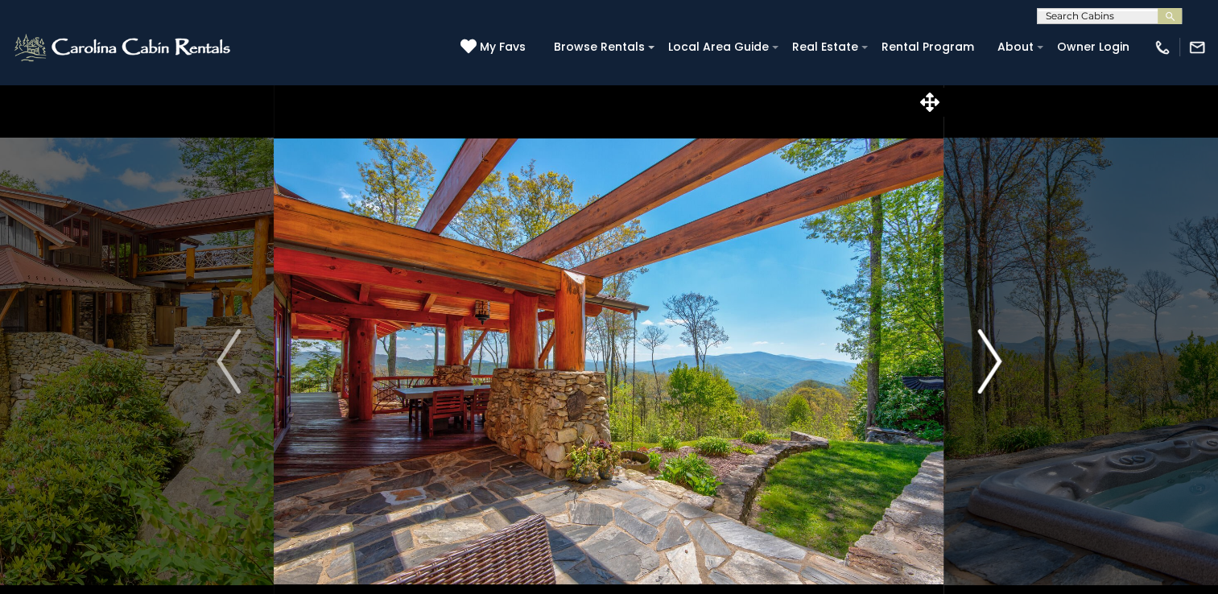
click at [988, 356] on img "Next" at bounding box center [989, 361] width 24 height 64
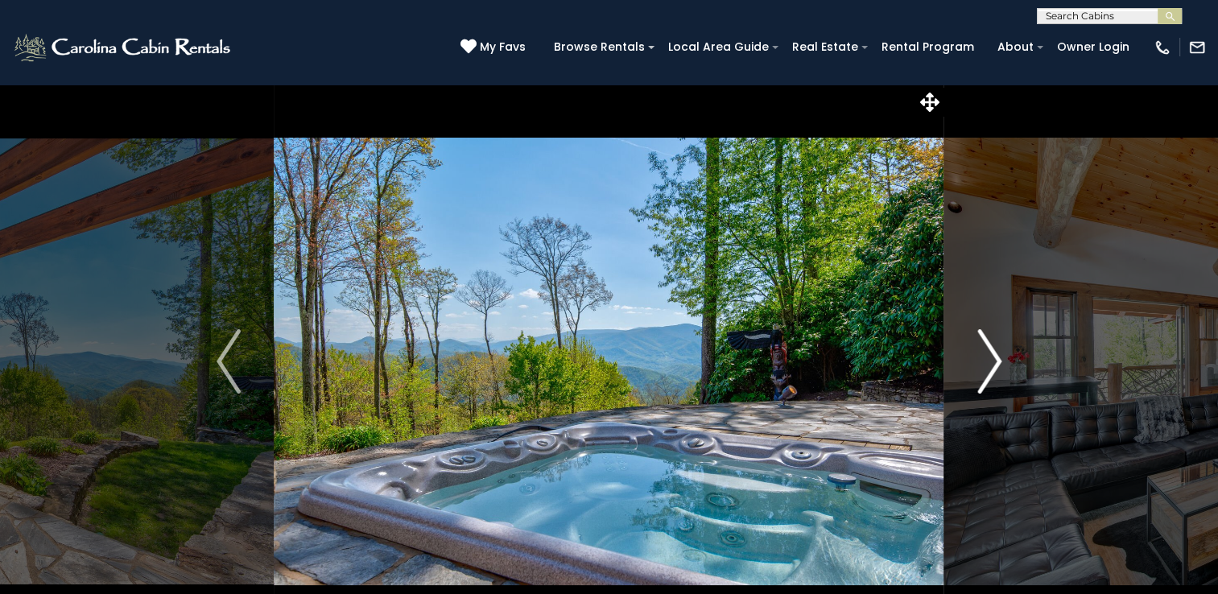
click at [988, 356] on img "Next" at bounding box center [989, 361] width 24 height 64
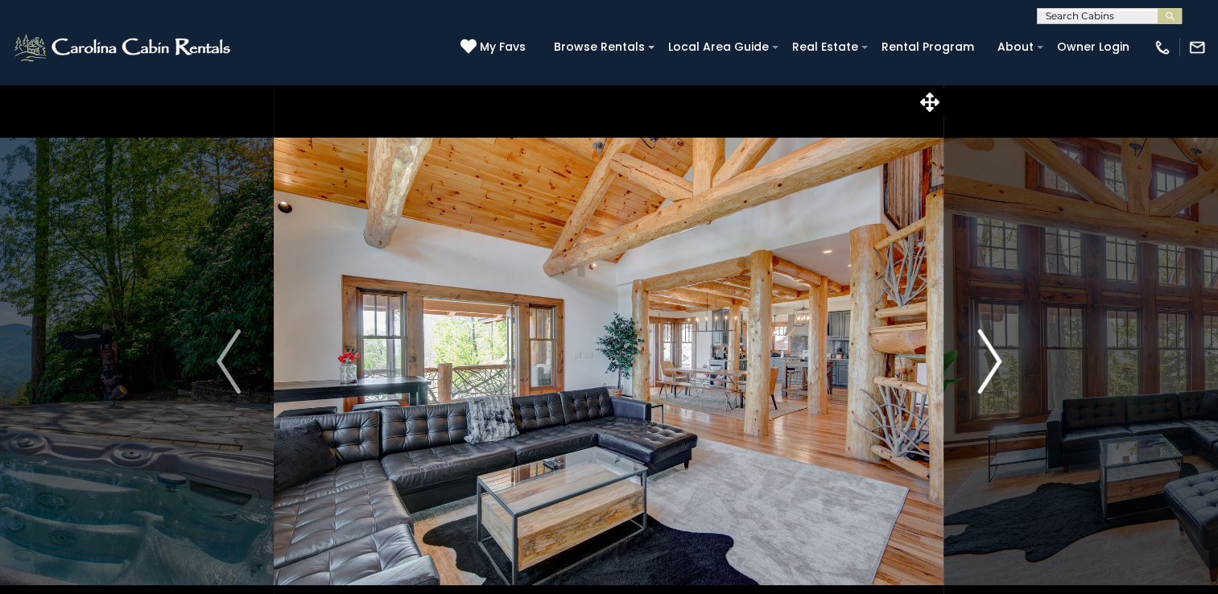
click at [988, 356] on img "Next" at bounding box center [989, 361] width 24 height 64
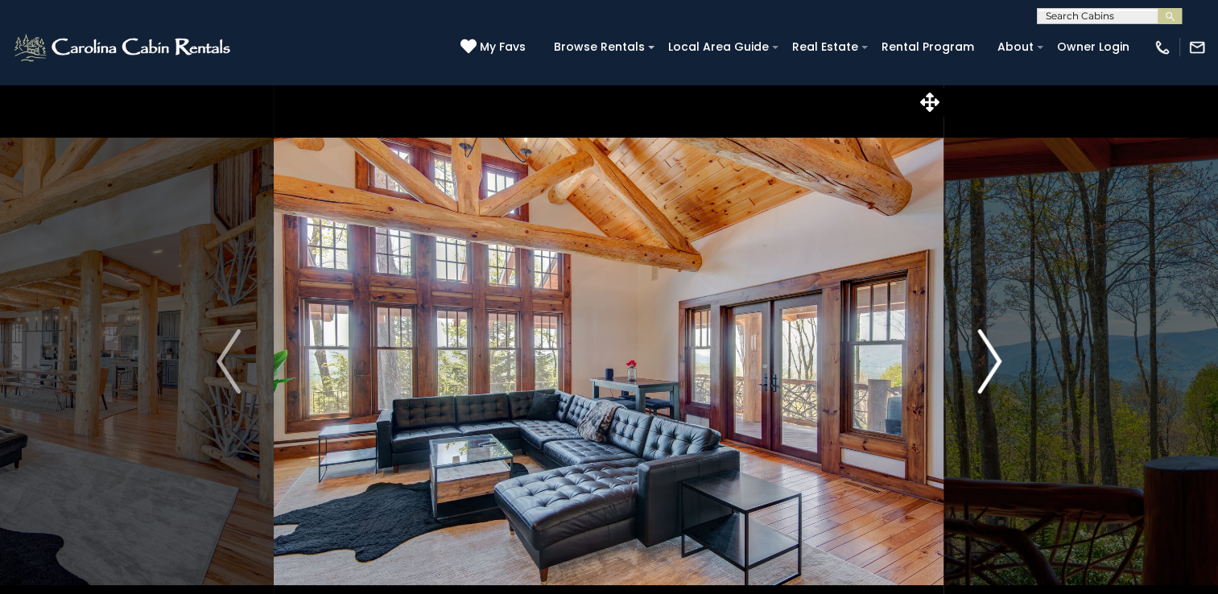
click at [988, 356] on img "Next" at bounding box center [989, 361] width 24 height 64
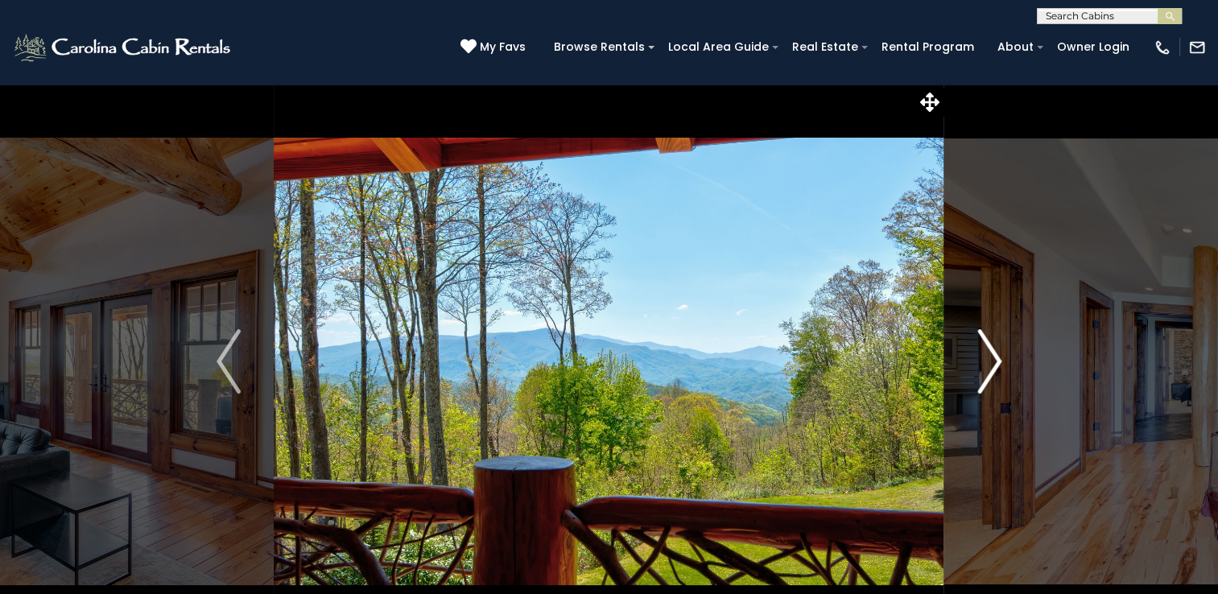
click at [988, 356] on img "Next" at bounding box center [989, 361] width 24 height 64
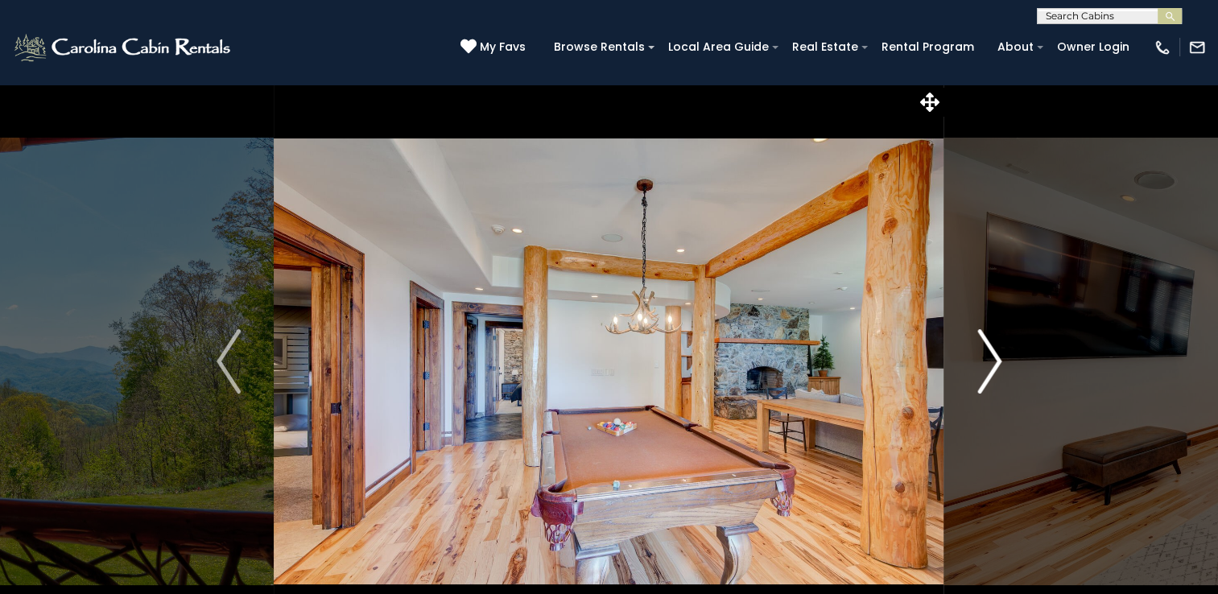
click at [988, 356] on img "Next" at bounding box center [989, 361] width 24 height 64
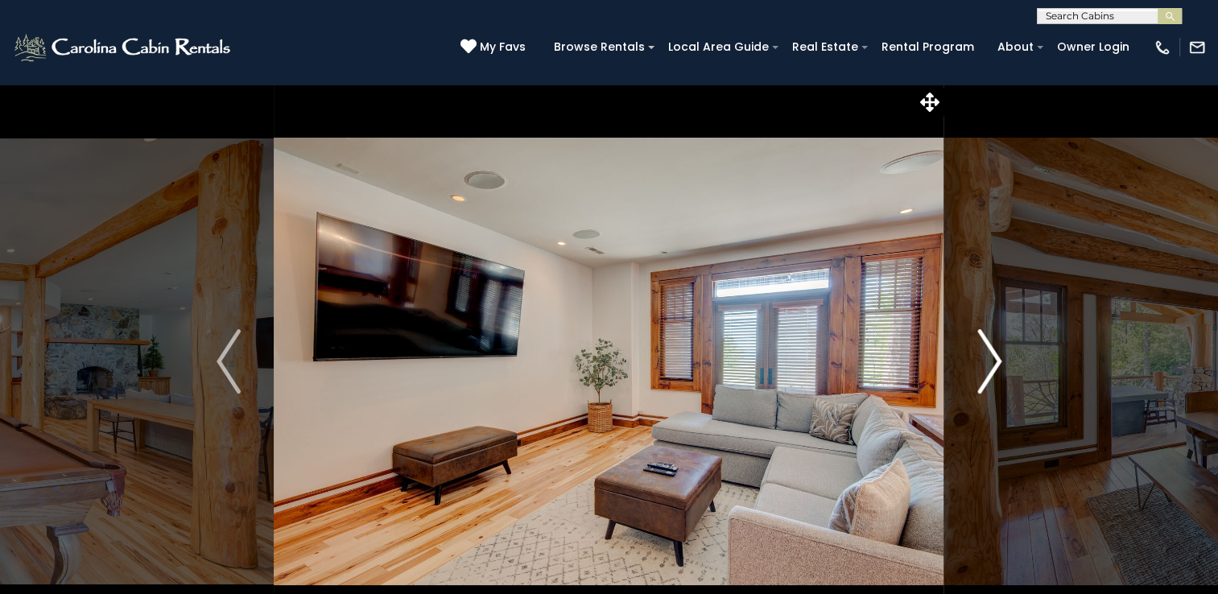
click at [988, 356] on img "Next" at bounding box center [989, 361] width 24 height 64
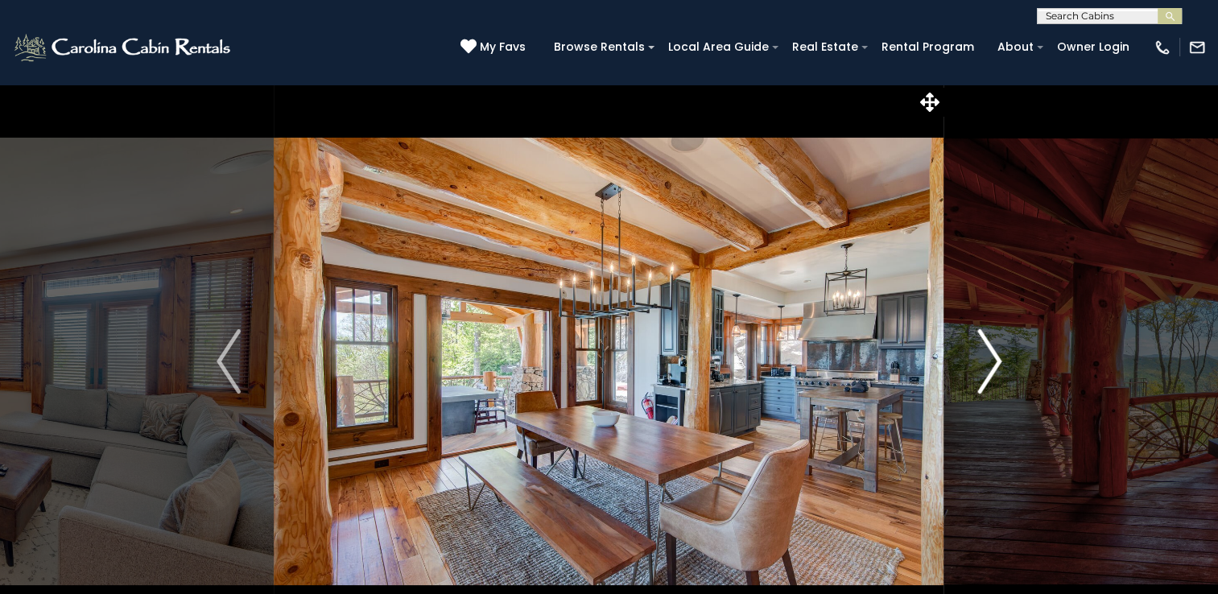
click at [988, 356] on img "Next" at bounding box center [989, 361] width 24 height 64
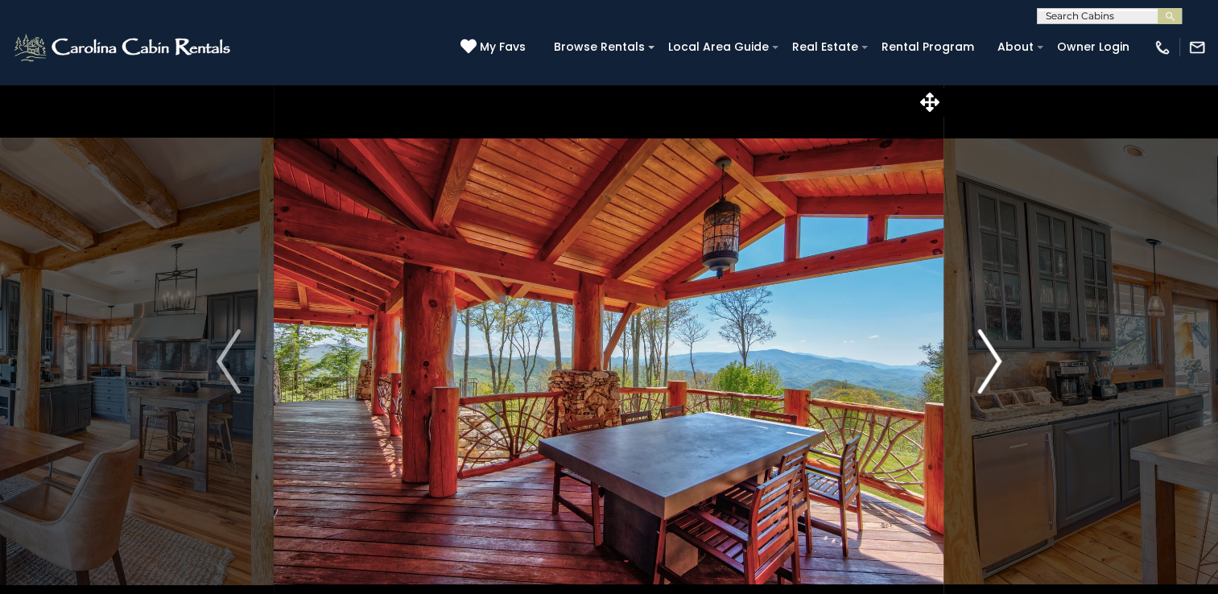
click at [988, 356] on img "Next" at bounding box center [989, 361] width 24 height 64
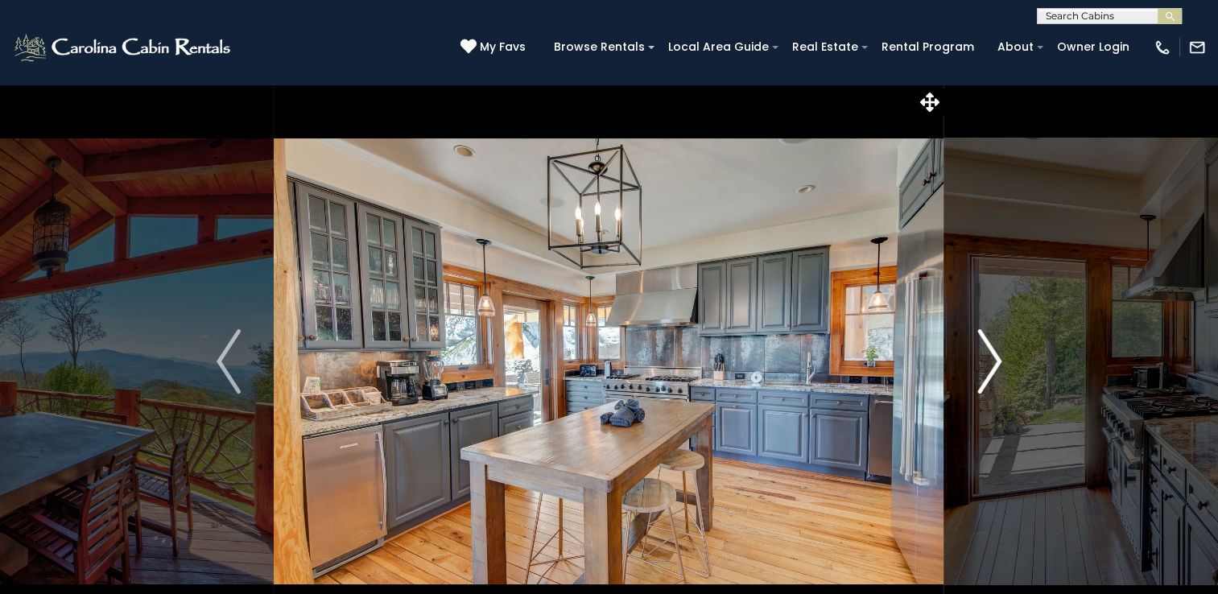
click at [988, 356] on img "Next" at bounding box center [989, 361] width 24 height 64
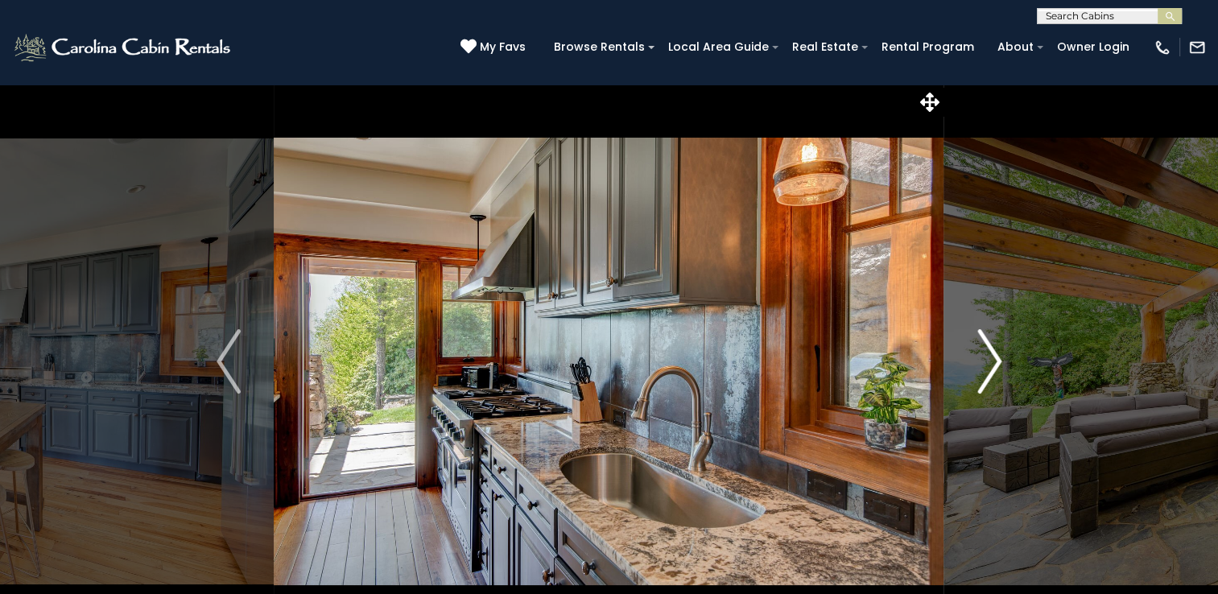
click at [988, 356] on img "Next" at bounding box center [989, 361] width 24 height 64
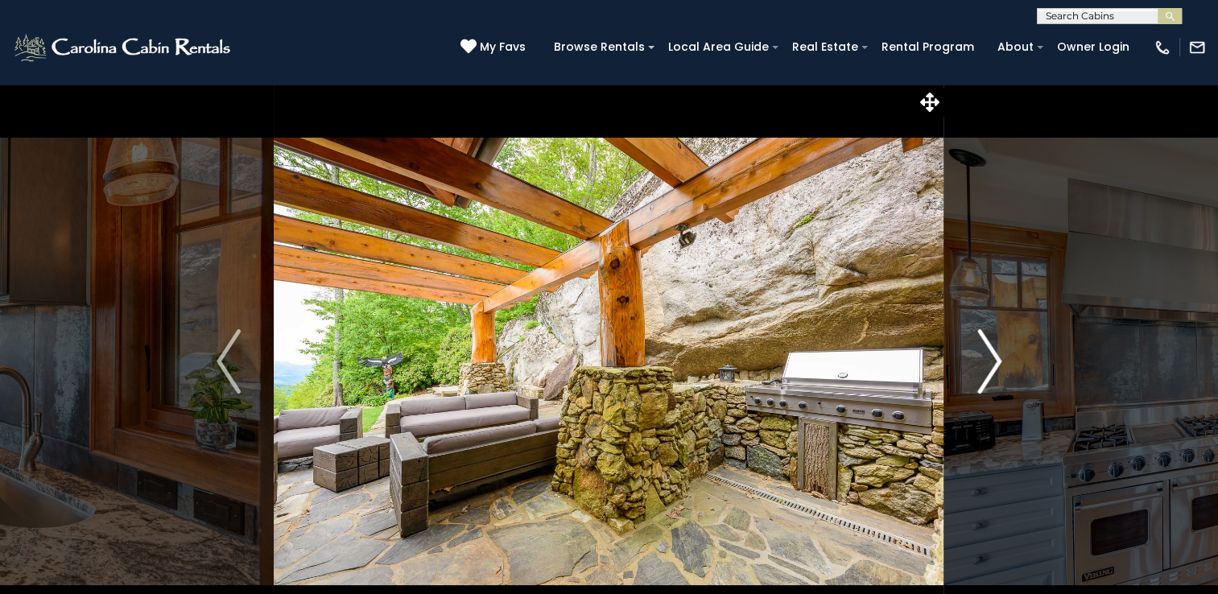
click at [988, 356] on img "Next" at bounding box center [989, 361] width 24 height 64
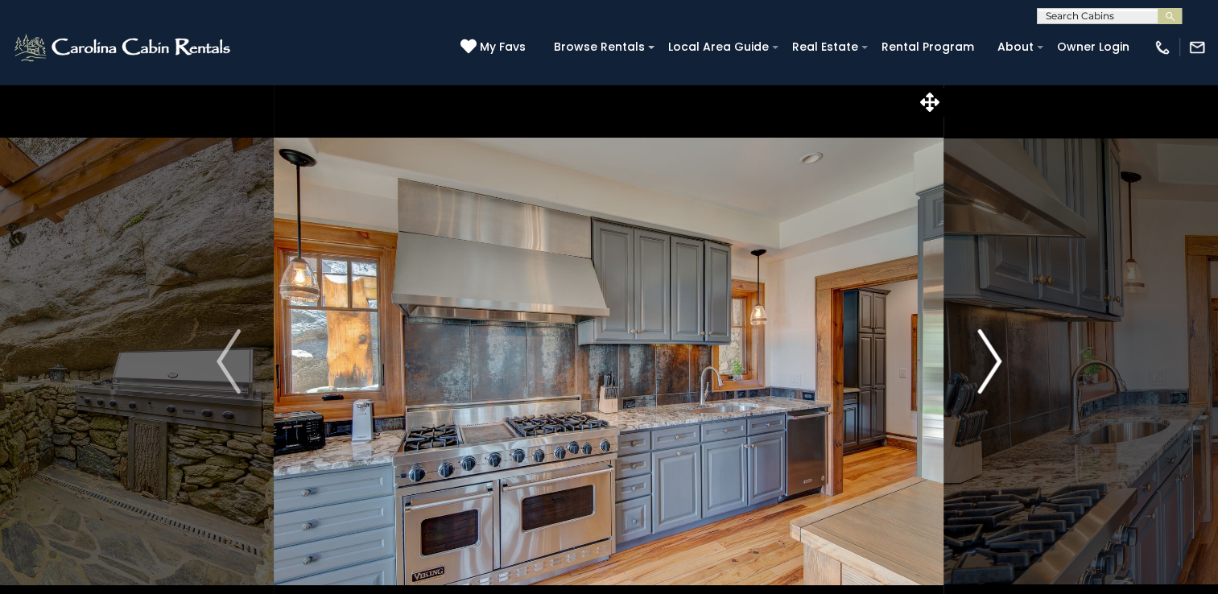
click at [988, 356] on img "Next" at bounding box center [989, 361] width 24 height 64
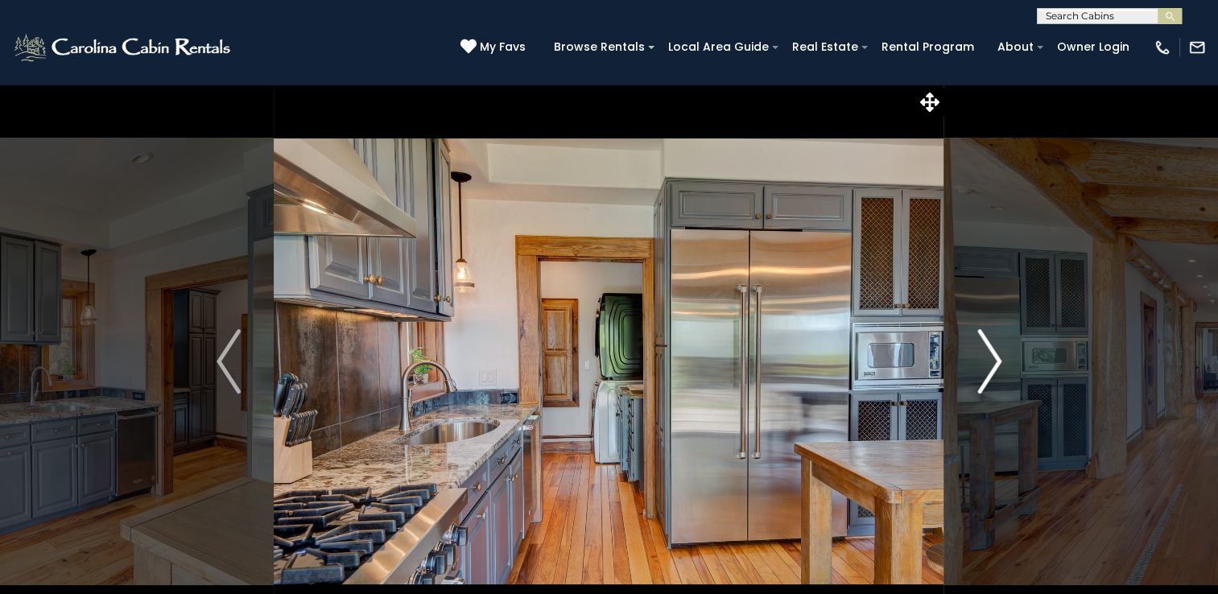
click at [988, 356] on img "Next" at bounding box center [989, 361] width 24 height 64
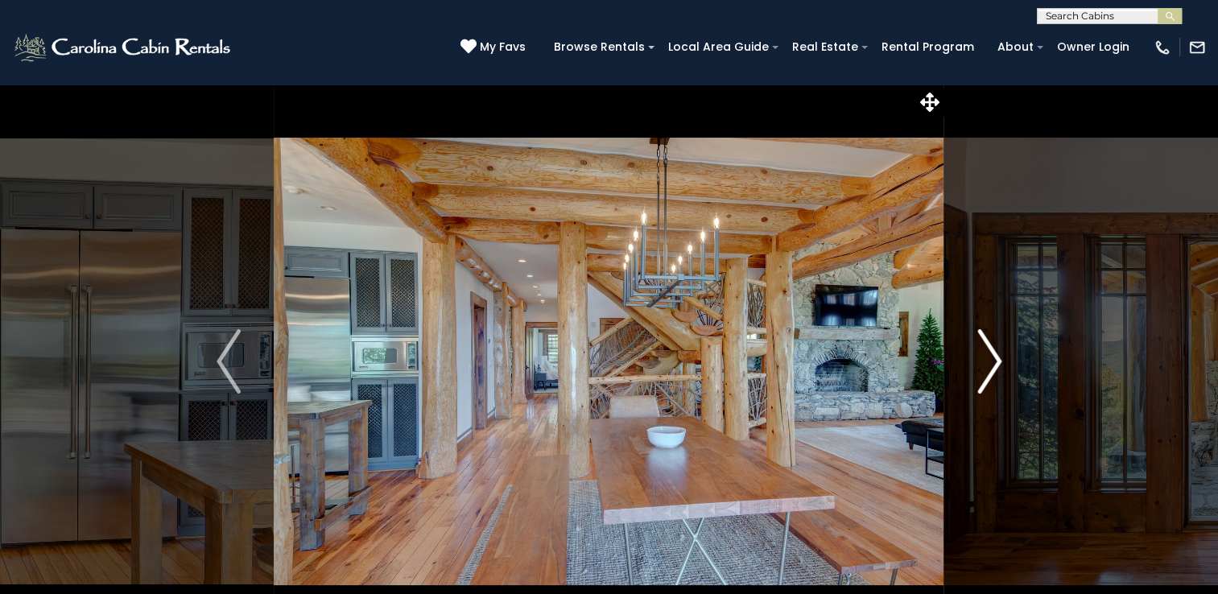
click at [988, 356] on img "Next" at bounding box center [989, 361] width 24 height 64
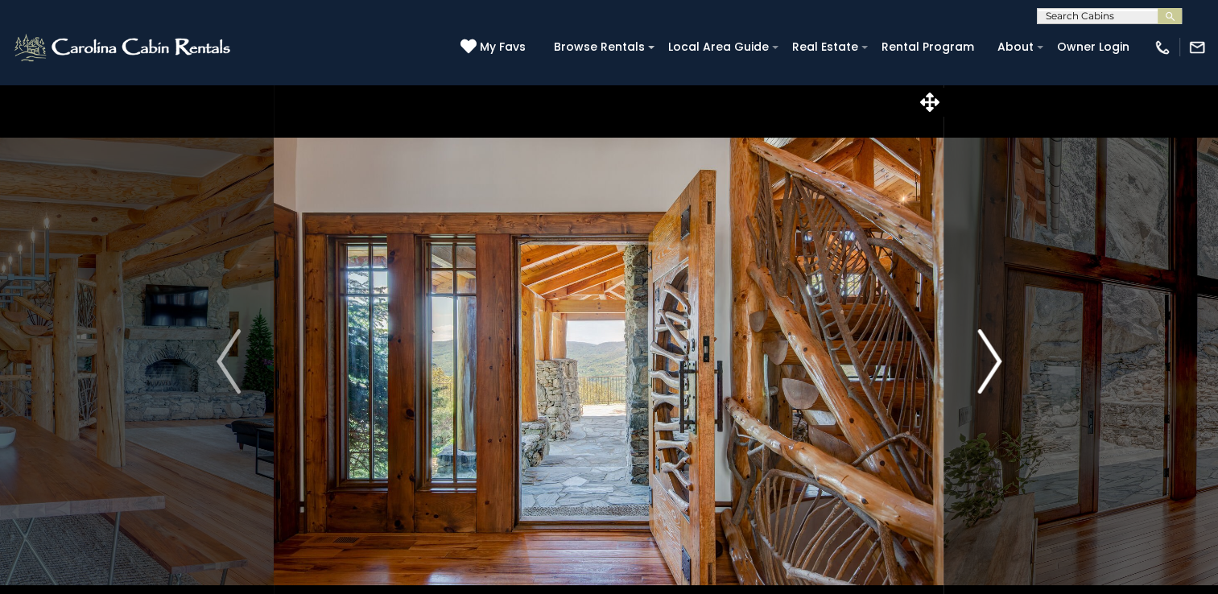
click at [988, 356] on img "Next" at bounding box center [989, 361] width 24 height 64
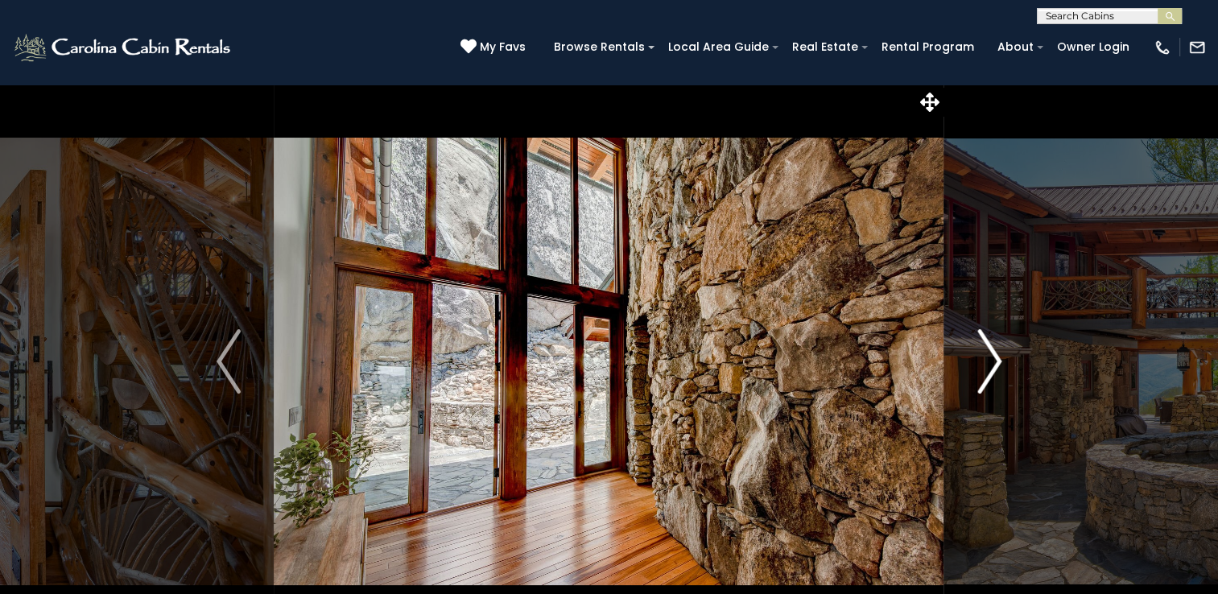
click at [988, 356] on img "Next" at bounding box center [989, 361] width 24 height 64
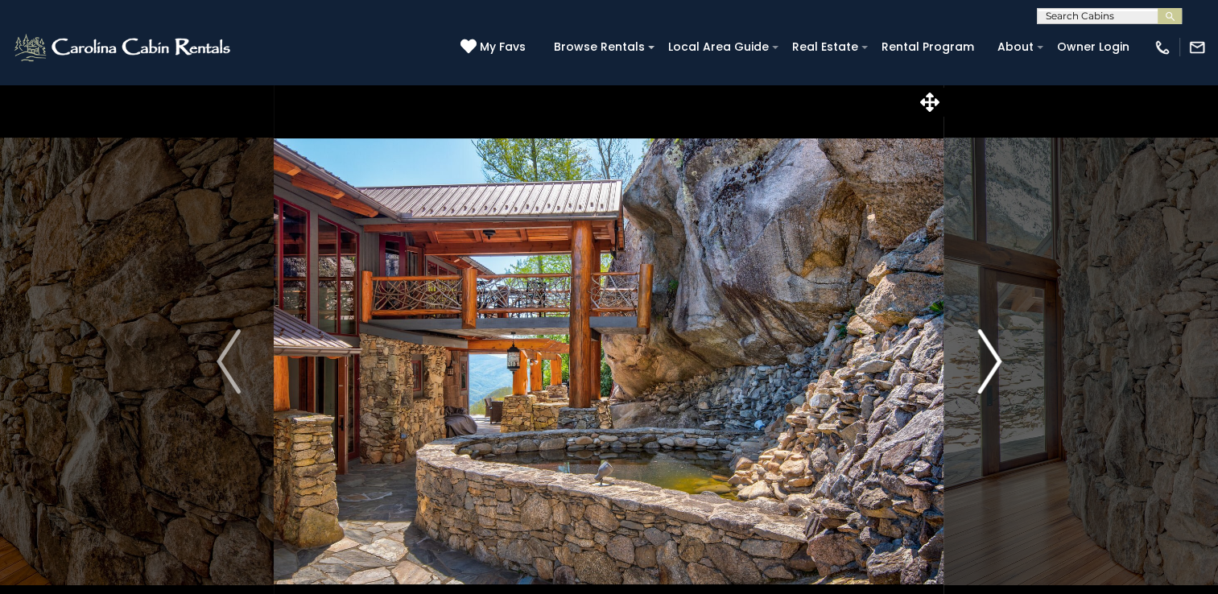
click at [988, 356] on img "Next" at bounding box center [989, 361] width 24 height 64
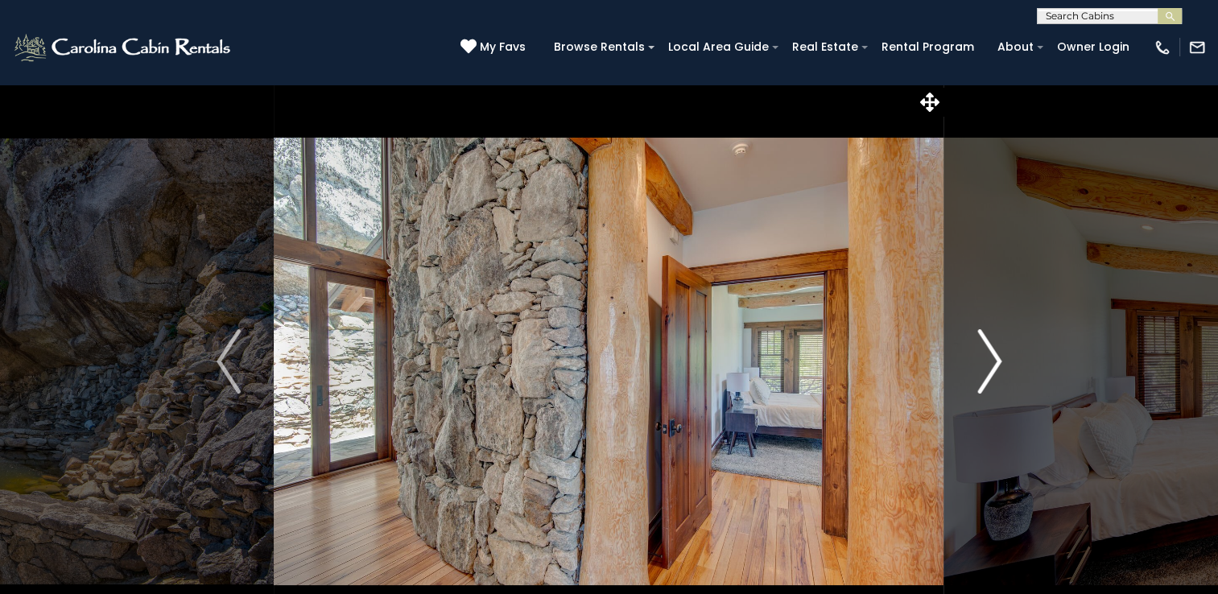
click at [988, 356] on img "Next" at bounding box center [989, 361] width 24 height 64
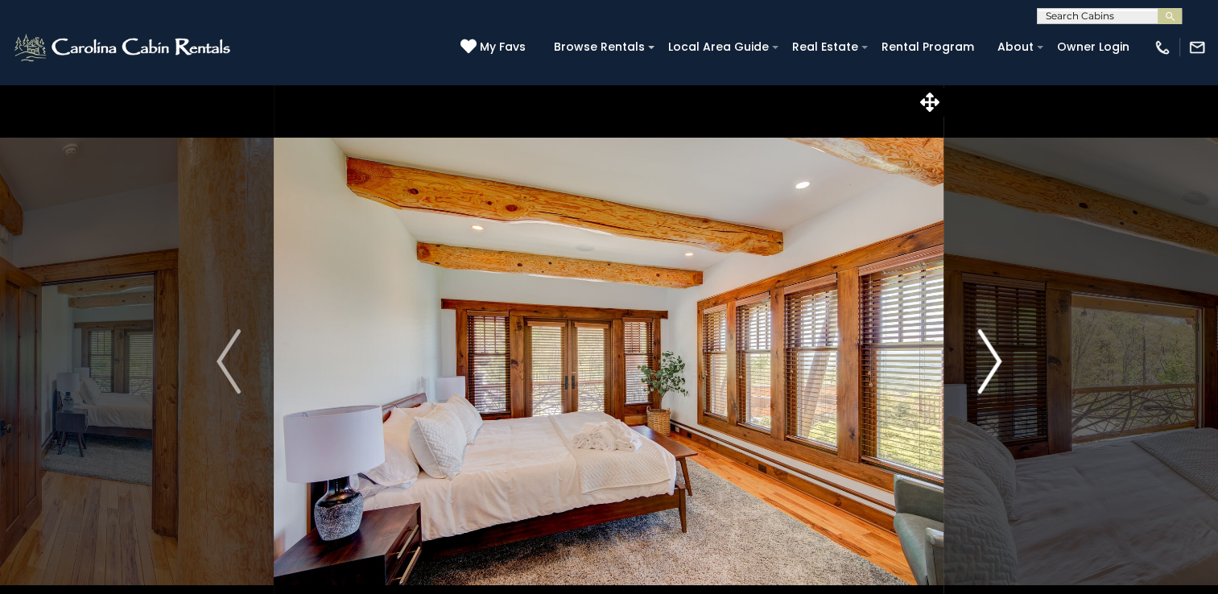
click at [988, 356] on img "Next" at bounding box center [989, 361] width 24 height 64
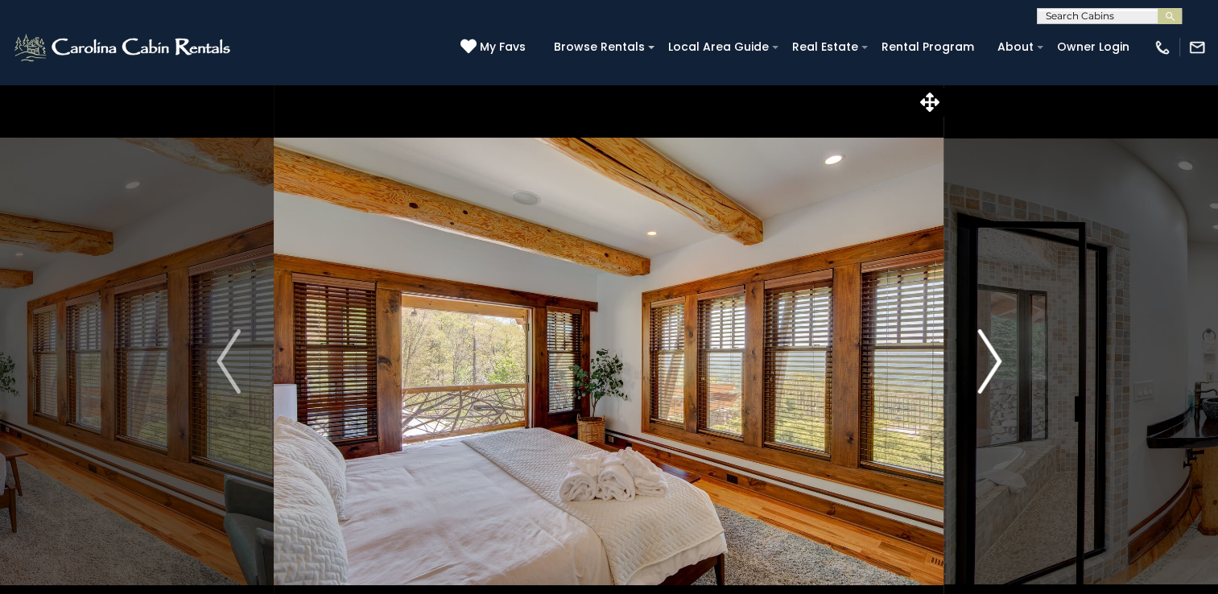
click at [988, 356] on img "Next" at bounding box center [989, 361] width 24 height 64
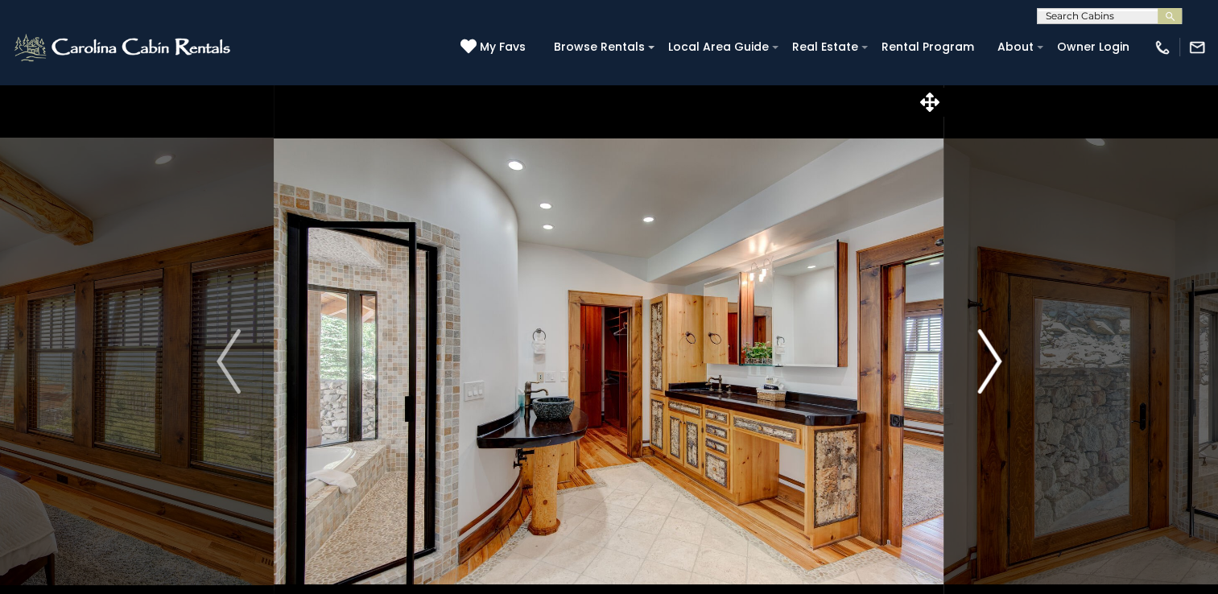
click at [988, 356] on img "Next" at bounding box center [989, 361] width 24 height 64
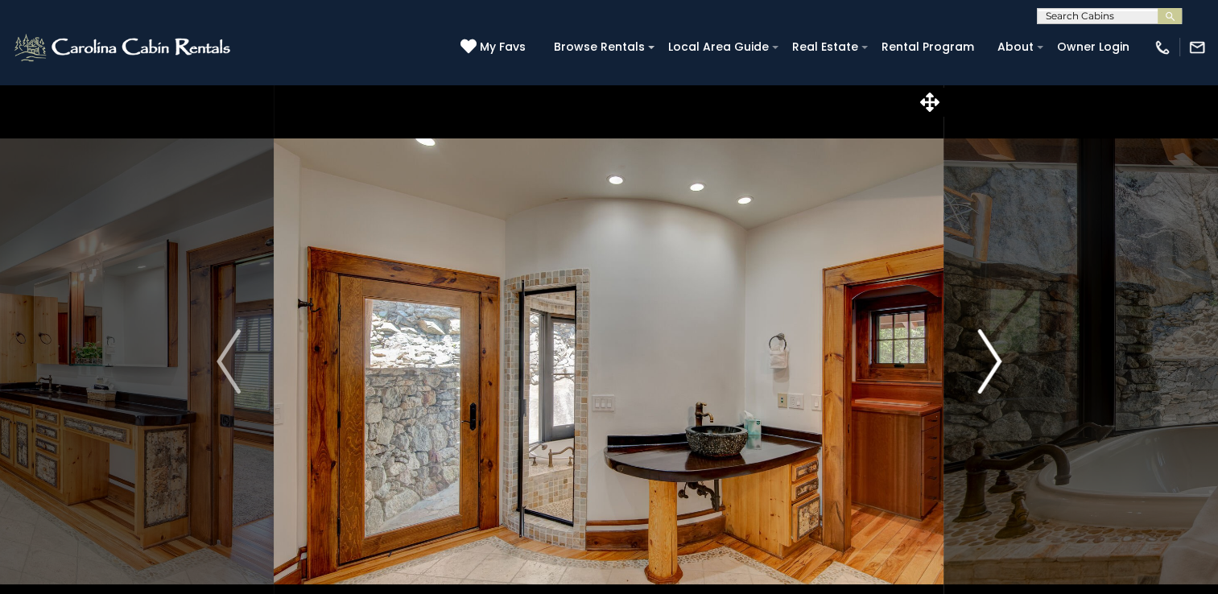
click at [988, 356] on img "Next" at bounding box center [989, 361] width 24 height 64
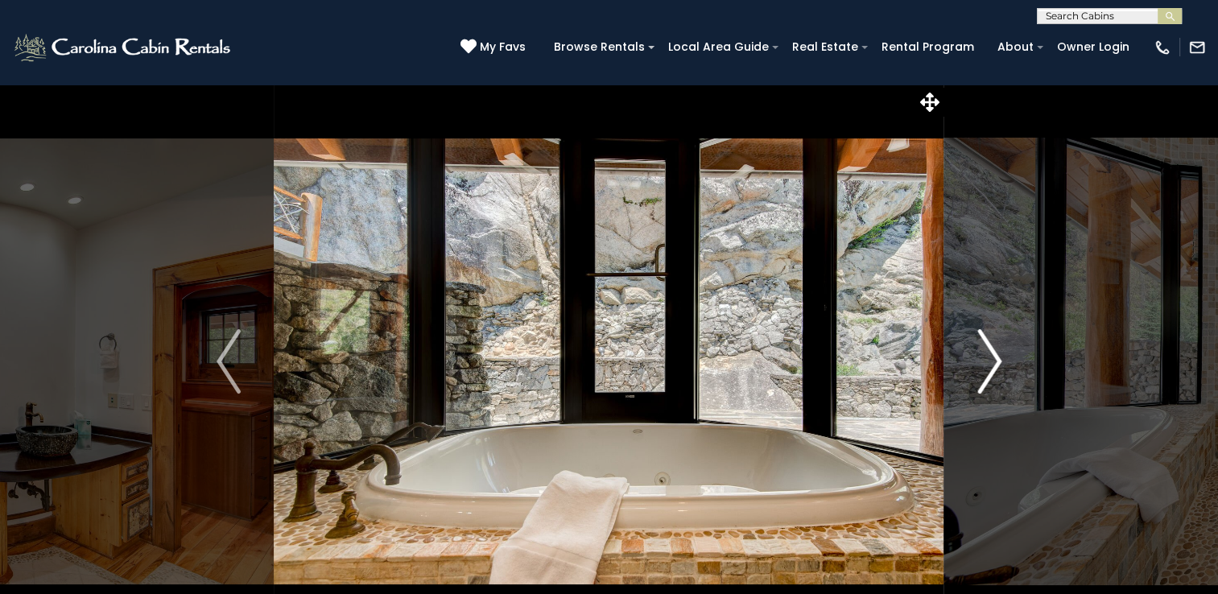
click at [988, 356] on img "Next" at bounding box center [989, 361] width 24 height 64
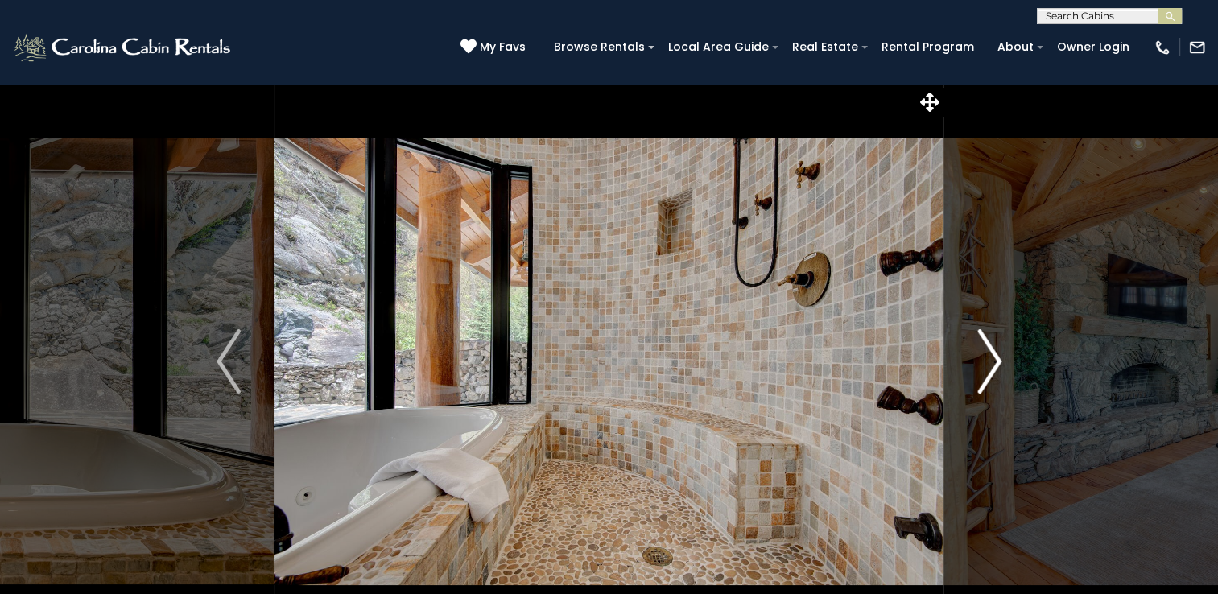
click at [994, 353] on img "Next" at bounding box center [989, 361] width 24 height 64
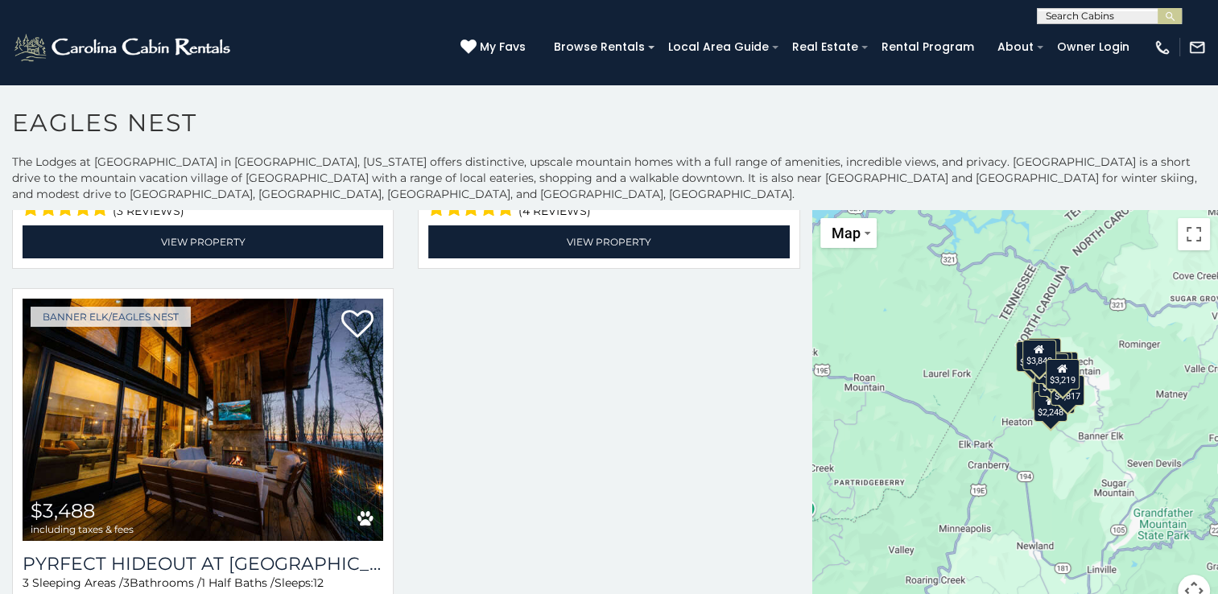
scroll to position [3123, 0]
